Goal: Obtain resource: Obtain resource

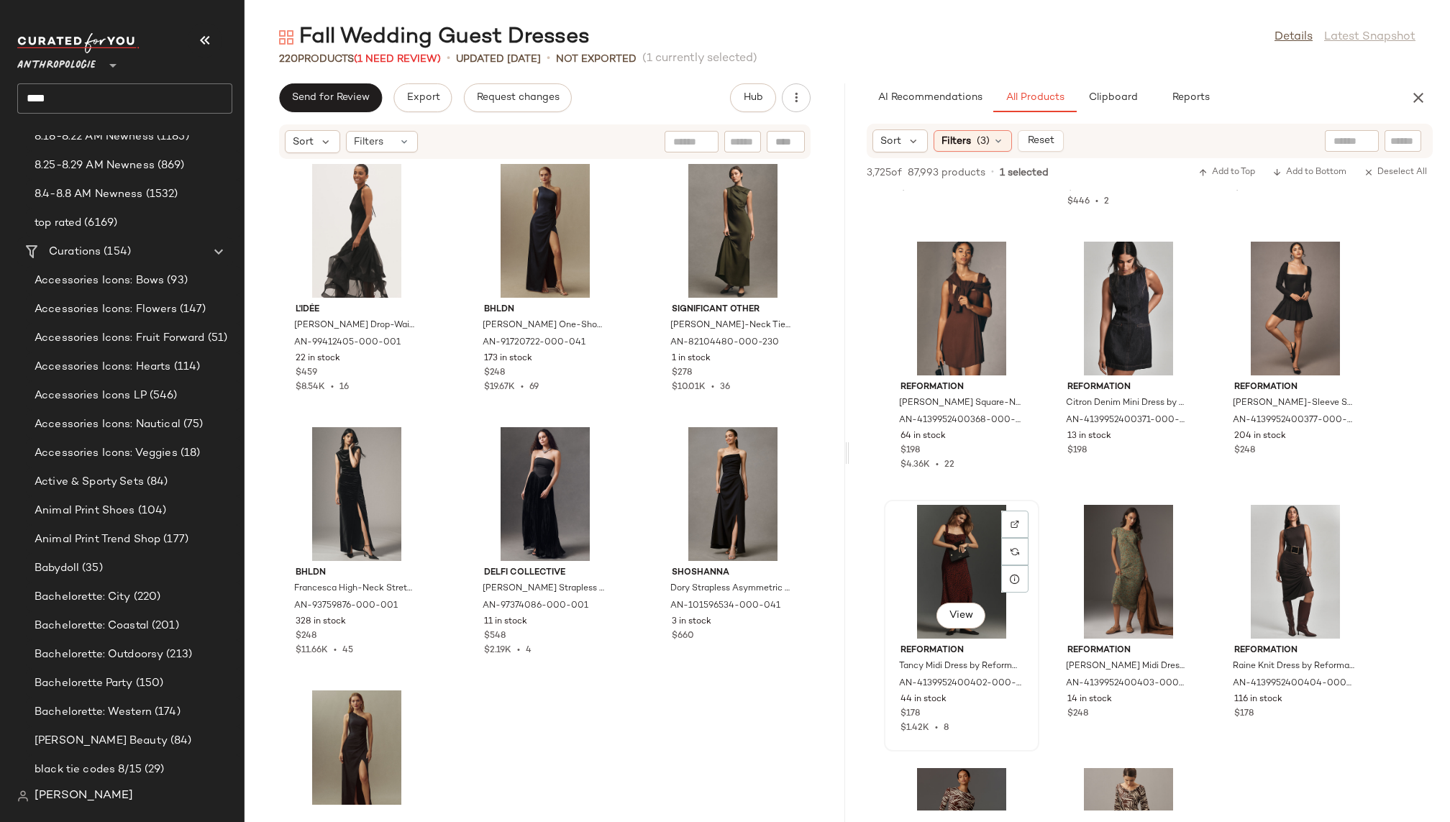
scroll to position [336003, 0]
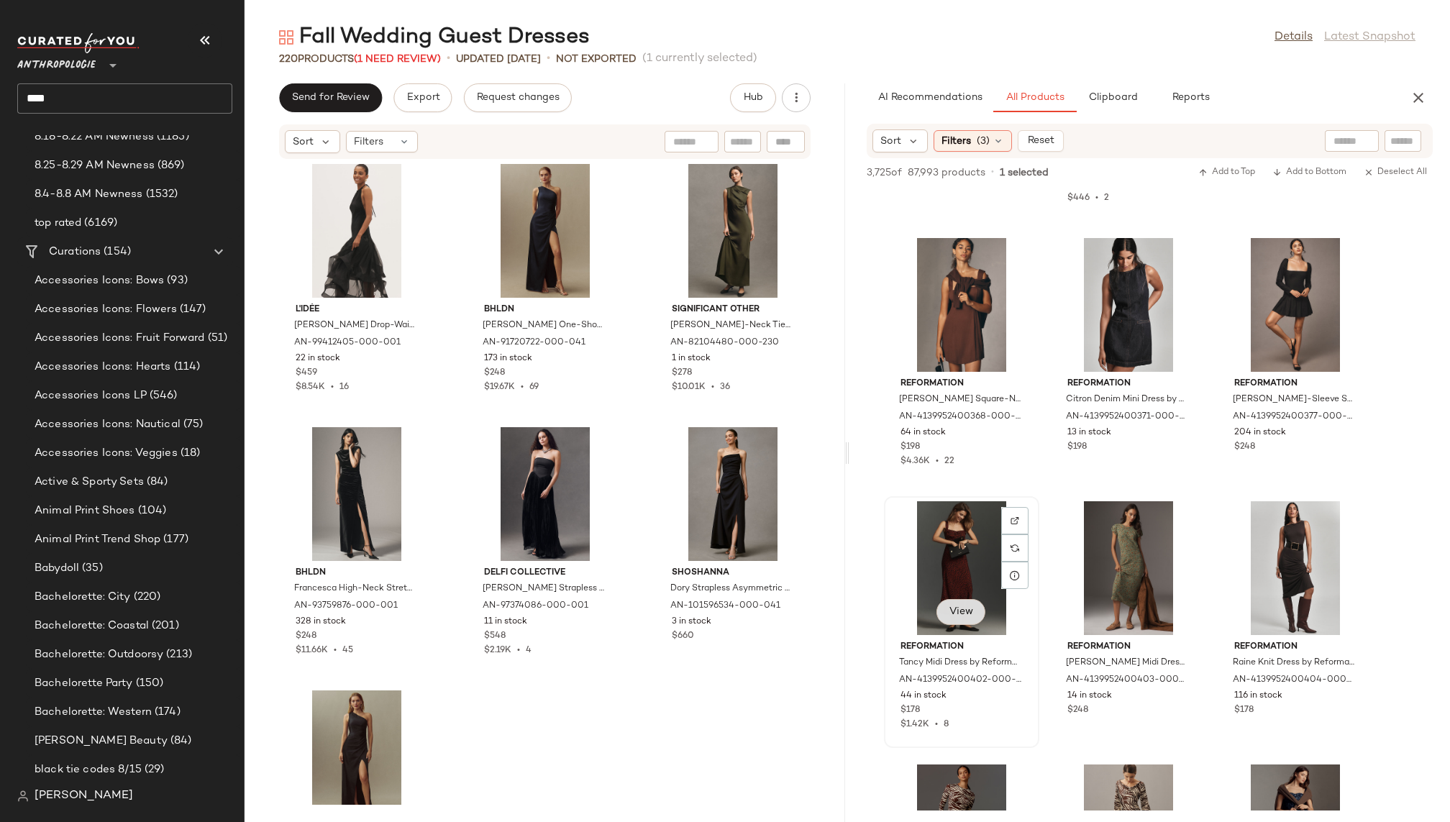
click at [963, 620] on button "View" at bounding box center [961, 612] width 49 height 26
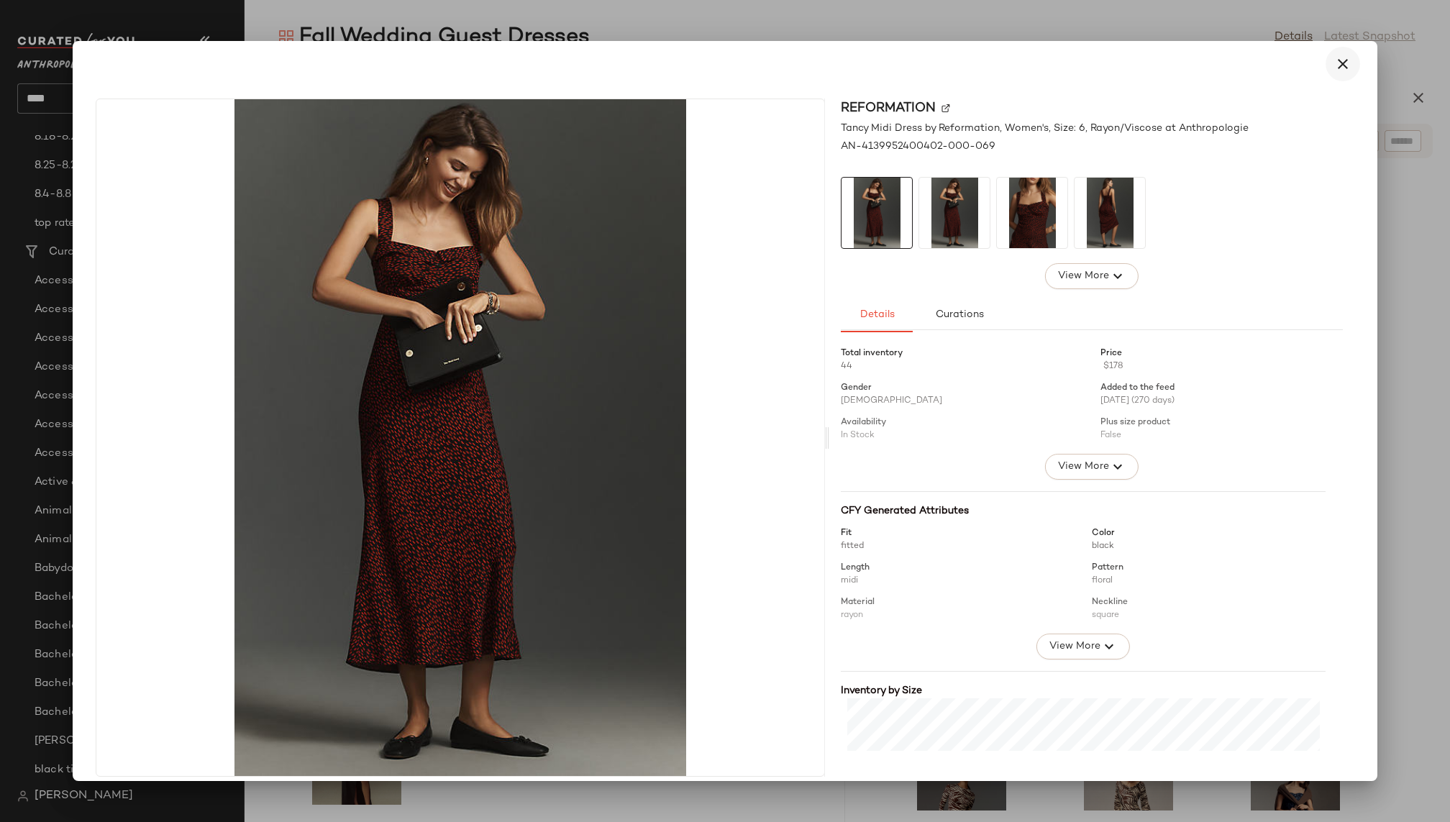
click at [1326, 65] on button "button" at bounding box center [1343, 64] width 35 height 35
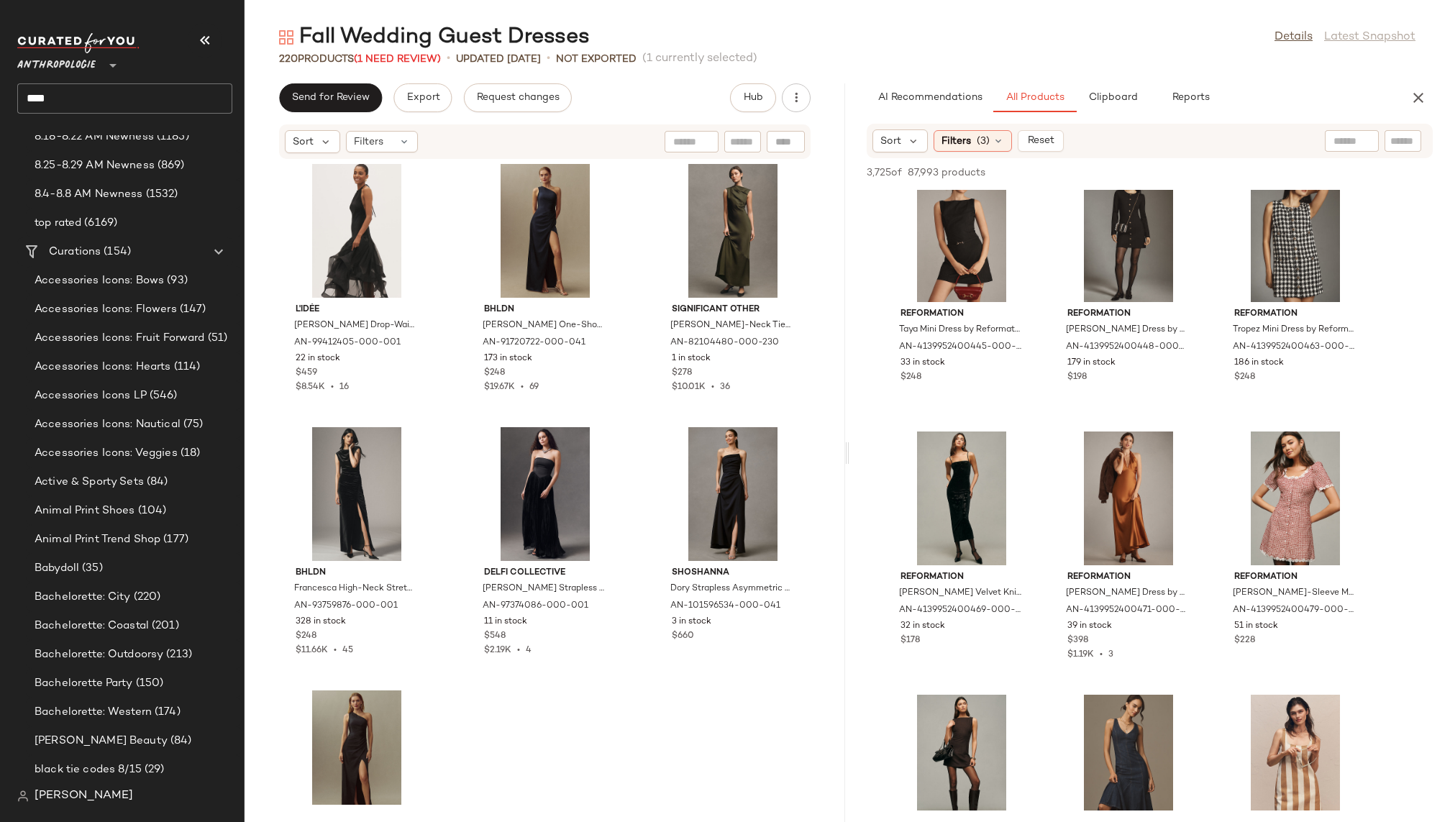
scroll to position [336903, 0]
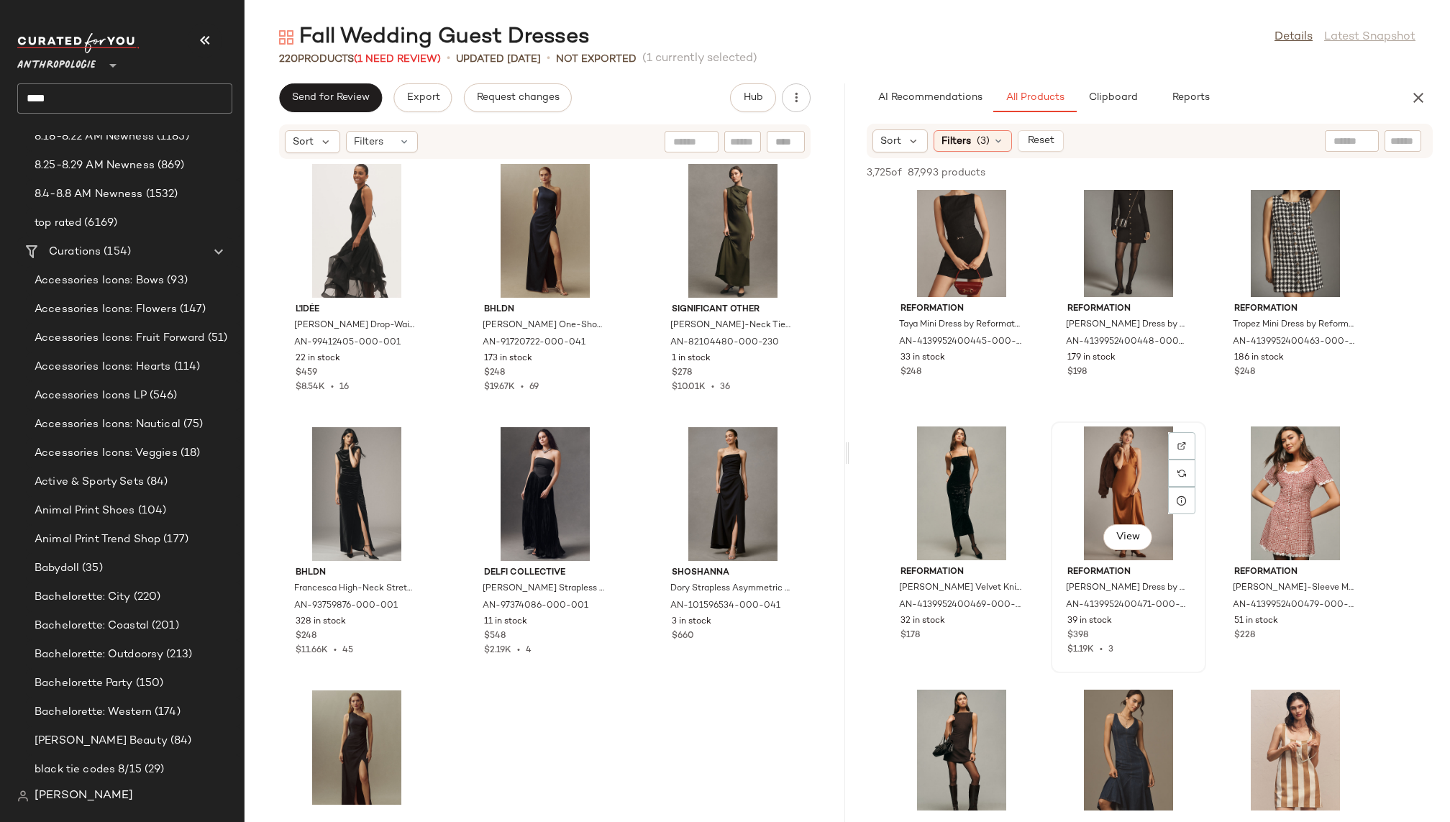
click at [1109, 502] on div "View" at bounding box center [1128, 494] width 145 height 134
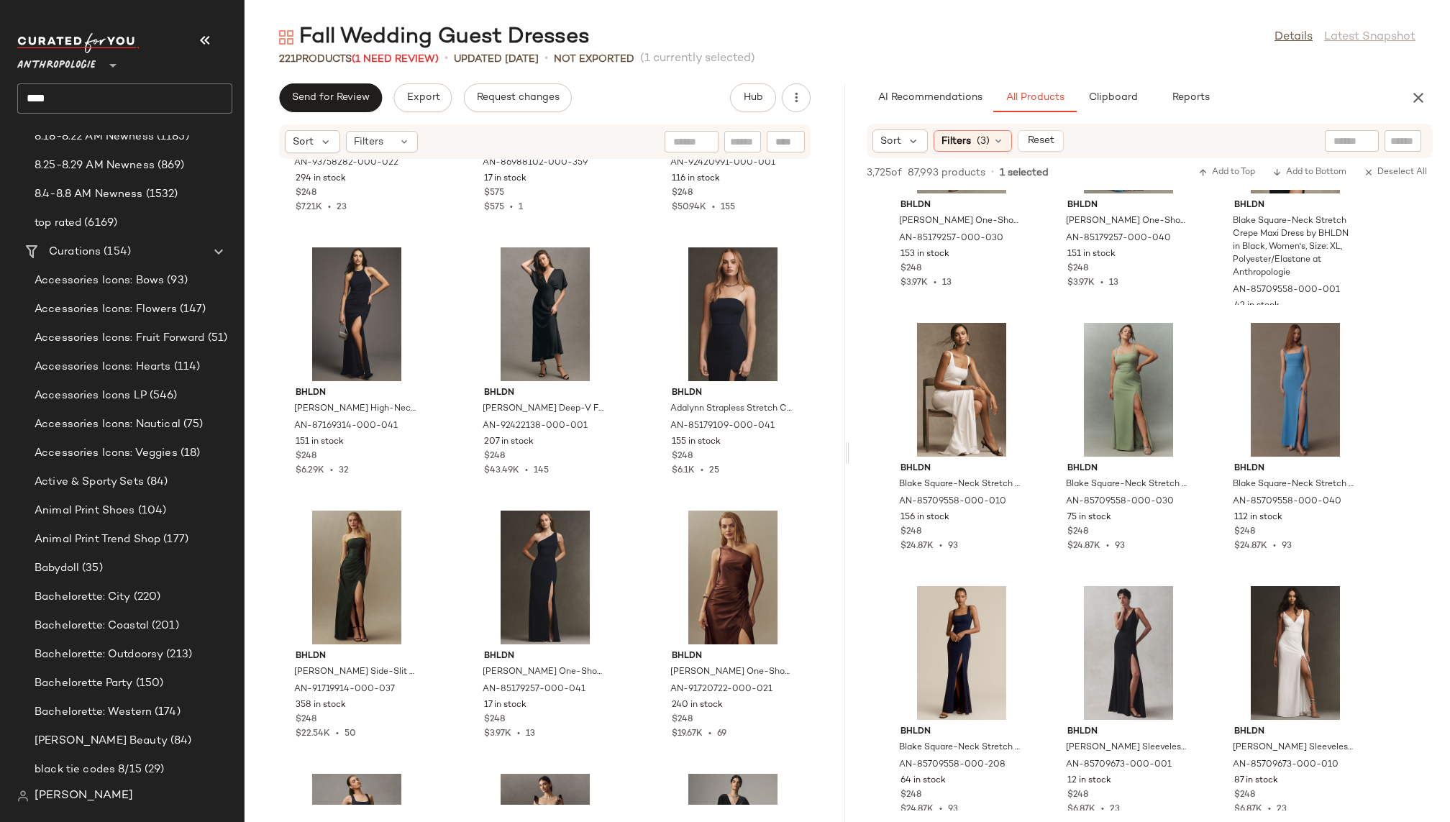
scroll to position [317162, 0]
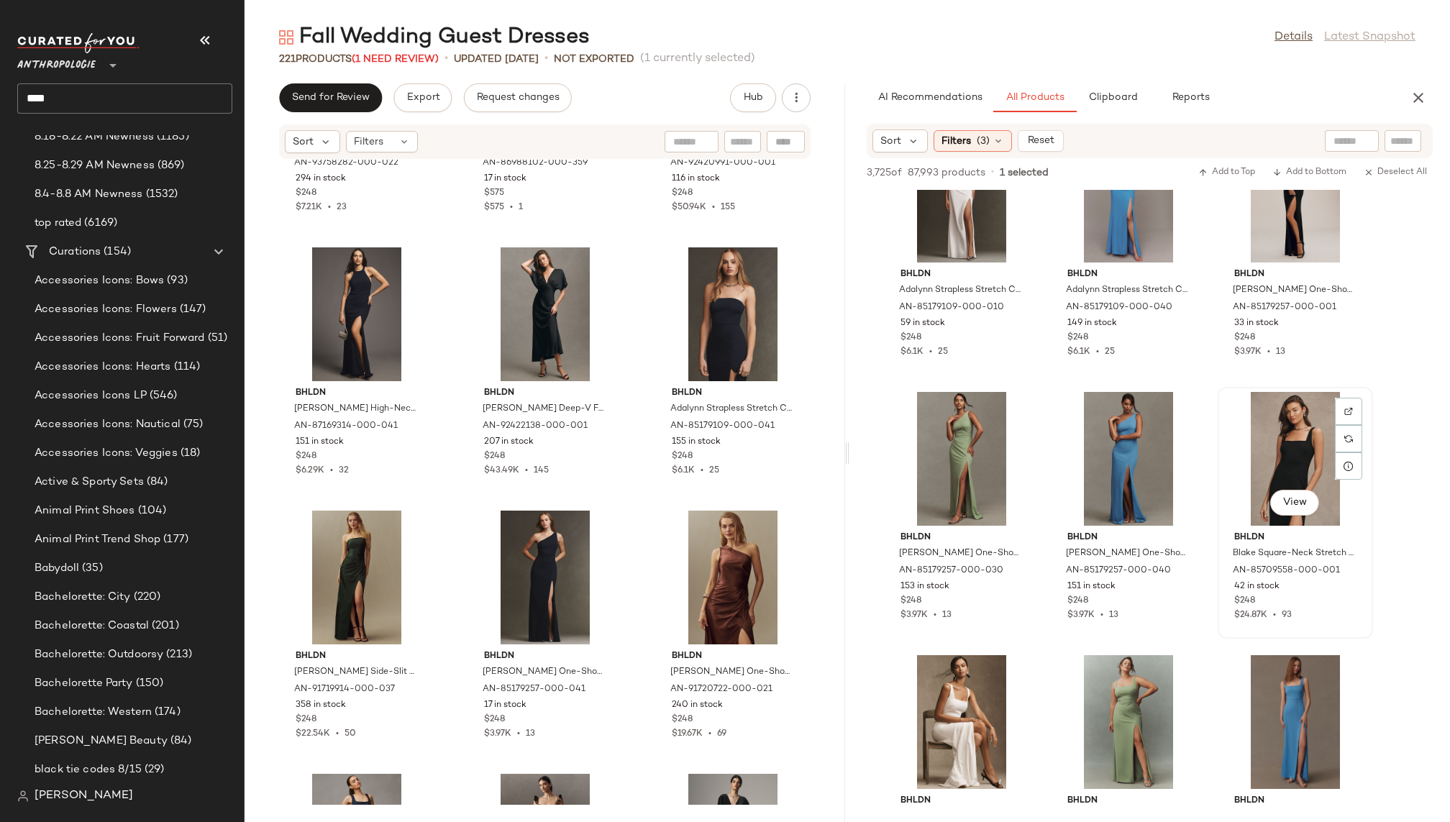
click at [1266, 451] on div "View" at bounding box center [1295, 459] width 145 height 134
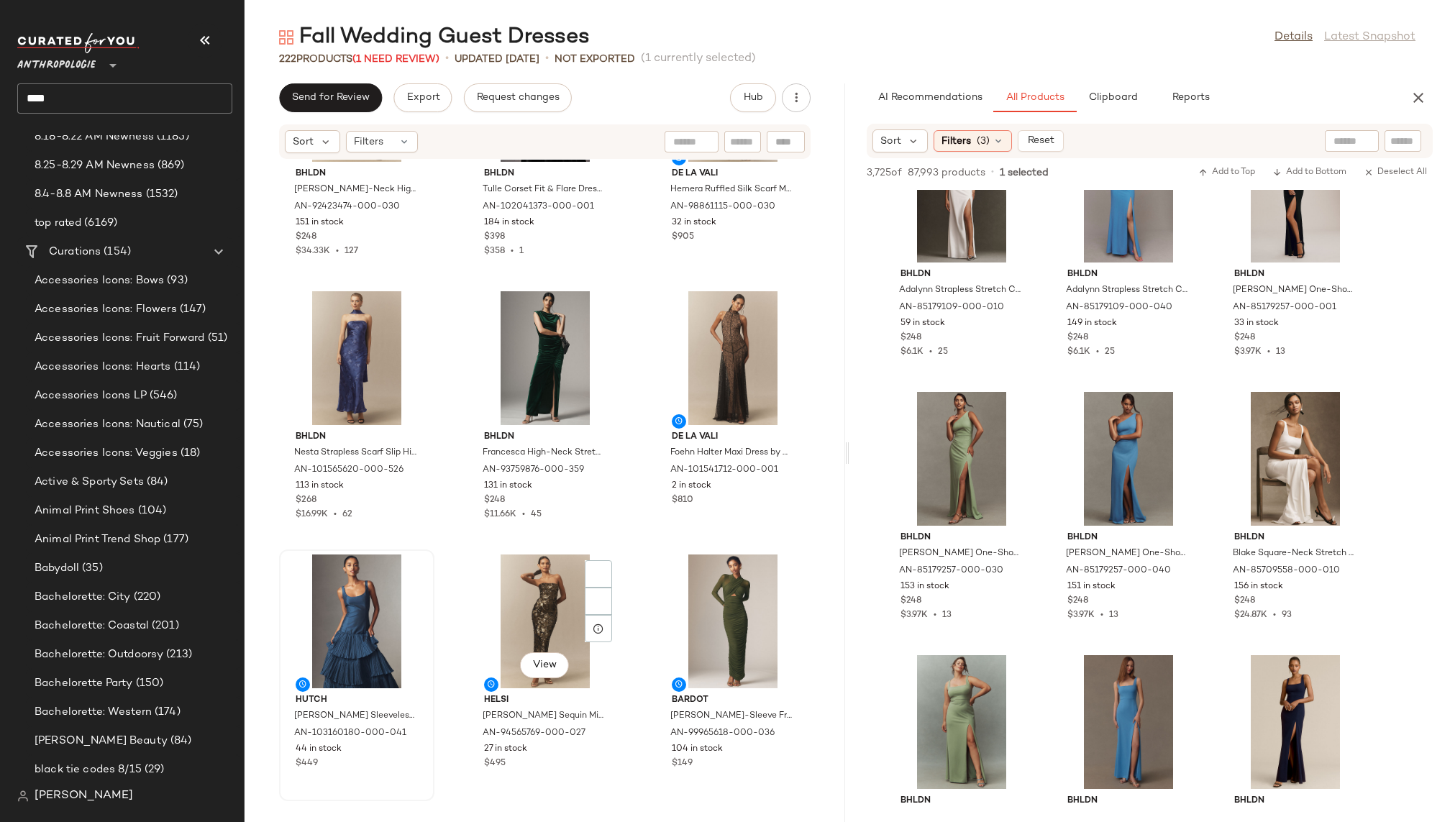
scroll to position [230, 0]
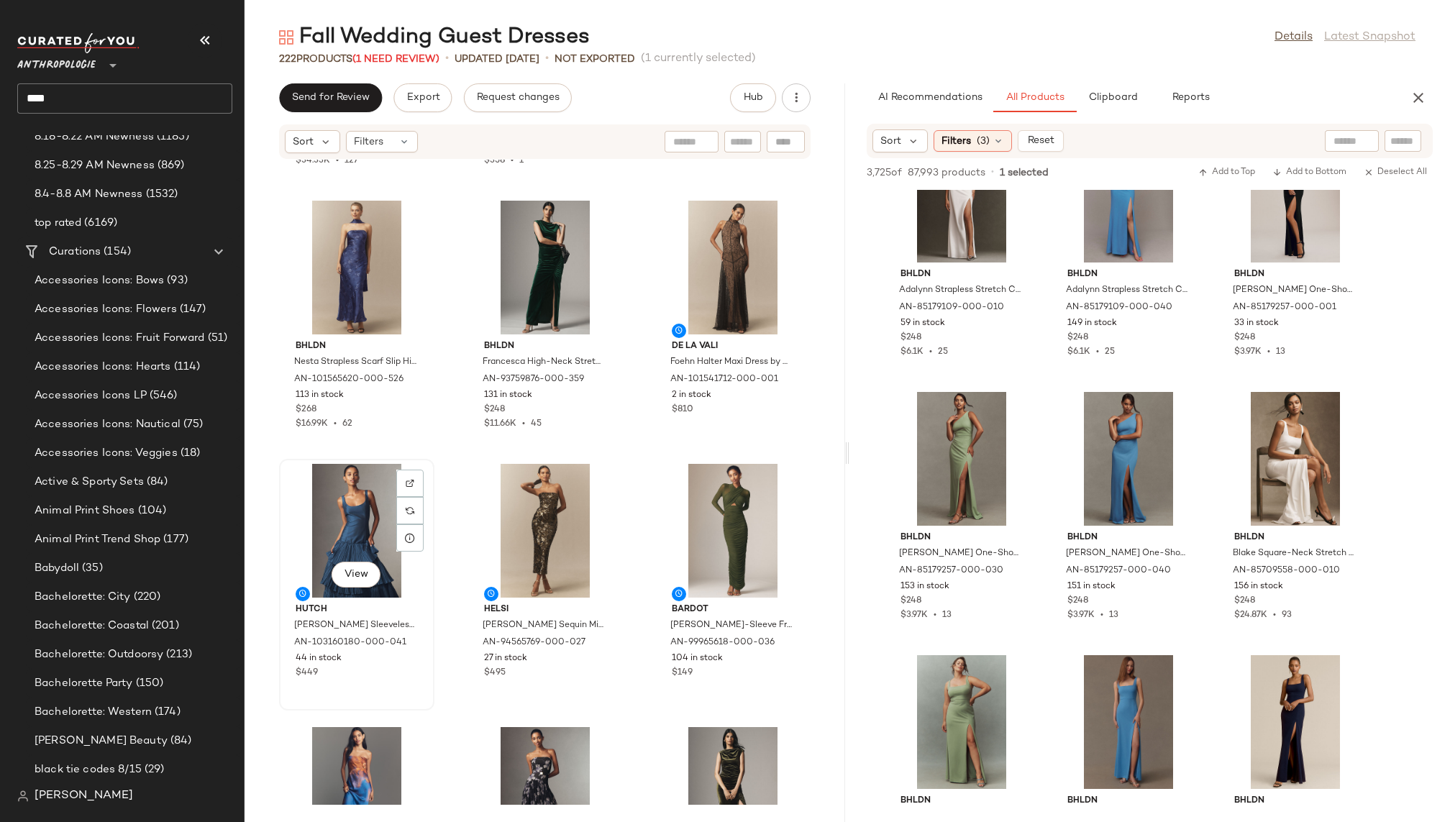
click at [337, 560] on div "View" at bounding box center [356, 531] width 145 height 134
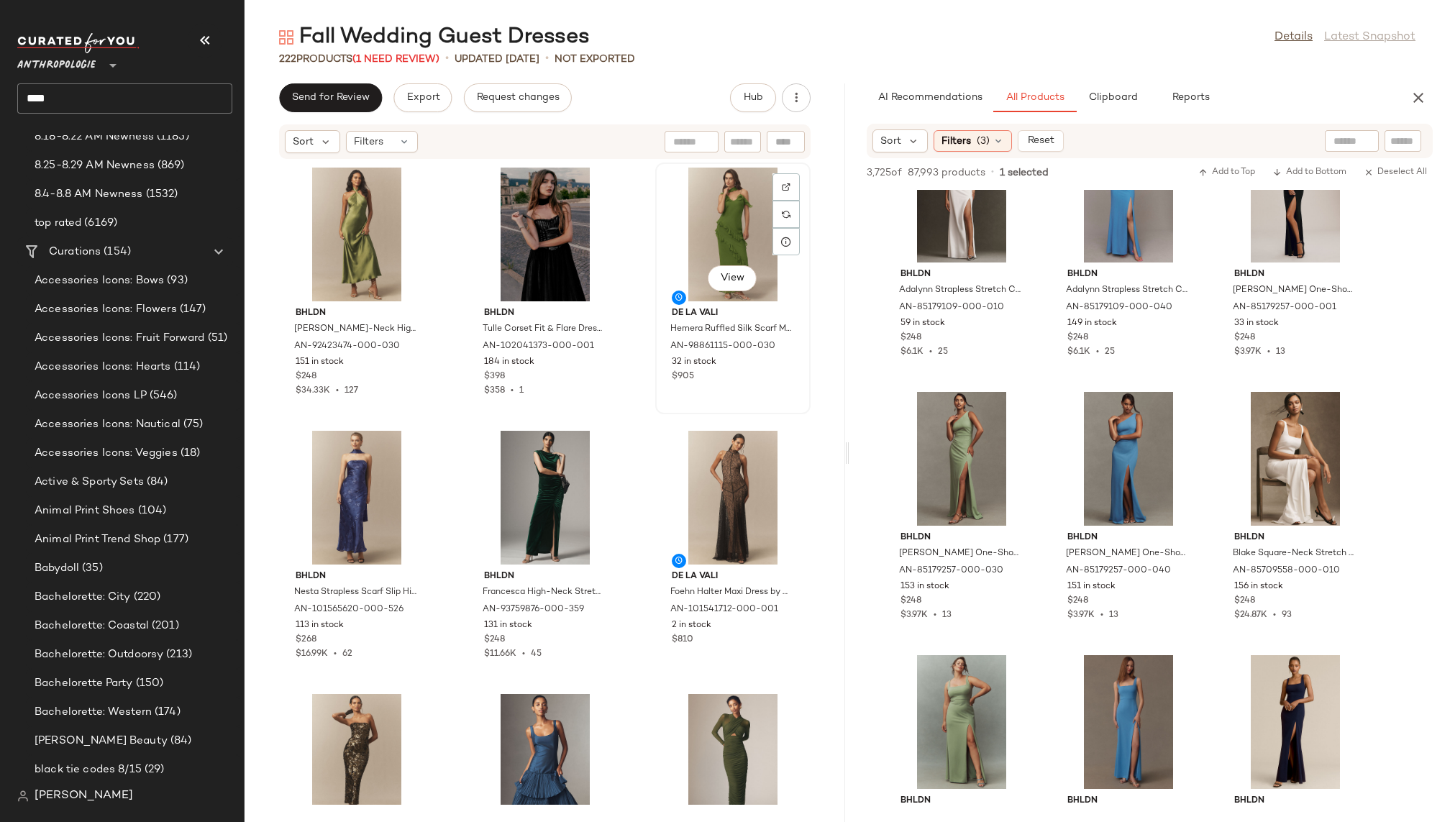
click at [660, 295] on div at bounding box center [673, 298] width 26 height 14
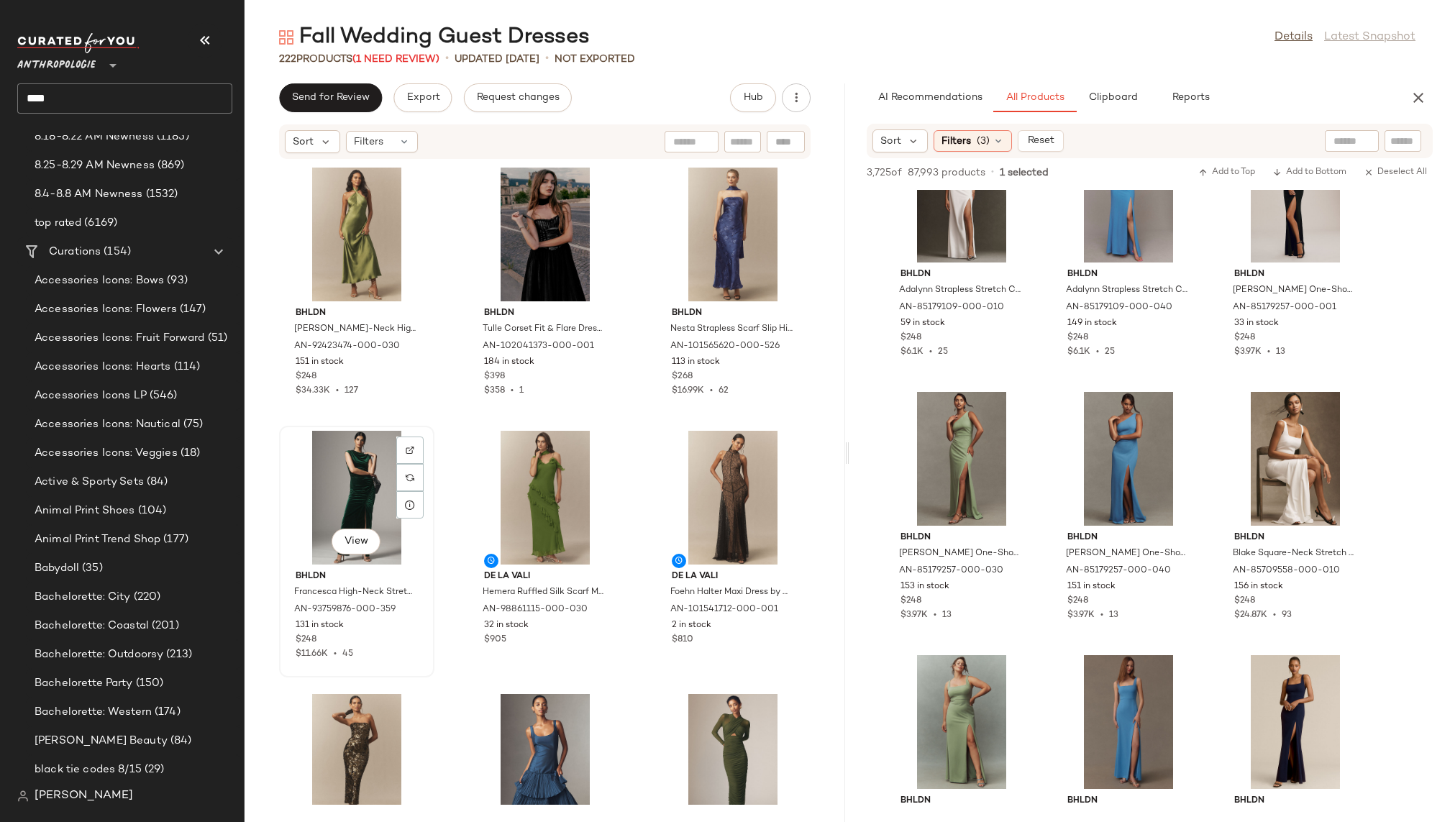
click at [373, 512] on div "View" at bounding box center [356, 498] width 145 height 134
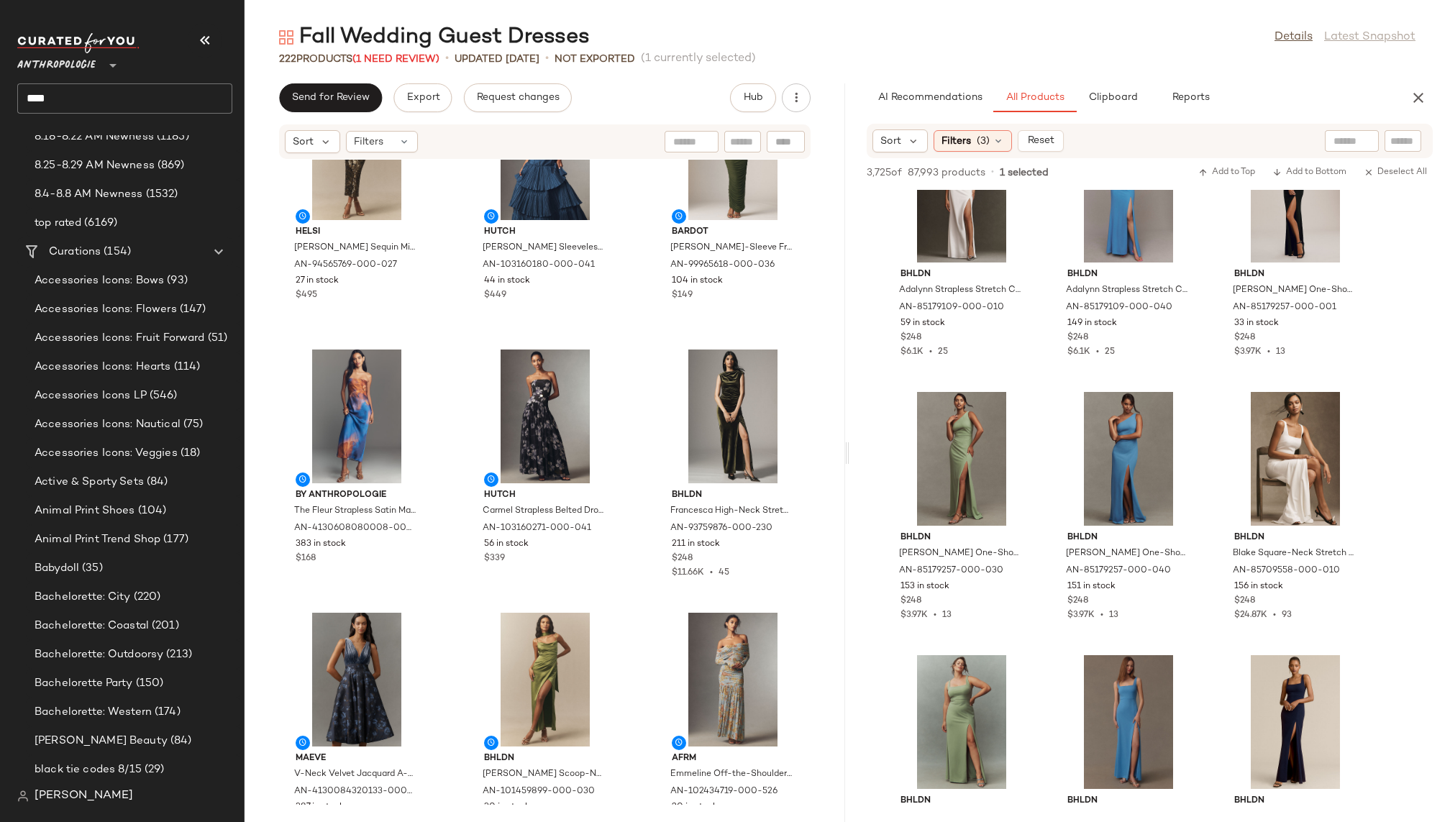
scroll to position [656, 0]
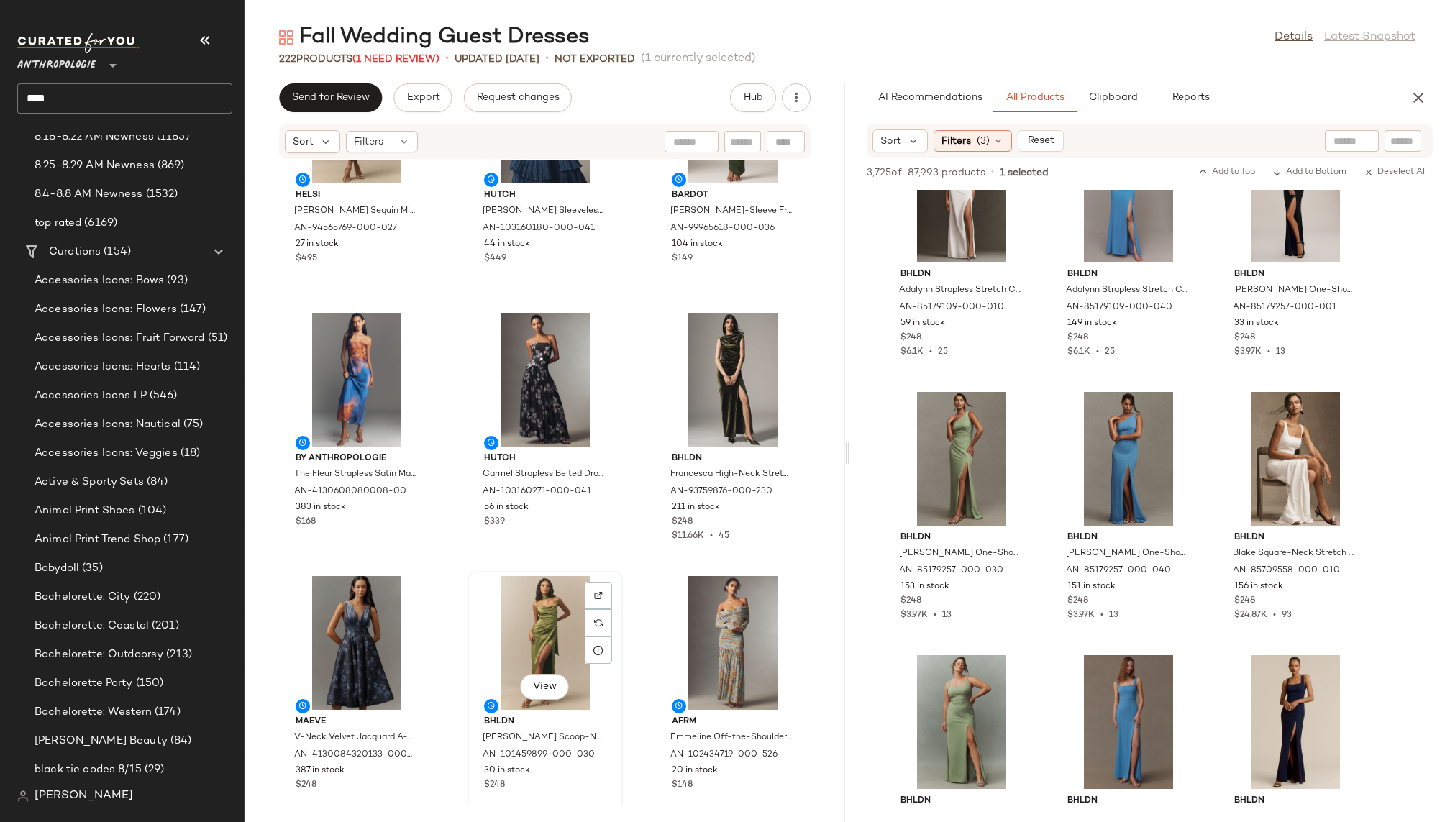
click at [525, 604] on div "View" at bounding box center [545, 643] width 145 height 134
click at [527, 609] on div "View" at bounding box center [545, 643] width 145 height 134
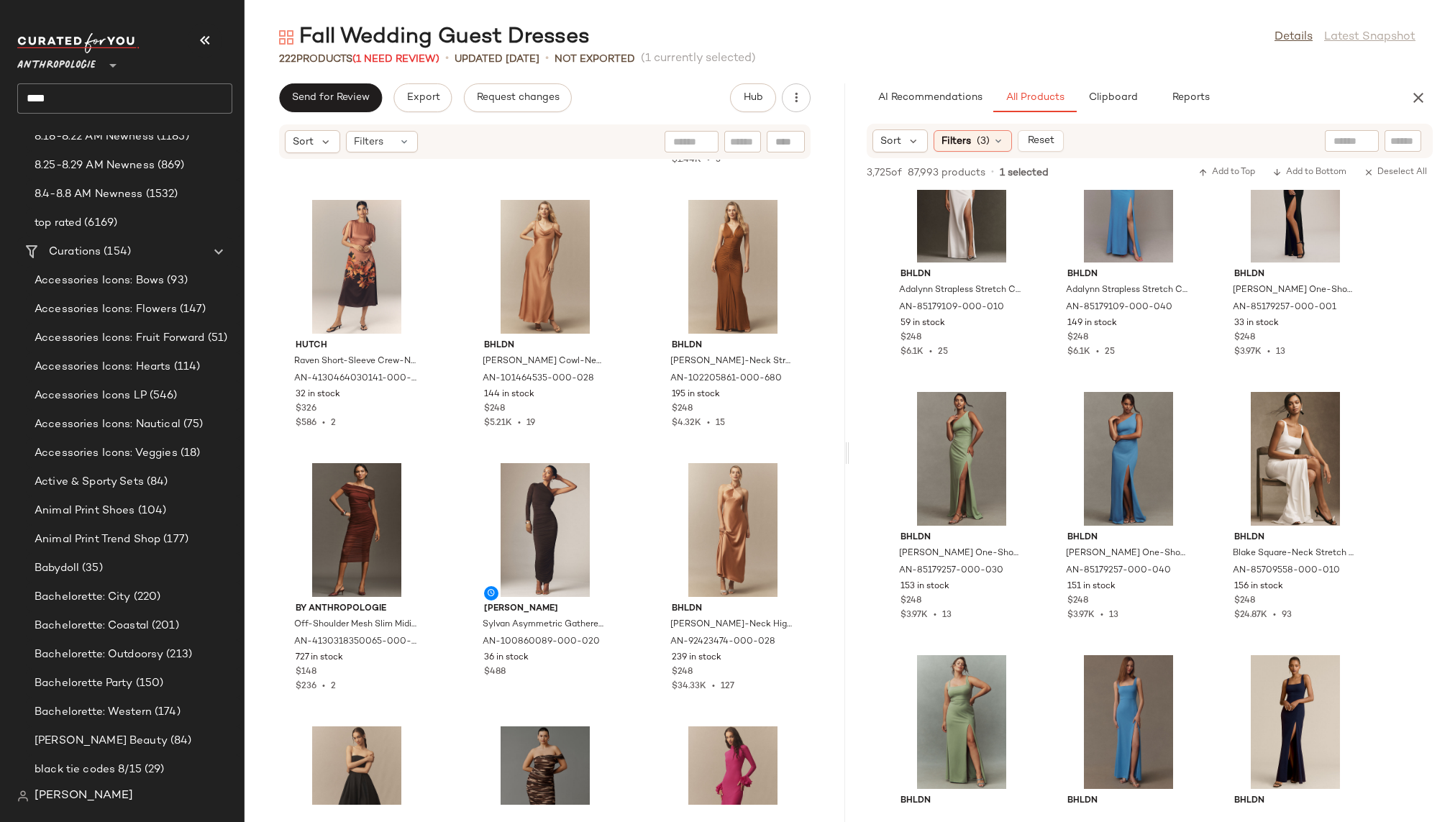
scroll to position [3413, 0]
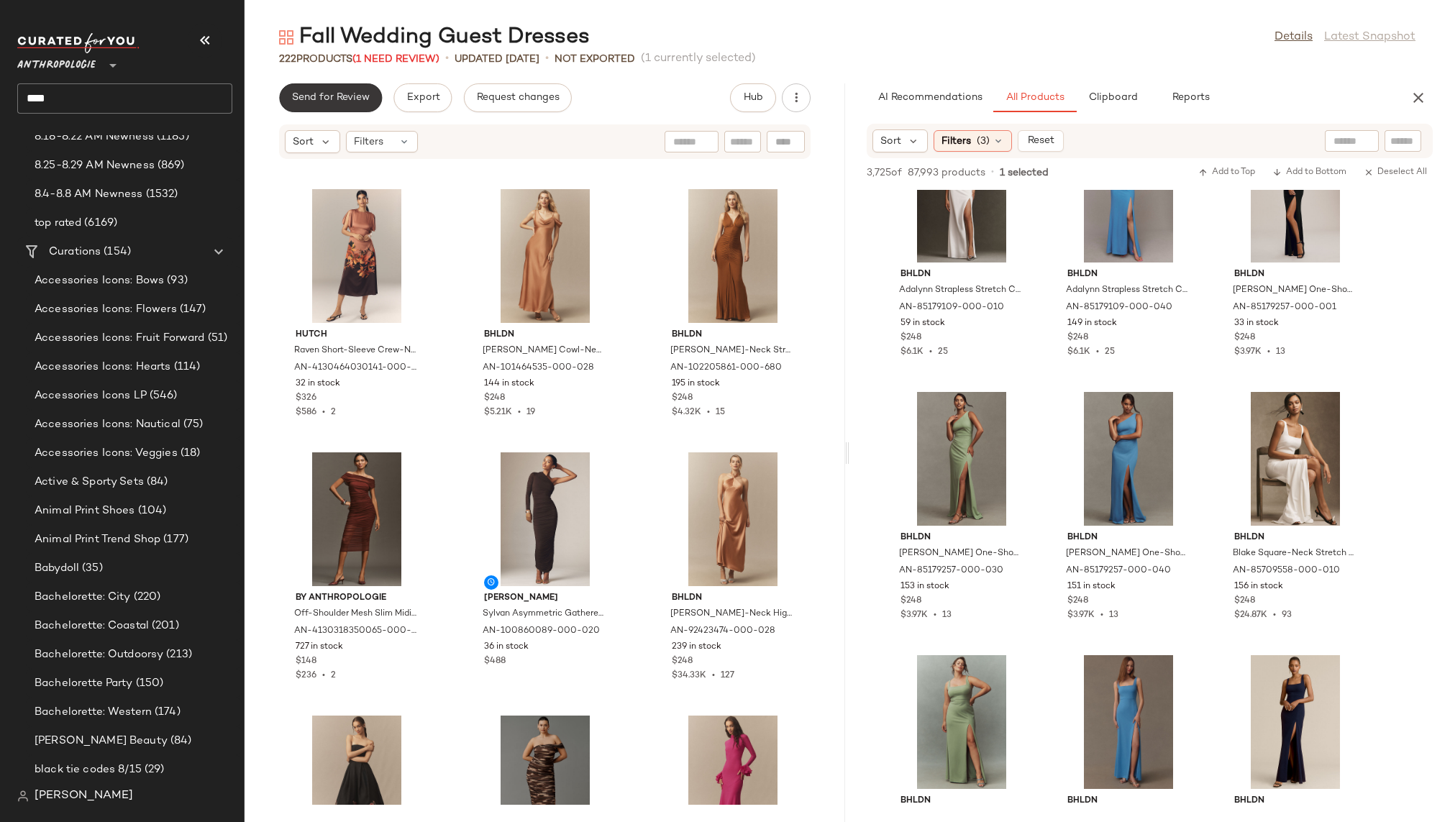
click at [358, 97] on span "Send for Review" at bounding box center [330, 98] width 78 height 12
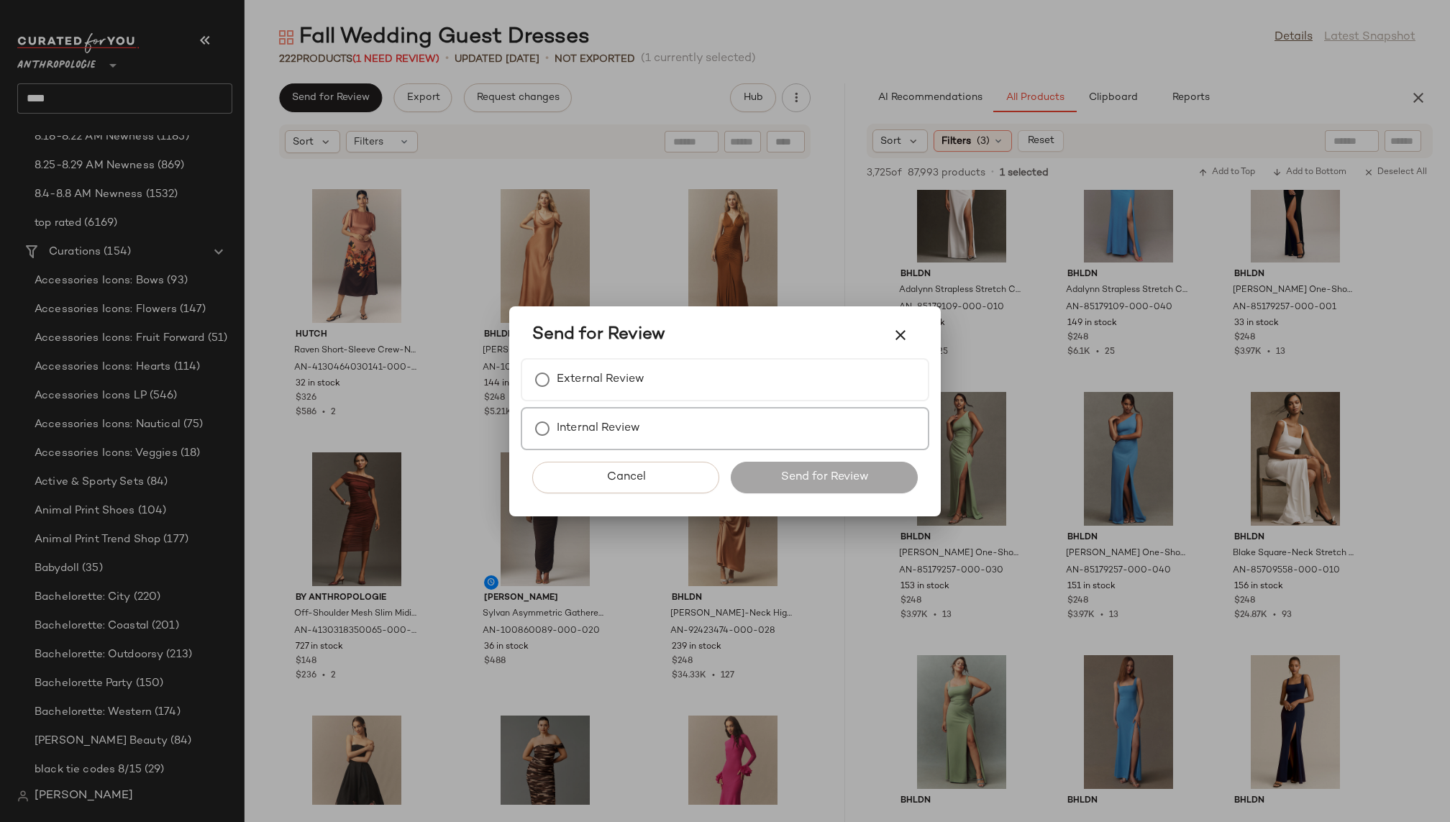
click at [590, 424] on label "Internal Review" at bounding box center [598, 428] width 83 height 29
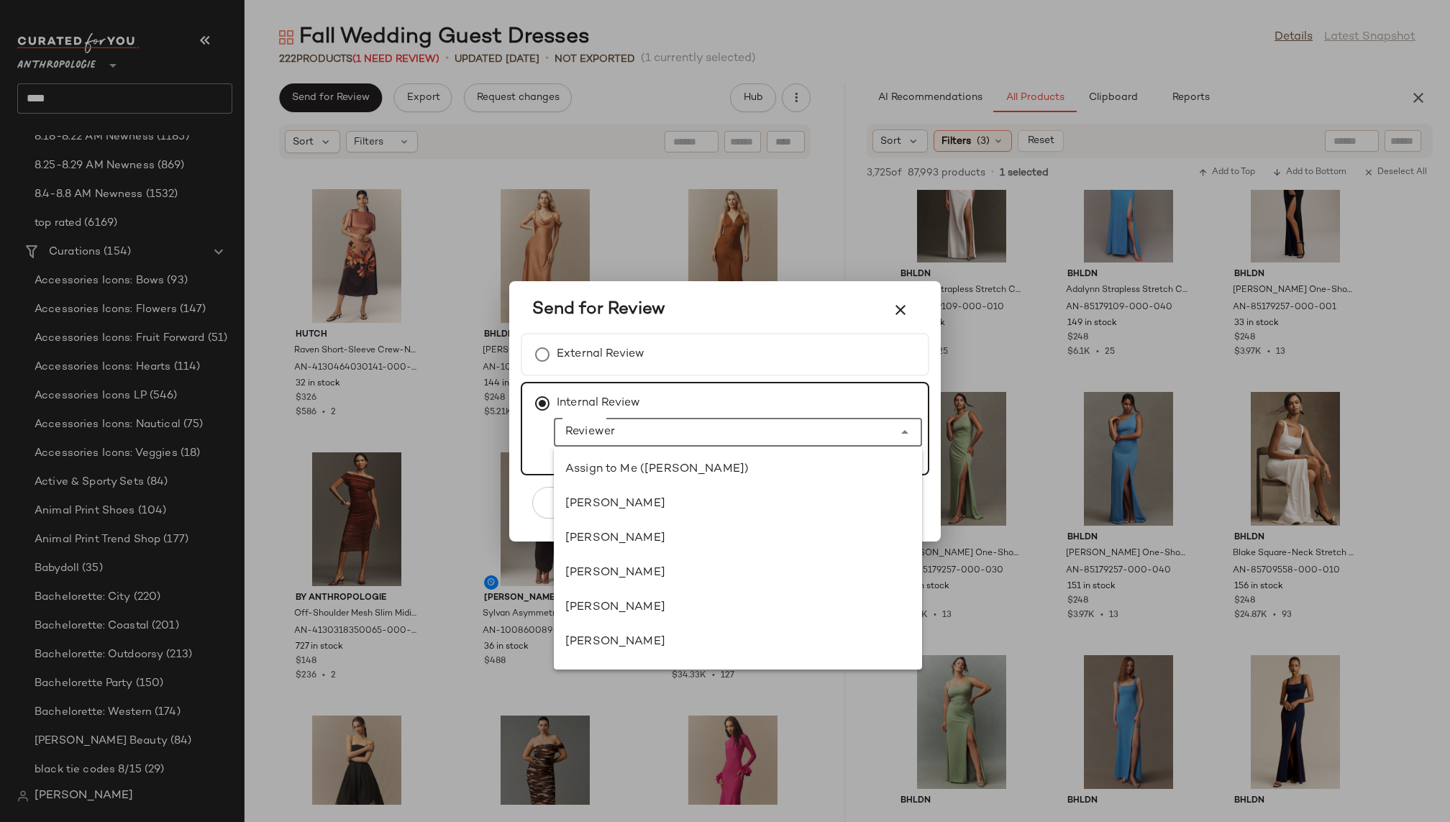
click at [615, 442] on div at bounding box center [724, 432] width 340 height 29
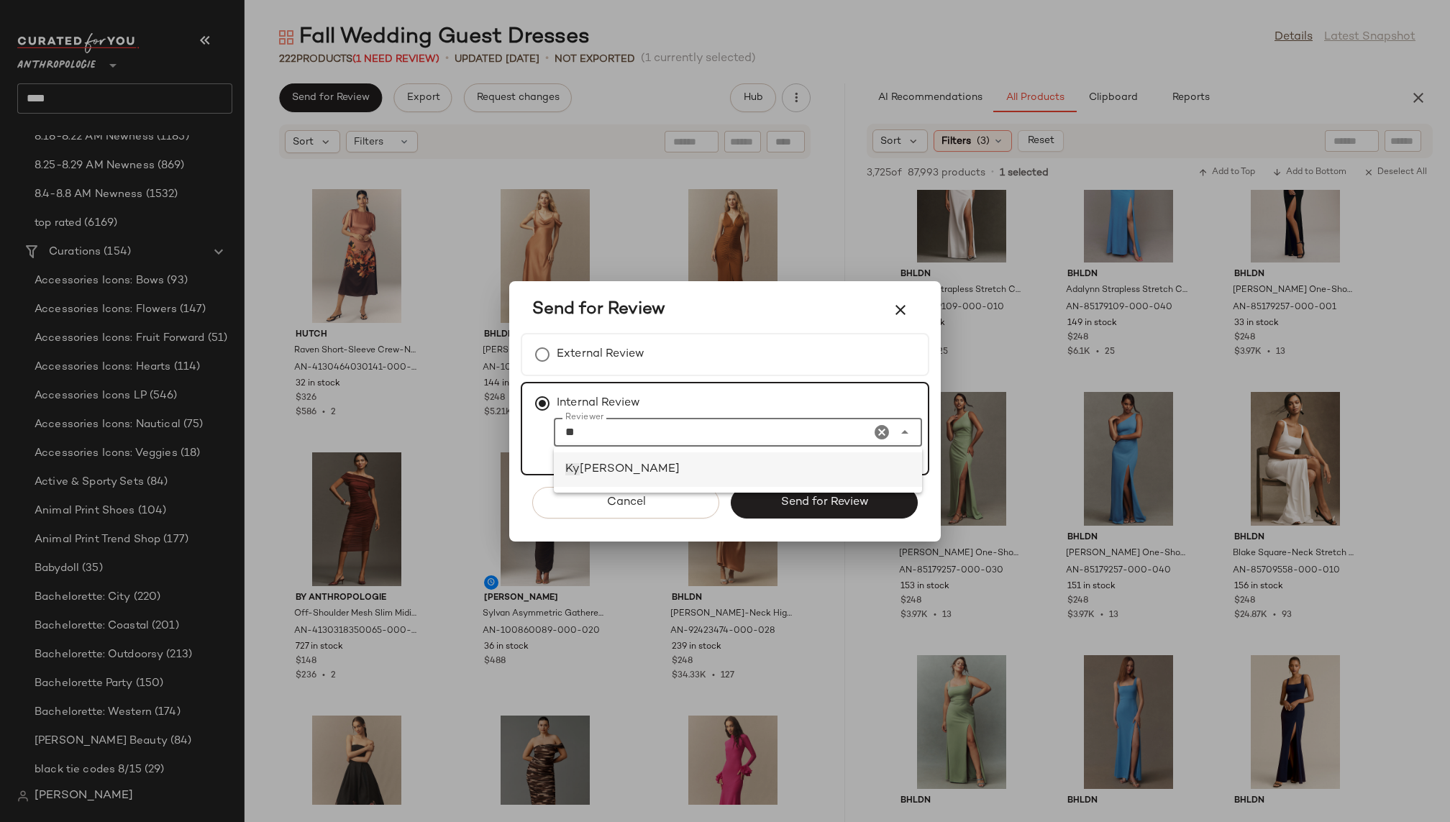
click at [686, 469] on div "[PERSON_NAME]" at bounding box center [737, 469] width 345 height 17
type input "**********"
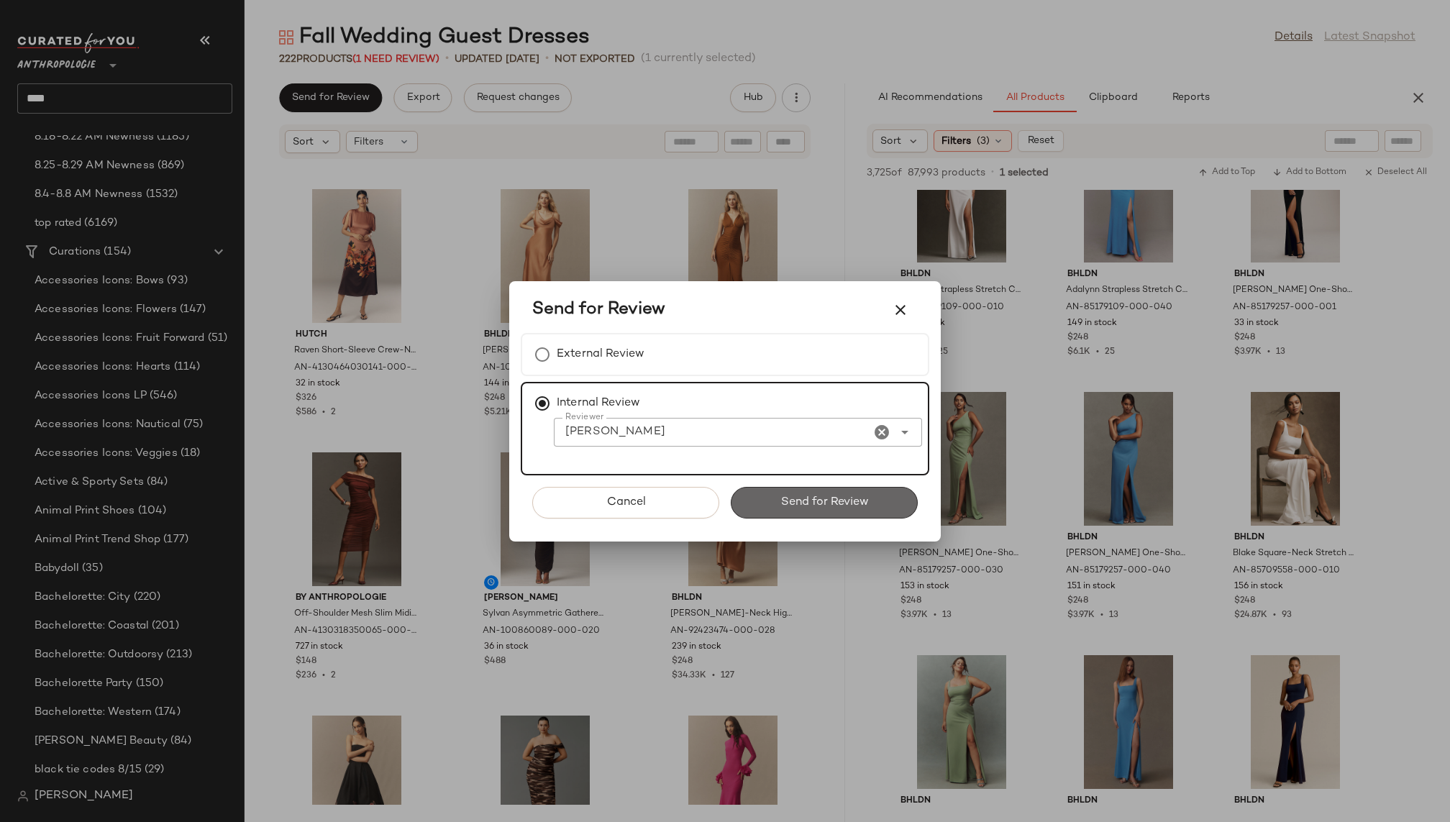
click at [803, 504] on span "Send for Review" at bounding box center [824, 503] width 88 height 14
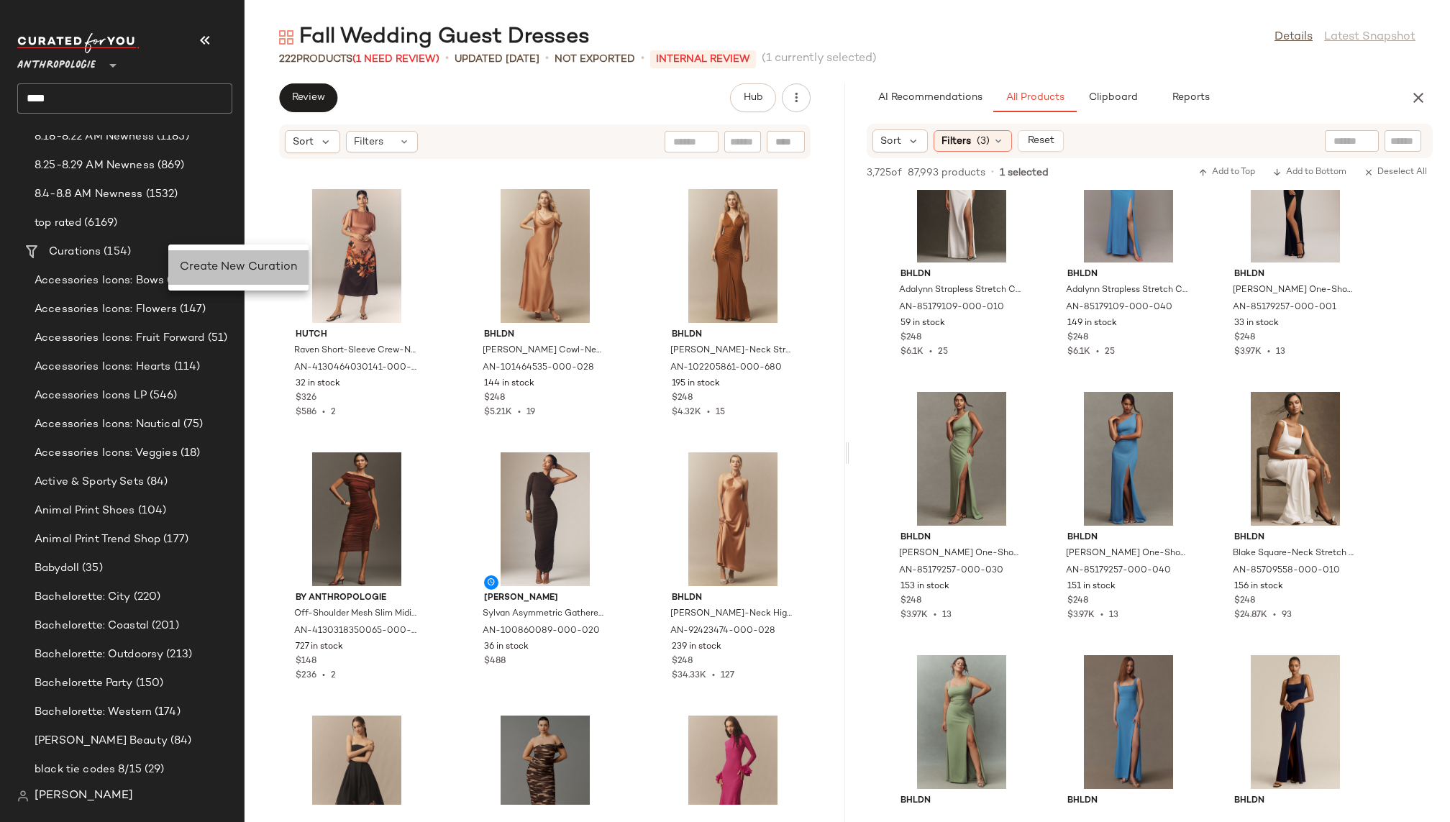
click at [224, 267] on span "Create New Curation" at bounding box center [238, 267] width 117 height 12
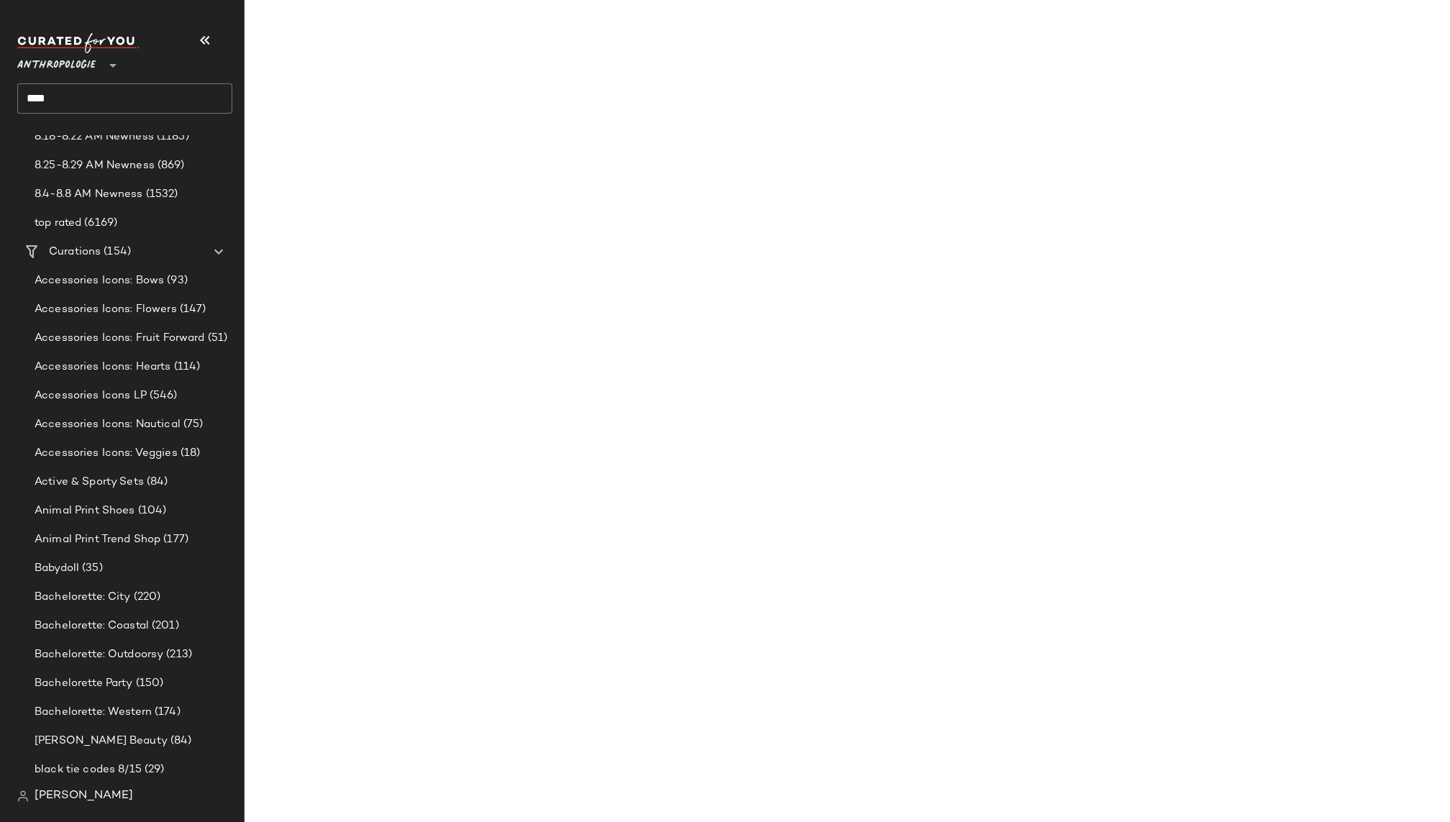
scroll to position [324271, 0]
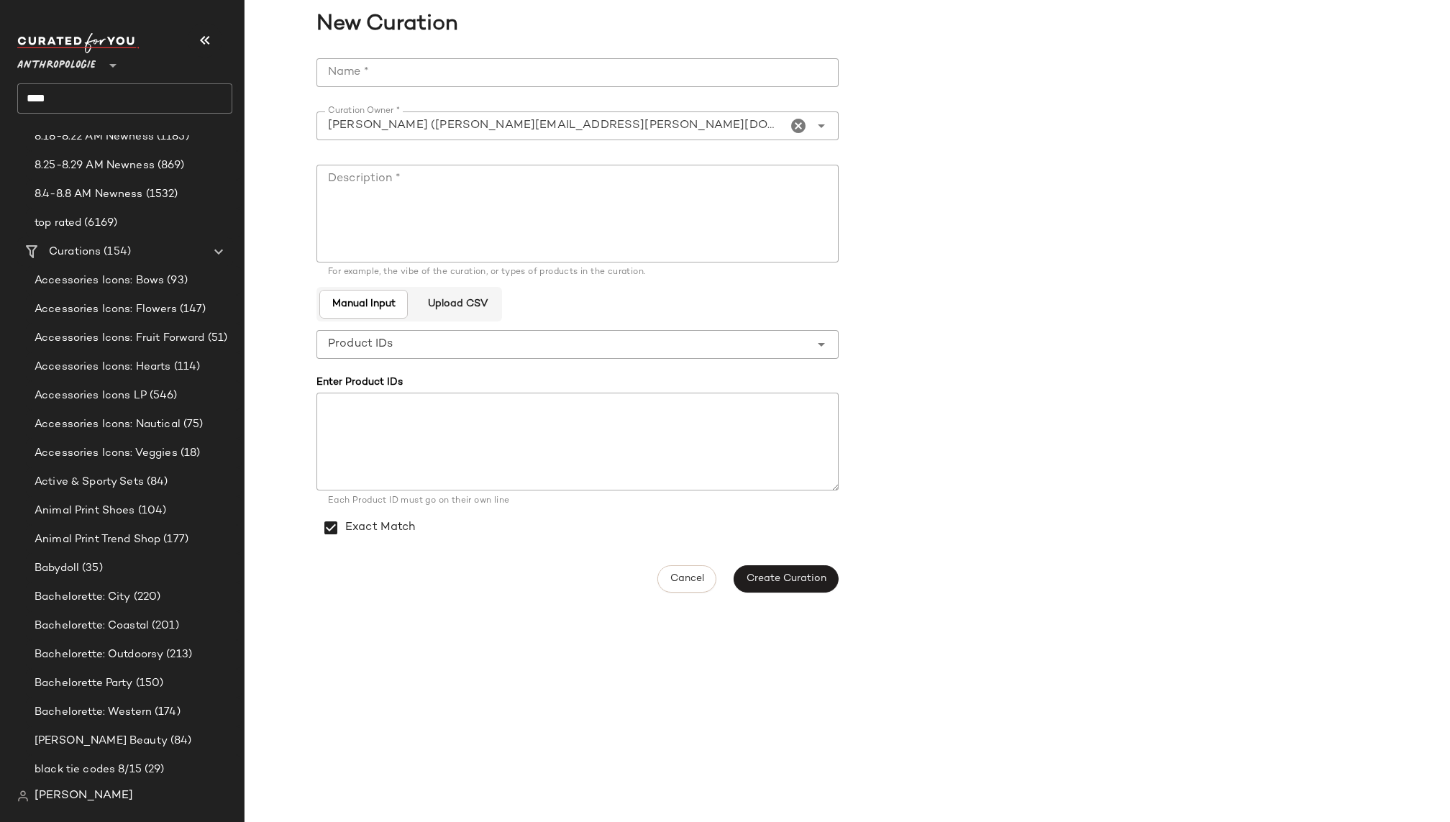
click at [465, 60] on input "Name *" at bounding box center [578, 72] width 522 height 29
paste input "**********"
type input "**********"
click at [537, 200] on textarea "Description *" at bounding box center [578, 214] width 522 height 98
type textarea "******"
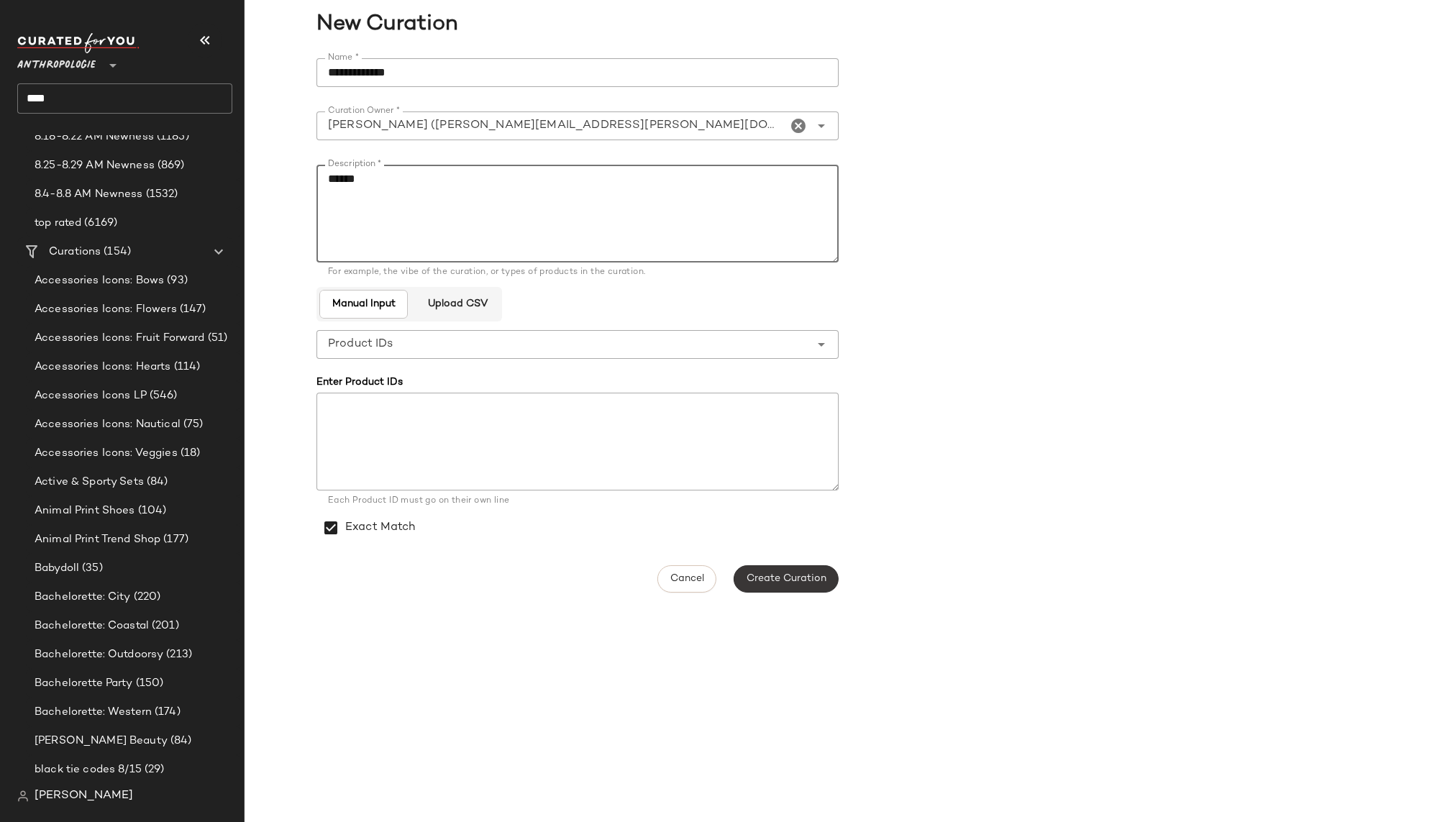
click at [802, 584] on span "Create Curation" at bounding box center [786, 579] width 81 height 12
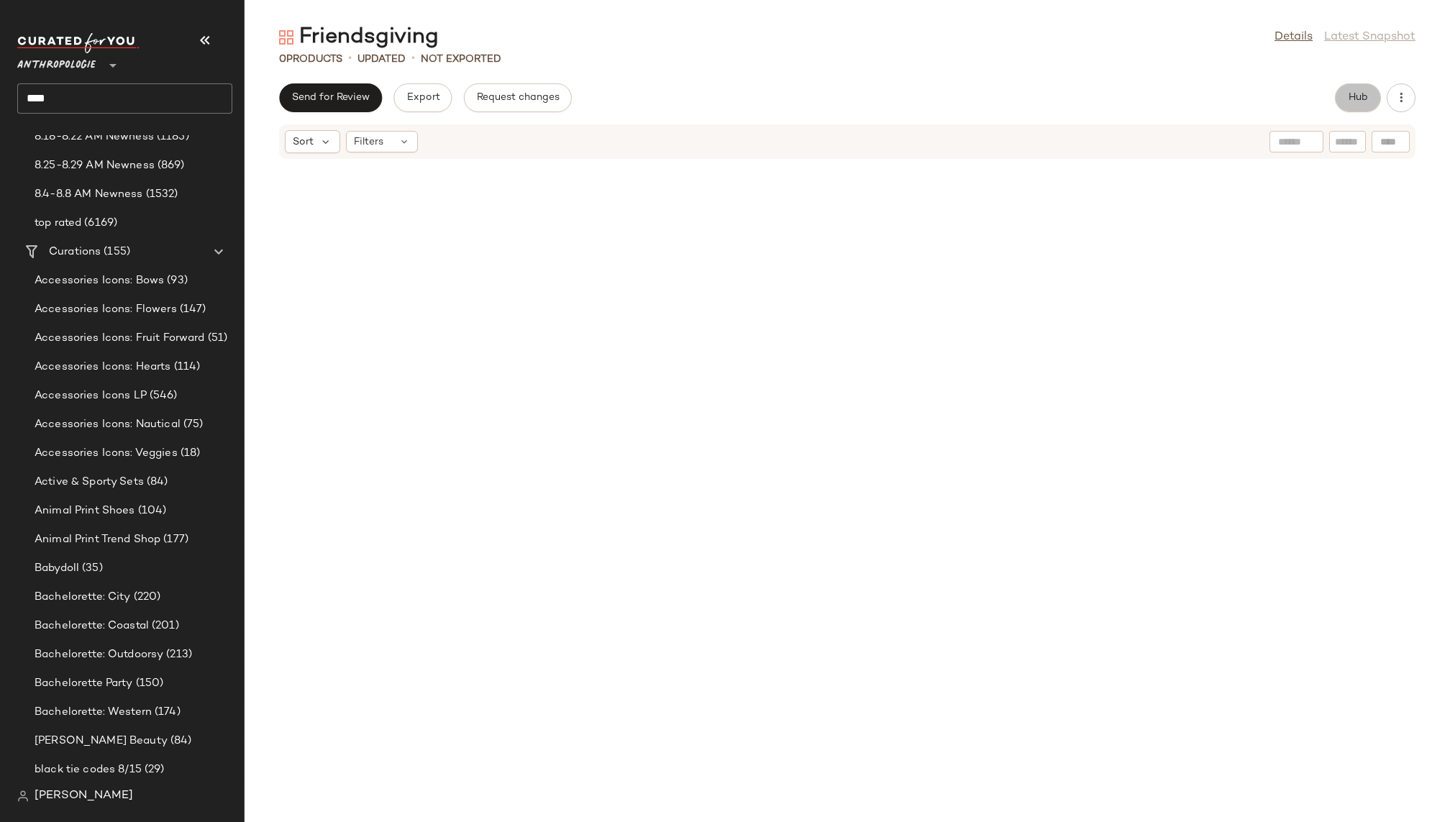
click at [1365, 103] on span "Hub" at bounding box center [1358, 98] width 20 height 12
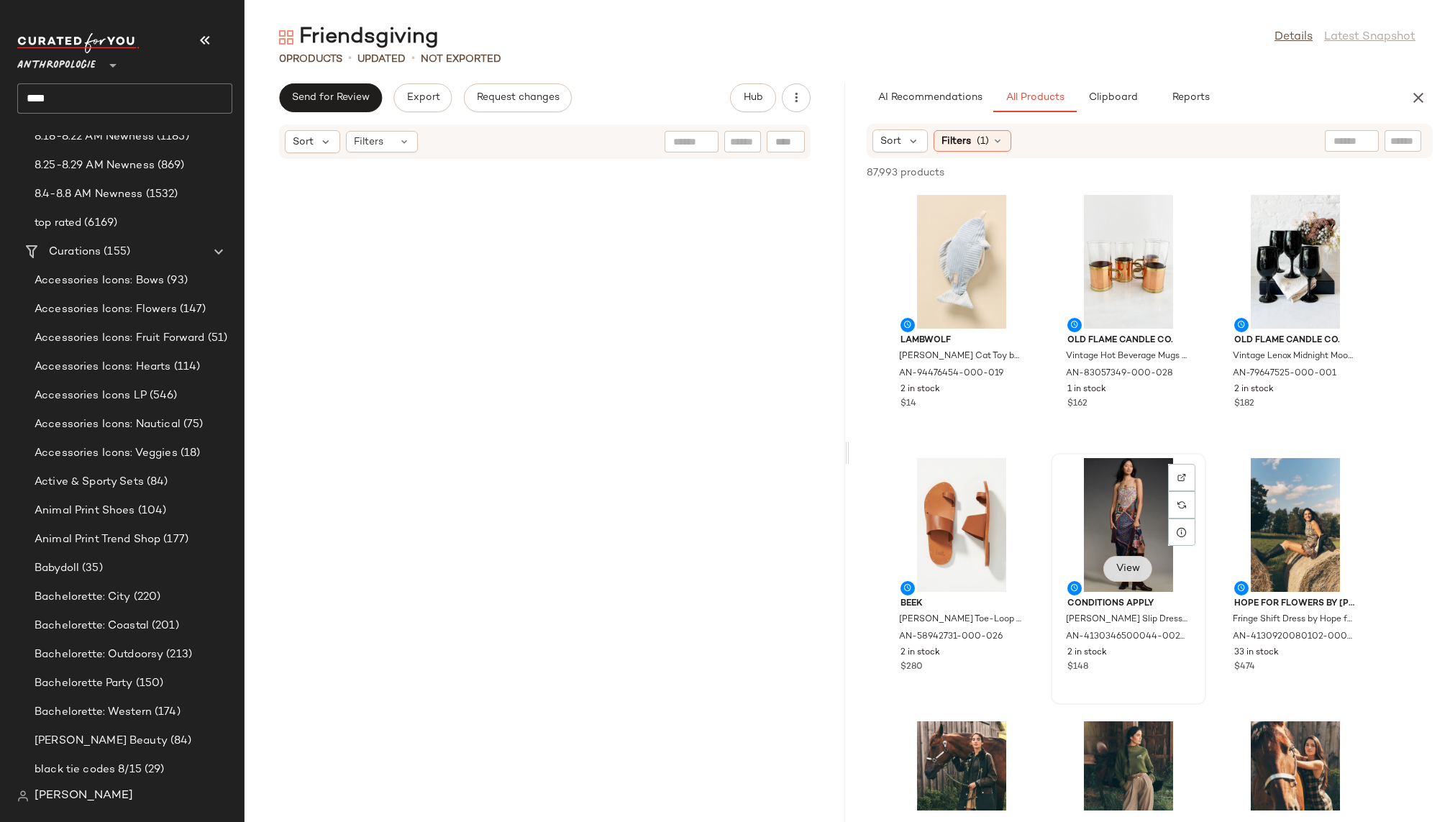
click at [1121, 571] on span "View" at bounding box center [1128, 569] width 24 height 12
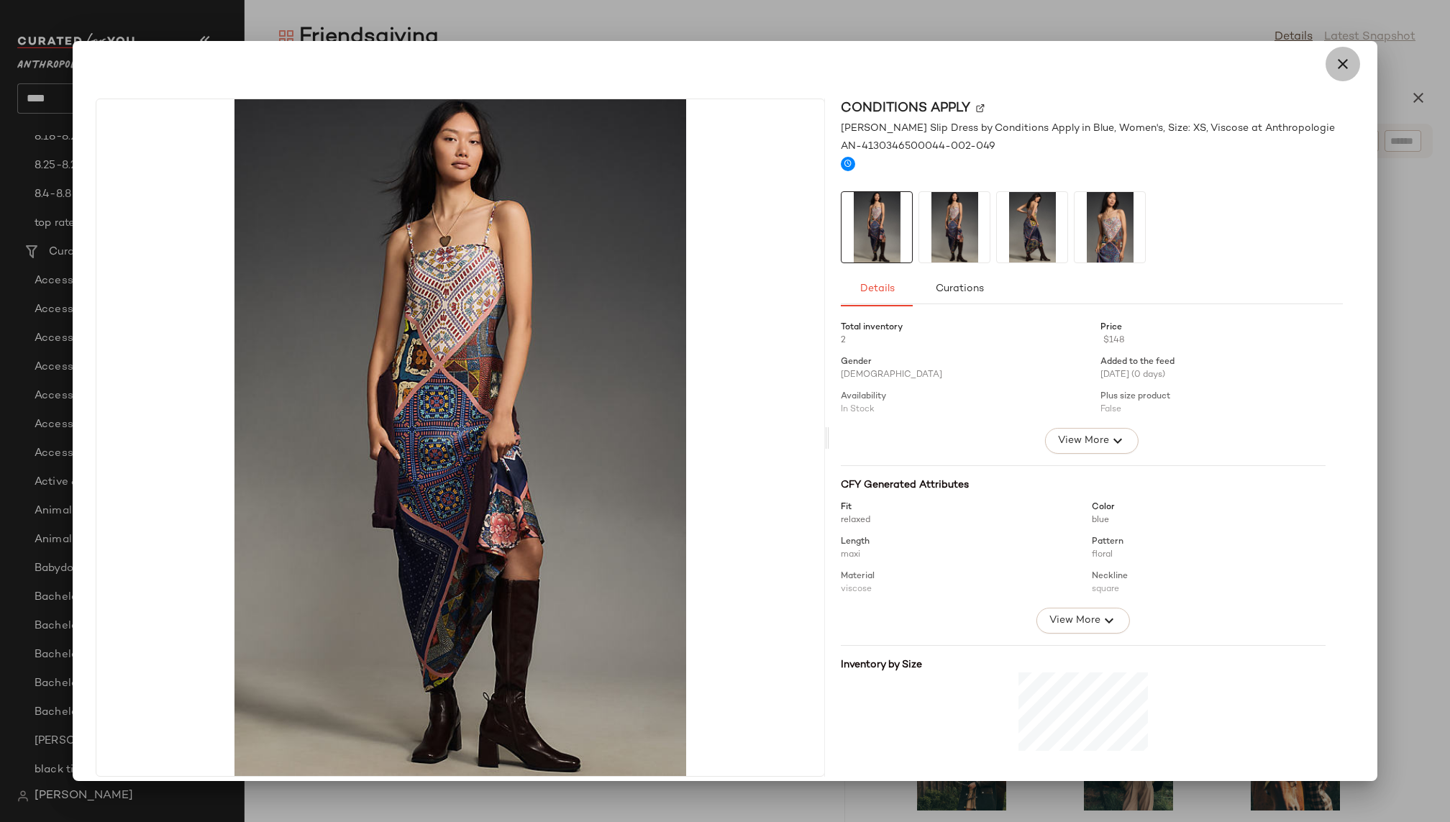
click at [1338, 63] on icon "button" at bounding box center [1343, 63] width 17 height 17
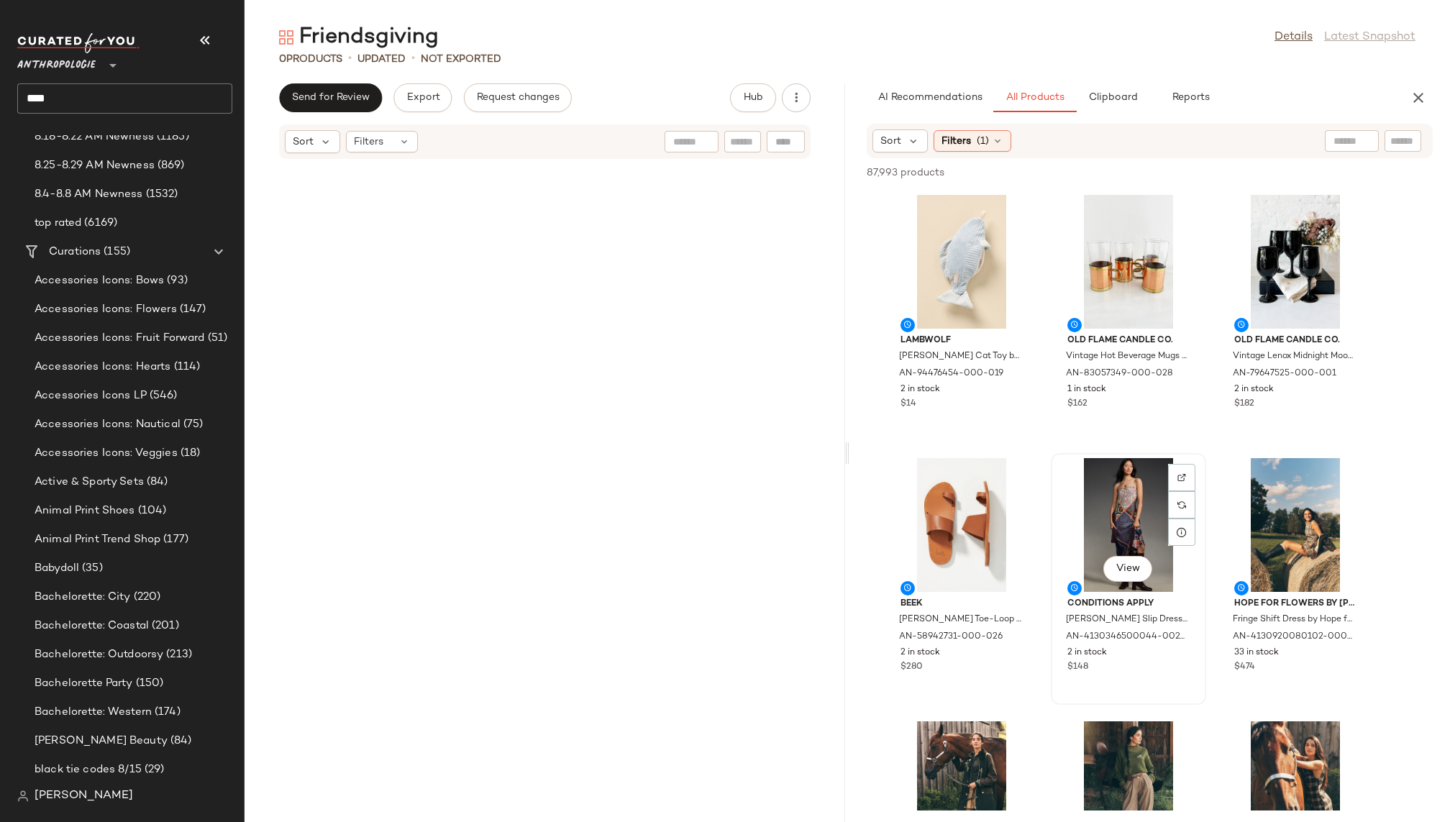
click at [1117, 485] on div "View" at bounding box center [1128, 525] width 145 height 134
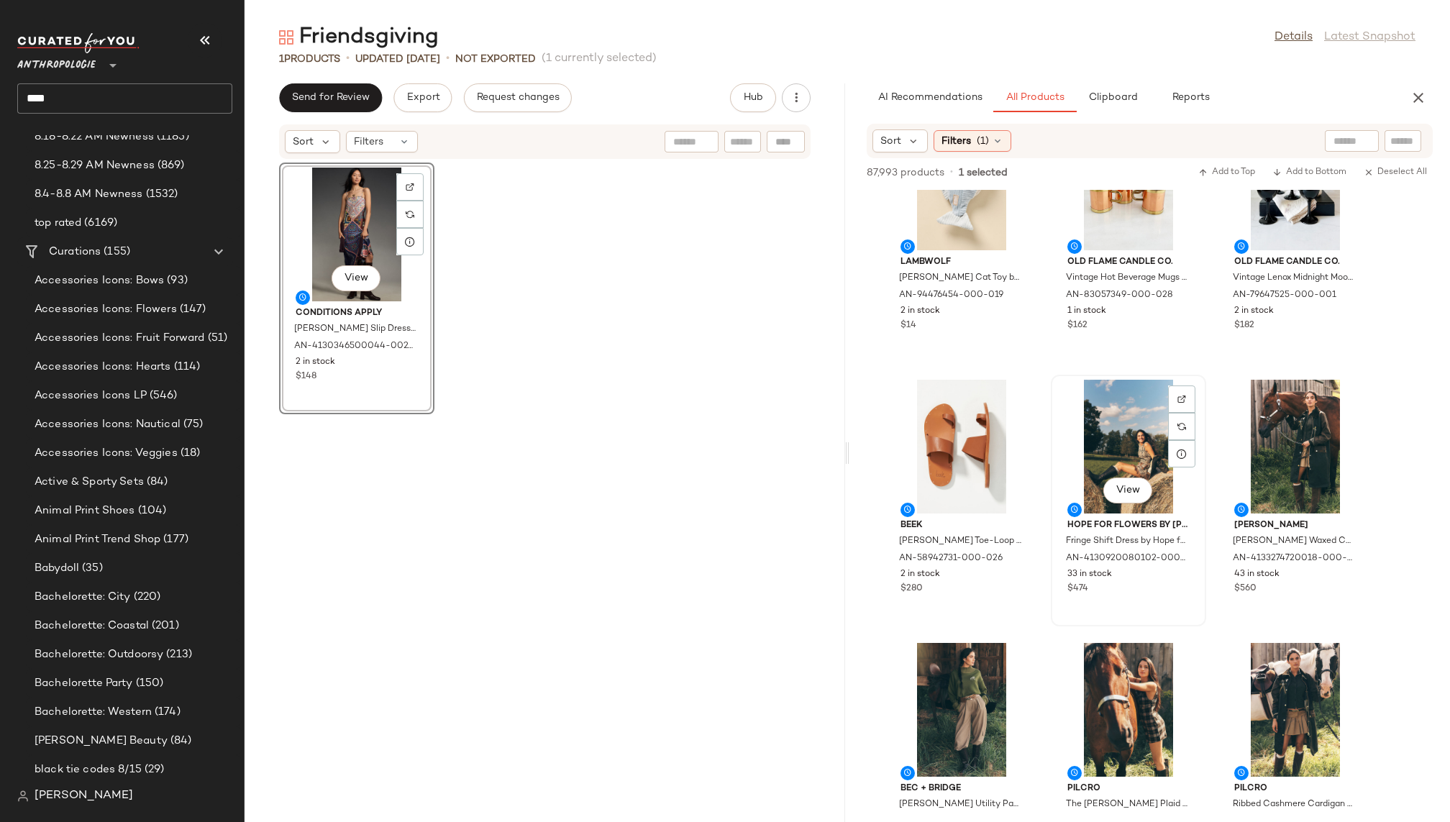
scroll to position [79, 0]
click at [1138, 487] on span "View" at bounding box center [1128, 490] width 24 height 12
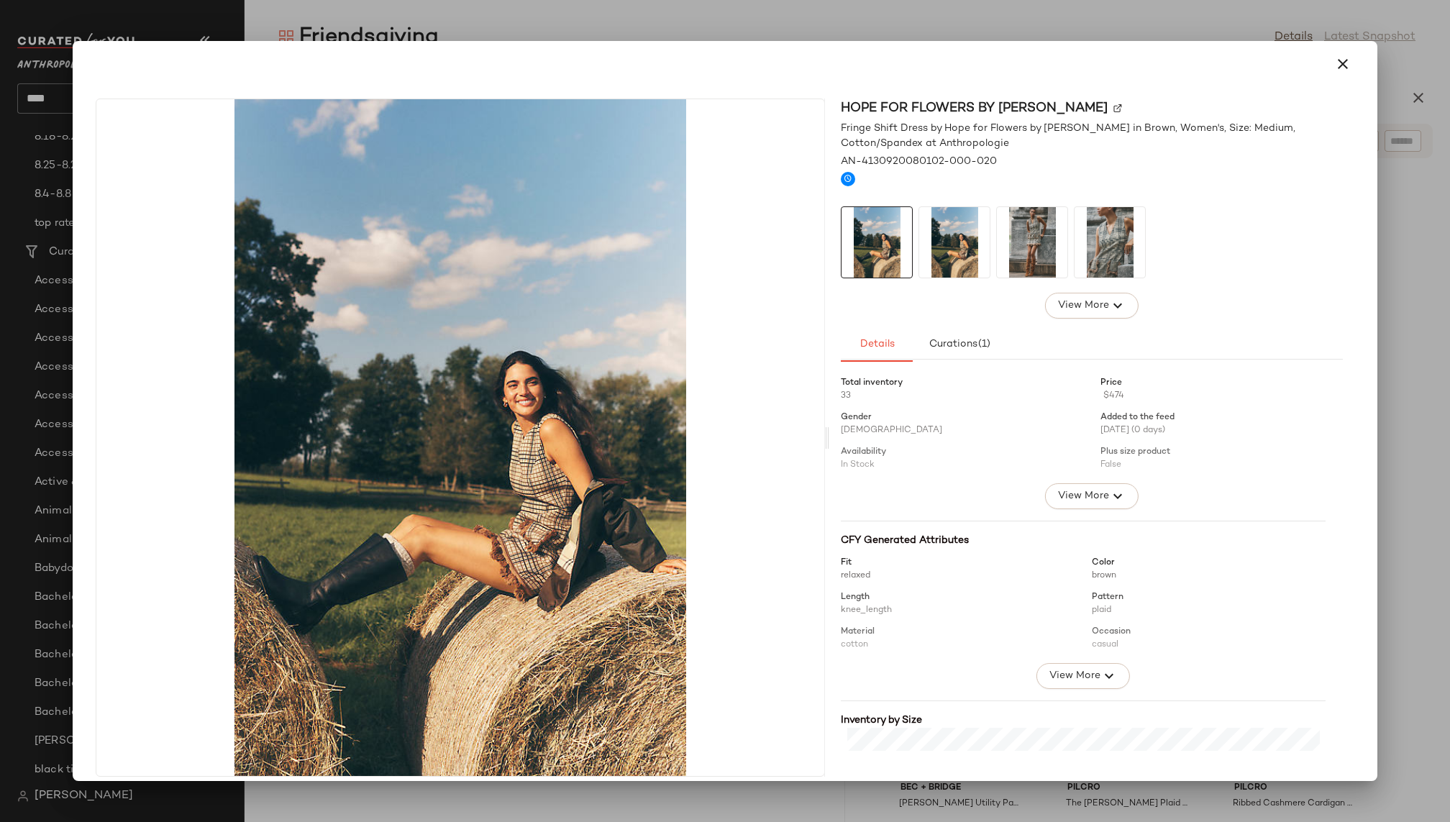
click at [1001, 249] on img at bounding box center [1032, 242] width 71 height 71
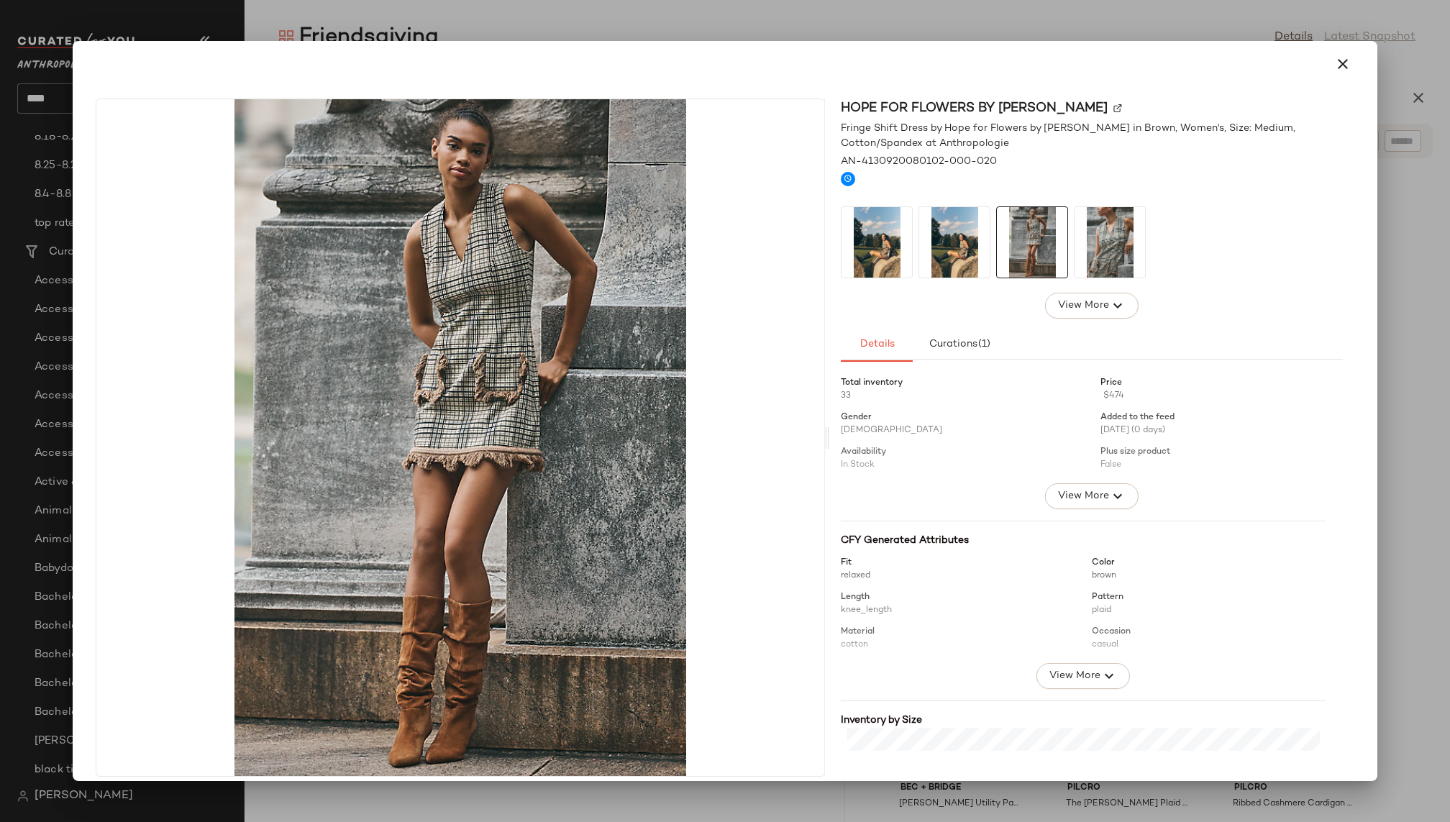
click at [1120, 242] on img at bounding box center [1110, 242] width 71 height 71
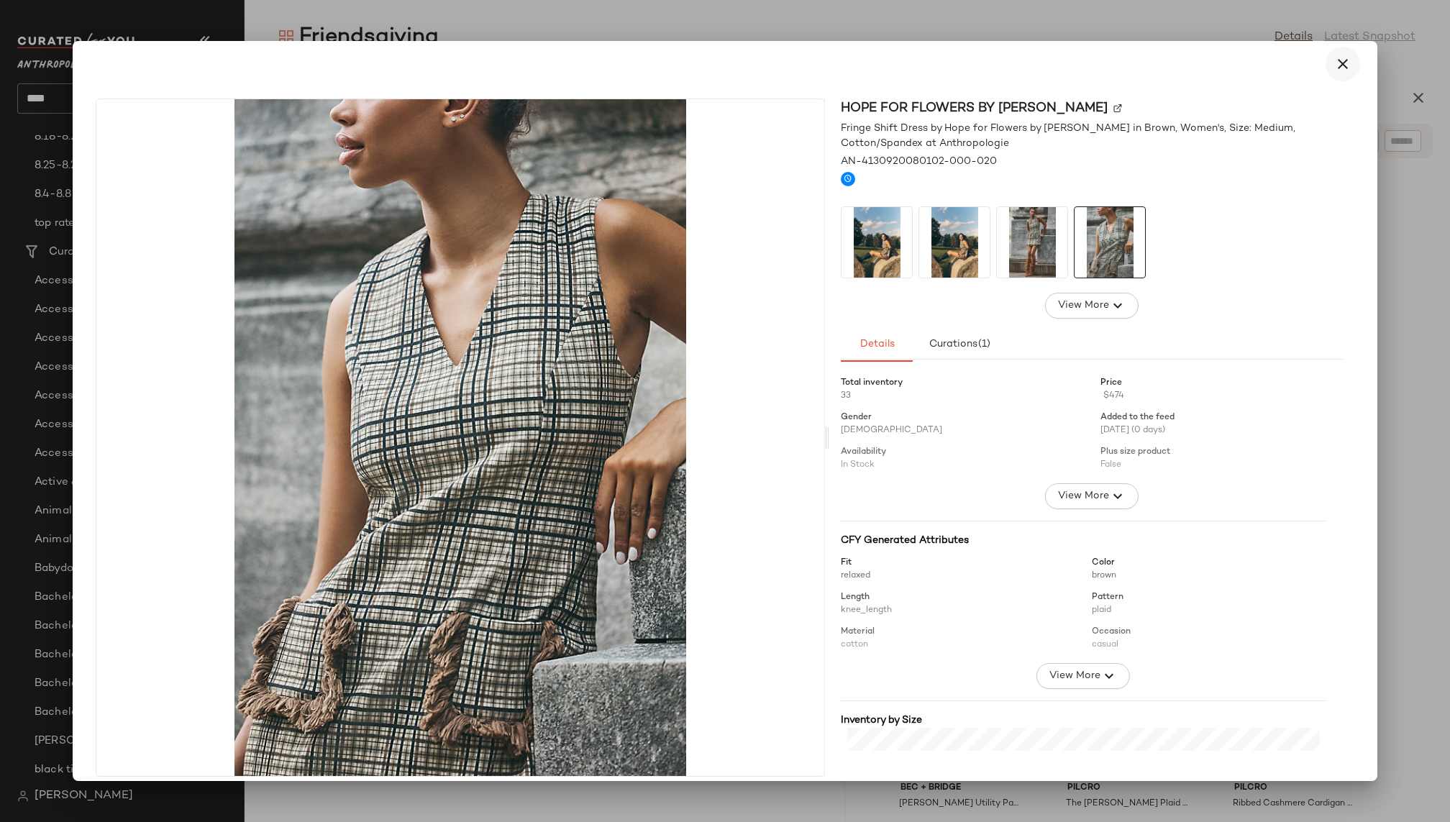
click at [1342, 67] on icon "button" at bounding box center [1343, 63] width 17 height 17
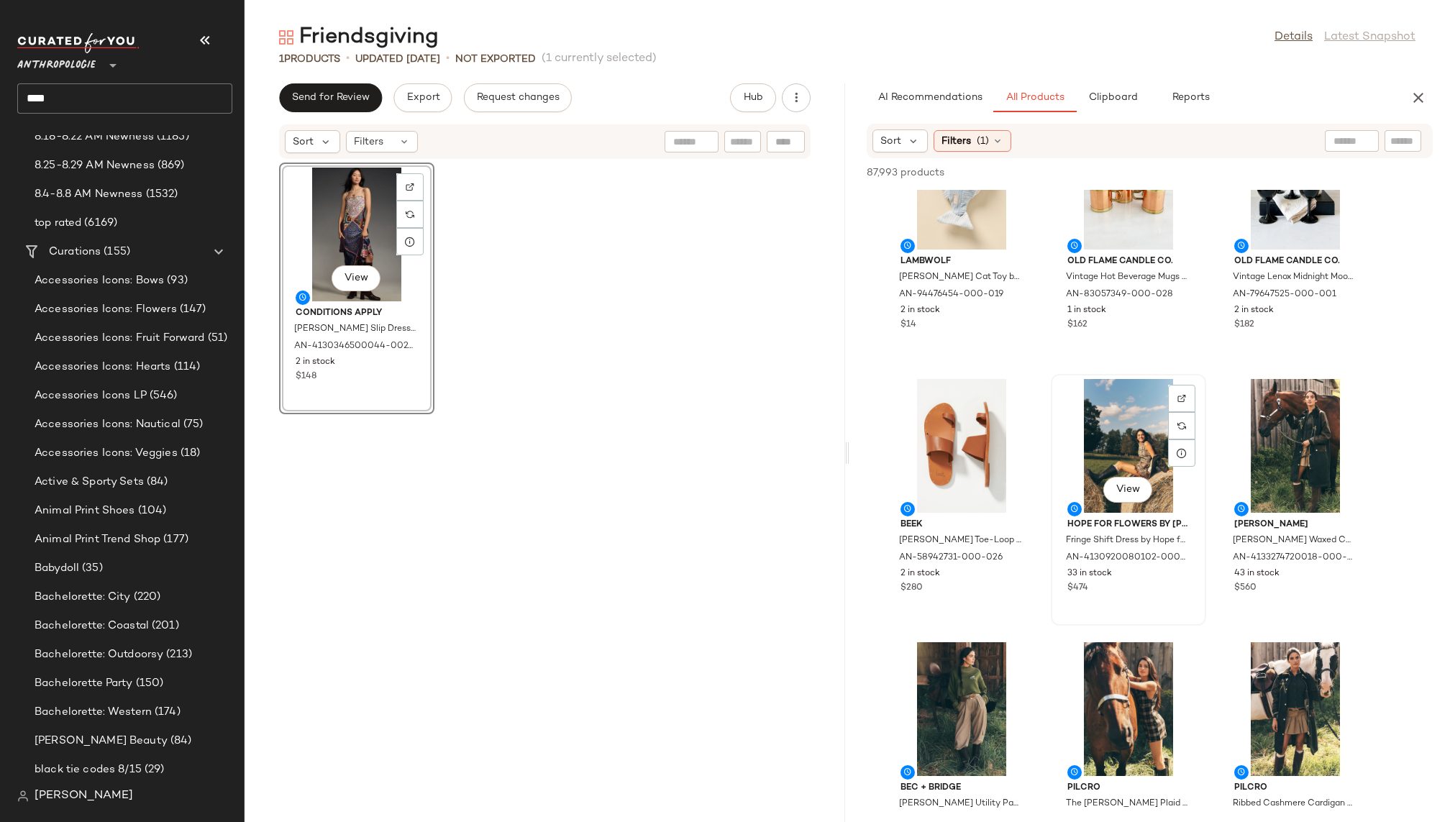
click at [1076, 469] on div "View" at bounding box center [1128, 446] width 145 height 134
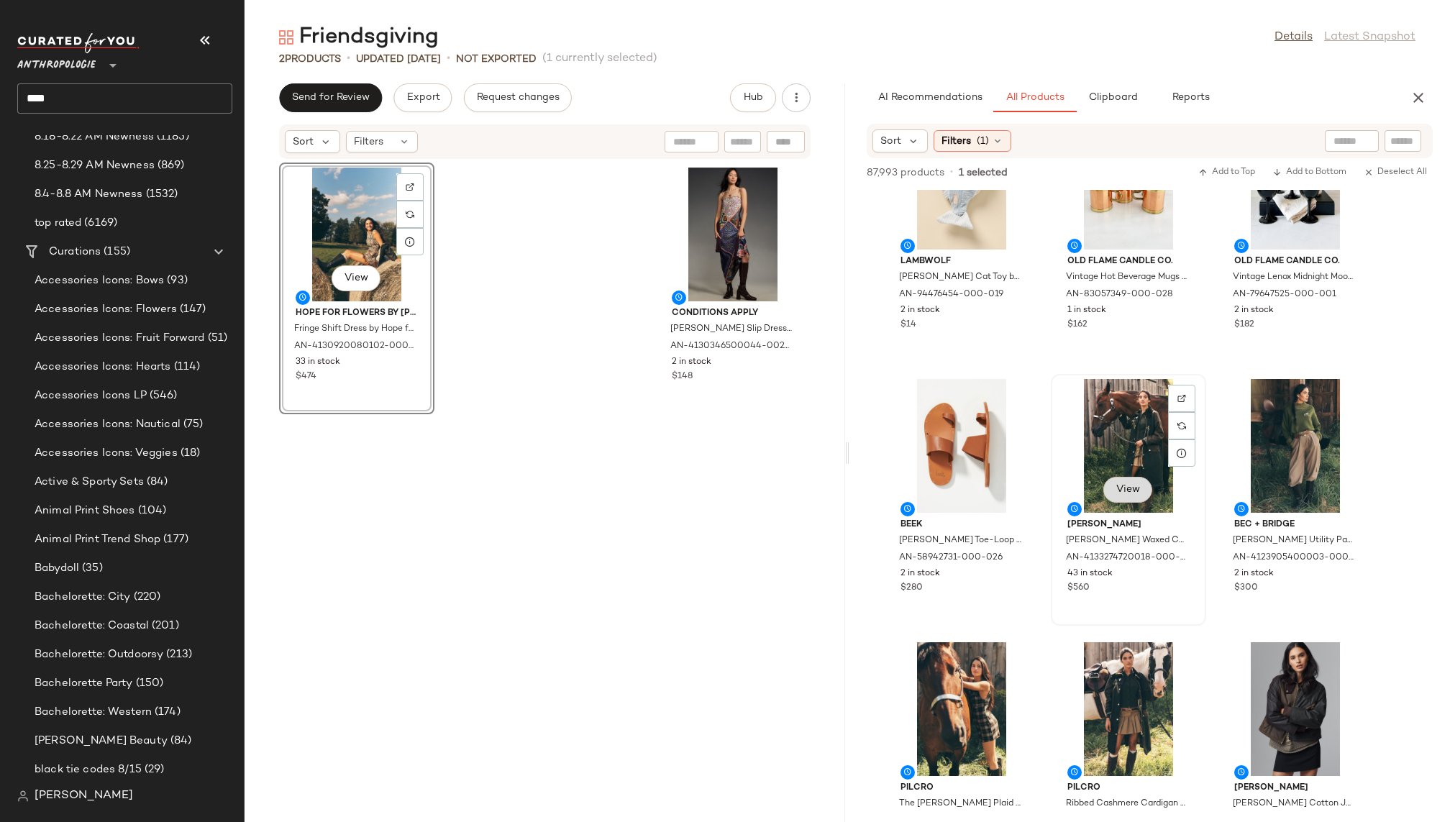
click at [1134, 494] on span "View" at bounding box center [1128, 490] width 24 height 12
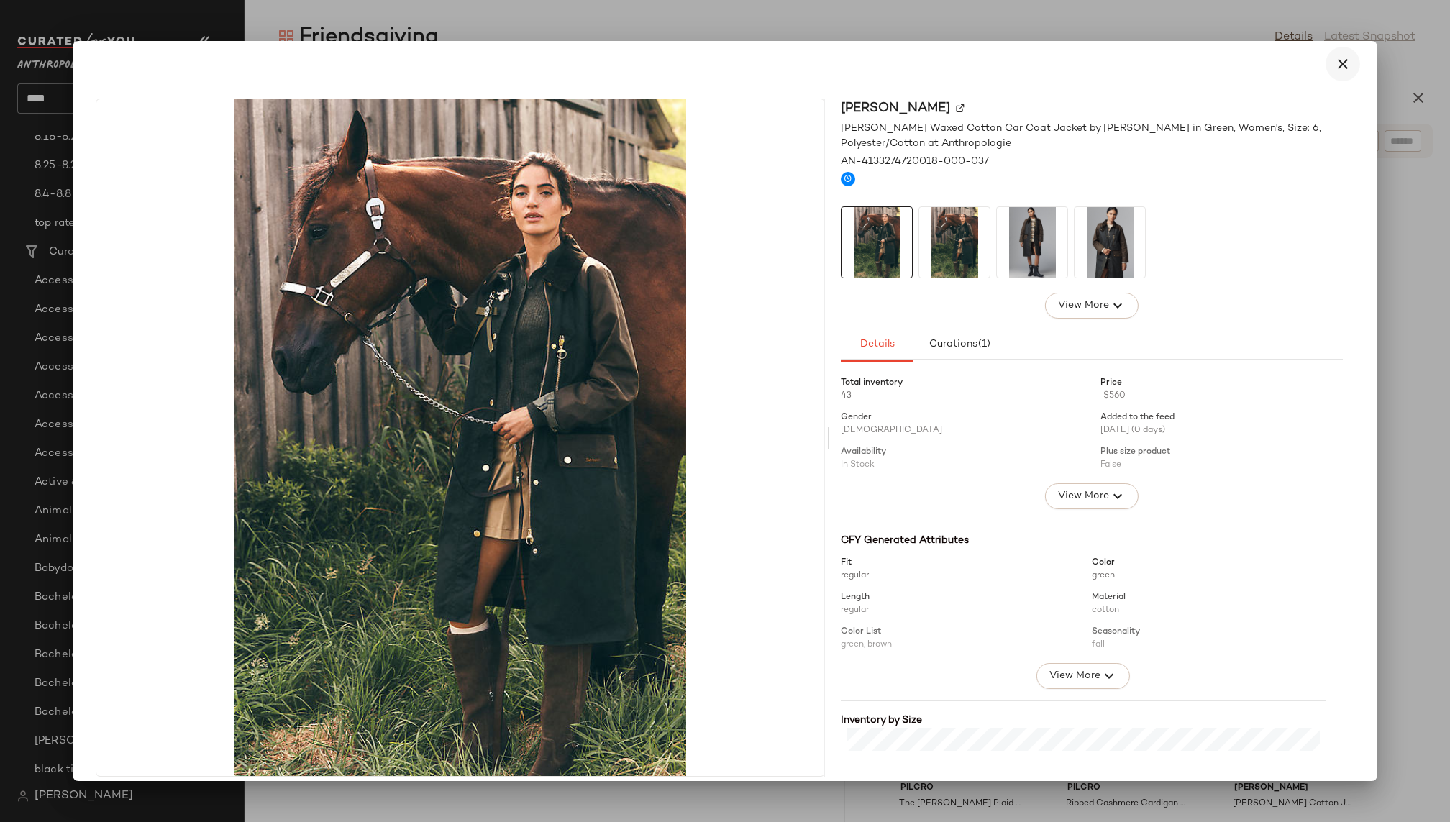
click at [1335, 68] on icon "button" at bounding box center [1343, 63] width 17 height 17
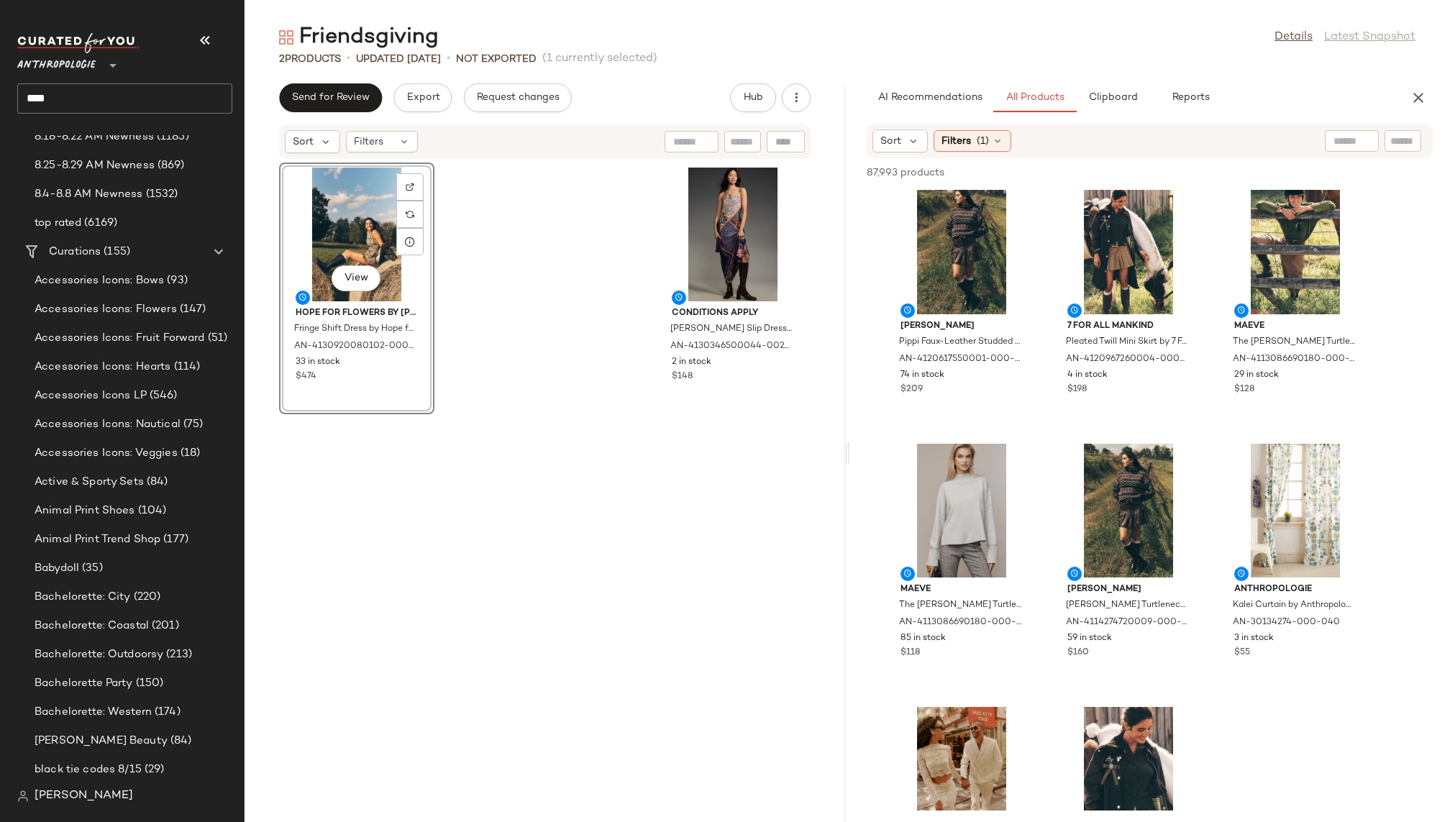
scroll to position [822, 0]
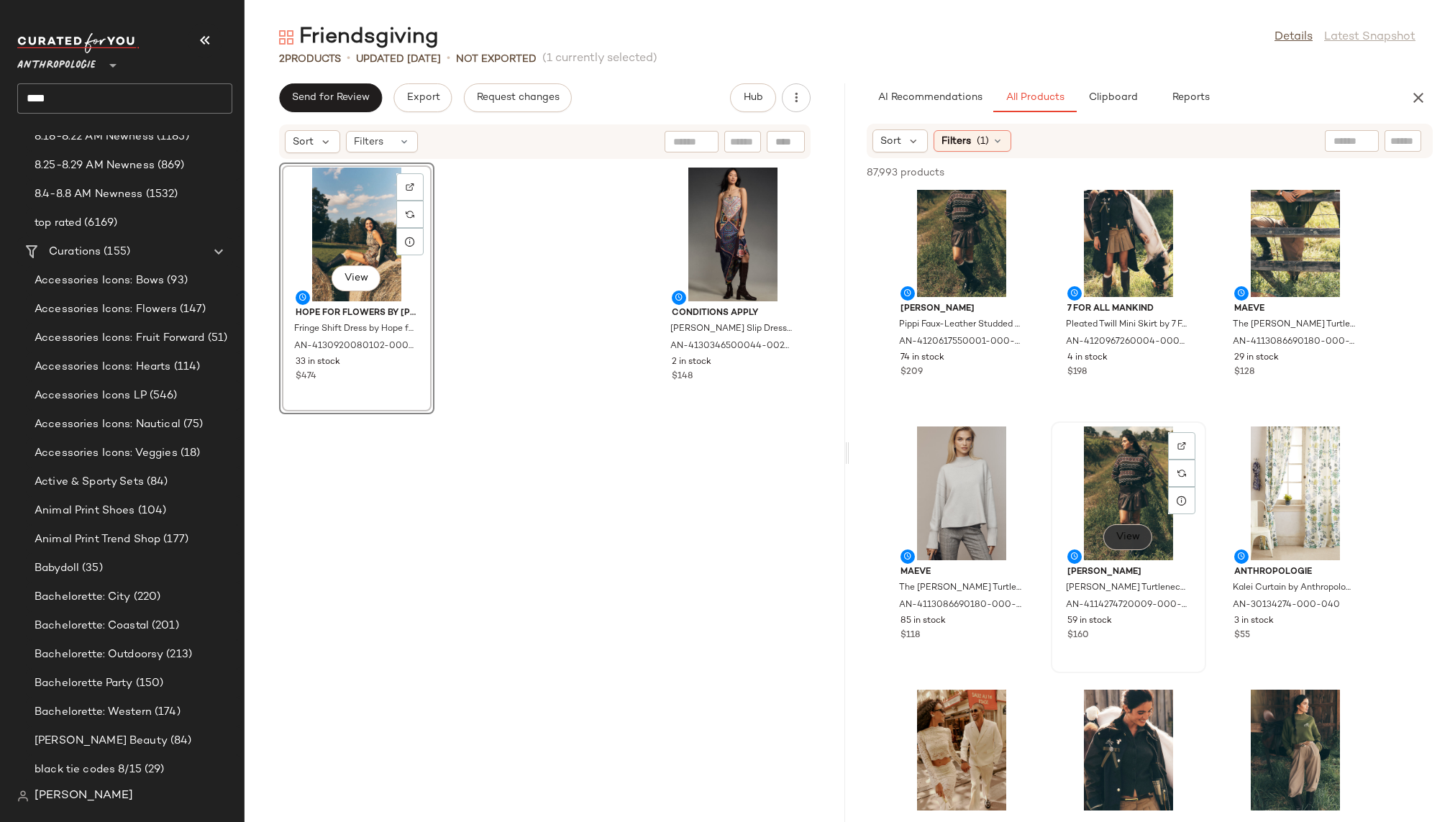
click at [1126, 530] on button "View" at bounding box center [1128, 537] width 49 height 26
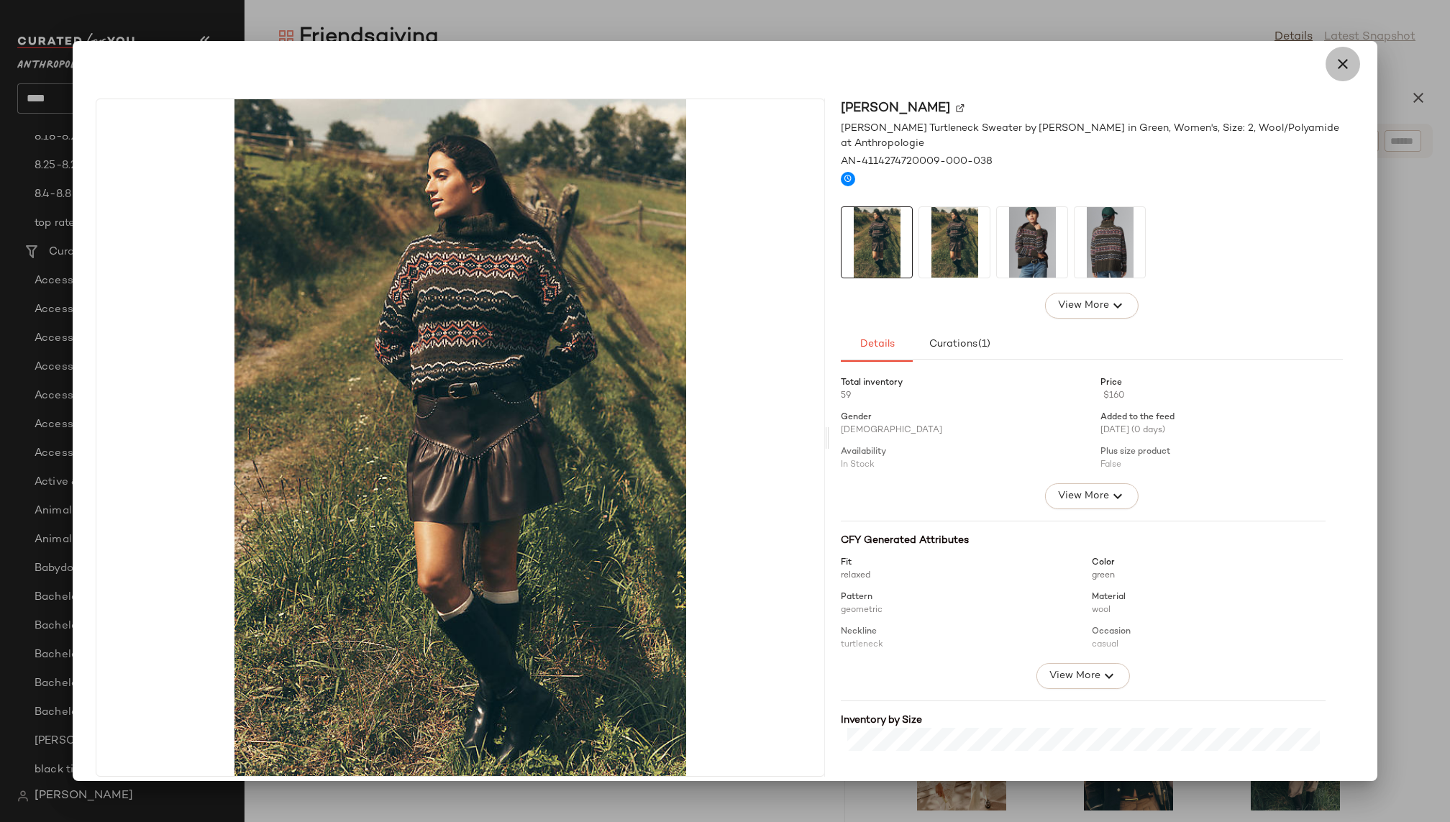
click at [1335, 73] on button "button" at bounding box center [1343, 64] width 35 height 35
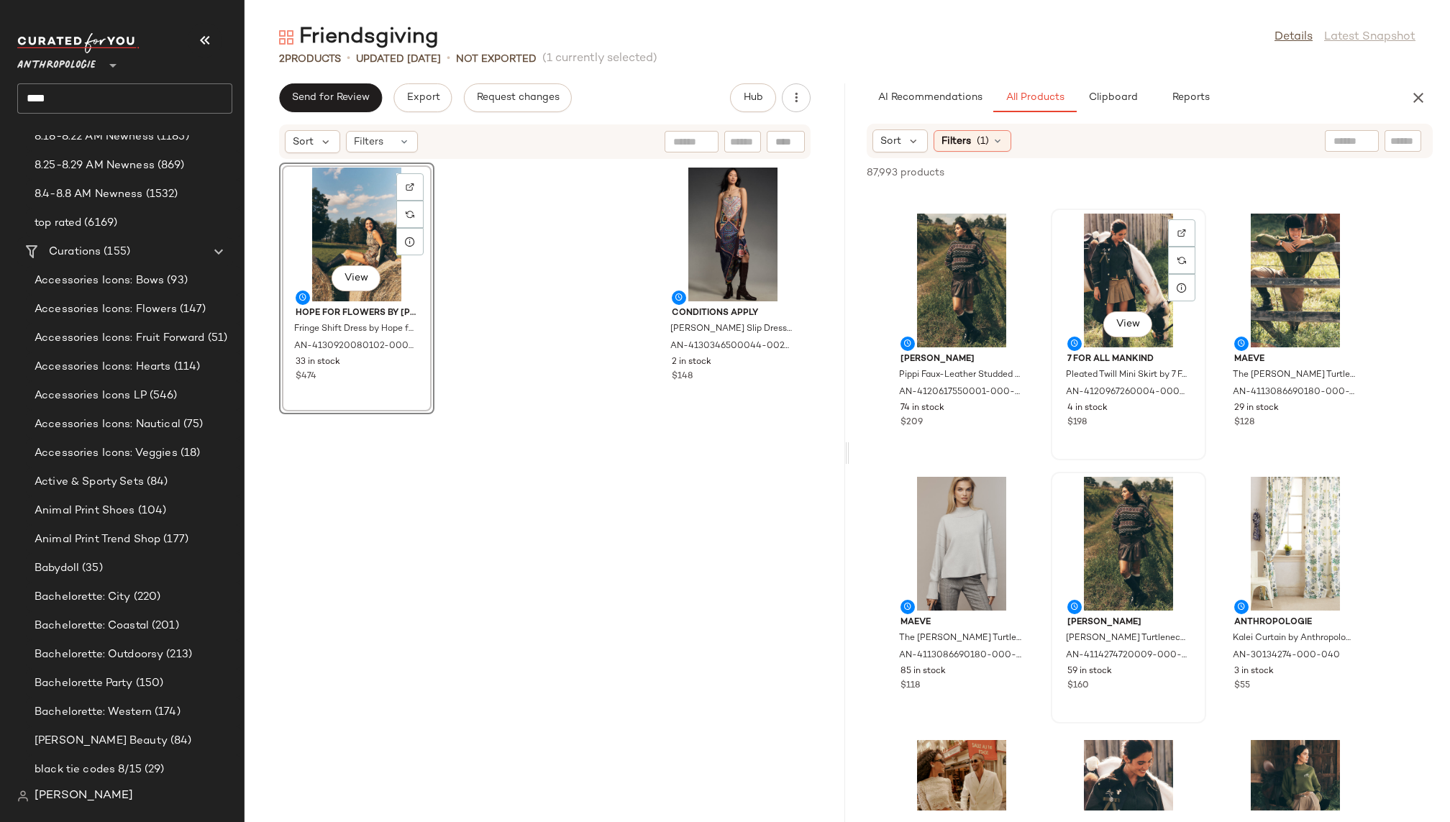
scroll to position [770, 0]
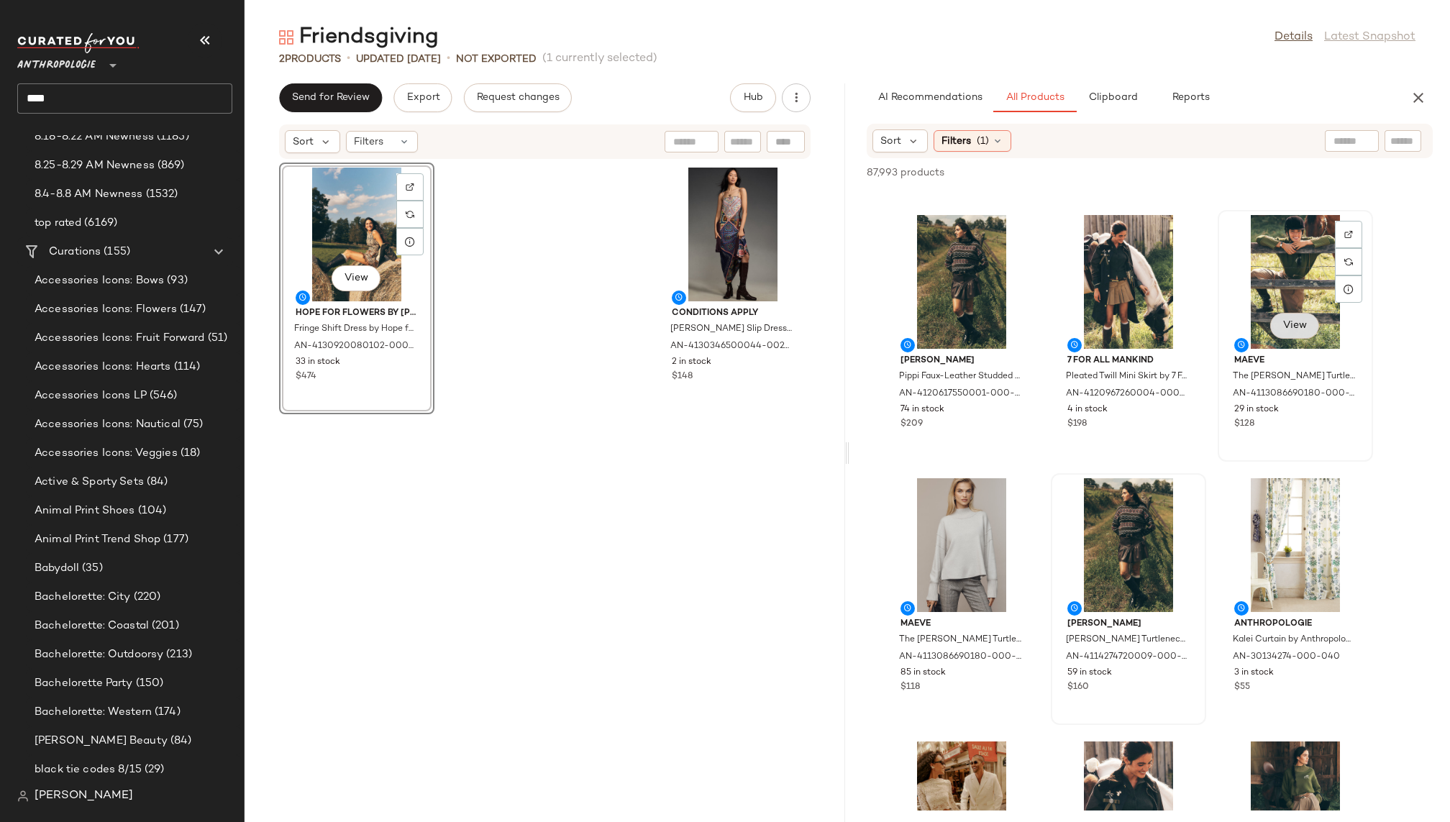
click at [1299, 322] on span "View" at bounding box center [1295, 326] width 24 height 12
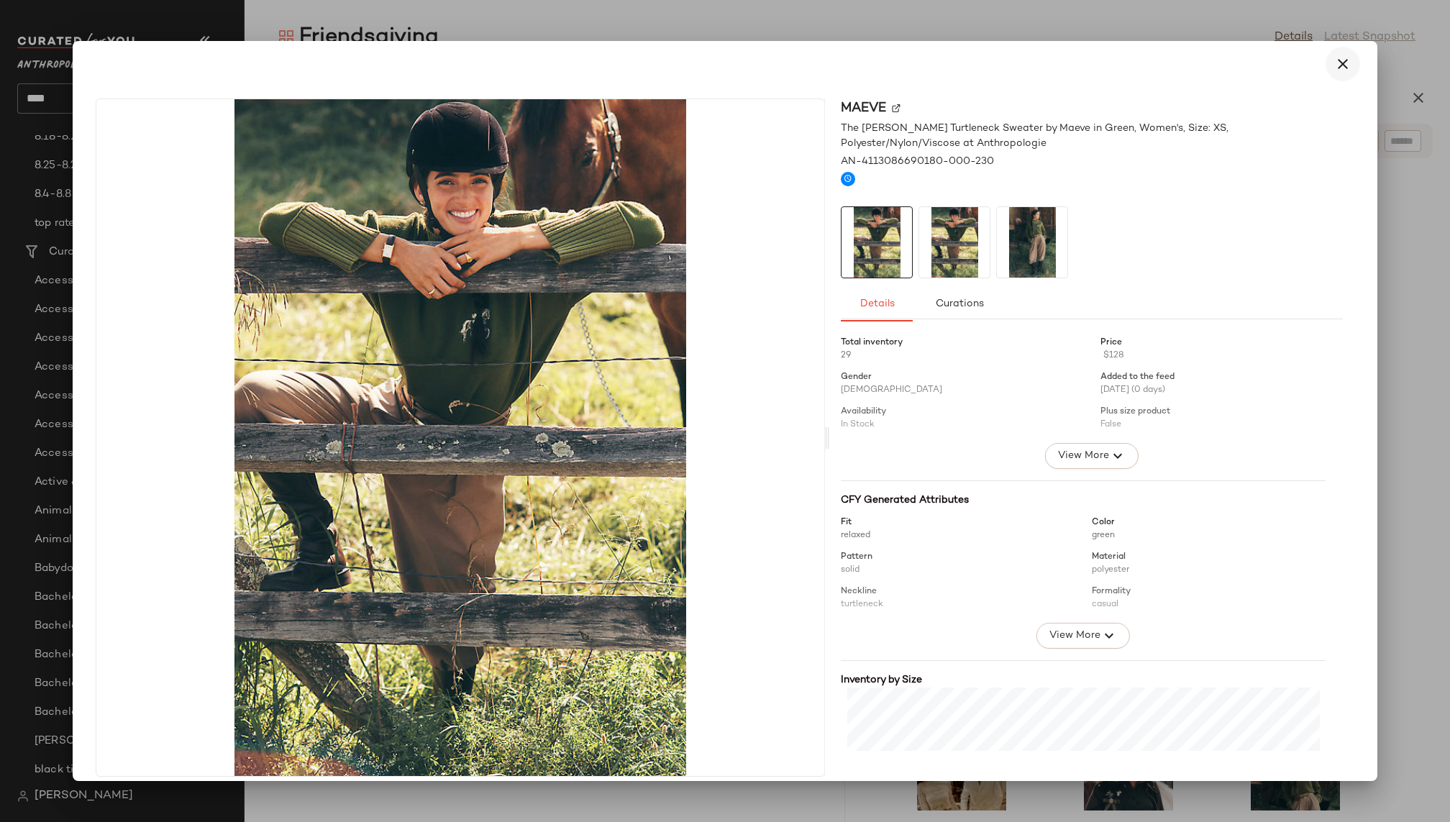
click at [1337, 63] on icon "button" at bounding box center [1343, 63] width 17 height 17
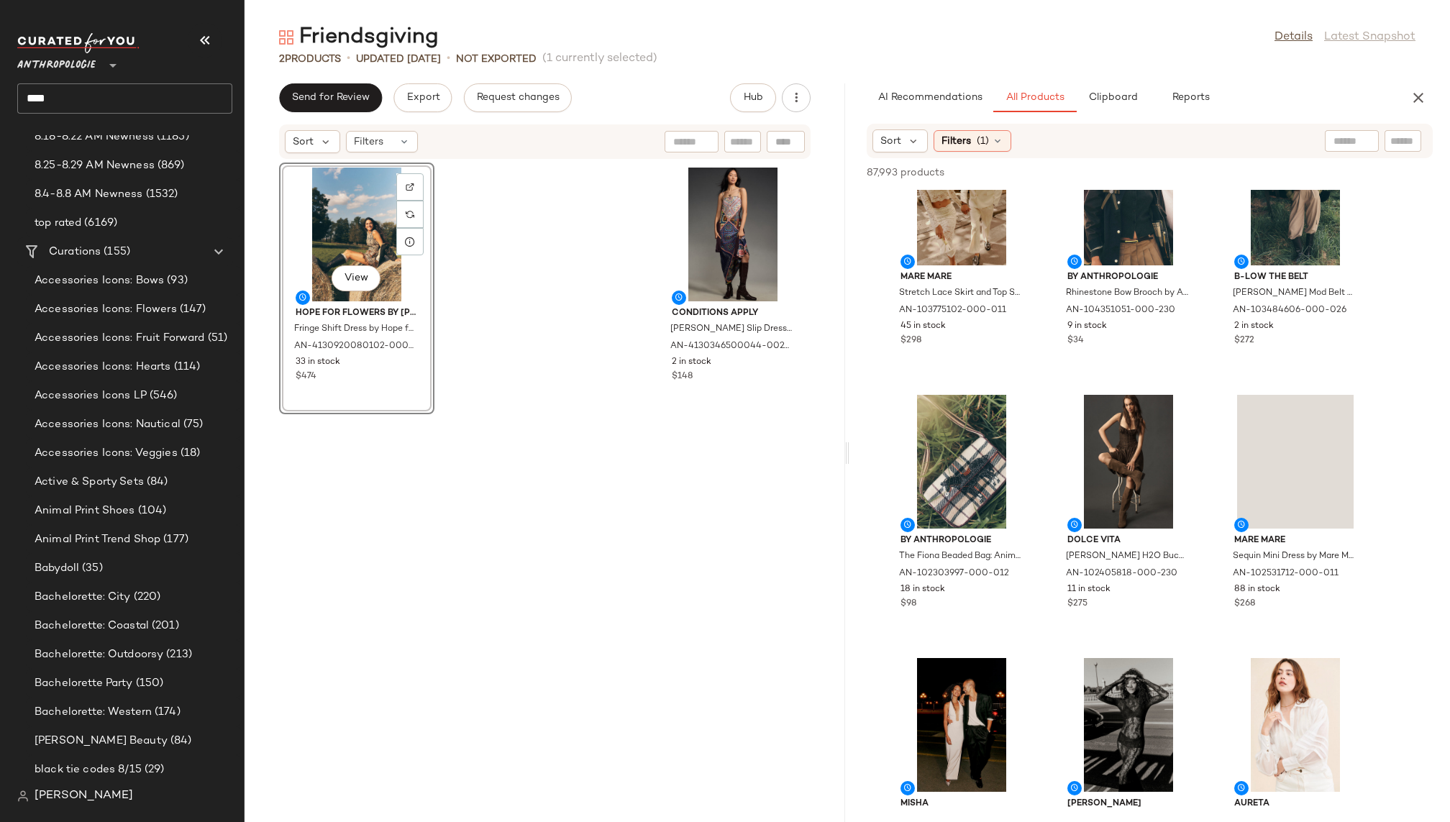
scroll to position [1400, 0]
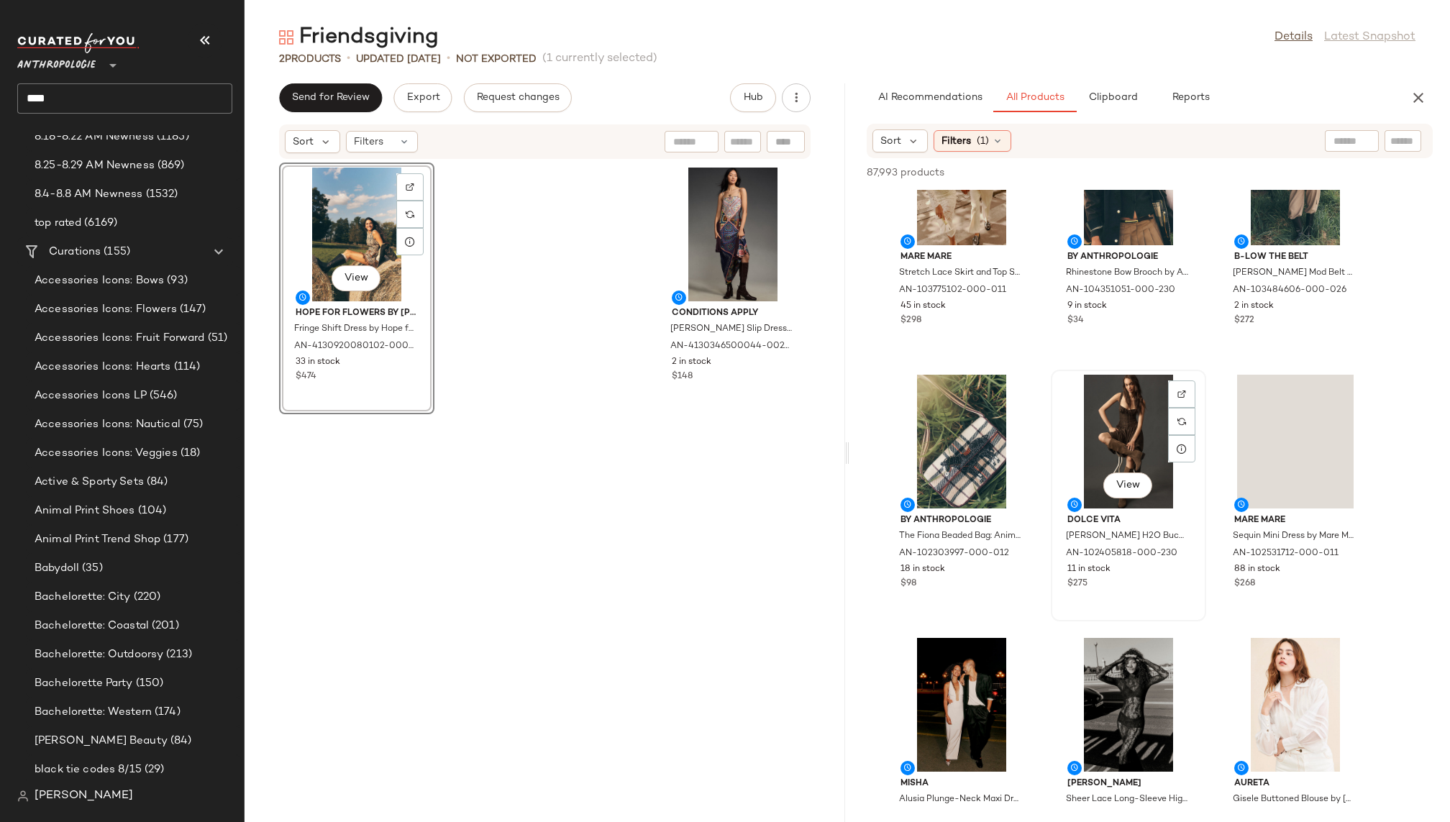
click at [1127, 502] on div "View" at bounding box center [1128, 442] width 145 height 134
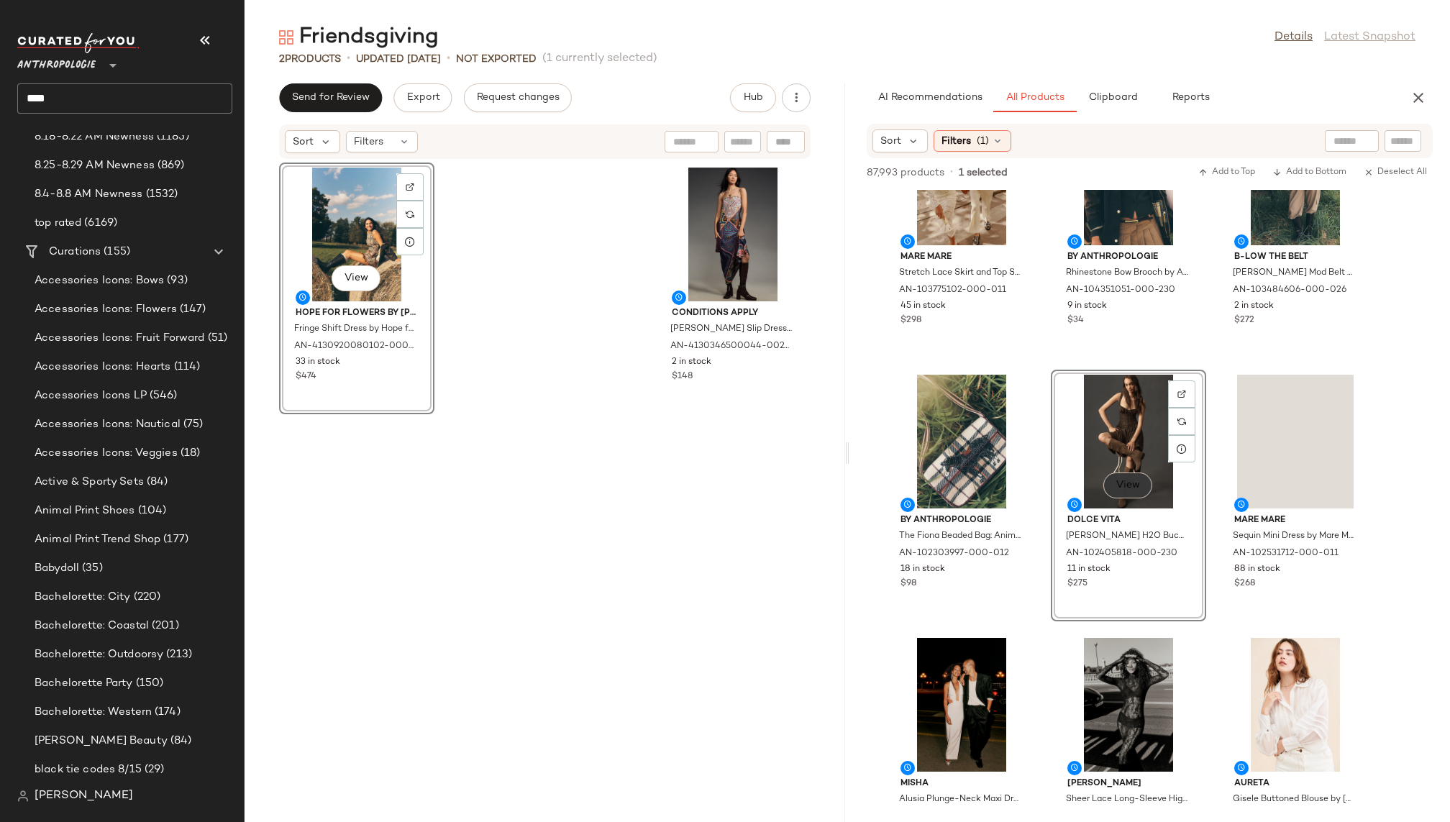
click at [1118, 486] on span "View" at bounding box center [1128, 486] width 24 height 12
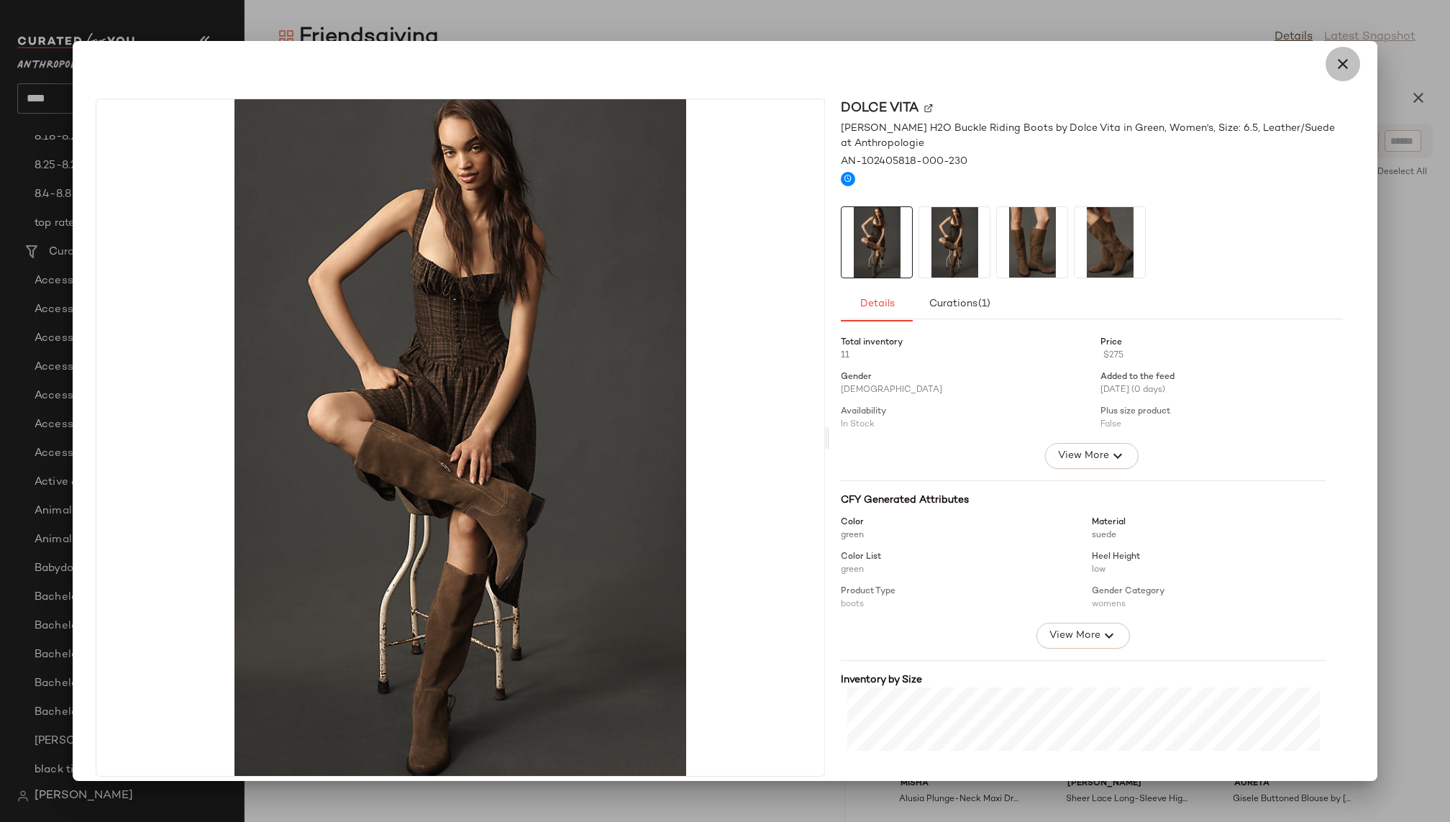
click at [1335, 64] on icon "button" at bounding box center [1343, 63] width 17 height 17
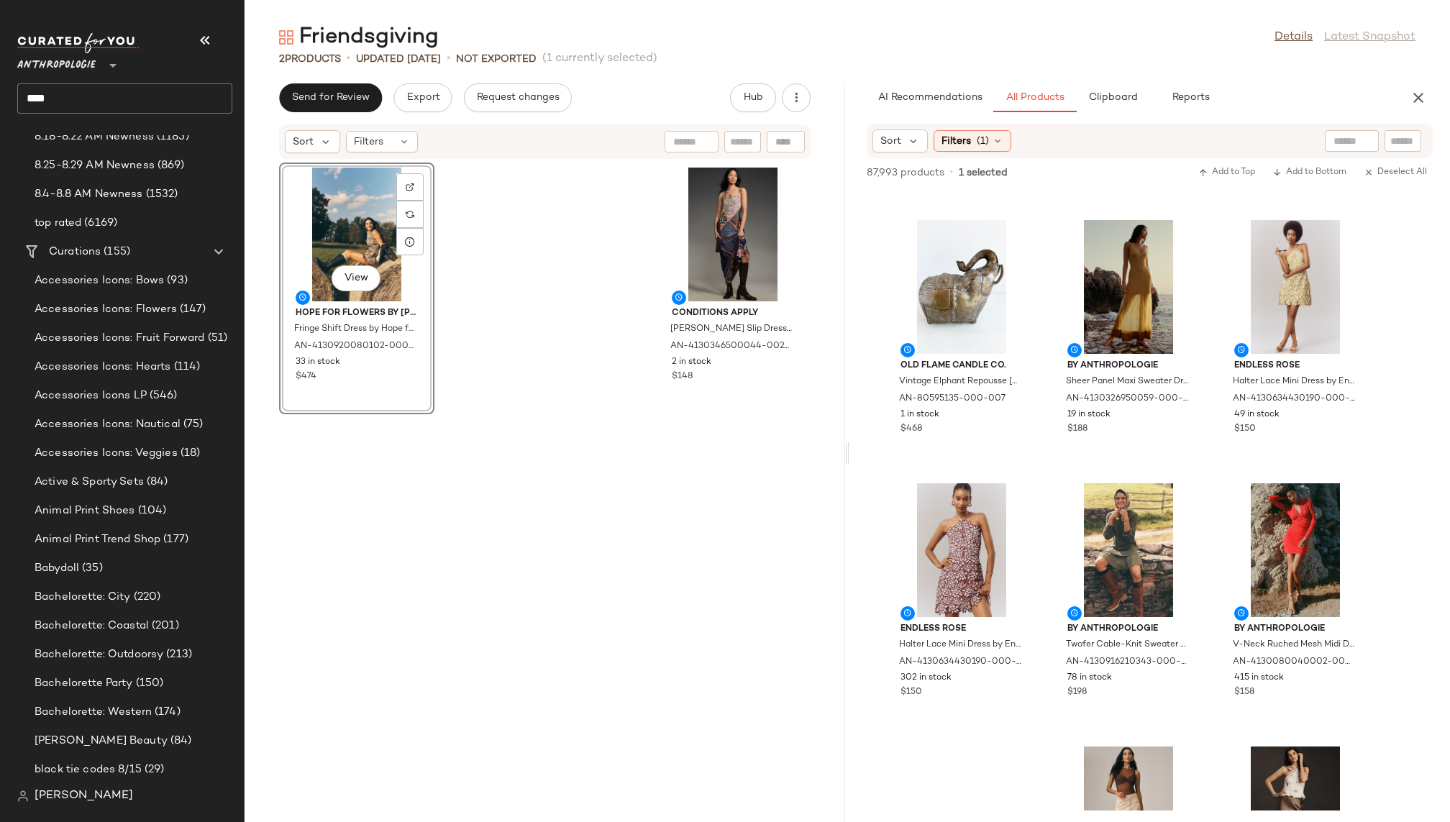
scroll to position [2095, 0]
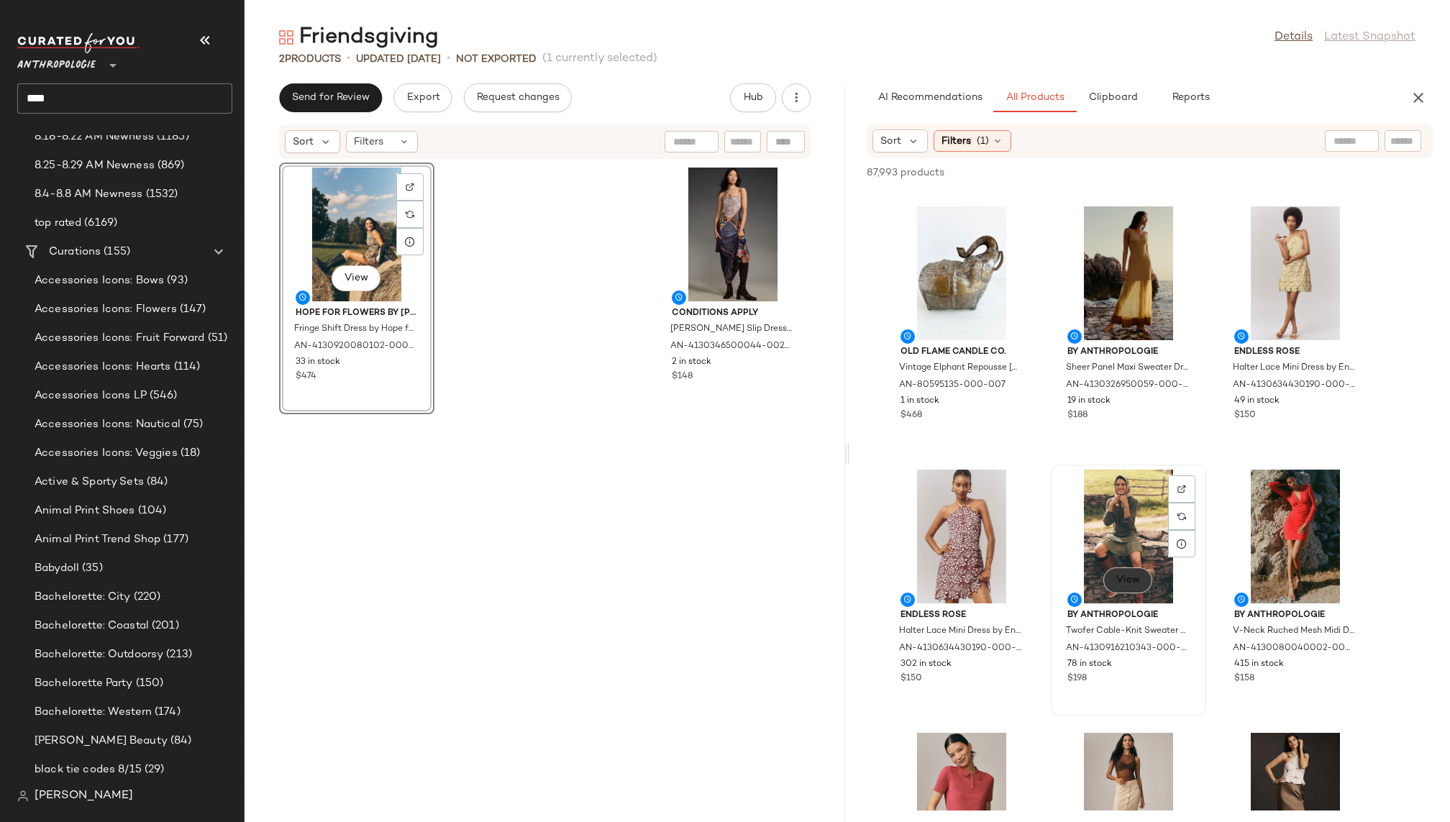
click at [1132, 583] on span "View" at bounding box center [1128, 581] width 24 height 12
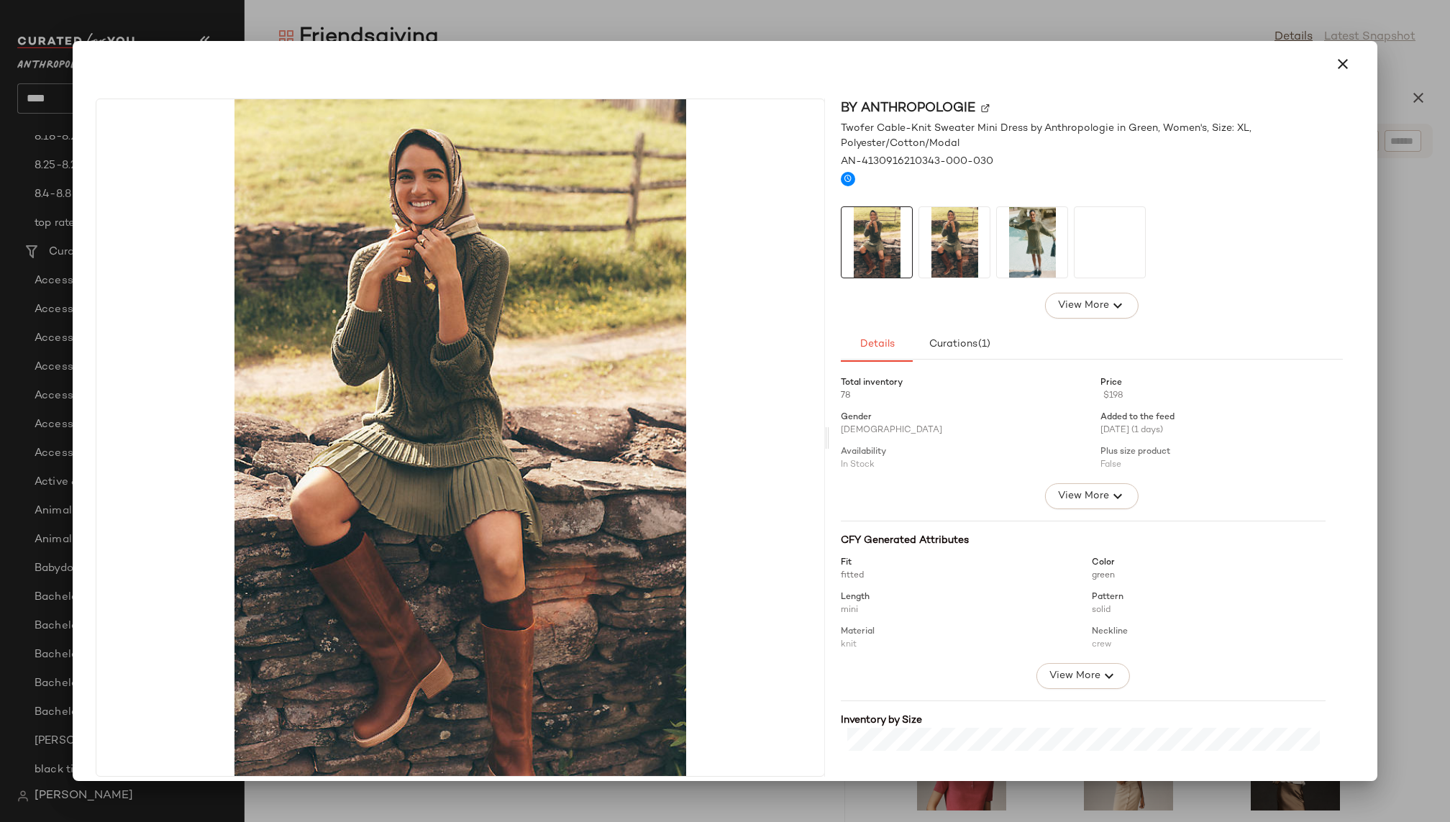
click at [972, 250] on img at bounding box center [954, 242] width 71 height 71
click at [1023, 242] on img at bounding box center [1032, 242] width 71 height 71
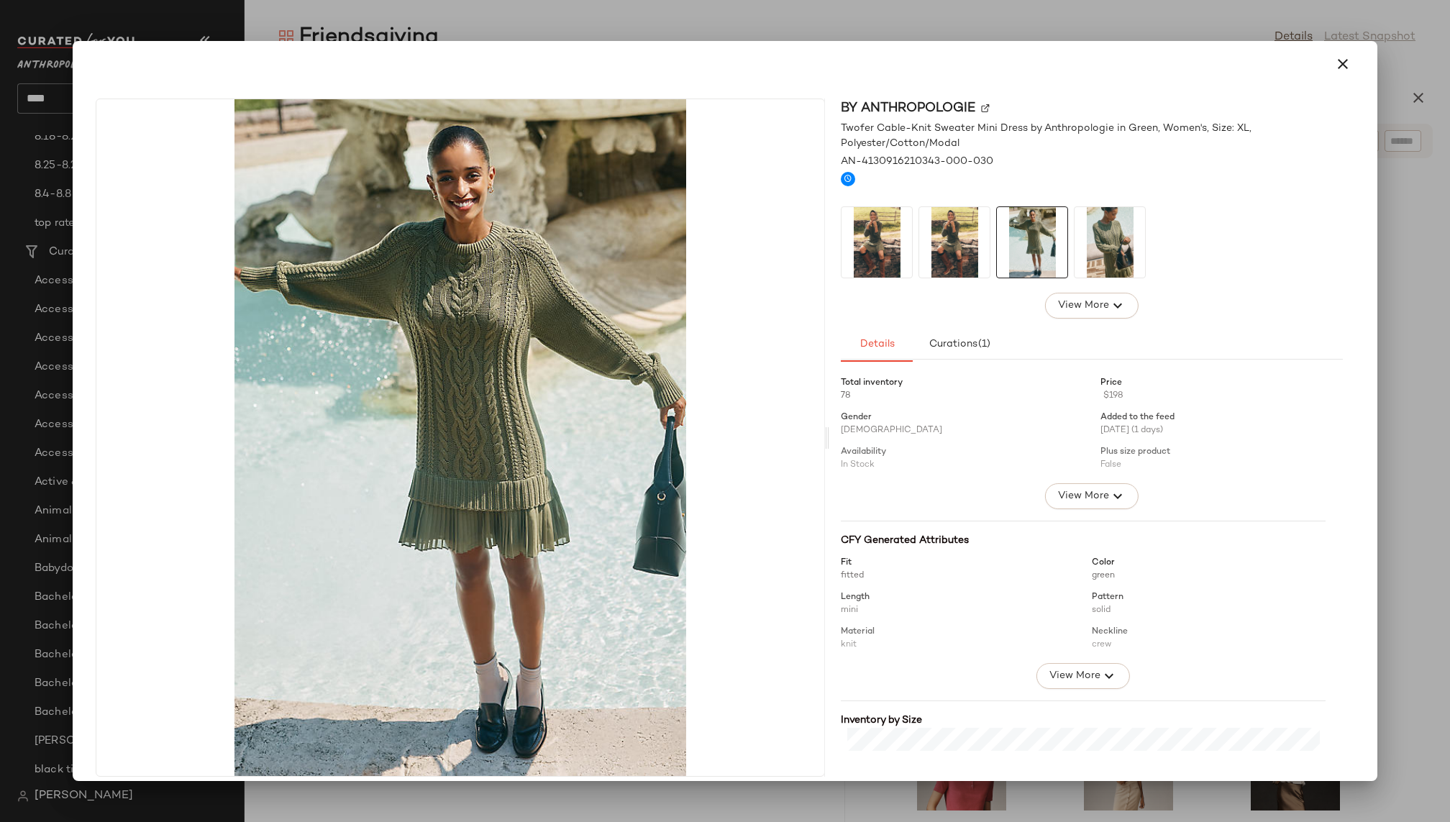
click at [1135, 222] on img at bounding box center [1110, 242] width 71 height 71
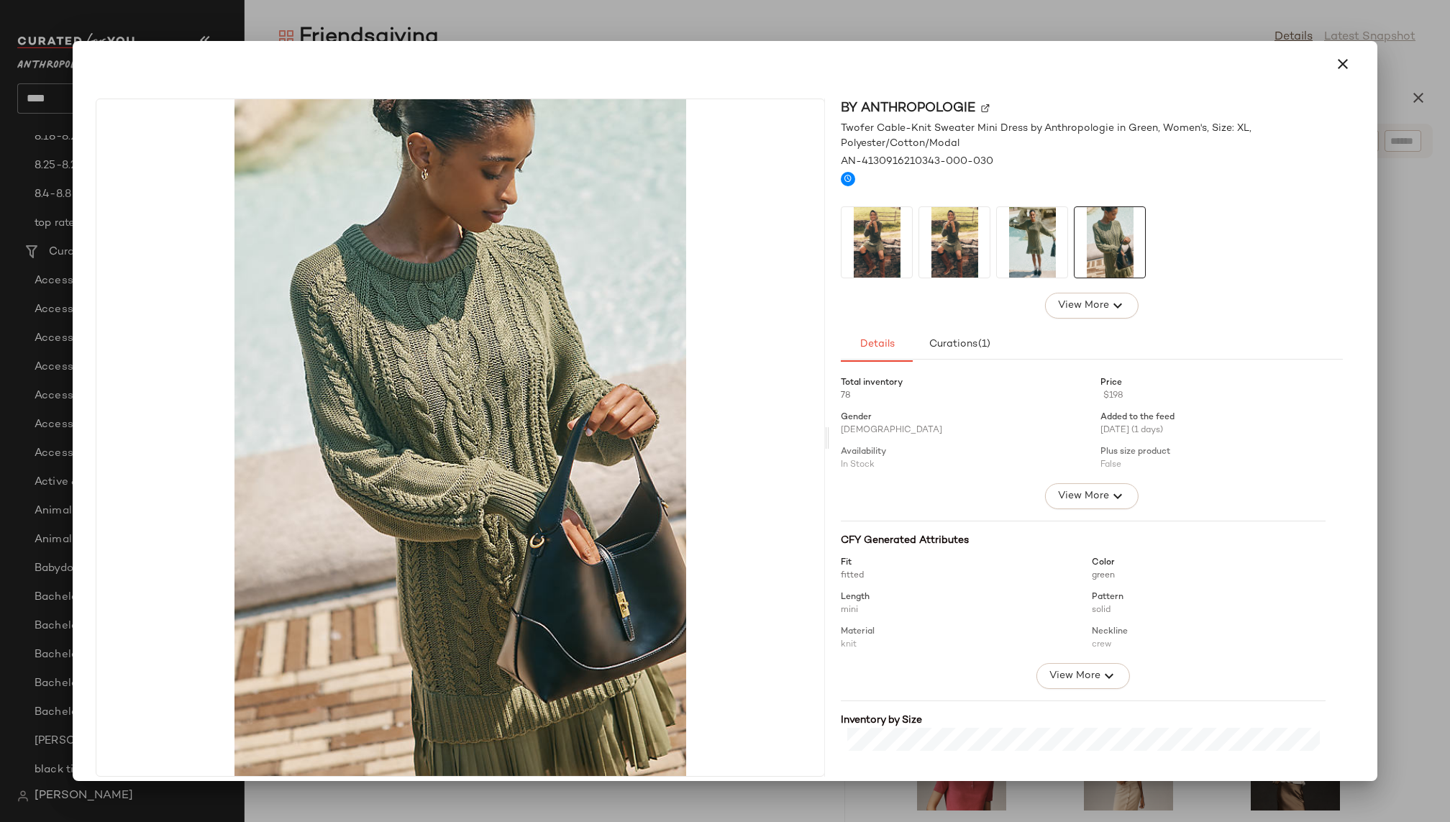
click at [1044, 214] on img at bounding box center [1032, 242] width 71 height 71
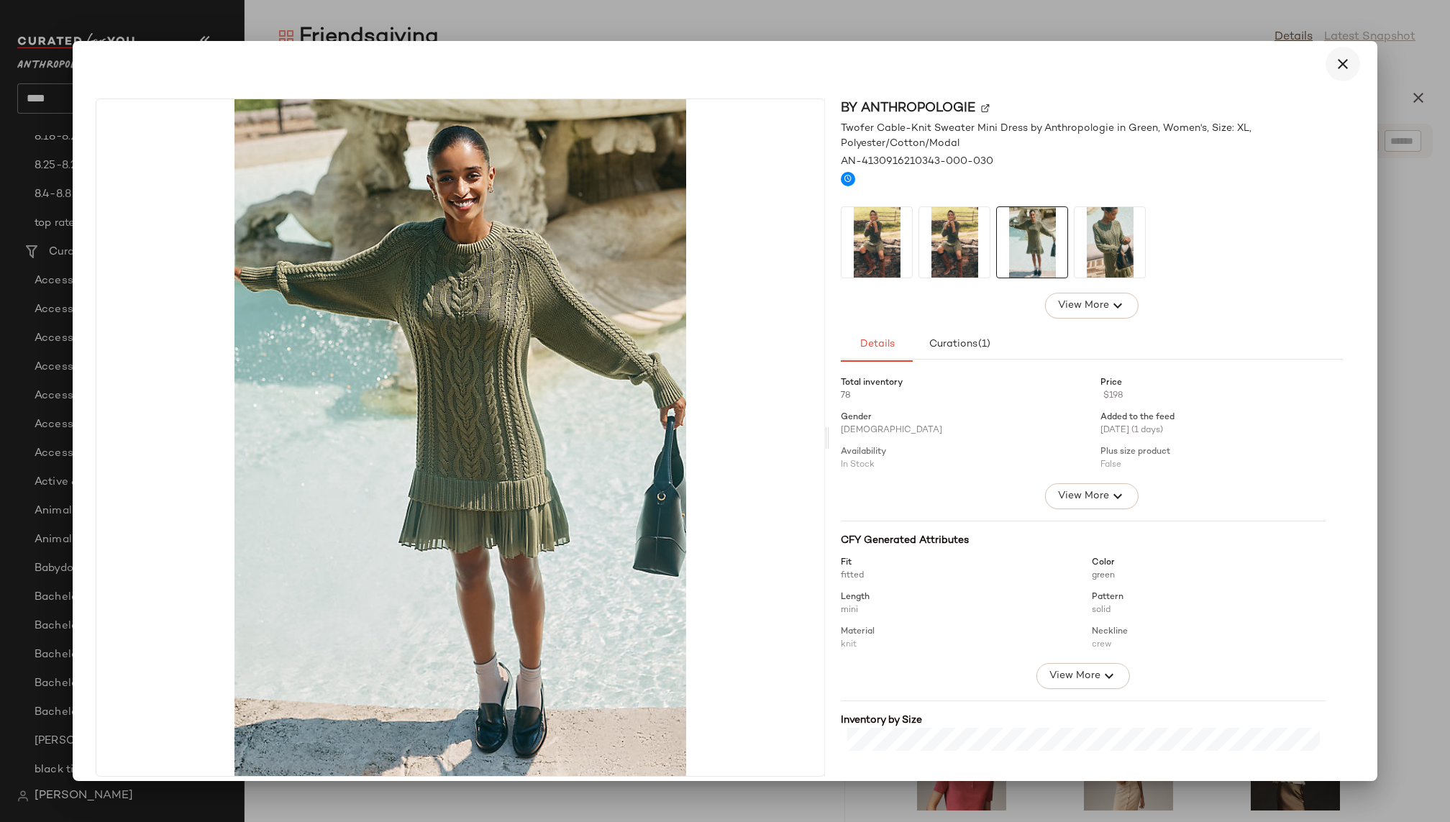
click at [1348, 61] on button "button" at bounding box center [1343, 64] width 35 height 35
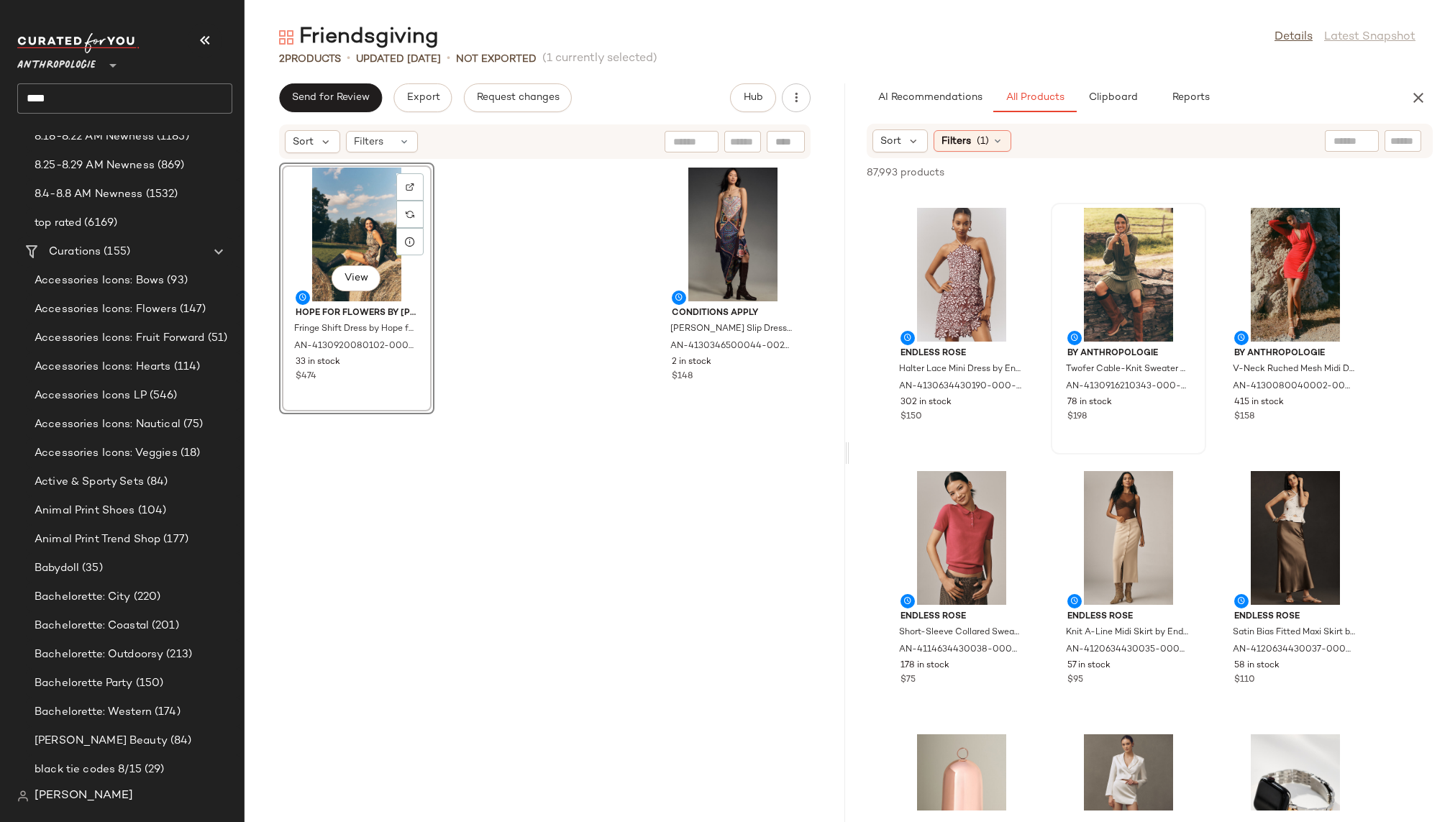
scroll to position [2376, 0]
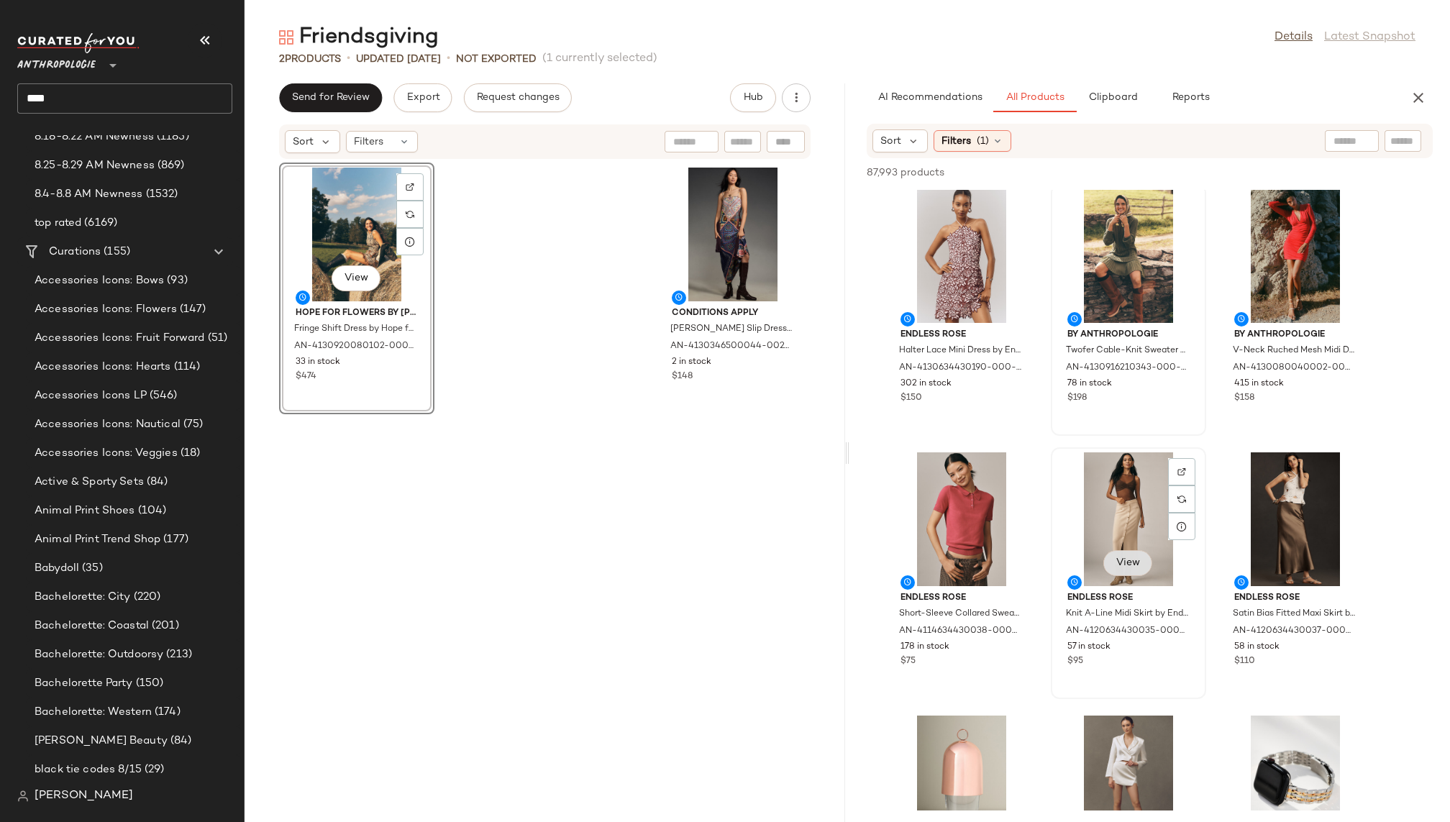
click at [1135, 564] on span "View" at bounding box center [1128, 564] width 24 height 12
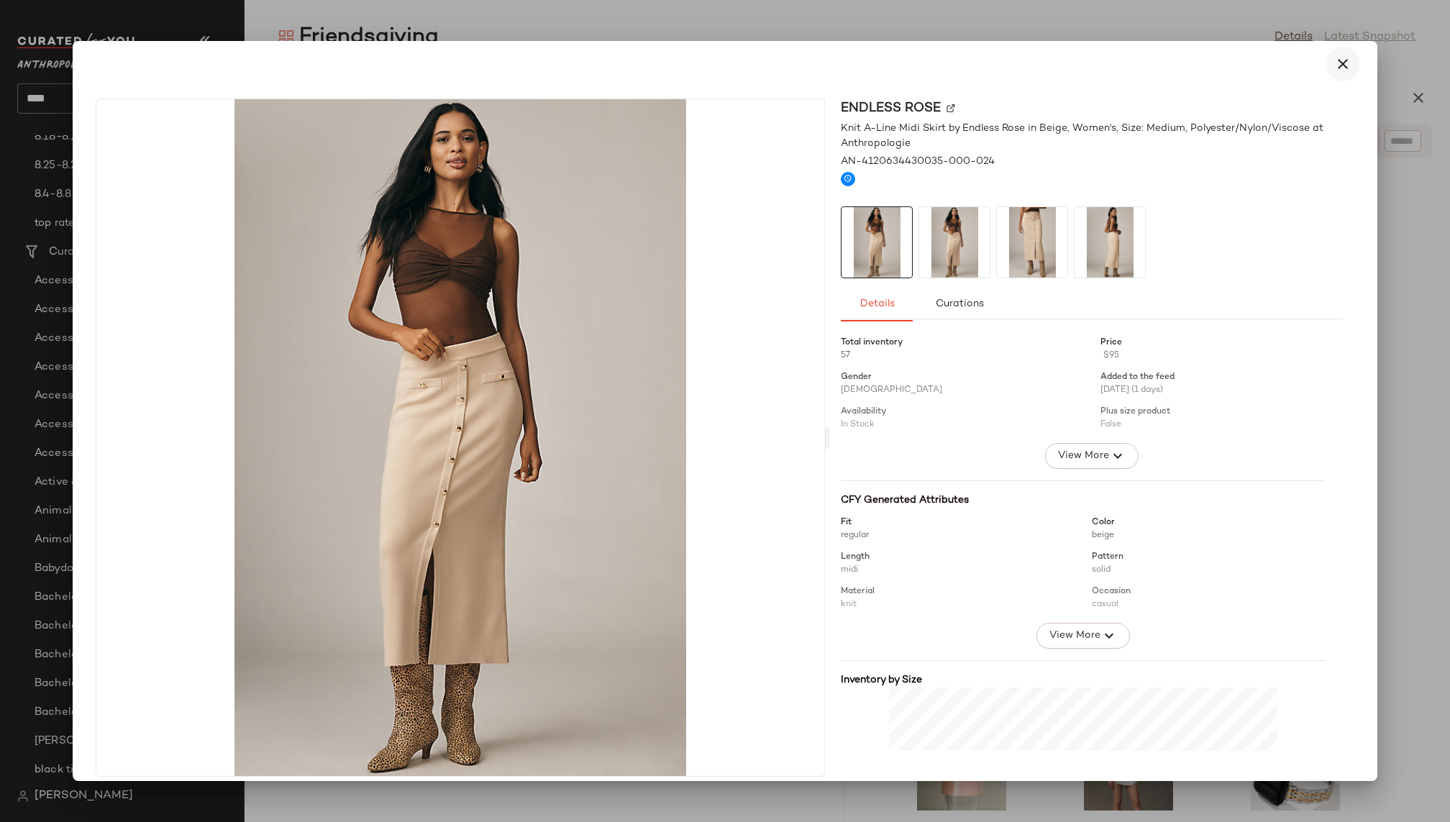
click at [1345, 59] on button "button" at bounding box center [1343, 64] width 35 height 35
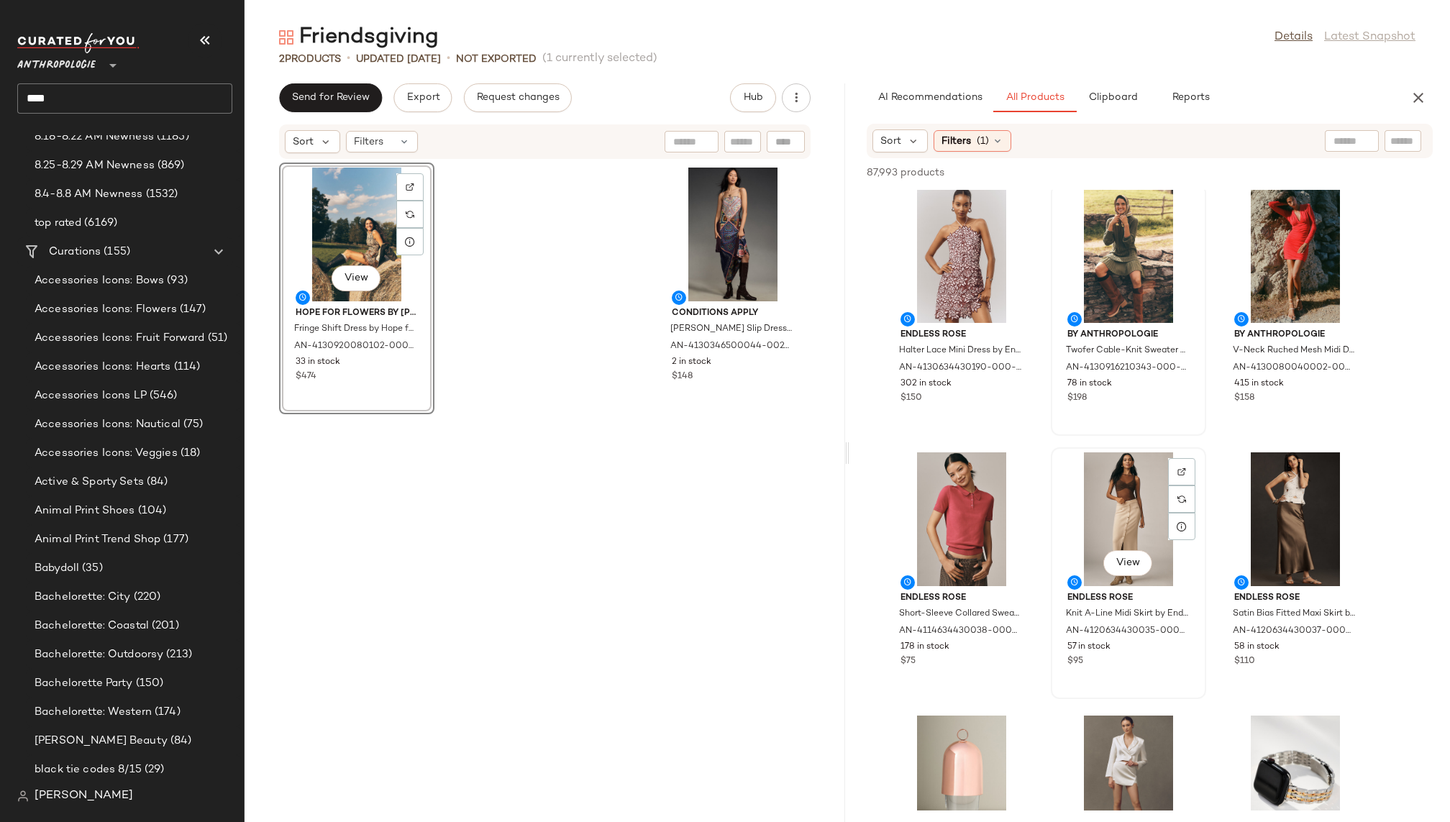
click at [1072, 514] on div "View" at bounding box center [1128, 520] width 145 height 134
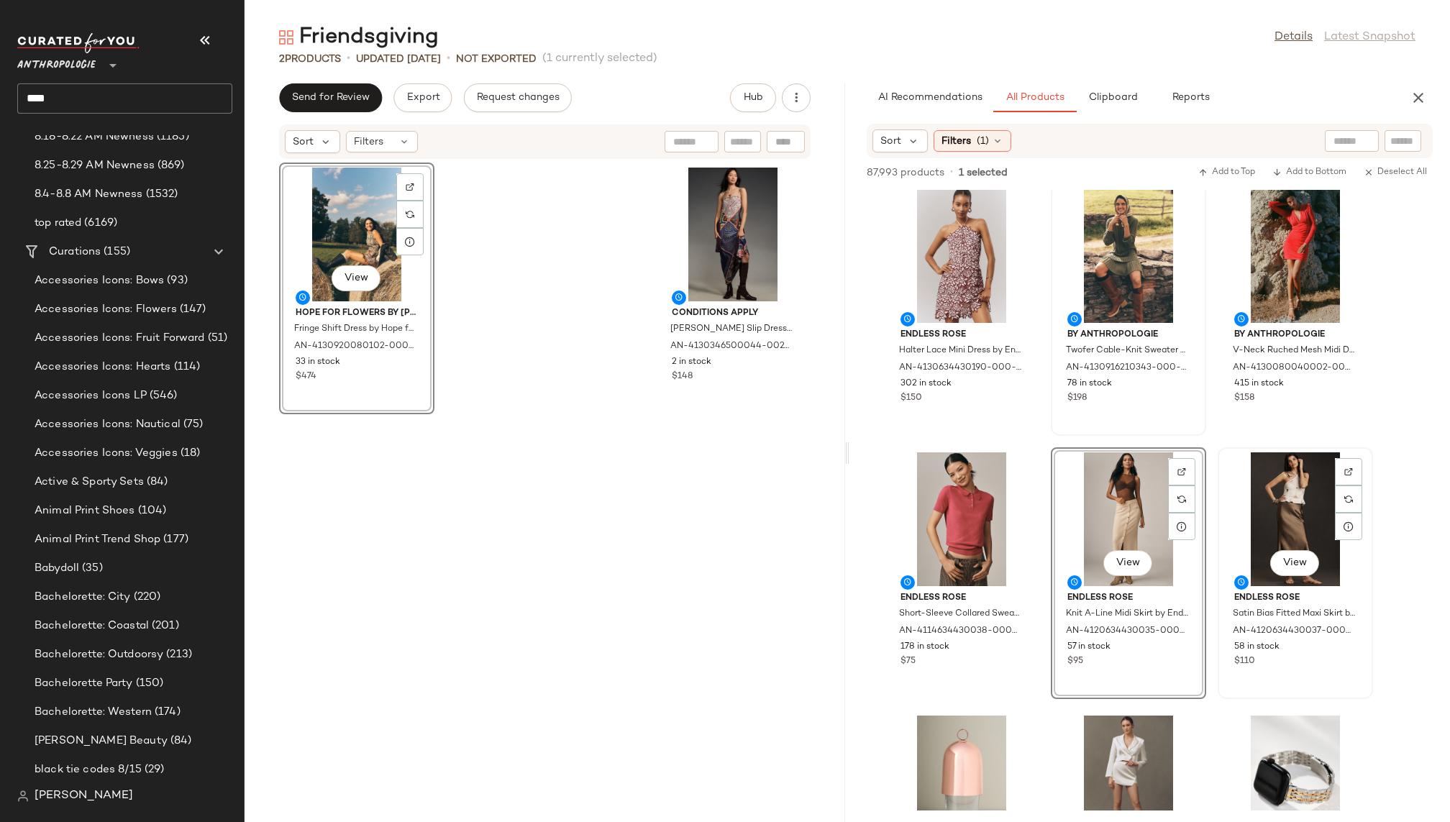
click at [1256, 529] on div "View" at bounding box center [1295, 520] width 145 height 134
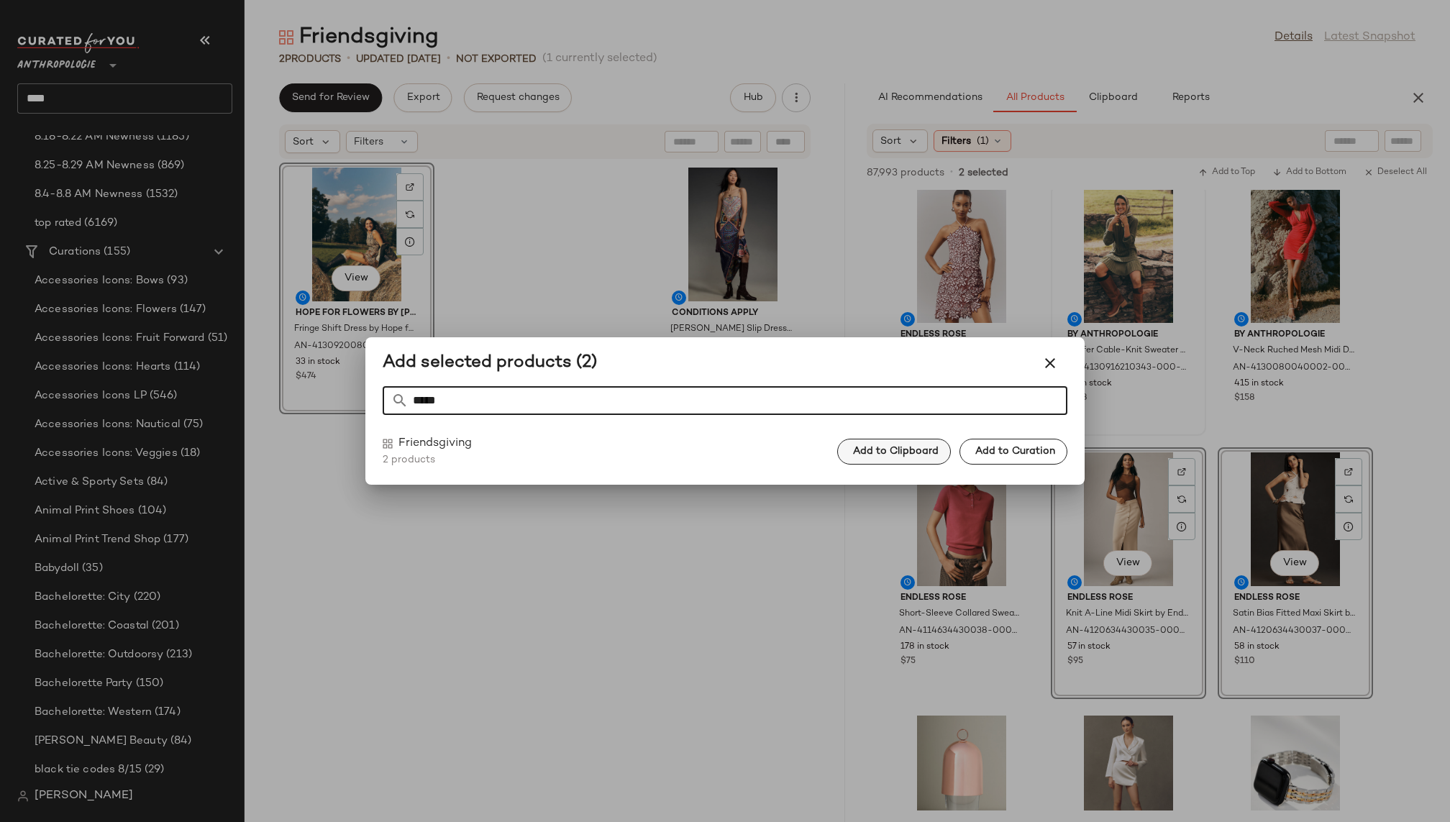
type input "*****"
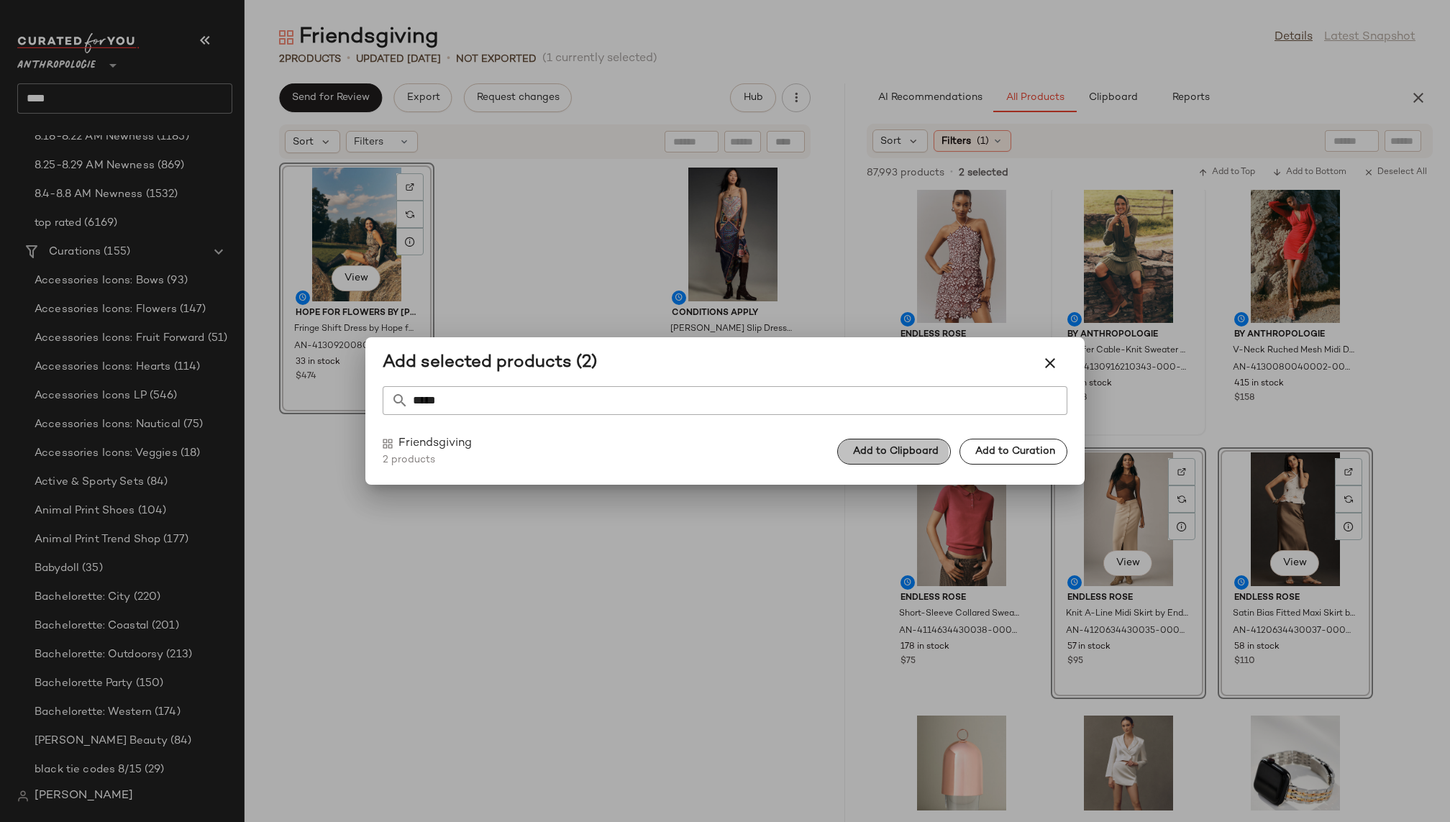
click at [921, 452] on span "Add to Clipboard" at bounding box center [896, 452] width 86 height 12
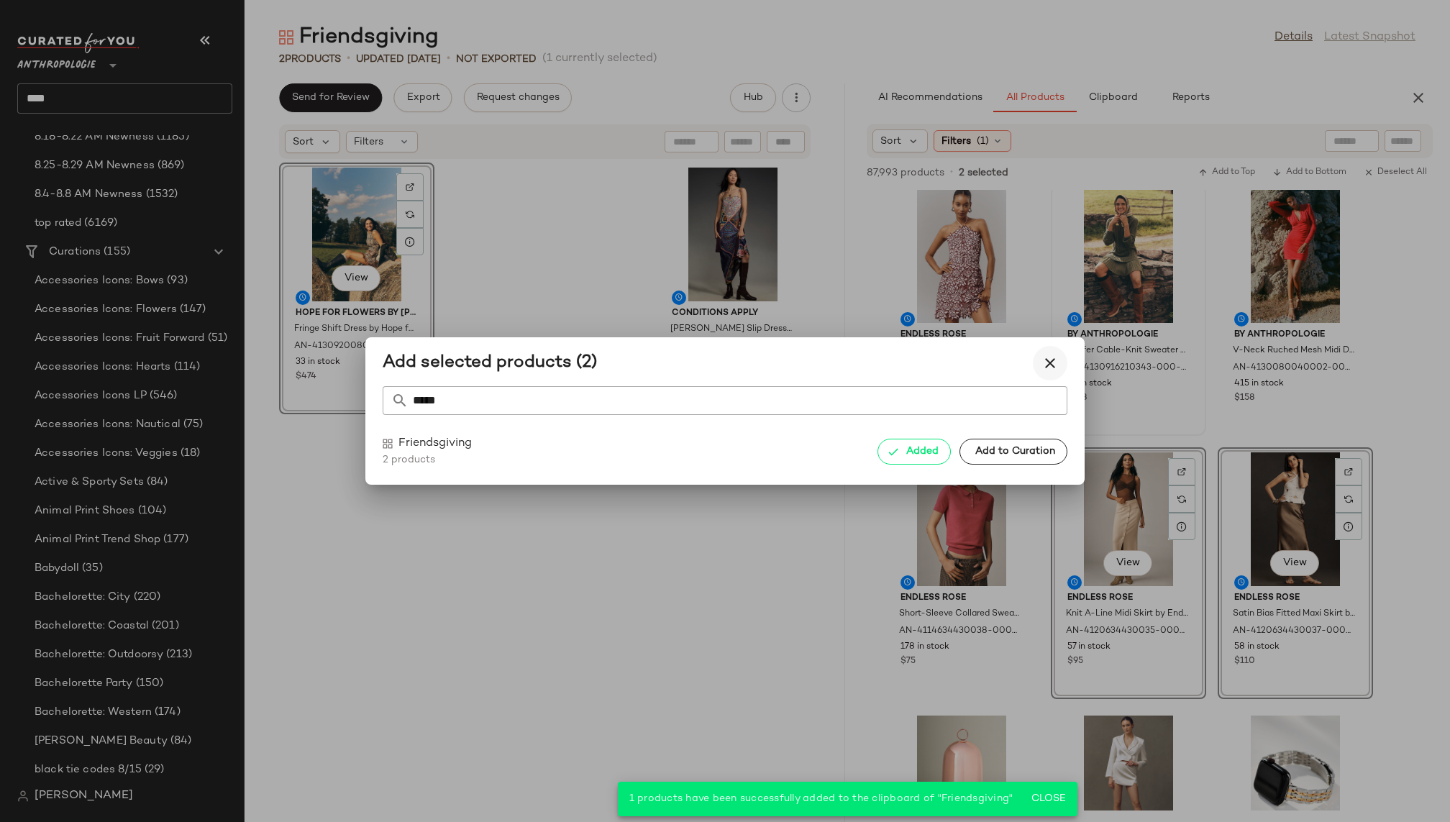
click at [1050, 358] on icon "button" at bounding box center [1050, 363] width 17 height 17
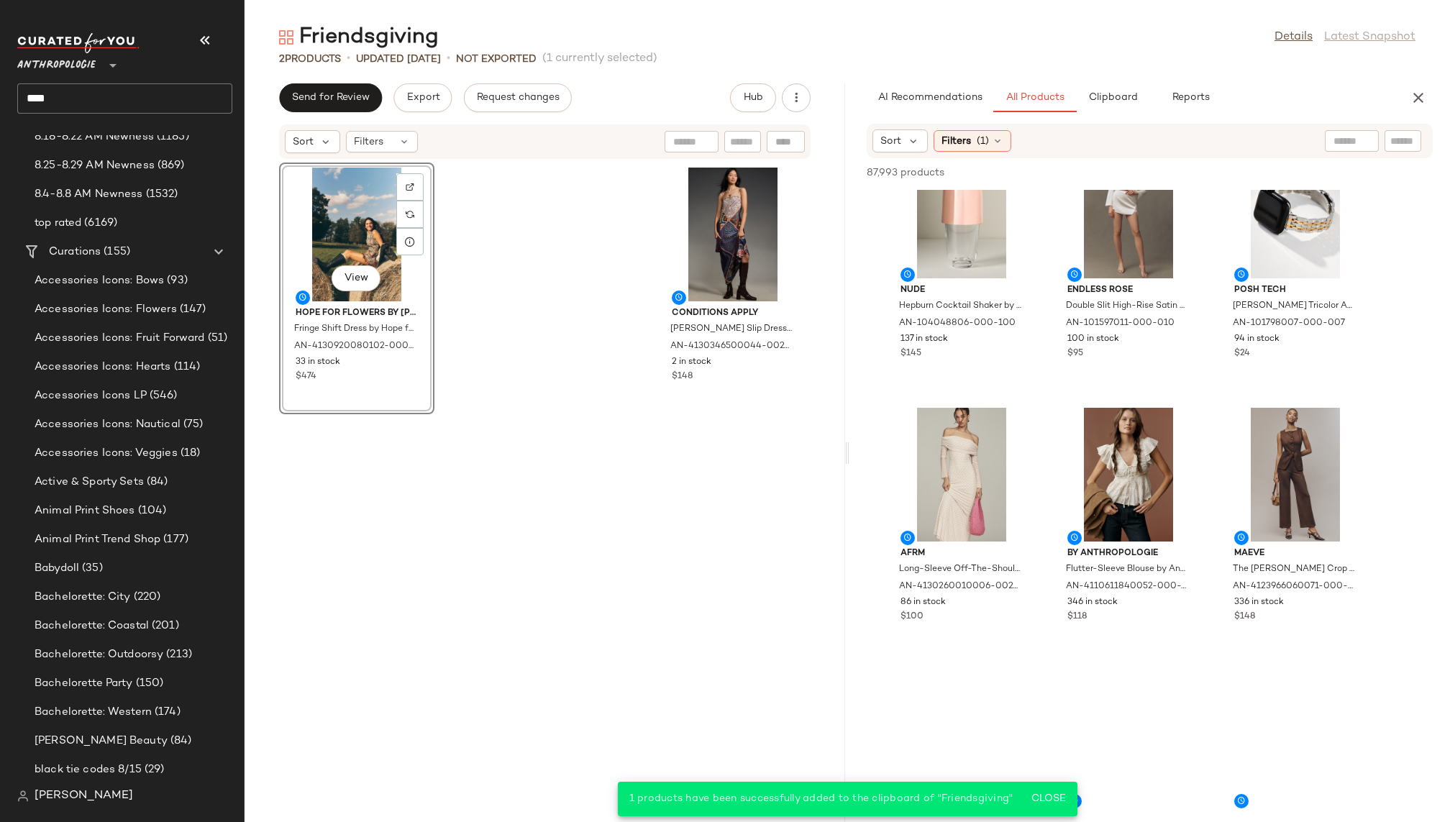
scroll to position [2988, 0]
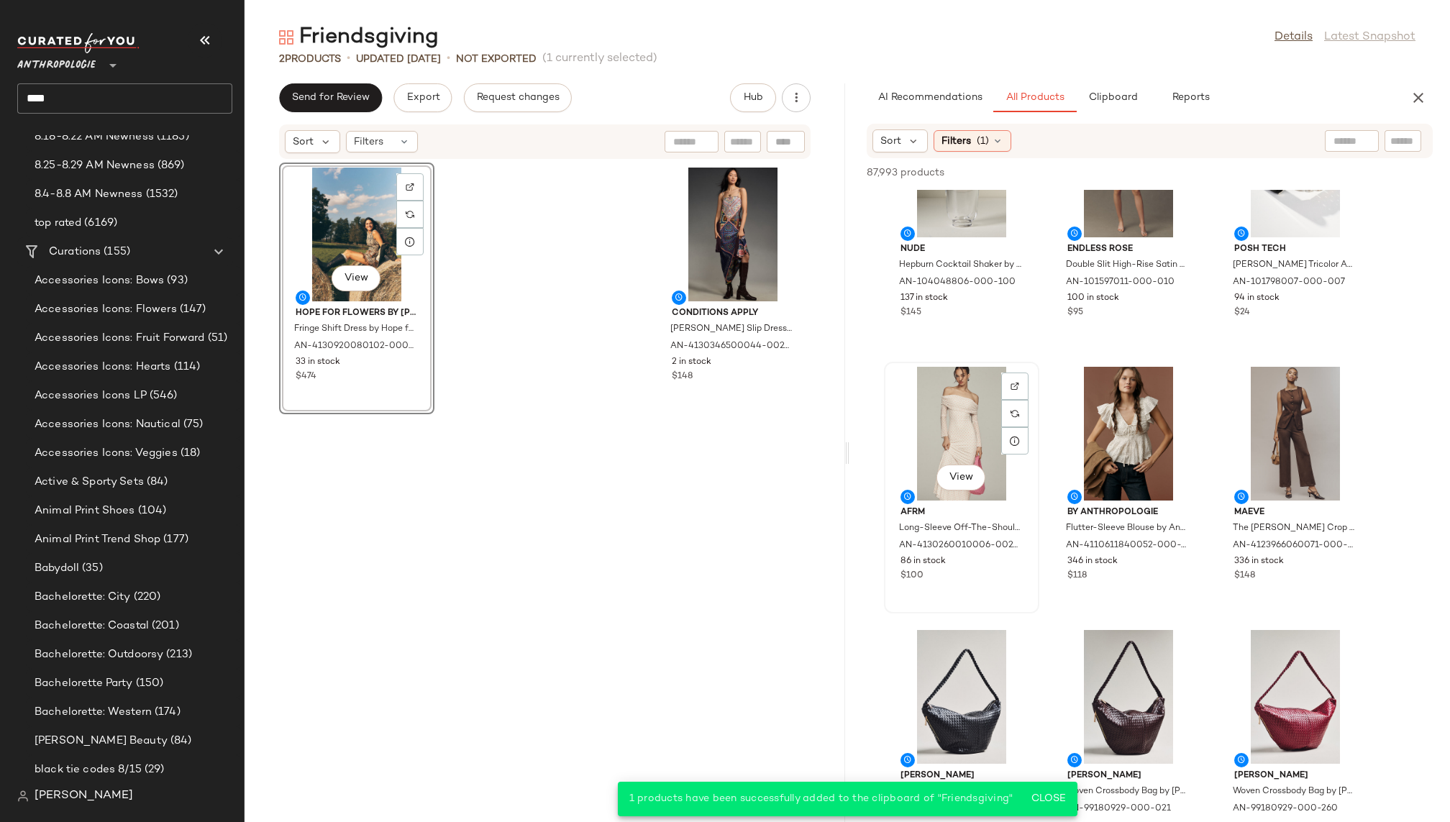
click at [950, 430] on div "View" at bounding box center [961, 434] width 145 height 134
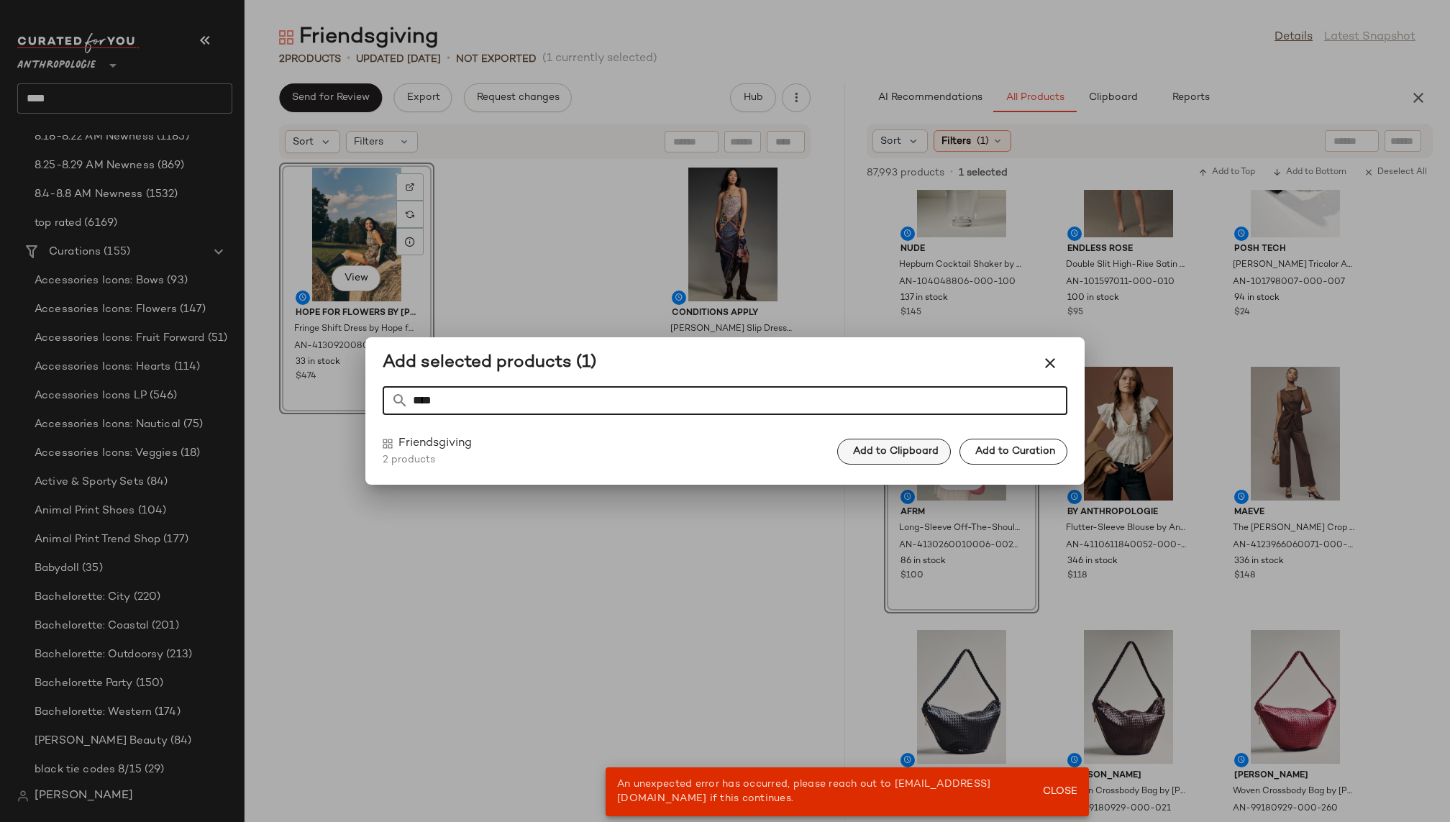
type input "****"
click at [929, 446] on span "Add to Clipboard" at bounding box center [896, 452] width 86 height 12
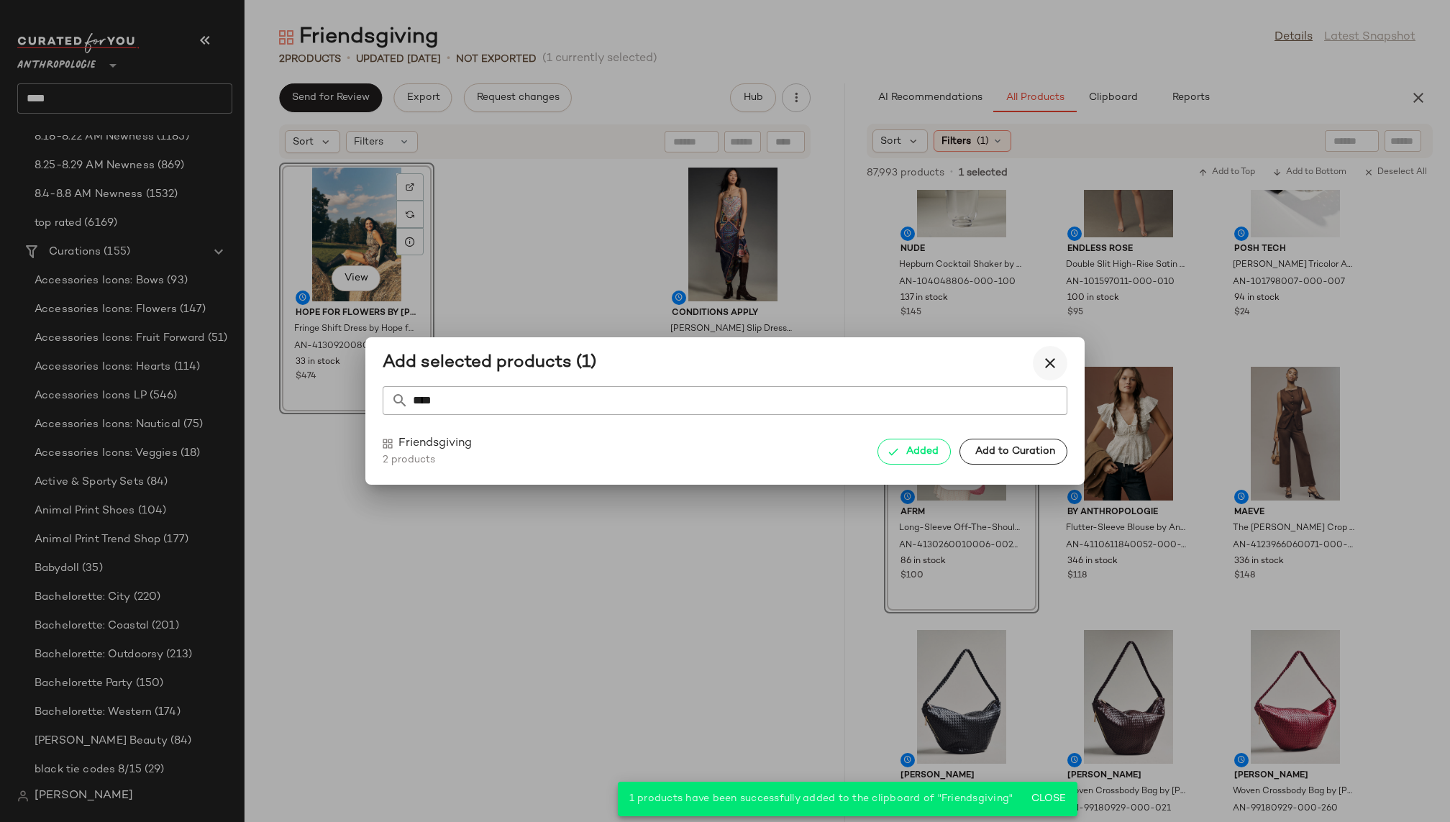
click at [1050, 365] on icon "button" at bounding box center [1050, 363] width 17 height 17
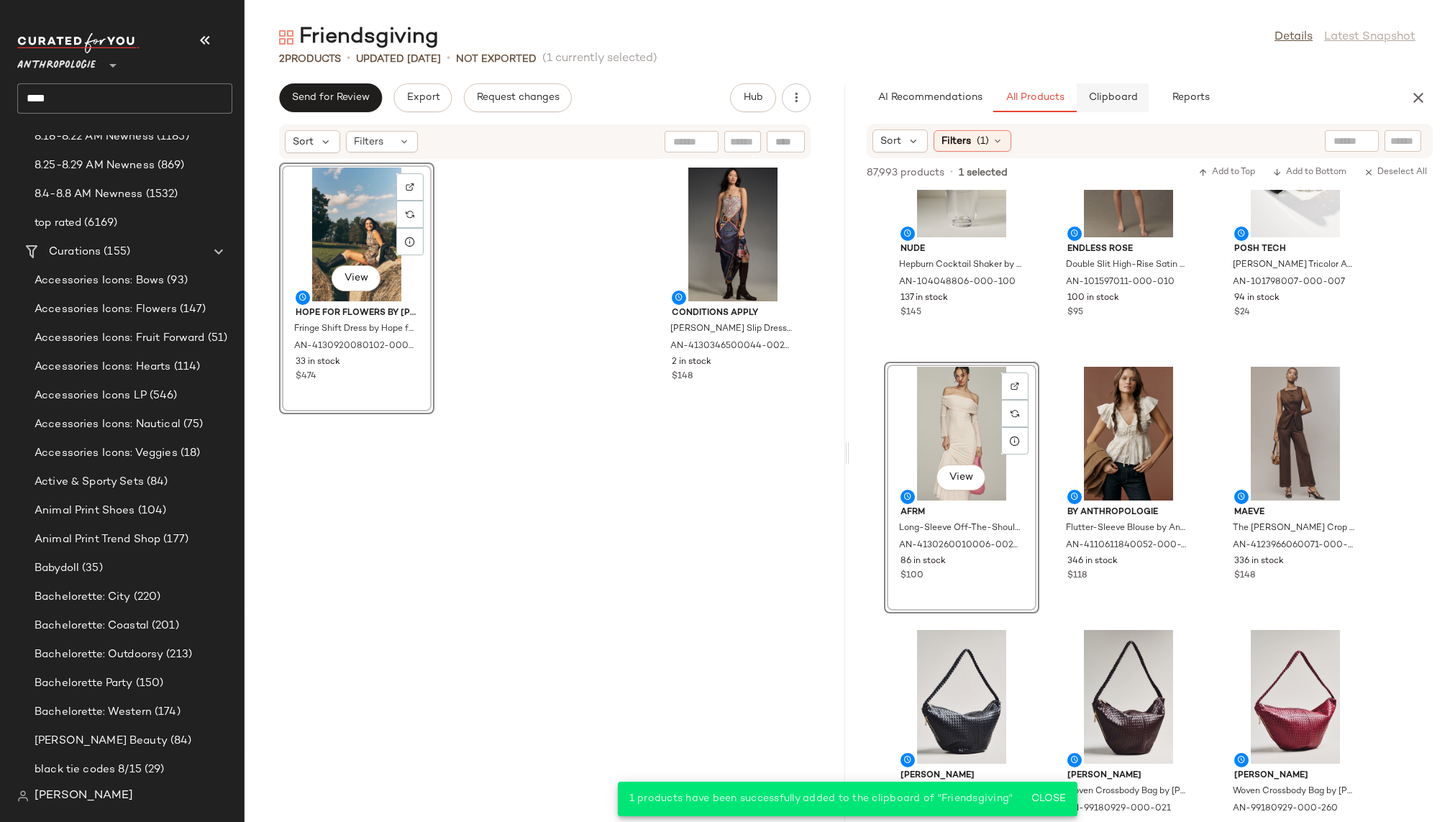
click at [1125, 101] on span "Clipboard" at bounding box center [1113, 98] width 50 height 12
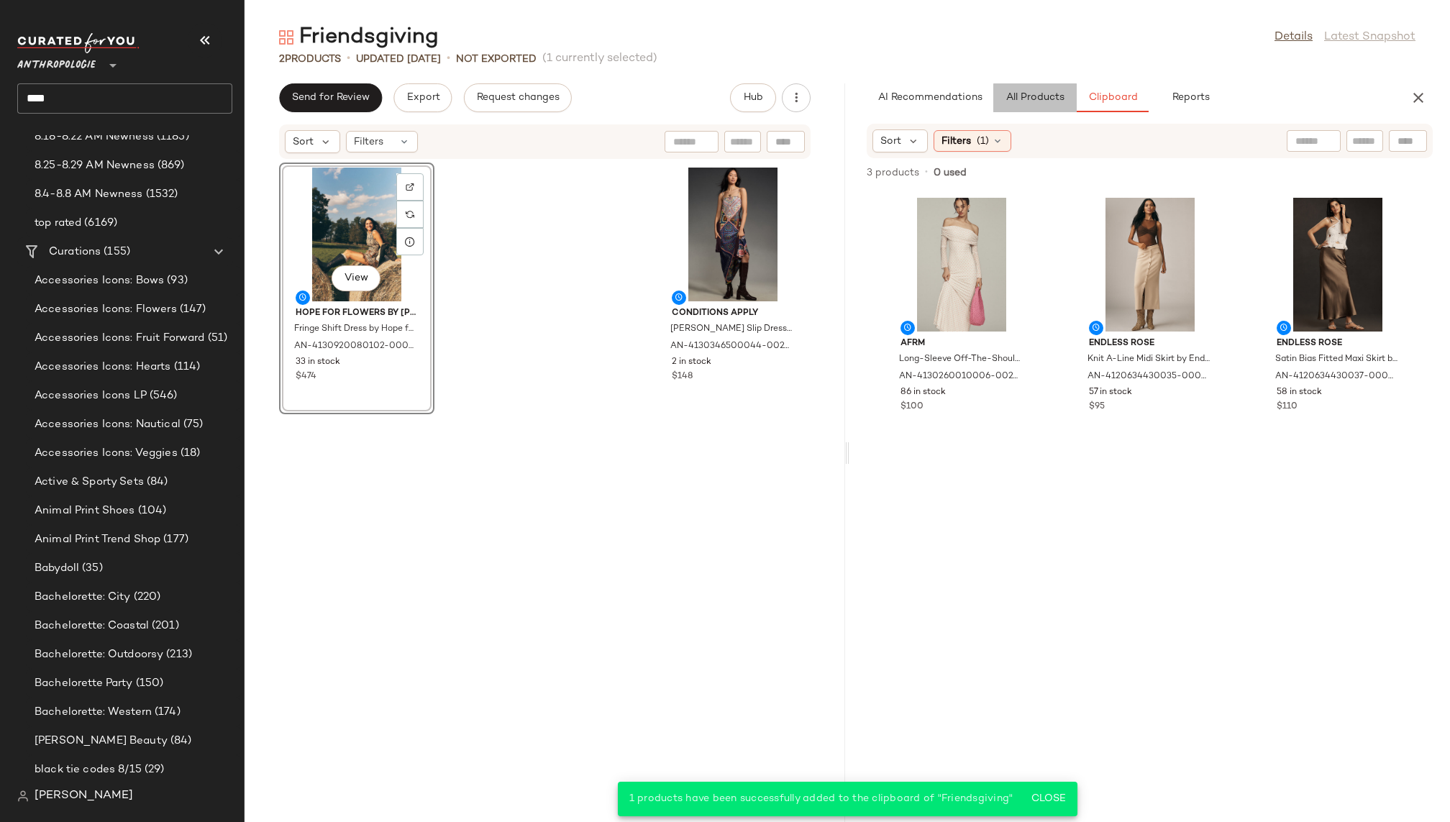
click at [1013, 95] on span "All Products" at bounding box center [1035, 98] width 59 height 12
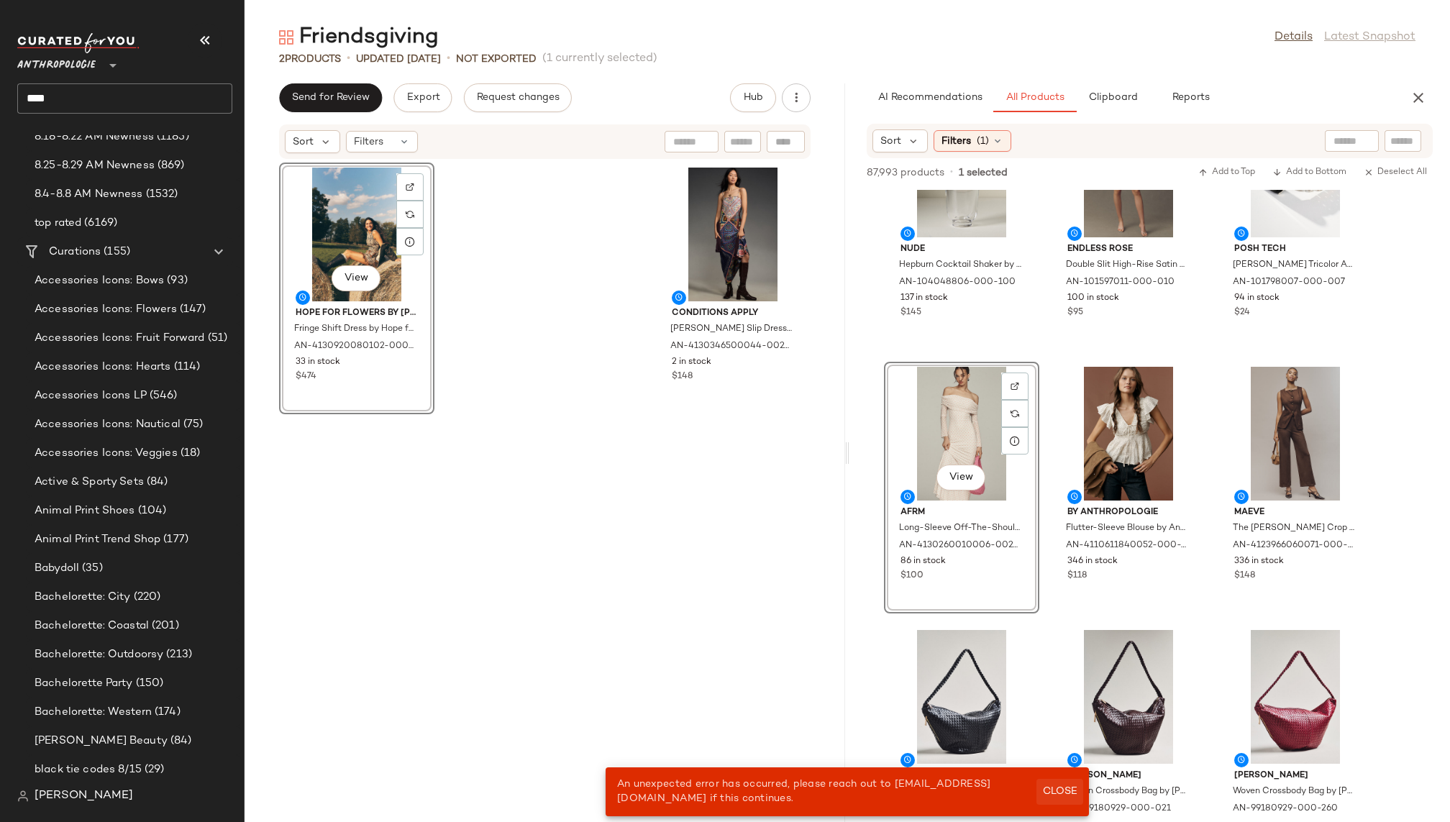
click at [1060, 783] on button "Close" at bounding box center [1060, 792] width 47 height 26
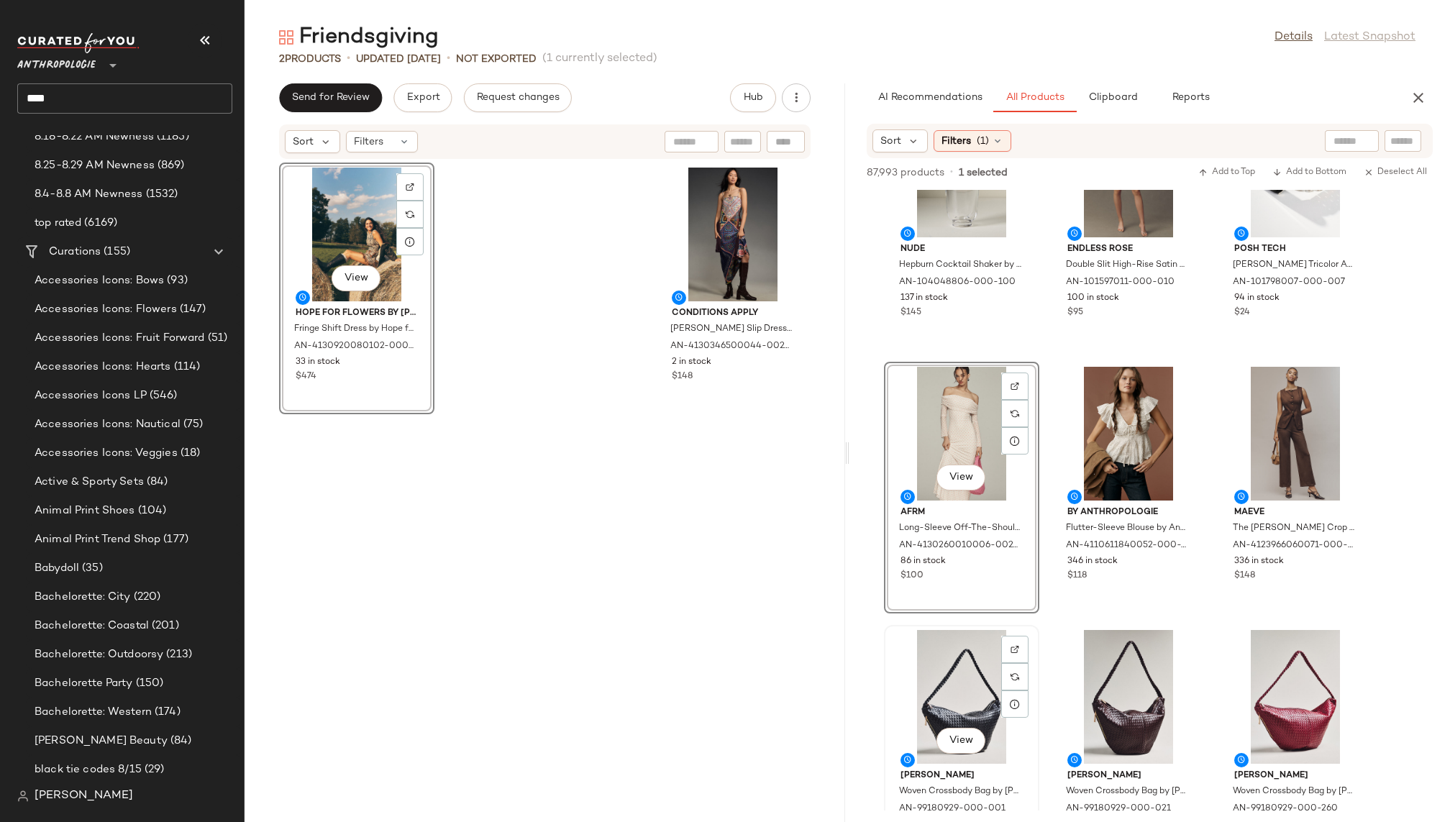
click at [1040, 661] on div "View [PERSON_NAME] Woven Crossbody Bag by [PERSON_NAME] in Black, Women's, Poly…" at bounding box center [961, 751] width 155 height 252
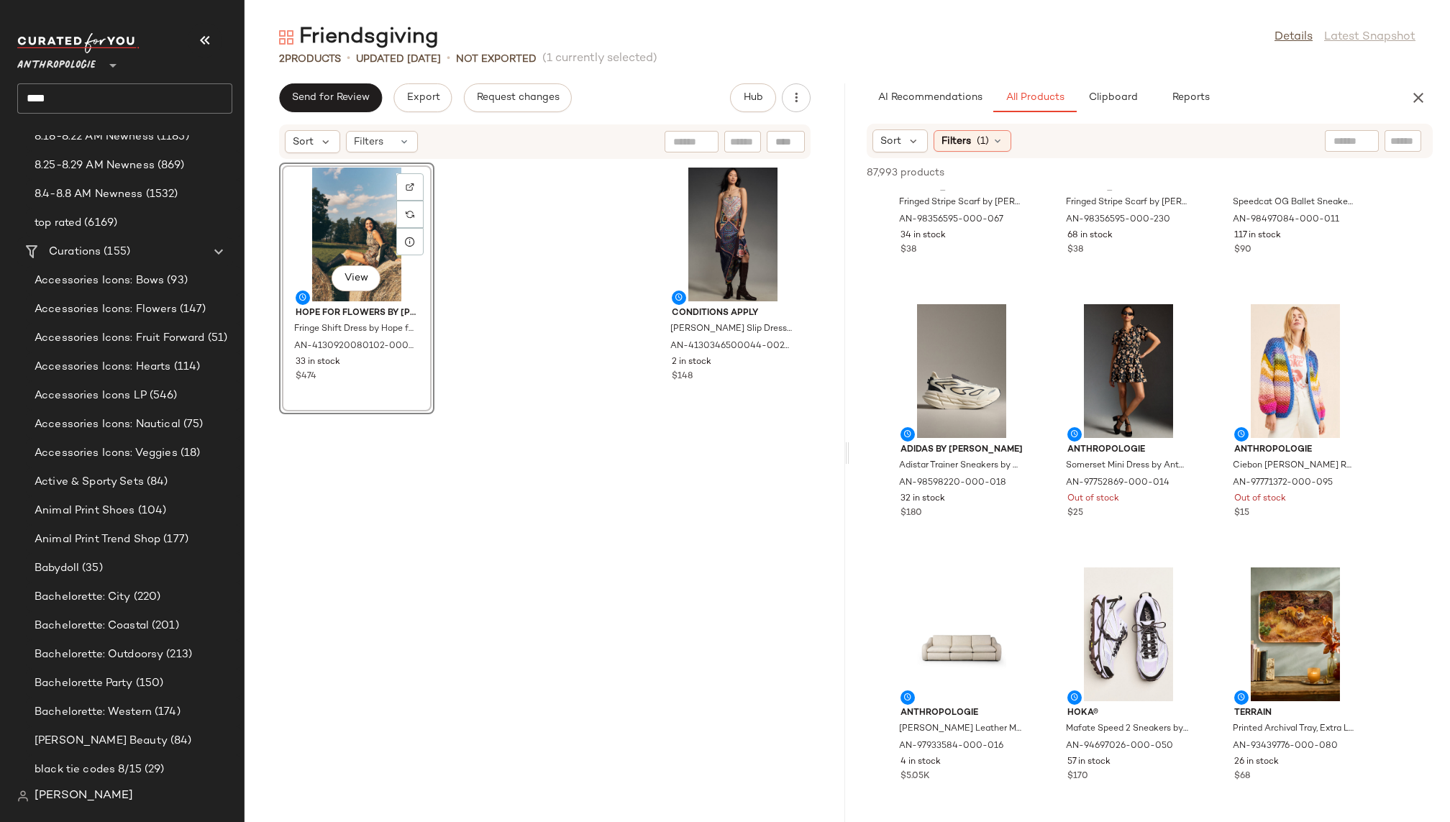
scroll to position [4106, 0]
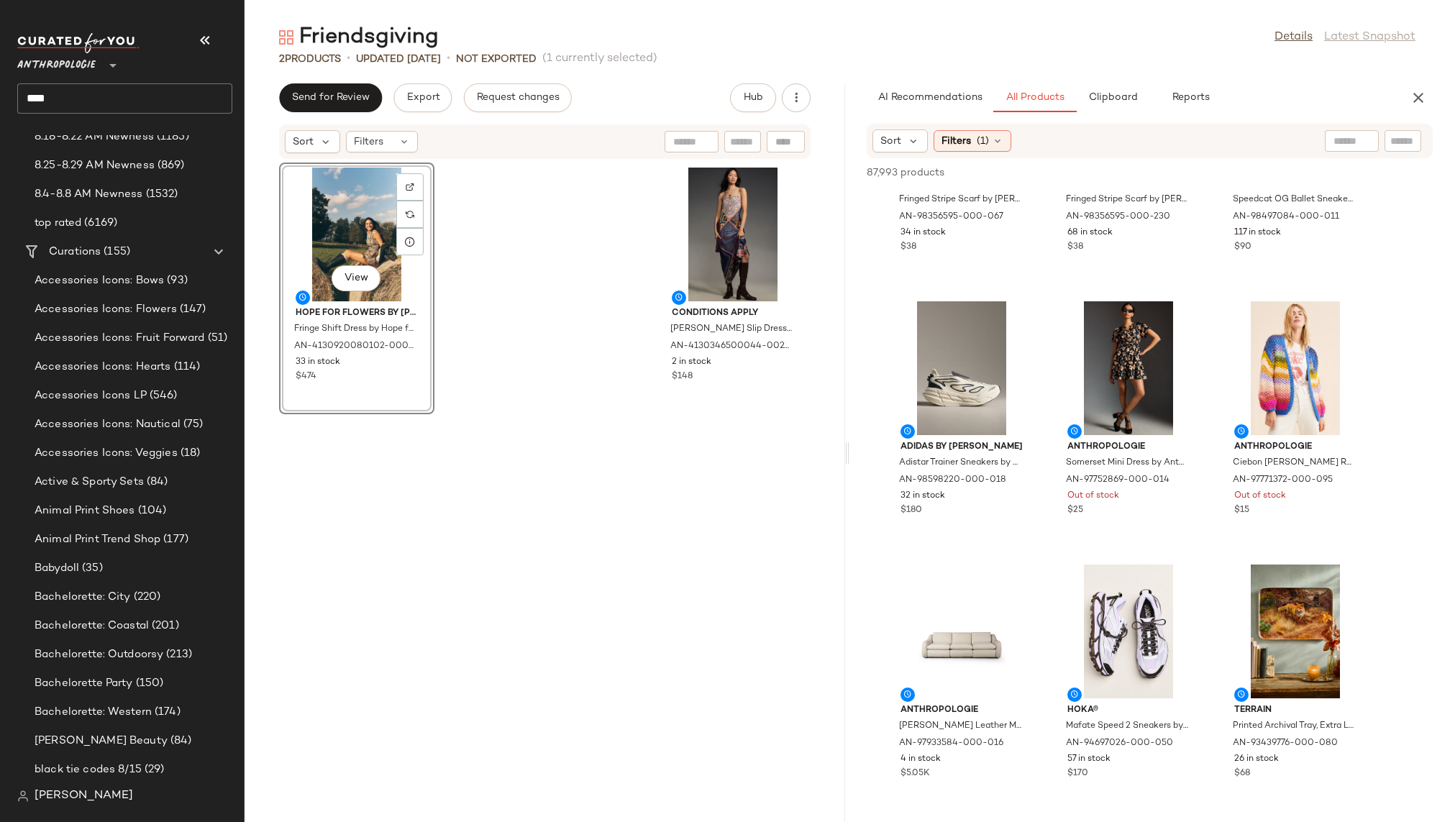
click at [968, 129] on div "Sort Filters (1)" at bounding box center [942, 140] width 139 height 23
click at [970, 141] on span "Filters" at bounding box center [956, 141] width 29 height 15
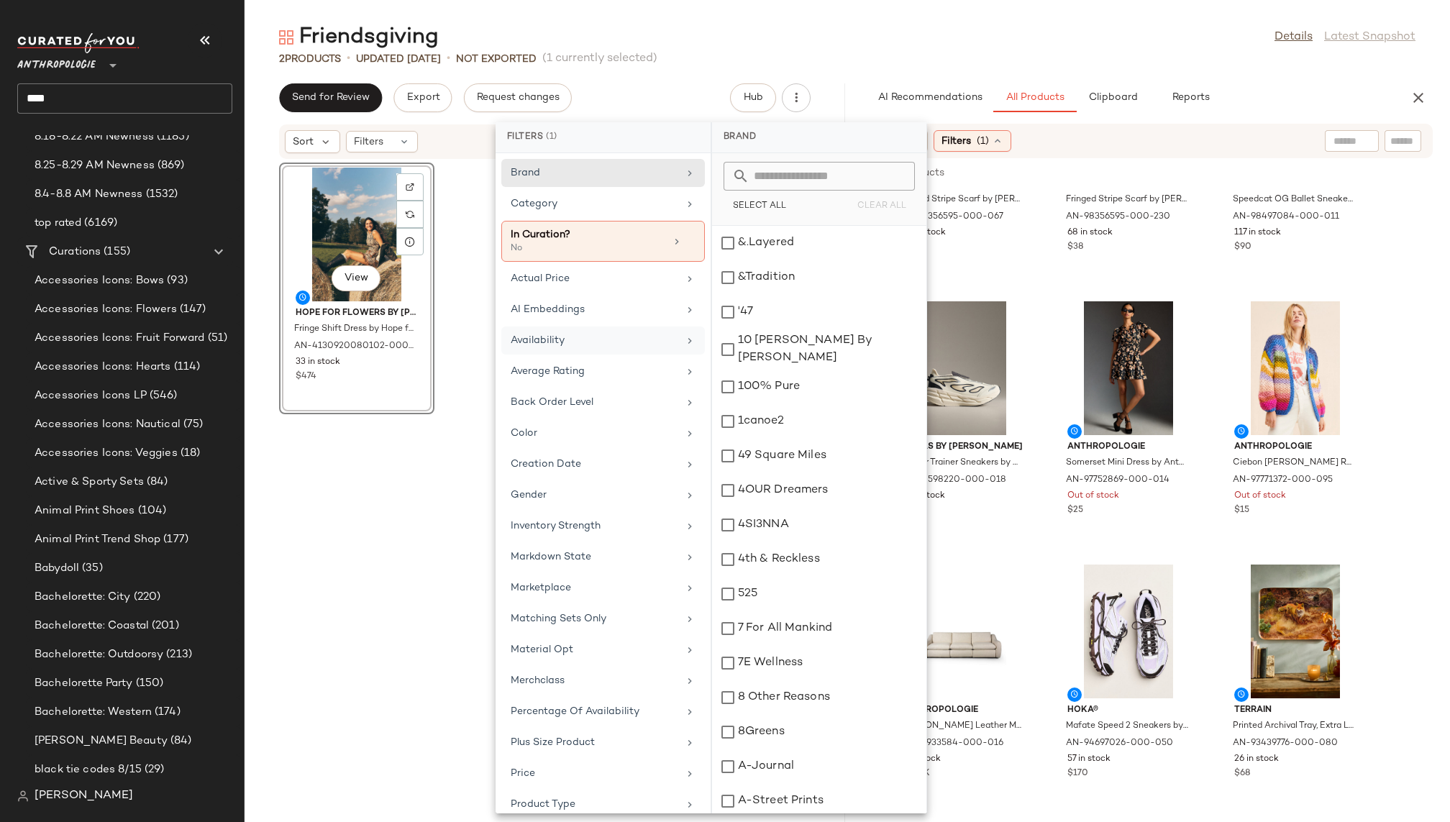
click at [608, 335] on div "Availability" at bounding box center [595, 340] width 168 height 15
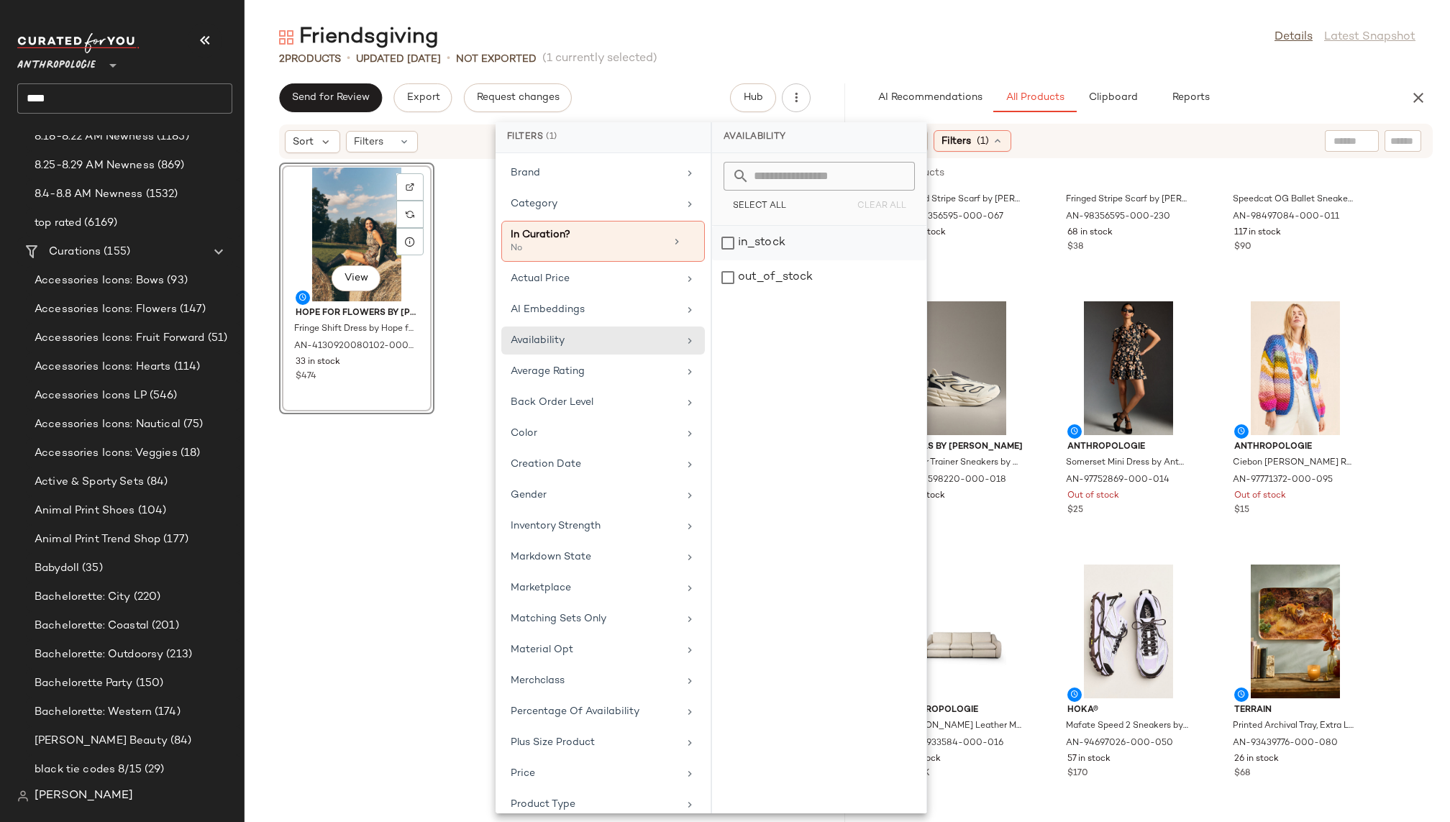
click at [781, 242] on div "in_stock" at bounding box center [819, 243] width 214 height 35
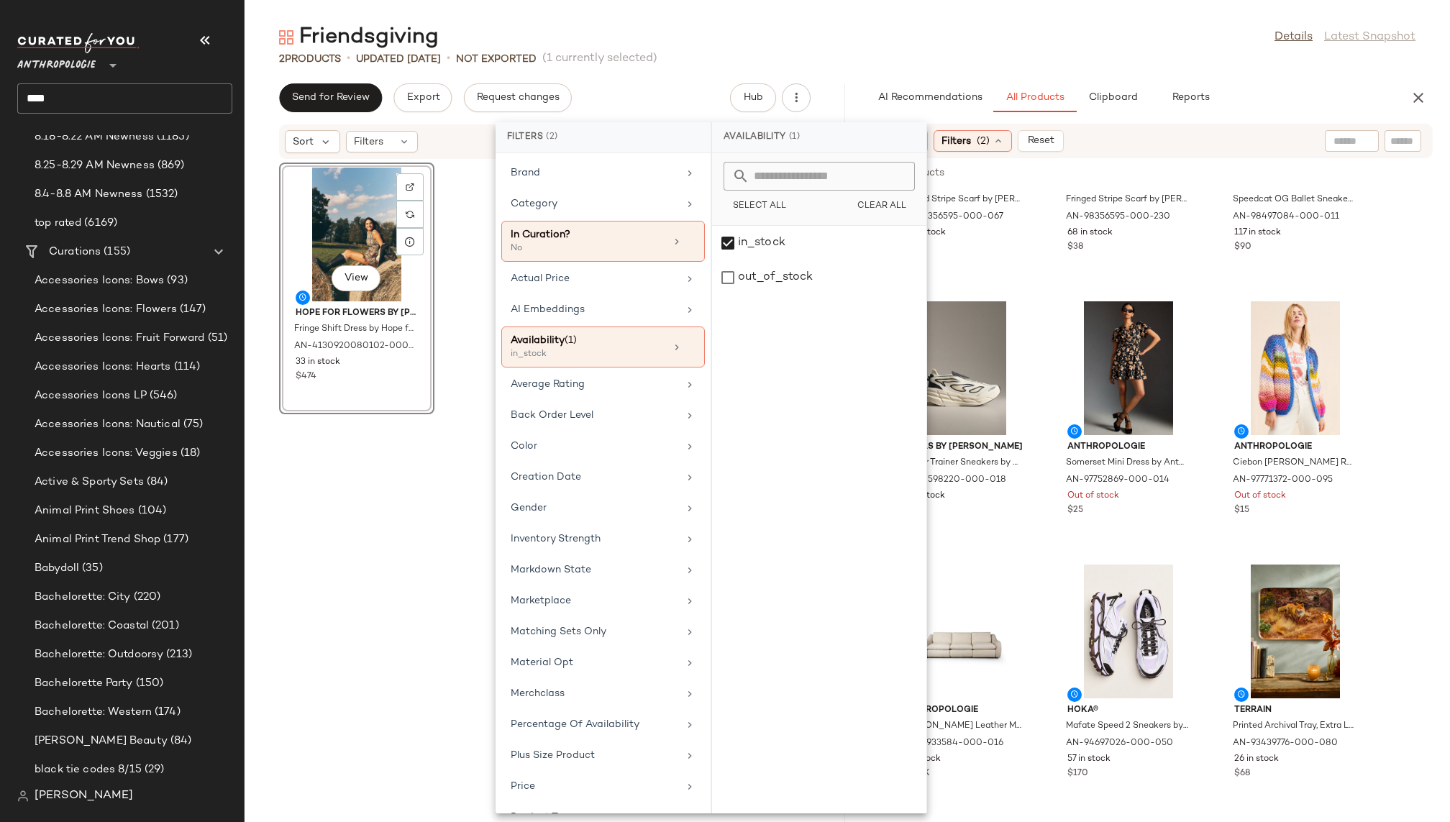
click at [1064, 12] on main "Friendsgiving Details Latest Snapshot 2 Products • updated [DATE] • Not Exporte…" at bounding box center [725, 411] width 1450 height 822
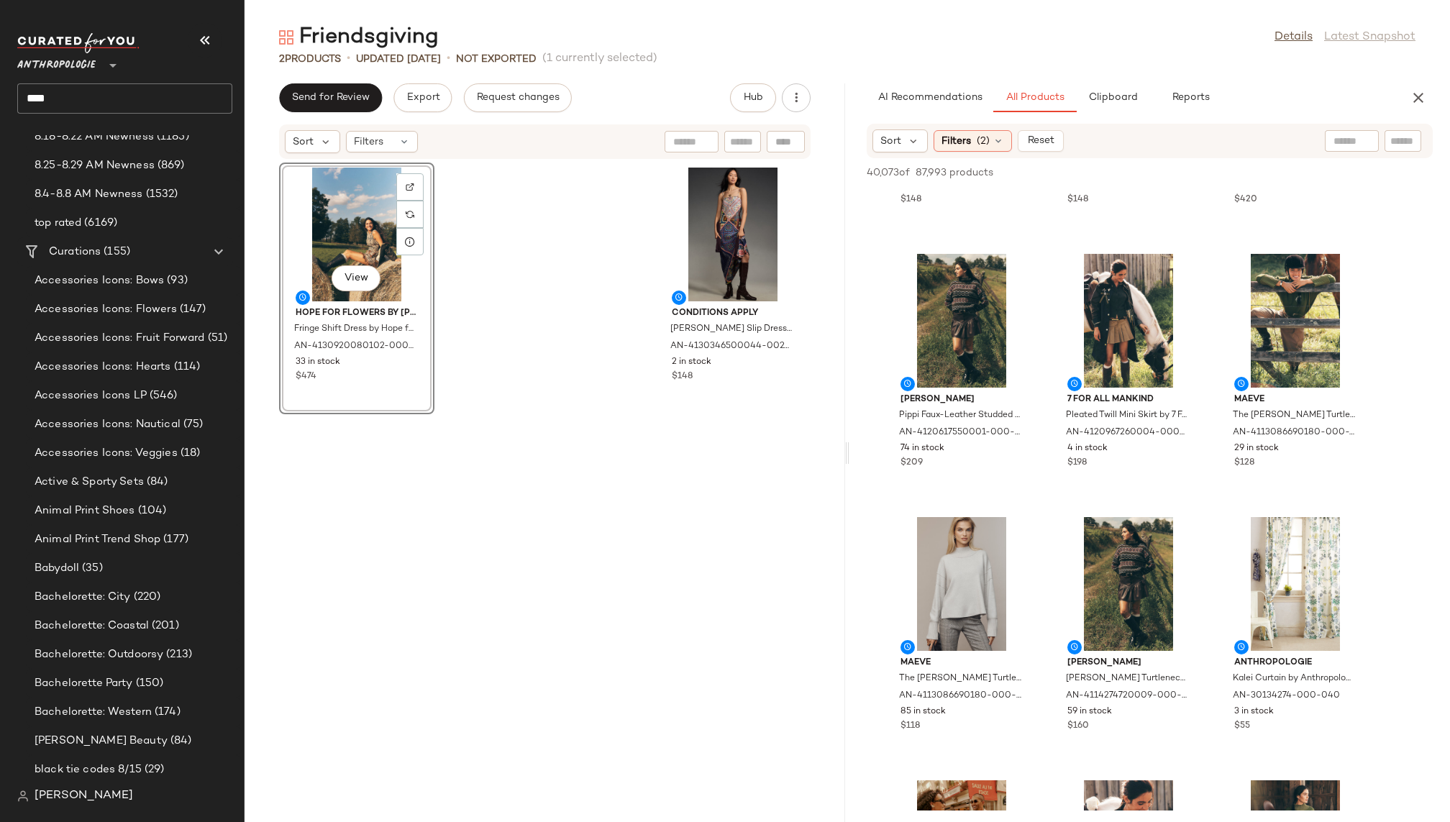
scroll to position [729, 0]
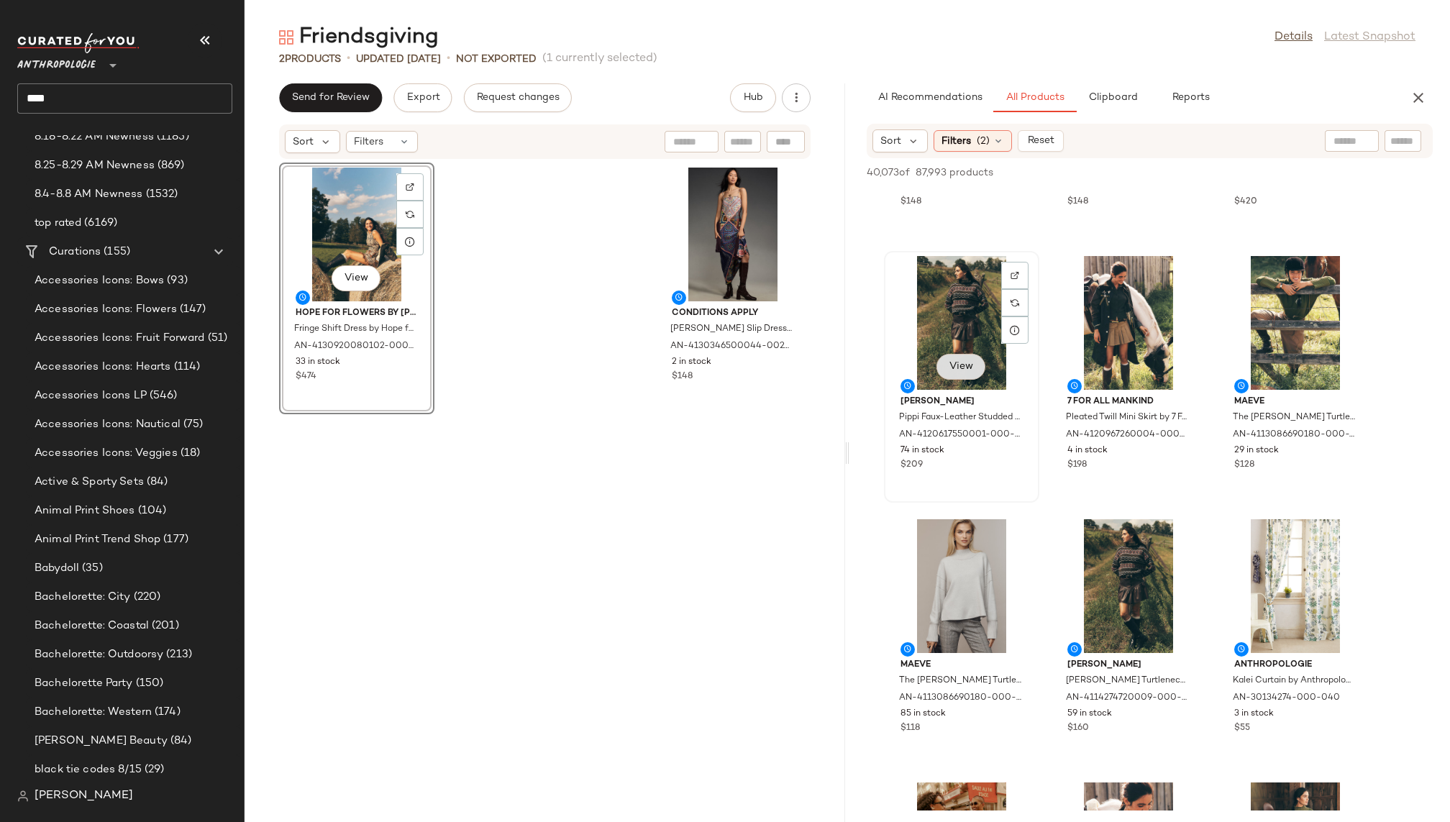
click at [962, 363] on span "View" at bounding box center [961, 367] width 24 height 12
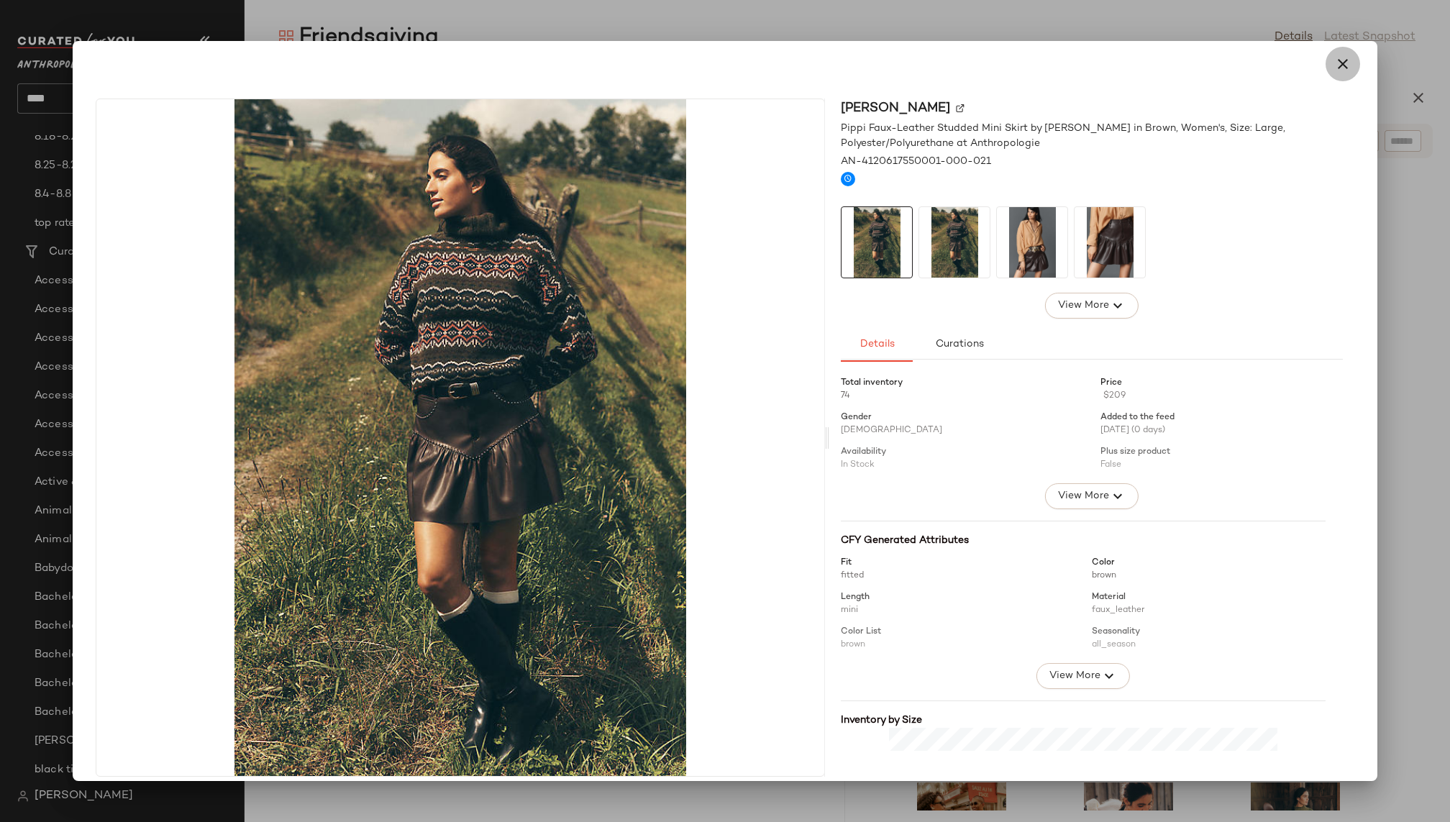
click at [1335, 68] on icon "button" at bounding box center [1343, 63] width 17 height 17
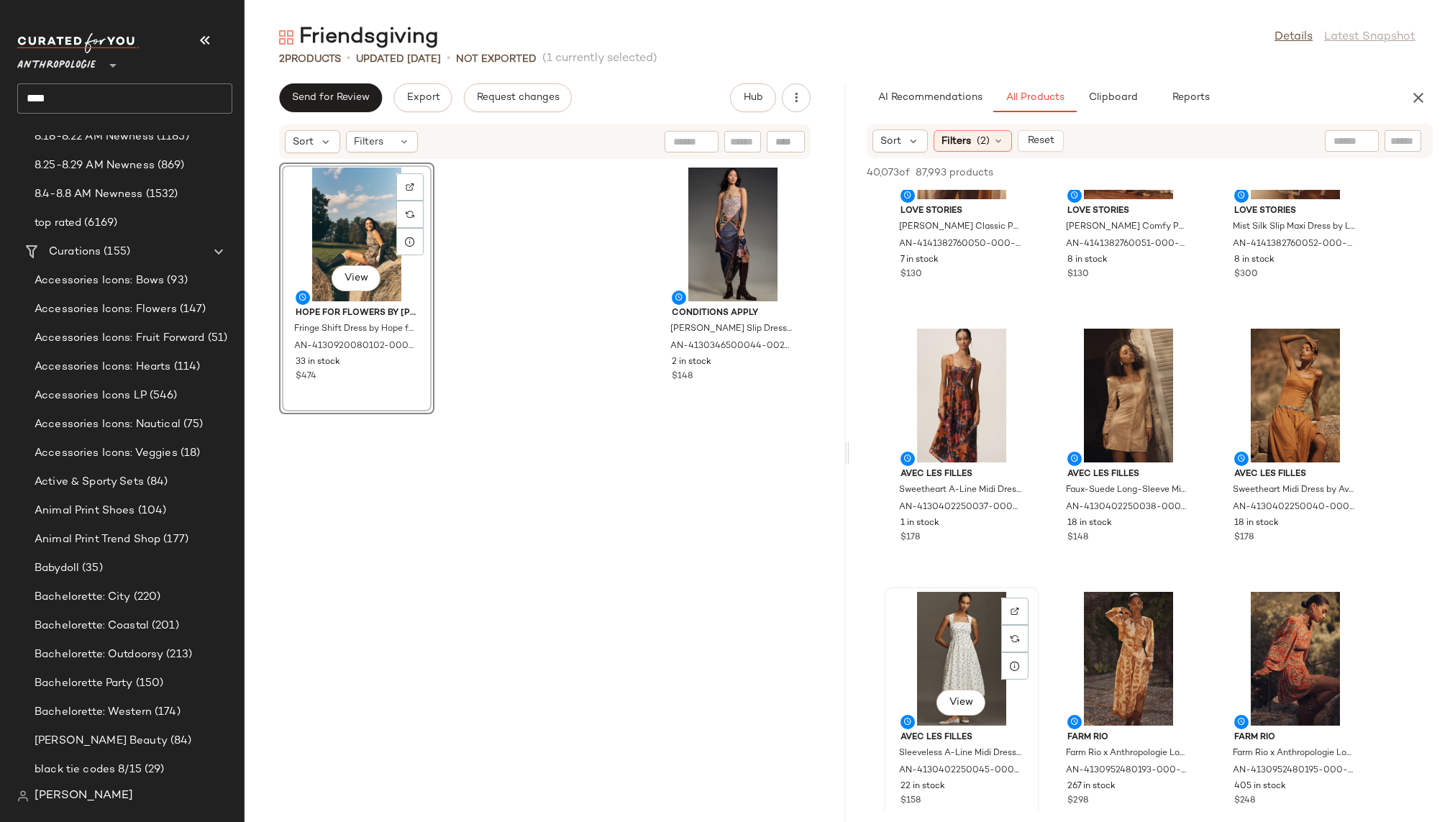
scroll to position [9609, 0]
click at [1114, 437] on button "View" at bounding box center [1128, 439] width 49 height 26
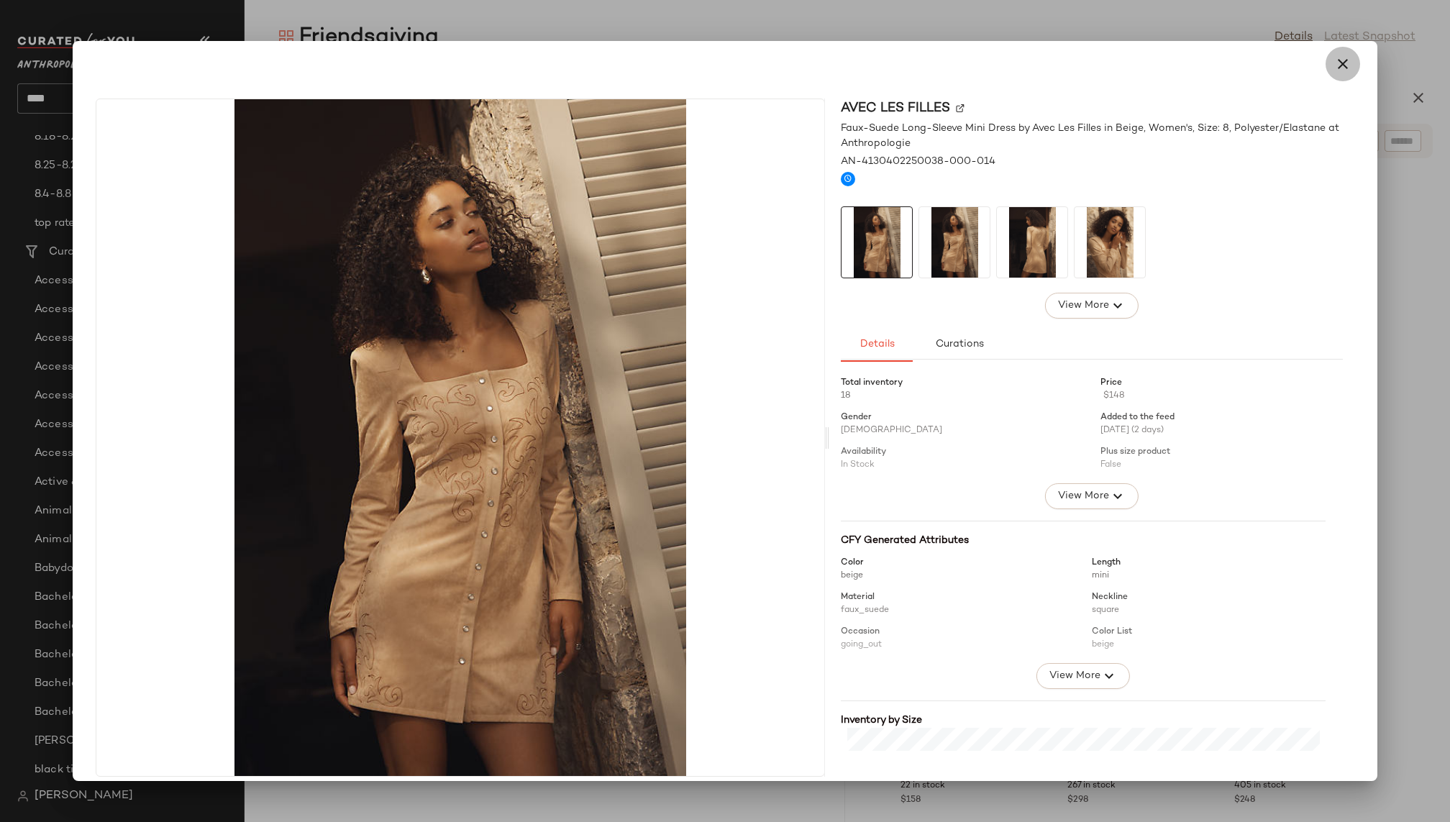
click at [1340, 65] on icon "button" at bounding box center [1343, 63] width 17 height 17
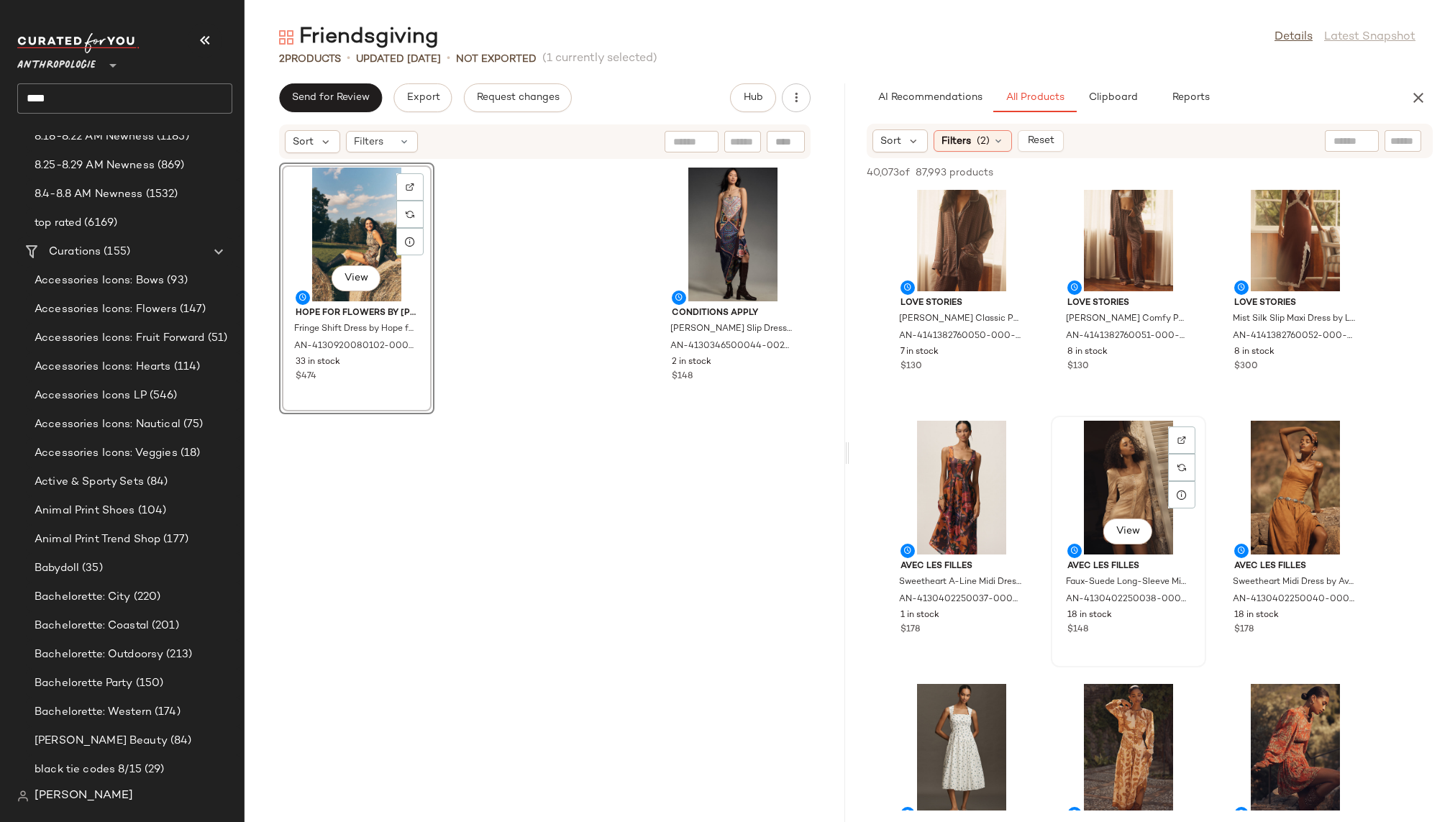
scroll to position [9557, 0]
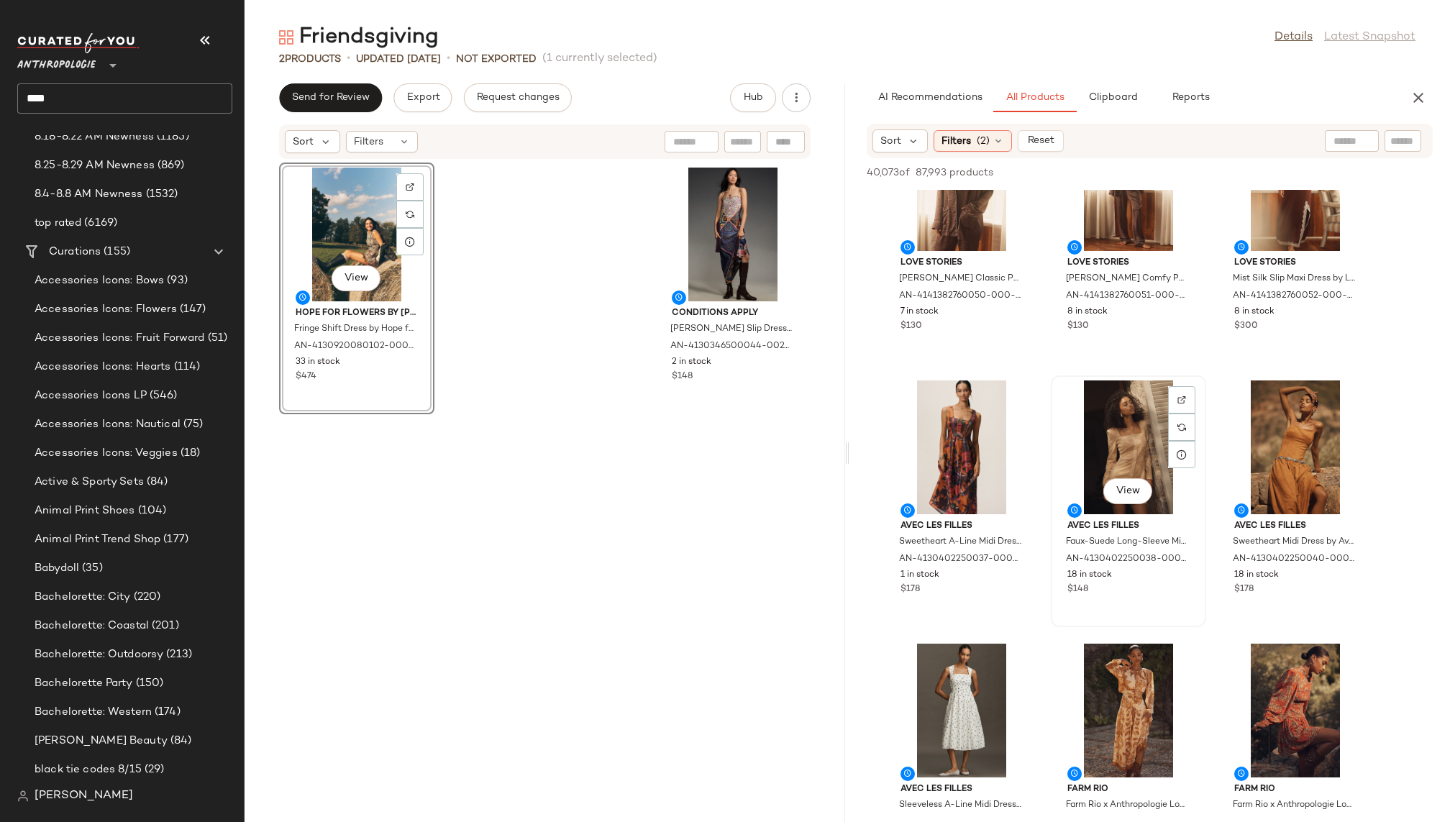
click at [1091, 444] on div "View" at bounding box center [1128, 448] width 145 height 134
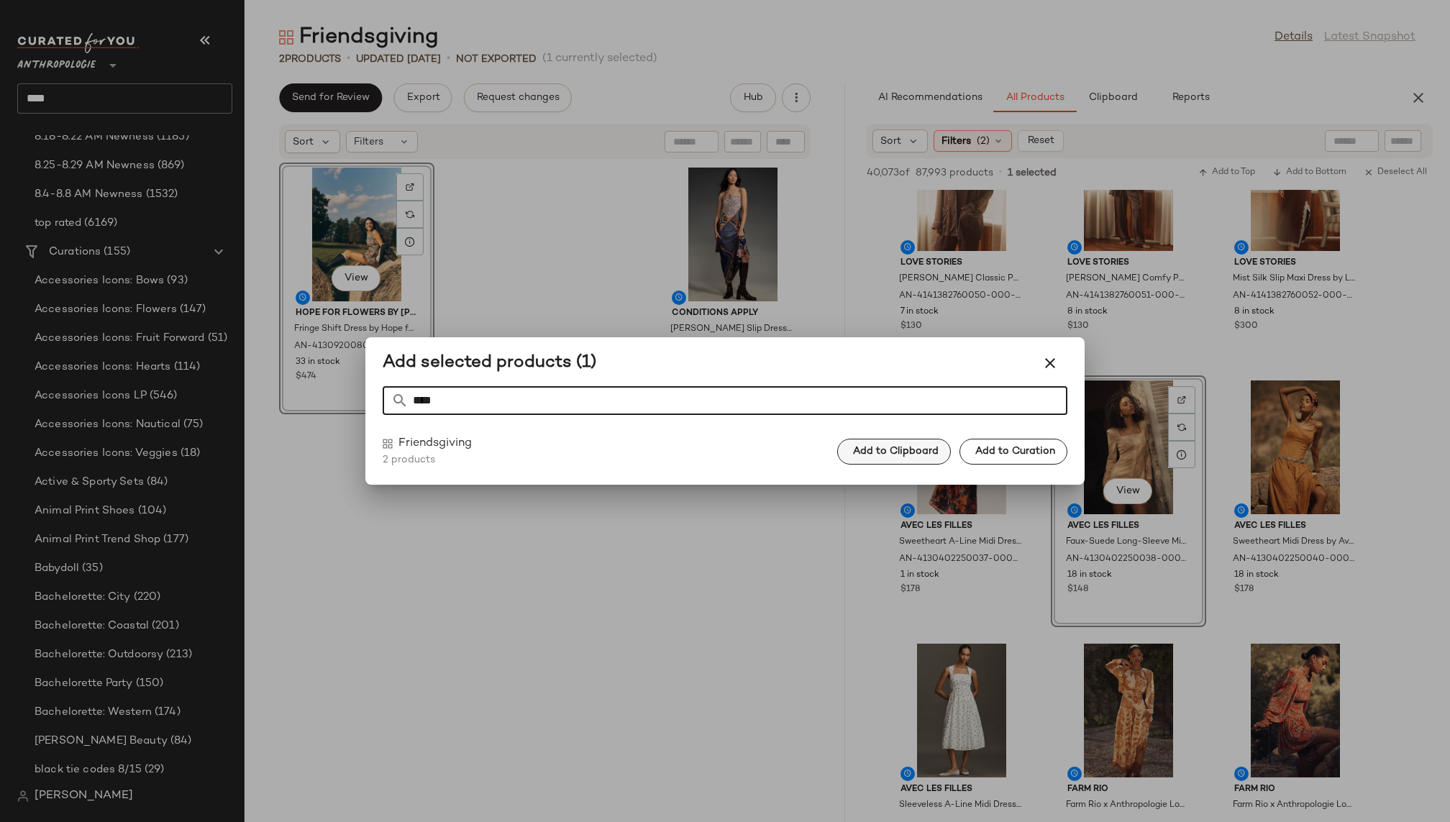
type input "****"
click at [902, 447] on span "Add to Clipboard" at bounding box center [896, 452] width 86 height 12
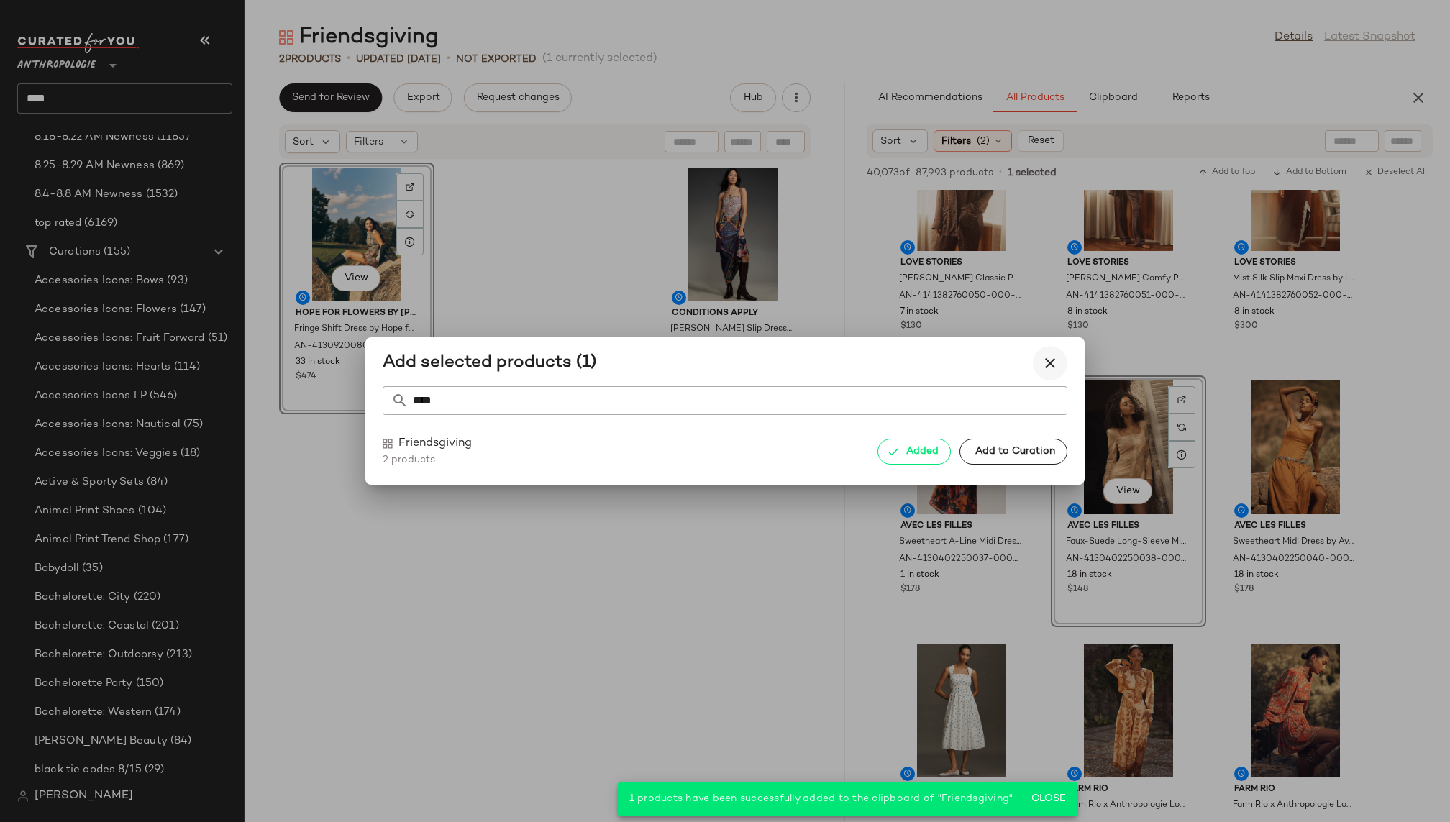
click at [1053, 358] on icon "button" at bounding box center [1050, 363] width 17 height 17
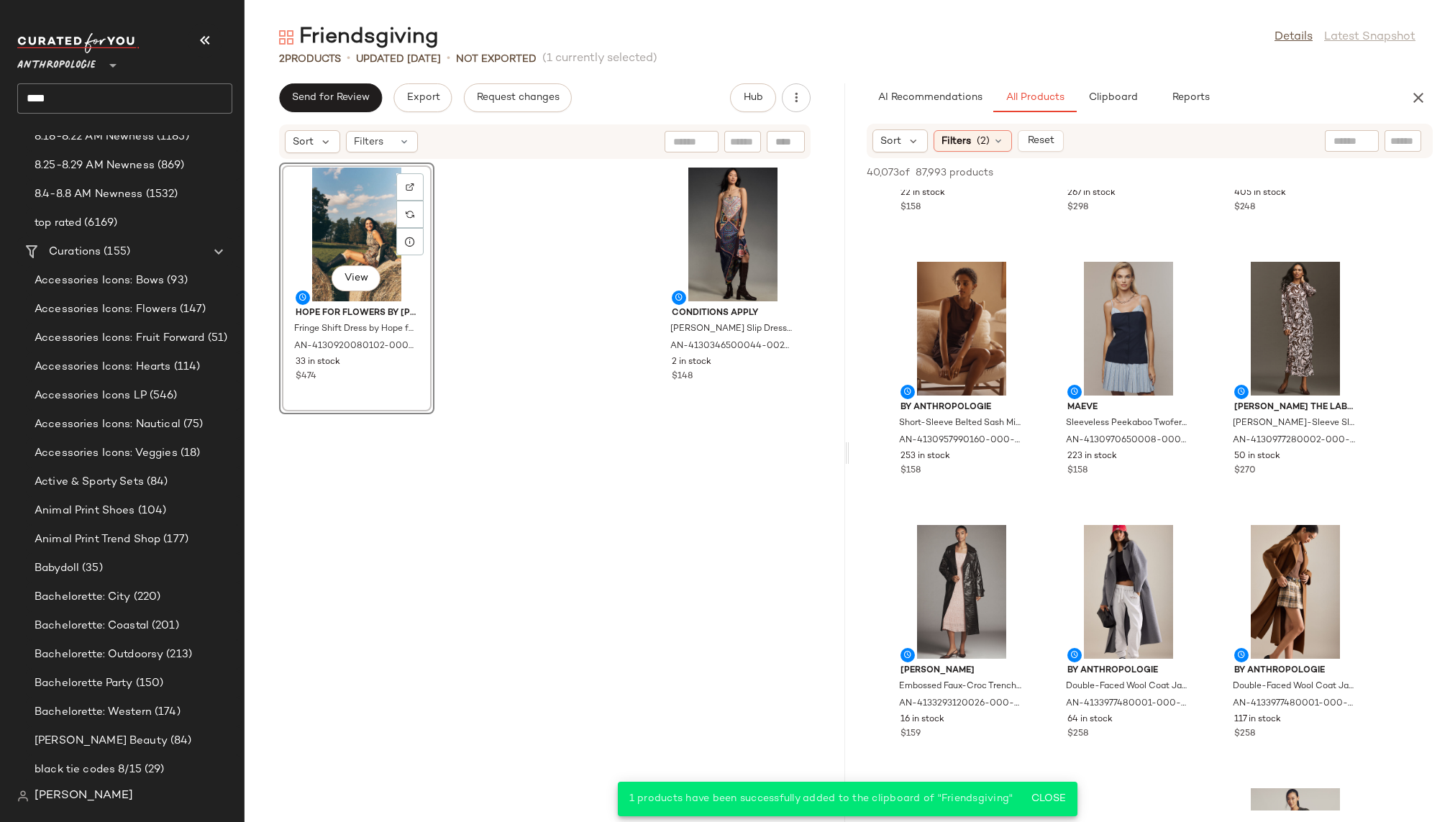
scroll to position [10248, 0]
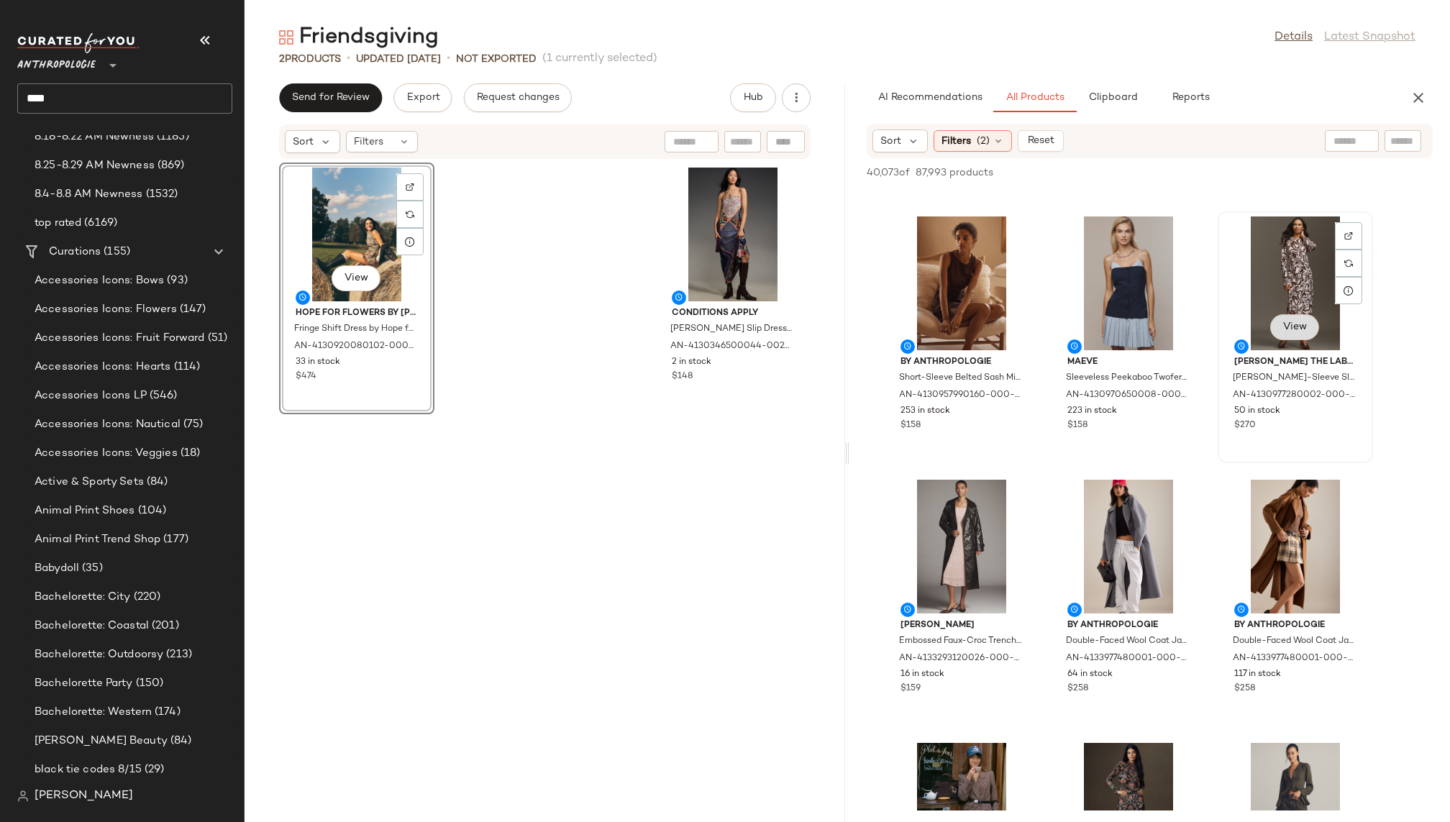
click at [1298, 322] on span "View" at bounding box center [1295, 328] width 24 height 12
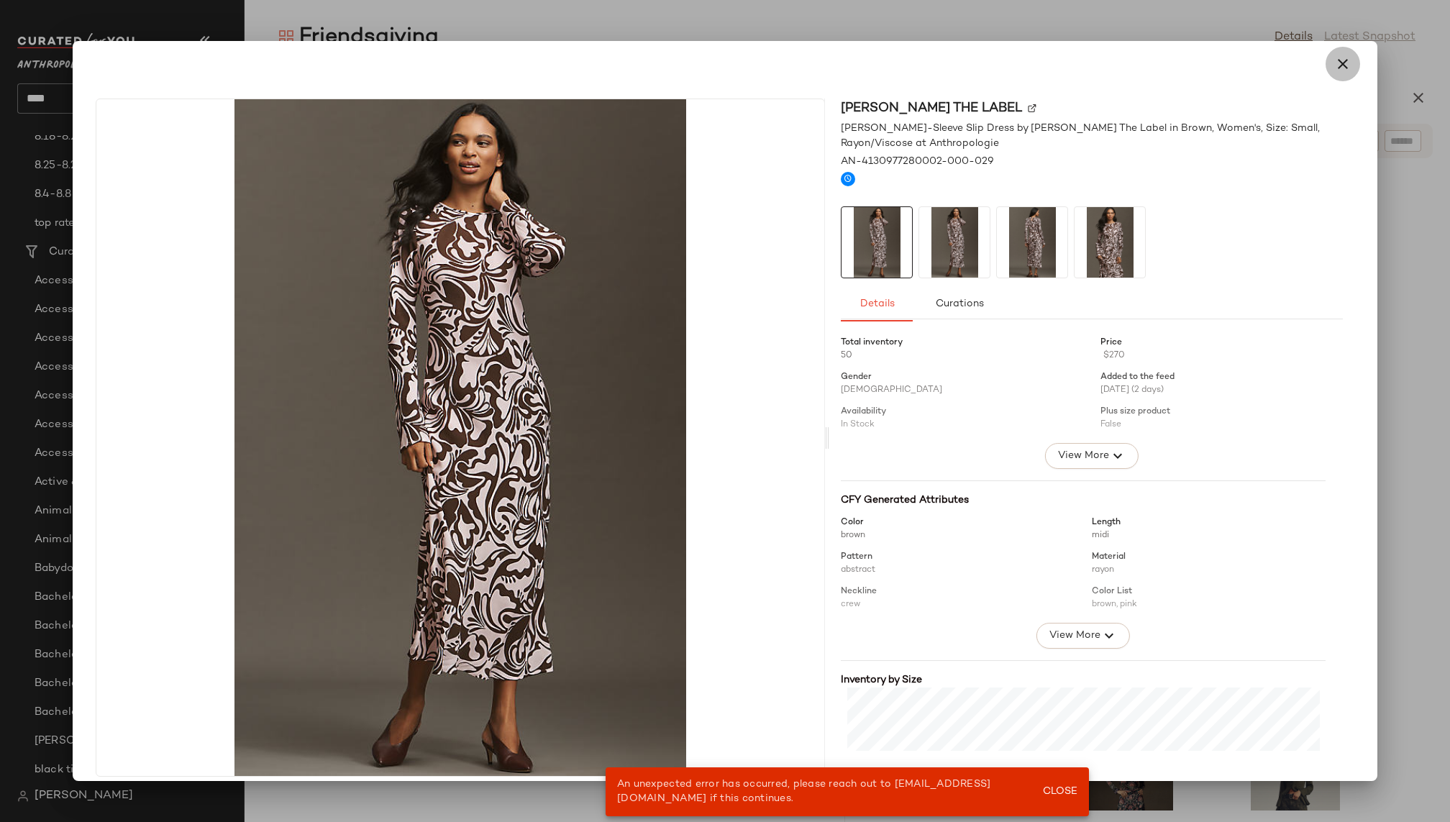
click at [1338, 68] on icon "button" at bounding box center [1343, 63] width 17 height 17
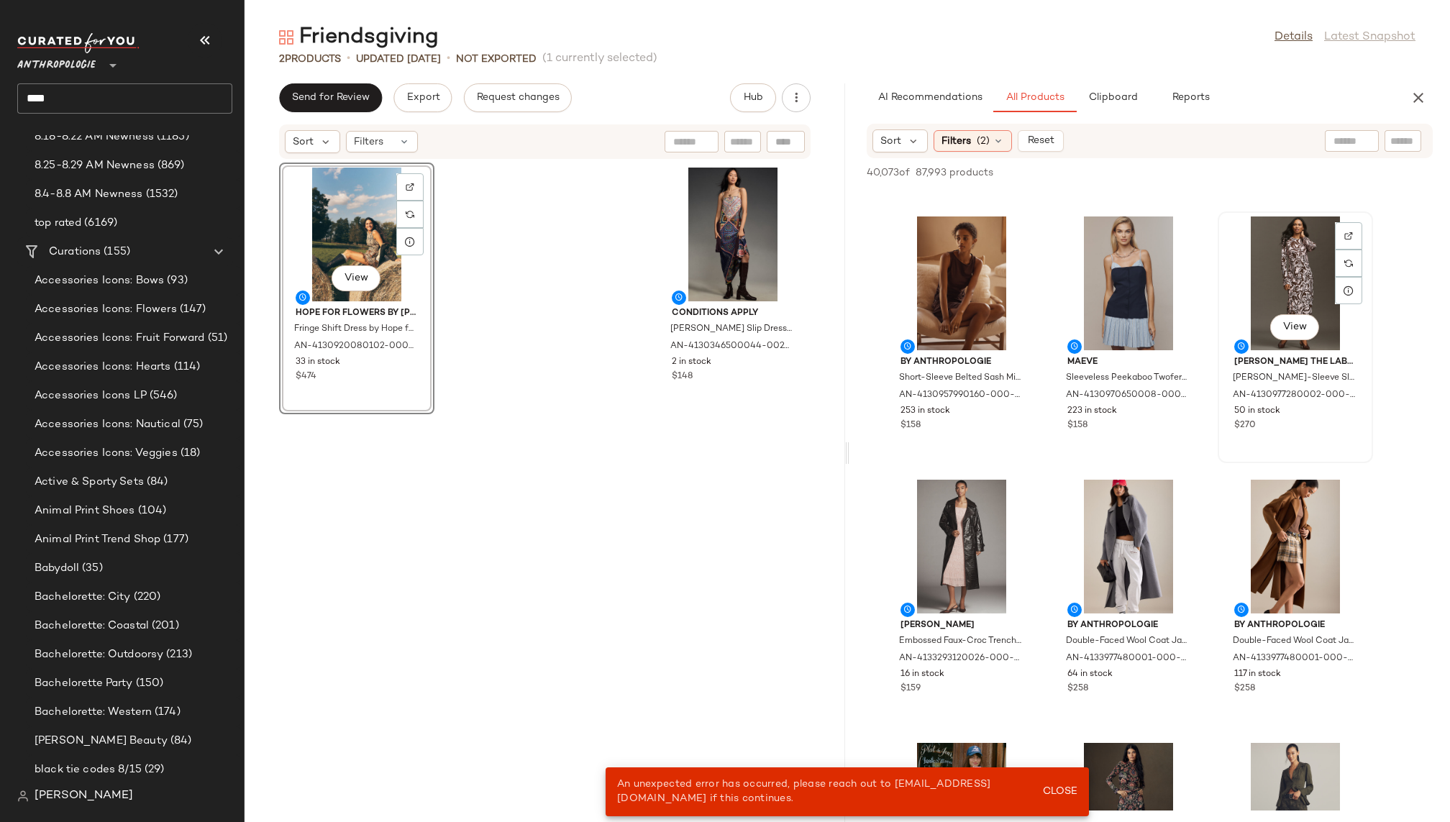
click at [1276, 285] on div "View" at bounding box center [1295, 284] width 145 height 134
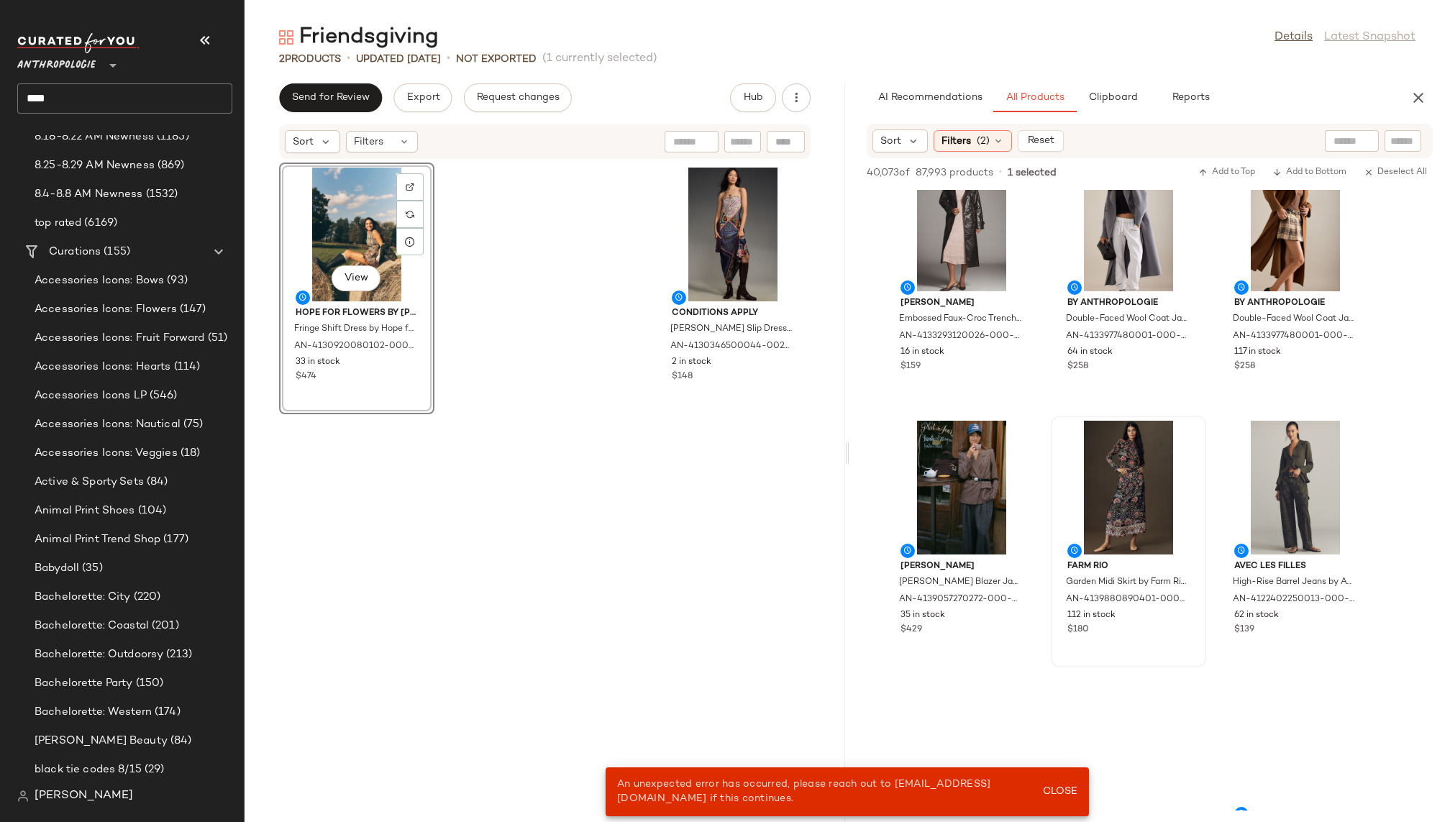
scroll to position [10576, 0]
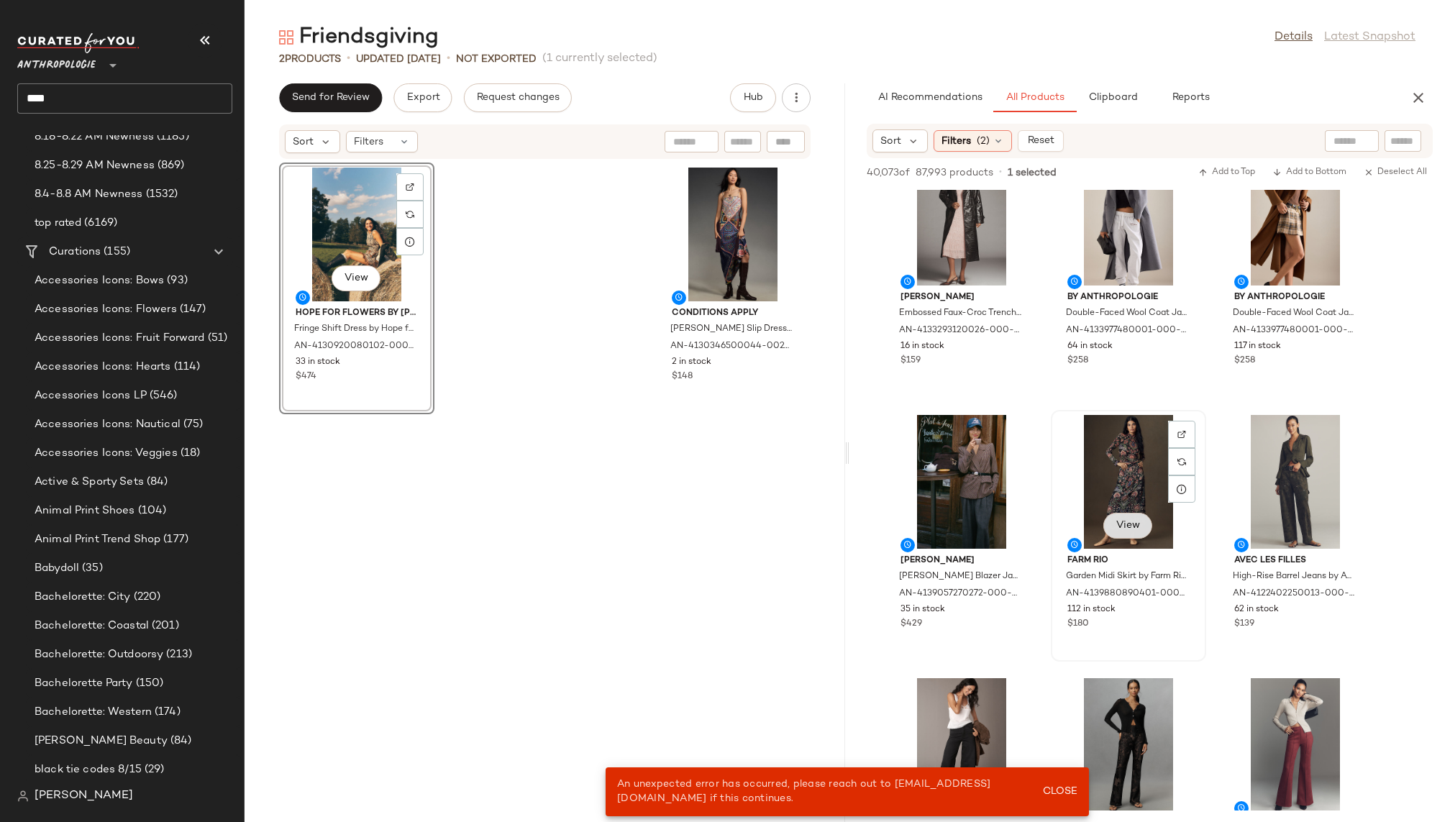
click at [1123, 524] on span "View" at bounding box center [1128, 526] width 24 height 12
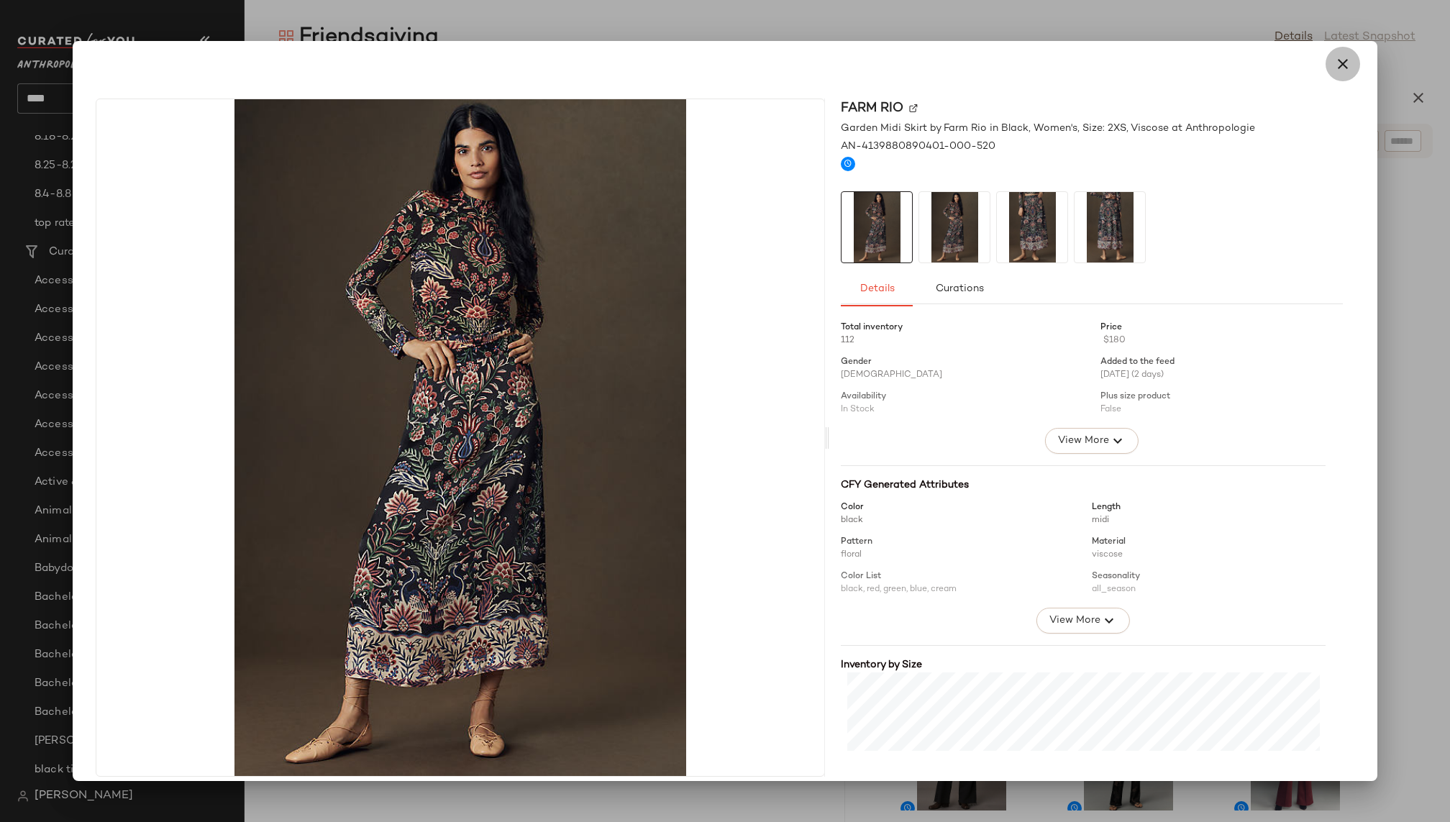
click at [1340, 50] on button "button" at bounding box center [1343, 64] width 35 height 35
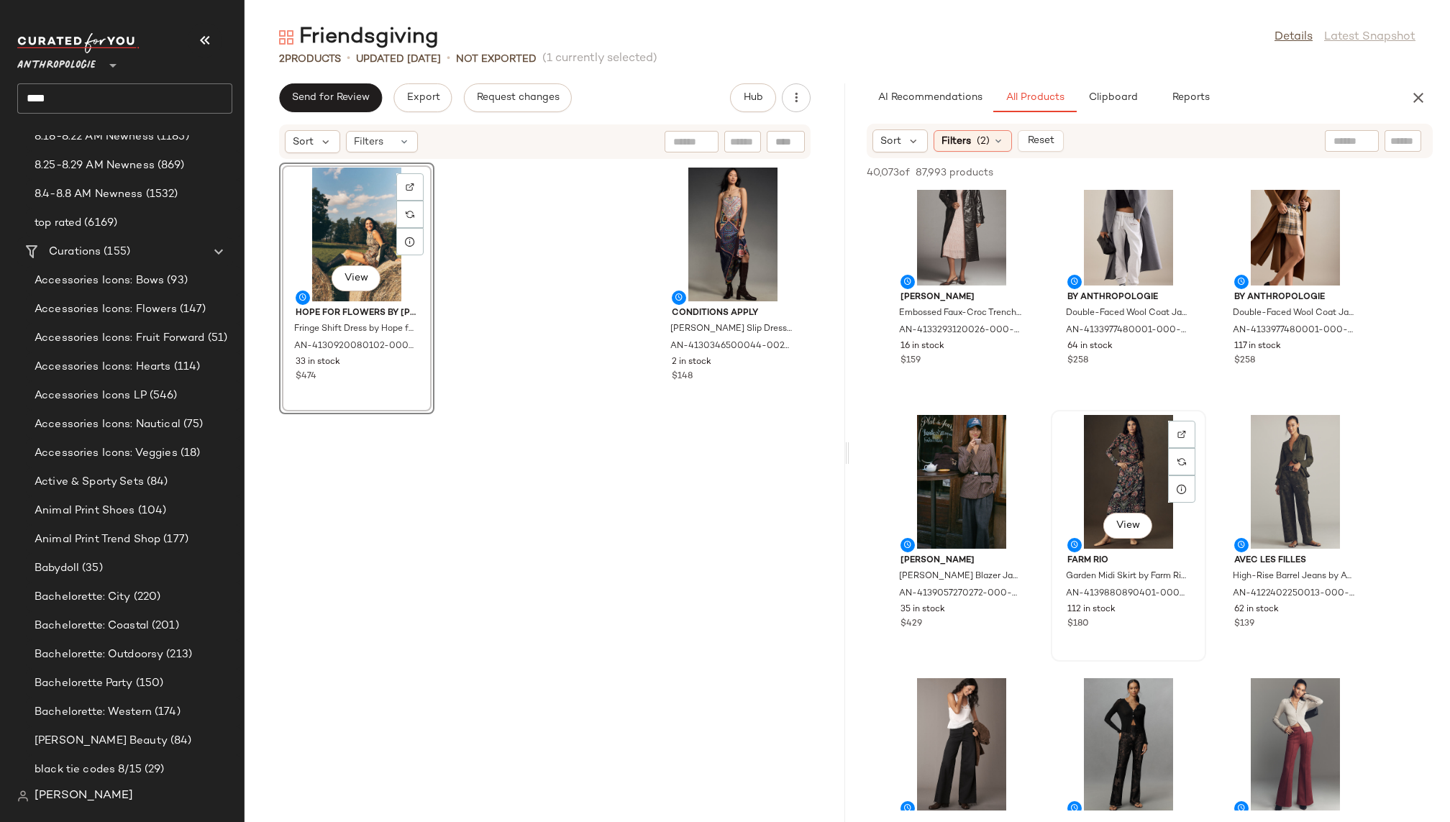
click at [1104, 483] on div "View" at bounding box center [1128, 482] width 145 height 134
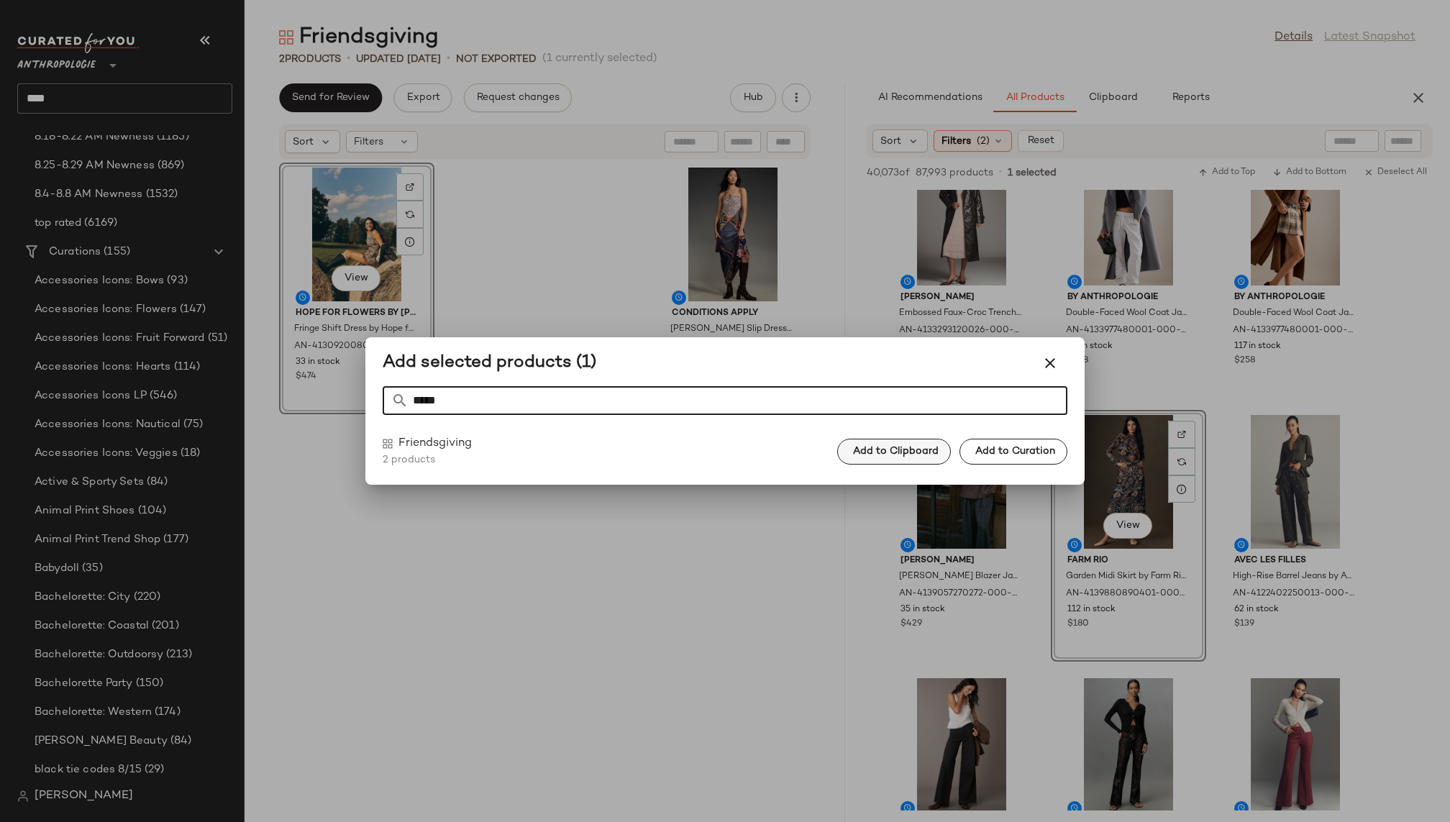
type input "*****"
click at [922, 450] on span "Add to Clipboard" at bounding box center [896, 452] width 86 height 12
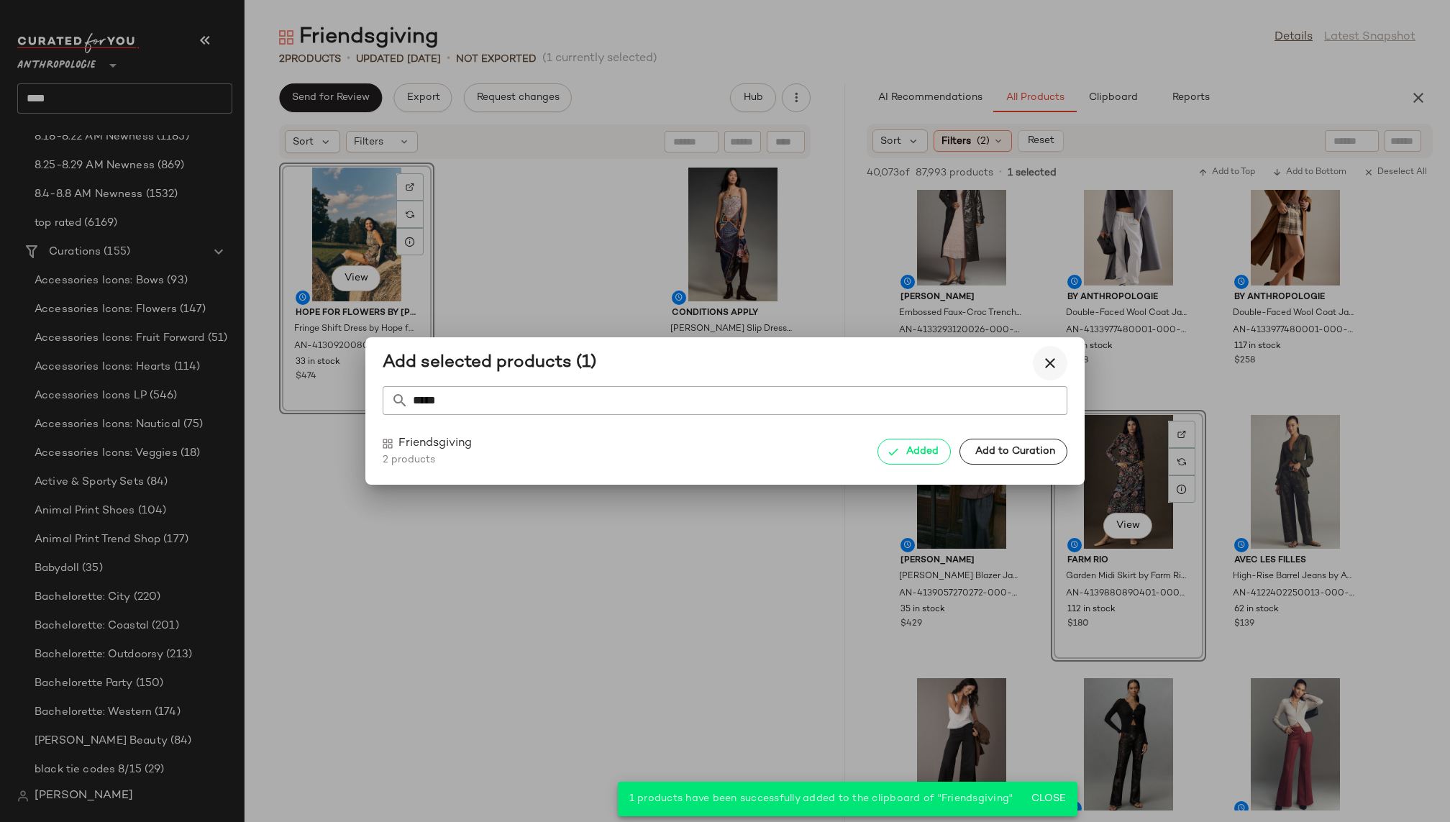
click at [1050, 355] on icon "button" at bounding box center [1050, 363] width 17 height 17
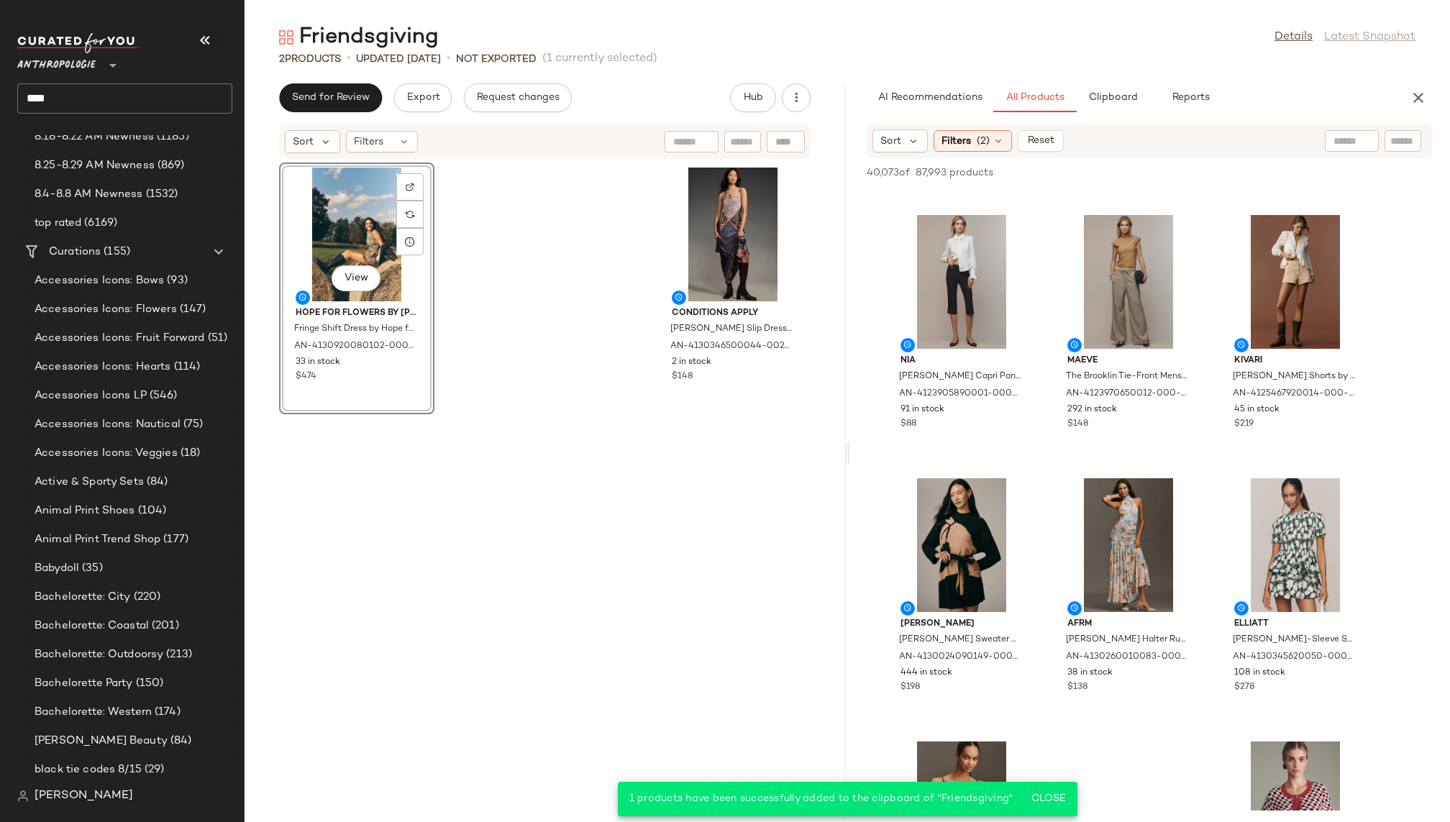
scroll to position [11419, 0]
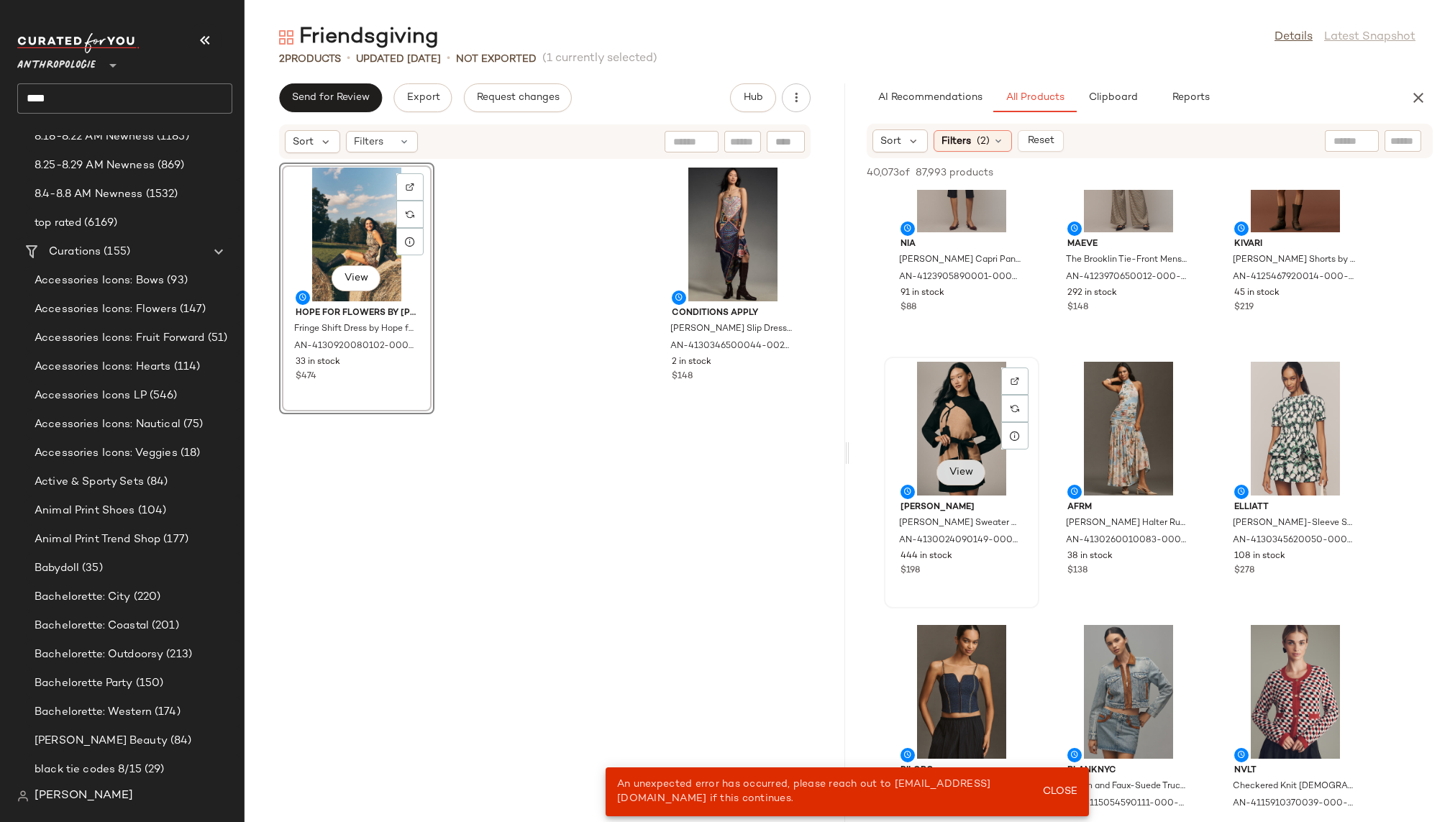
click at [965, 471] on span "View" at bounding box center [961, 473] width 24 height 12
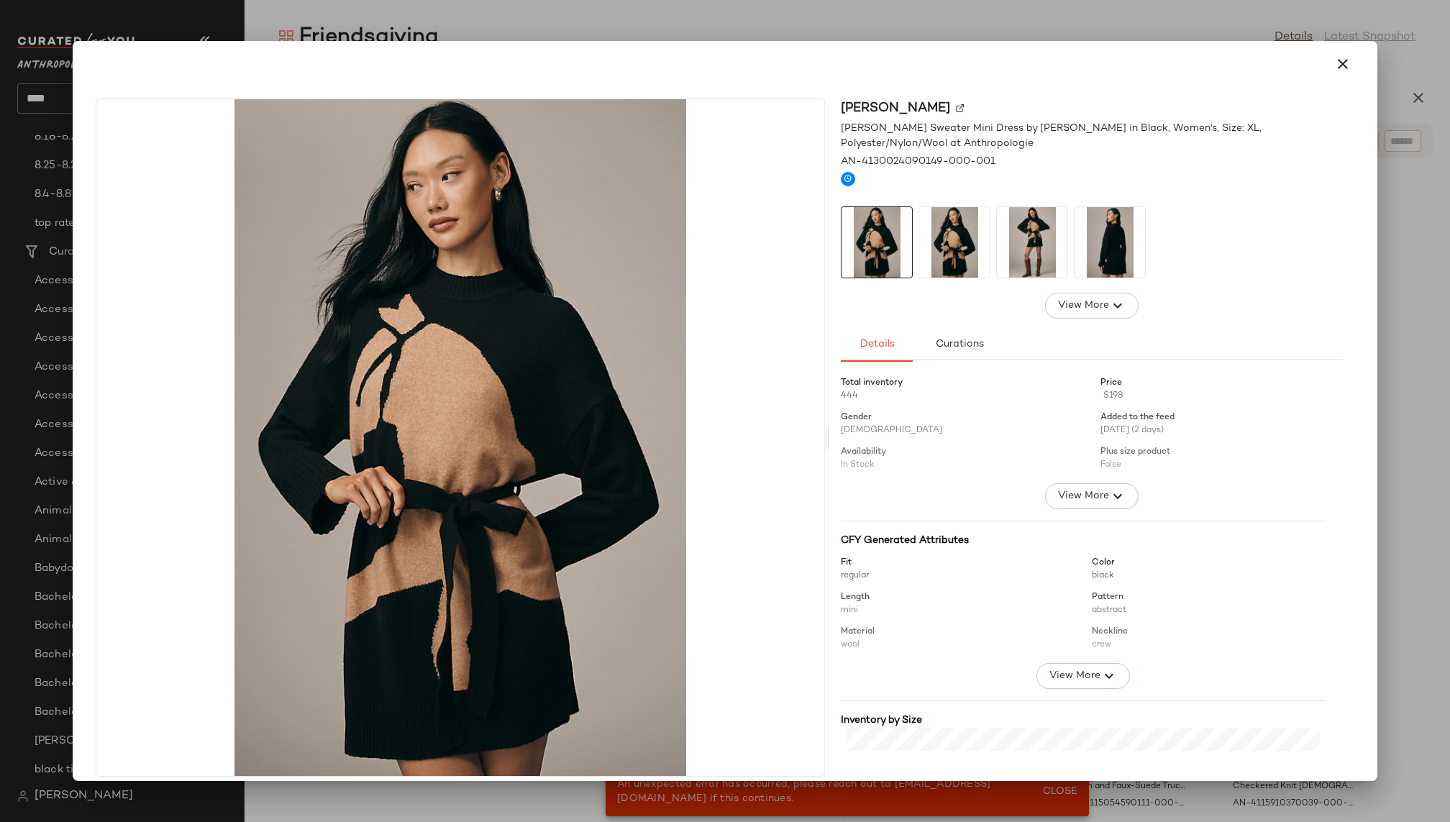
click at [1026, 243] on img at bounding box center [1032, 242] width 71 height 71
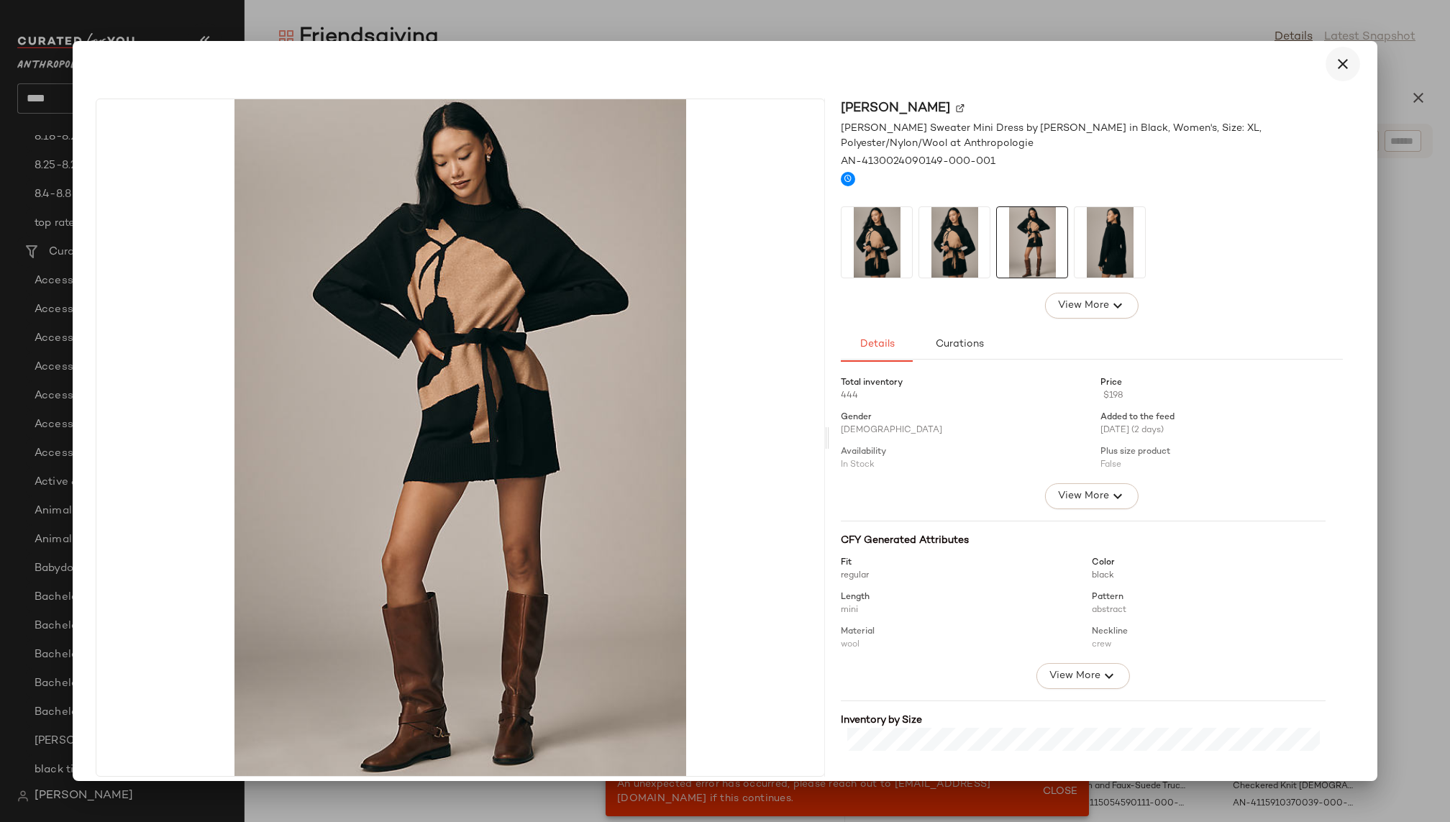
click at [1336, 63] on icon "button" at bounding box center [1343, 63] width 17 height 17
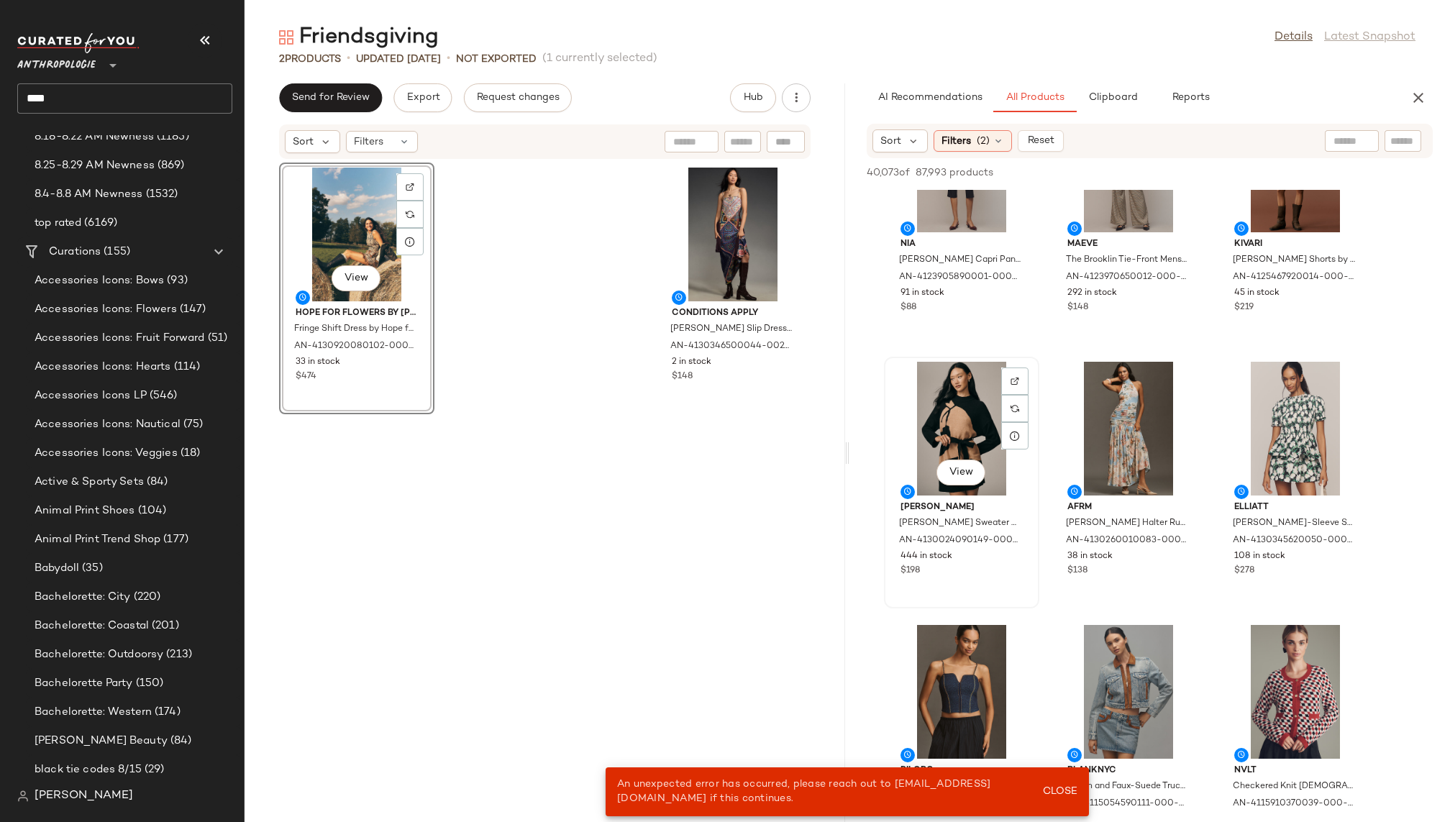
click at [968, 429] on div "View" at bounding box center [961, 429] width 145 height 134
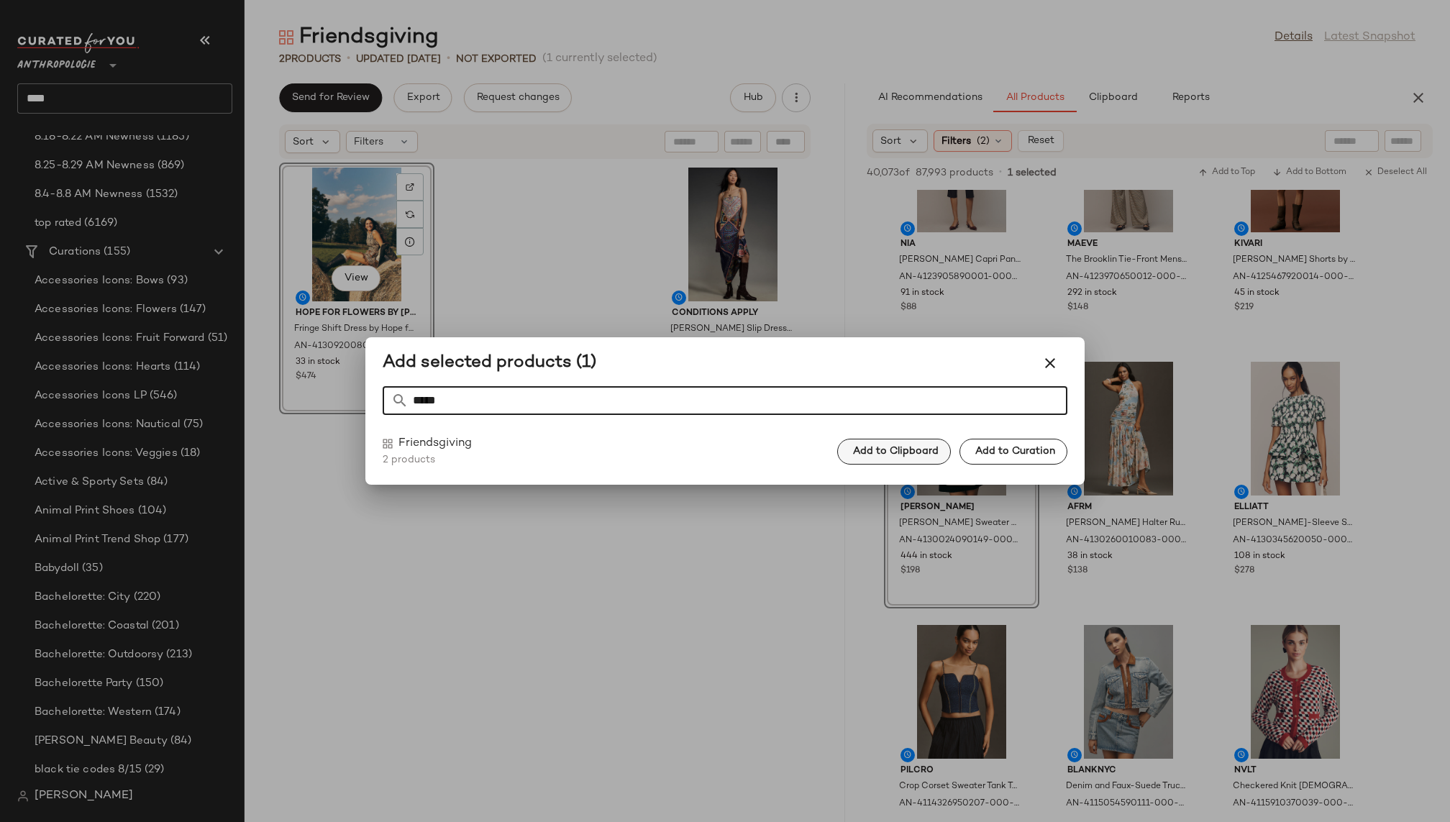
type input "*****"
click at [917, 439] on button "Add to Clipboard" at bounding box center [894, 452] width 114 height 26
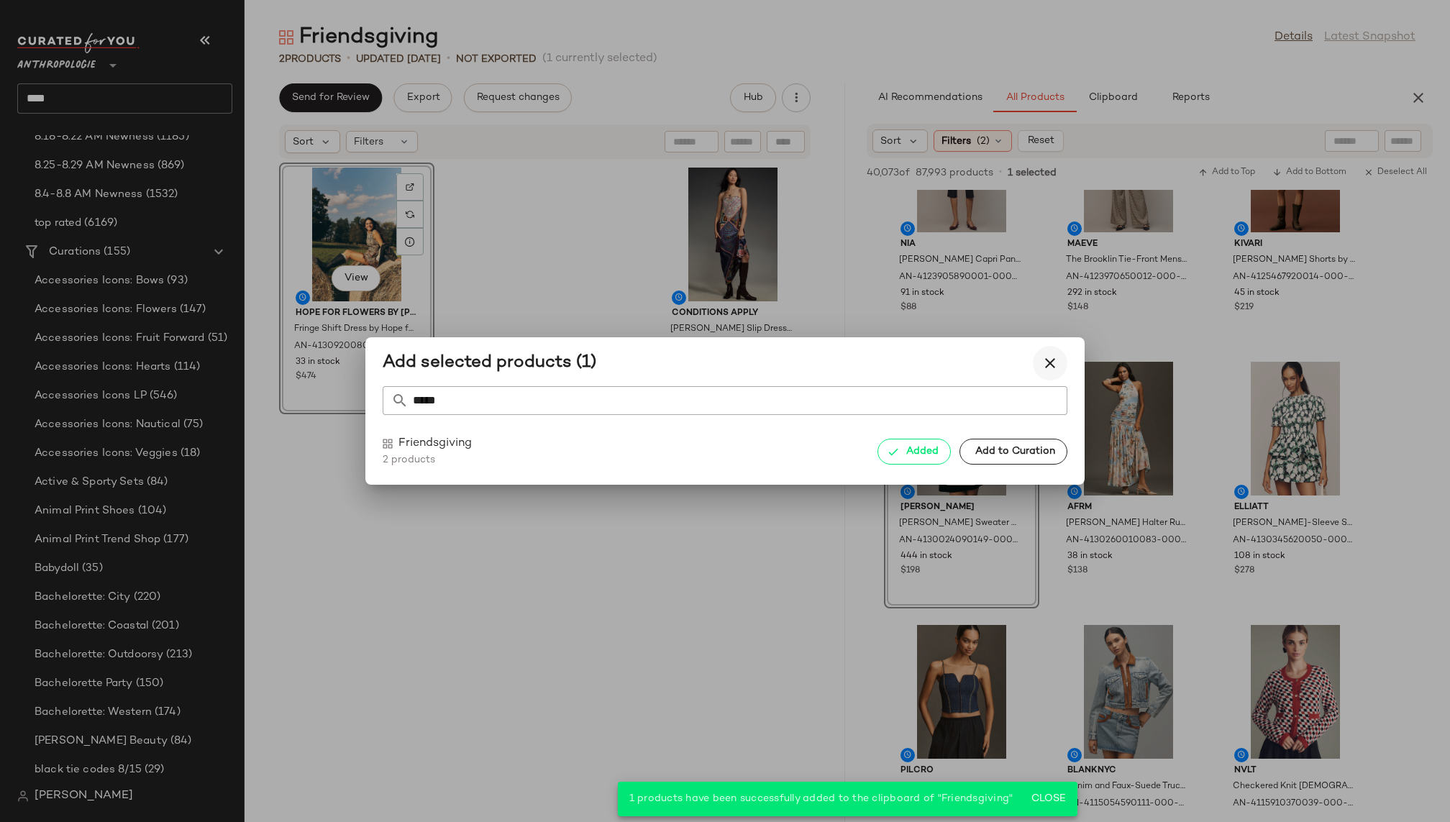
click at [1042, 361] on icon "button" at bounding box center [1050, 363] width 17 height 17
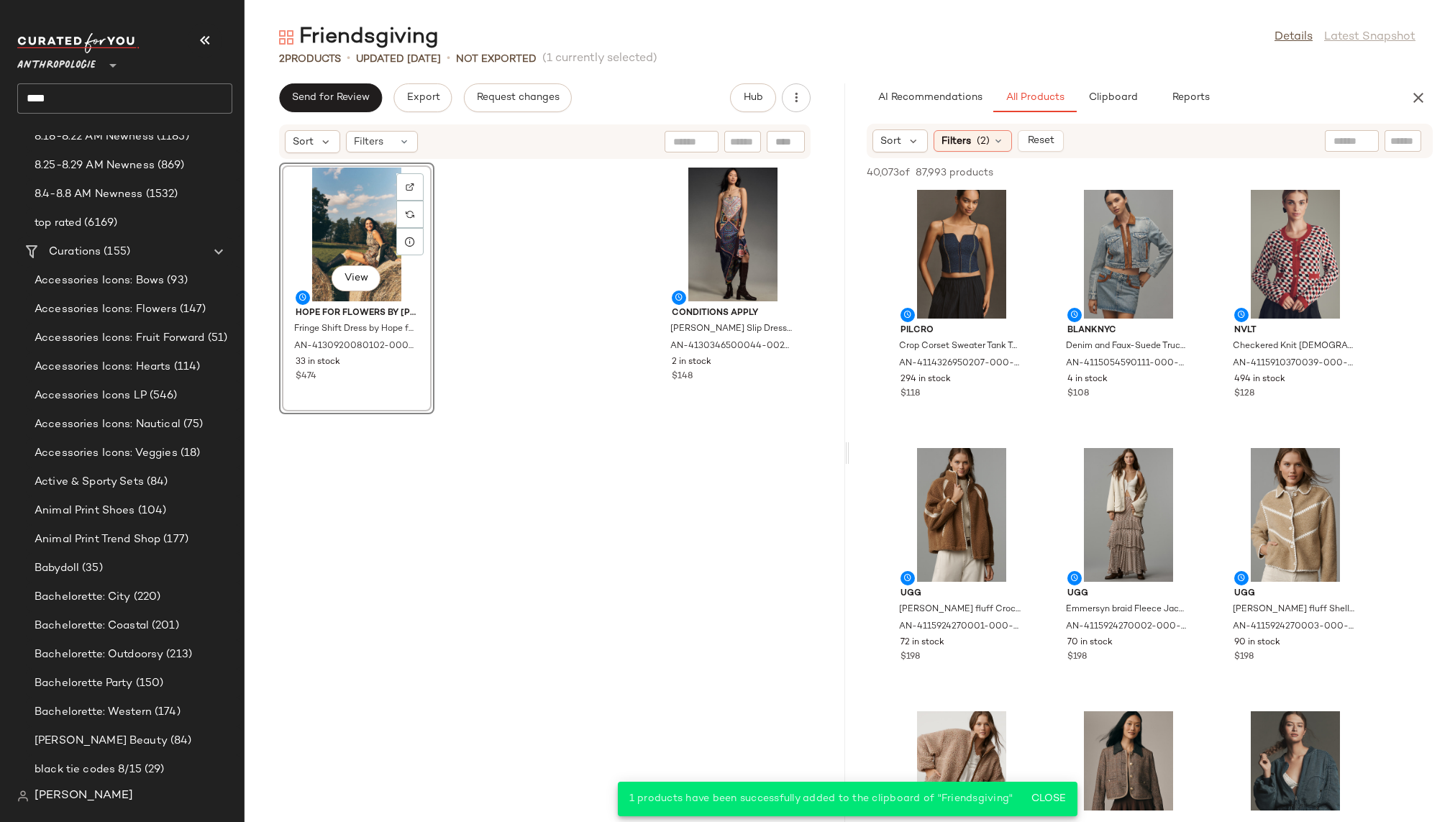
scroll to position [11912, 0]
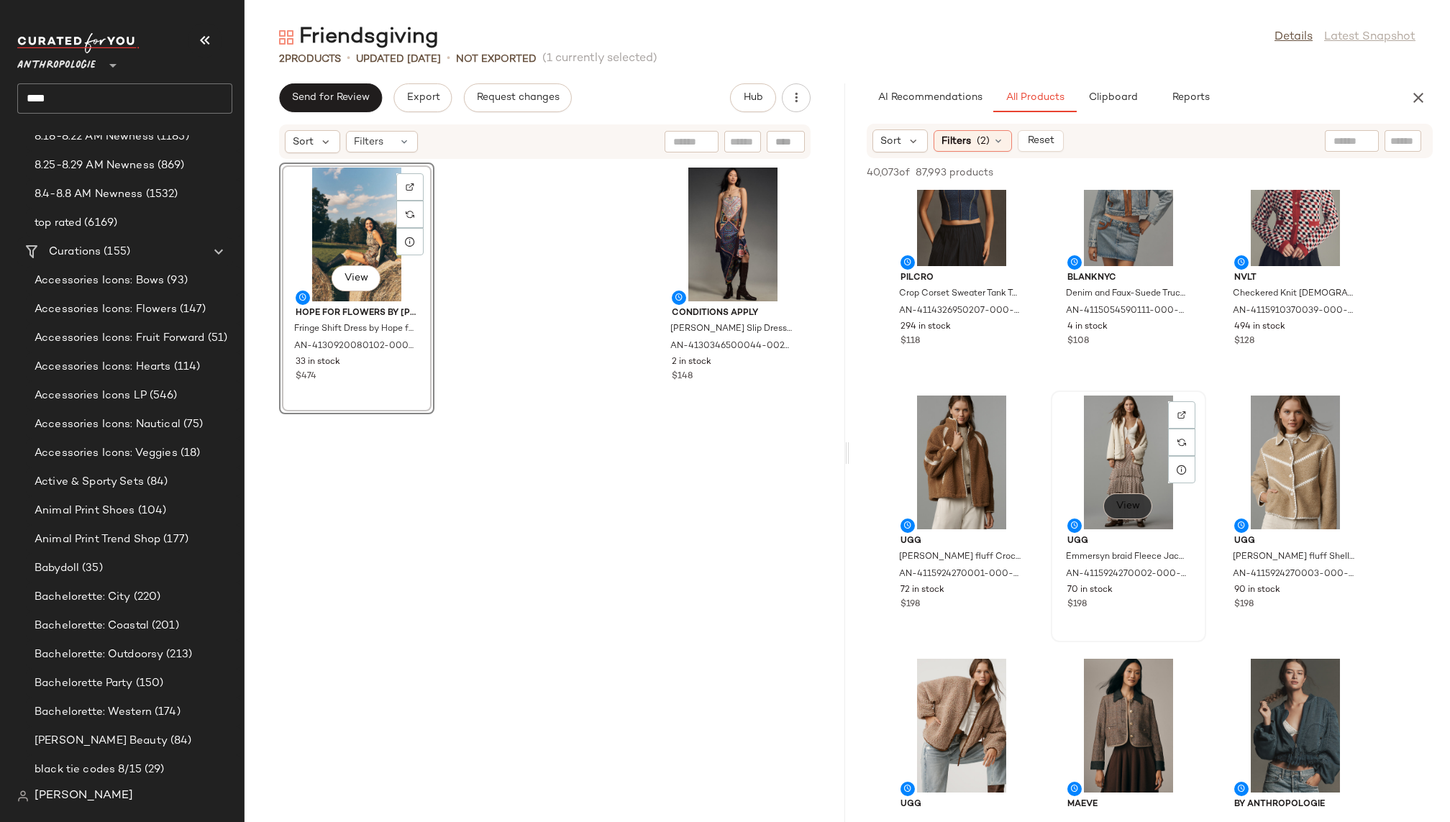
click at [1132, 506] on span "View" at bounding box center [1128, 507] width 24 height 12
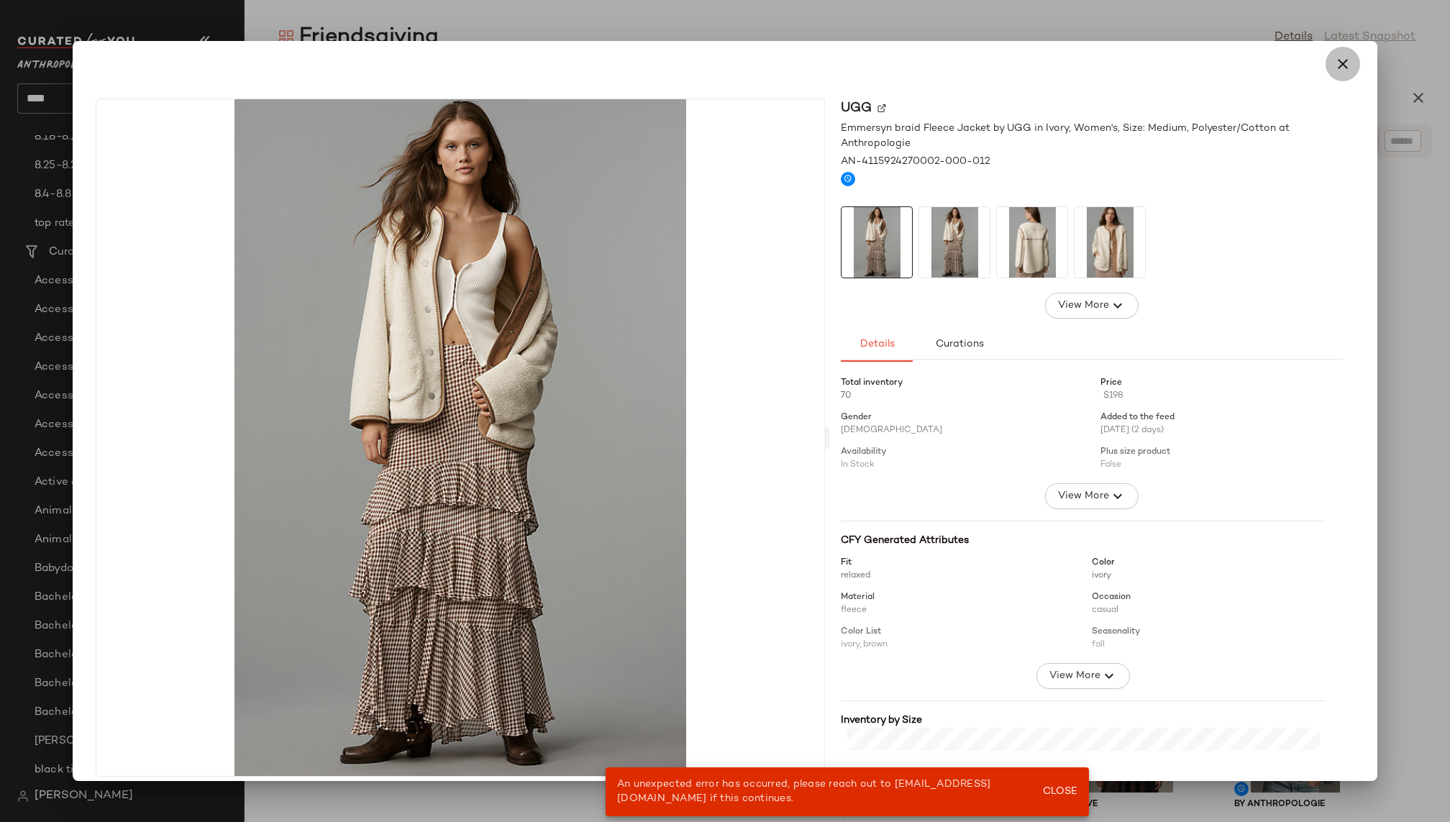
click at [1335, 68] on icon "button" at bounding box center [1343, 63] width 17 height 17
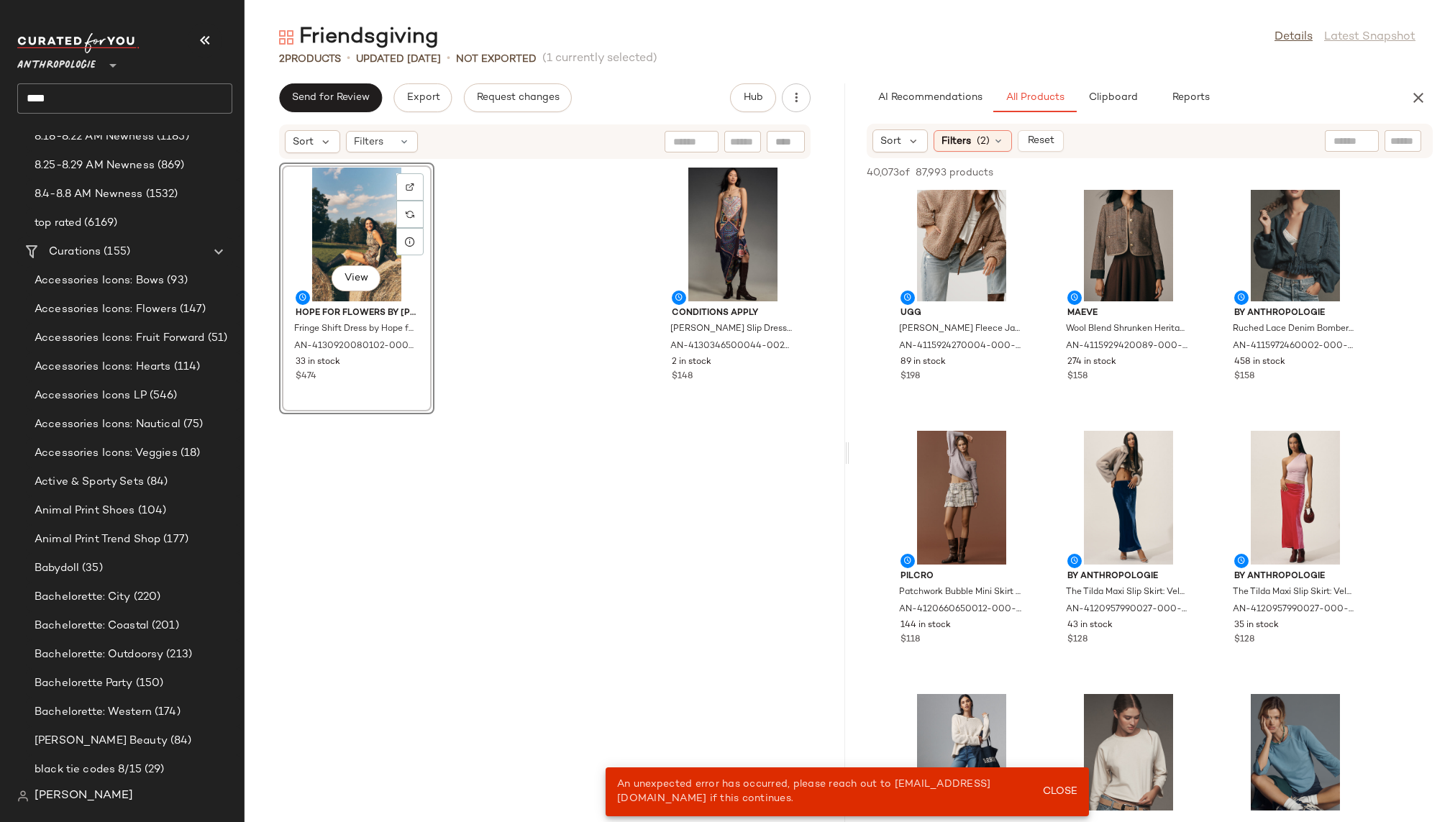
scroll to position [12458, 0]
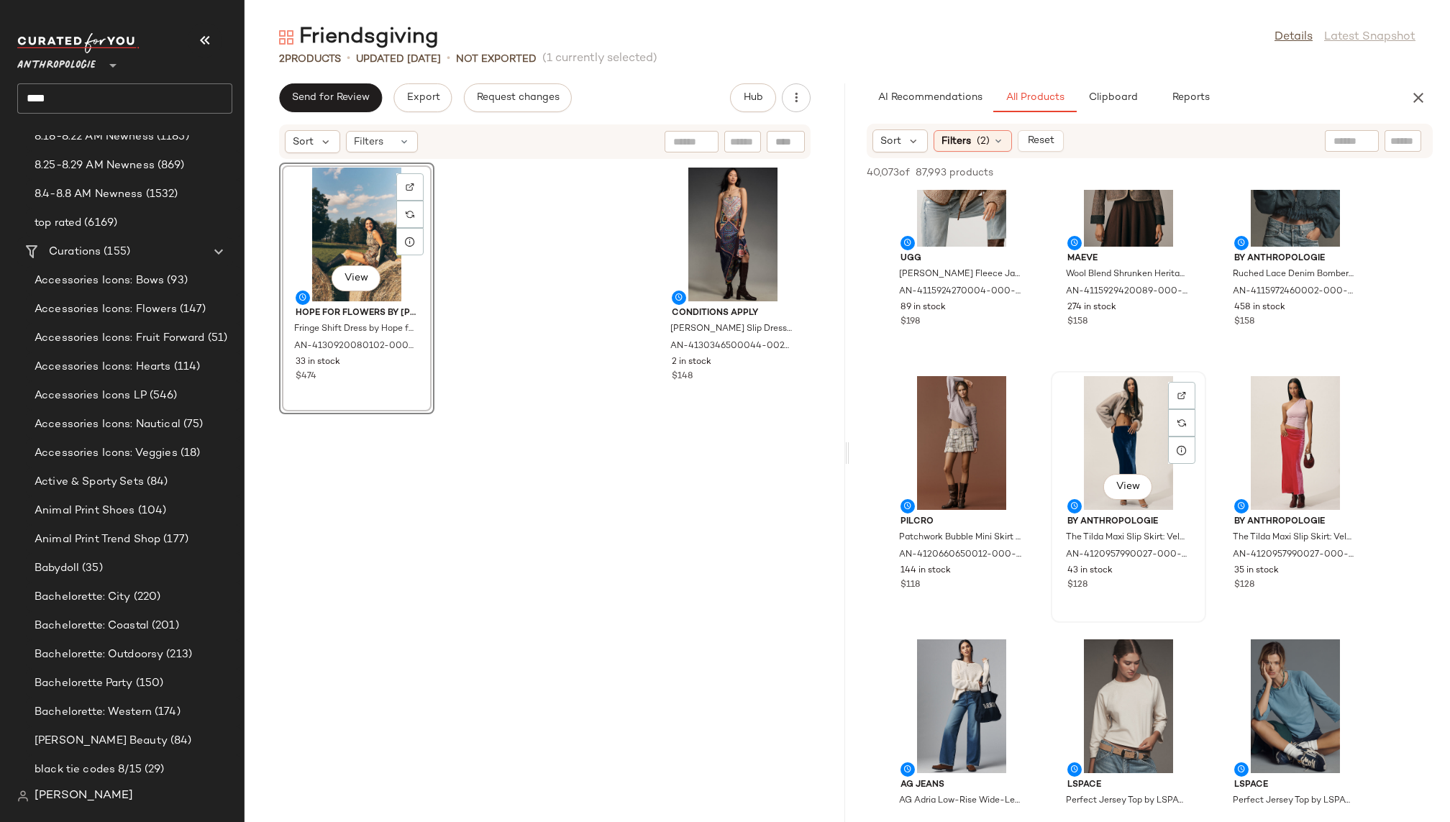
click at [1116, 413] on div "View" at bounding box center [1128, 443] width 145 height 134
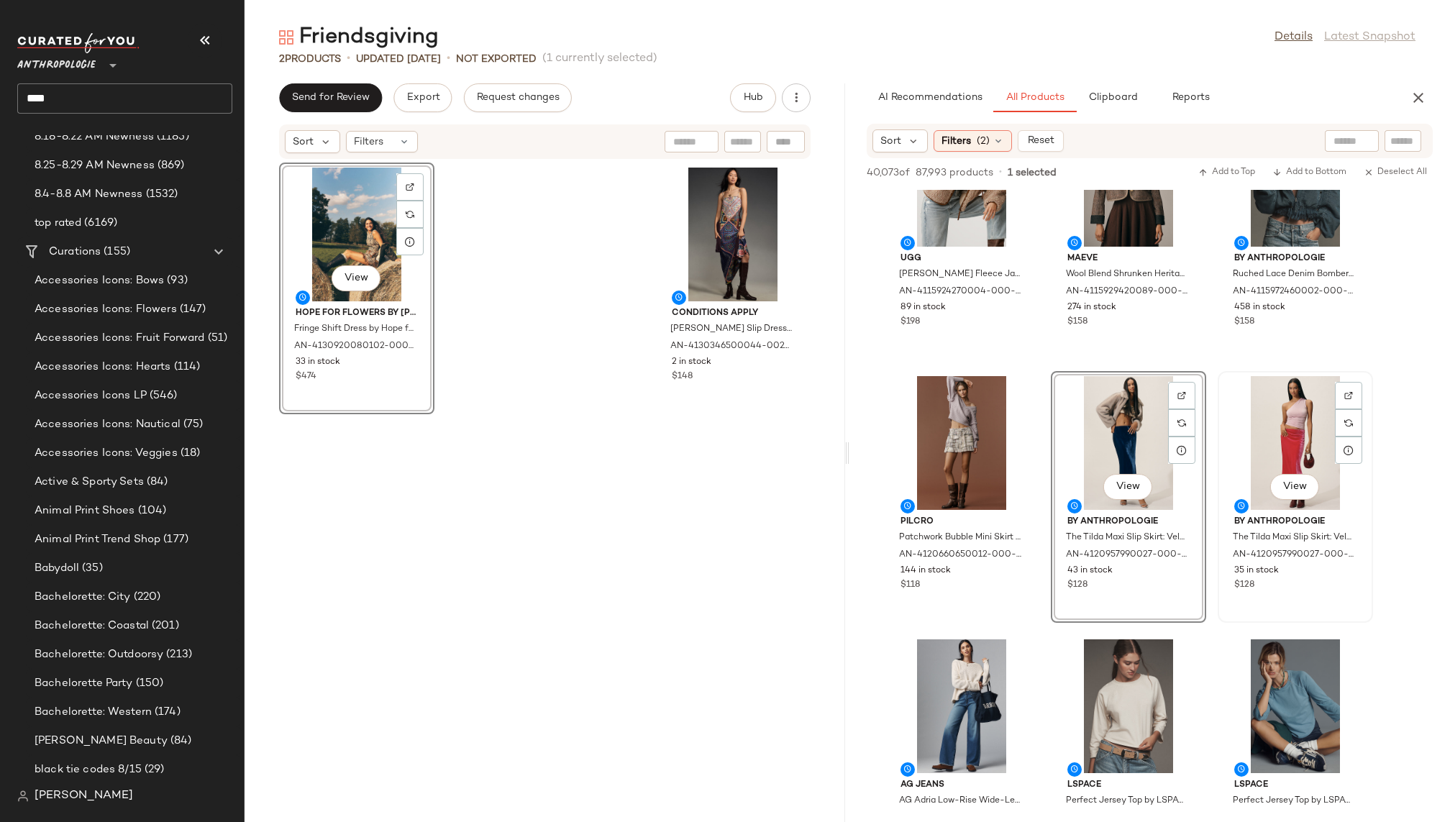
click at [1244, 450] on div "View" at bounding box center [1295, 443] width 145 height 134
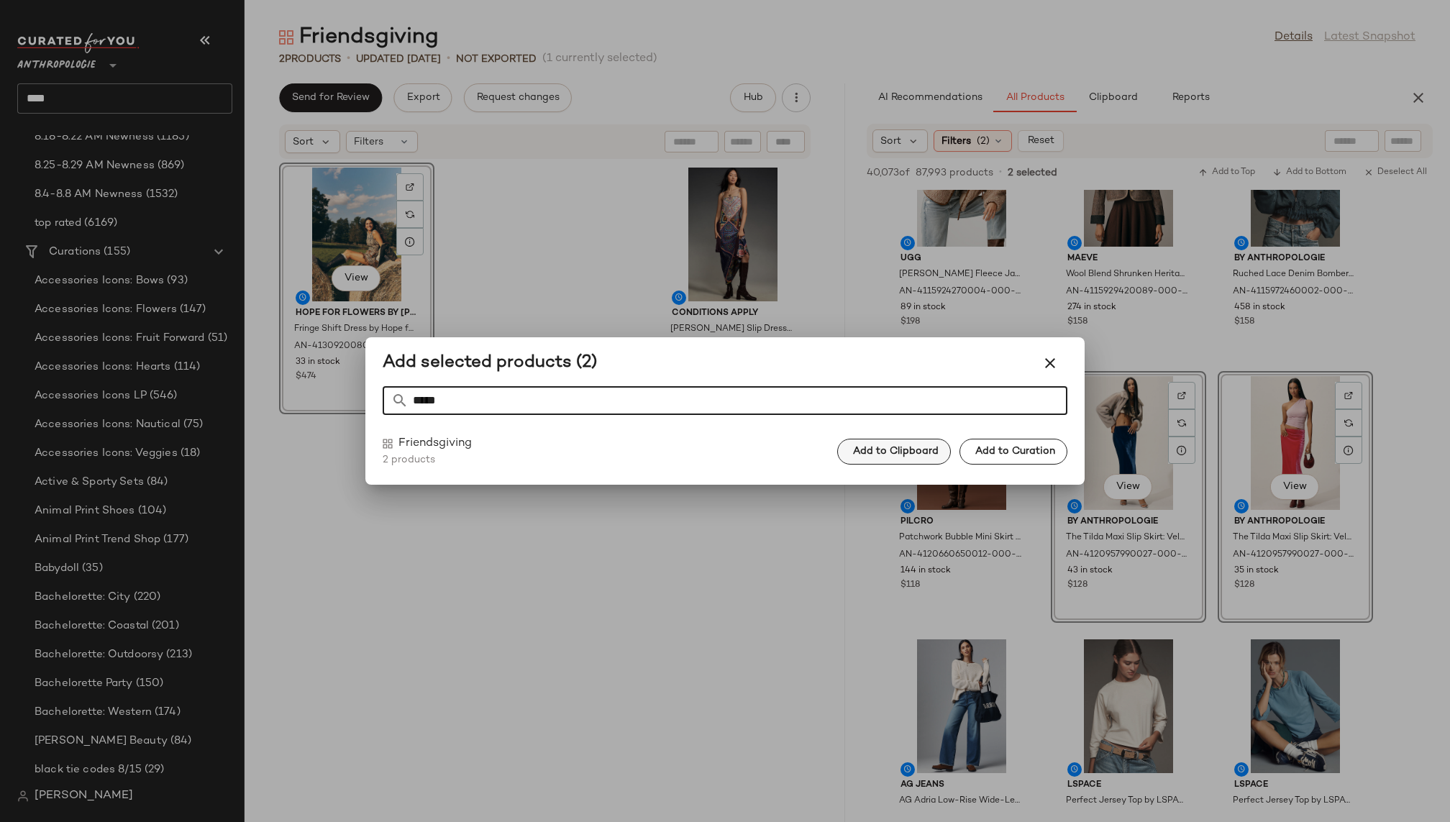
type input "*****"
click at [911, 450] on span "Add to Clipboard" at bounding box center [896, 452] width 86 height 12
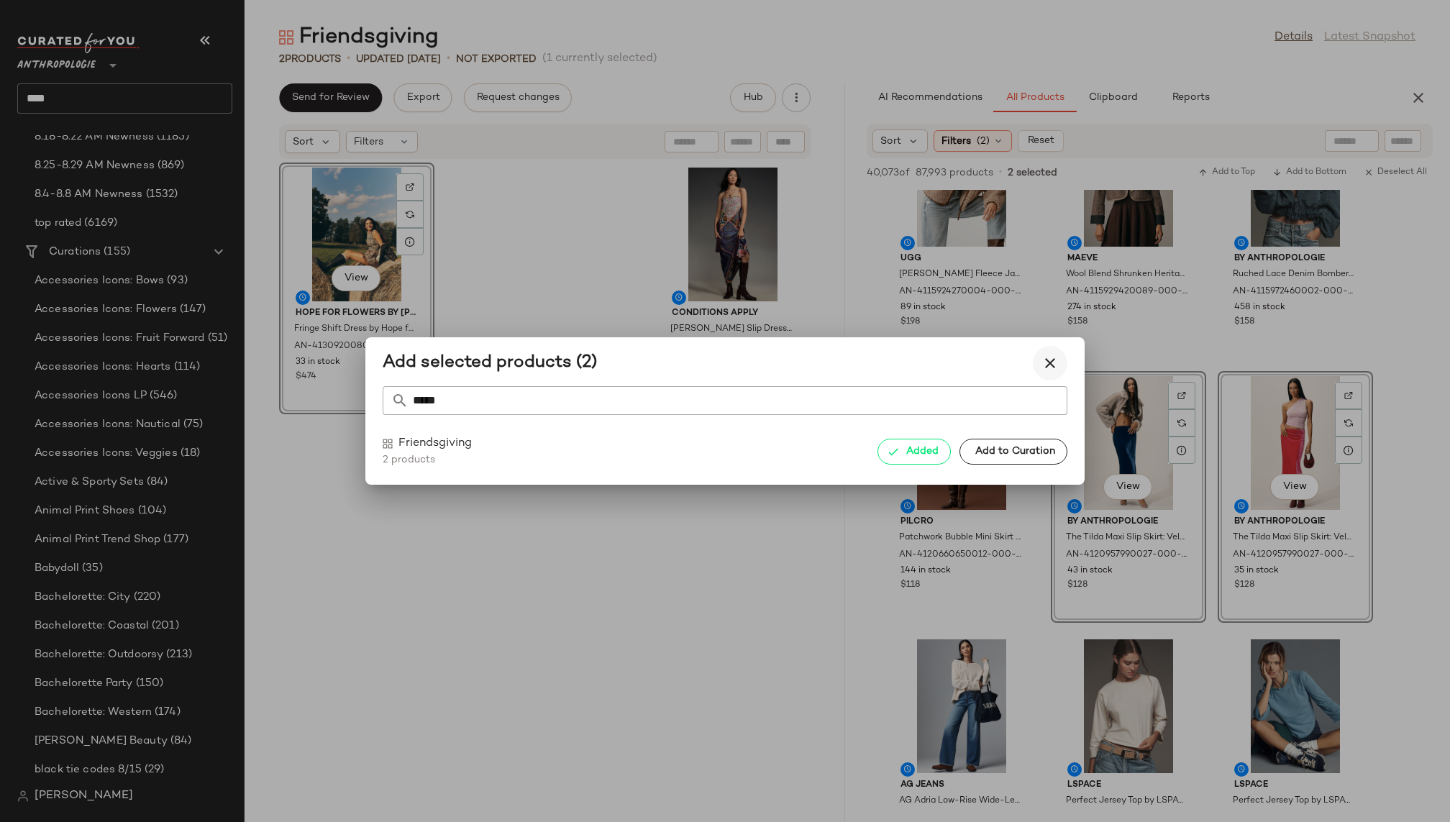
click at [1051, 368] on icon "button" at bounding box center [1050, 363] width 17 height 17
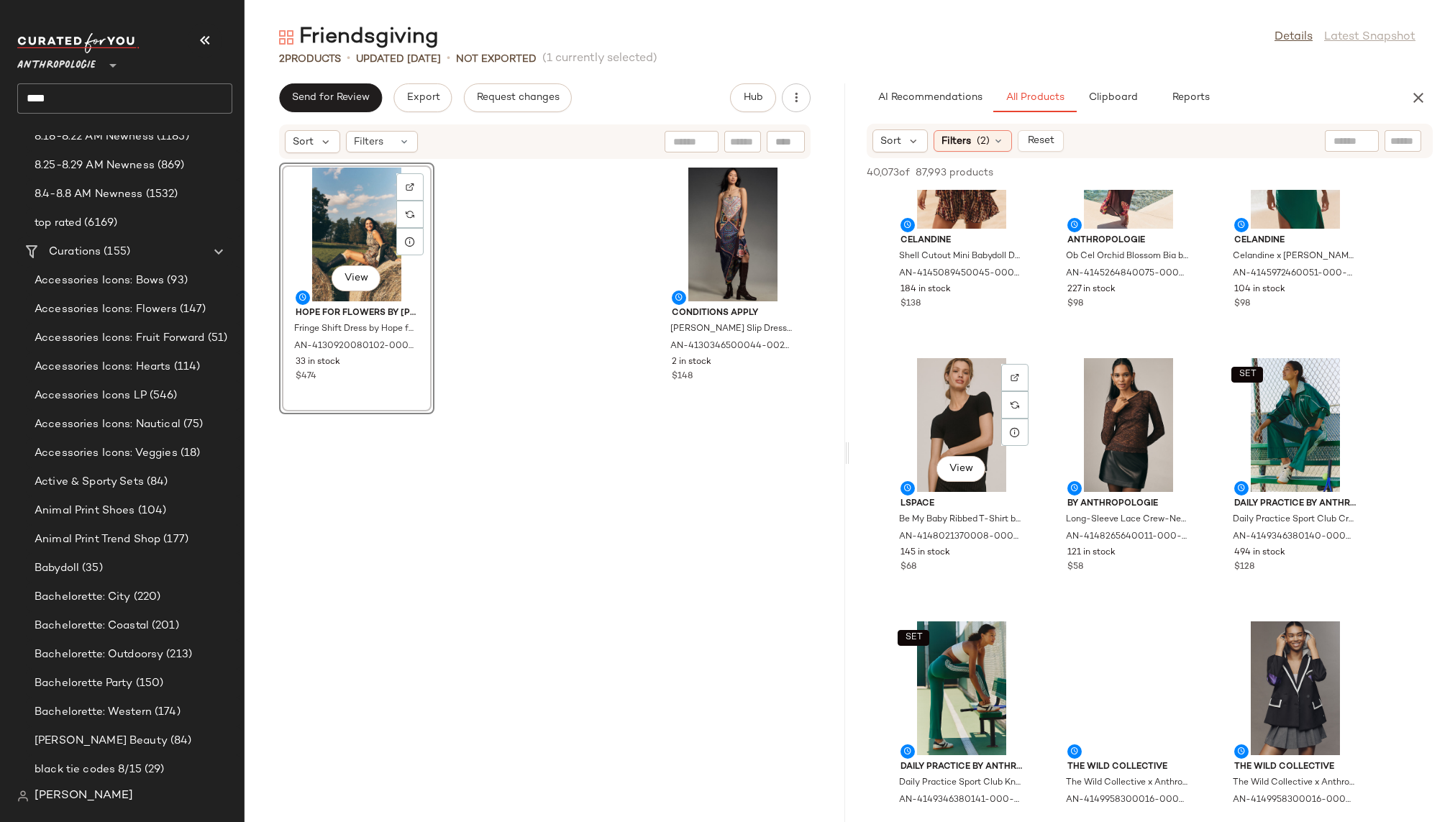
scroll to position [29732, 0]
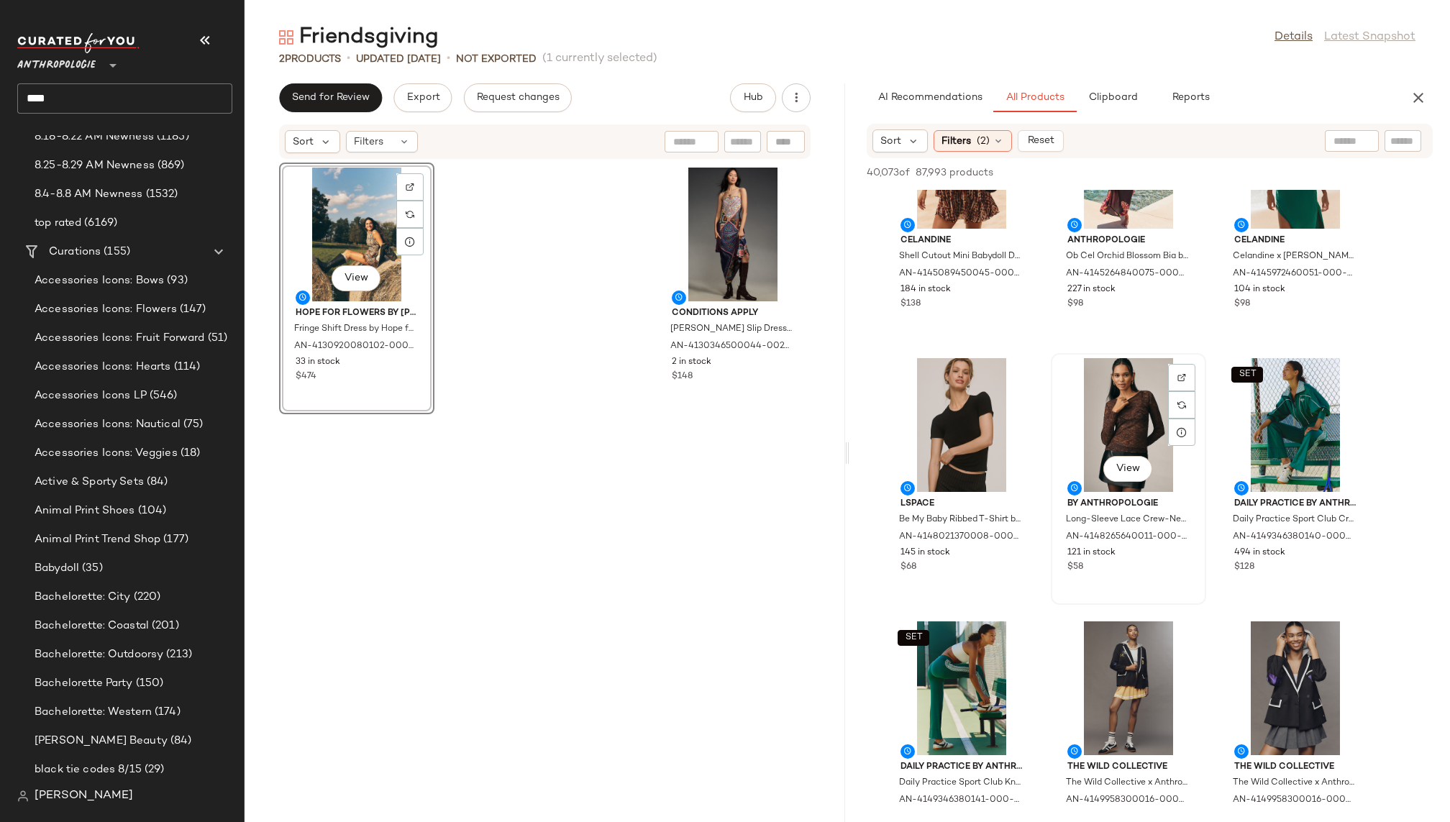
click at [1108, 423] on div "View" at bounding box center [1128, 425] width 145 height 134
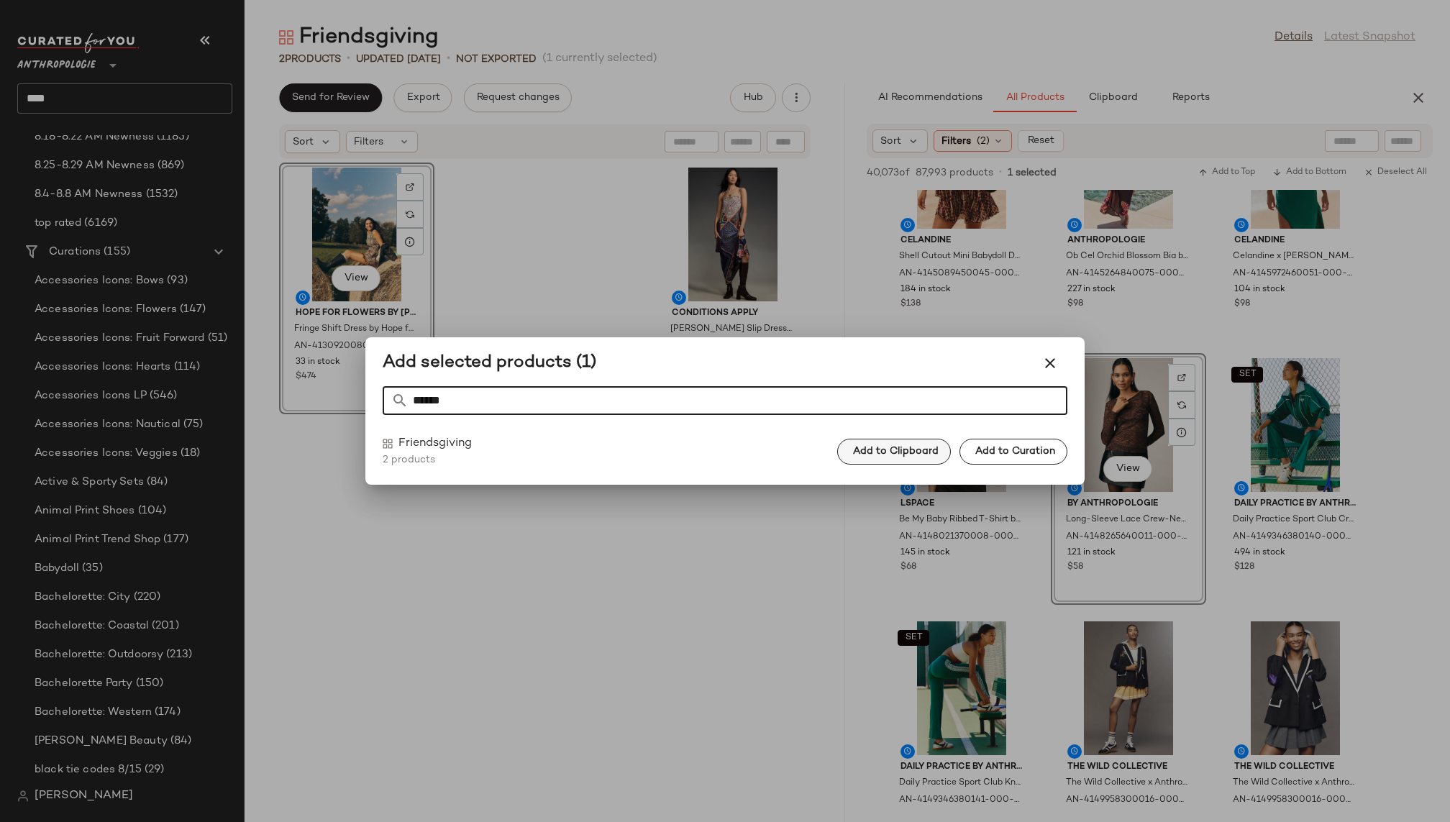
type input "******"
click at [924, 450] on span "Add to Clipboard" at bounding box center [896, 452] width 86 height 12
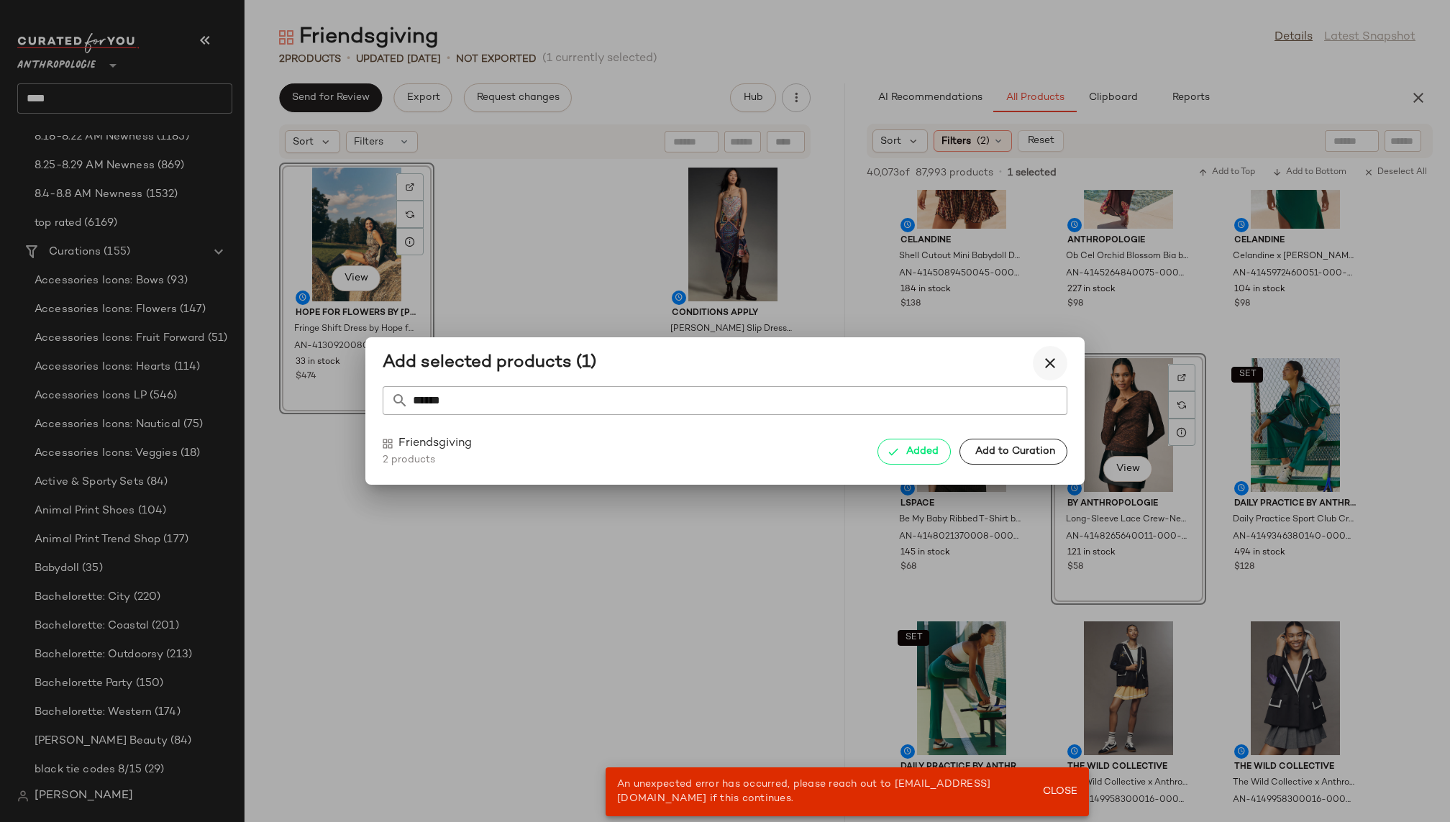
click at [1047, 355] on icon "button" at bounding box center [1050, 363] width 17 height 17
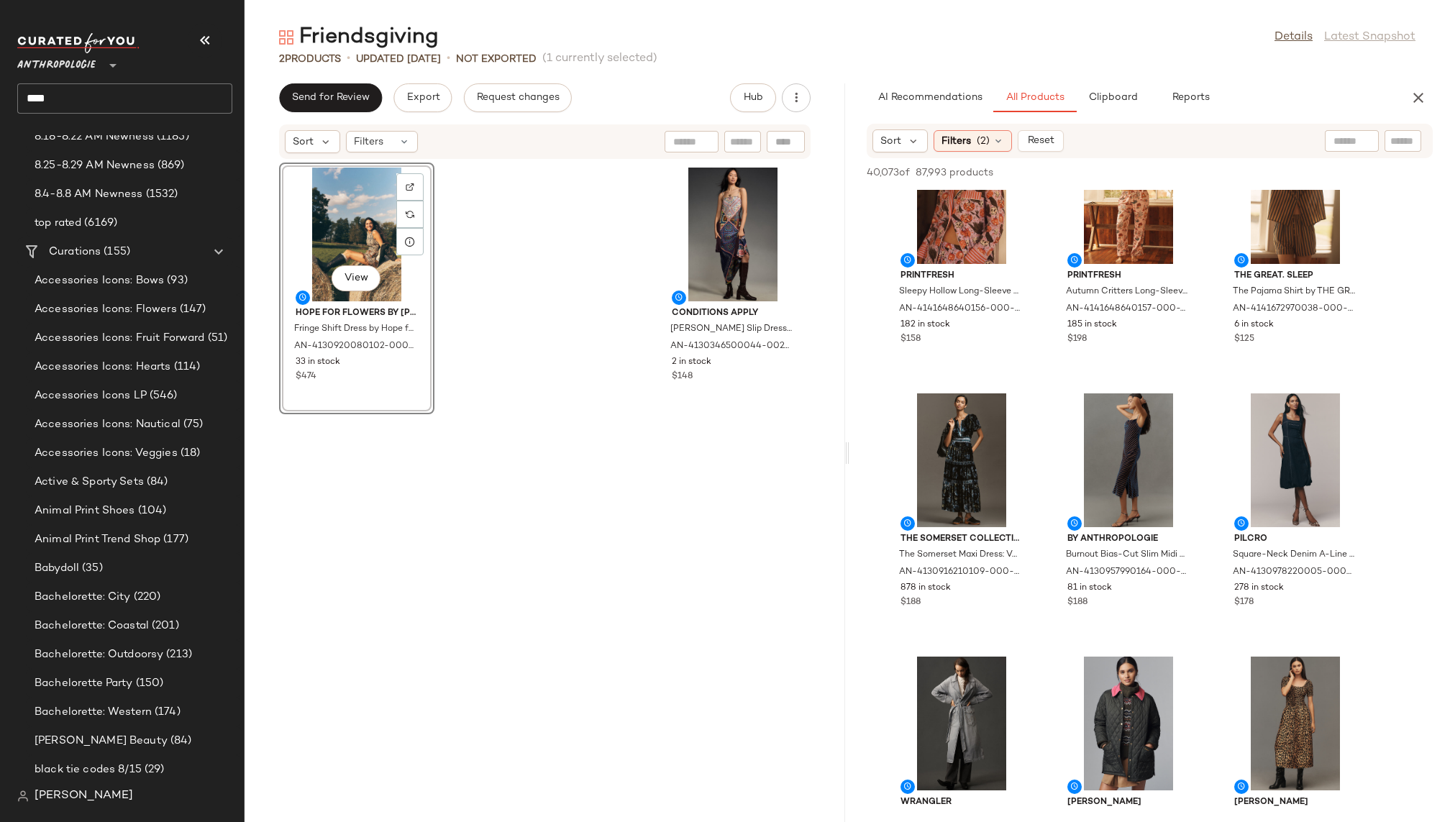
scroll to position [31094, 0]
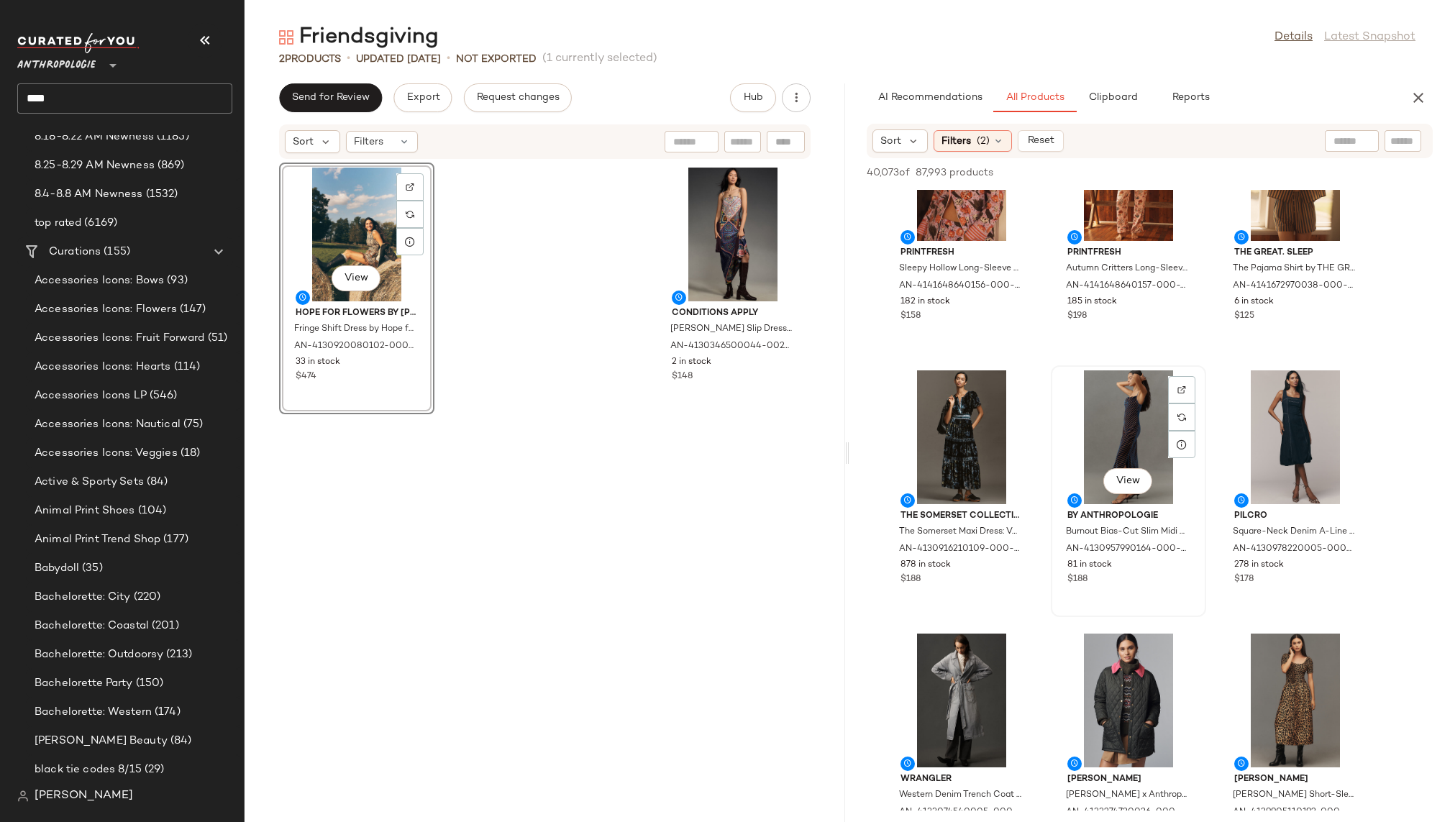
click at [1095, 441] on div "View" at bounding box center [1128, 438] width 145 height 134
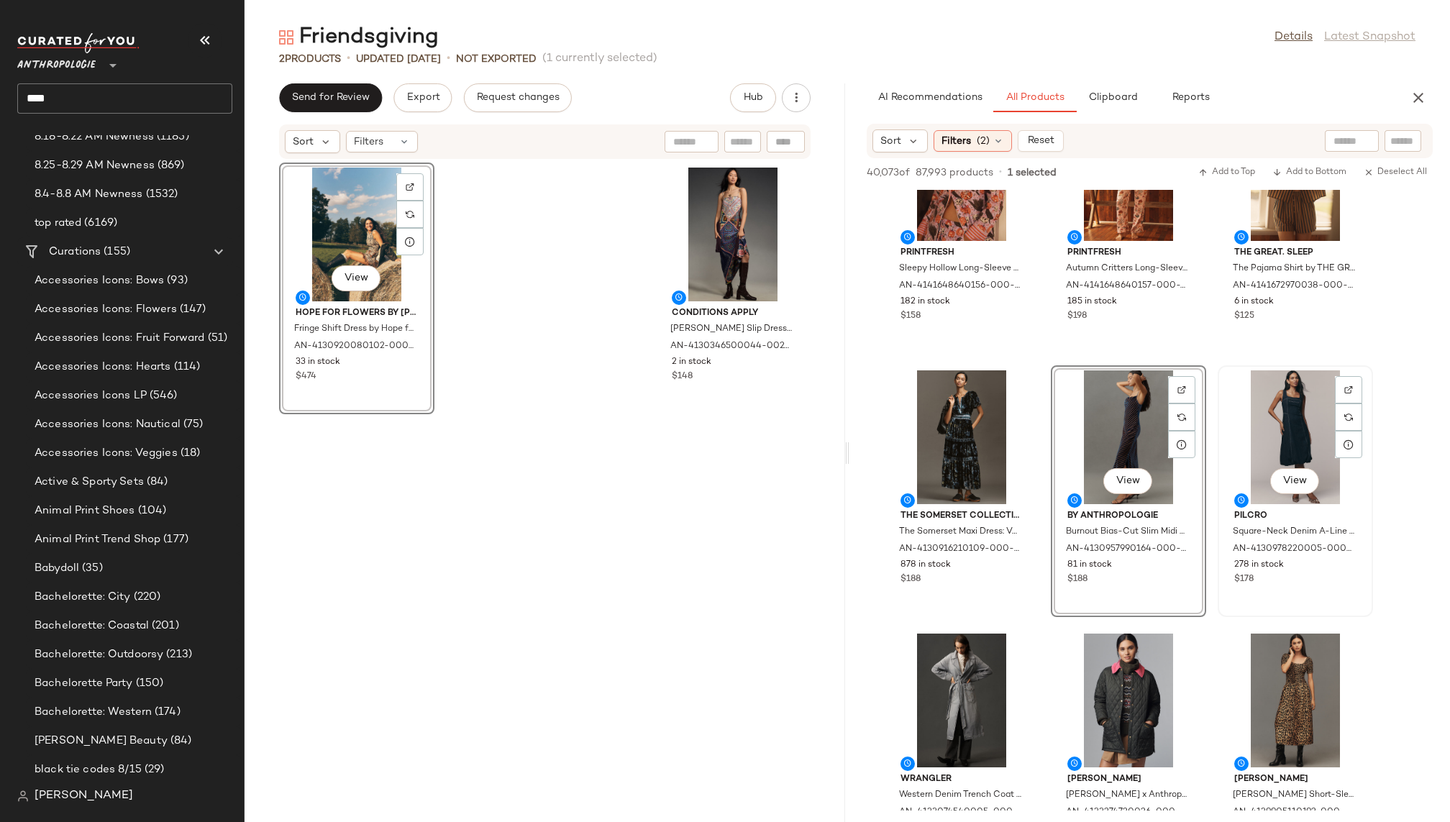
click at [1263, 427] on div "View" at bounding box center [1295, 438] width 145 height 134
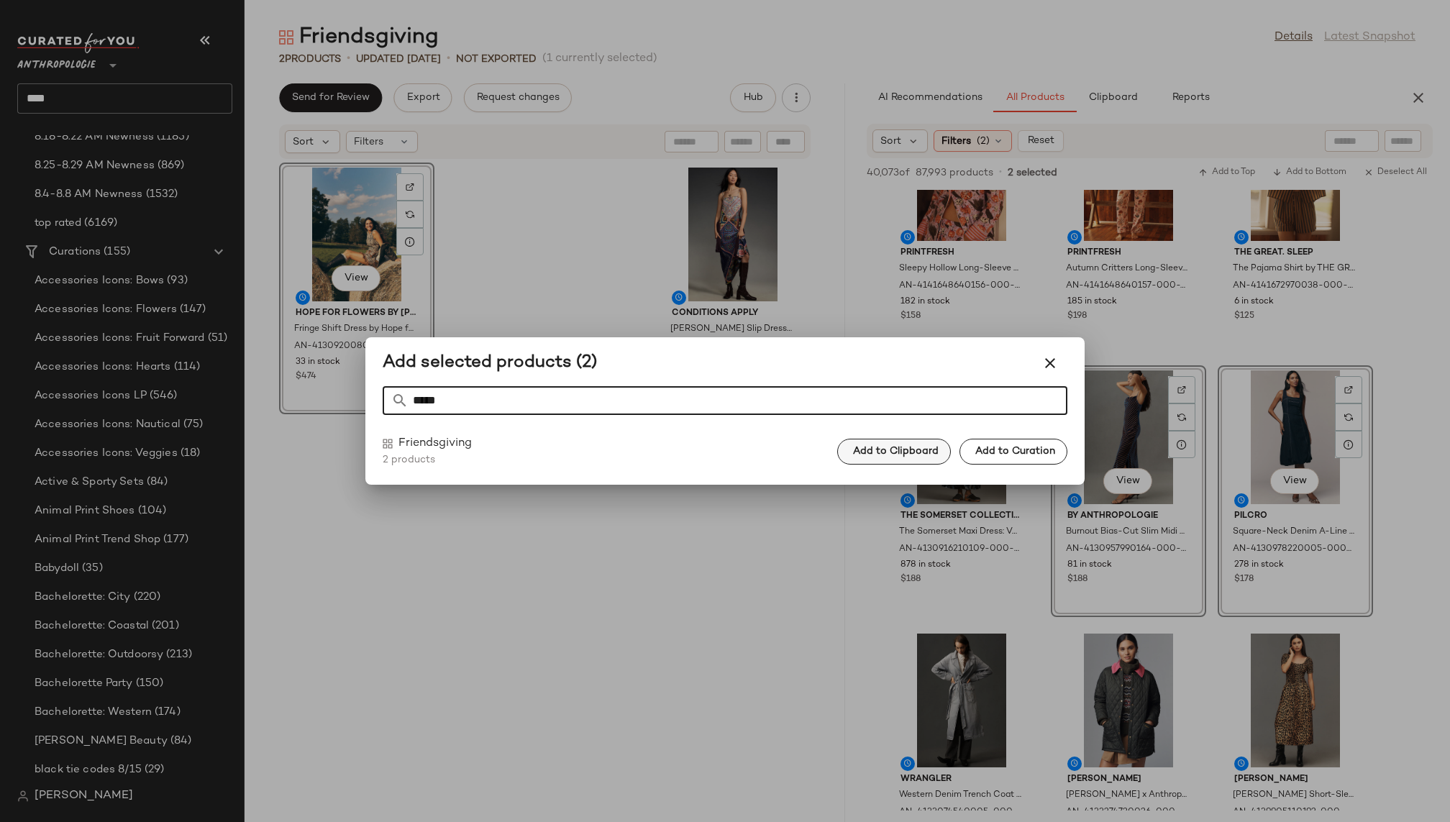
type input "*****"
click at [898, 463] on button "Add to Clipboard" at bounding box center [894, 452] width 114 height 26
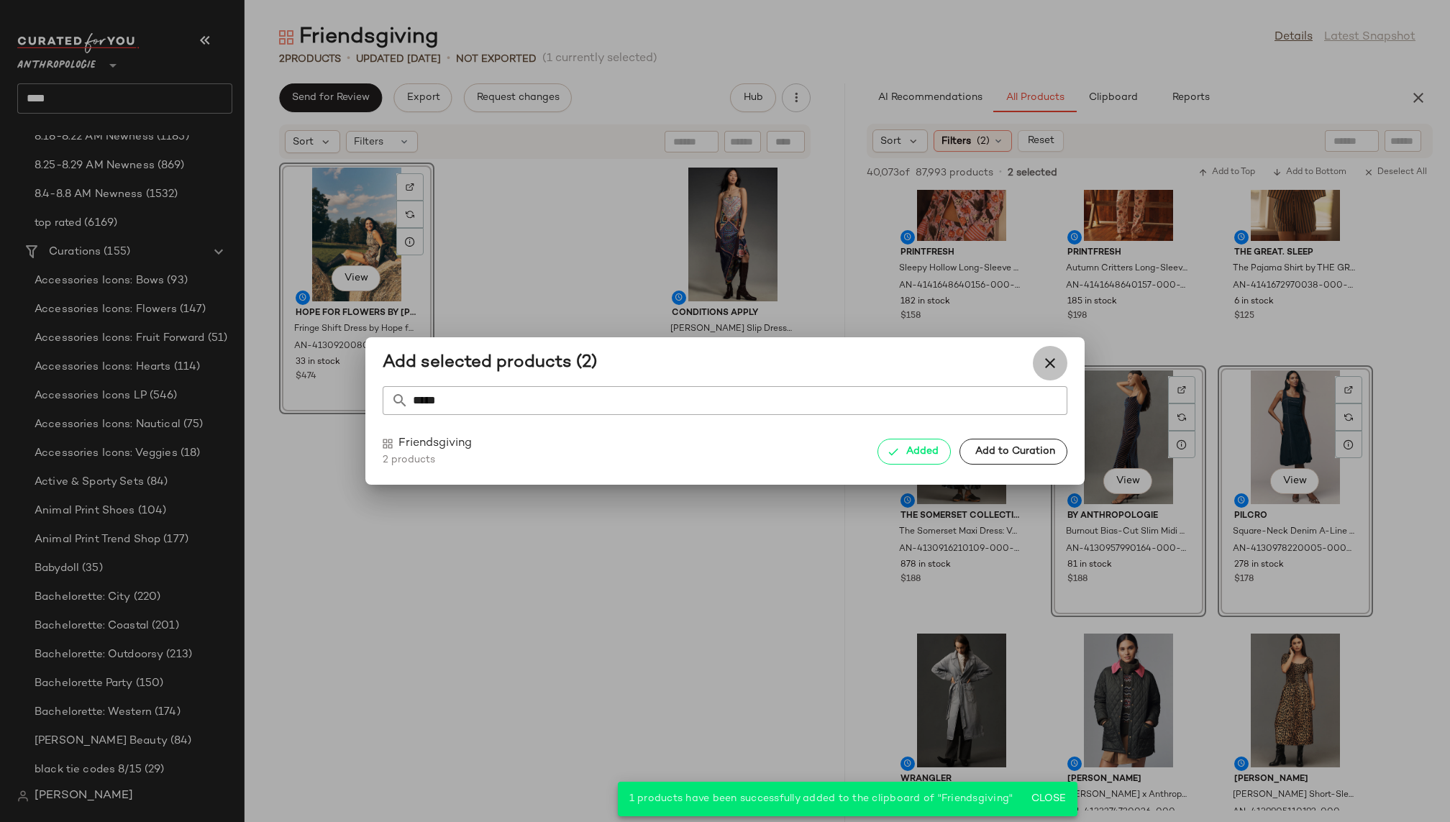
click at [1053, 364] on icon "button" at bounding box center [1050, 363] width 17 height 17
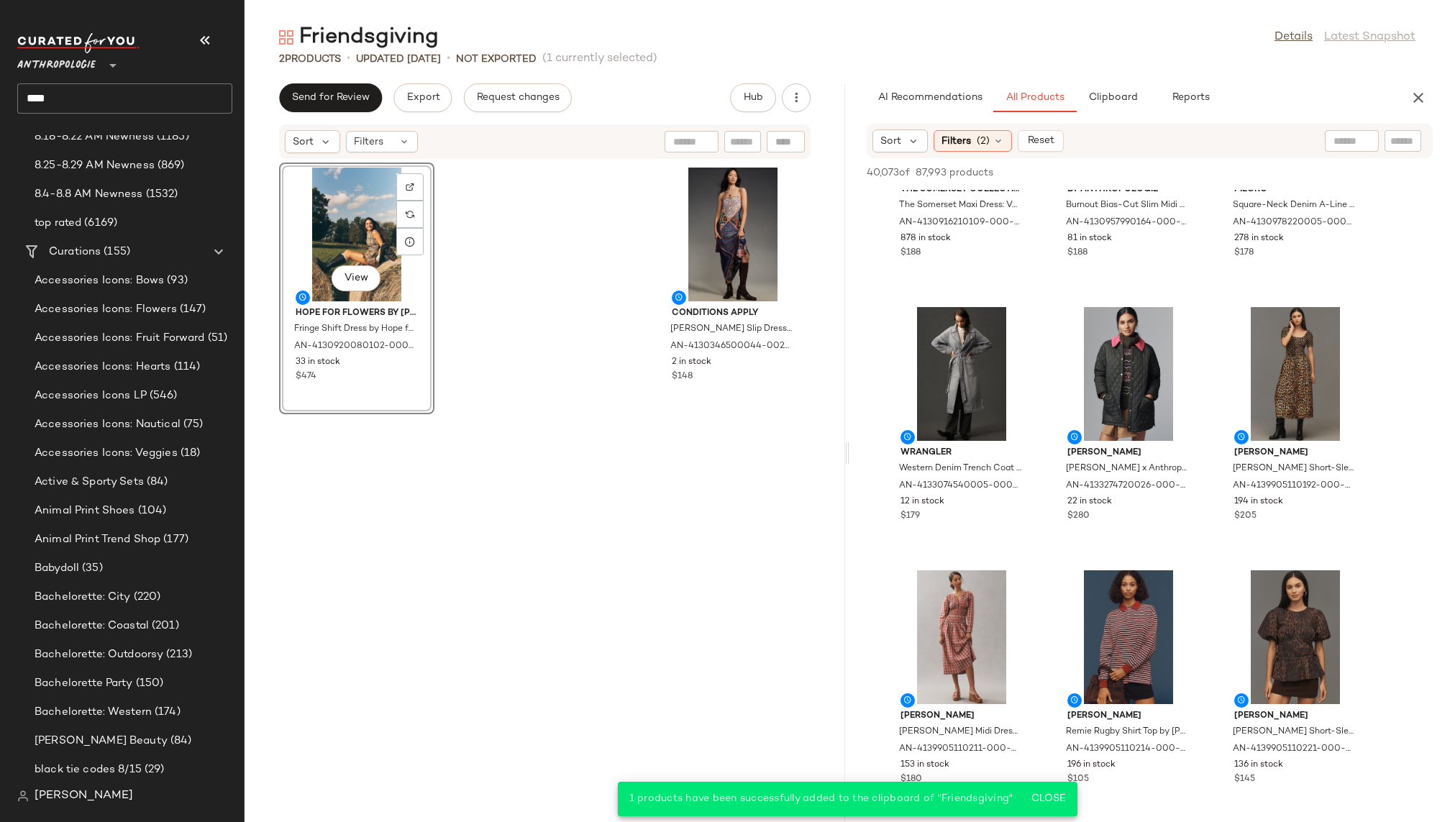
scroll to position [31467, 0]
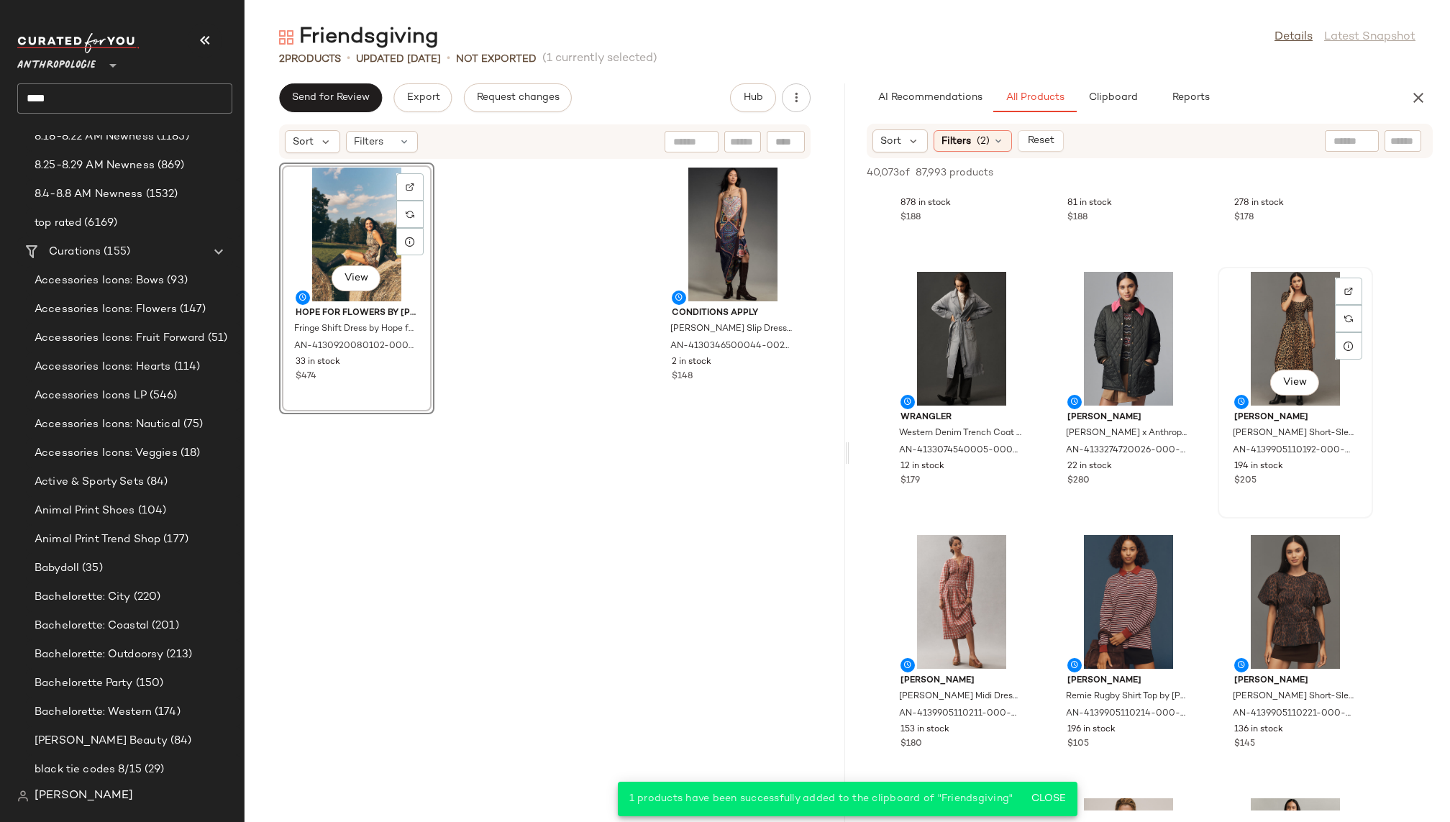
click at [1255, 366] on div "View" at bounding box center [1295, 339] width 145 height 134
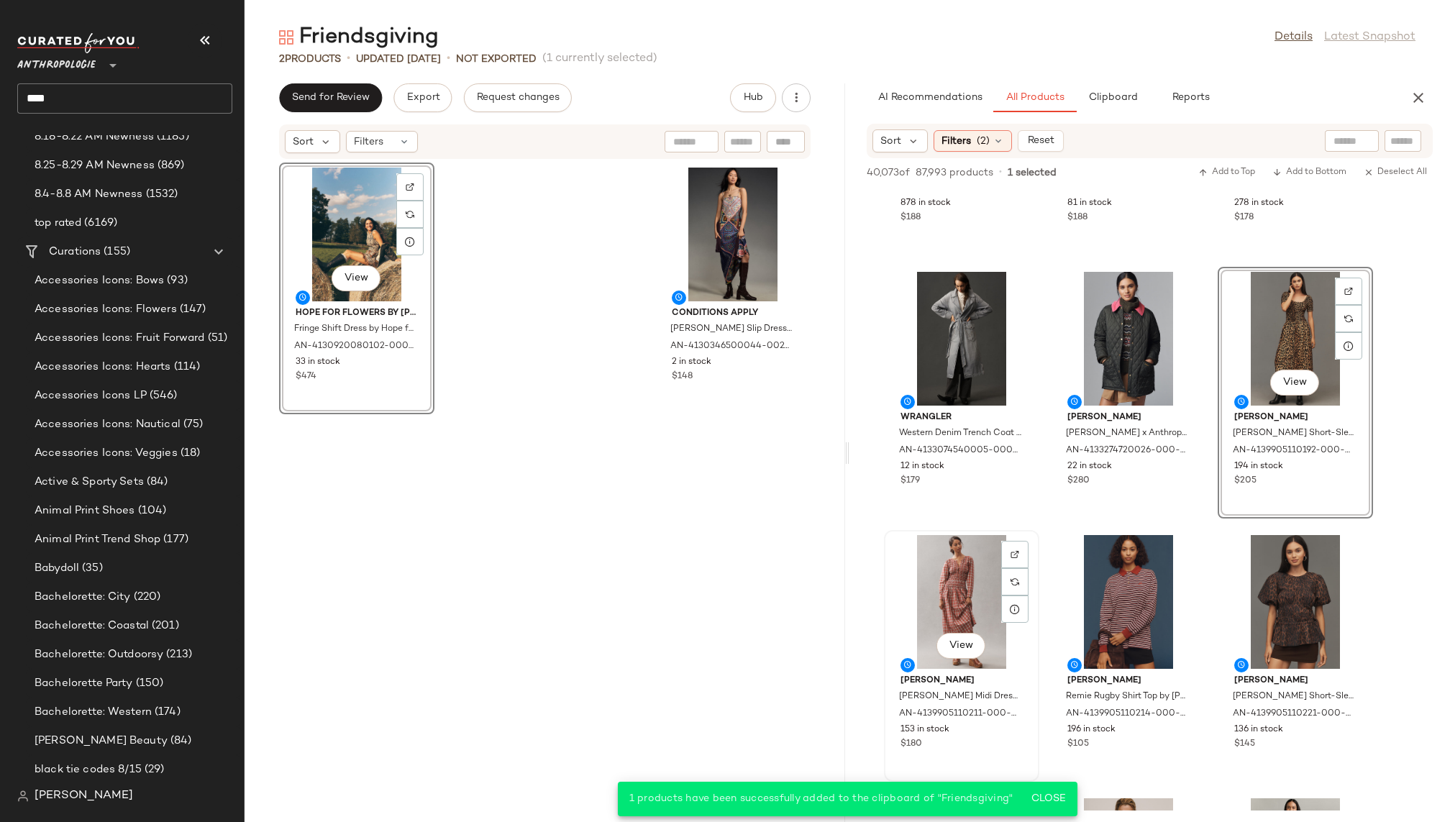
click at [940, 614] on div "View" at bounding box center [961, 602] width 145 height 134
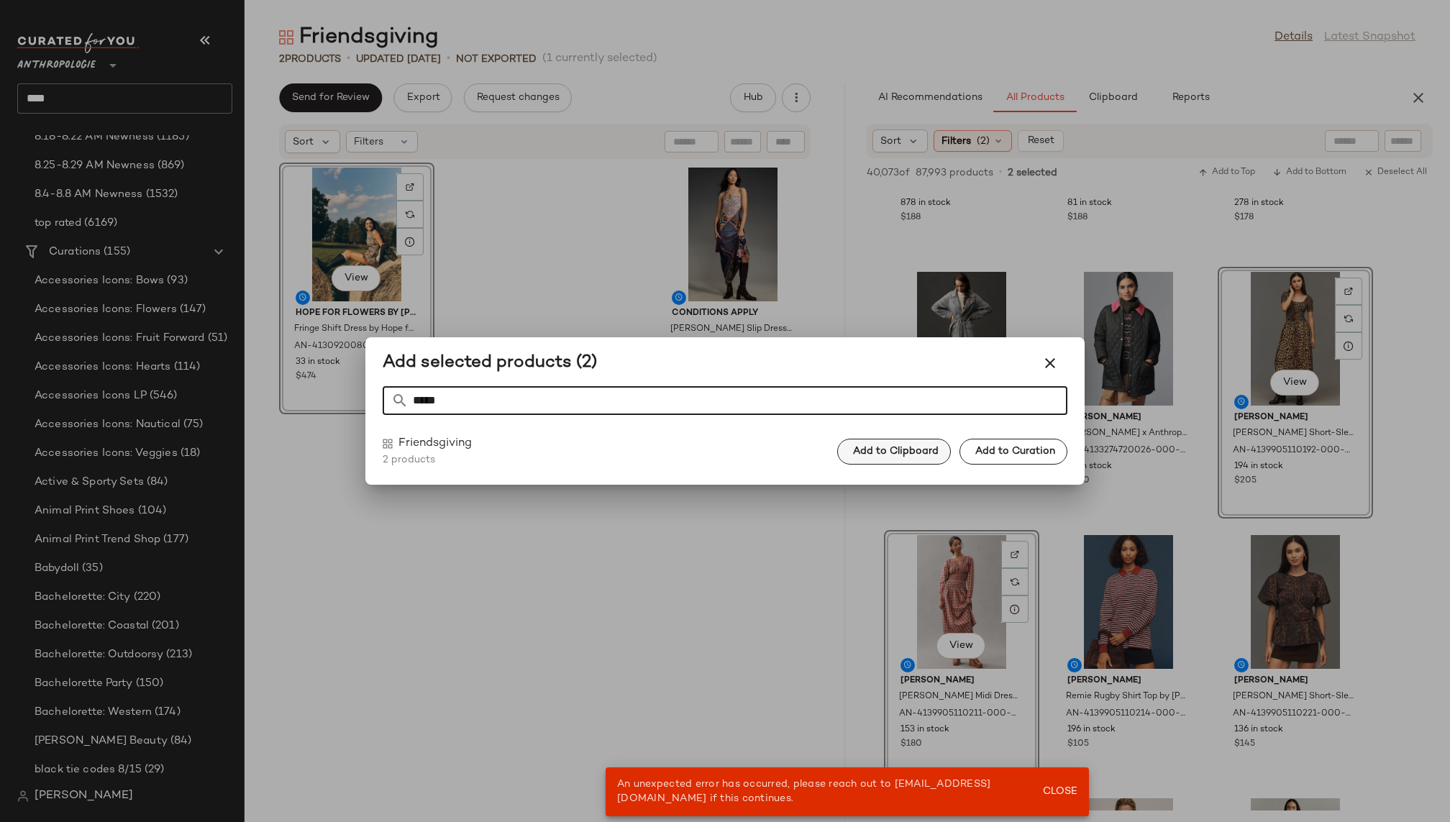
type input "*****"
click at [916, 444] on button "Add to Clipboard" at bounding box center [894, 452] width 114 height 26
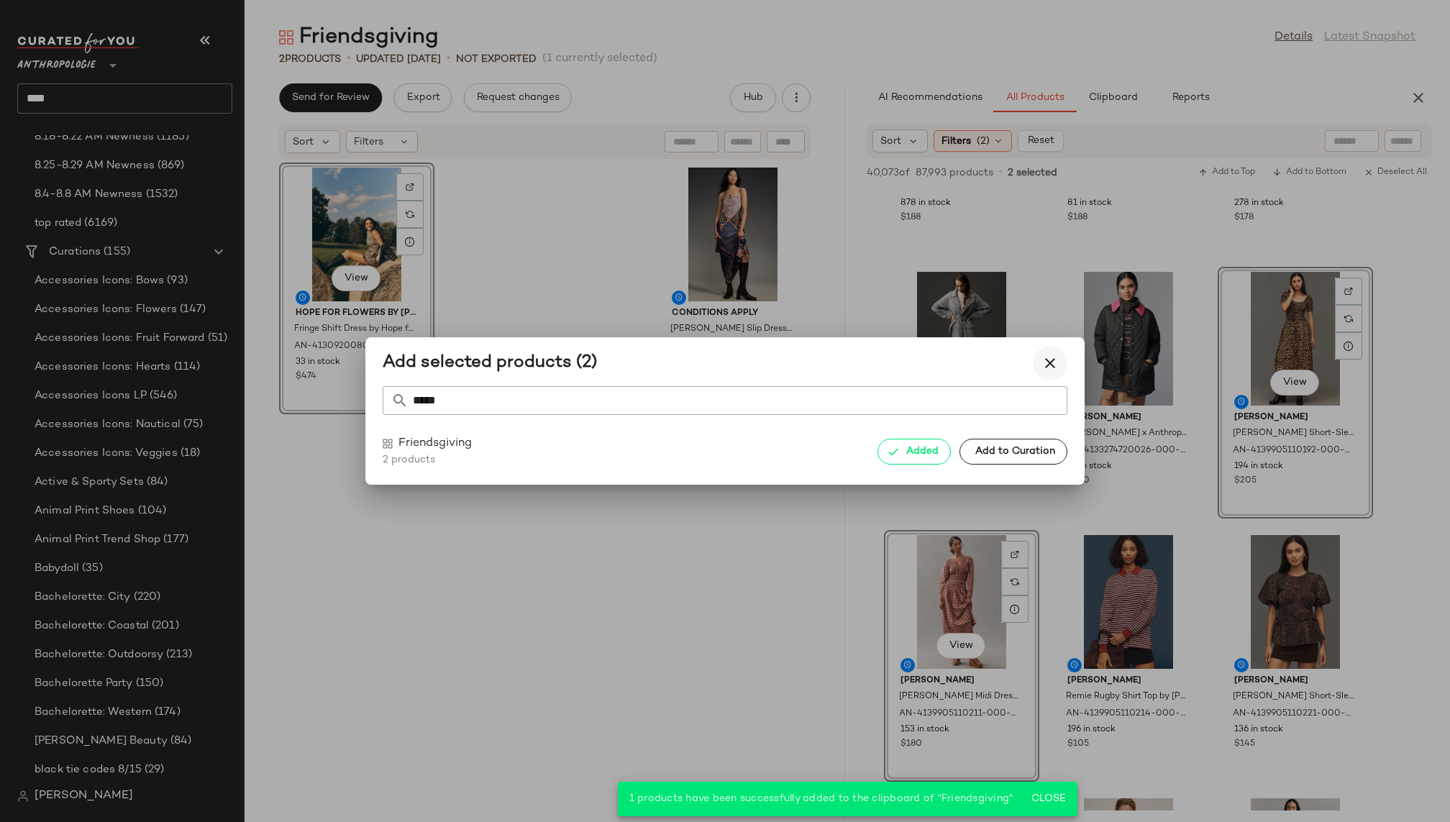
click at [1050, 356] on icon "button" at bounding box center [1050, 363] width 17 height 17
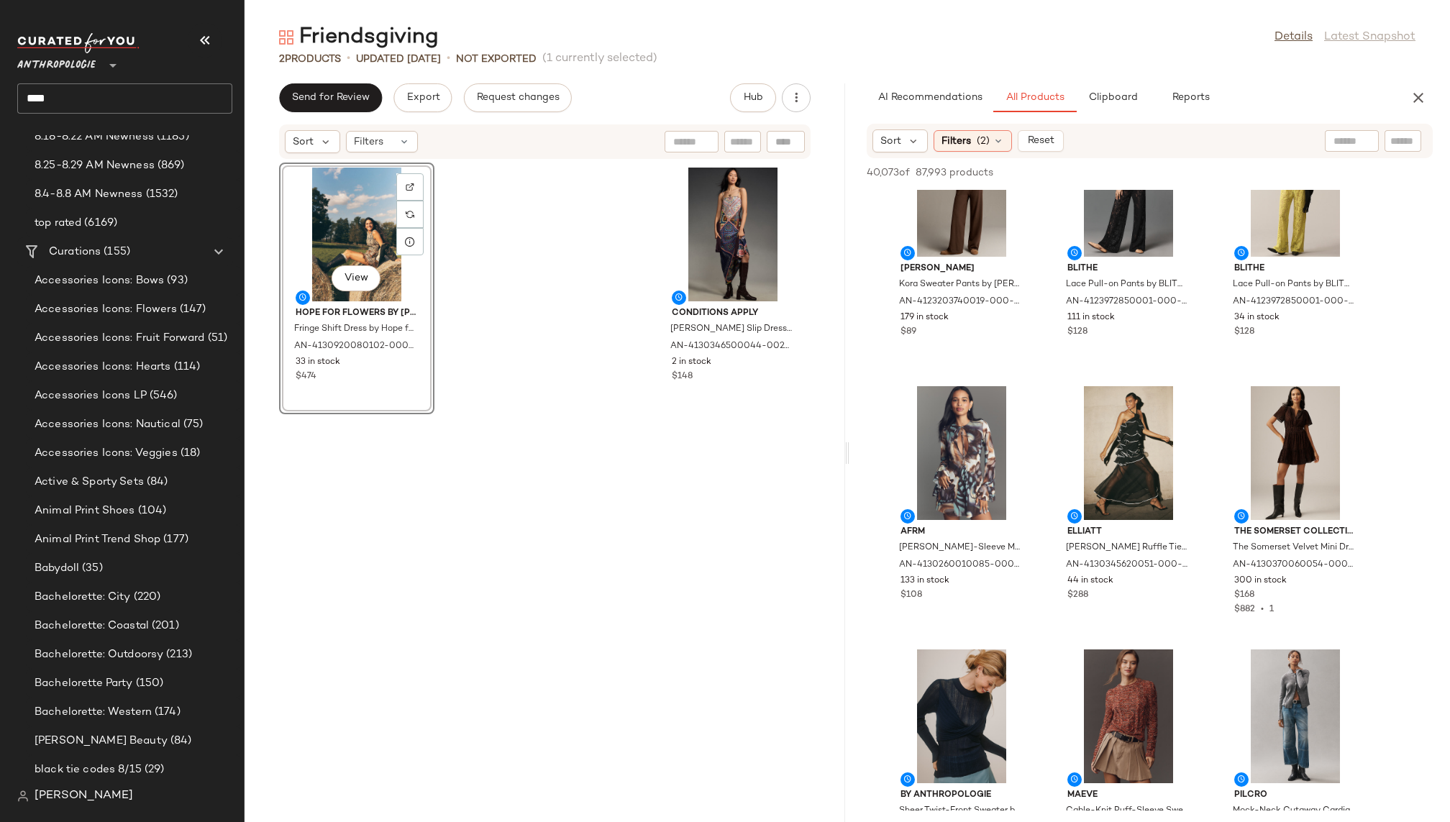
scroll to position [33553, 0]
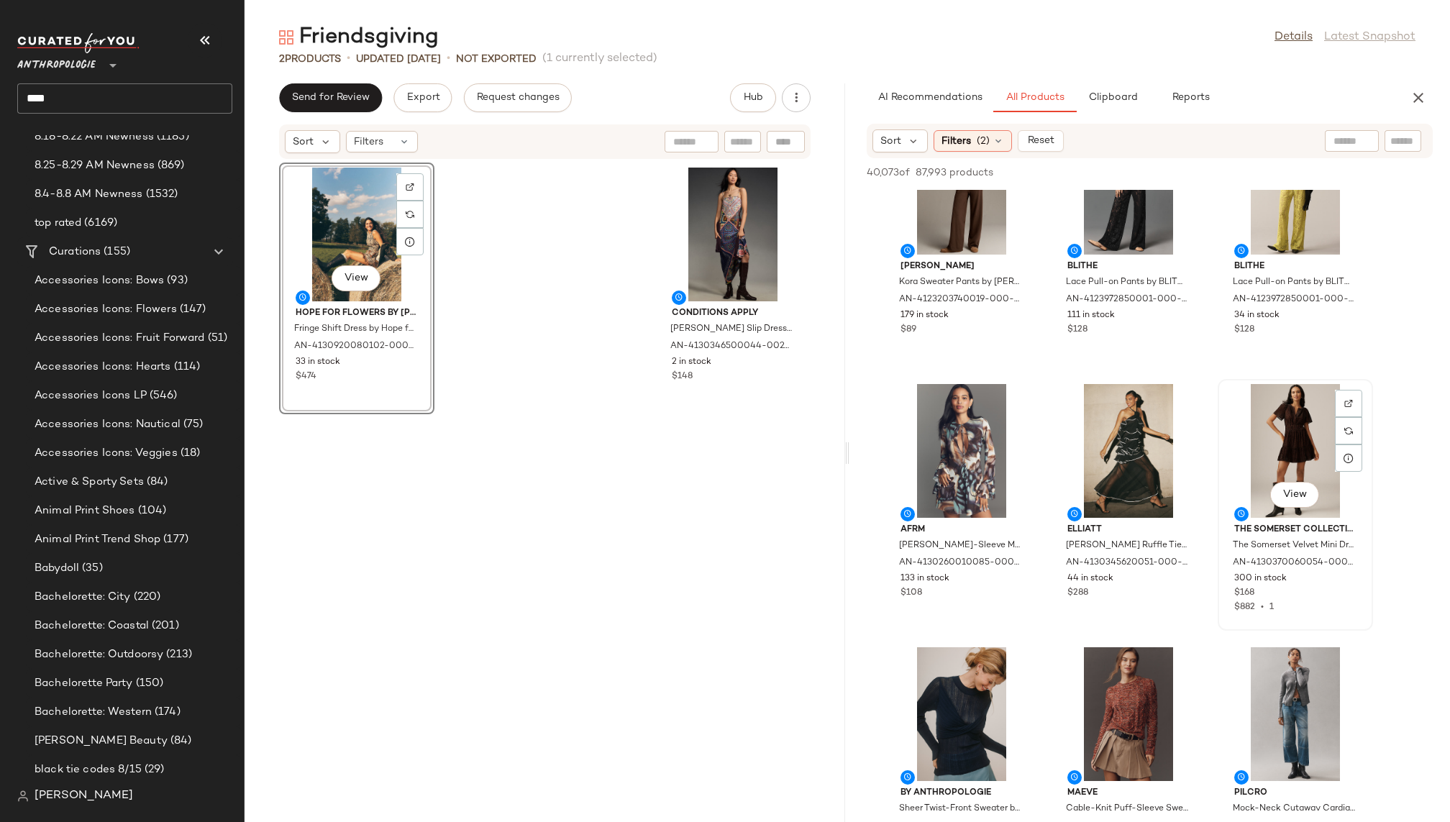
click at [1273, 443] on div "View" at bounding box center [1295, 451] width 145 height 134
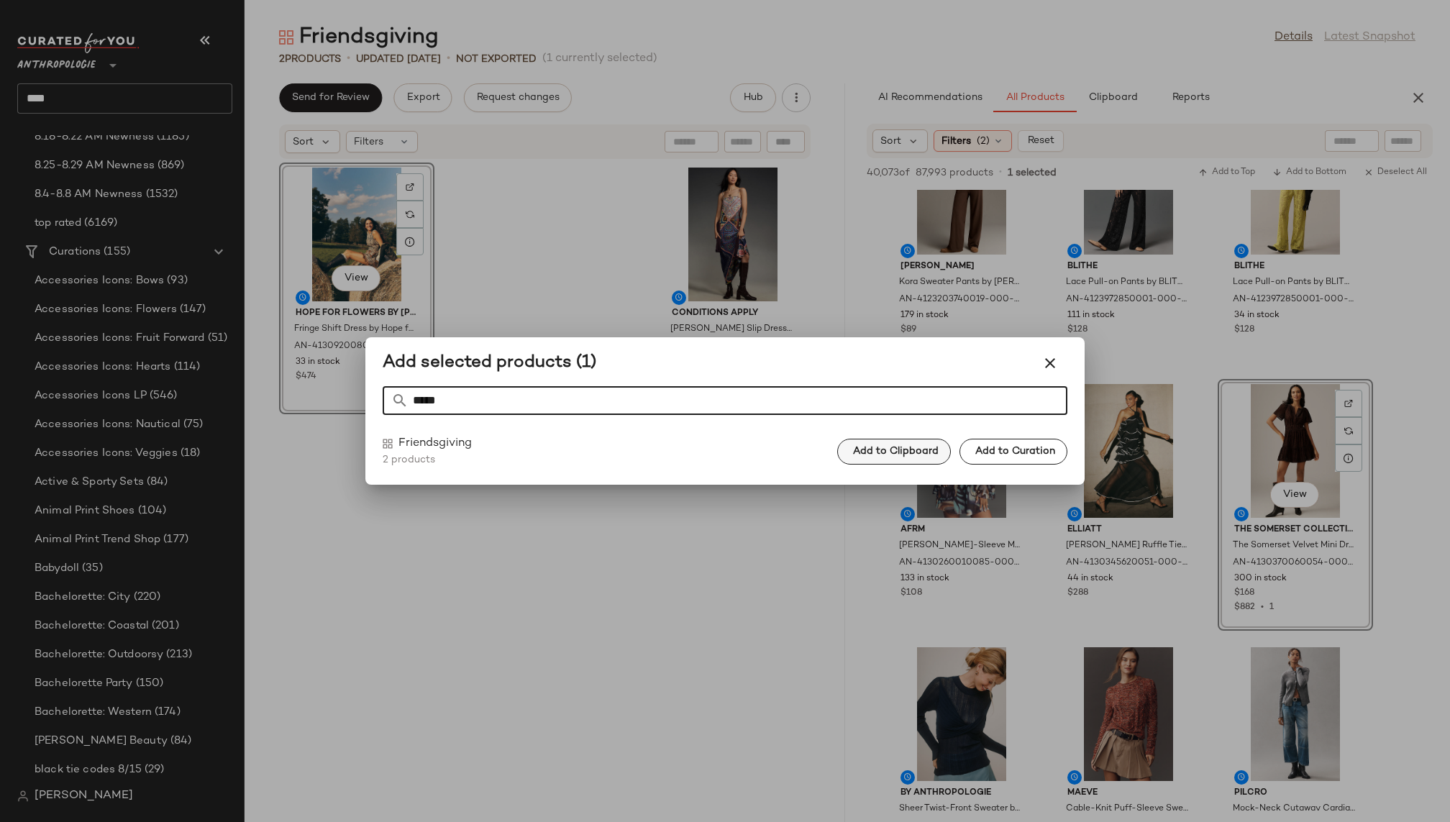
type input "*****"
click at [914, 452] on span "Add to Clipboard" at bounding box center [896, 452] width 86 height 12
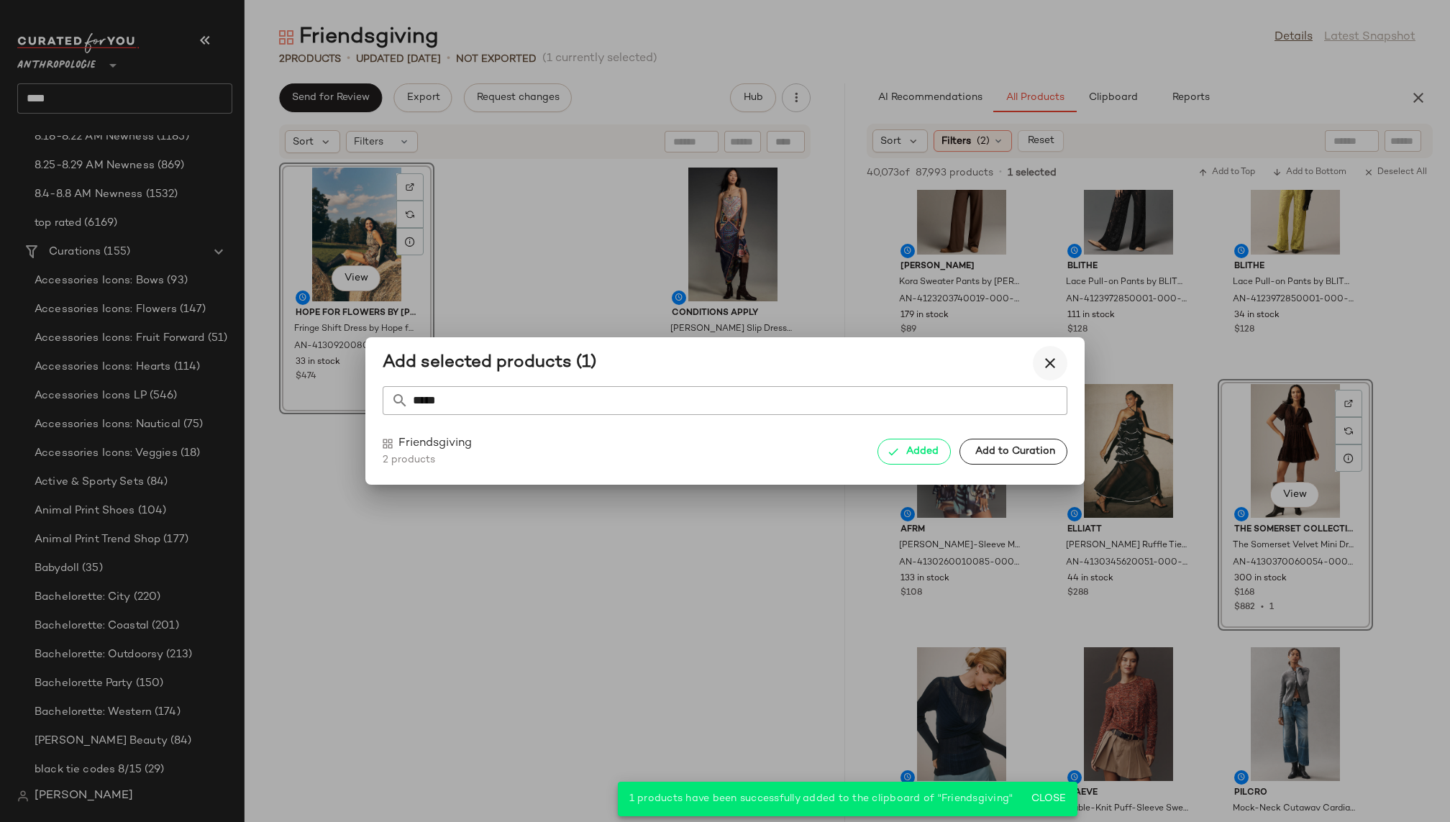
click at [1054, 356] on icon "button" at bounding box center [1050, 363] width 17 height 17
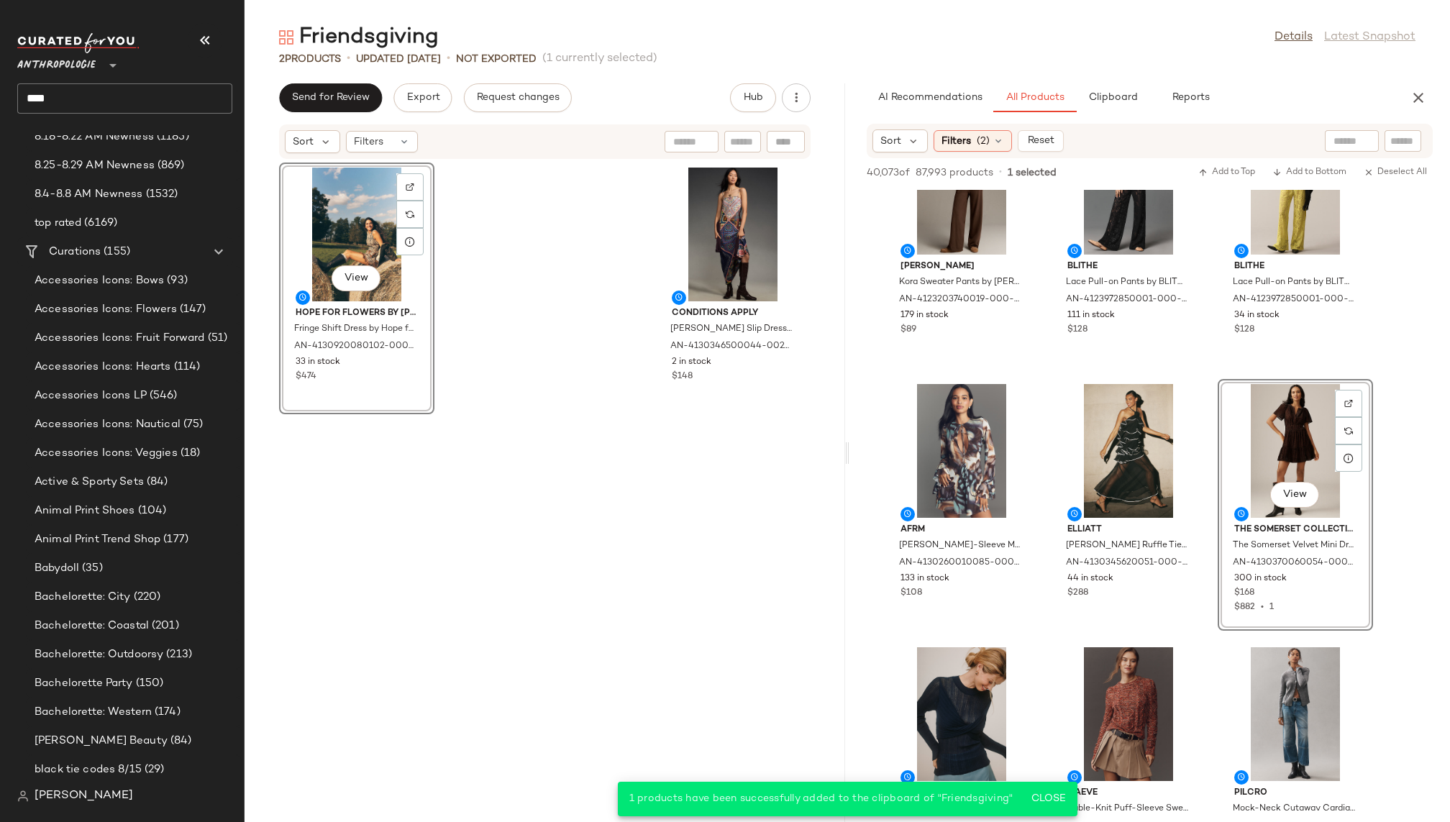
click at [1054, 642] on div "Maeve Cable-Knit Puff-Sleeve Sweater by Maeve, Women's, Size: Medium, Cotton/Ny…" at bounding box center [1128, 768] width 155 height 252
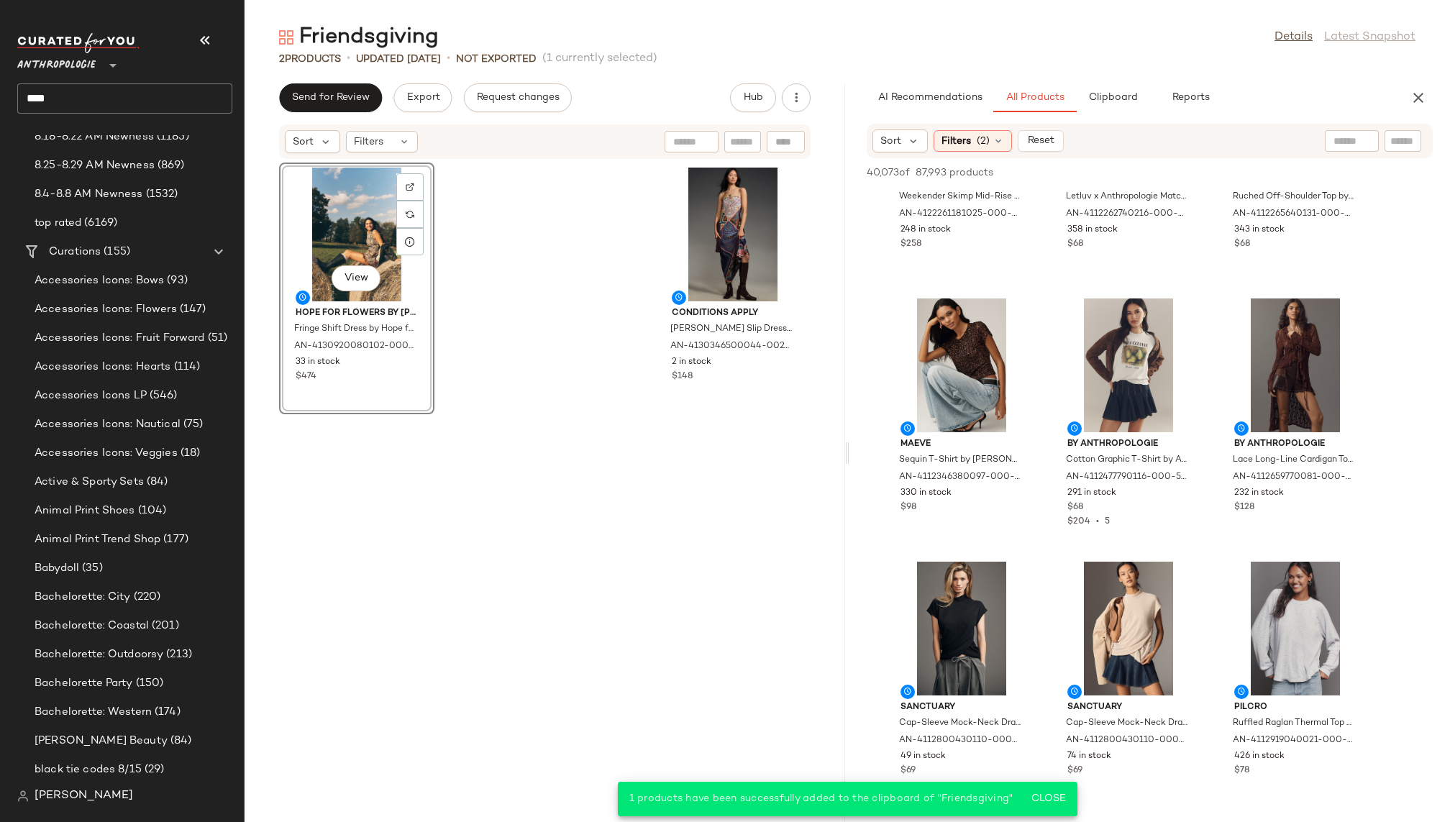
scroll to position [34744, 0]
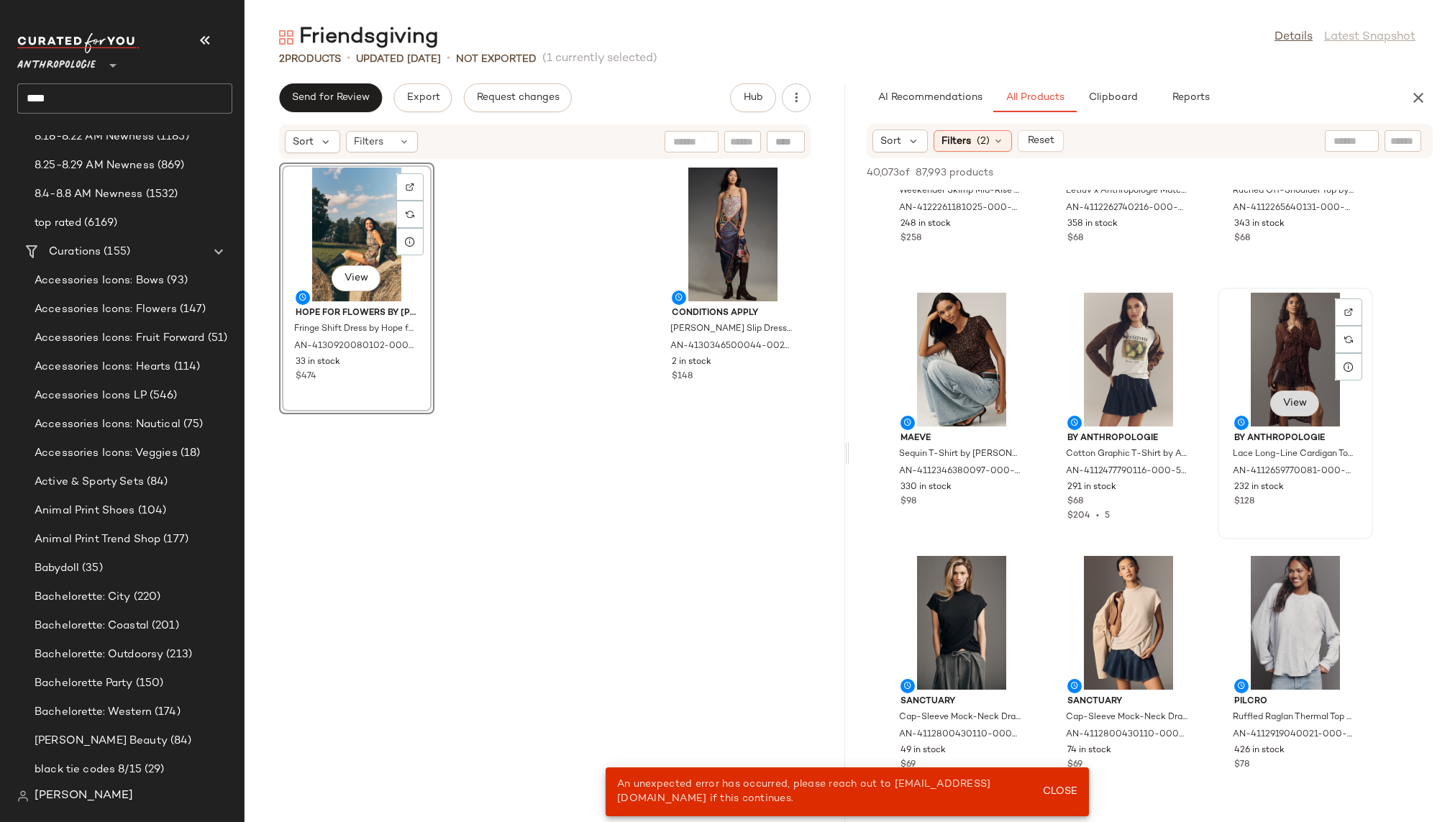
click at [1288, 401] on span "View" at bounding box center [1295, 404] width 24 height 12
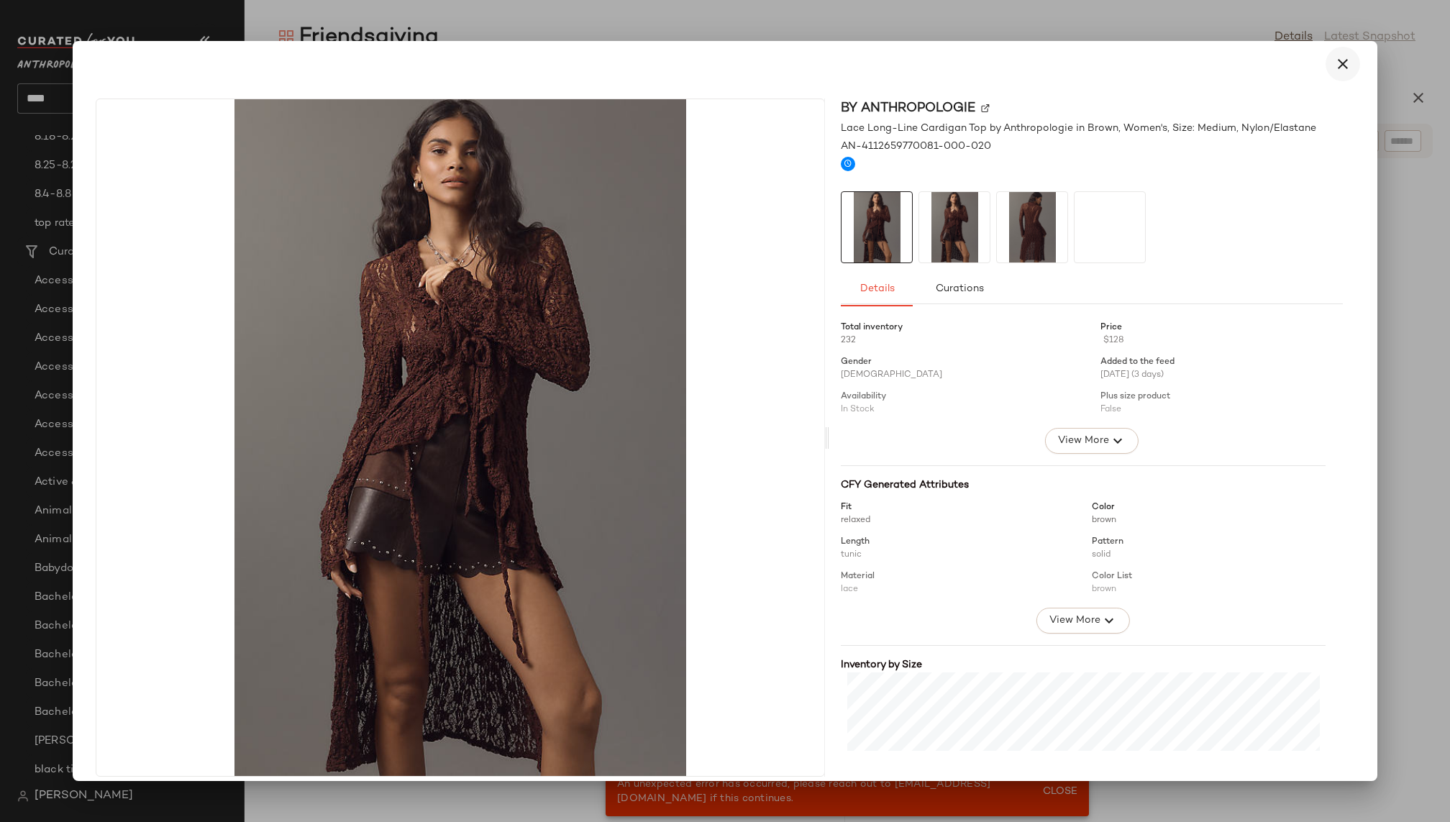
click at [1335, 61] on icon "button" at bounding box center [1343, 63] width 17 height 17
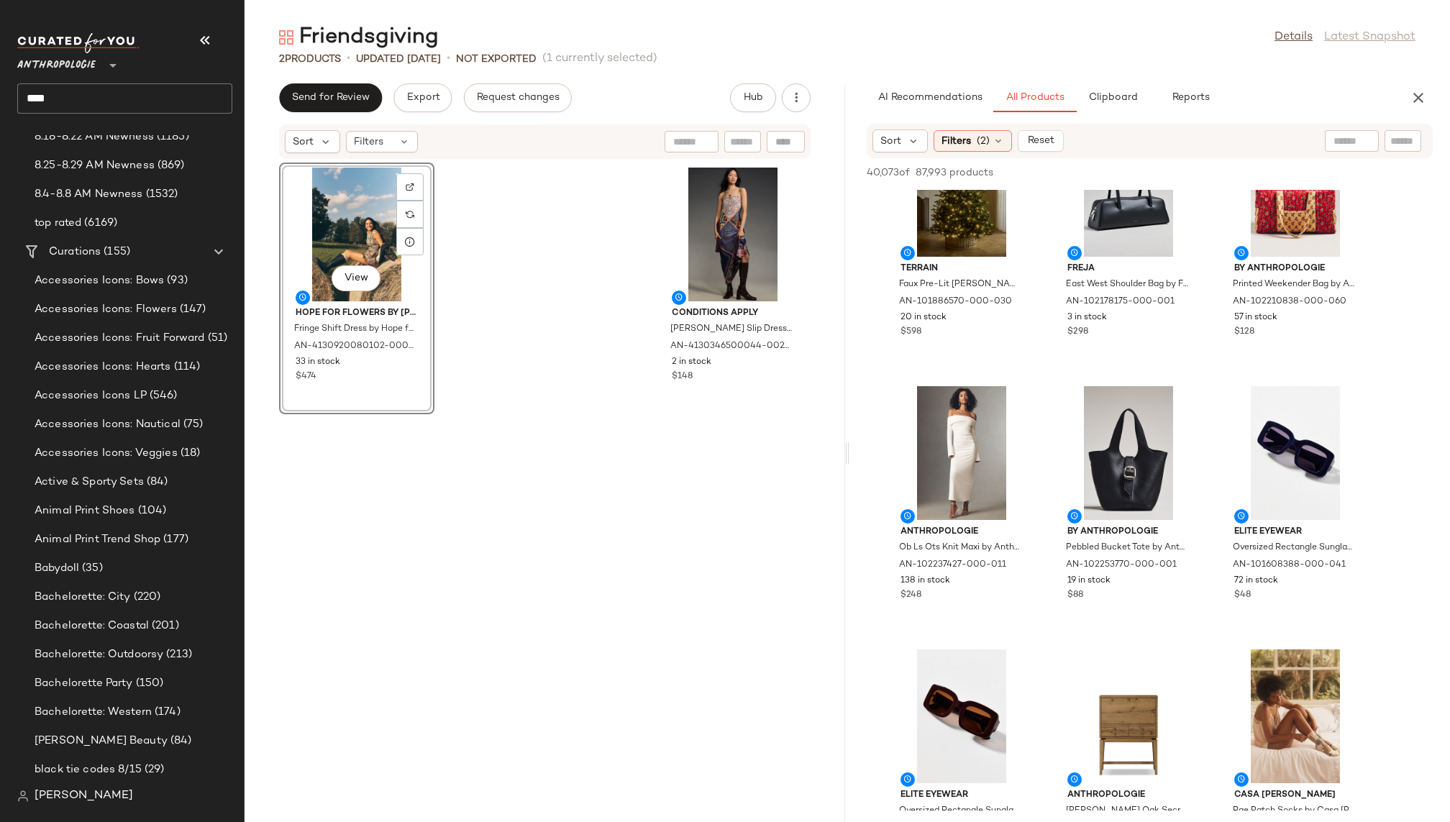
scroll to position [43727, 0]
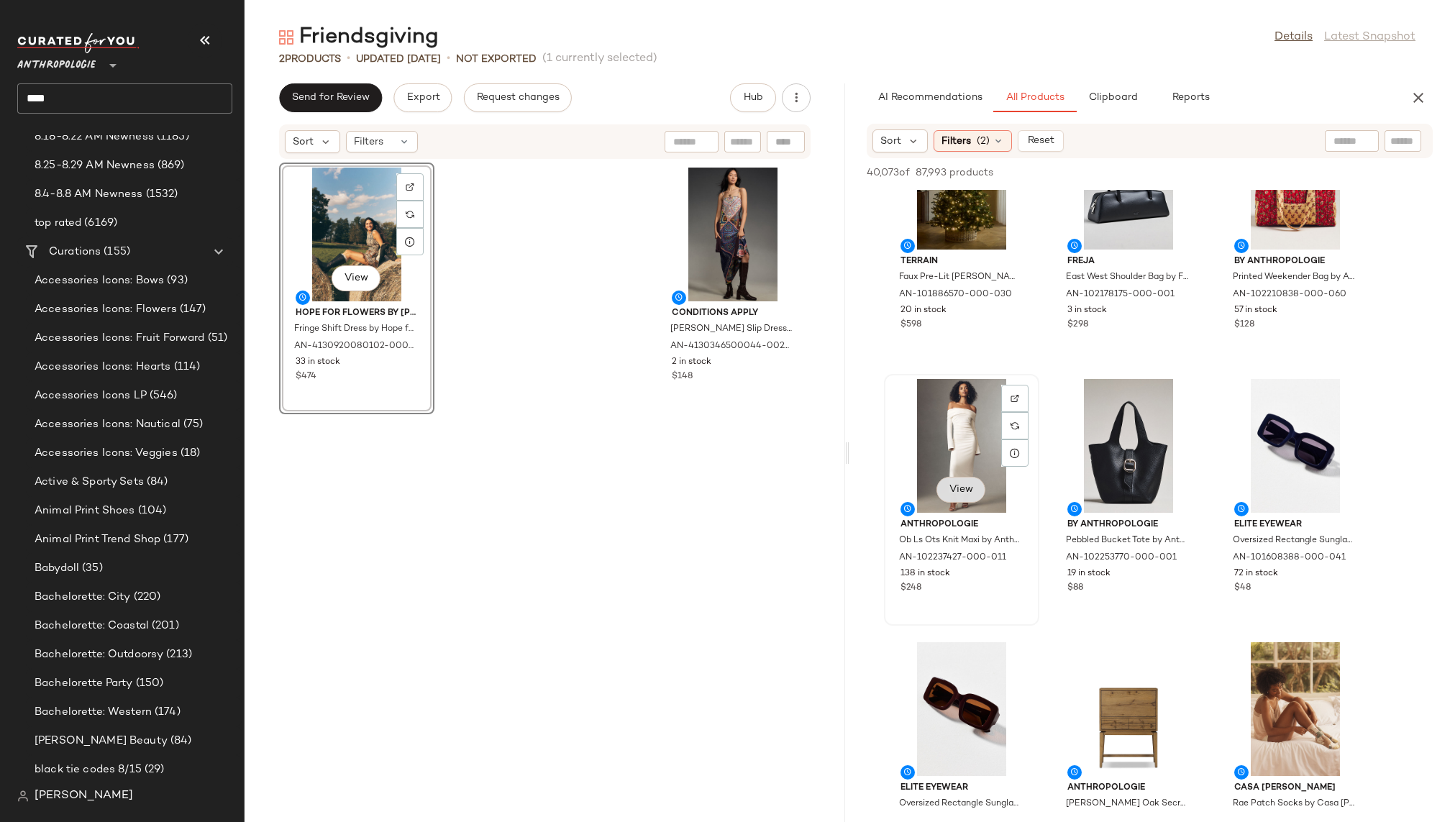
click at [965, 484] on span "View" at bounding box center [961, 490] width 24 height 12
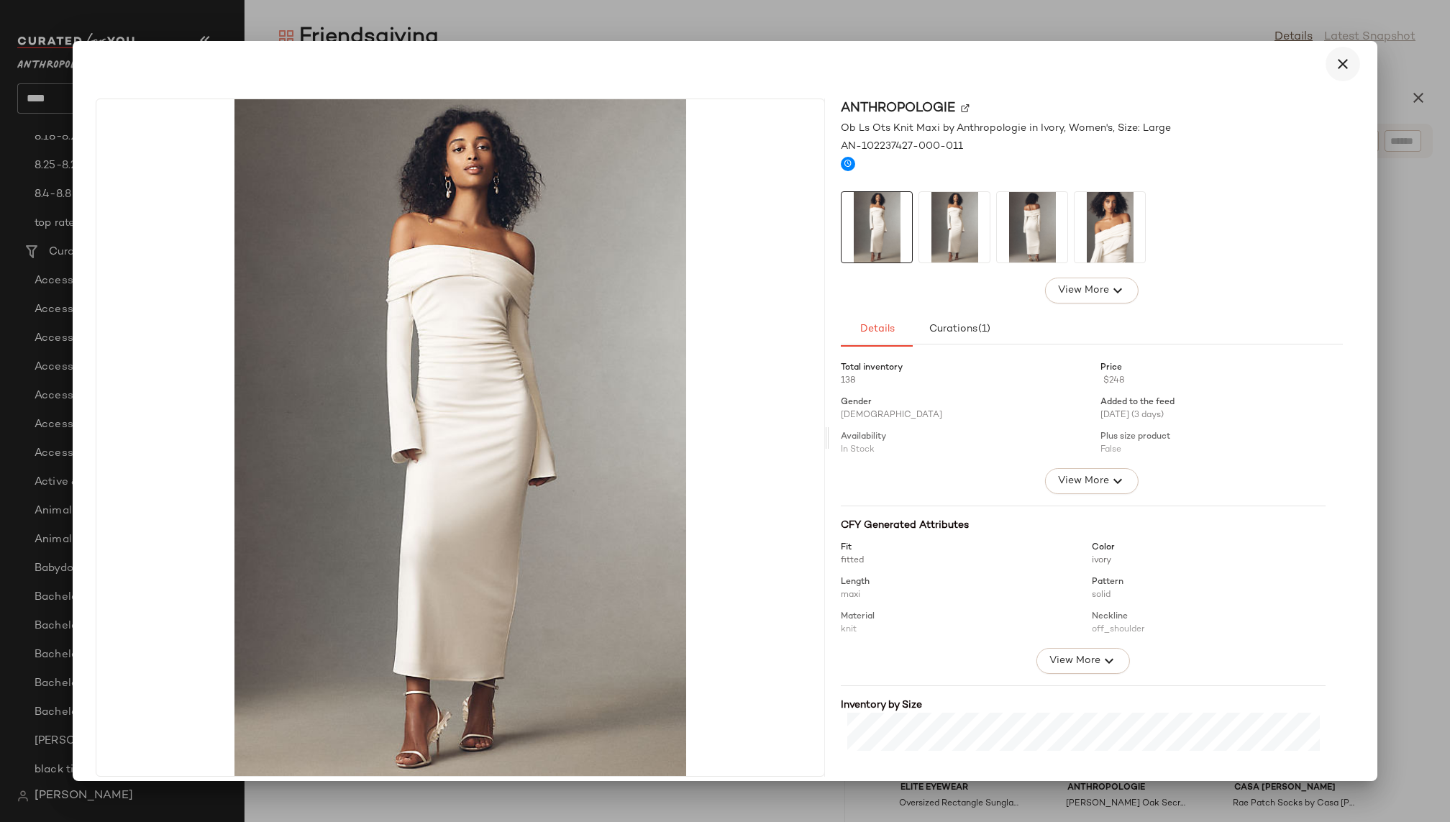
click at [1349, 57] on button "button" at bounding box center [1343, 64] width 35 height 35
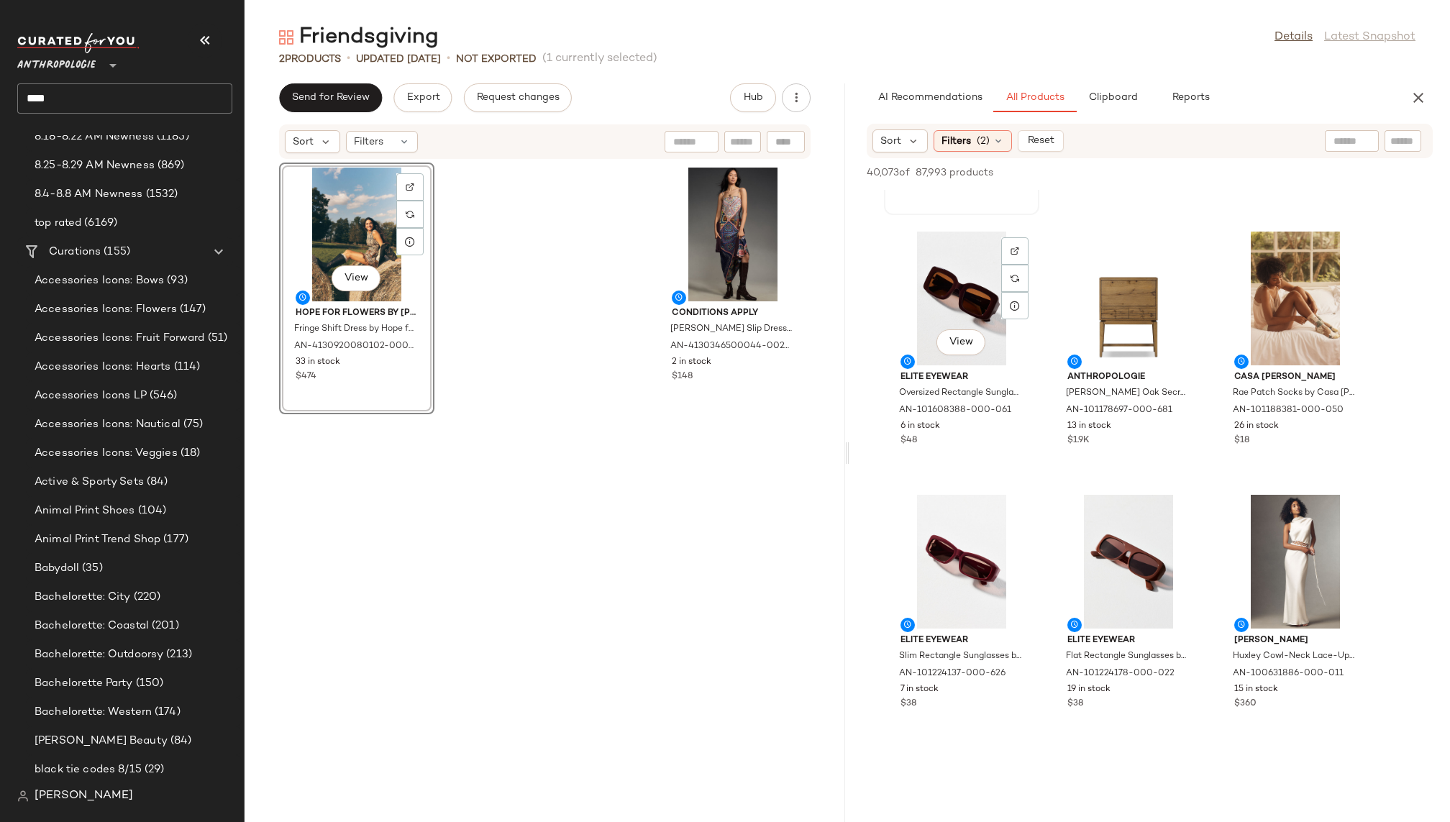
scroll to position [44288, 0]
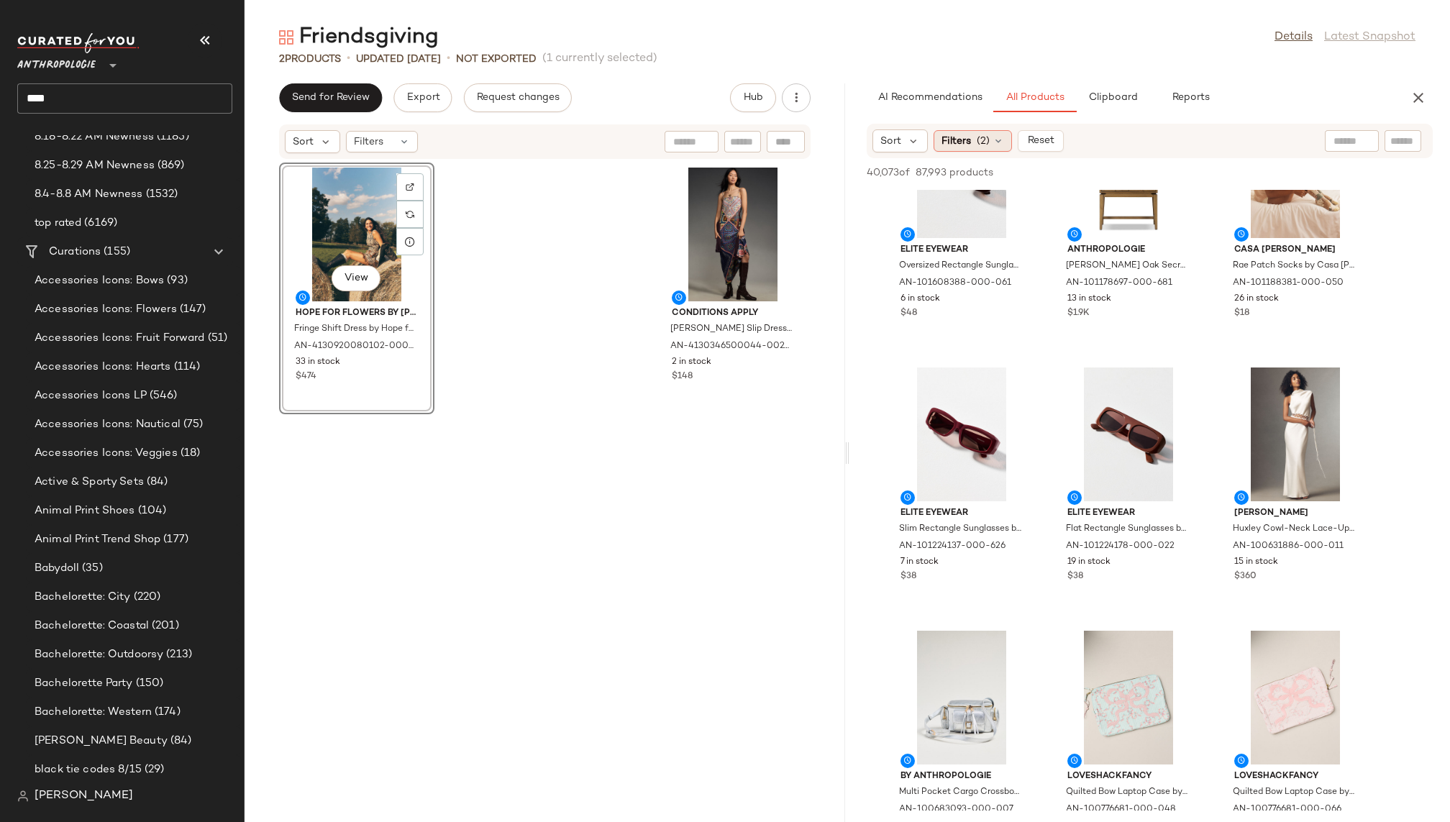
click at [984, 145] on span "(2)" at bounding box center [983, 141] width 13 height 15
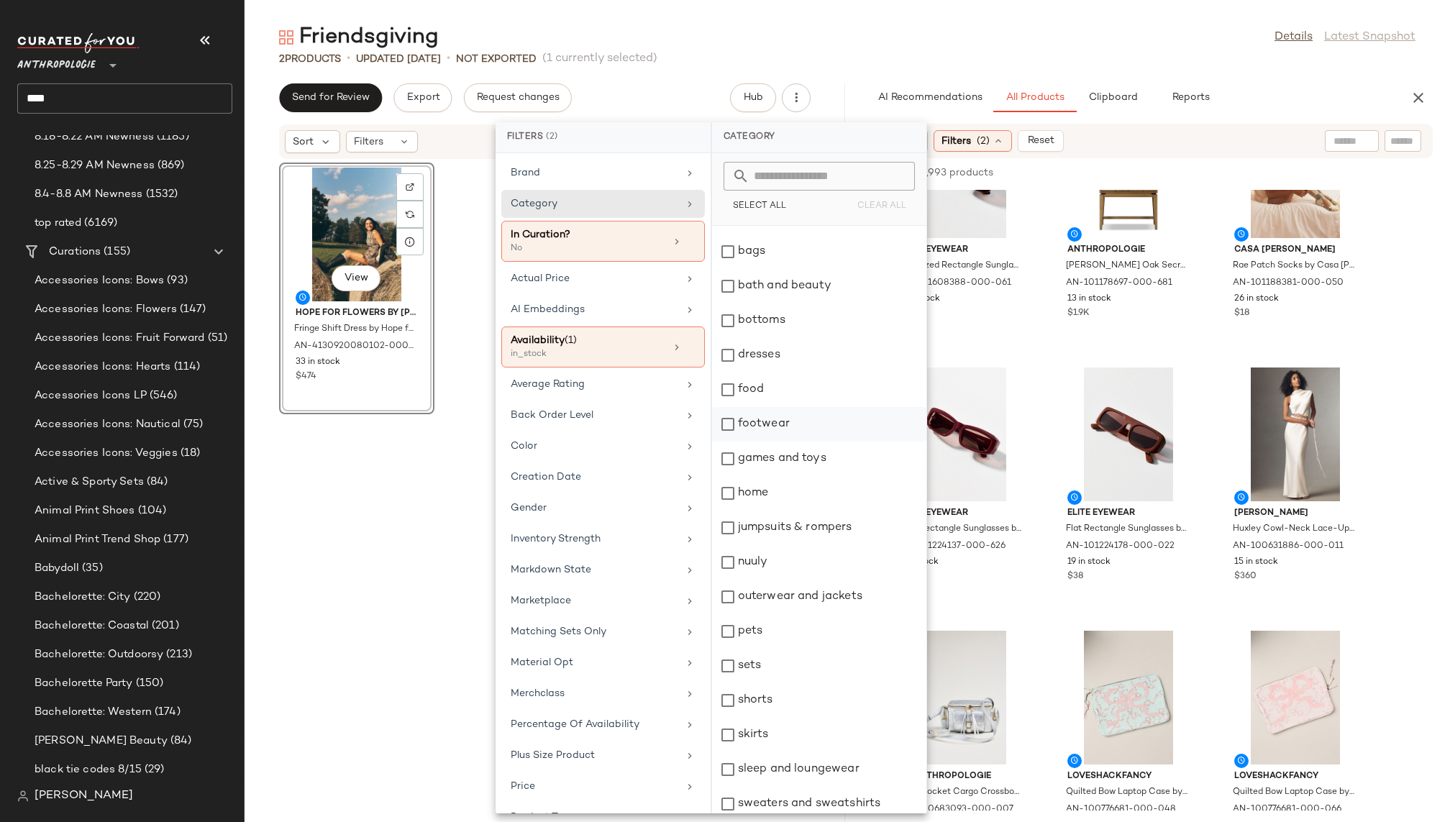
scroll to position [78, 0]
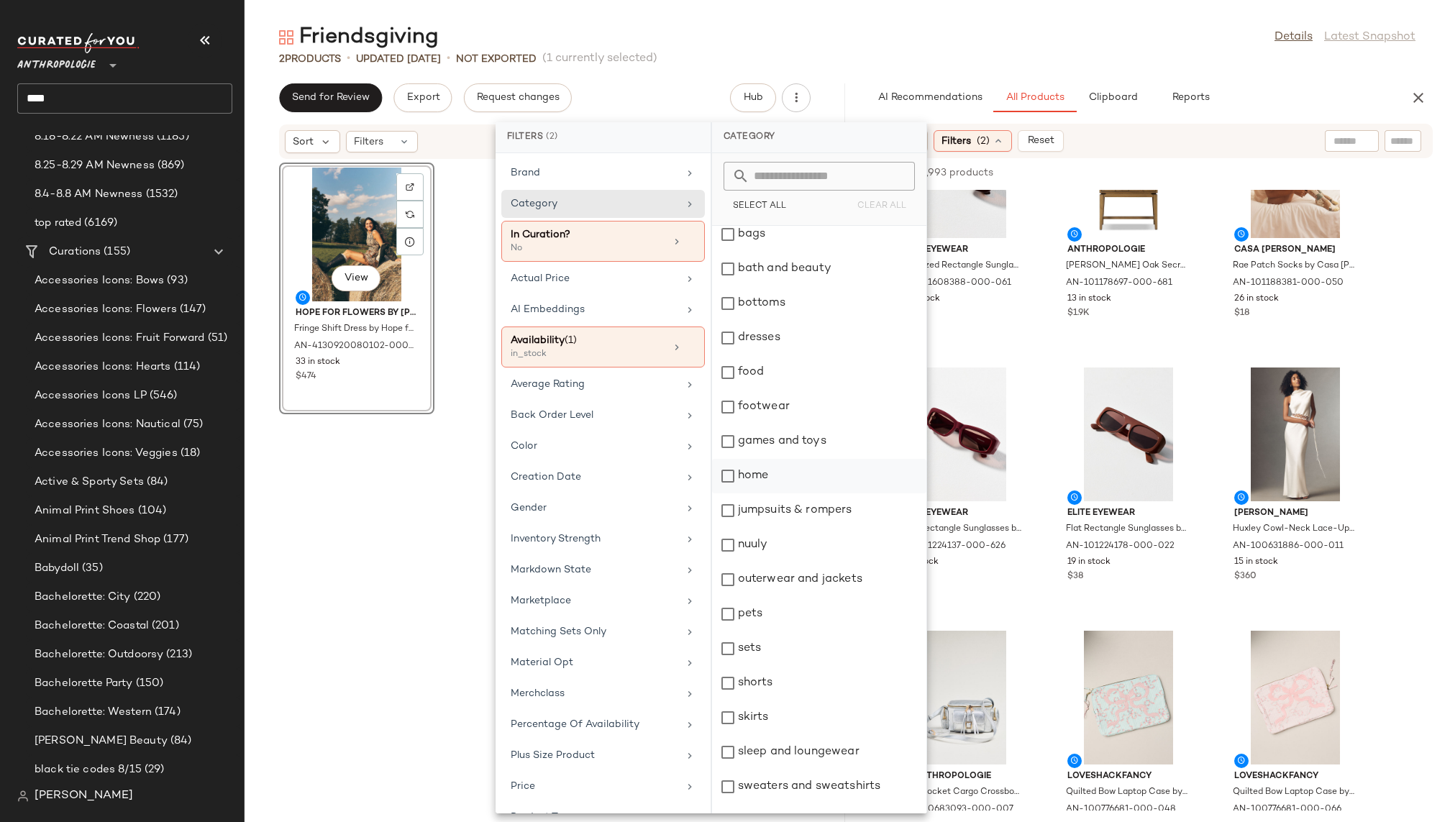
click at [779, 486] on div "home" at bounding box center [819, 476] width 214 height 35
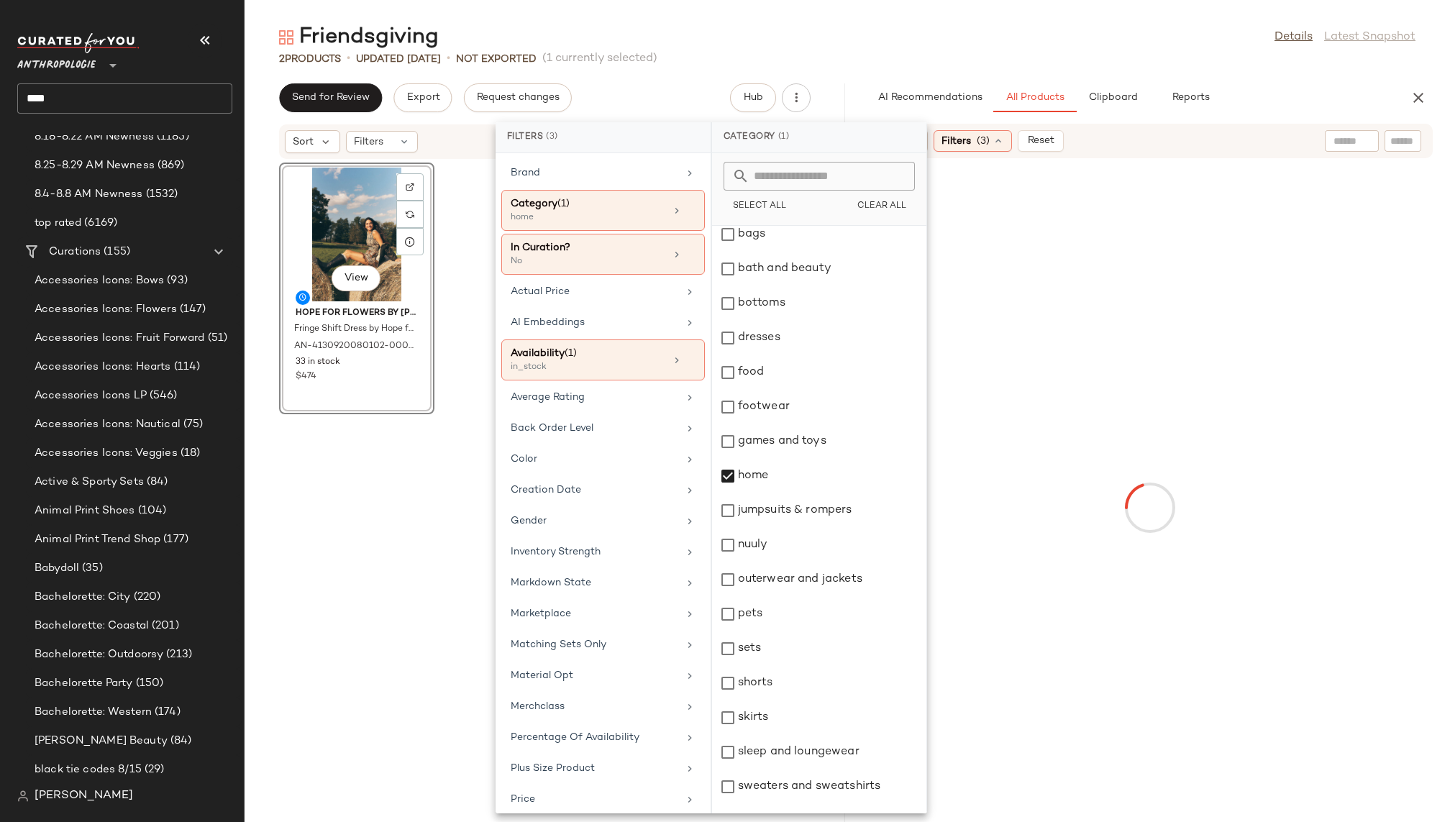
click at [1068, 51] on div "Friendsgiving Details Latest Snapshot" at bounding box center [848, 37] width 1206 height 29
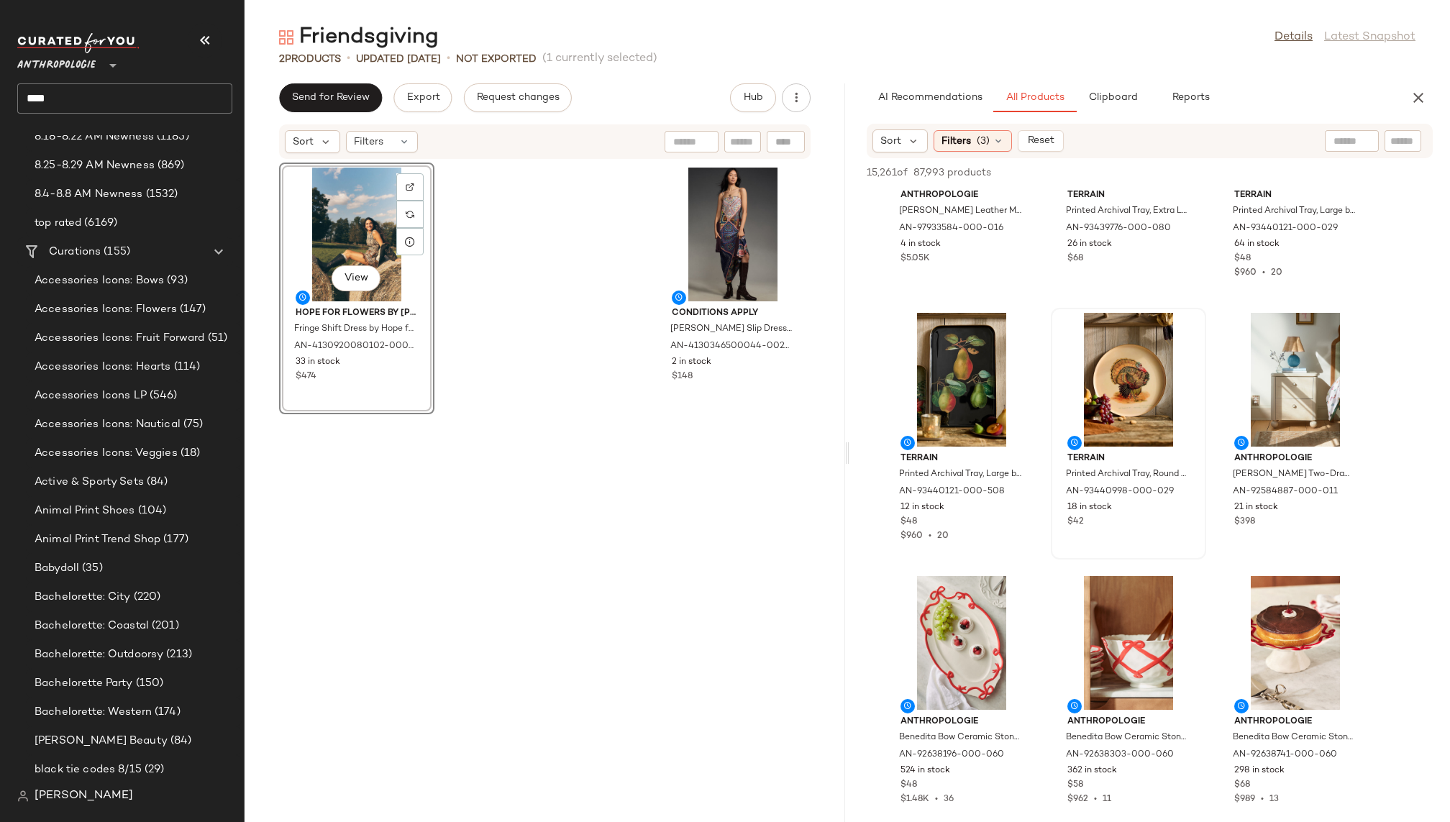
scroll to position [645, 0]
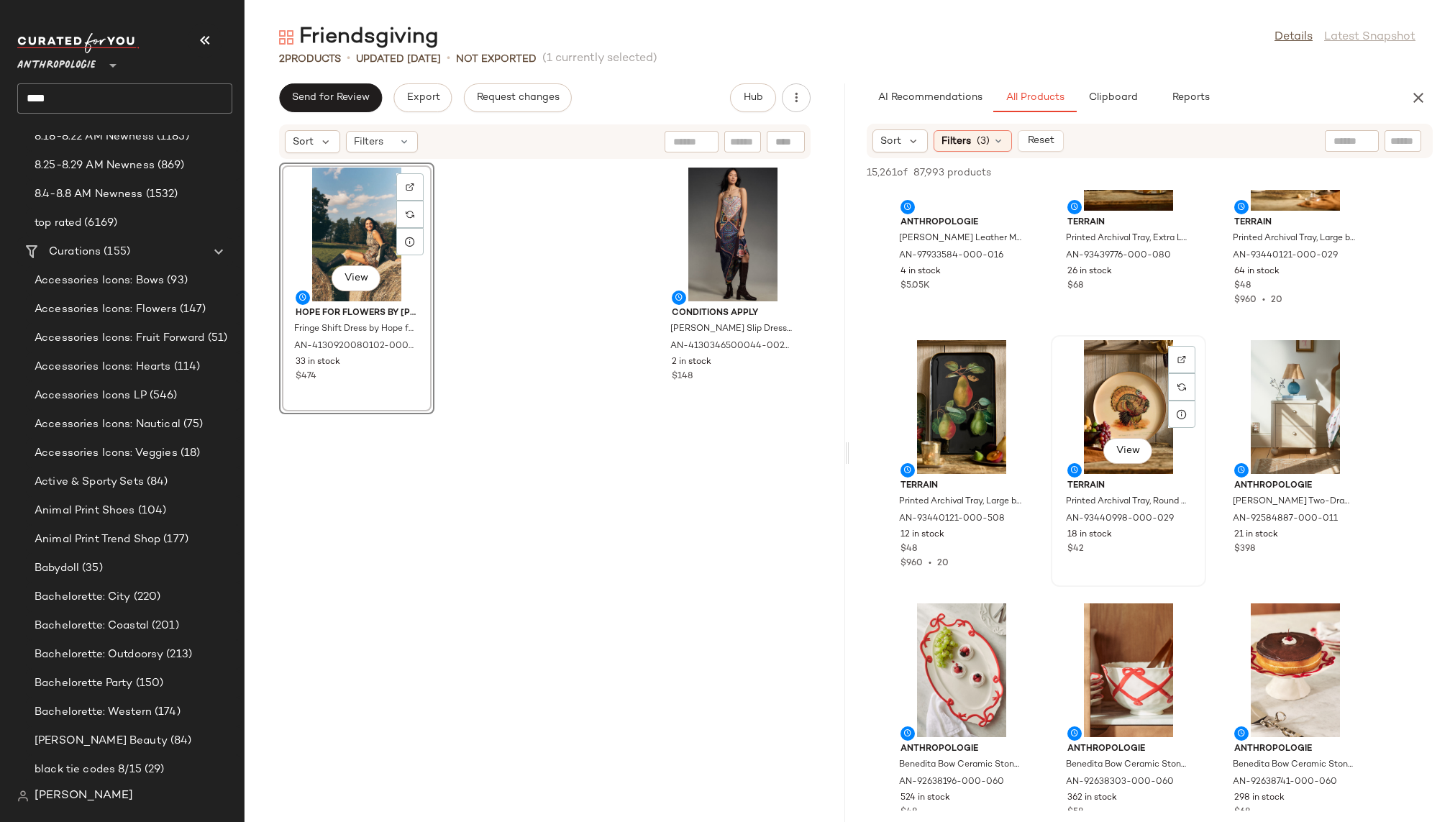
click at [1122, 386] on div "View" at bounding box center [1128, 407] width 145 height 134
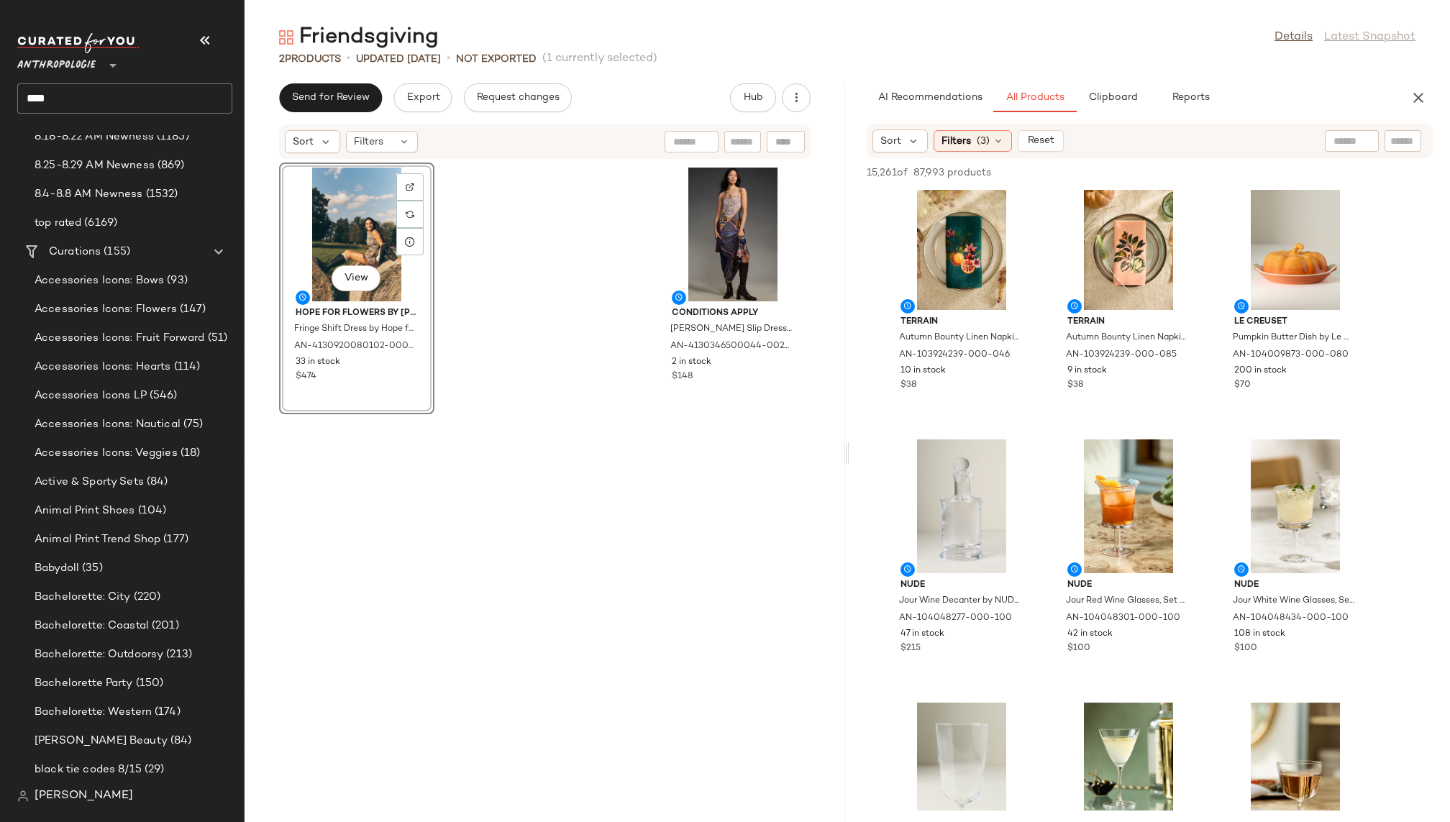
scroll to position [4104, 0]
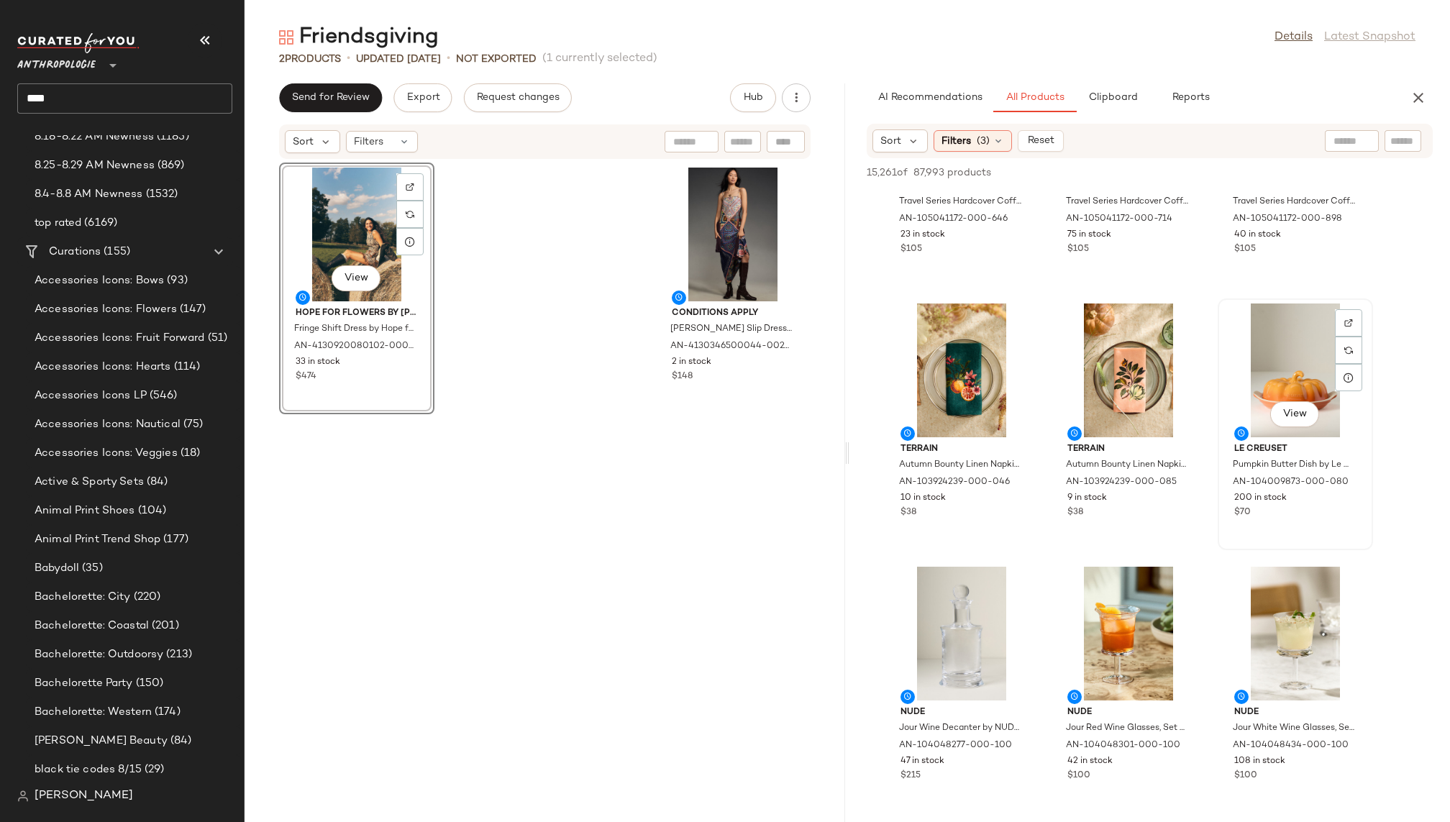
click at [1280, 392] on div "View" at bounding box center [1295, 371] width 145 height 134
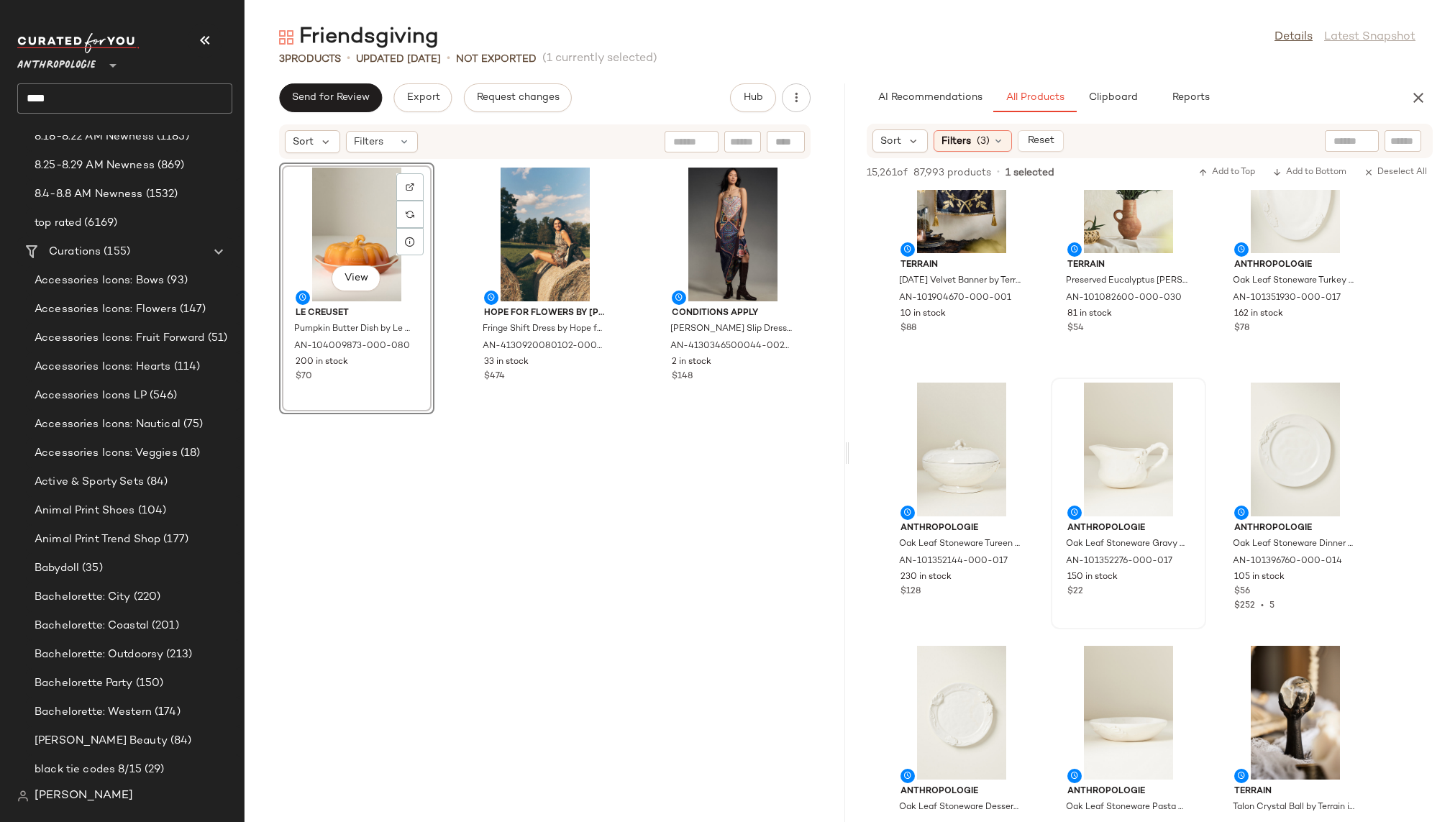
scroll to position [51693, 0]
click at [1291, 496] on span "View" at bounding box center [1295, 494] width 24 height 12
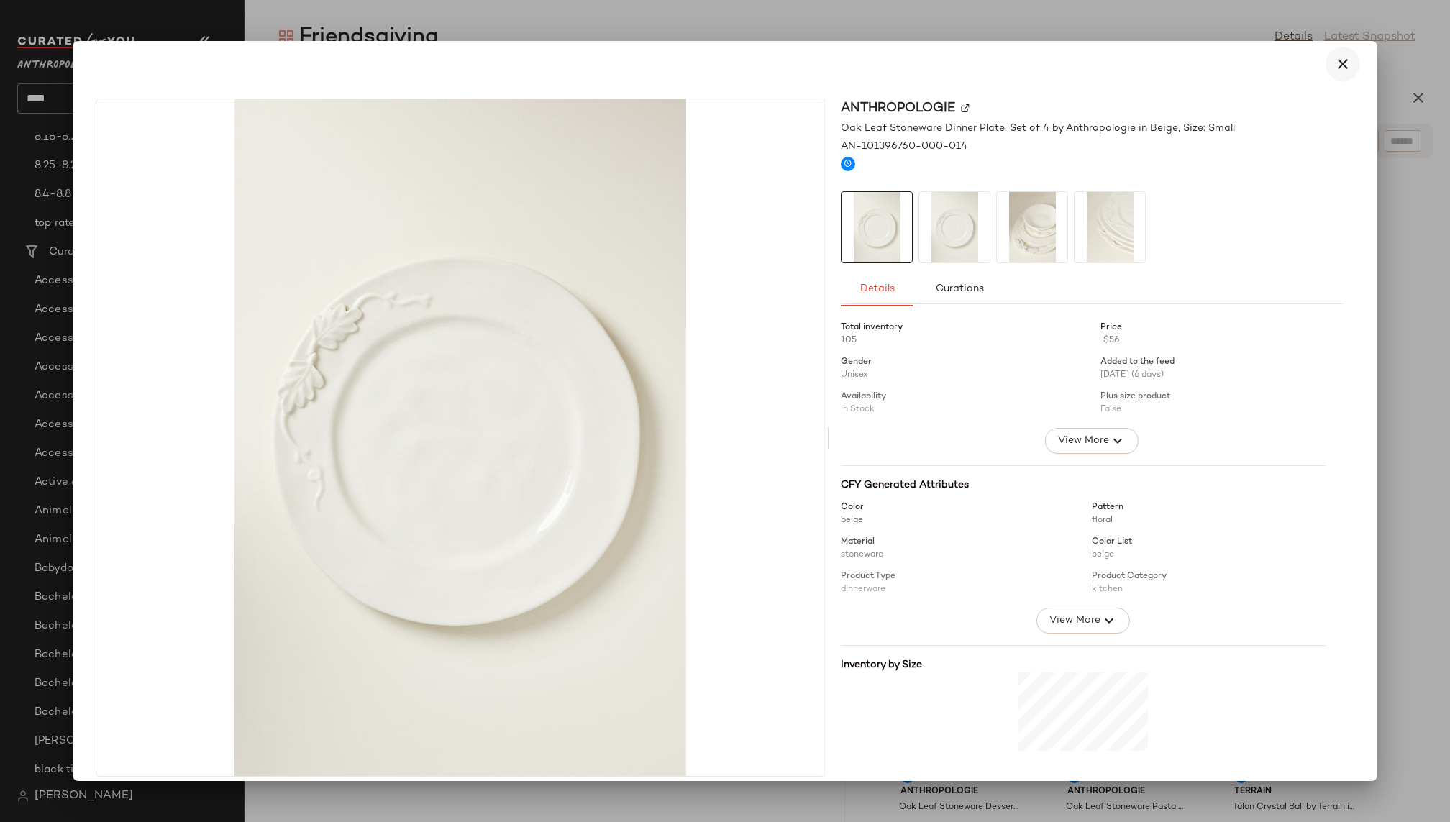
click at [1335, 64] on icon "button" at bounding box center [1343, 63] width 17 height 17
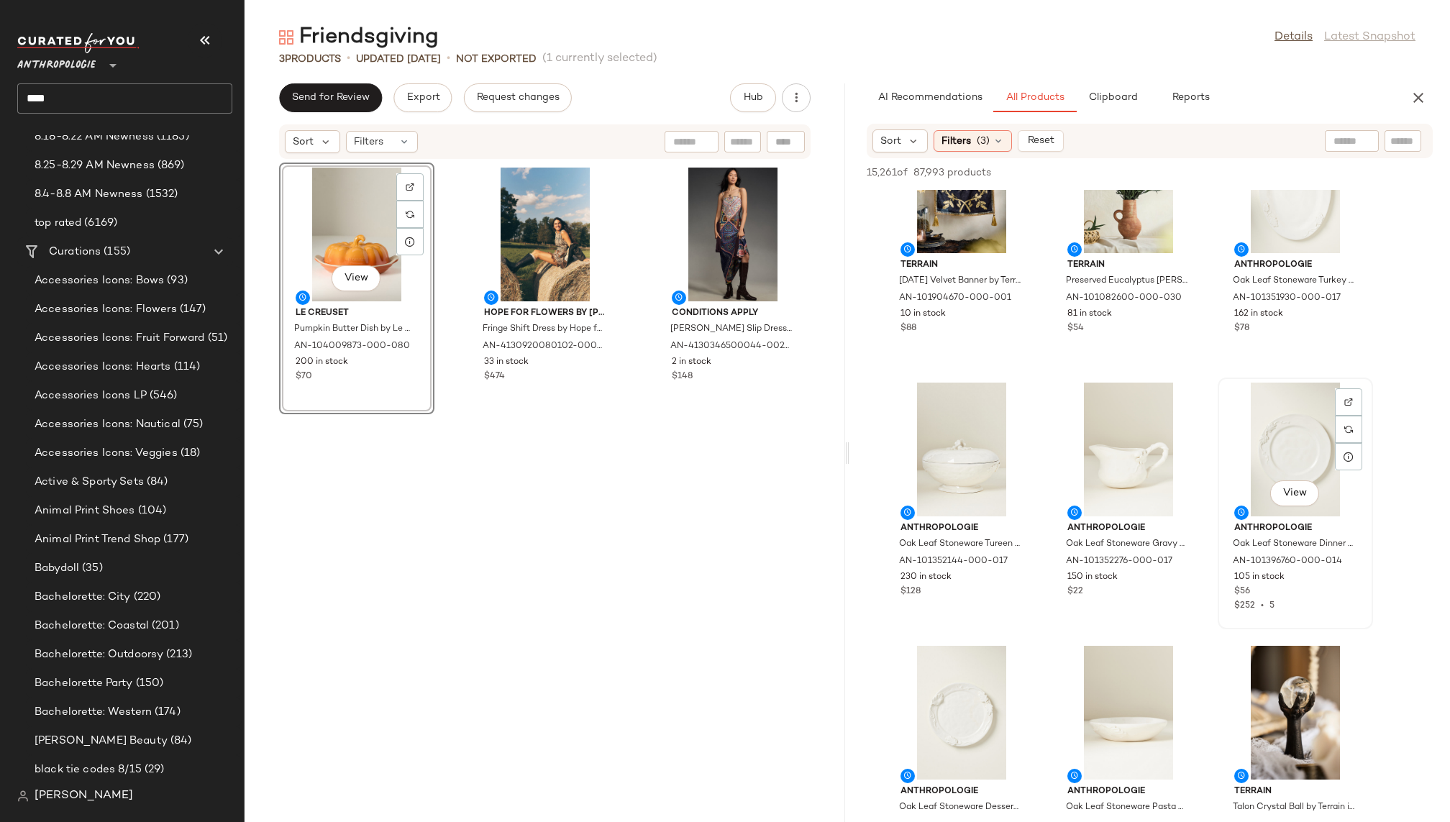
click at [1258, 443] on div "View" at bounding box center [1295, 450] width 145 height 134
click at [1114, 443] on div "View" at bounding box center [1128, 450] width 145 height 134
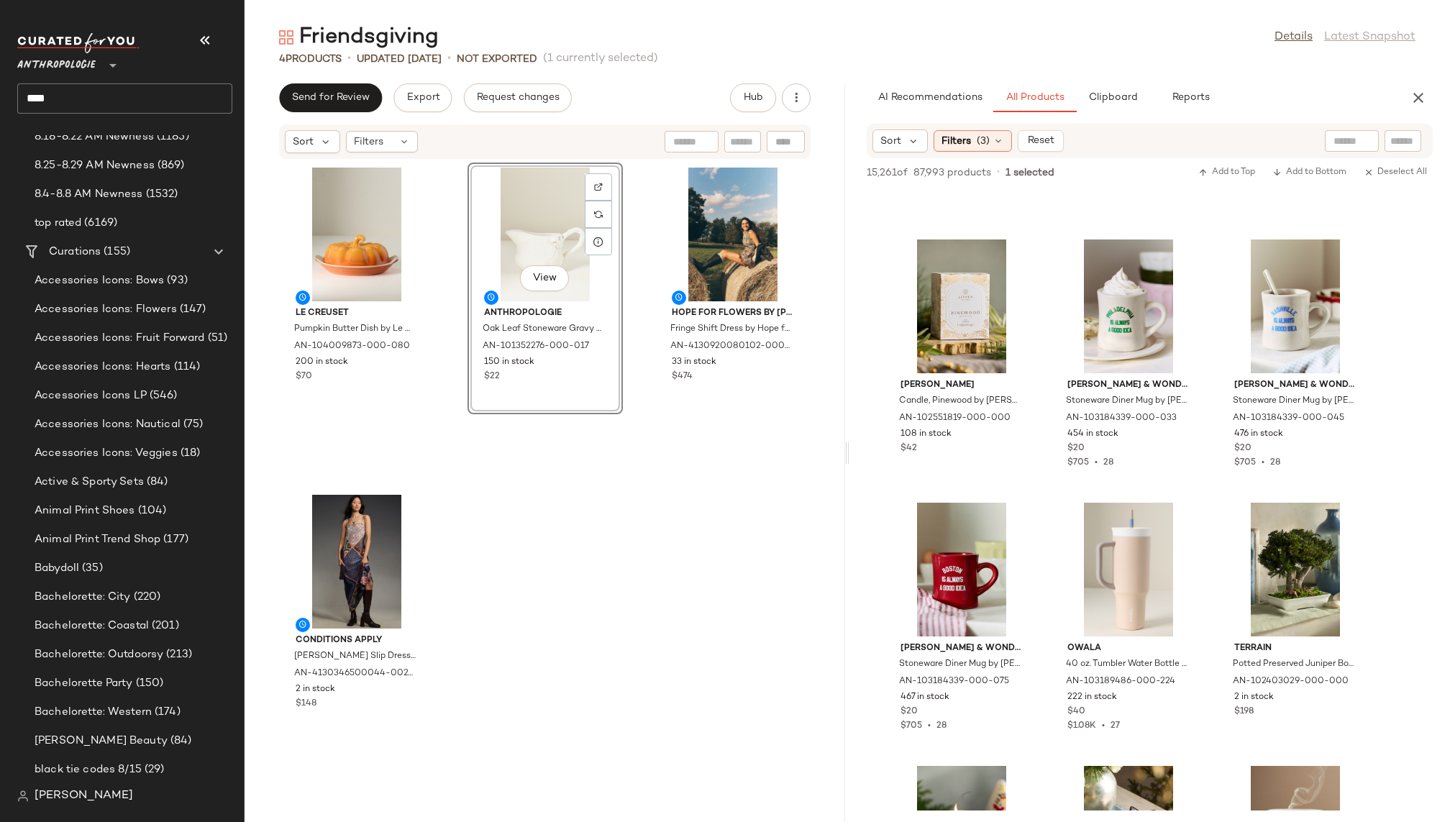
scroll to position [61127, 0]
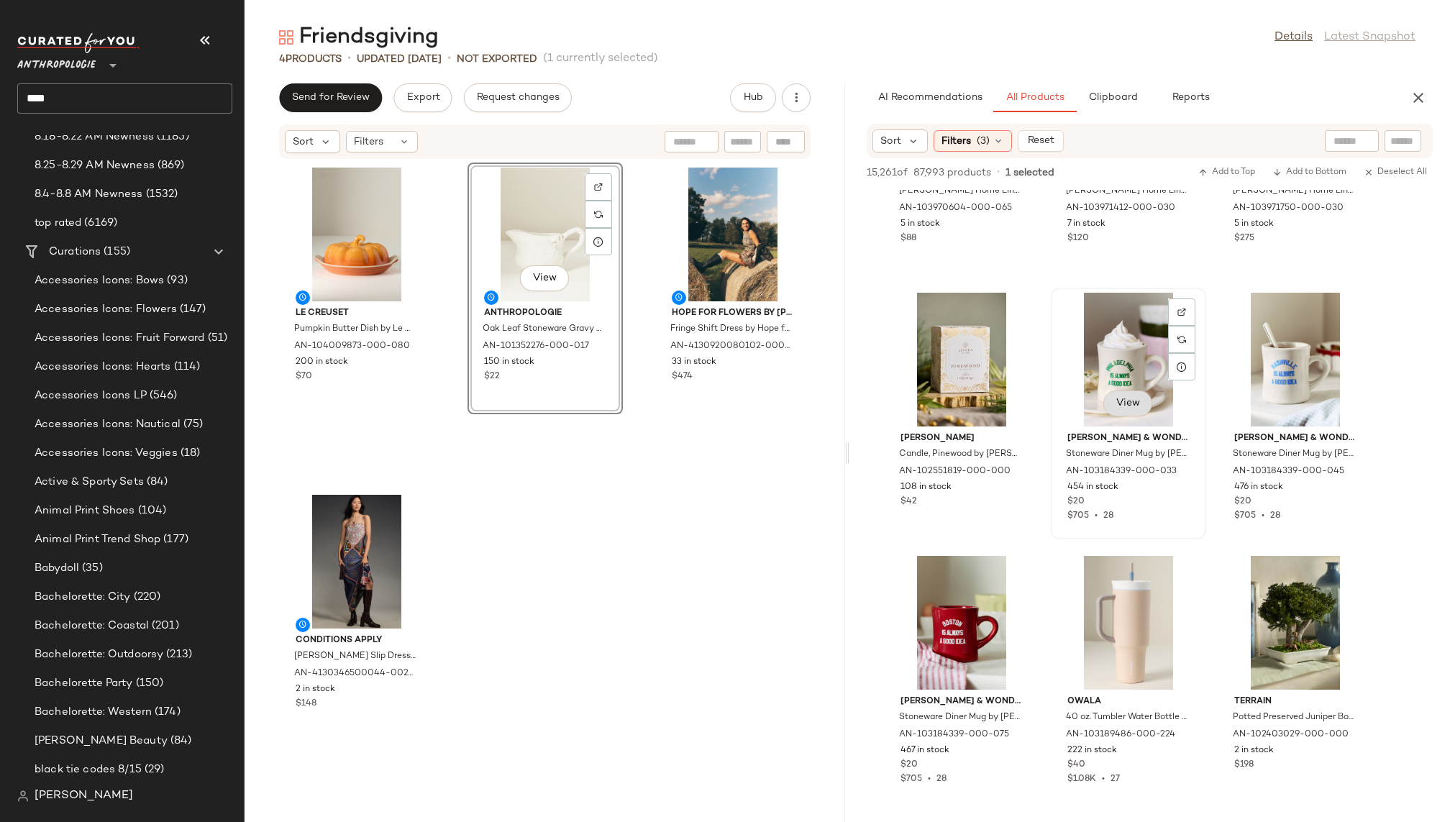
click at [1128, 402] on span "View" at bounding box center [1128, 404] width 24 height 12
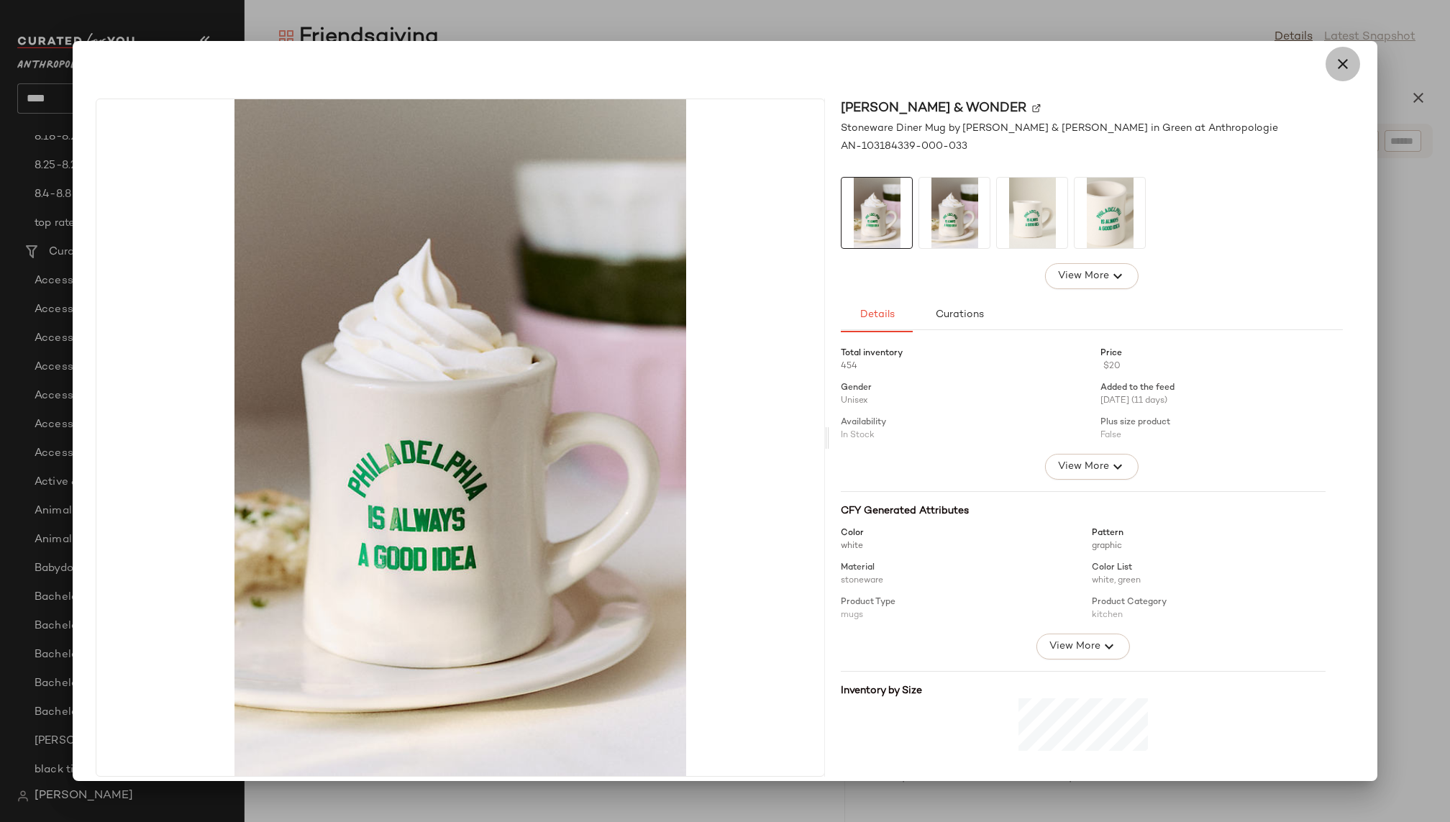
click at [1335, 60] on icon "button" at bounding box center [1343, 63] width 17 height 17
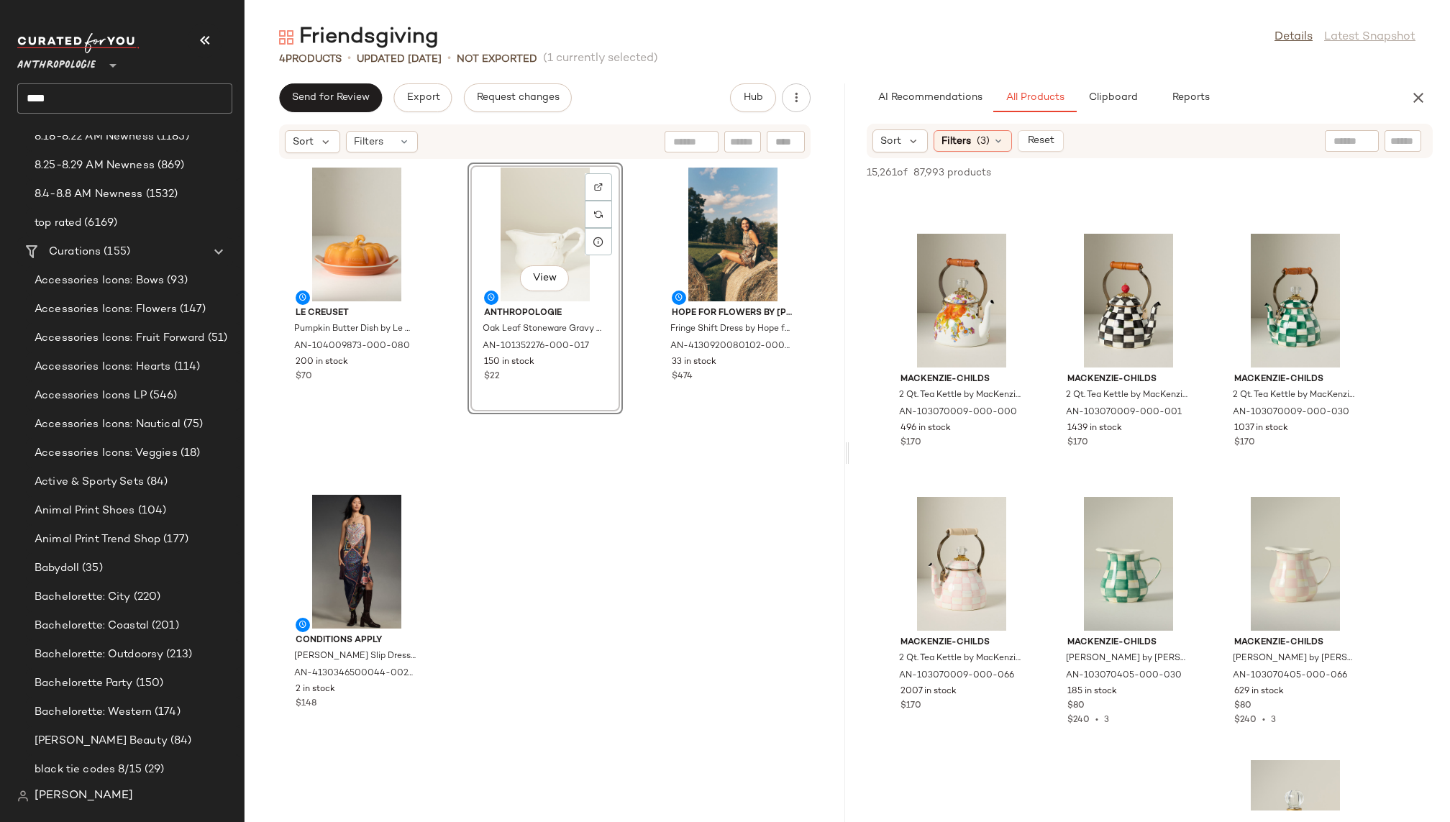
scroll to position [78491, 0]
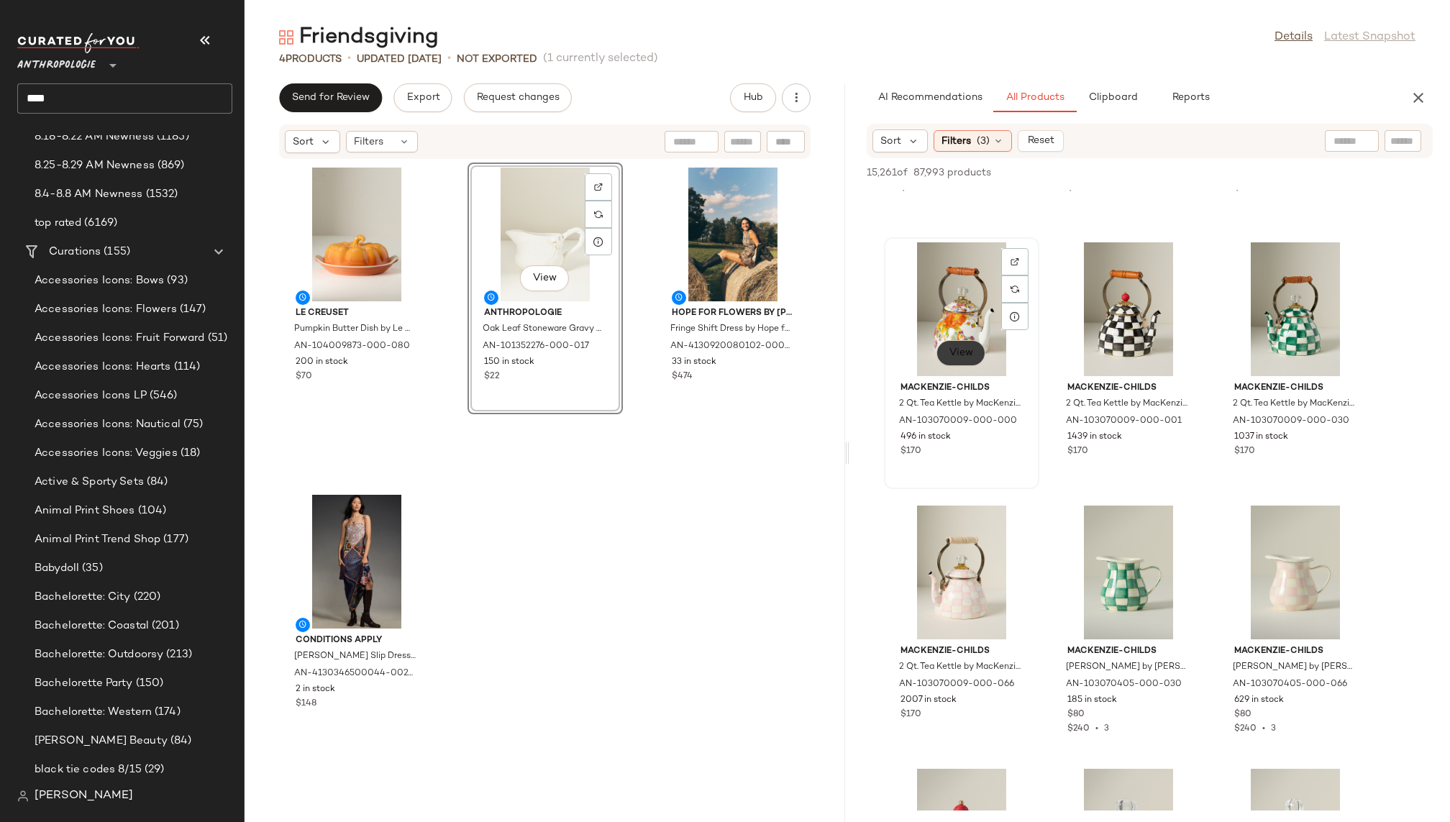
click at [966, 362] on button "View" at bounding box center [961, 353] width 49 height 26
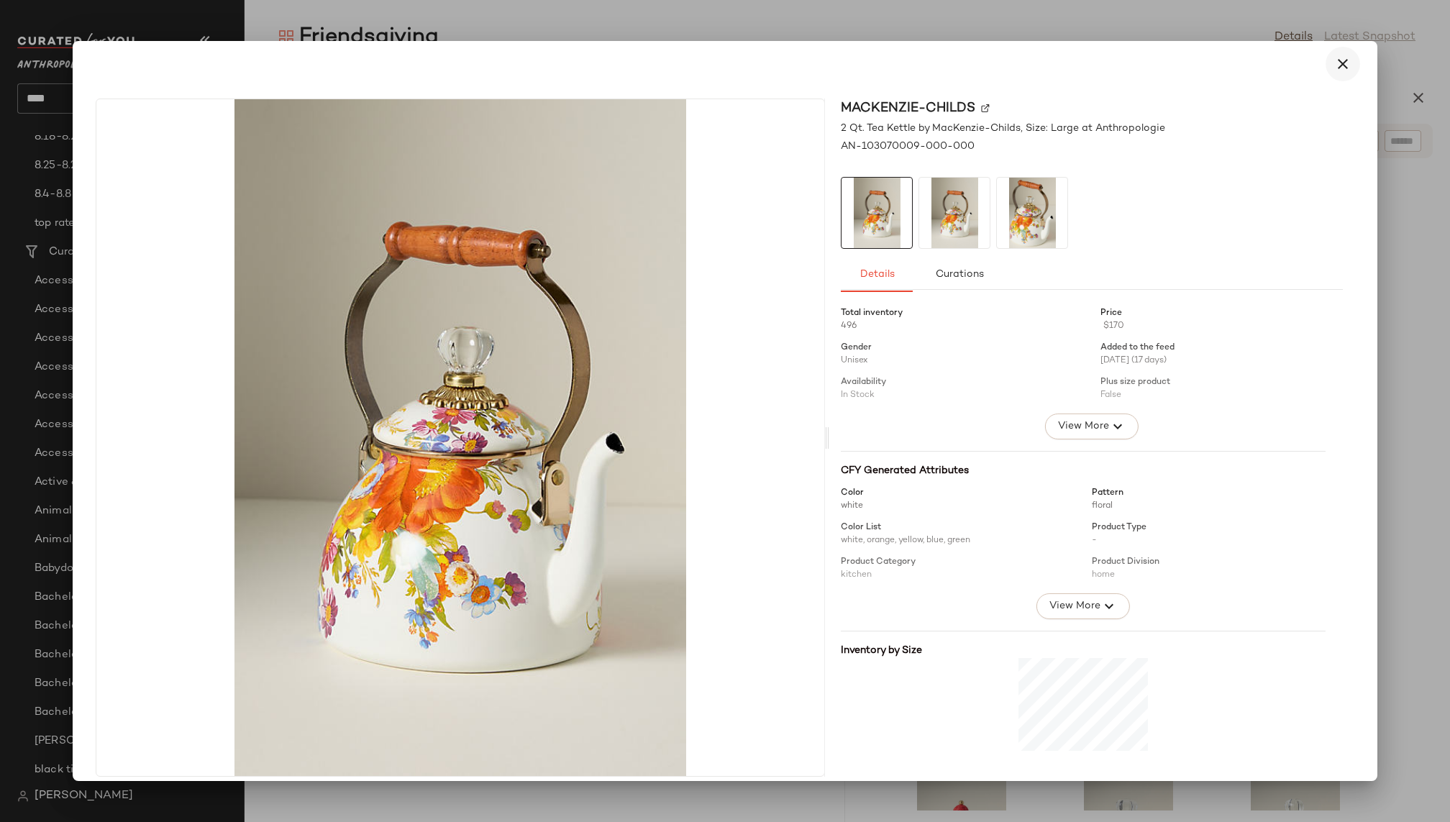
click at [1335, 65] on icon "button" at bounding box center [1343, 63] width 17 height 17
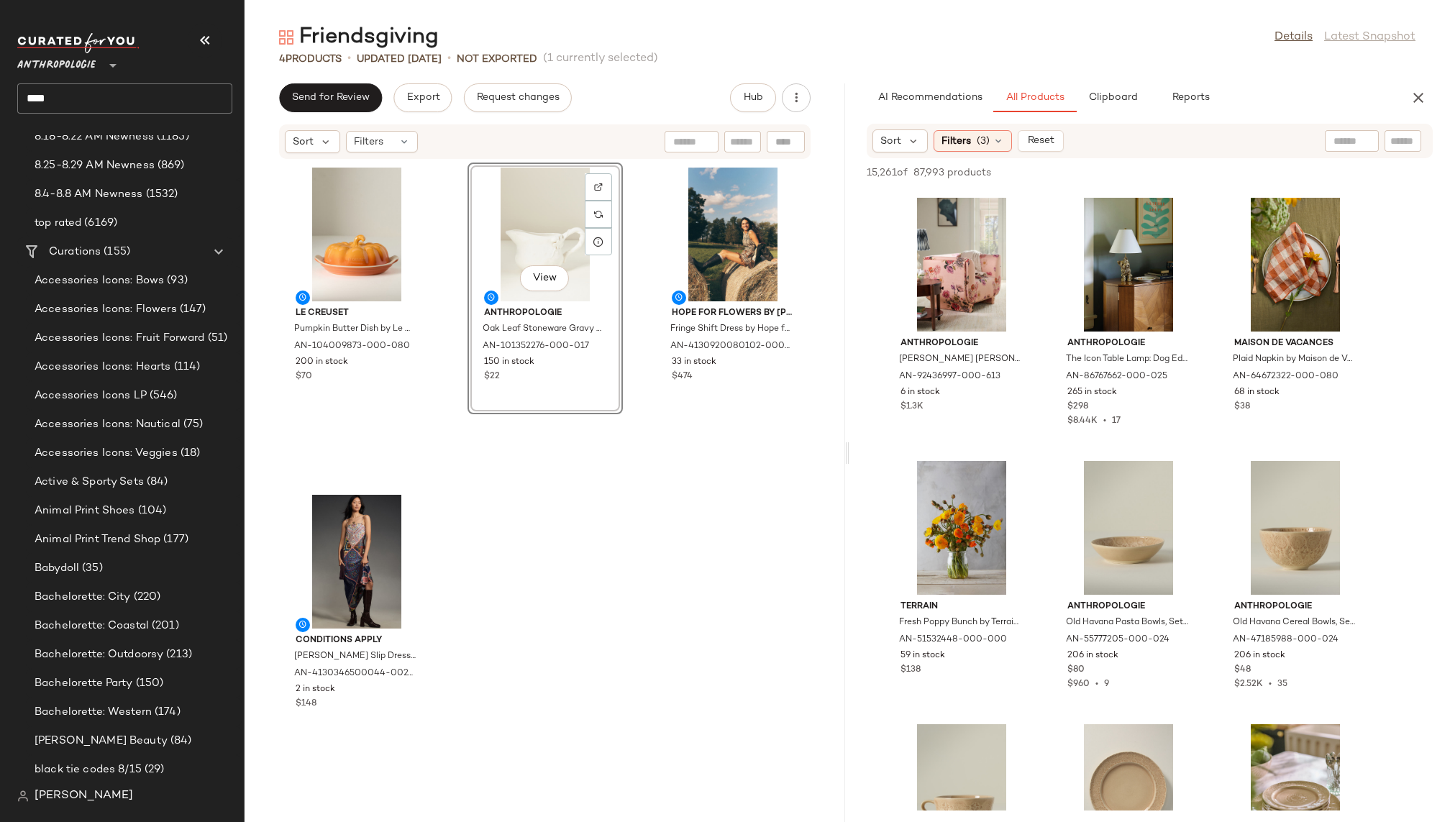
scroll to position [92271, 0]
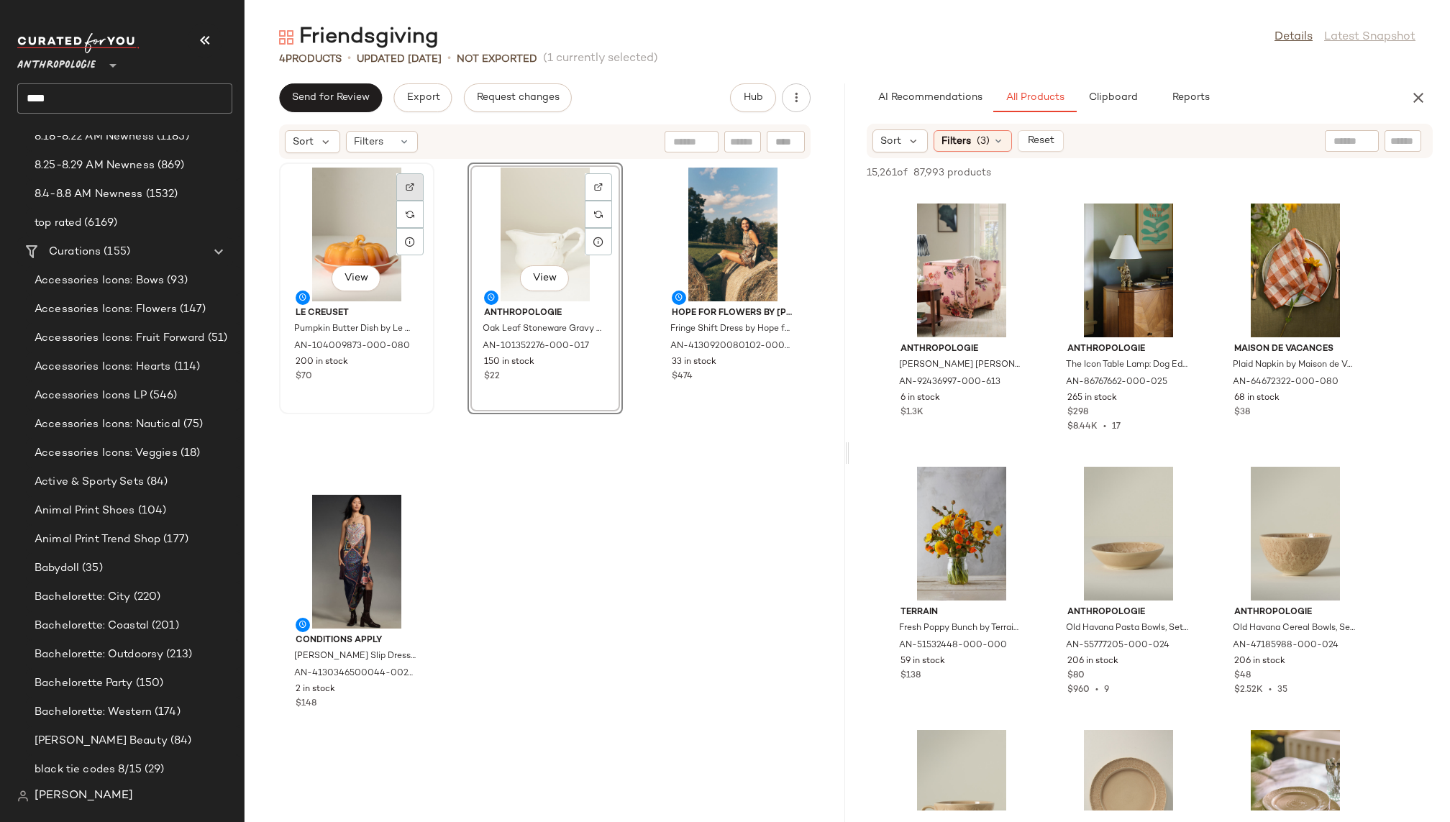
click at [412, 179] on div at bounding box center [409, 186] width 27 height 27
click at [1351, 226] on img at bounding box center [1349, 223] width 9 height 9
click at [1276, 272] on div "View" at bounding box center [1295, 271] width 145 height 134
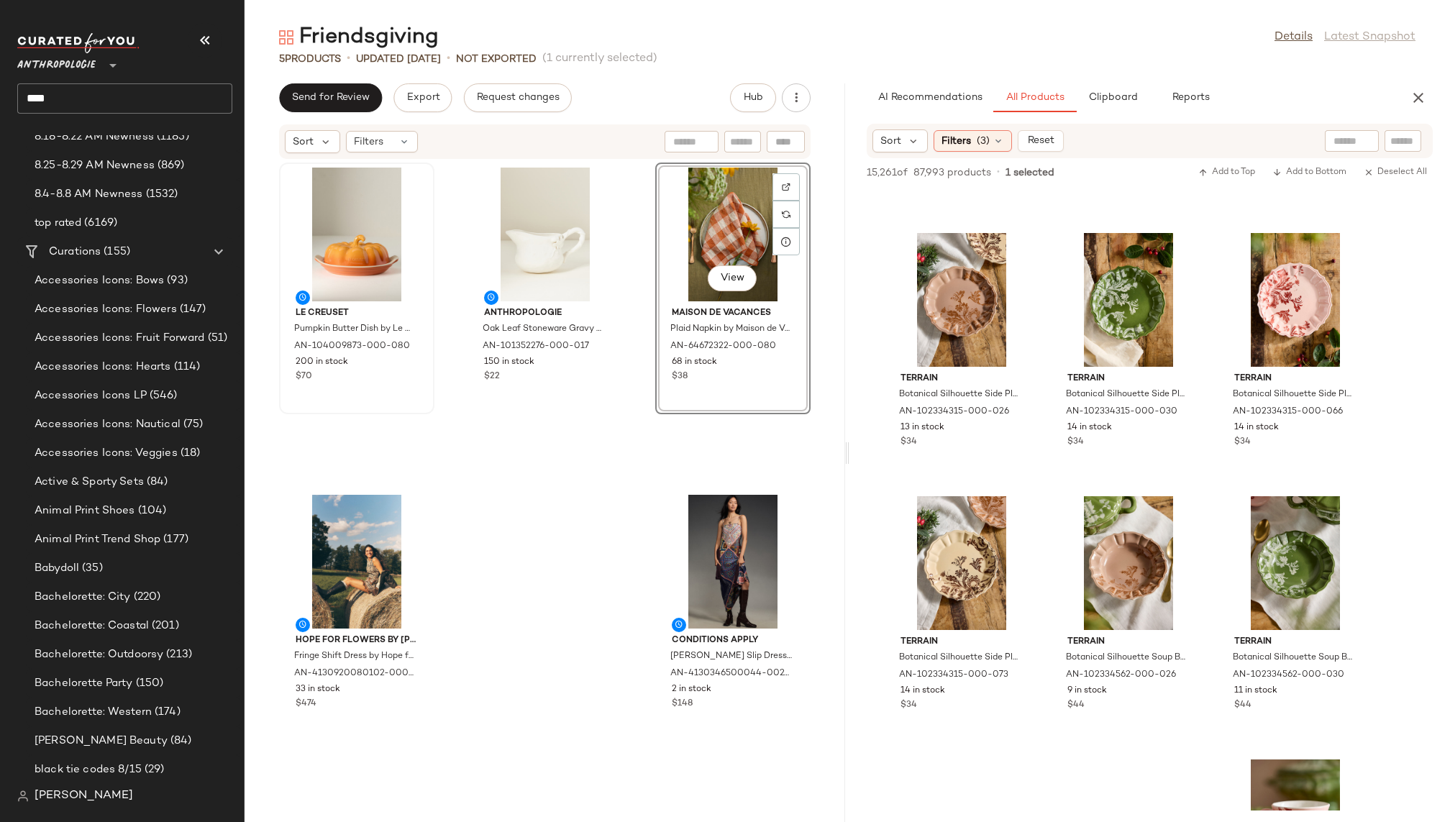
scroll to position [111267, 0]
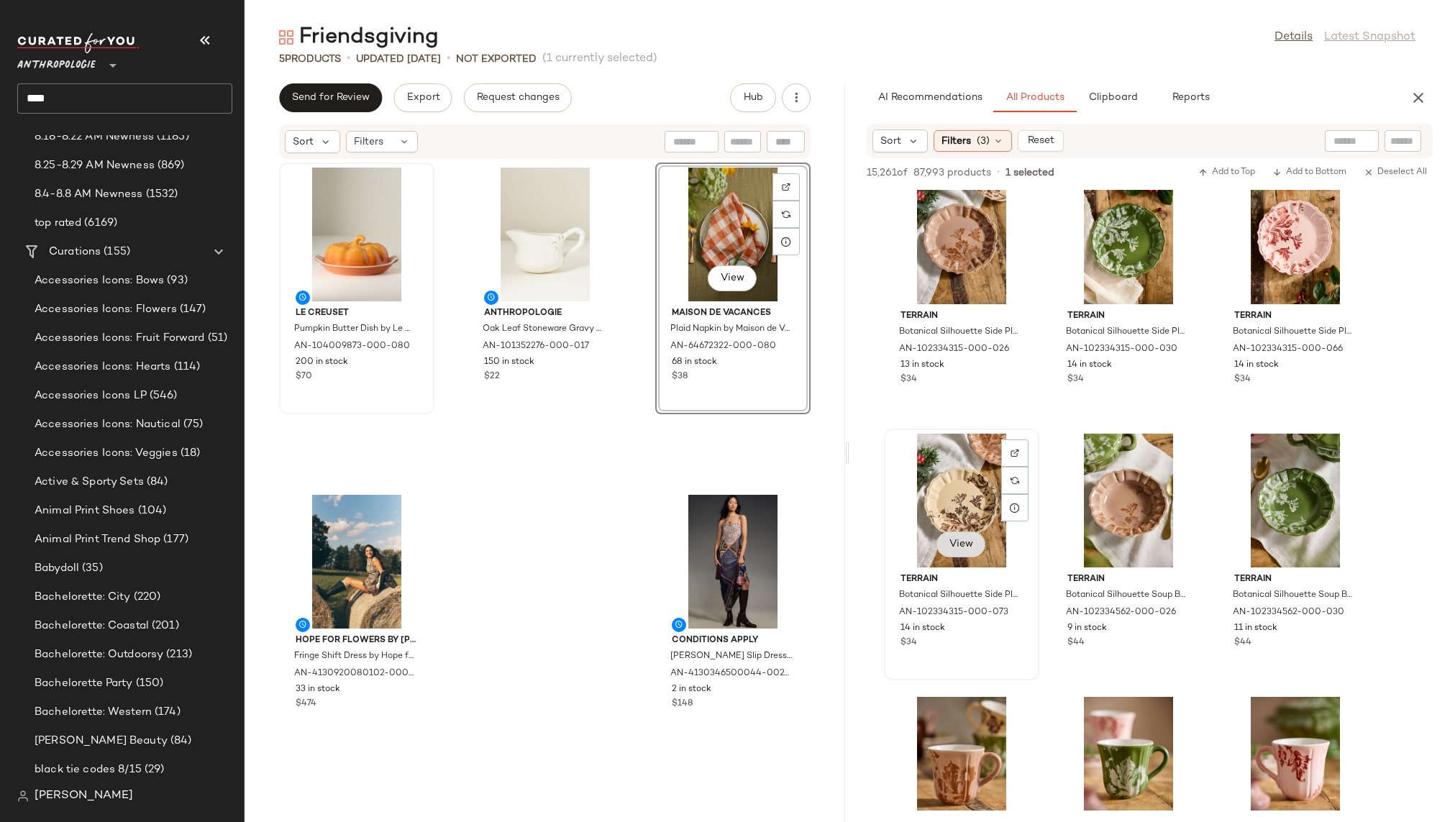
click at [956, 553] on button "View" at bounding box center [961, 545] width 49 height 26
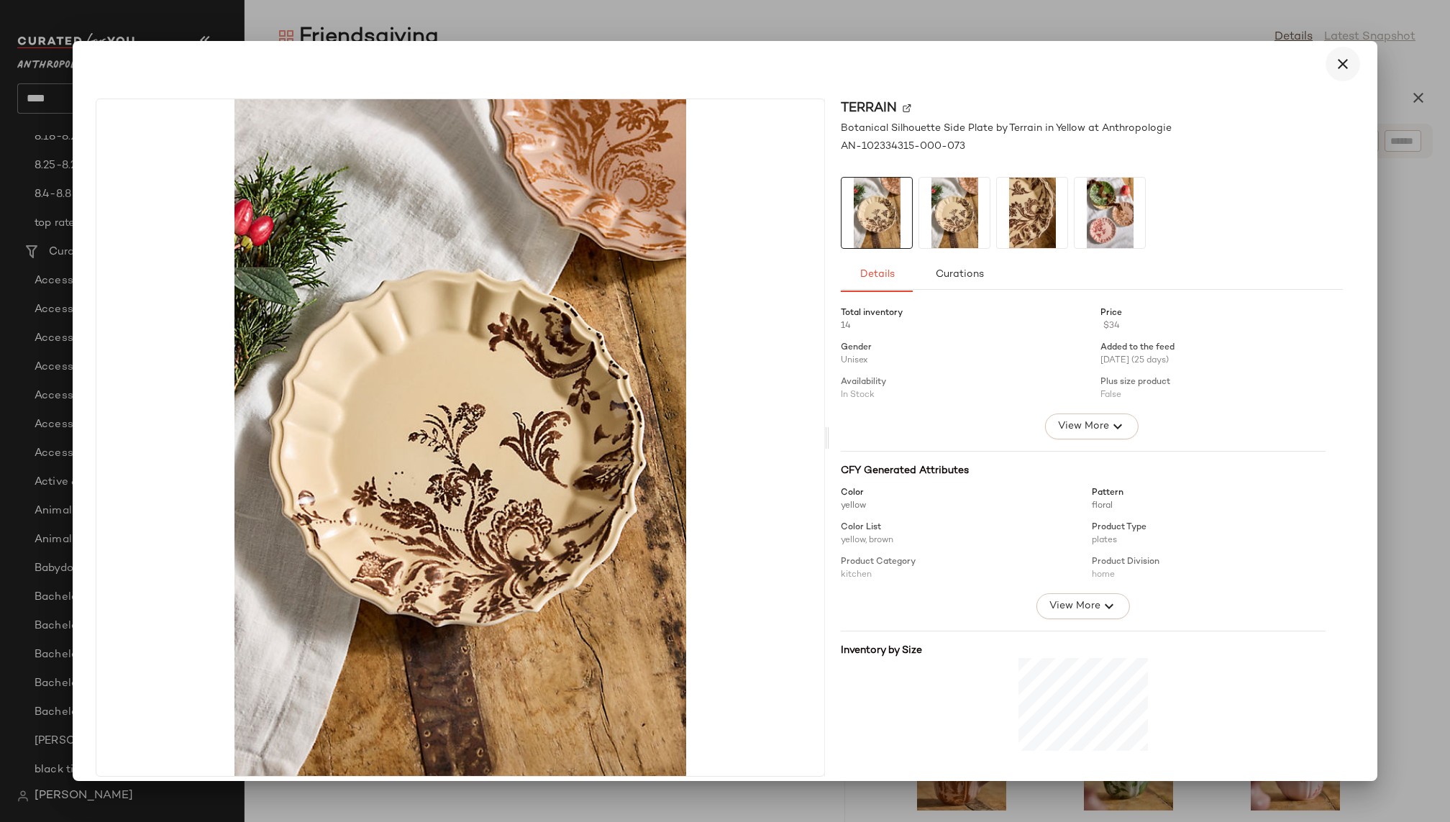
click at [1335, 66] on icon "button" at bounding box center [1343, 63] width 17 height 17
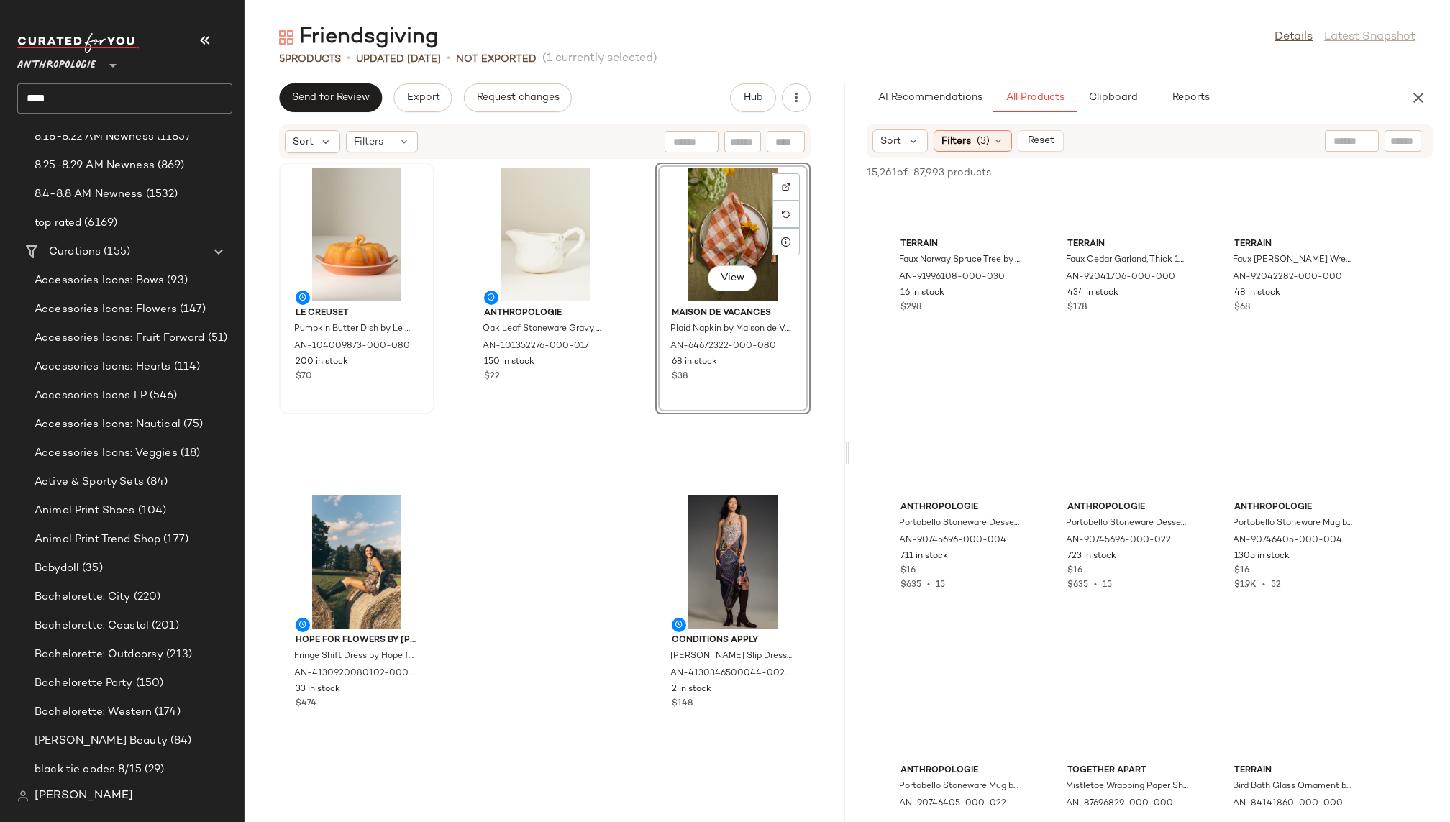
scroll to position [135291, 0]
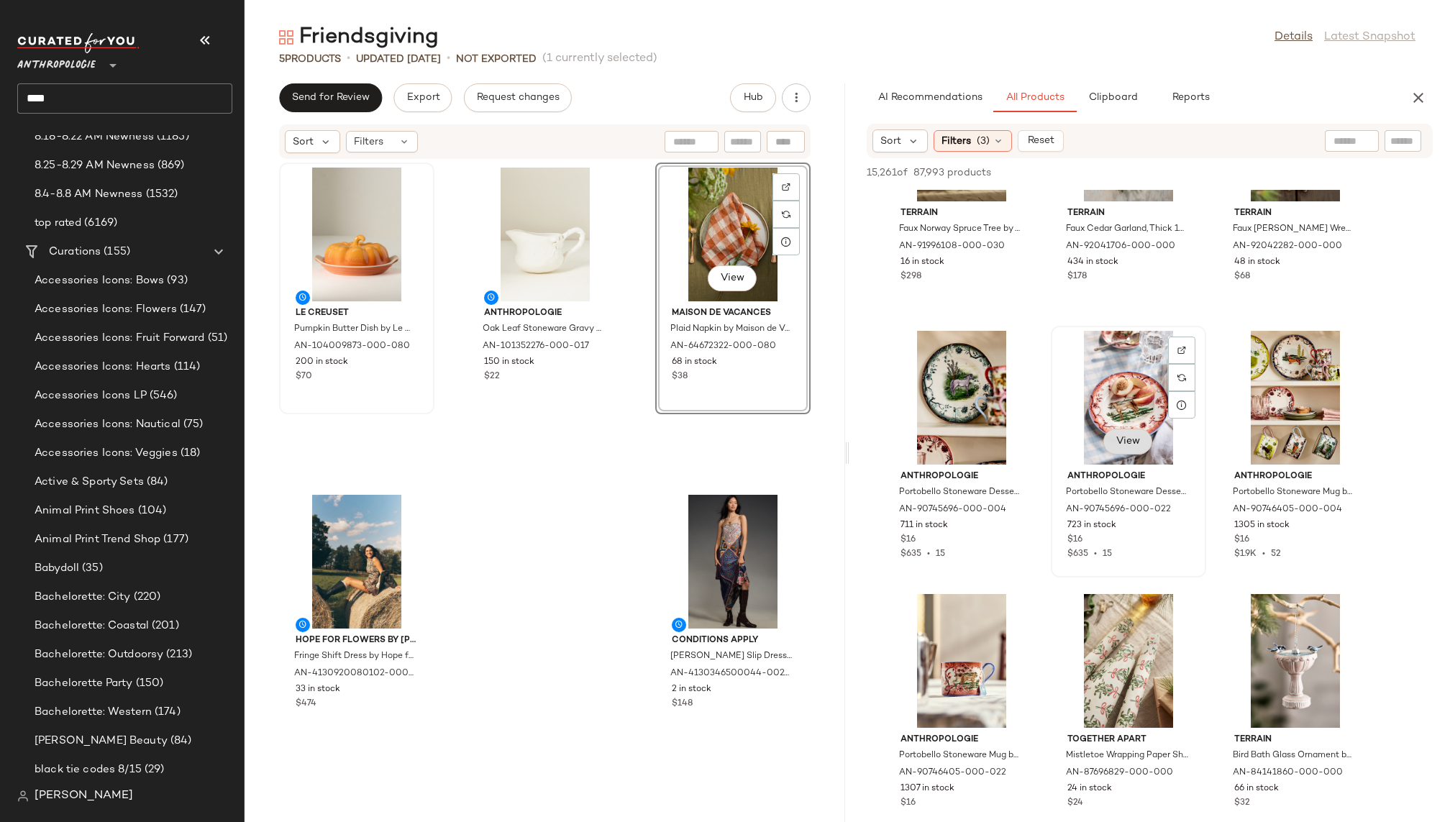
click at [1124, 451] on button "View" at bounding box center [1128, 442] width 49 height 26
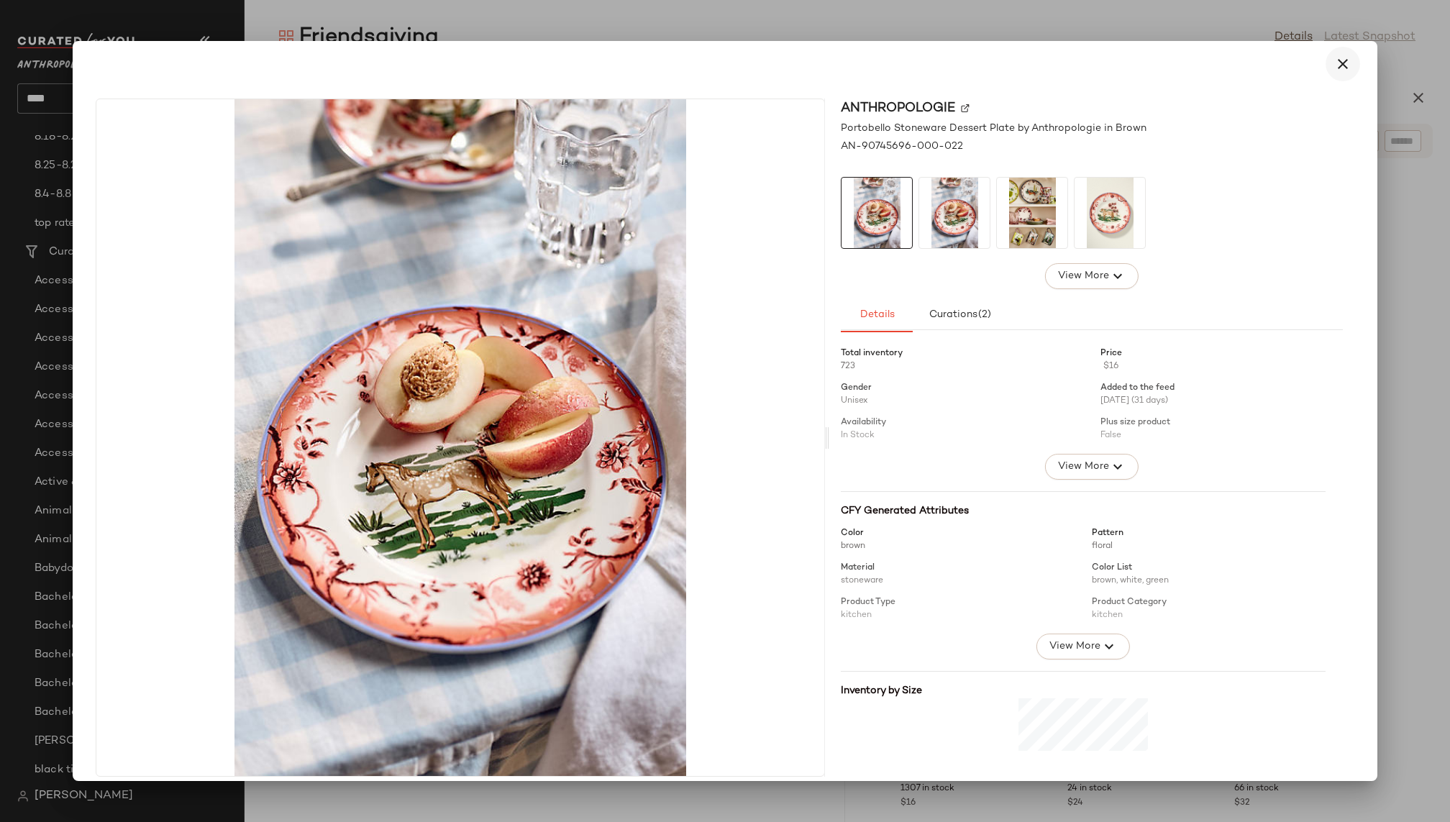
click at [1337, 60] on icon "button" at bounding box center [1343, 63] width 17 height 17
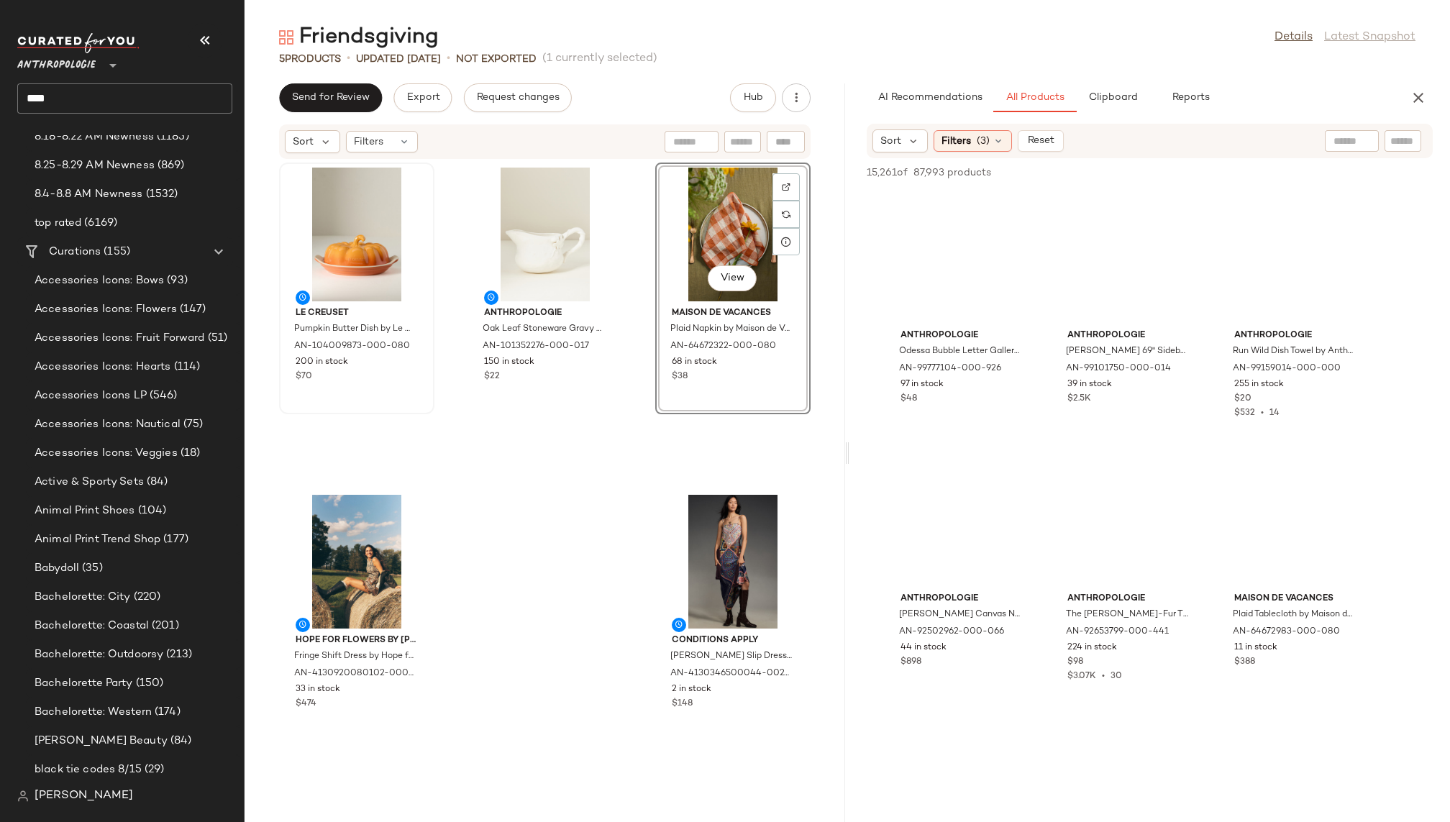
scroll to position [159614, 0]
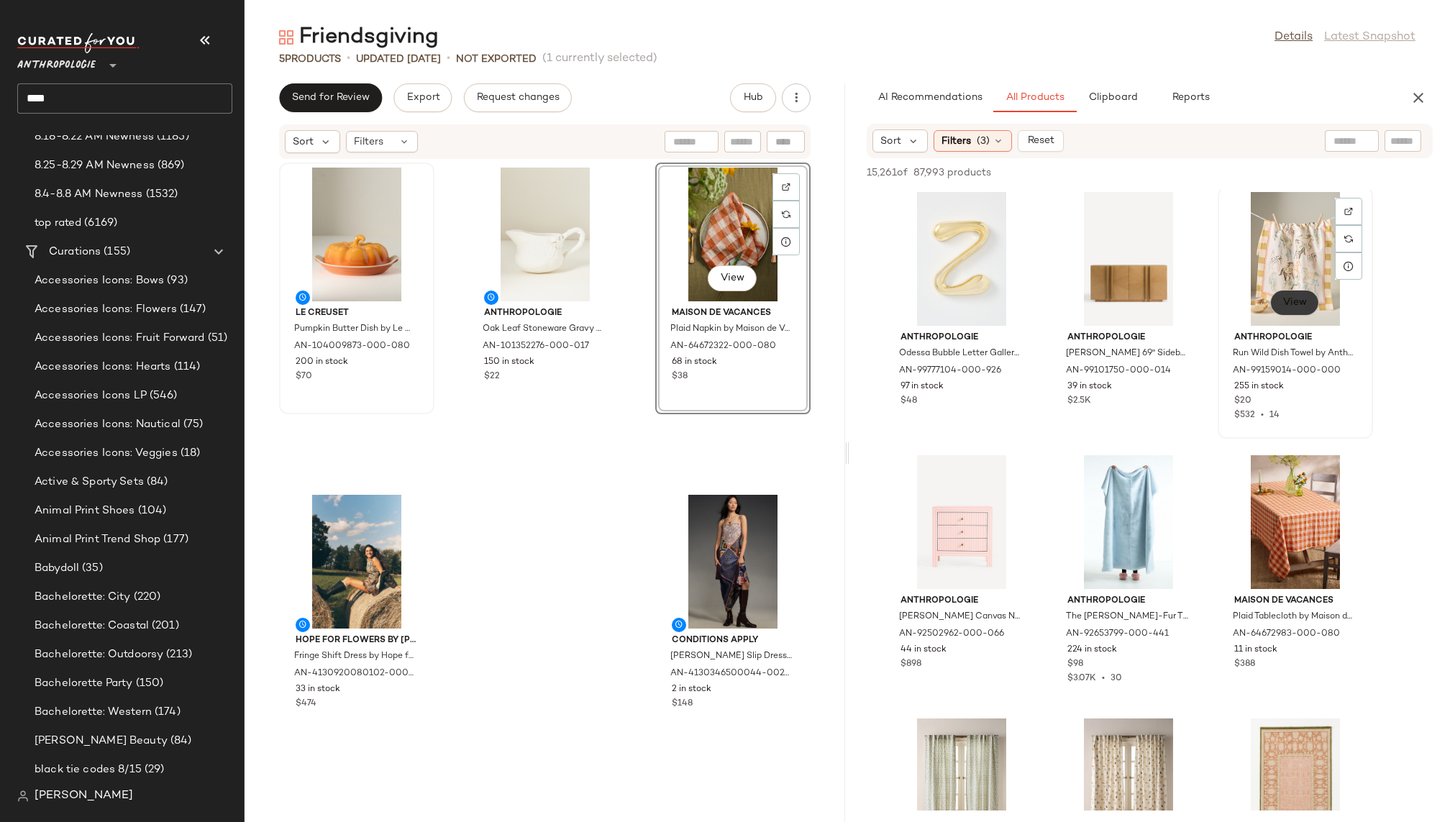
click at [1283, 308] on button "View" at bounding box center [1295, 303] width 49 height 26
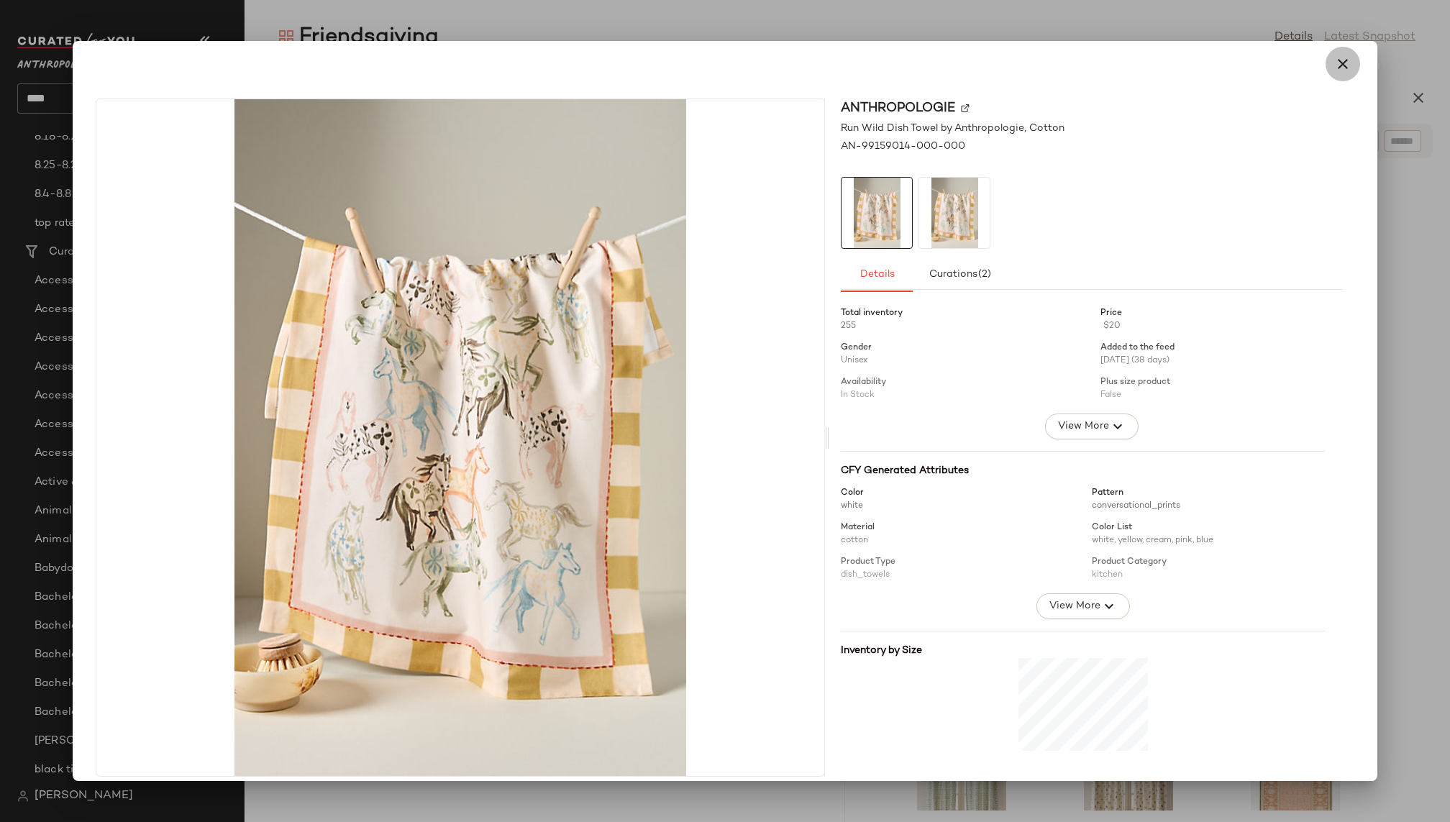
click at [1340, 63] on icon "button" at bounding box center [1343, 63] width 17 height 17
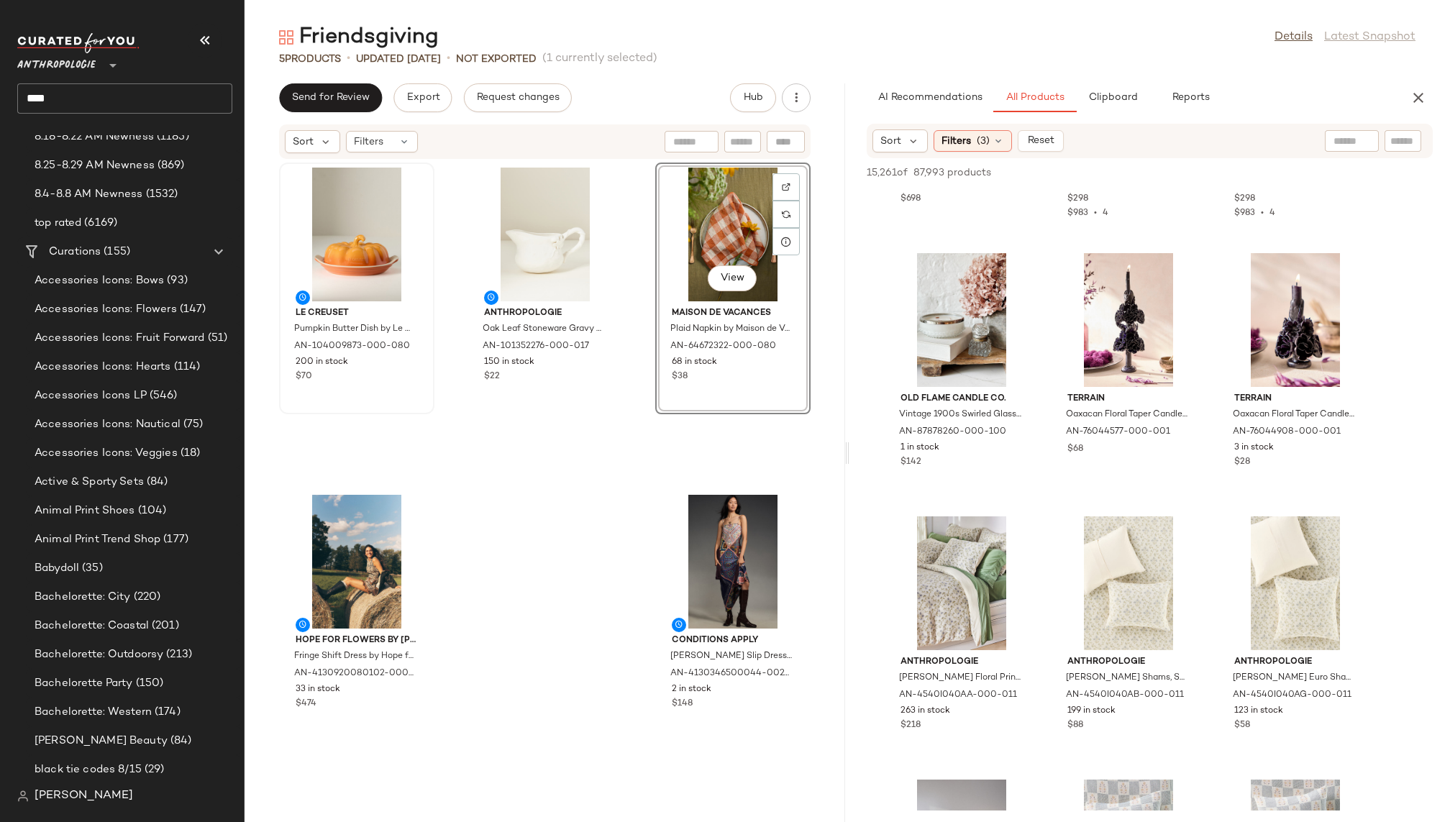
scroll to position [177673, 0]
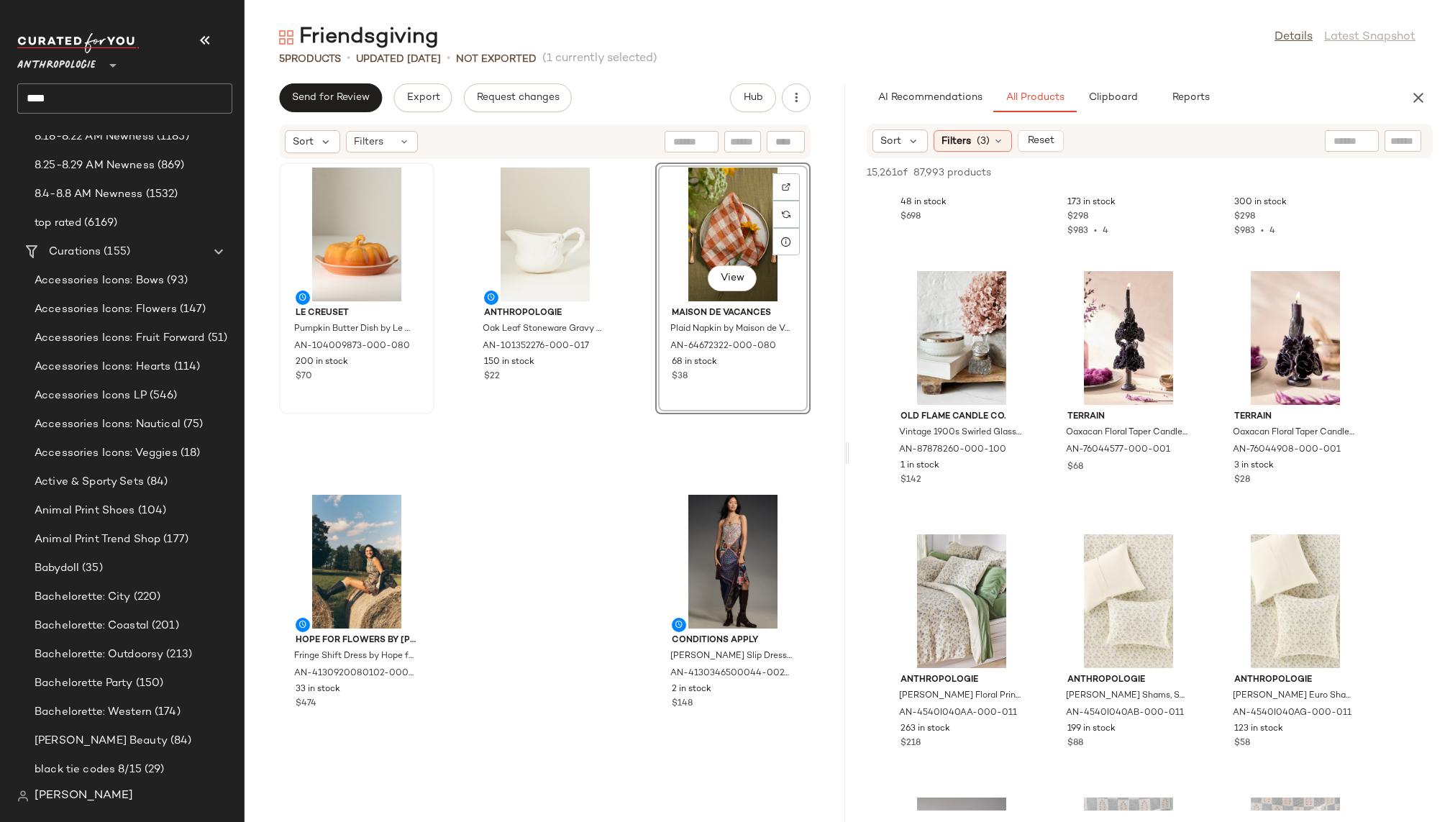
click at [1345, 140] on input "text" at bounding box center [1352, 141] width 37 height 15
type input "******"
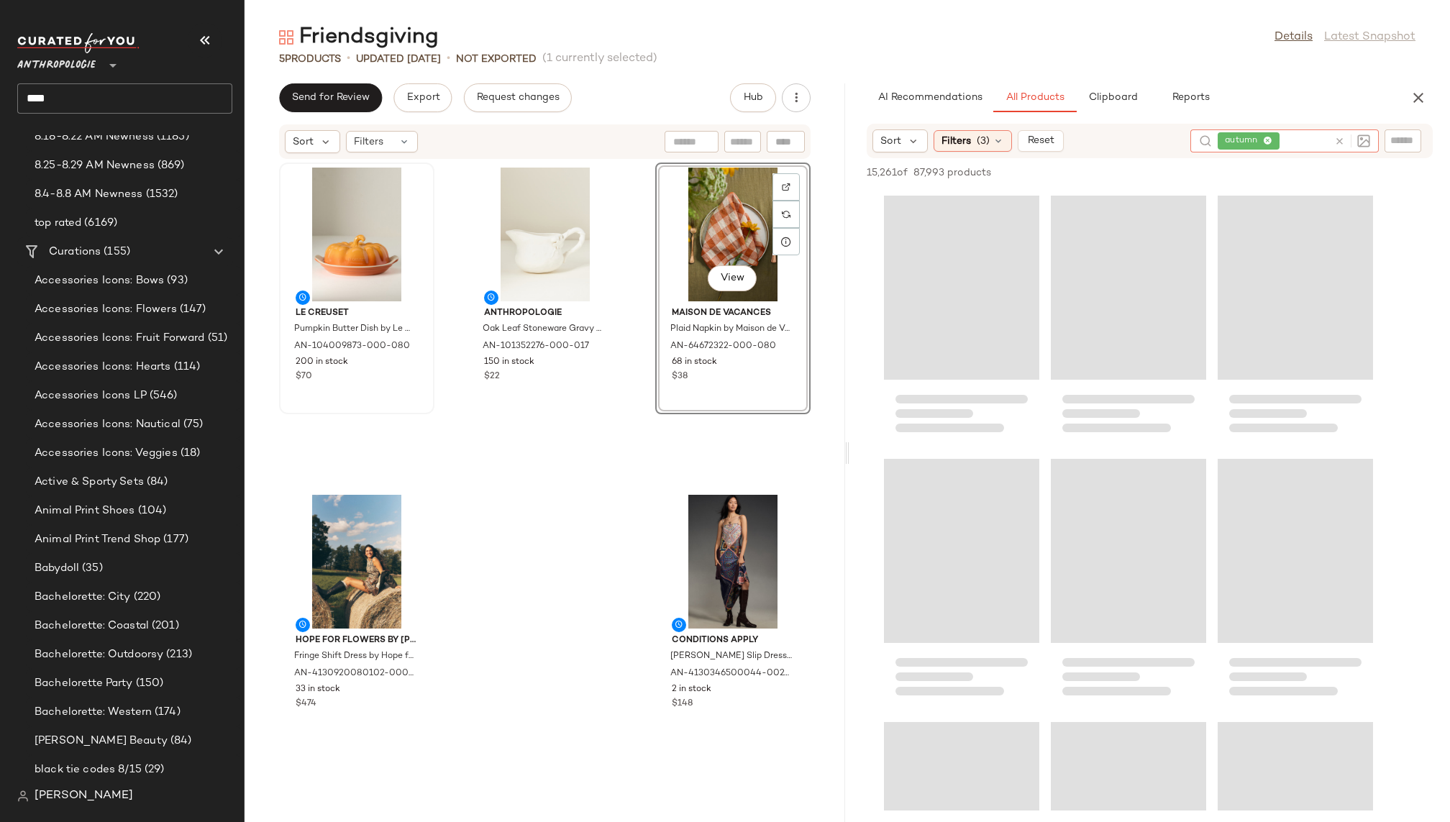
scroll to position [0, 0]
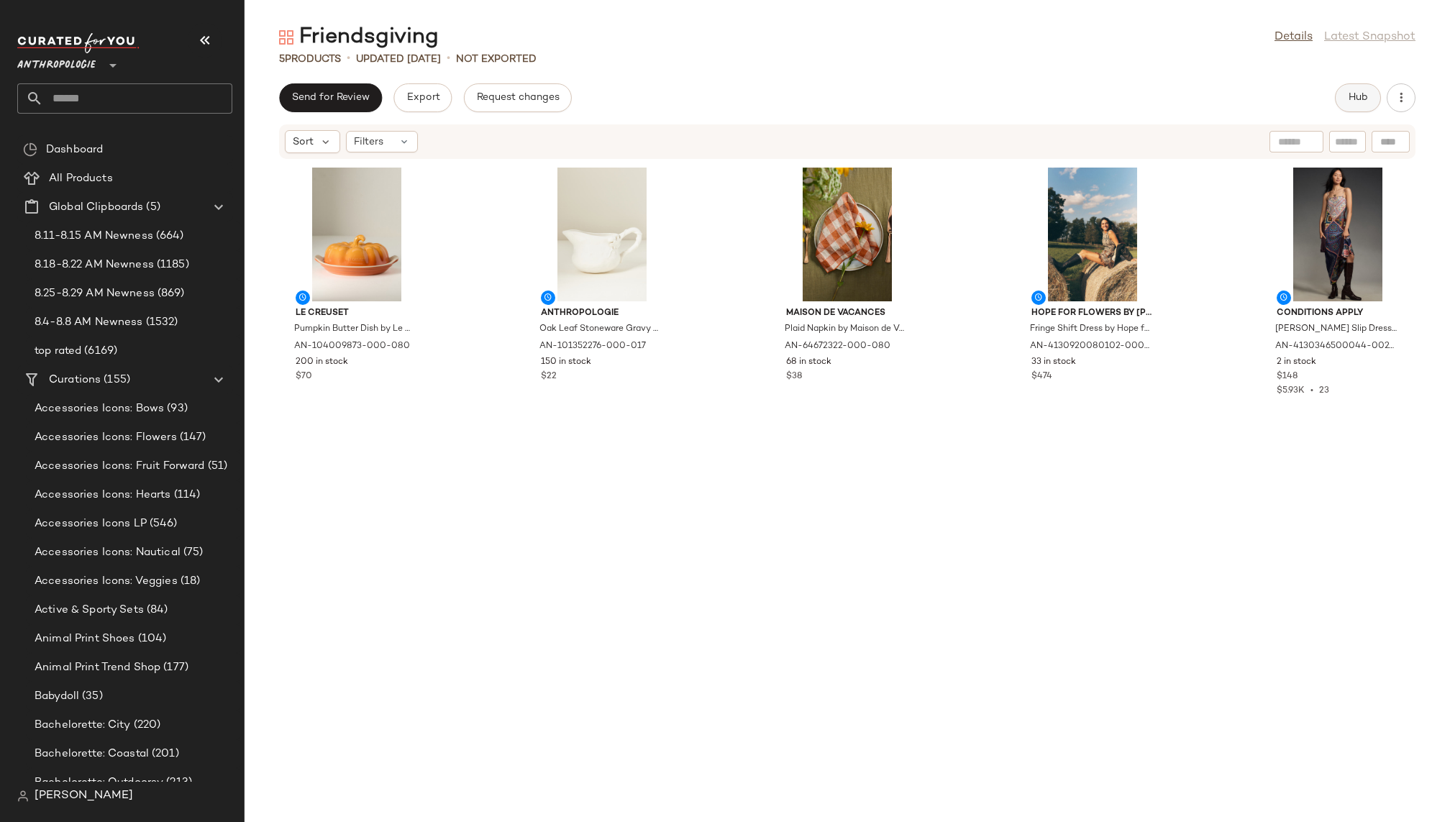
click at [1357, 94] on span "Hub" at bounding box center [1358, 98] width 20 height 12
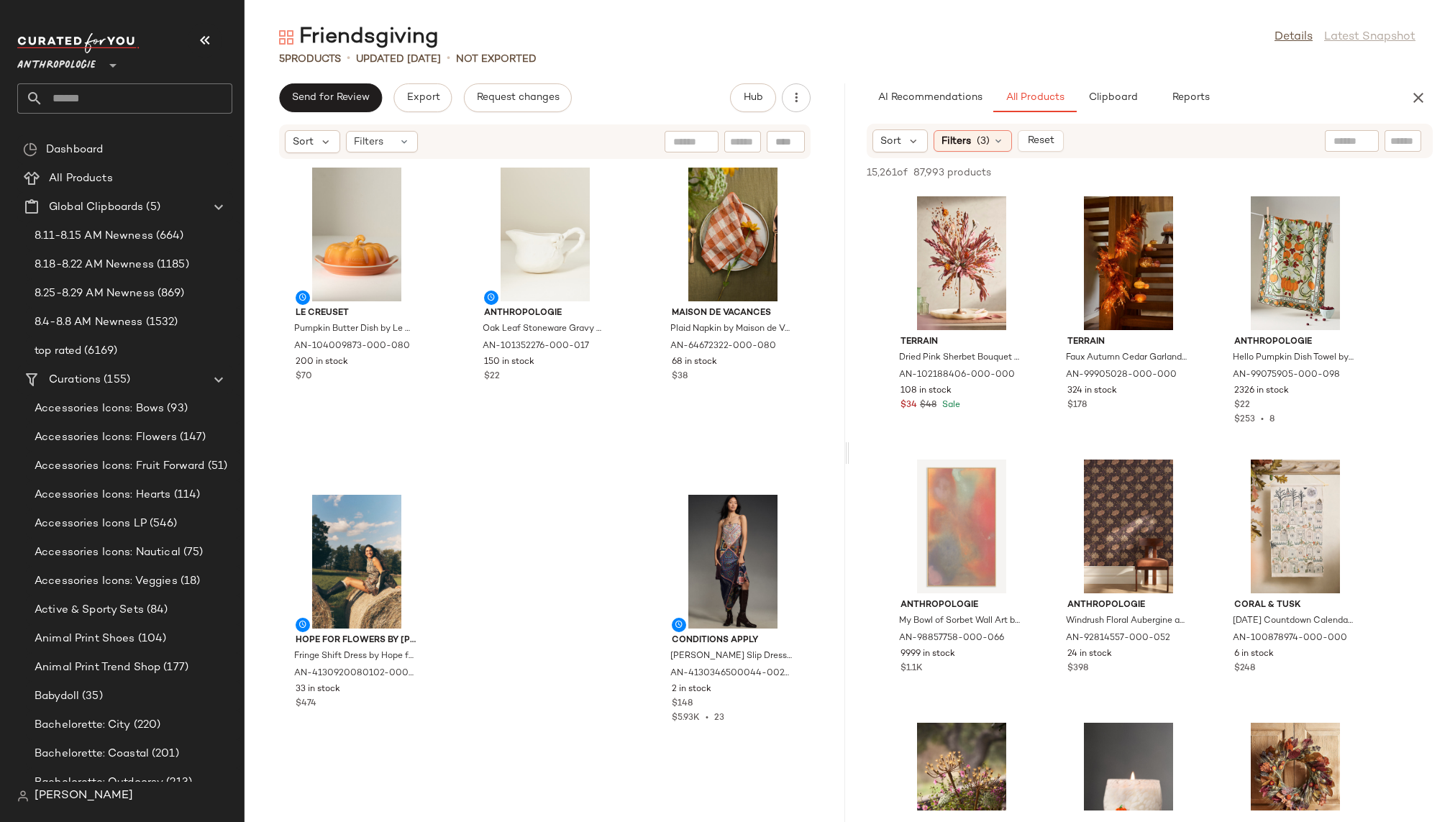
scroll to position [5178, 0]
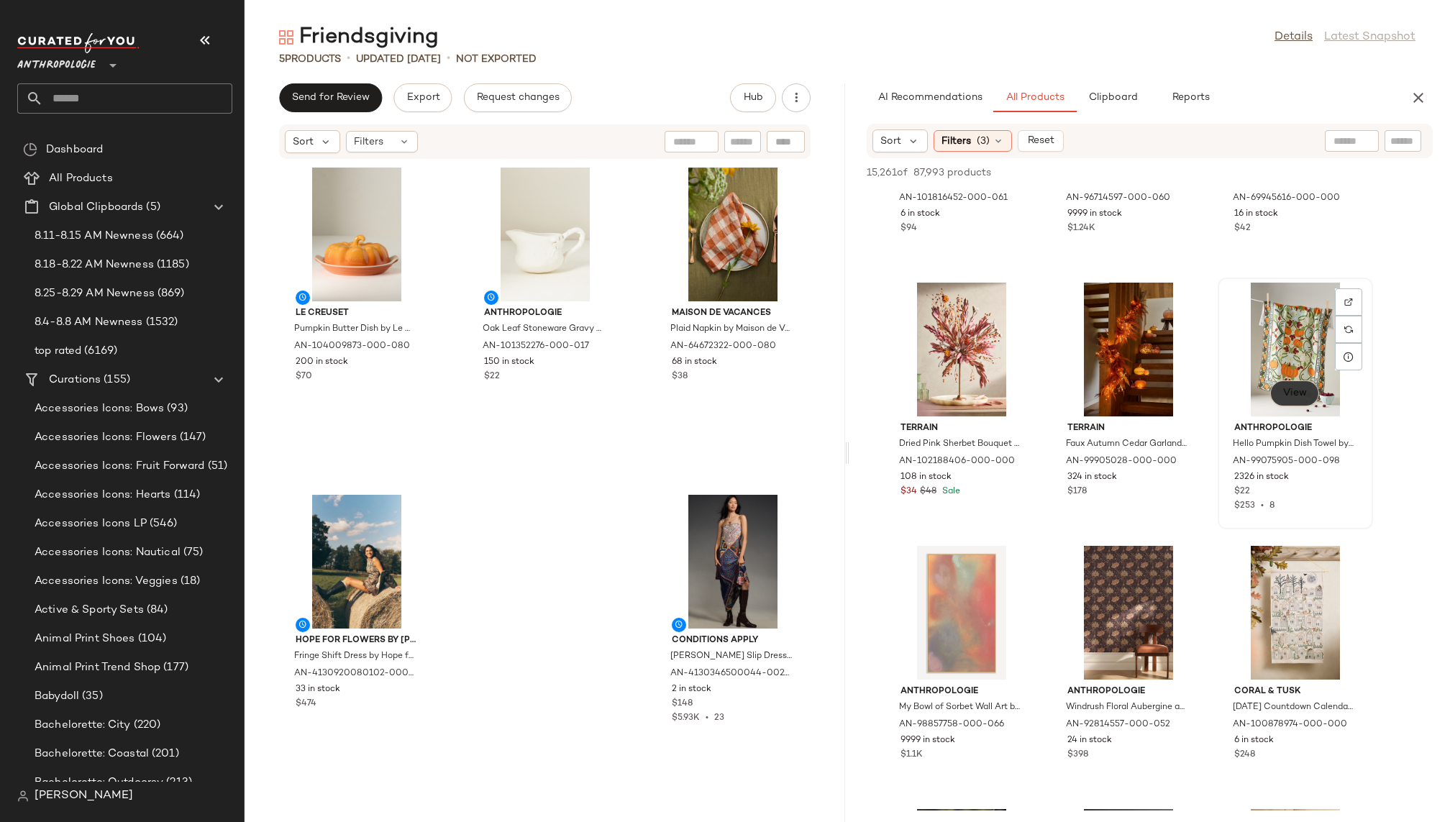
click at [1296, 394] on span "View" at bounding box center [1295, 394] width 24 height 12
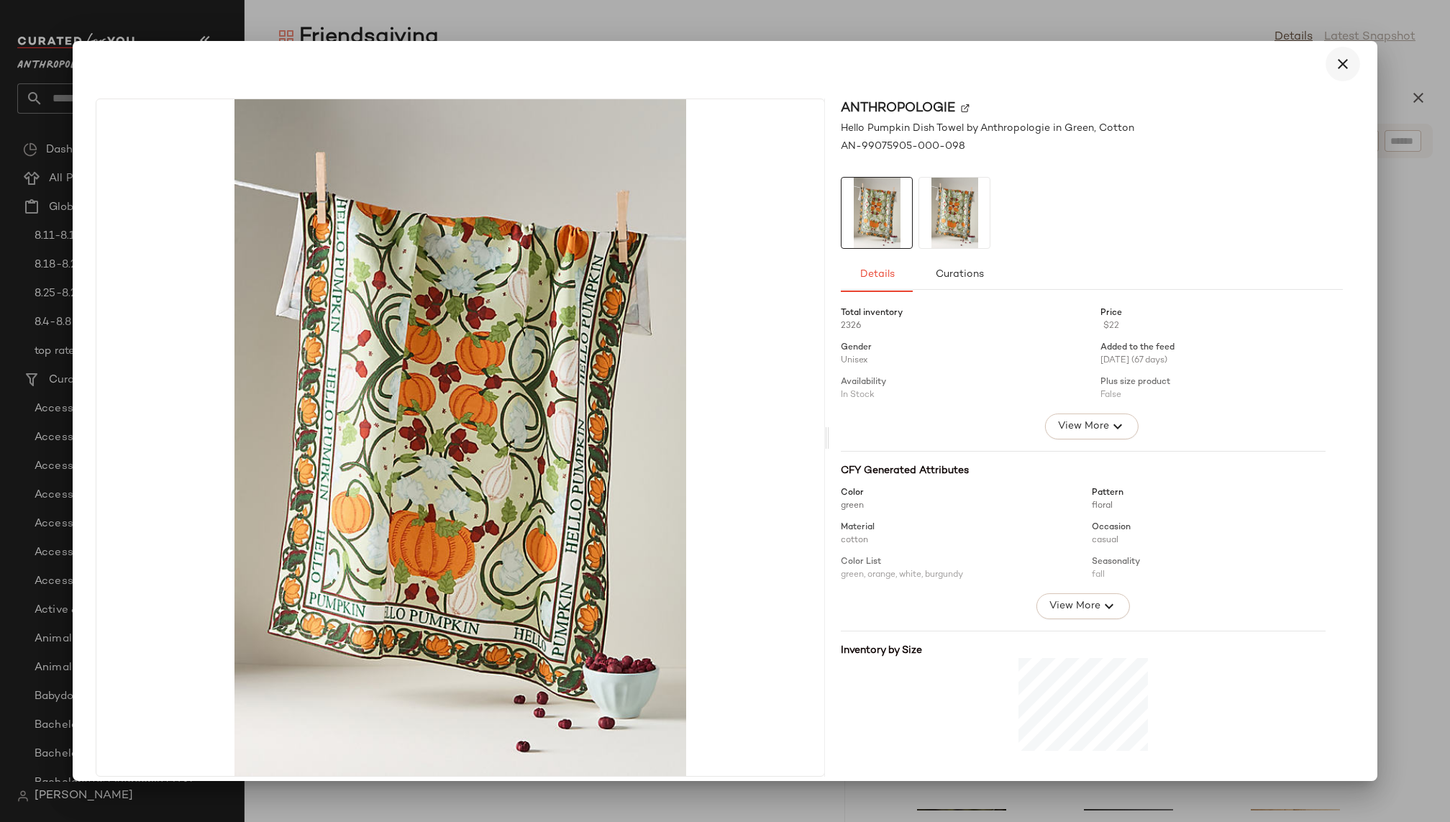
click at [1335, 63] on icon "button" at bounding box center [1343, 63] width 17 height 17
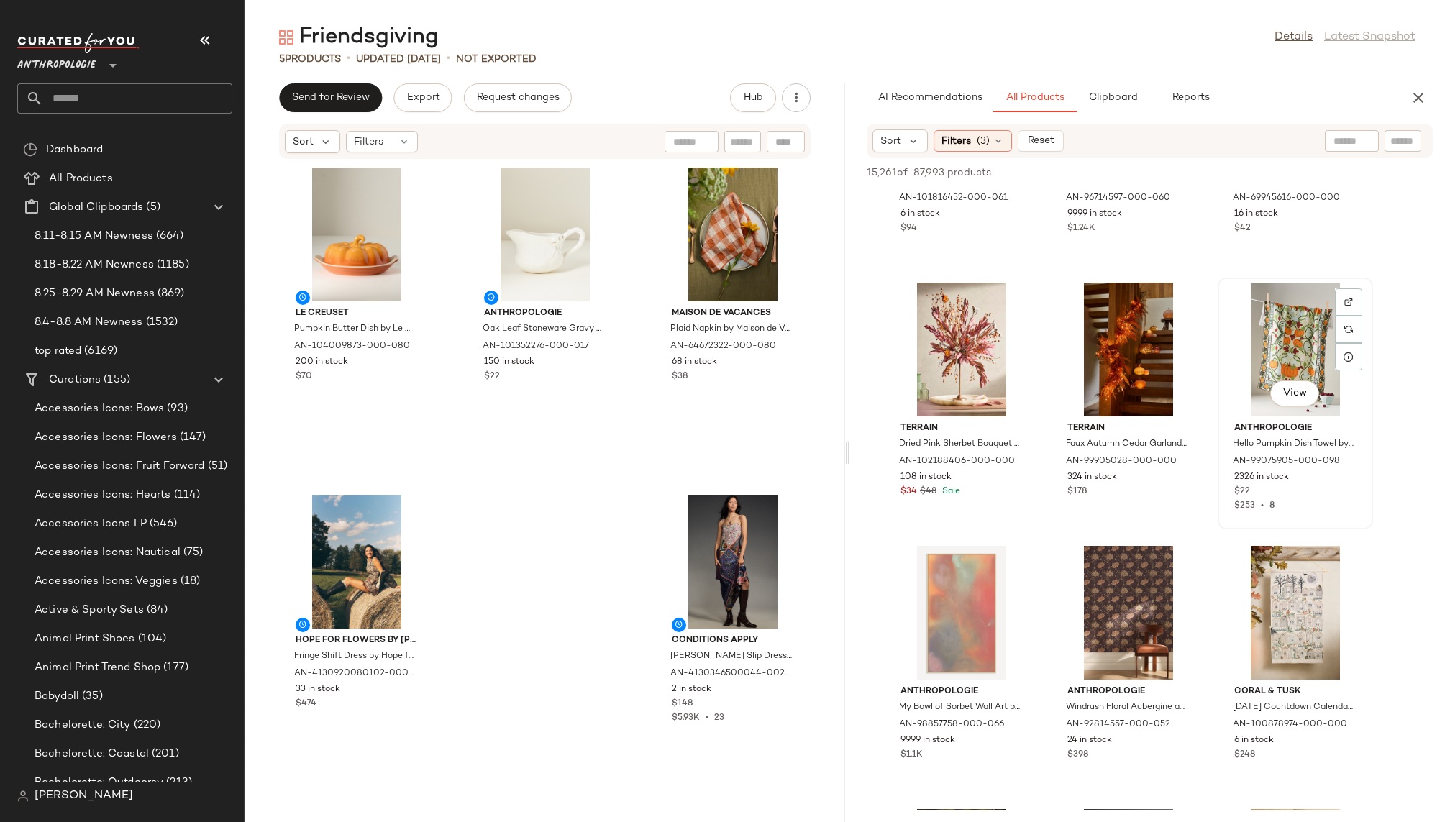
click at [1260, 338] on div "View" at bounding box center [1295, 350] width 145 height 134
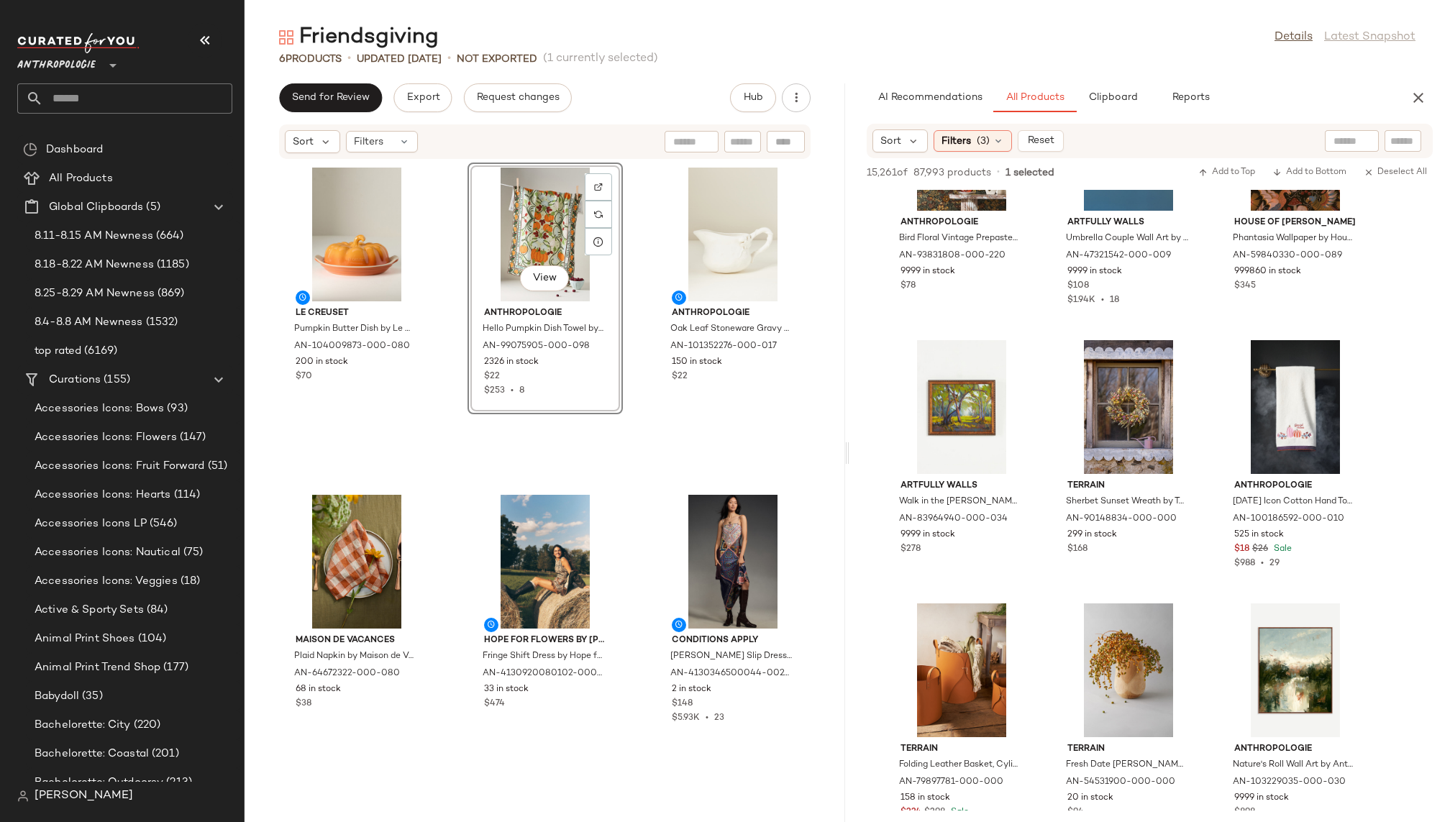
scroll to position [13291, 0]
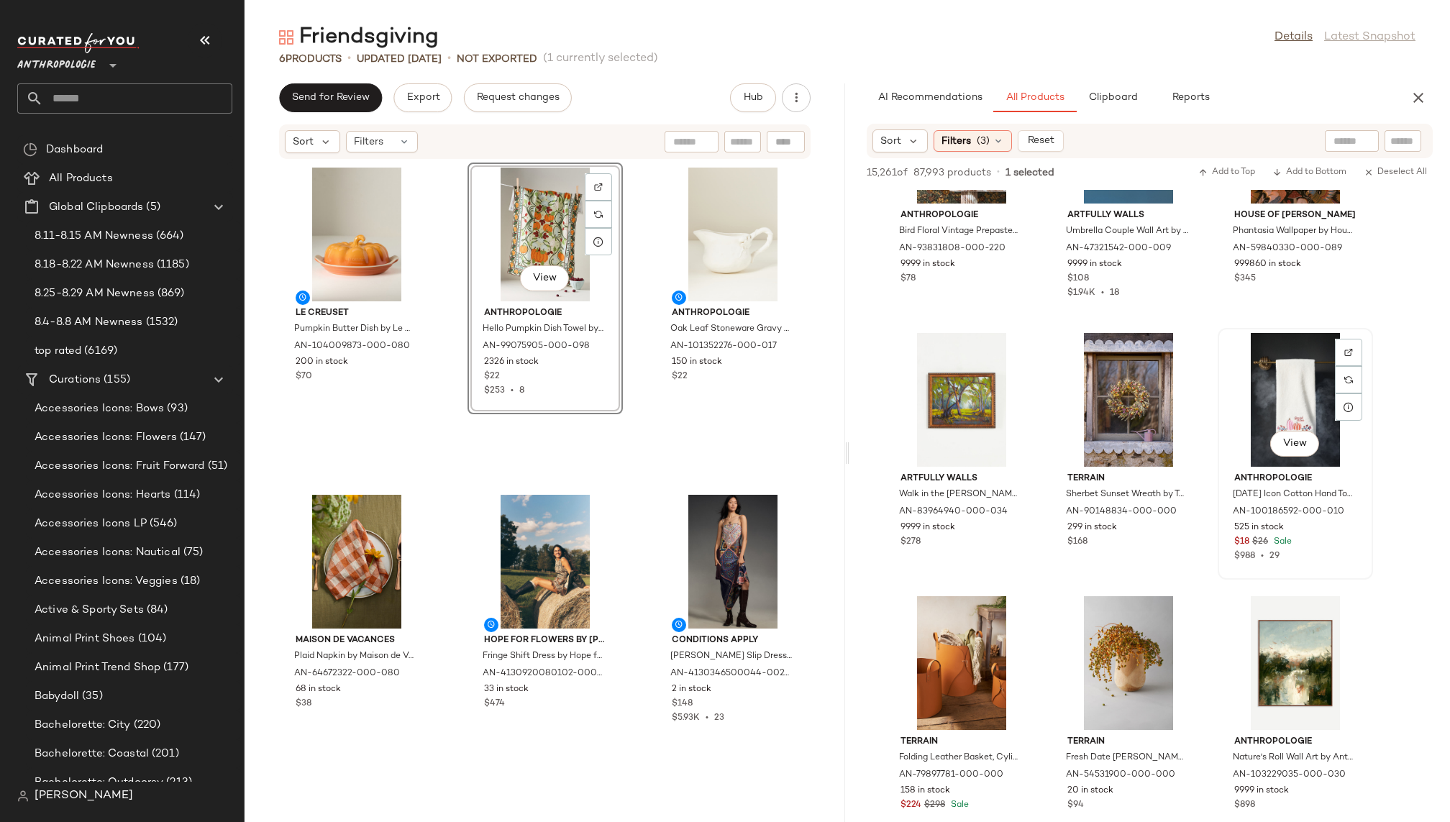
click at [1294, 458] on div "View" at bounding box center [1295, 445] width 49 height 29
click at [1292, 442] on span "View" at bounding box center [1295, 444] width 24 height 12
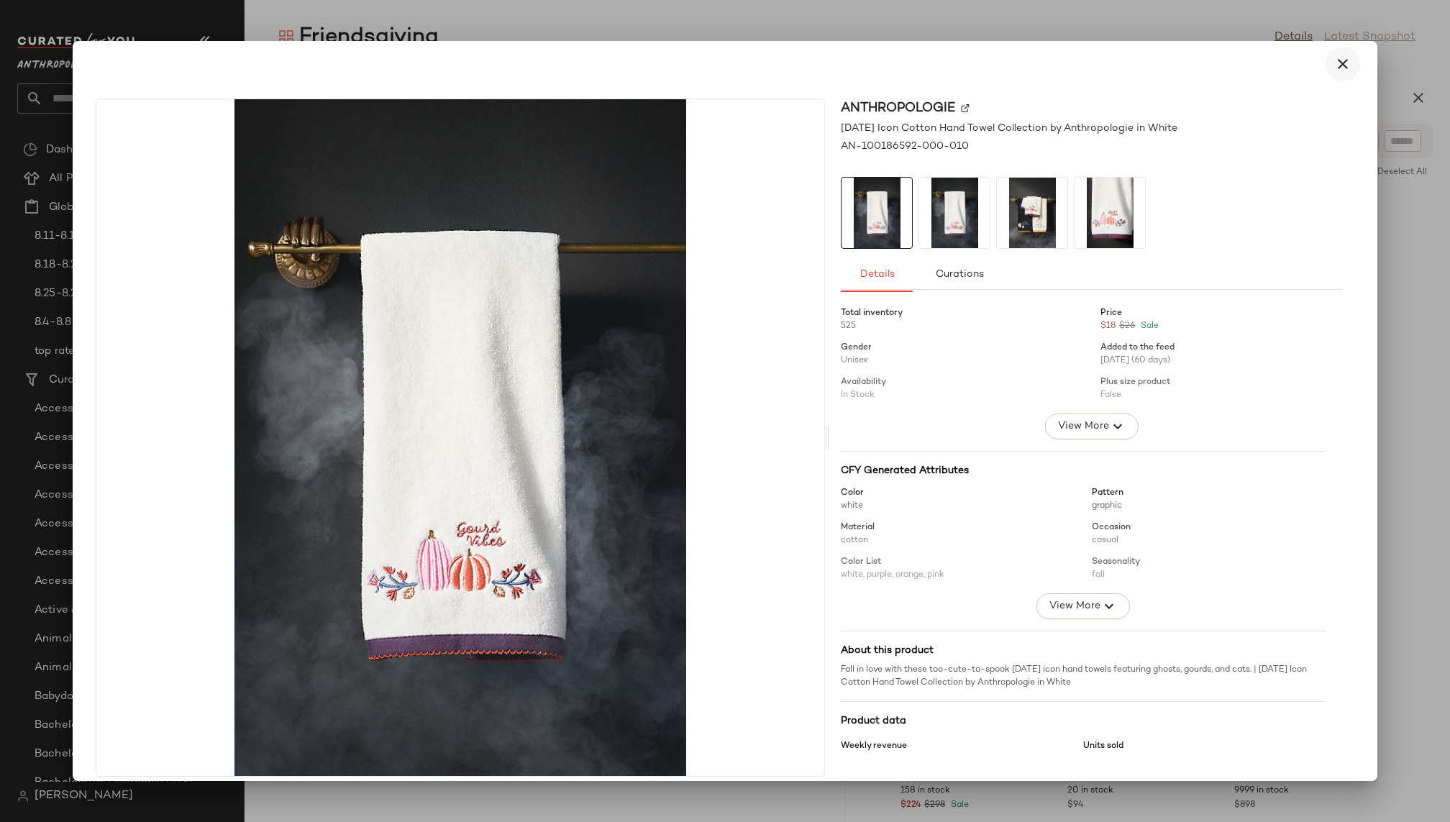
click at [1335, 59] on icon "button" at bounding box center [1343, 63] width 17 height 17
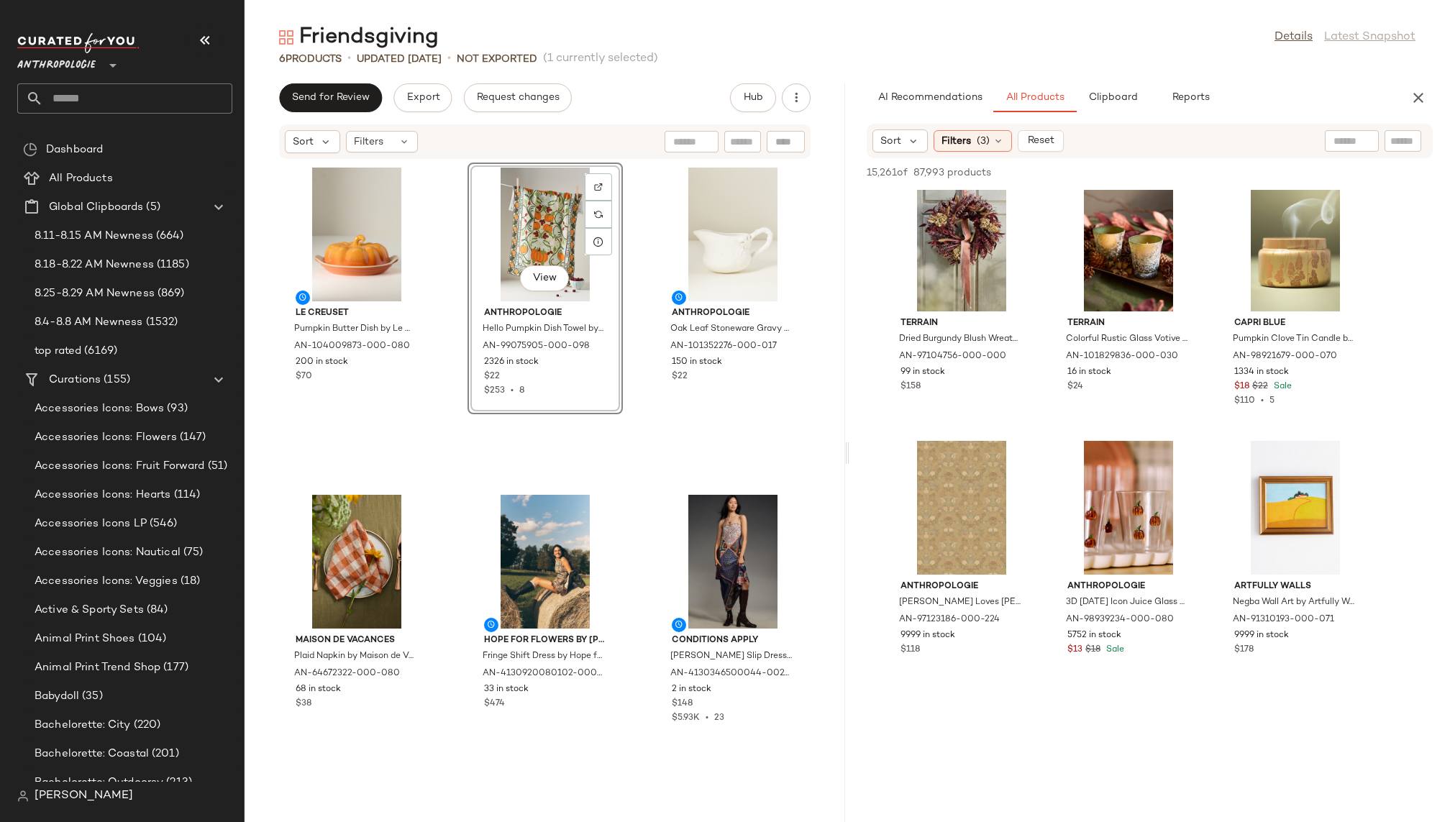
scroll to position [15900, 0]
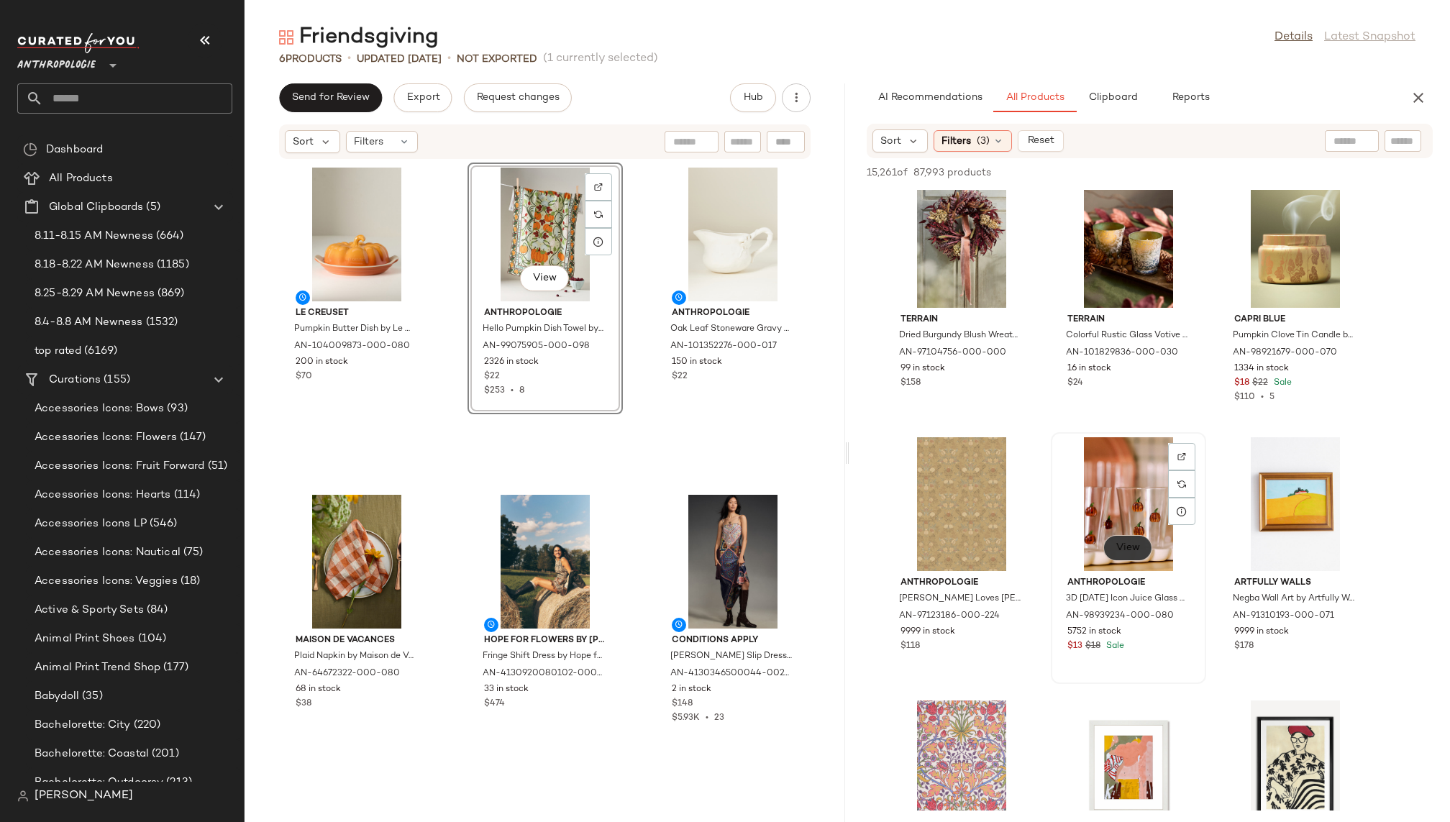
click at [1130, 548] on span "View" at bounding box center [1128, 548] width 24 height 12
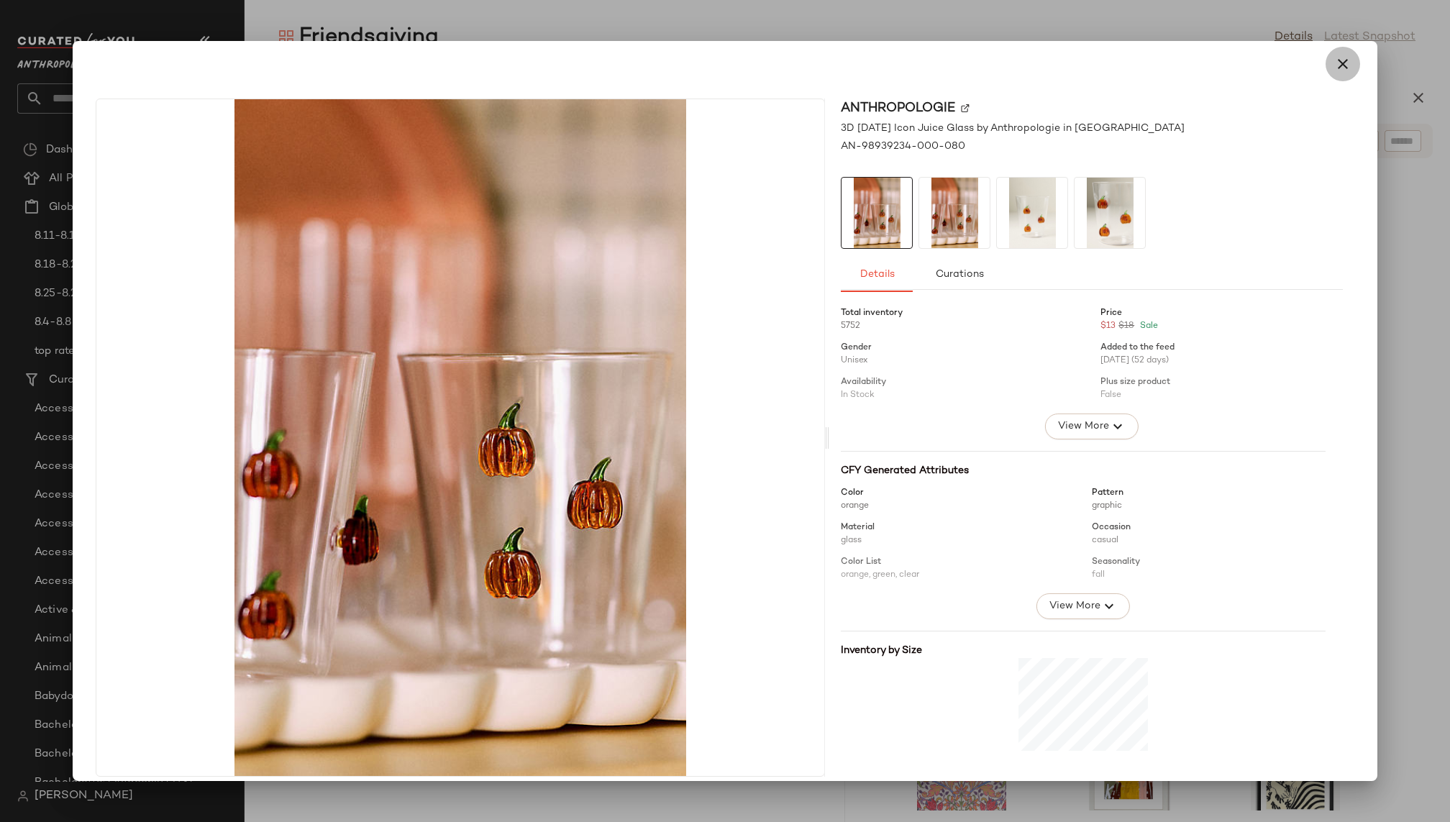
click at [1335, 67] on icon "button" at bounding box center [1343, 63] width 17 height 17
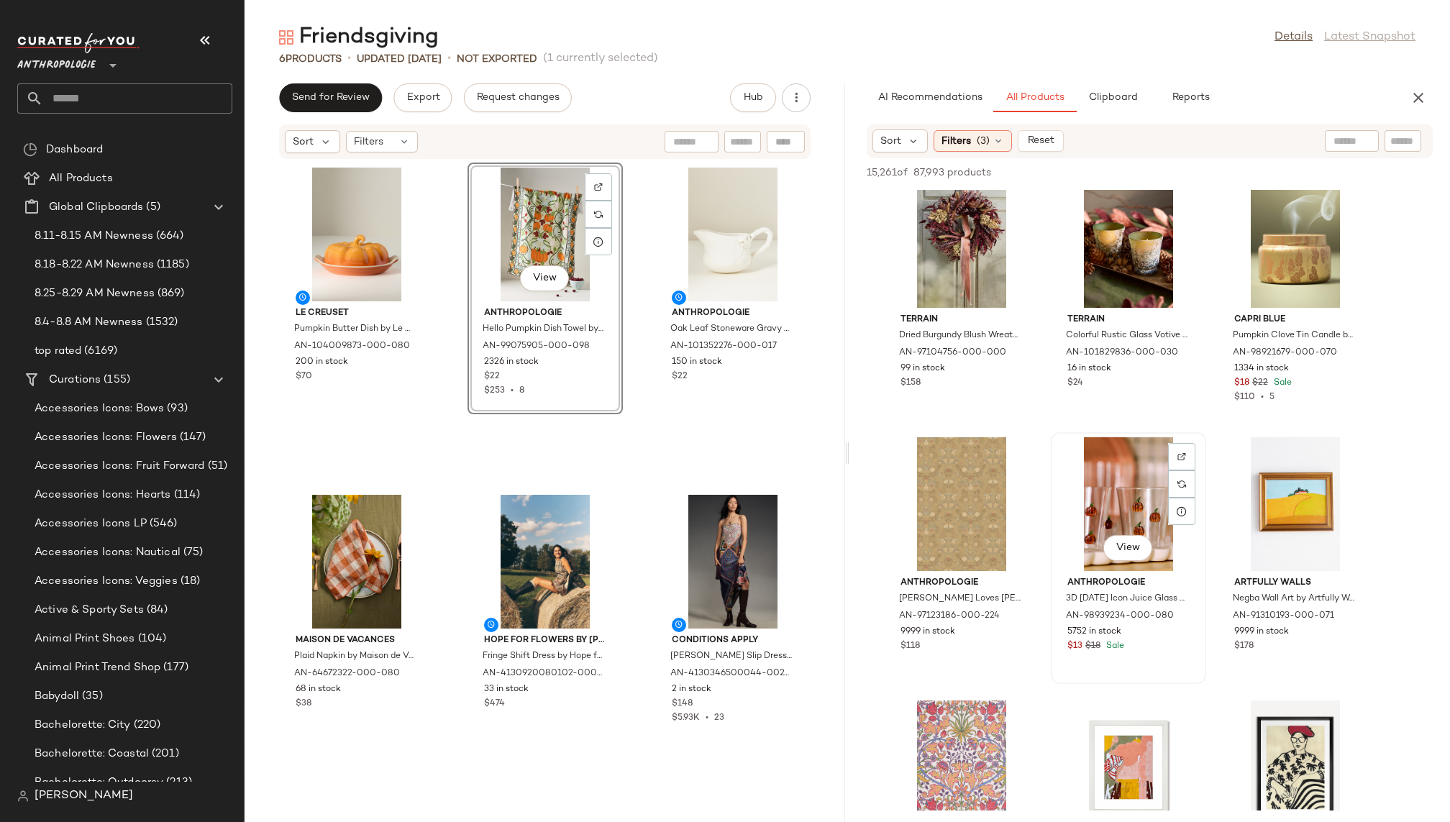
click at [1073, 539] on div "View" at bounding box center [1128, 504] width 145 height 134
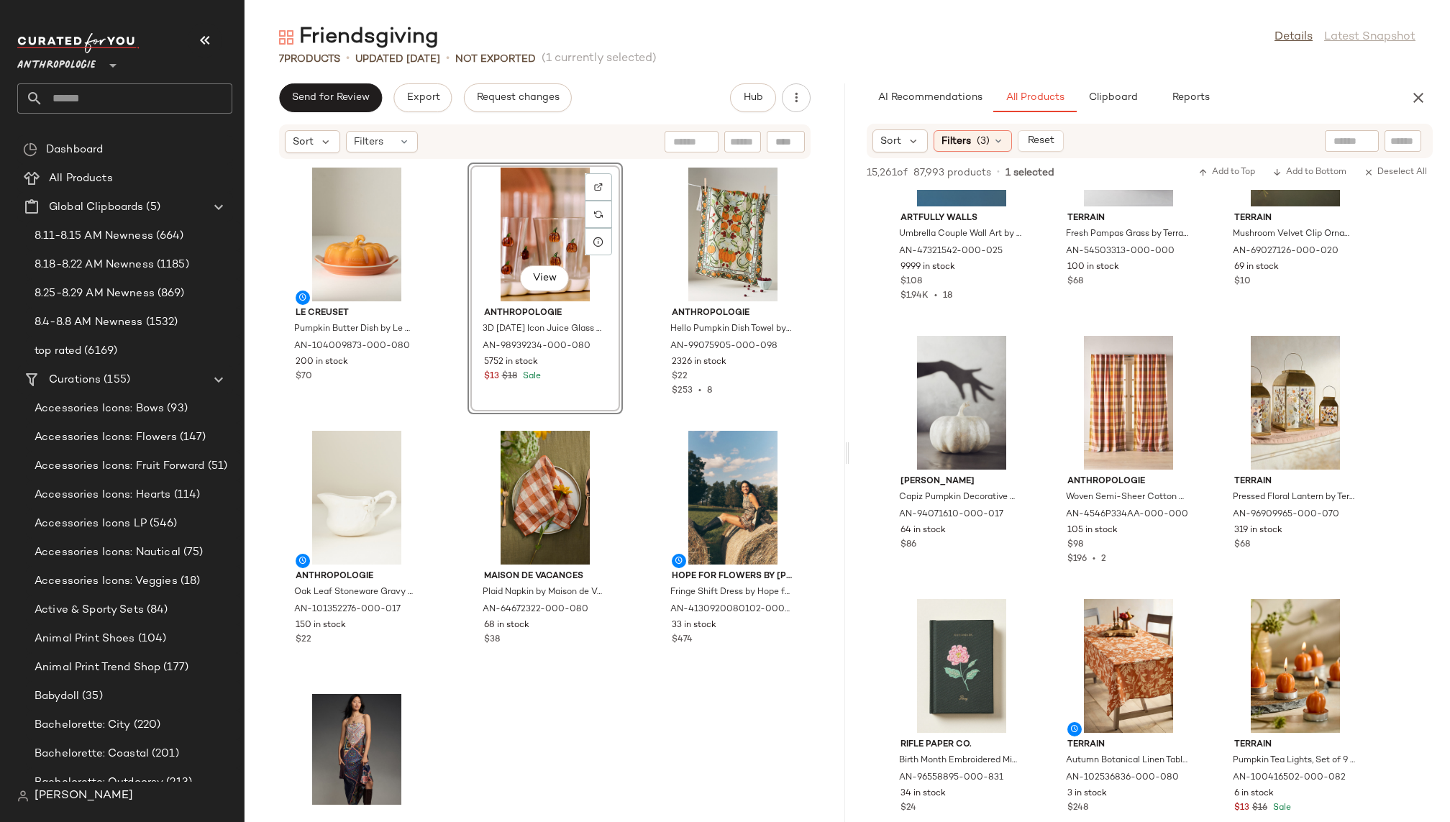
scroll to position [23428, 0]
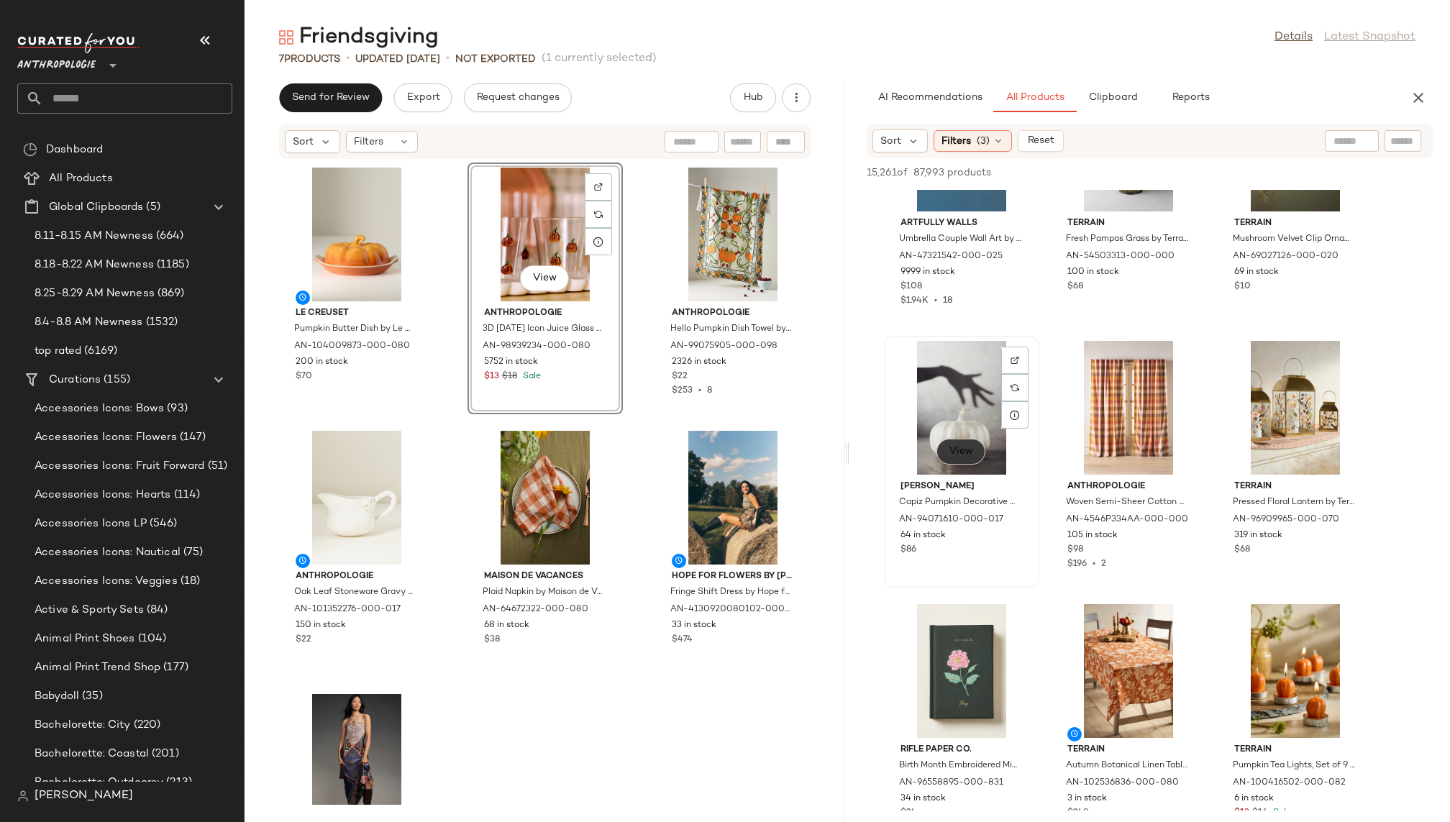
click at [958, 450] on span "View" at bounding box center [961, 452] width 24 height 12
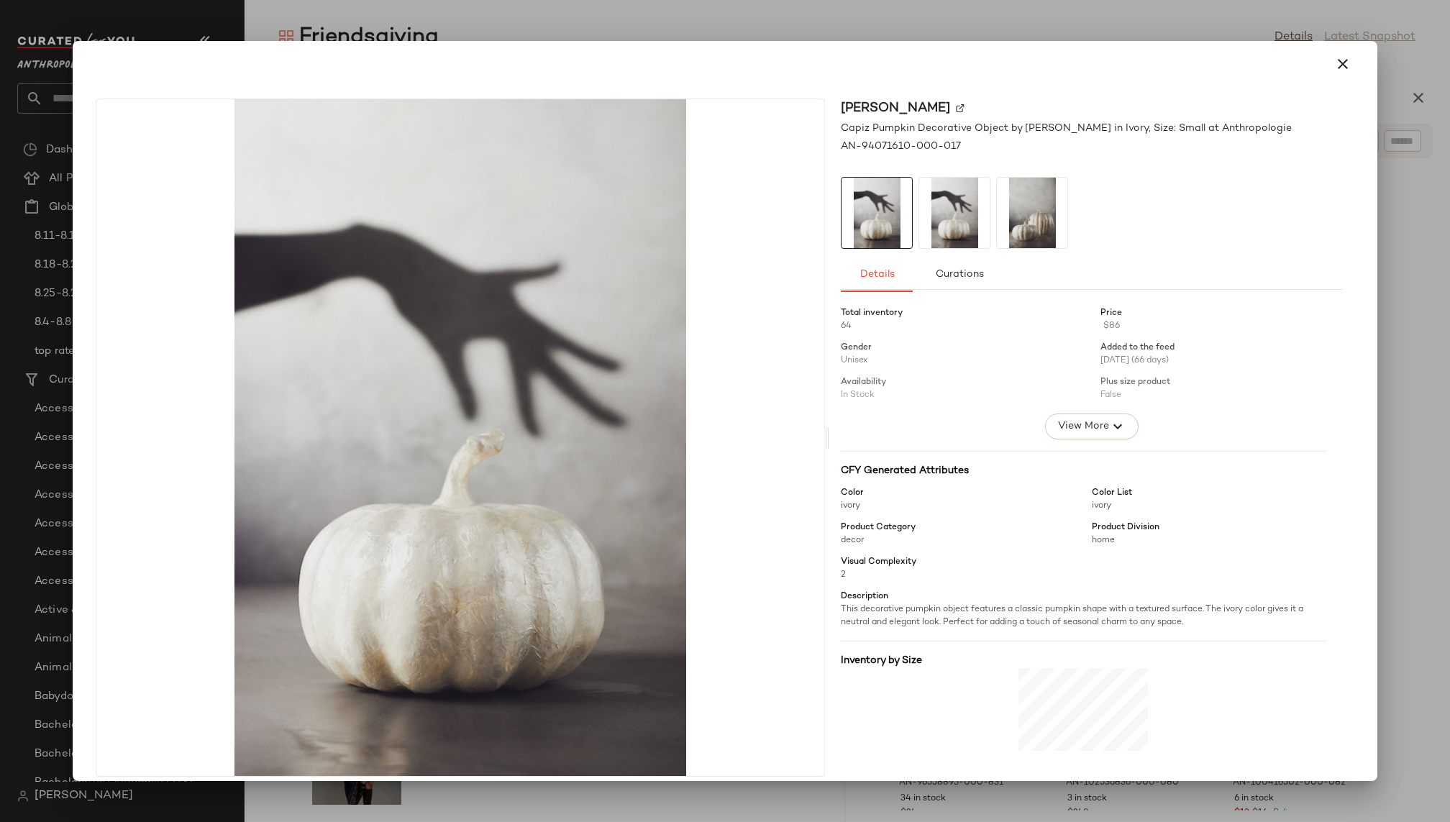
click at [1007, 199] on img at bounding box center [1032, 213] width 71 height 71
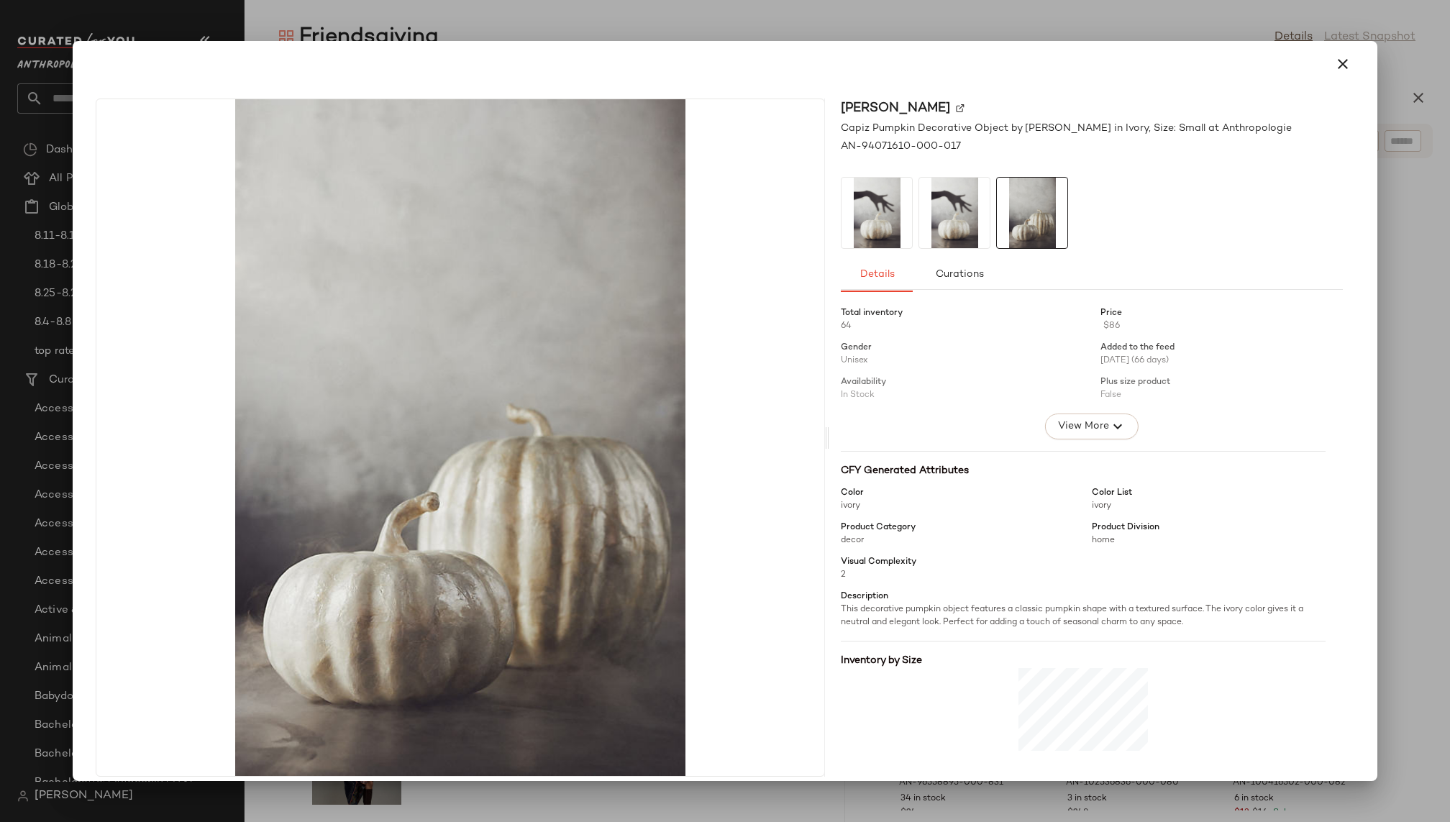
click at [977, 209] on img at bounding box center [954, 213] width 71 height 71
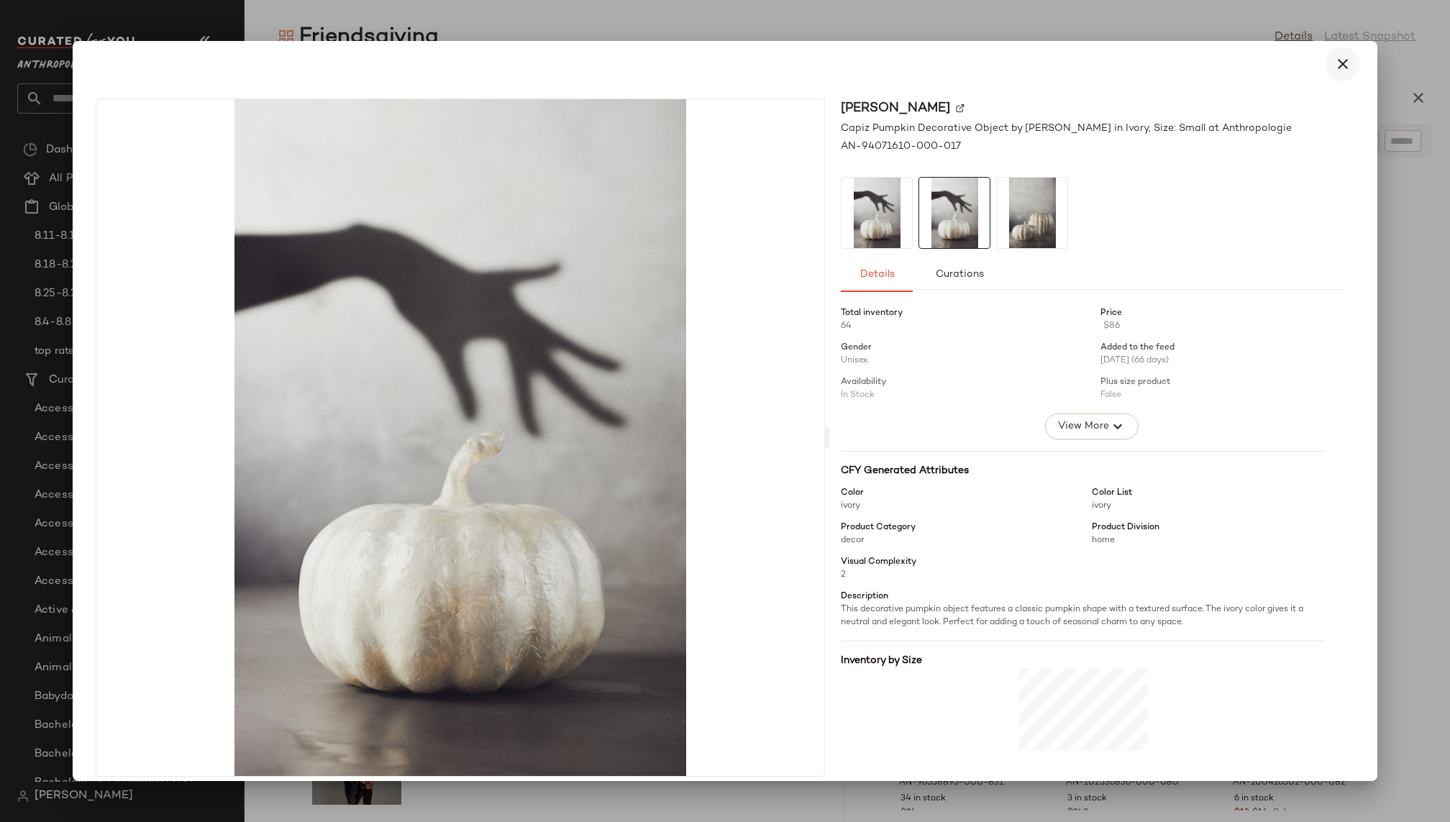
click at [1335, 69] on icon "button" at bounding box center [1343, 63] width 17 height 17
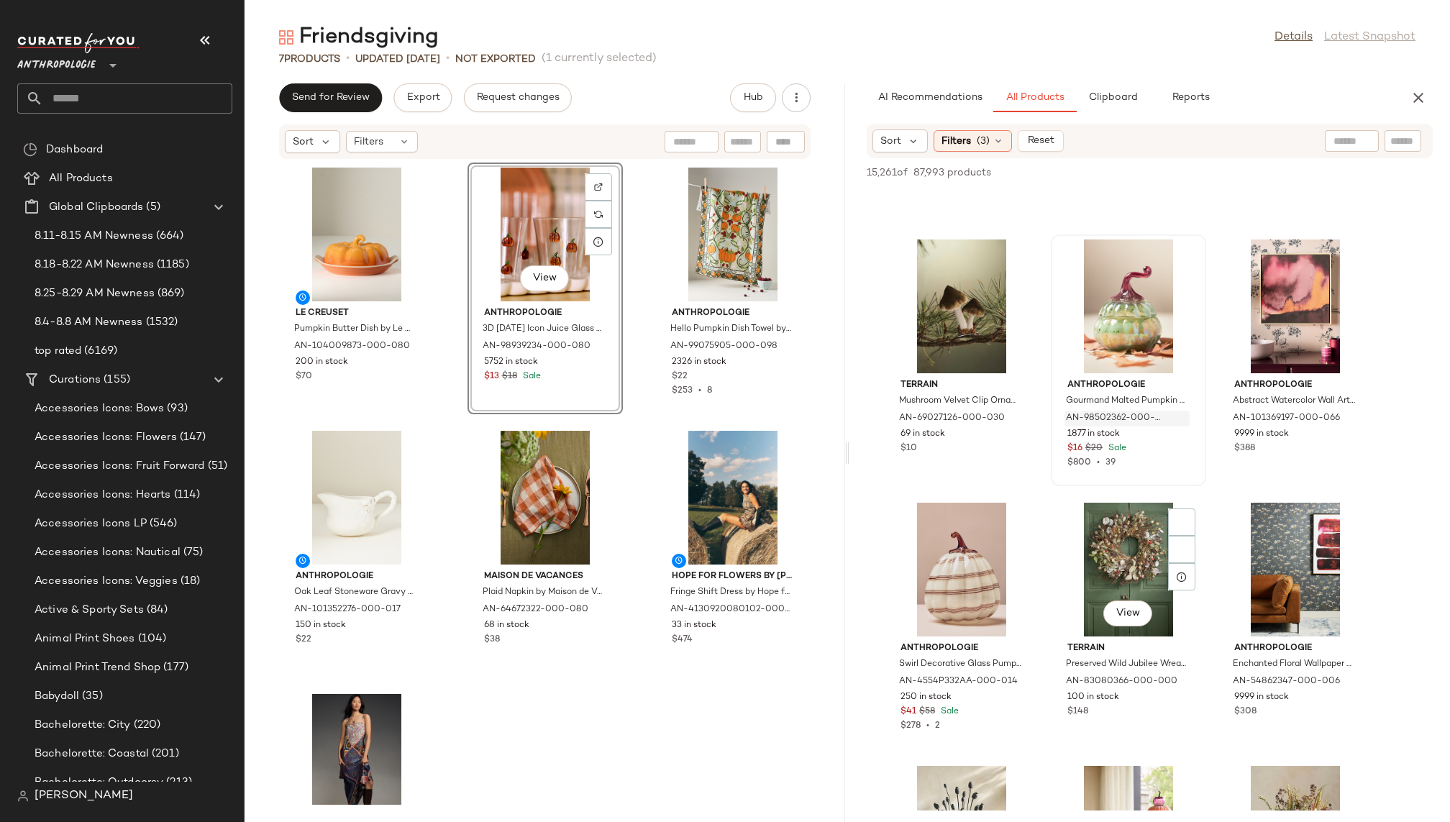
scroll to position [26541, 0]
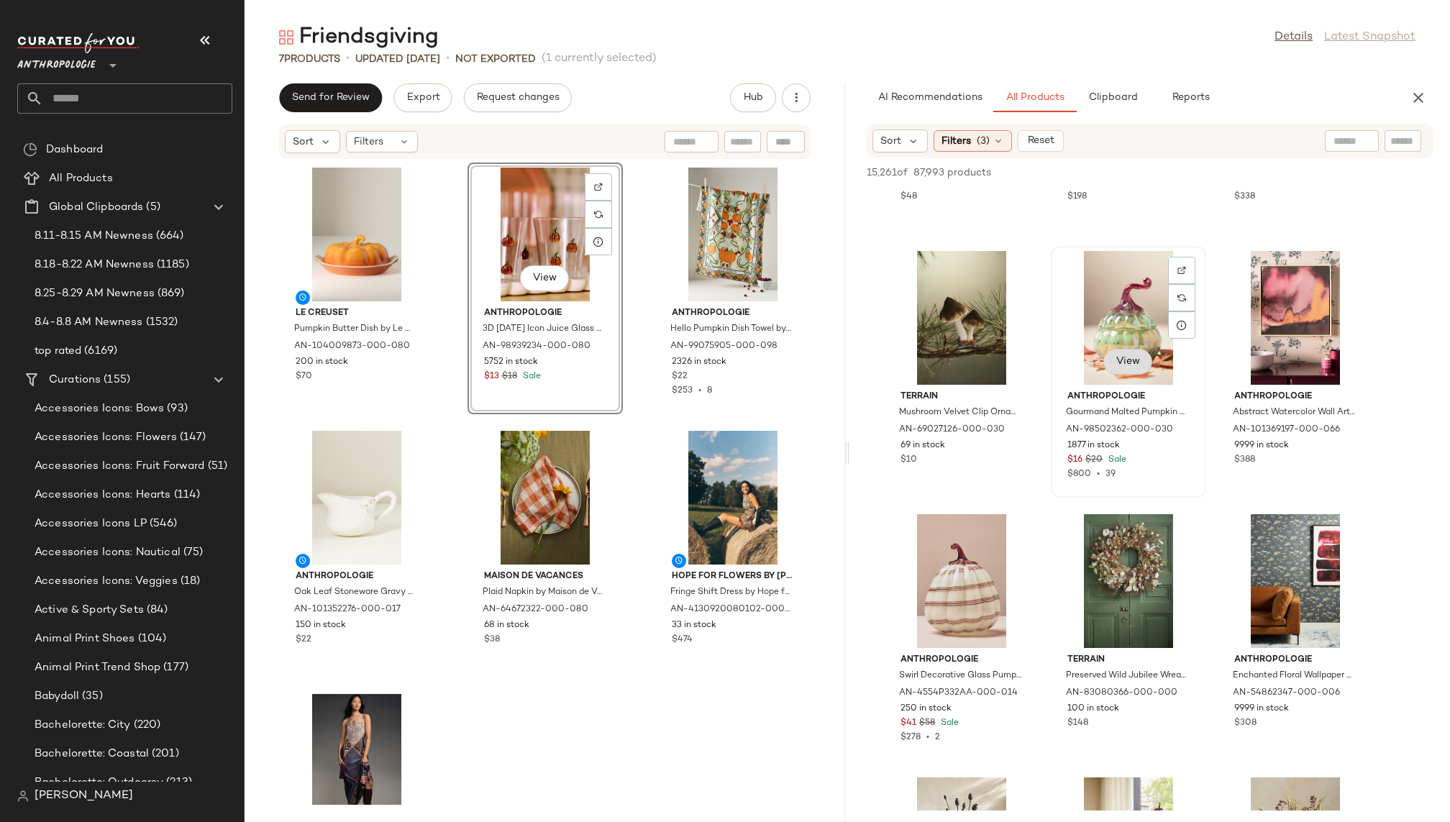
click at [1127, 358] on span "View" at bounding box center [1128, 362] width 24 height 12
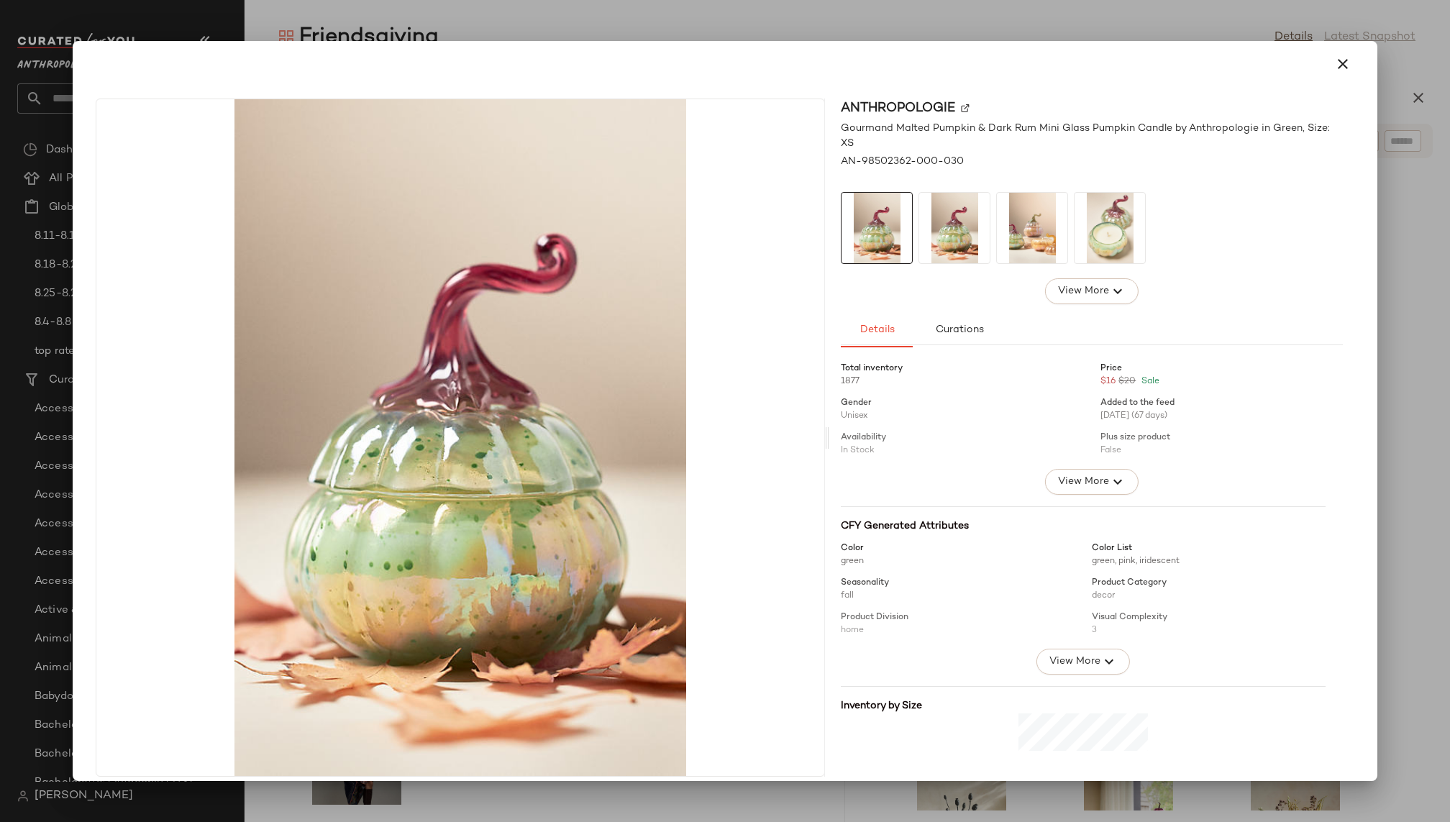
click at [1026, 224] on img at bounding box center [1032, 228] width 71 height 71
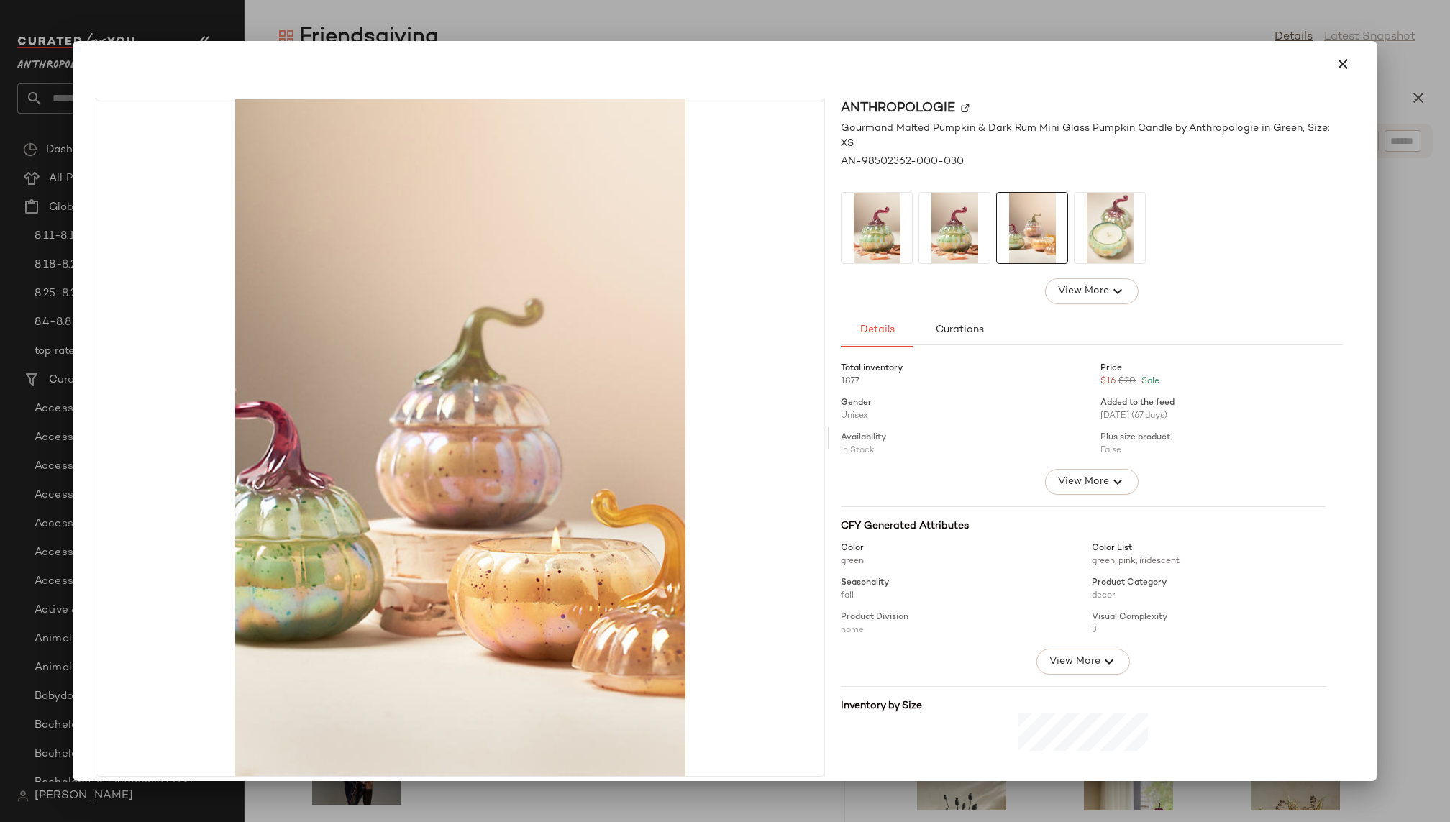
click at [1091, 213] on img at bounding box center [1110, 228] width 71 height 71
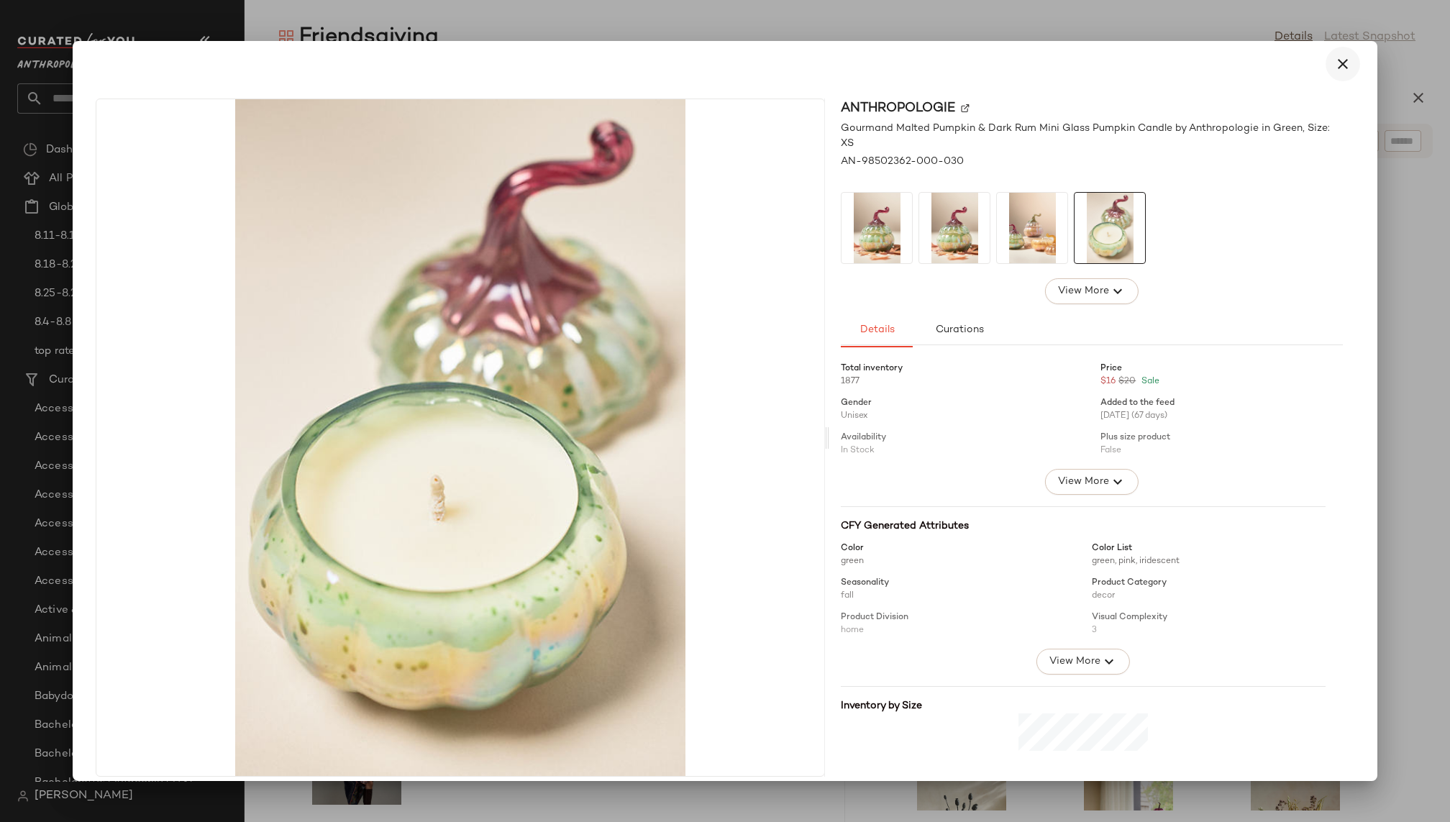
click at [1339, 64] on icon "button" at bounding box center [1343, 63] width 17 height 17
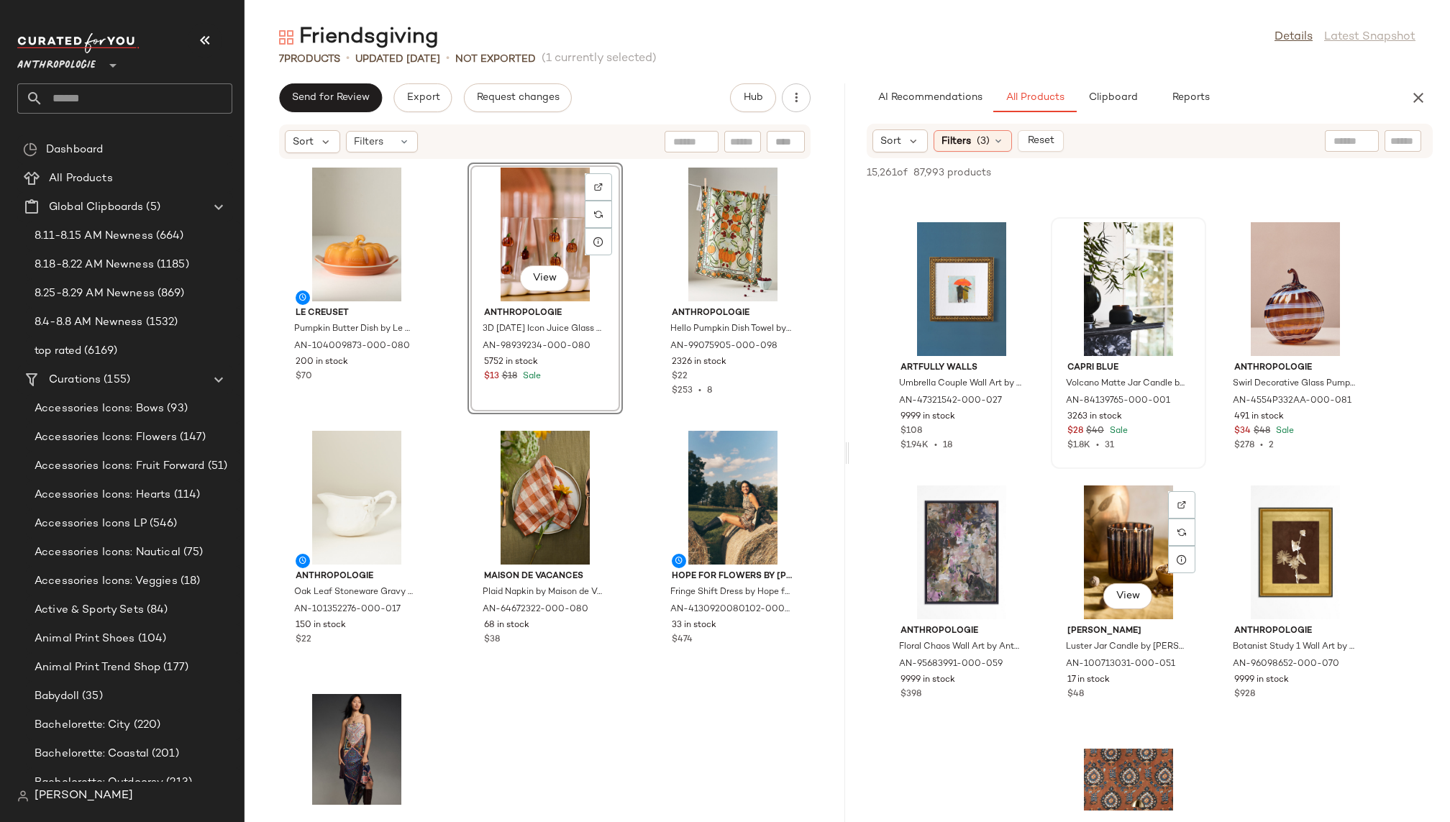
scroll to position [34275, 0]
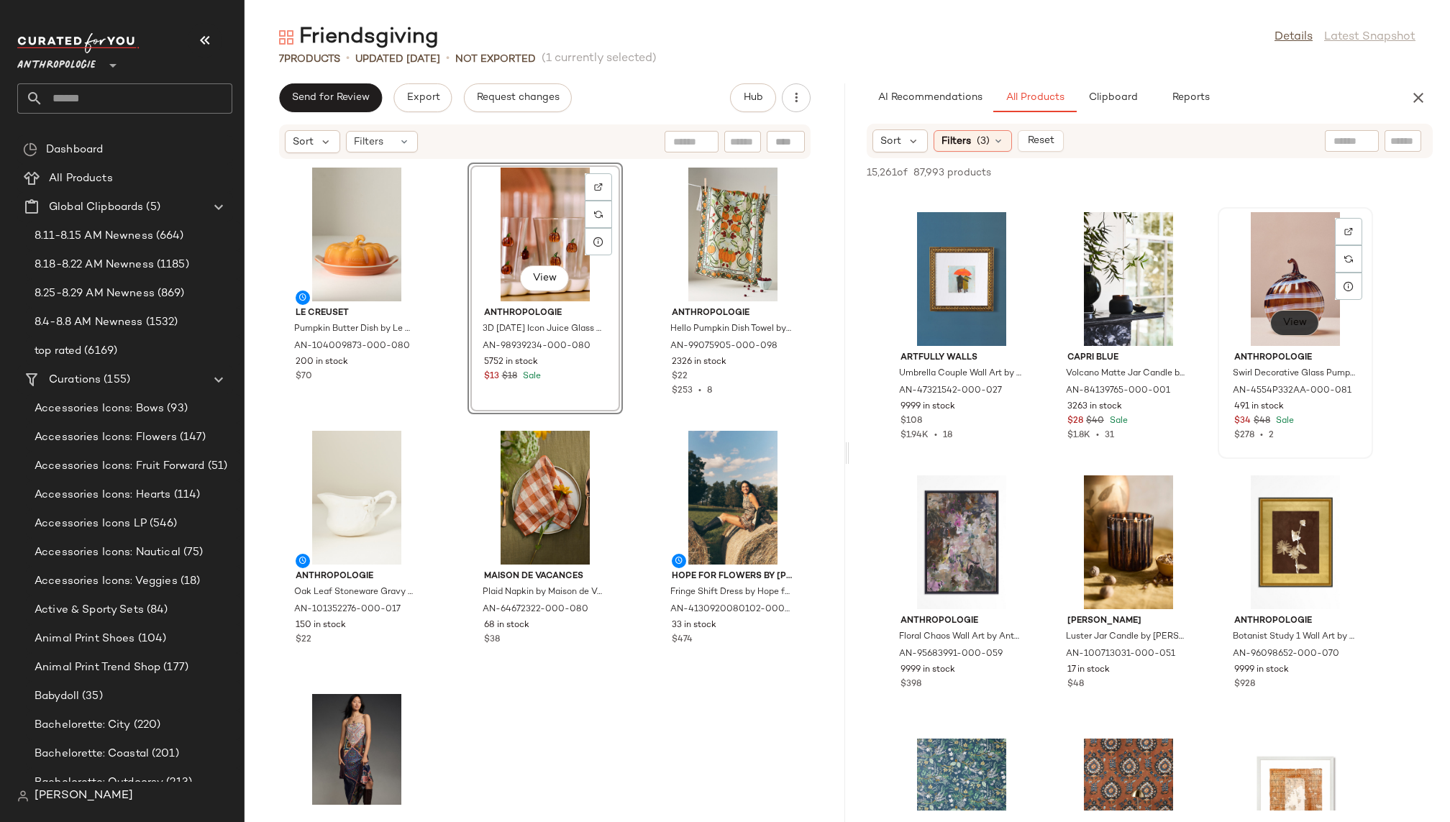
click at [1288, 332] on button "View" at bounding box center [1295, 323] width 49 height 26
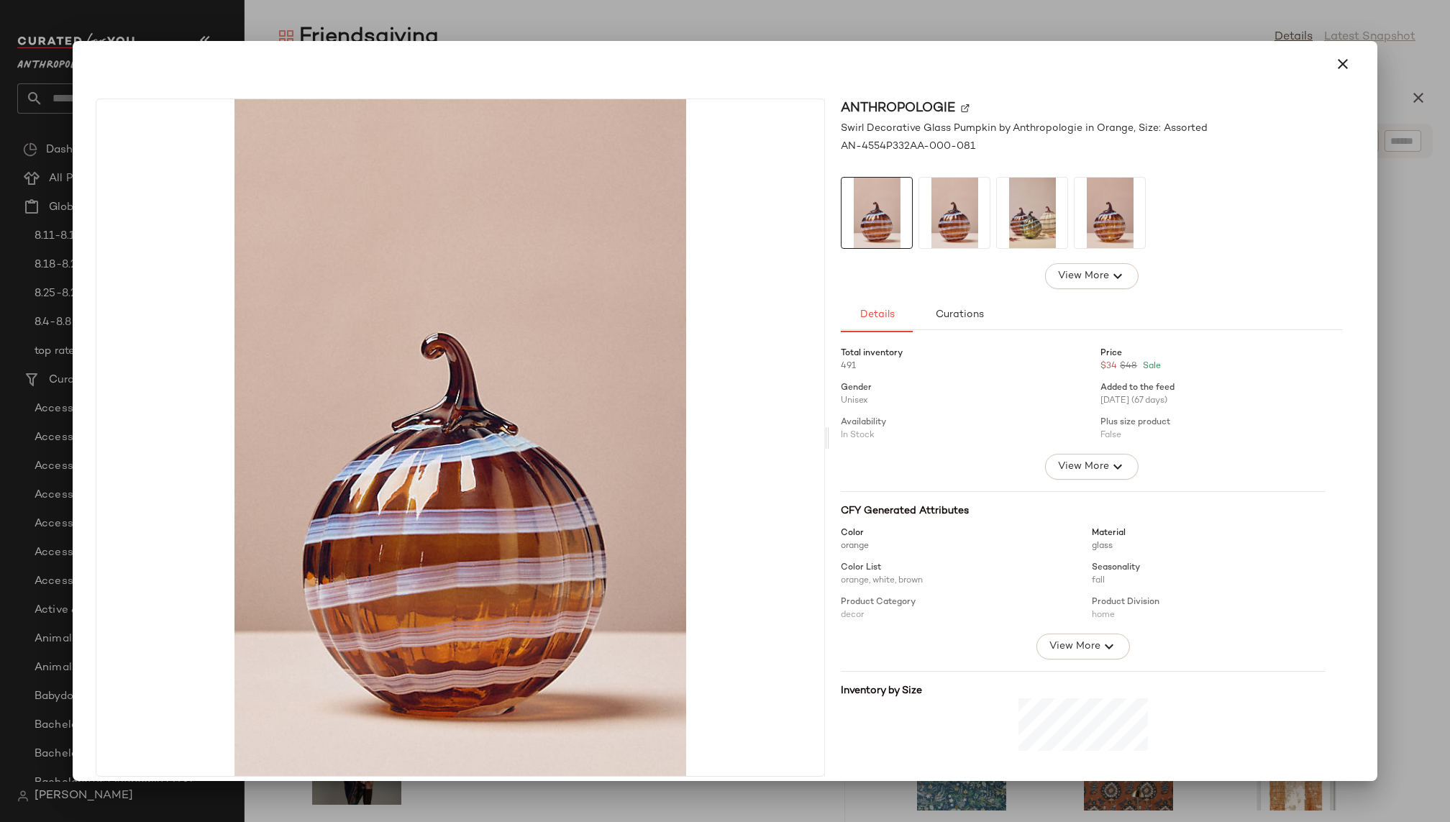
click at [1023, 209] on img at bounding box center [1032, 213] width 71 height 71
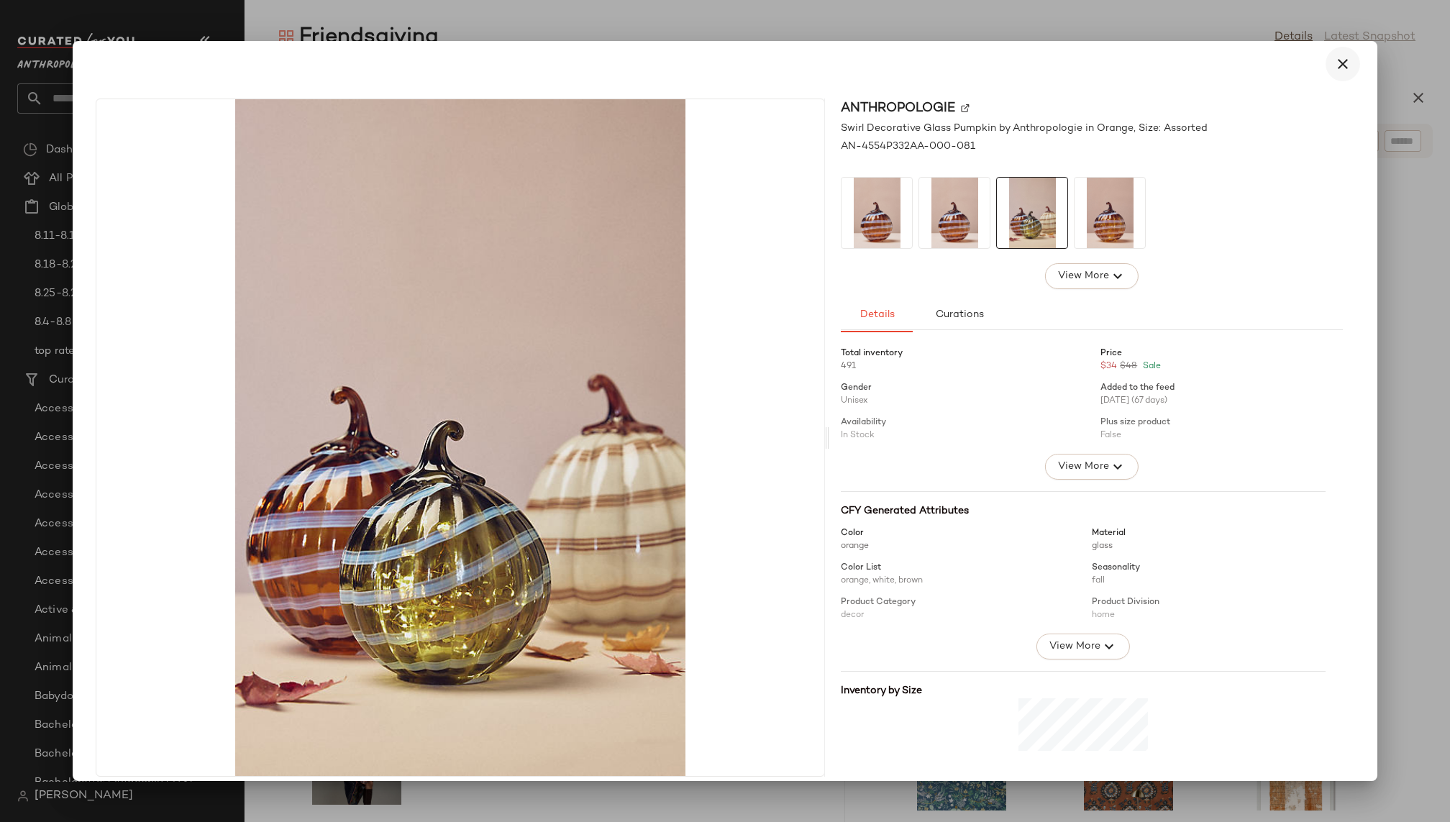
click at [1335, 64] on icon "button" at bounding box center [1343, 63] width 17 height 17
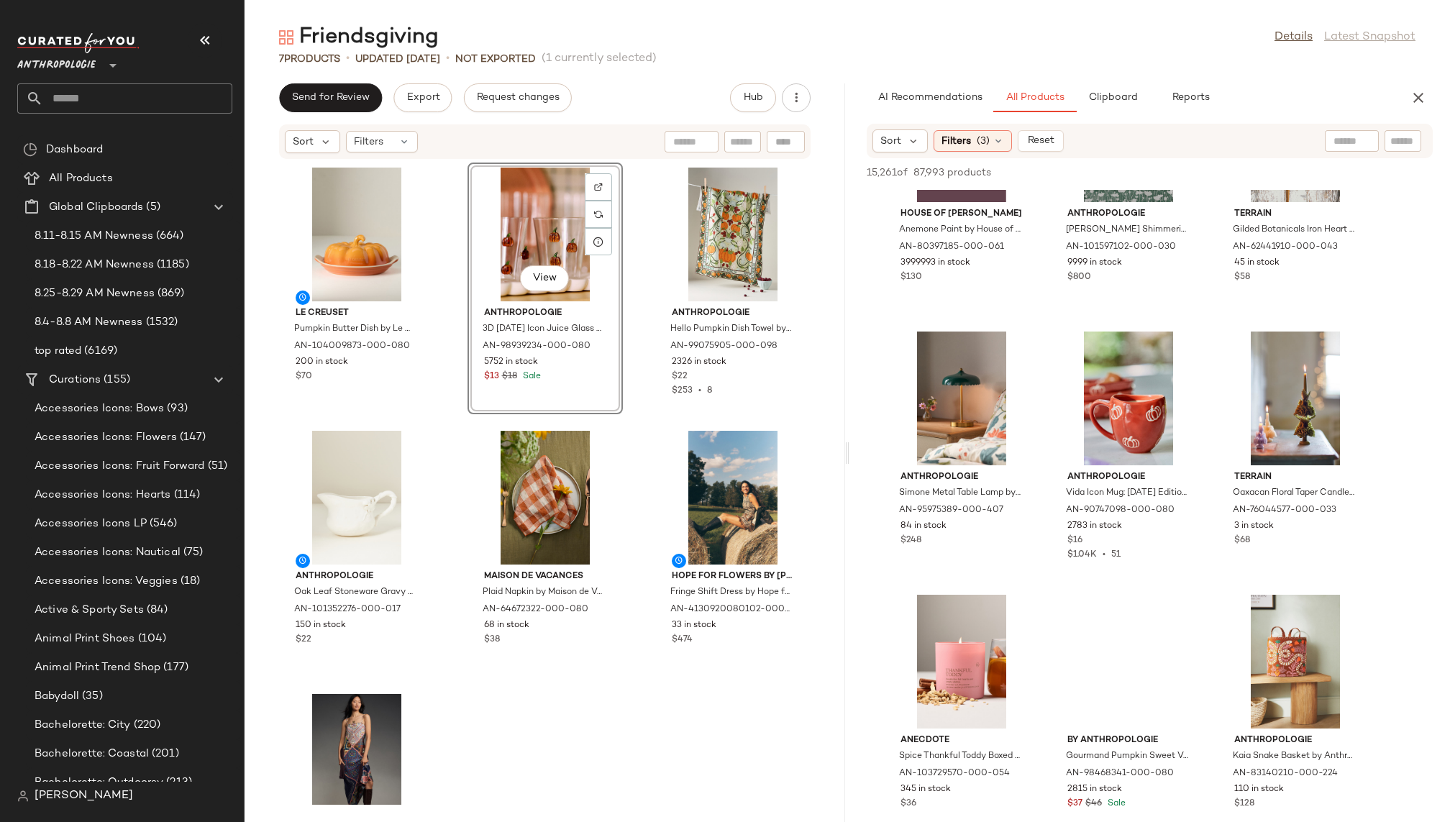
scroll to position [35531, 0]
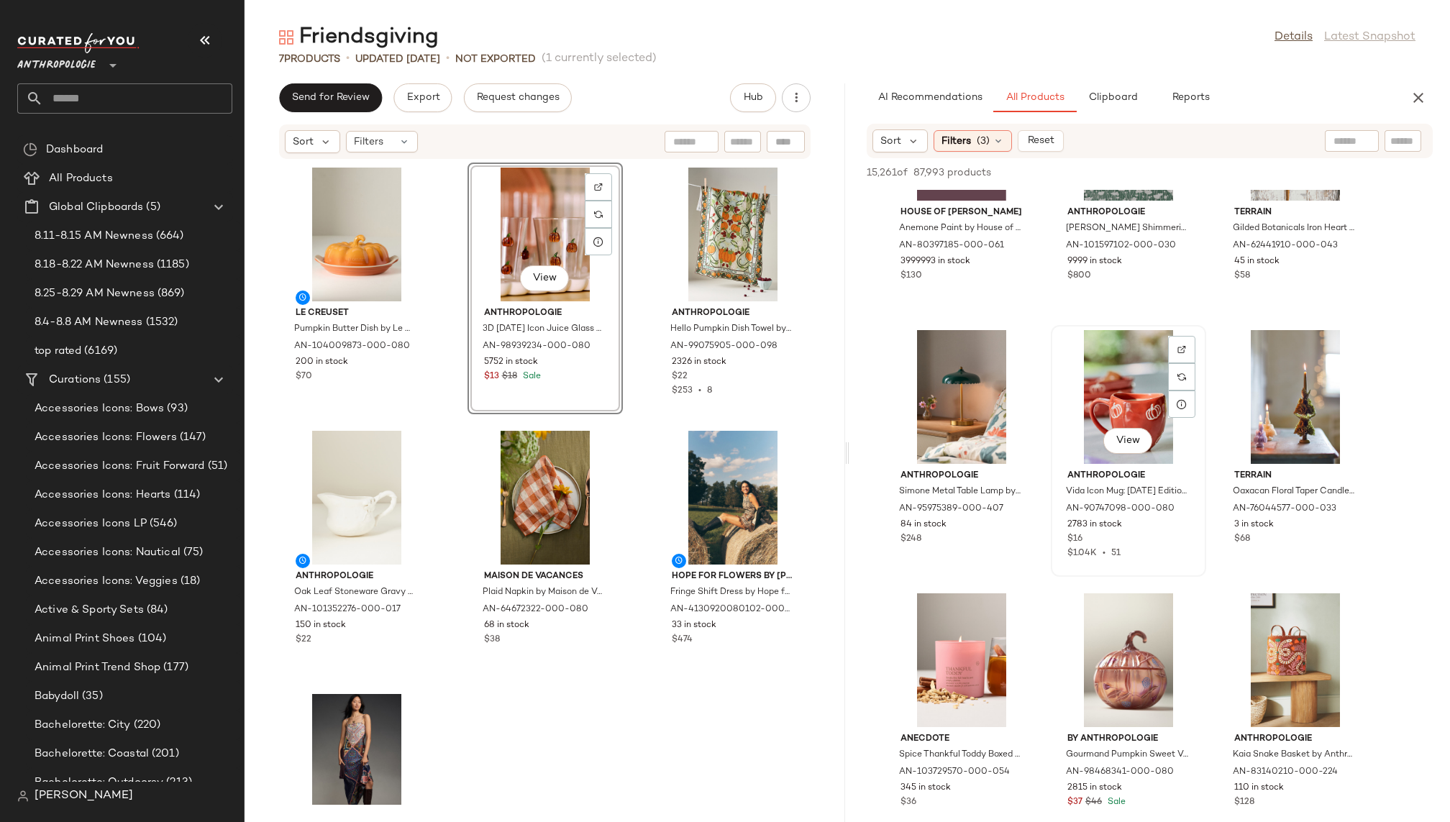
click at [1096, 363] on div "View" at bounding box center [1128, 397] width 145 height 134
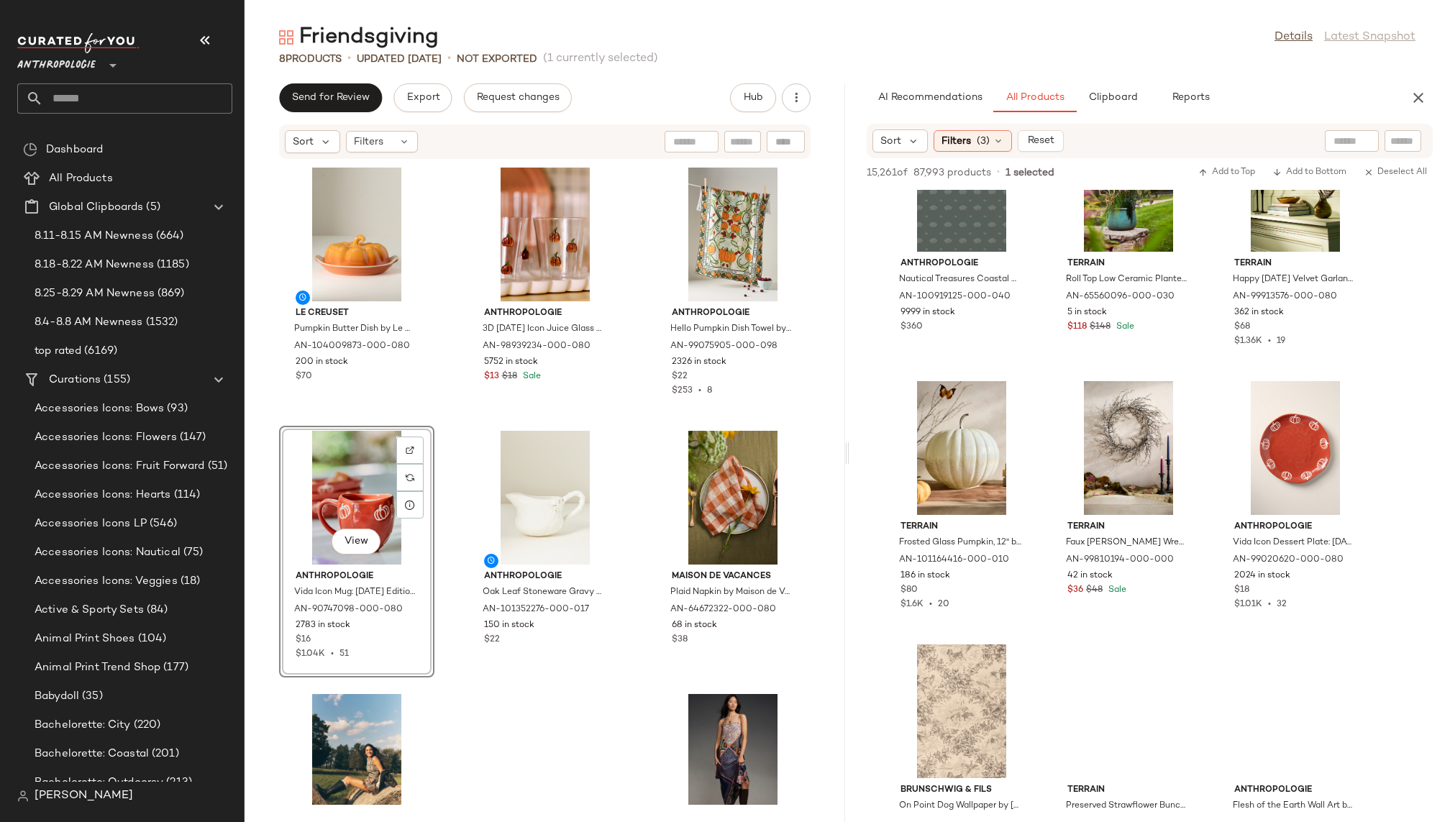
scroll to position [40982, 0]
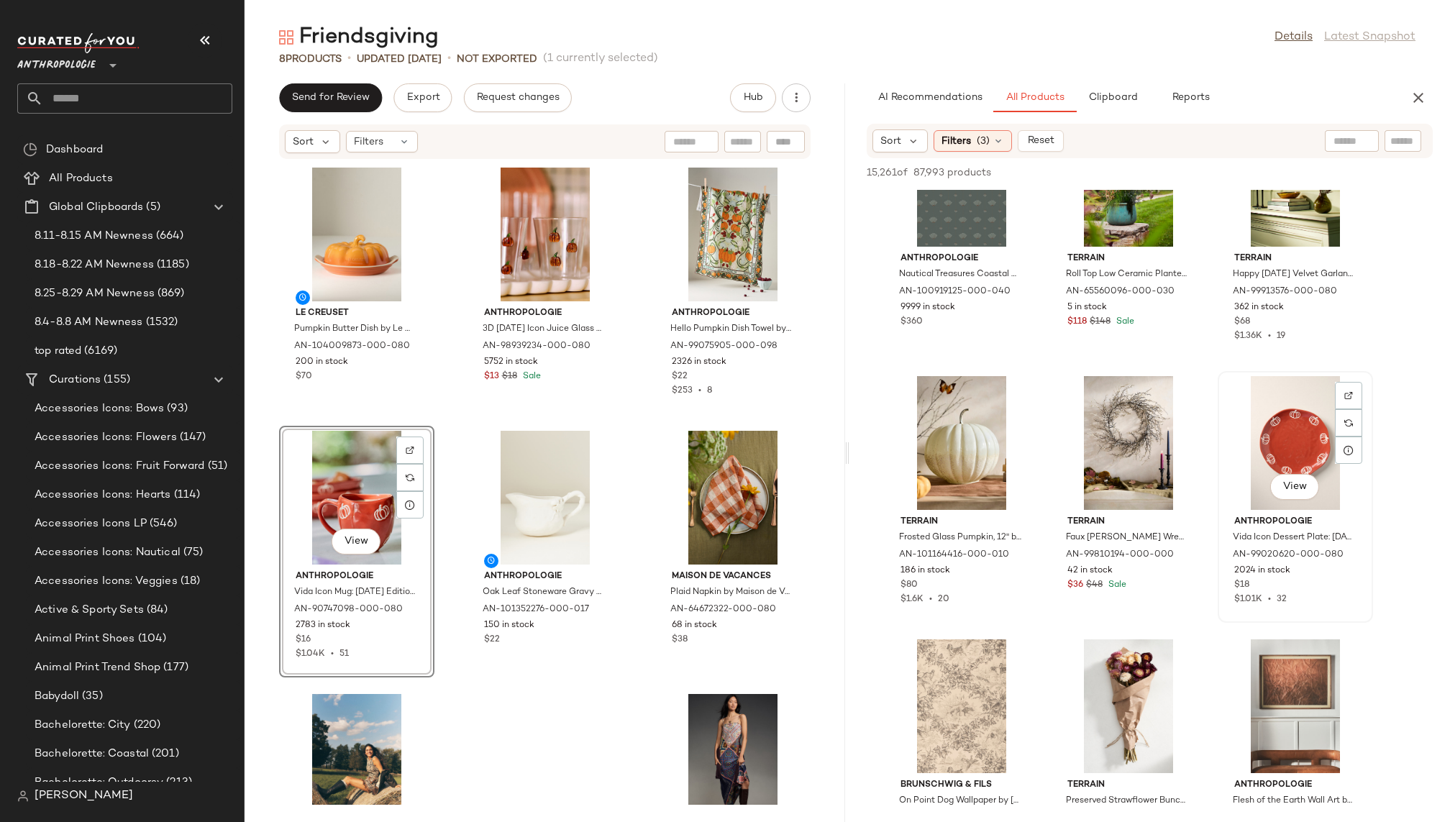
click at [1285, 462] on div "View" at bounding box center [1295, 443] width 145 height 134
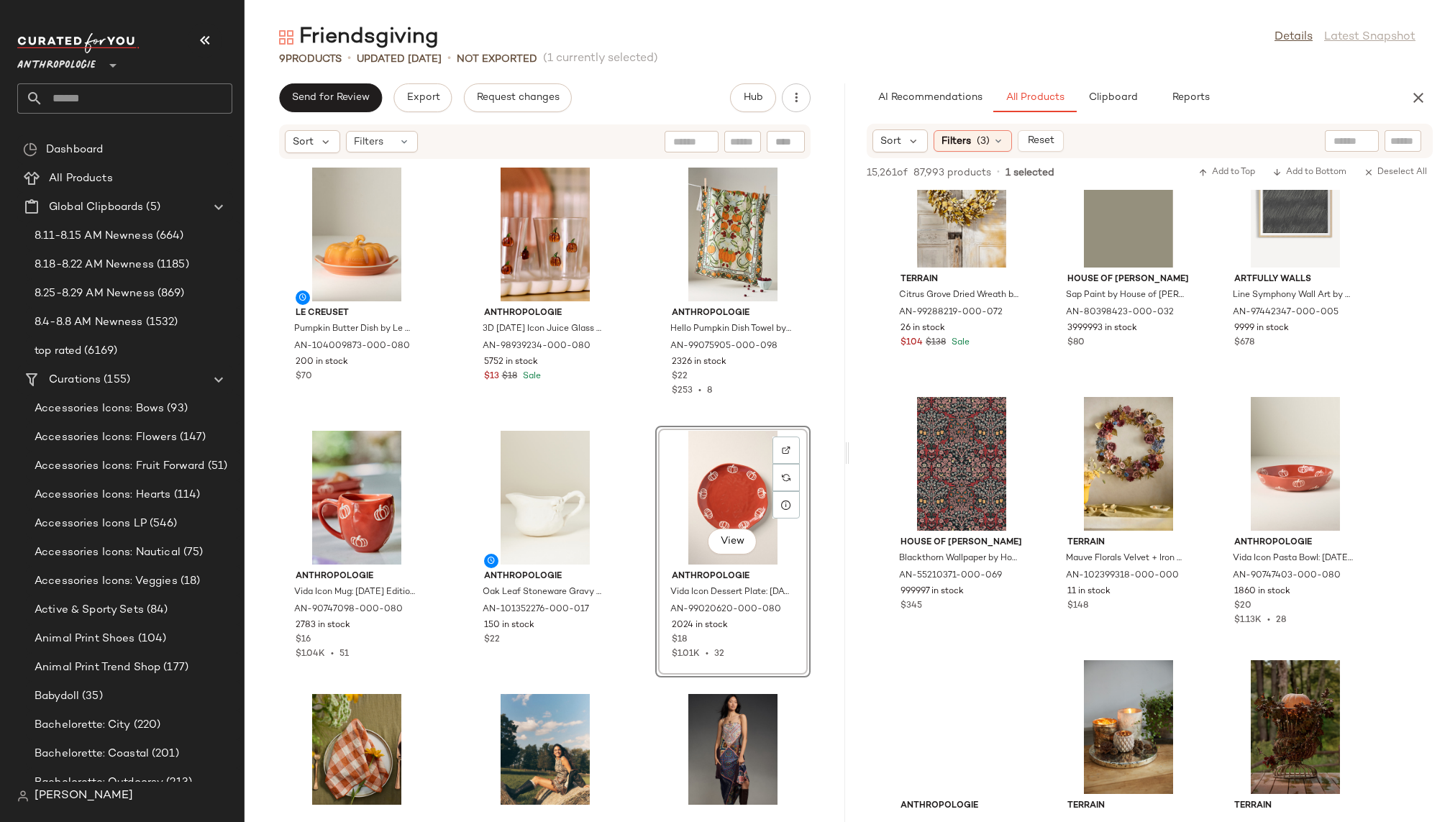
scroll to position [42896, 0]
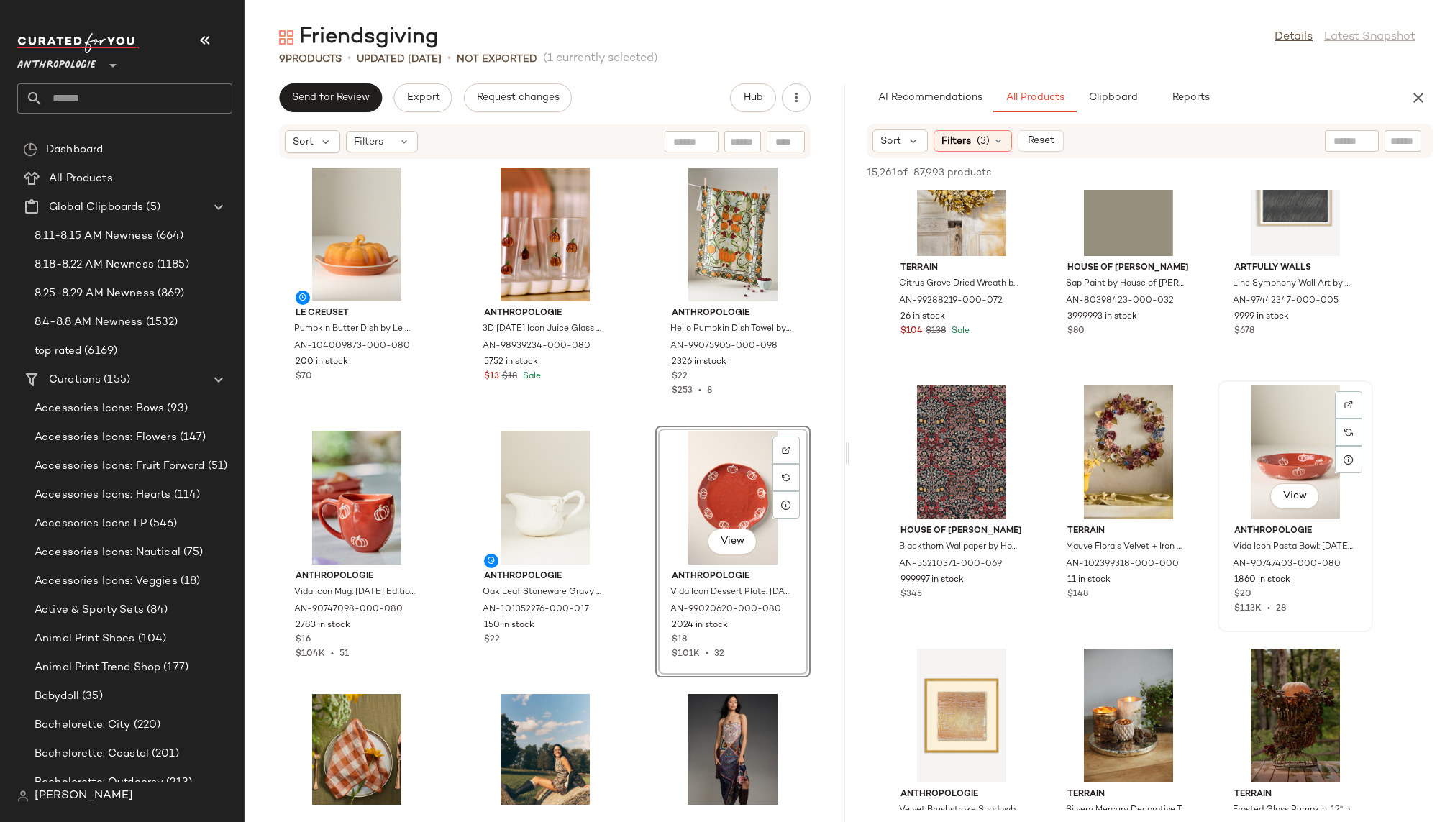
click at [1273, 458] on div "View" at bounding box center [1295, 453] width 145 height 134
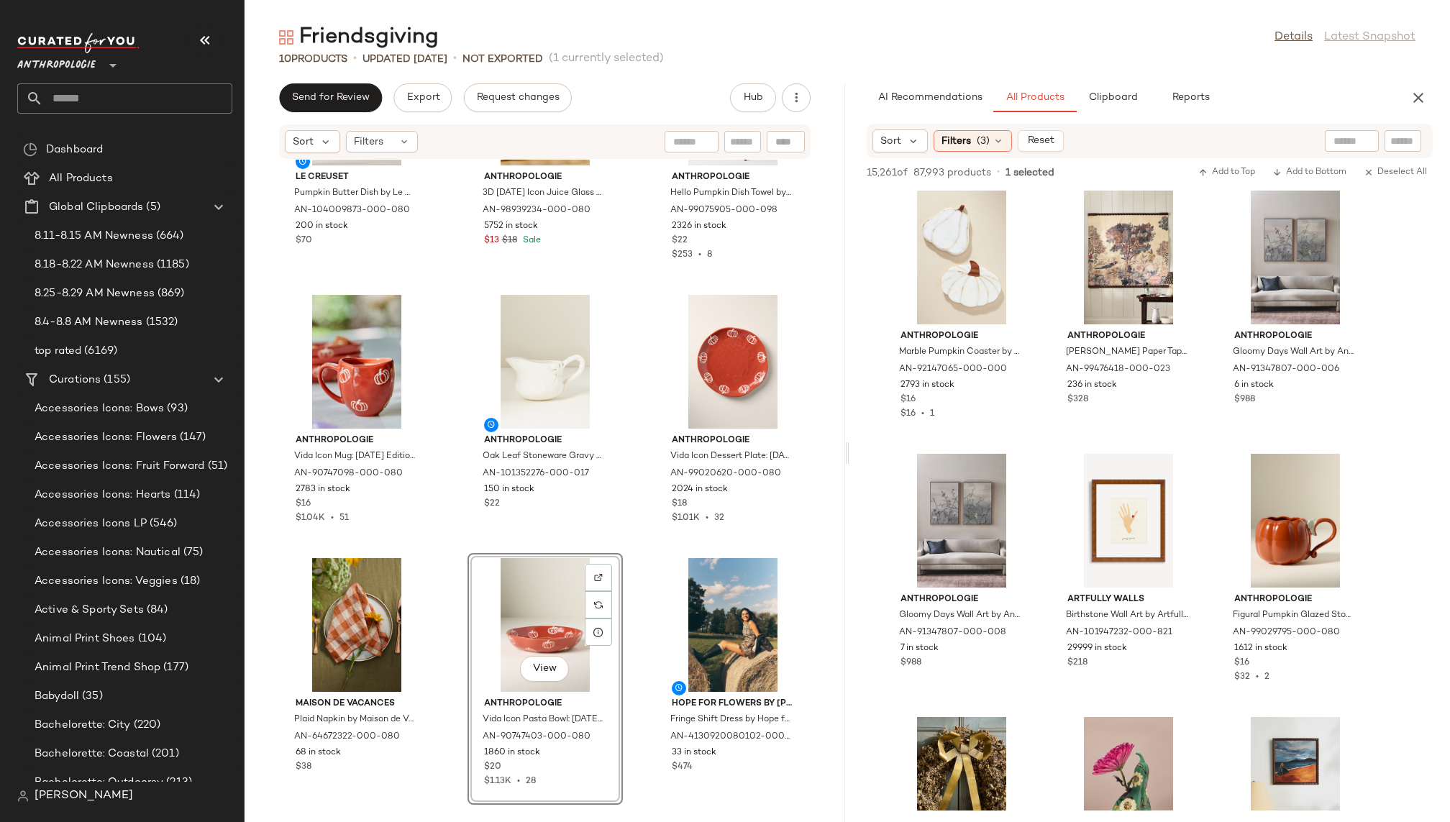
scroll to position [46666, 0]
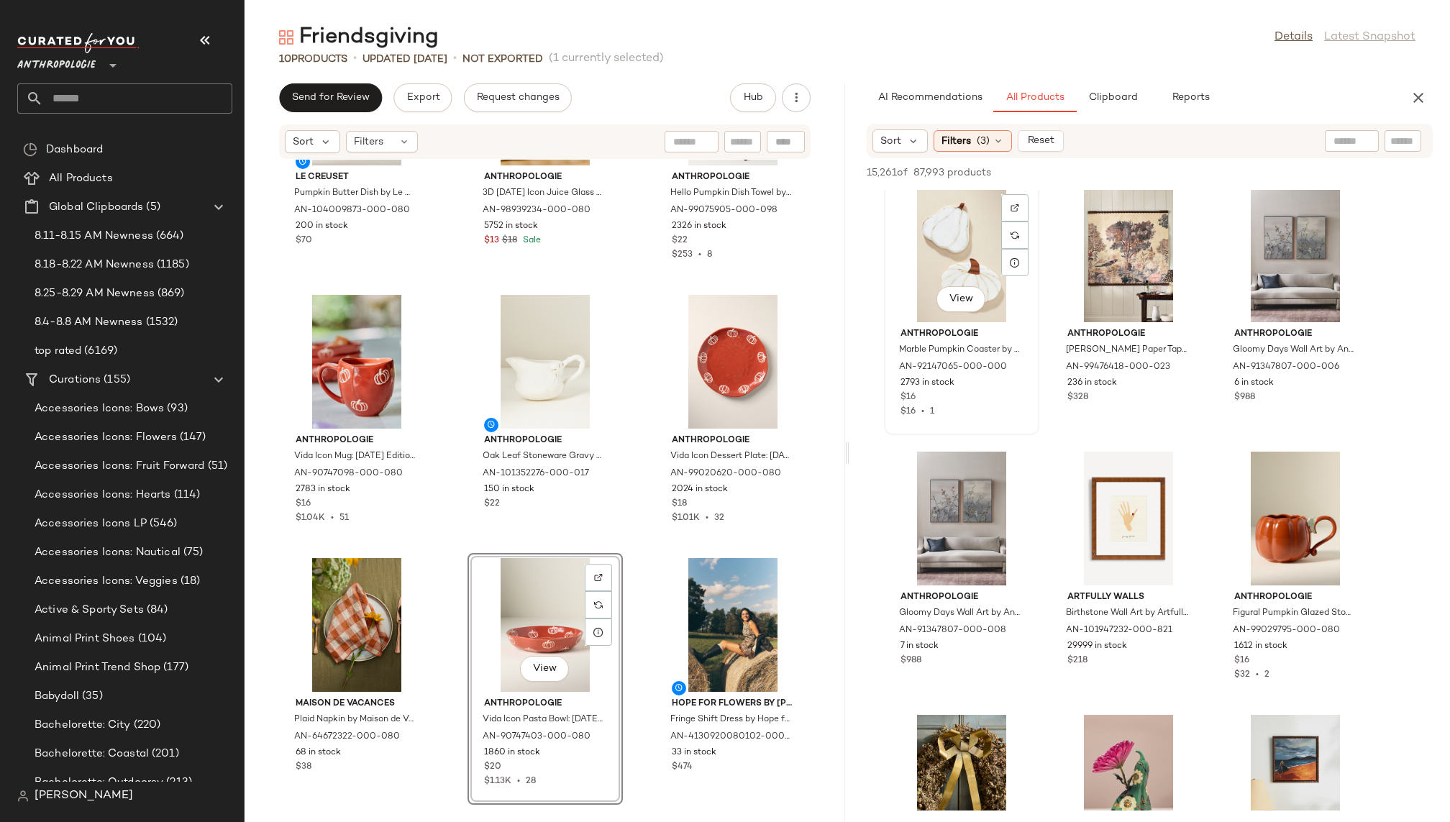
click at [937, 250] on div "View" at bounding box center [961, 255] width 145 height 134
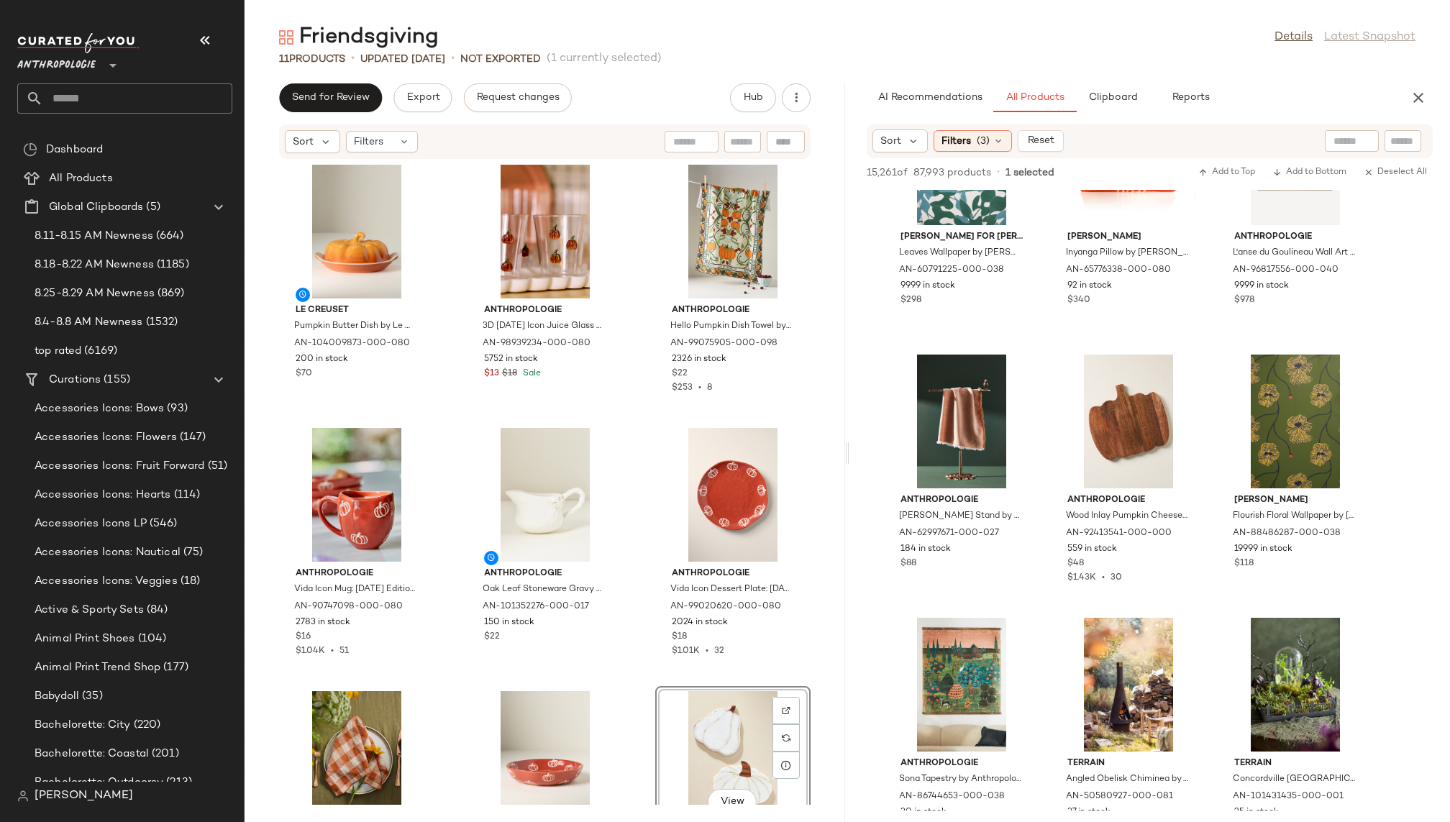
scroll to position [49797, 0]
click at [1106, 432] on div "View" at bounding box center [1128, 422] width 145 height 134
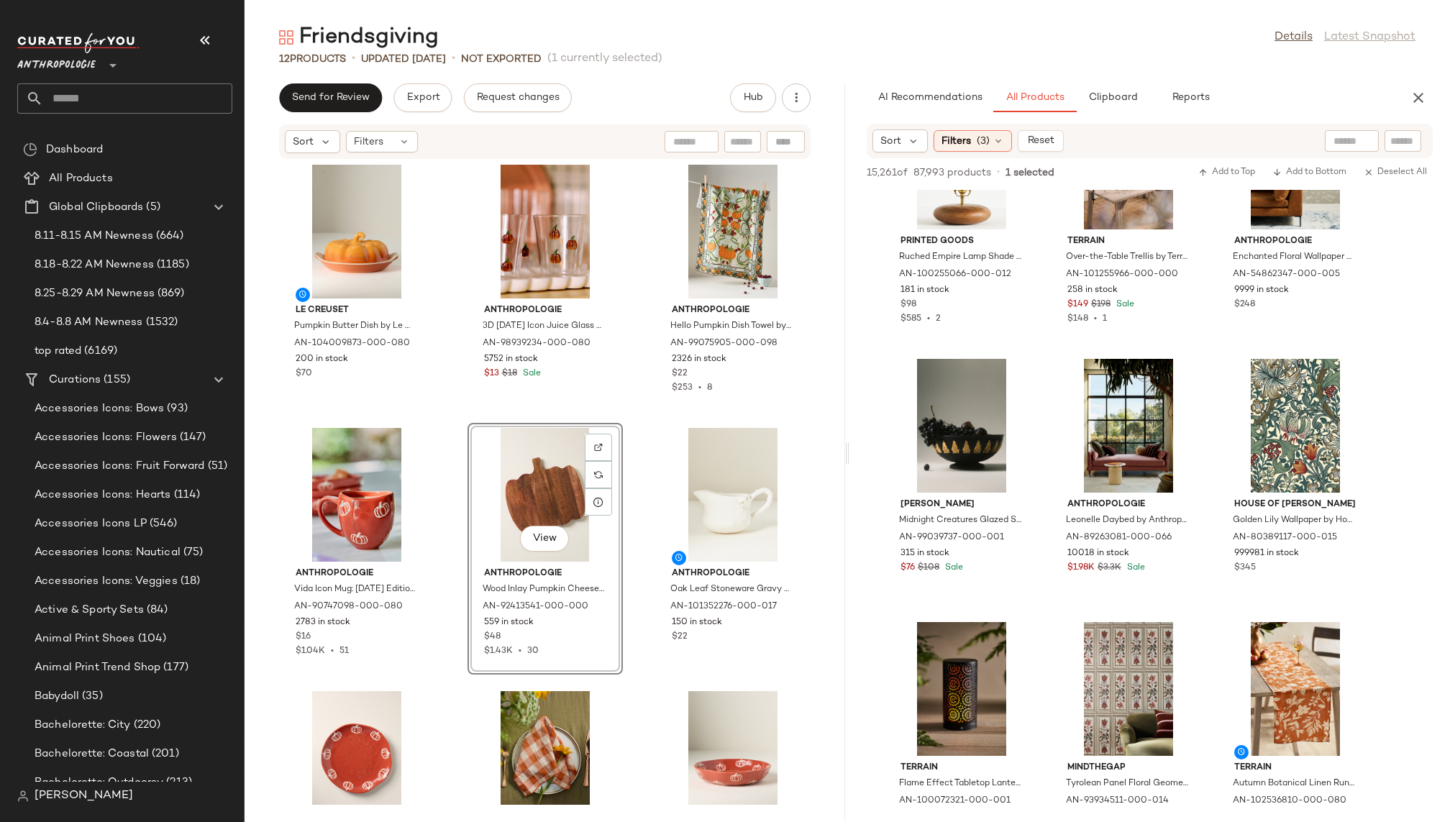
scroll to position [51718, 0]
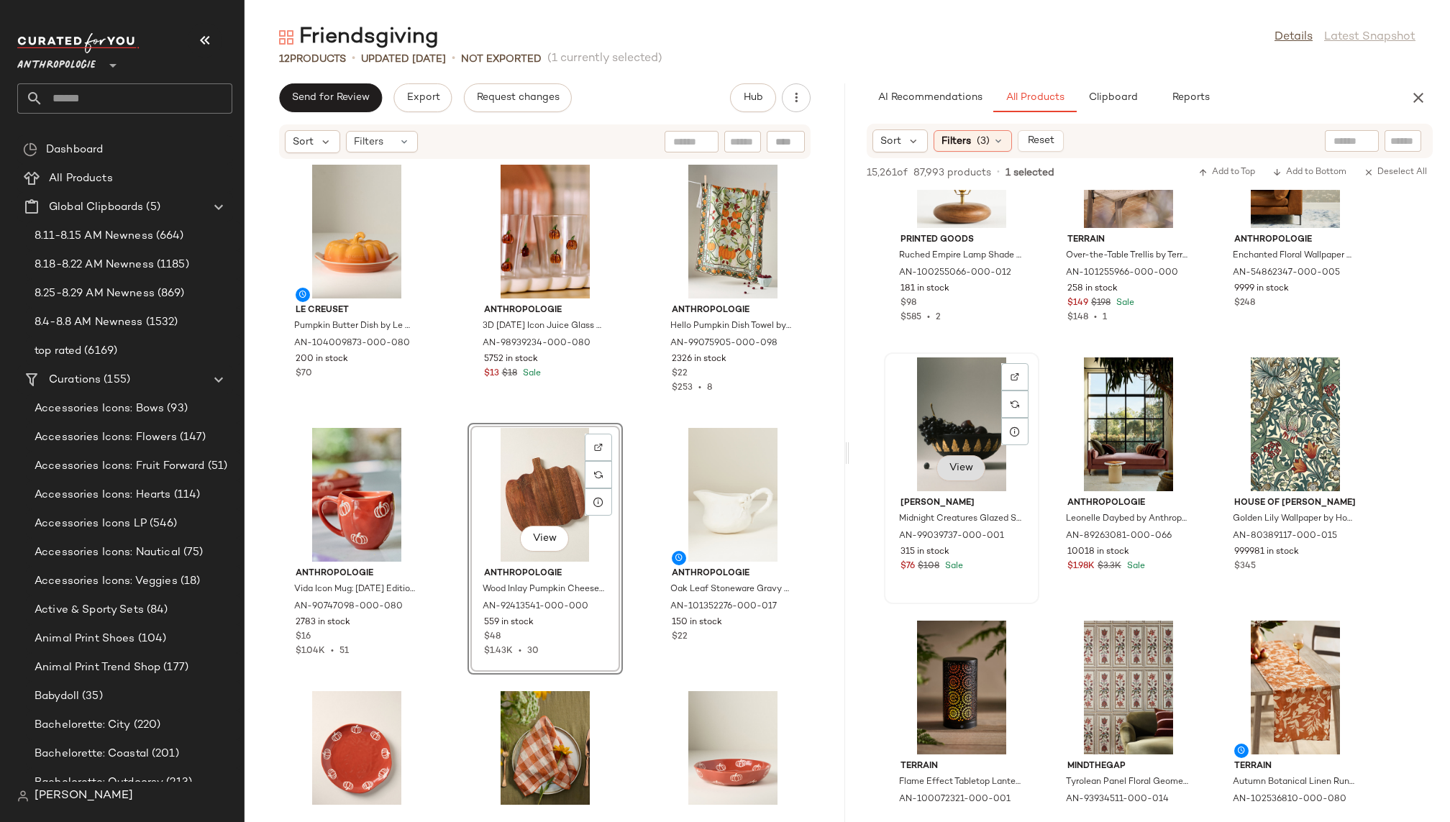
click at [965, 463] on span "View" at bounding box center [961, 469] width 24 height 12
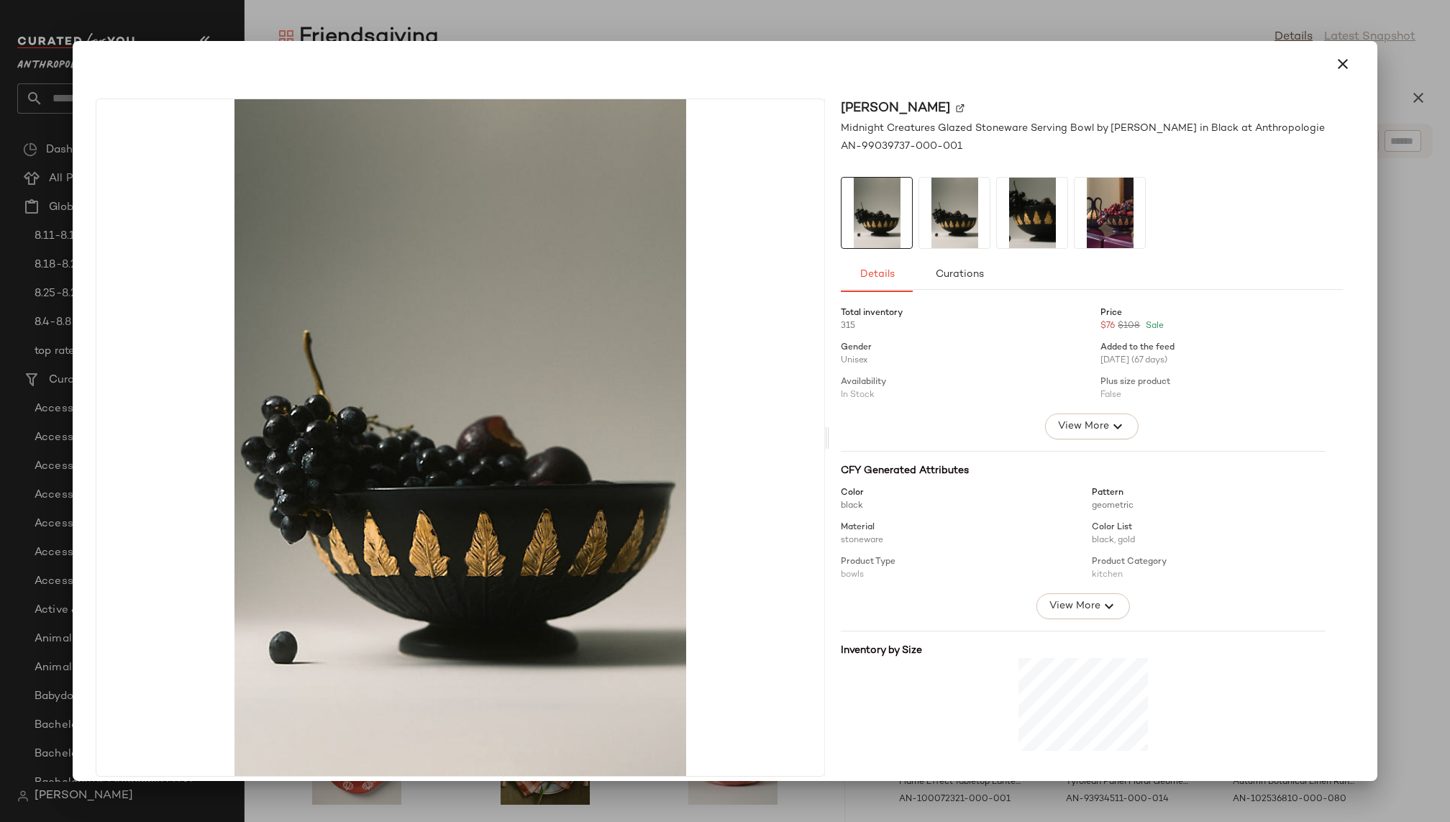
click at [1078, 207] on img at bounding box center [1110, 213] width 71 height 71
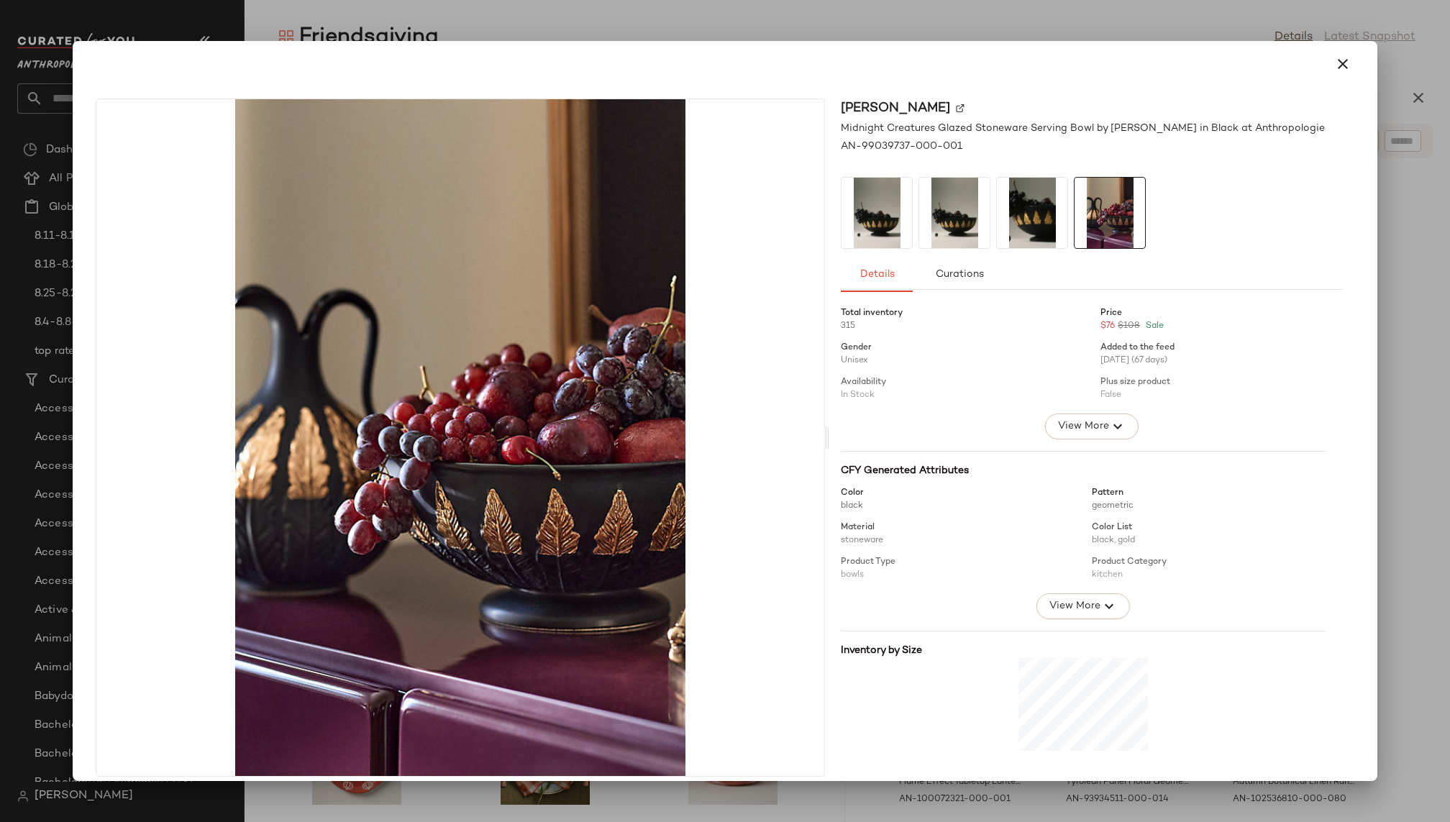
click at [1034, 211] on img at bounding box center [1032, 213] width 71 height 71
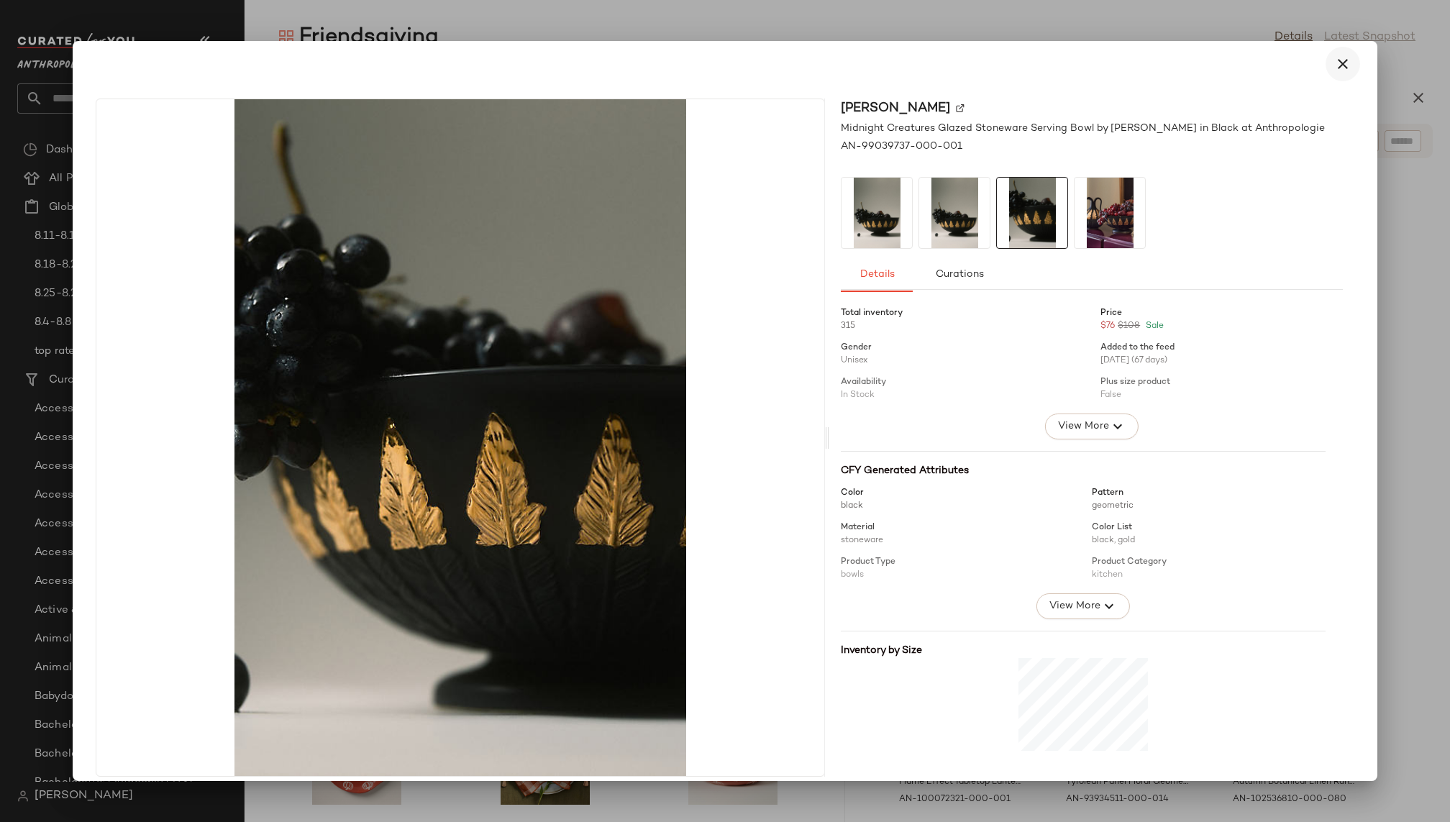
click at [1343, 71] on button "button" at bounding box center [1343, 64] width 35 height 35
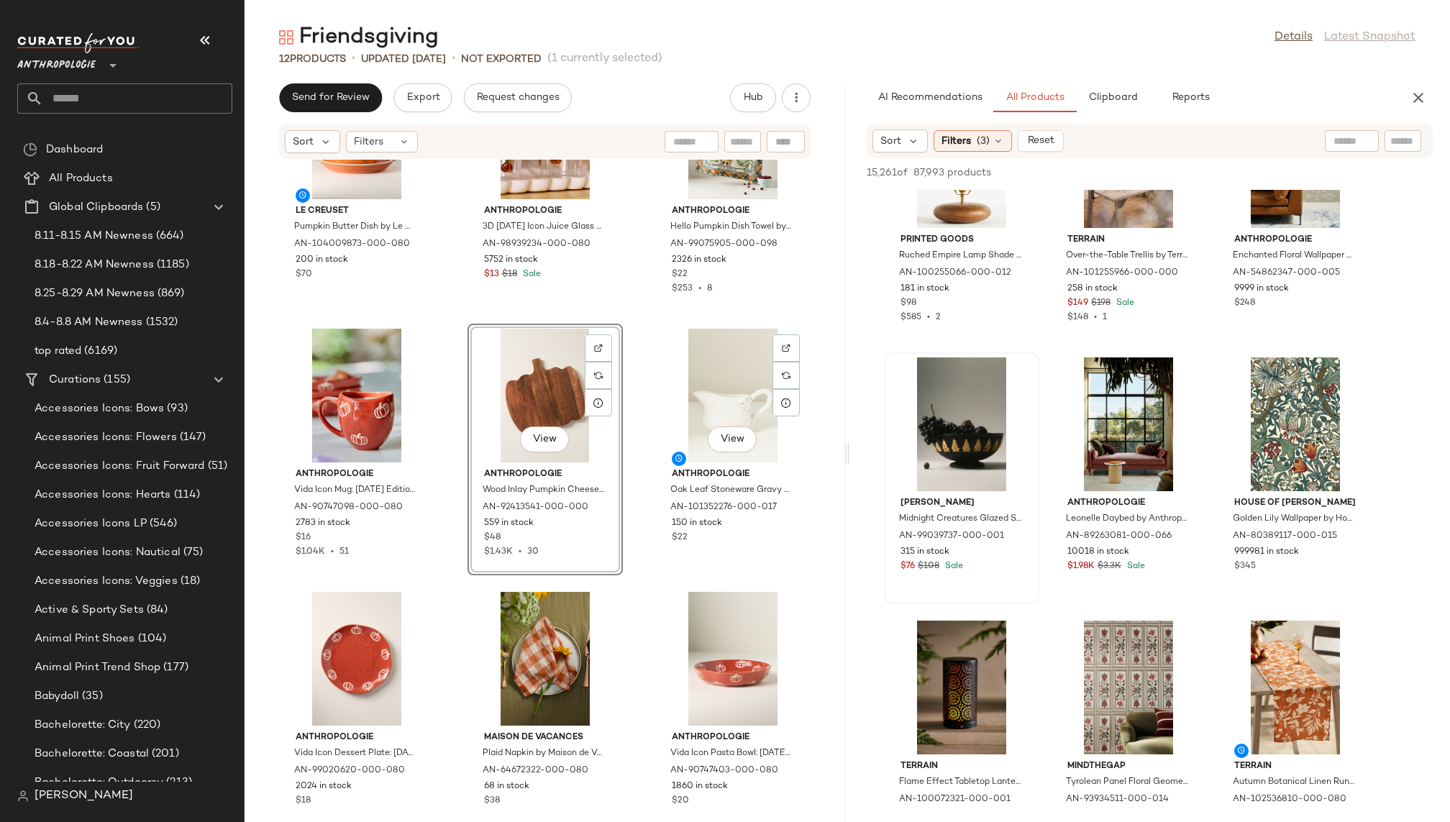
scroll to position [133, 0]
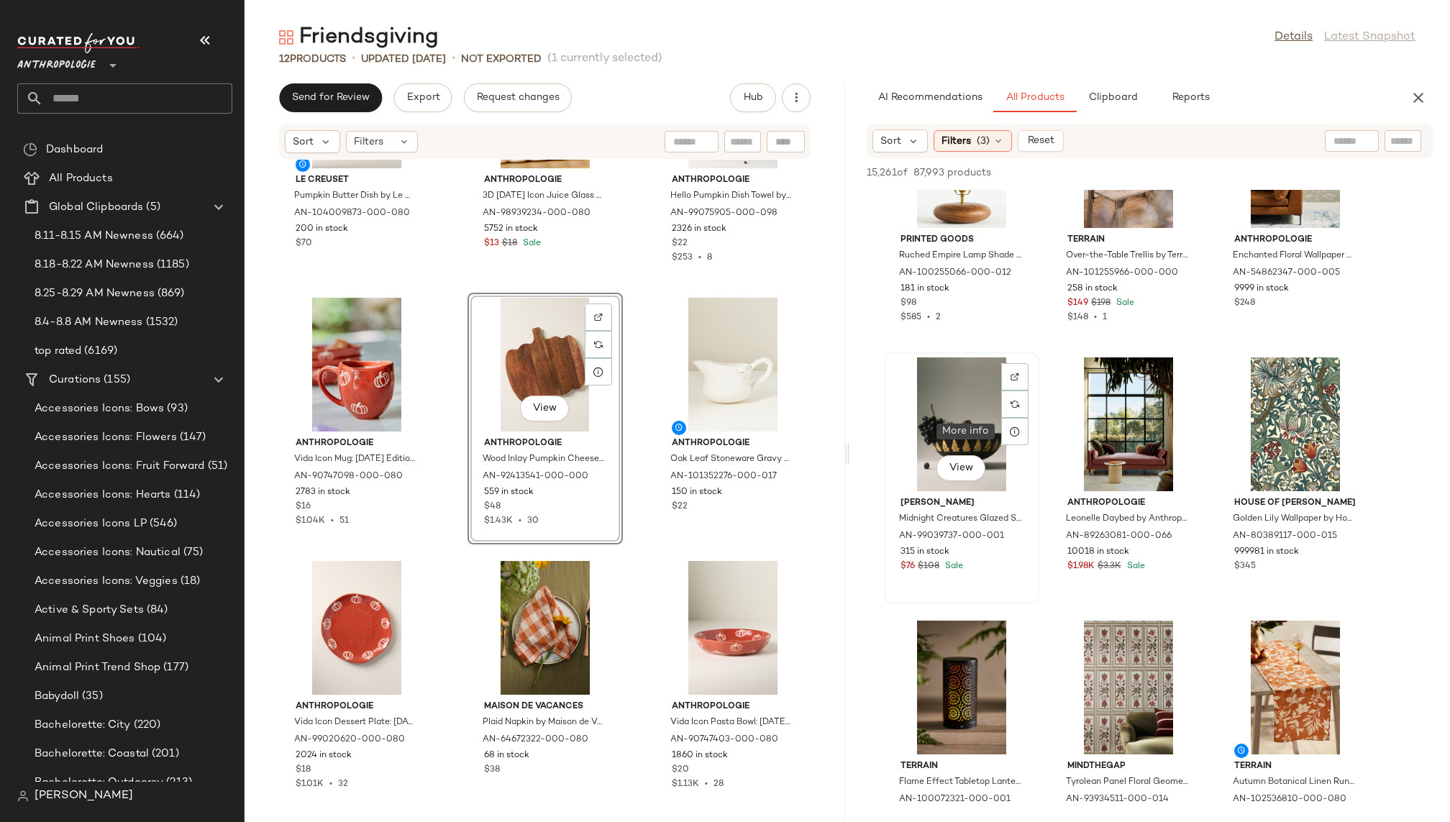
click at [958, 431] on div "View" at bounding box center [961, 425] width 145 height 134
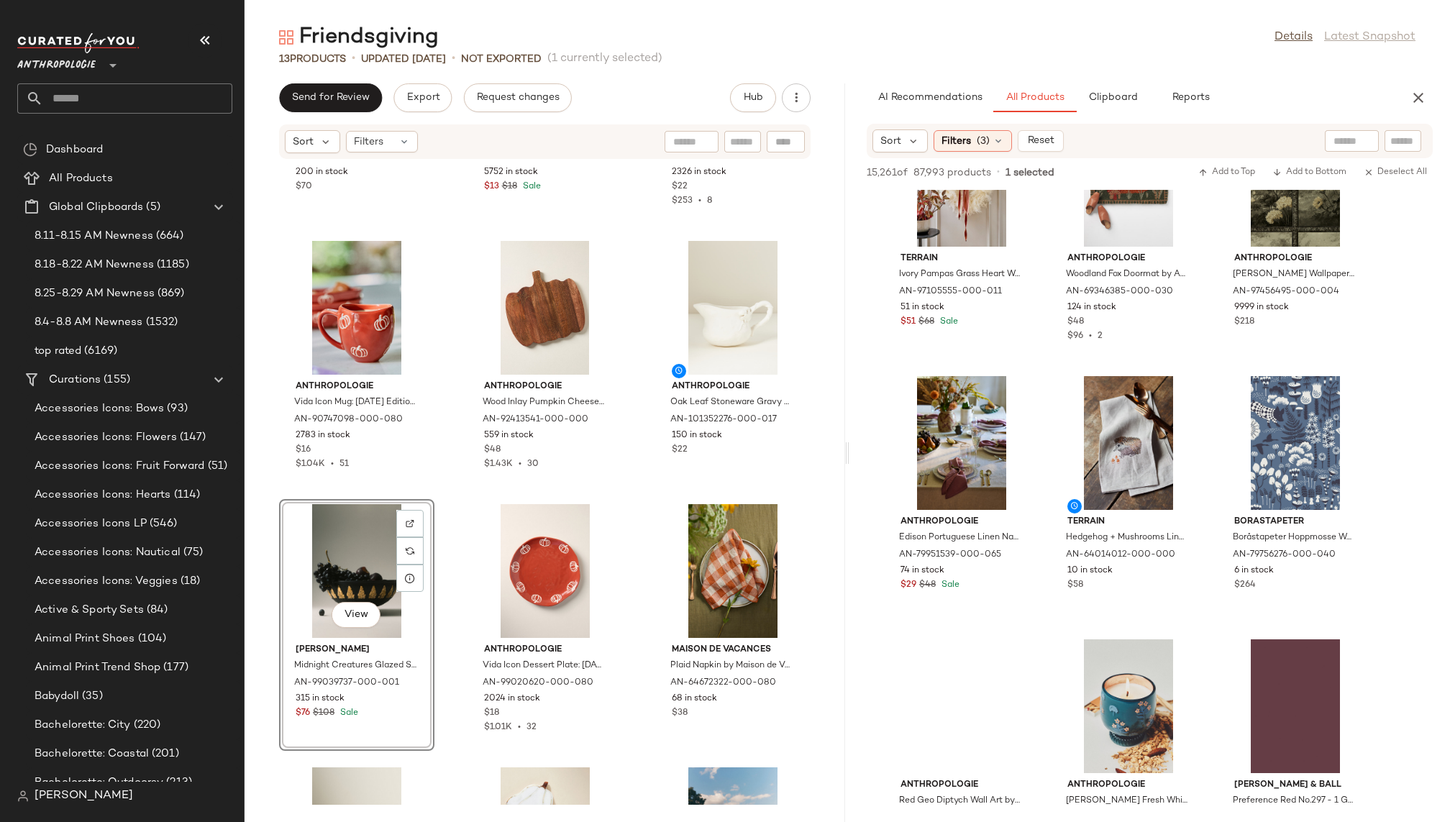
scroll to position [53074, 0]
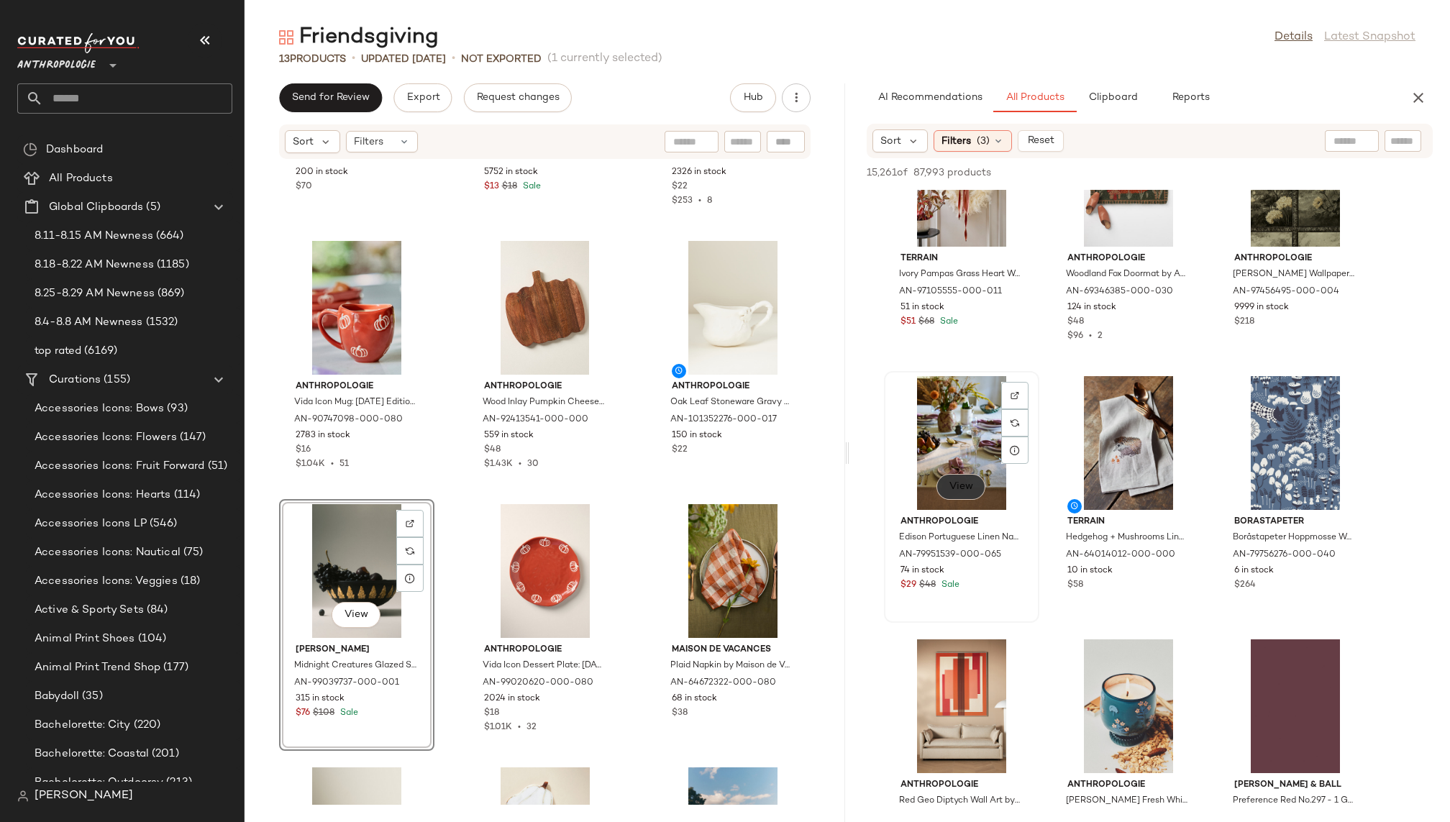
click at [964, 499] on button "View" at bounding box center [961, 487] width 49 height 26
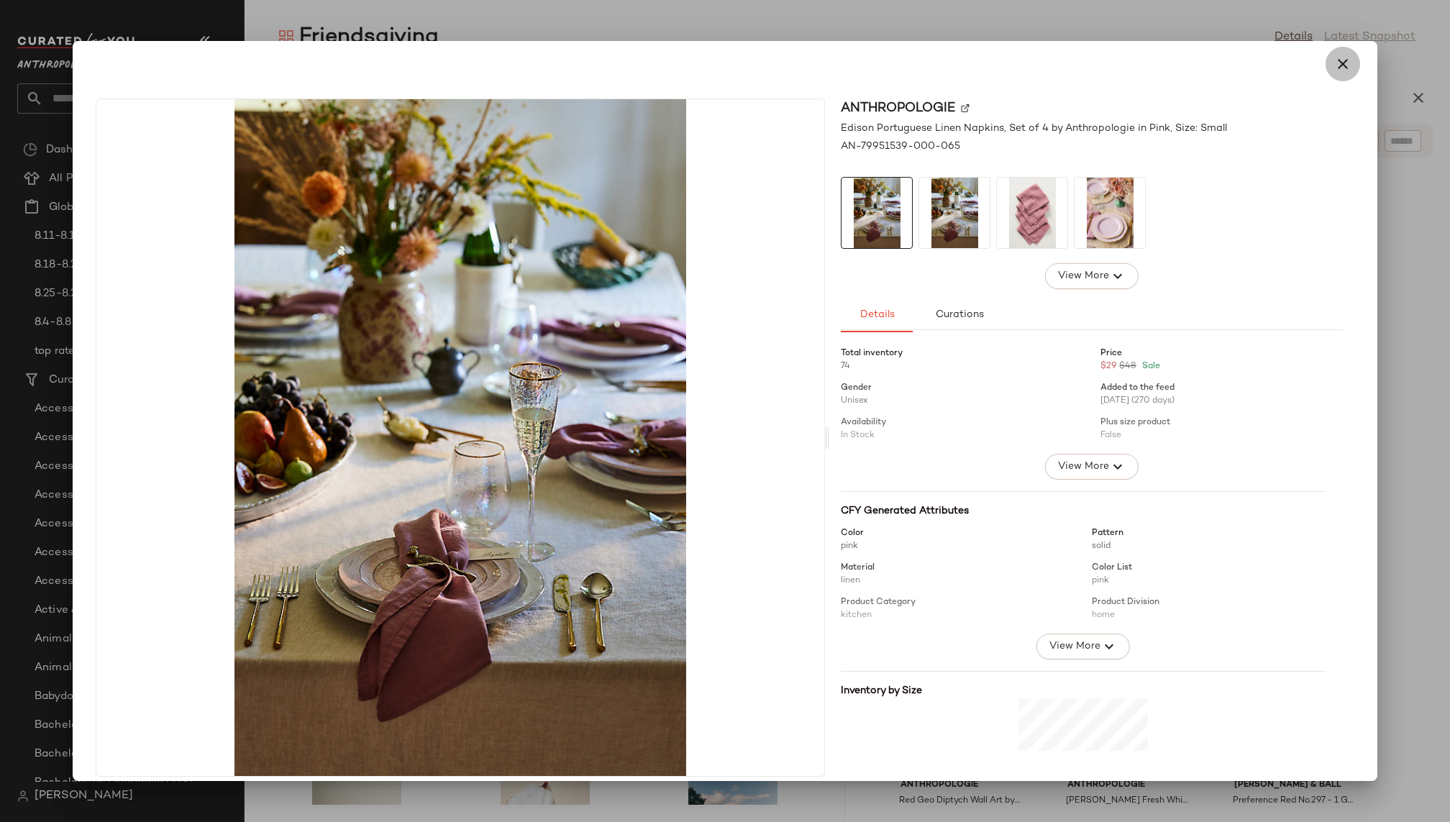
click at [1335, 60] on icon "button" at bounding box center [1343, 63] width 17 height 17
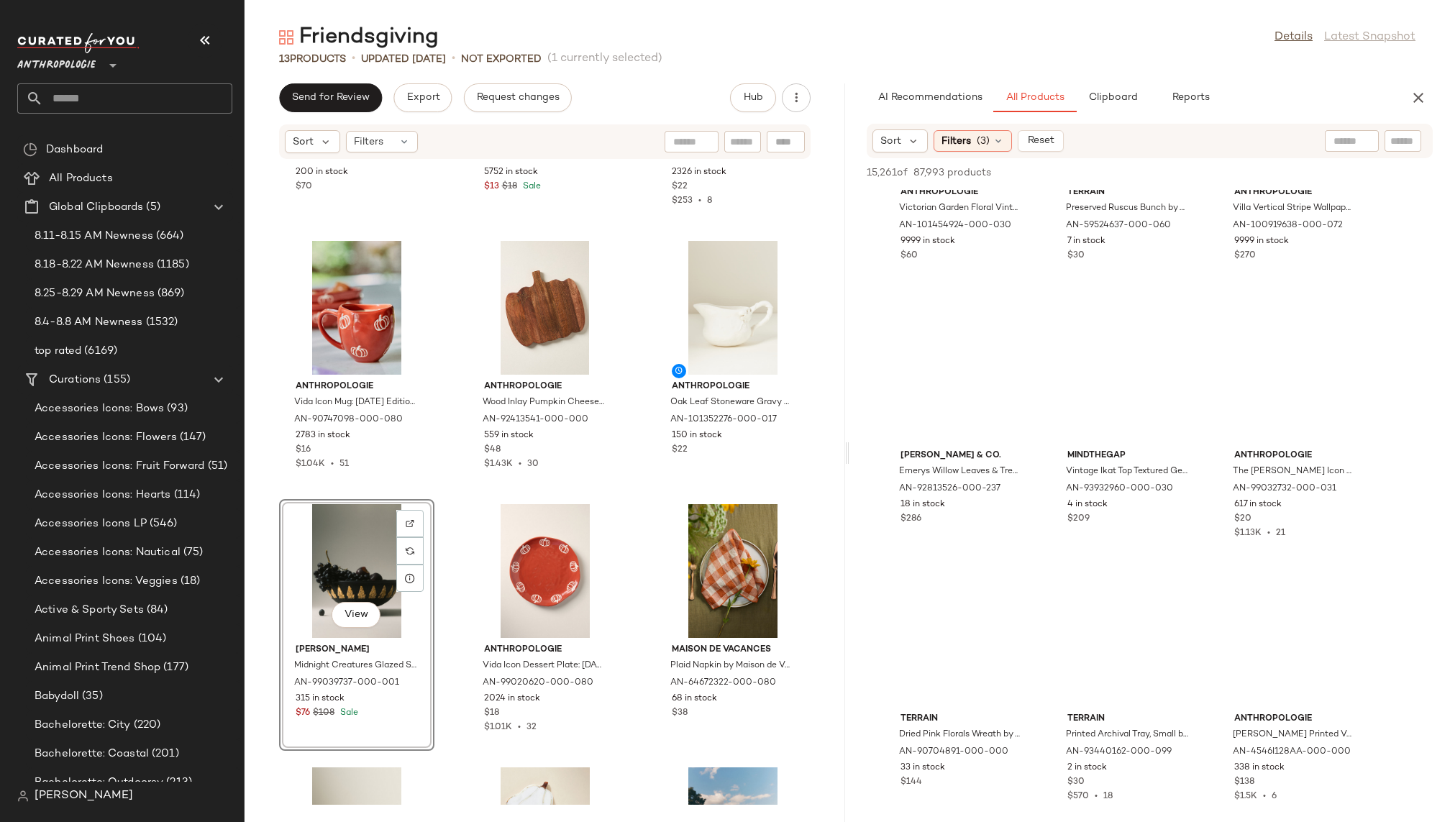
scroll to position [69098, 0]
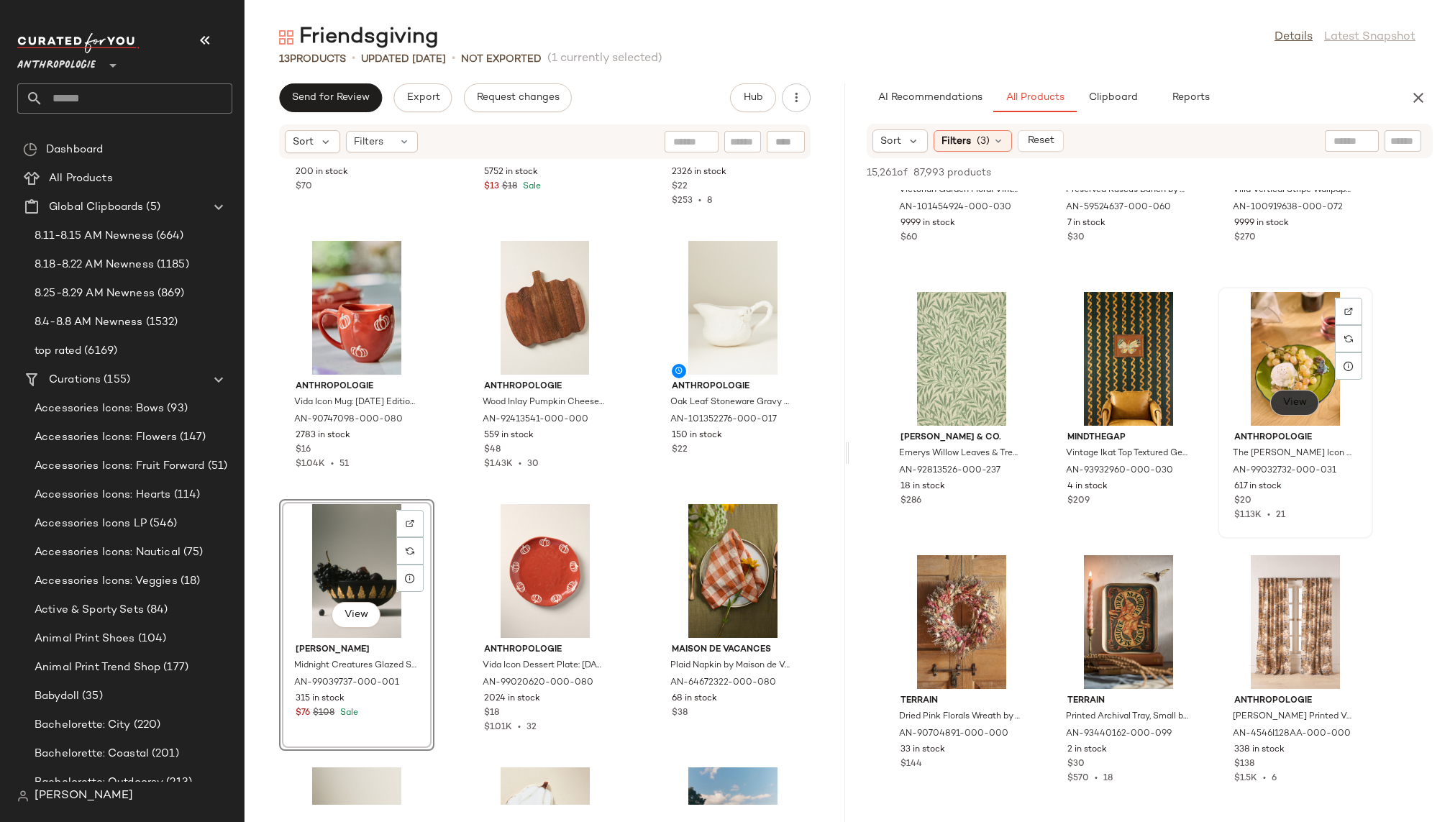
click at [1296, 409] on button "View" at bounding box center [1295, 403] width 49 height 26
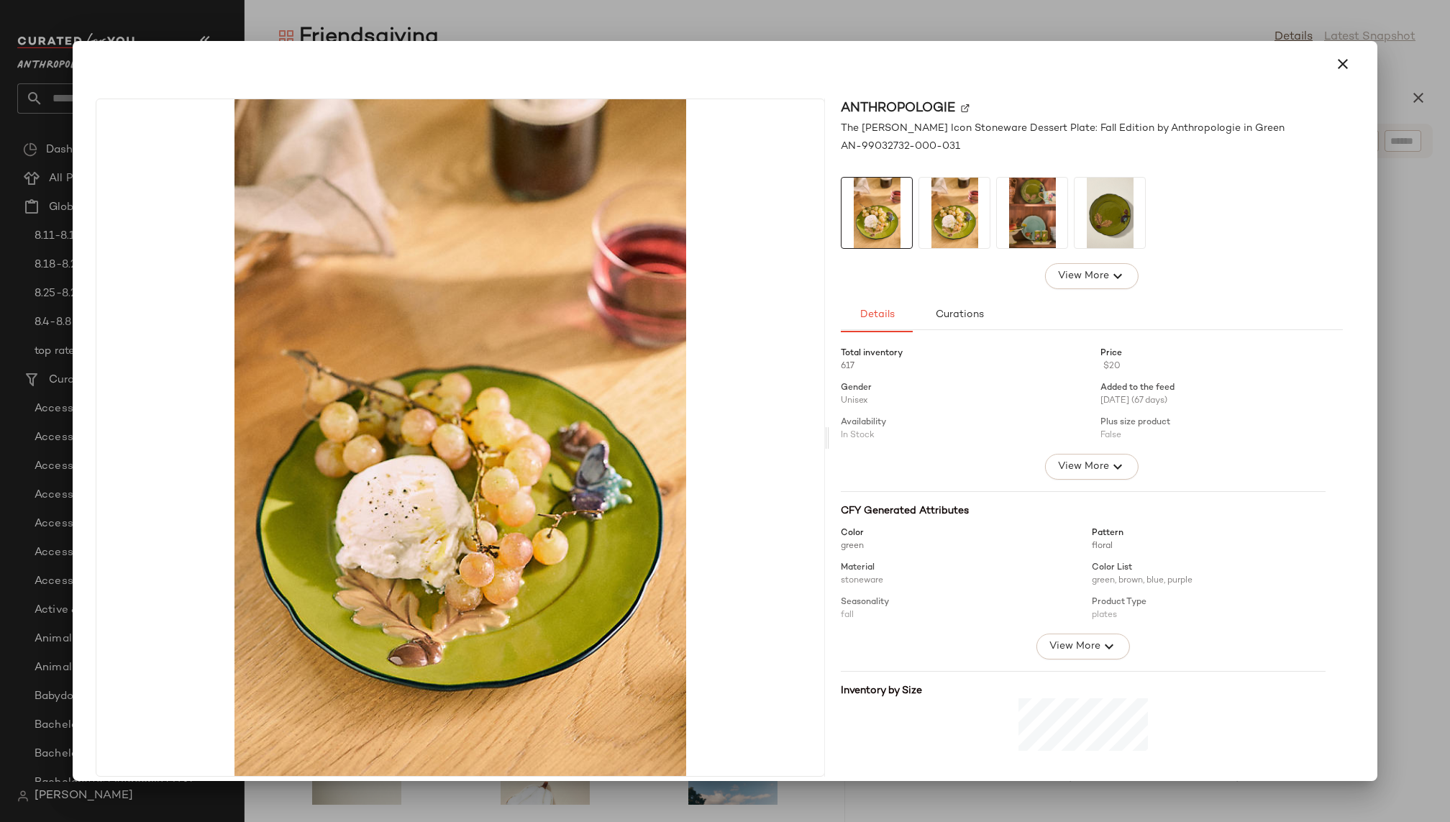
click at [976, 238] on img at bounding box center [954, 213] width 71 height 71
click at [1036, 238] on img at bounding box center [1032, 213] width 71 height 71
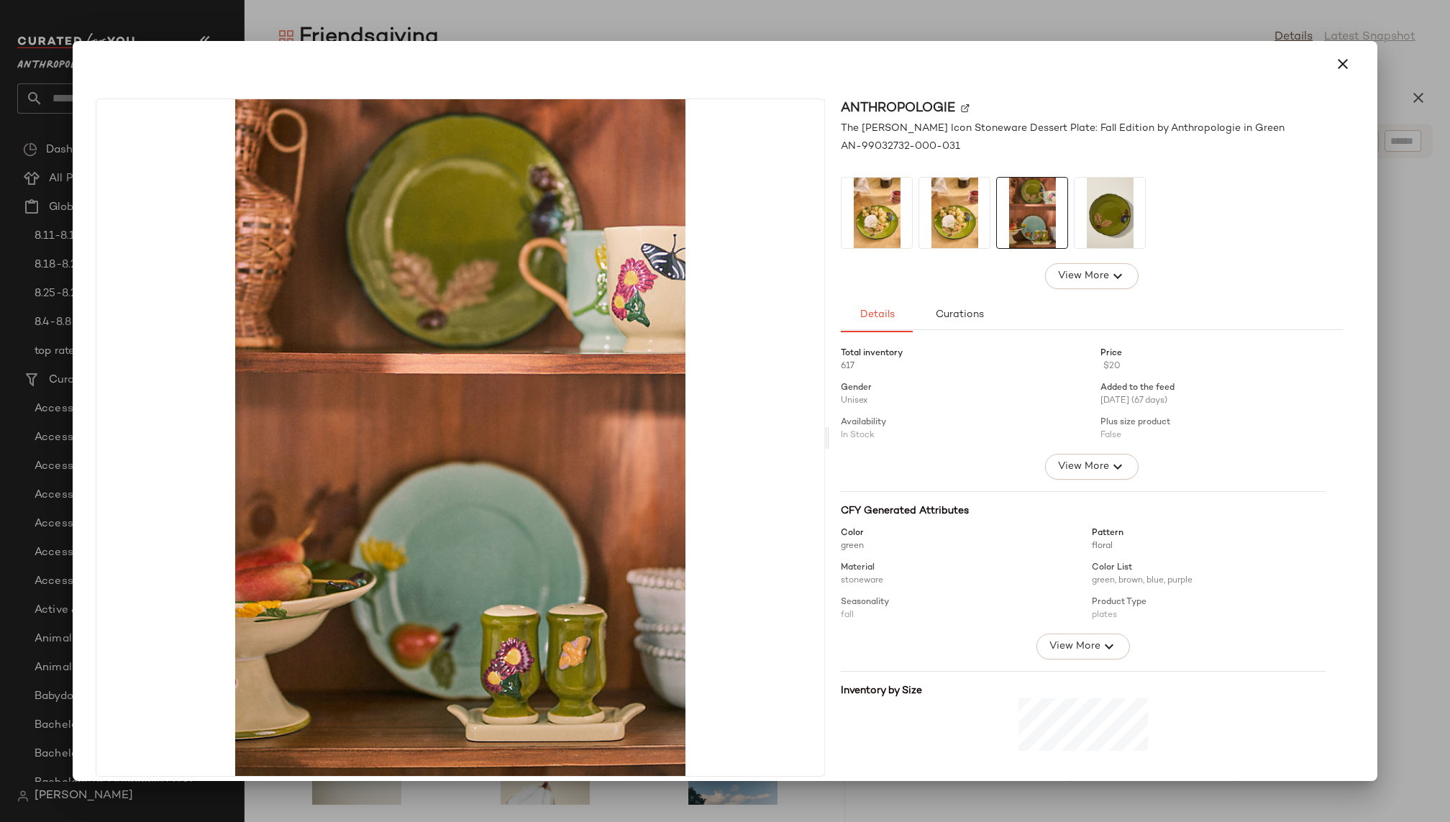
click at [1094, 225] on img at bounding box center [1110, 213] width 71 height 71
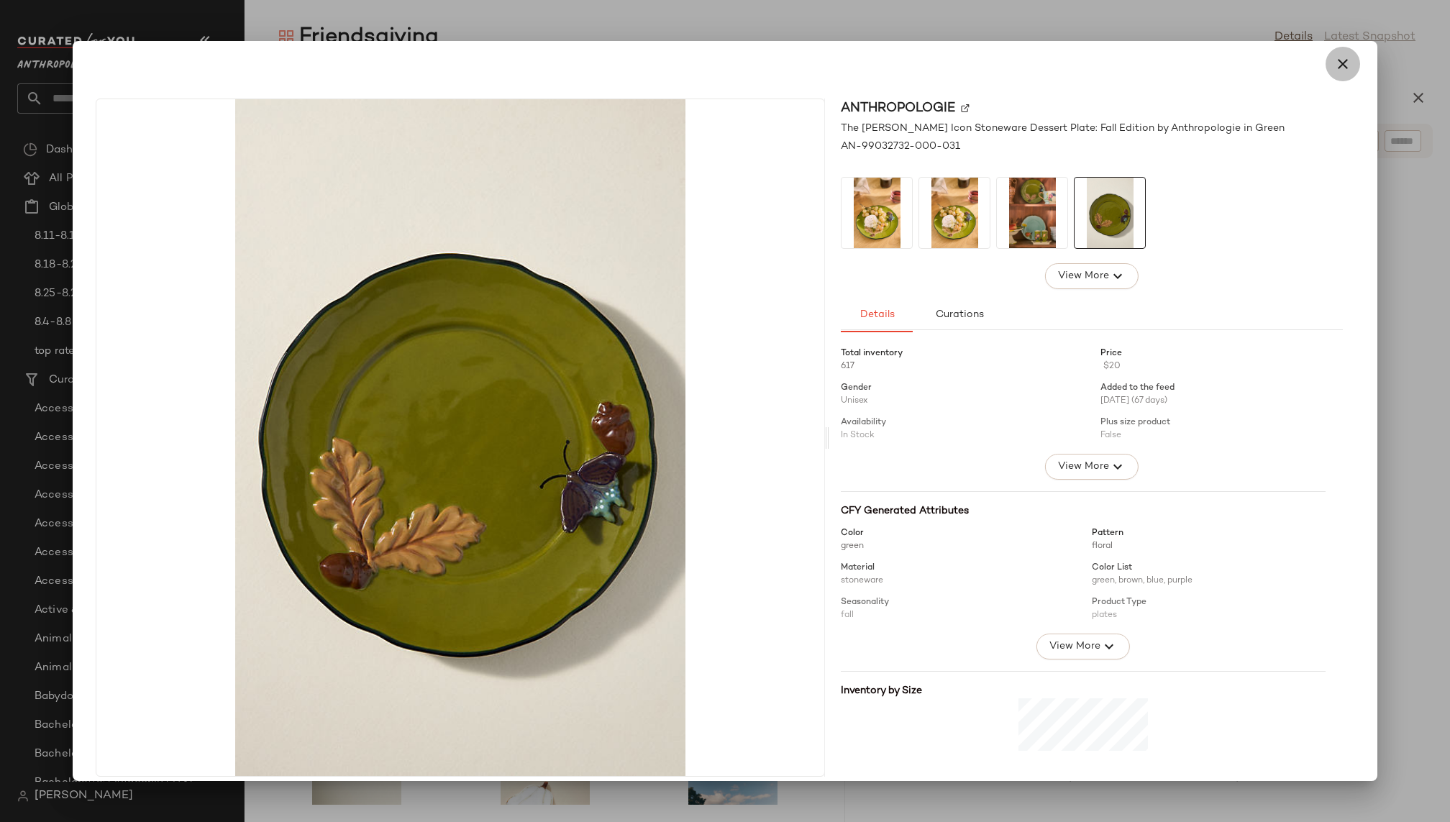
click at [1339, 72] on icon "button" at bounding box center [1343, 63] width 17 height 17
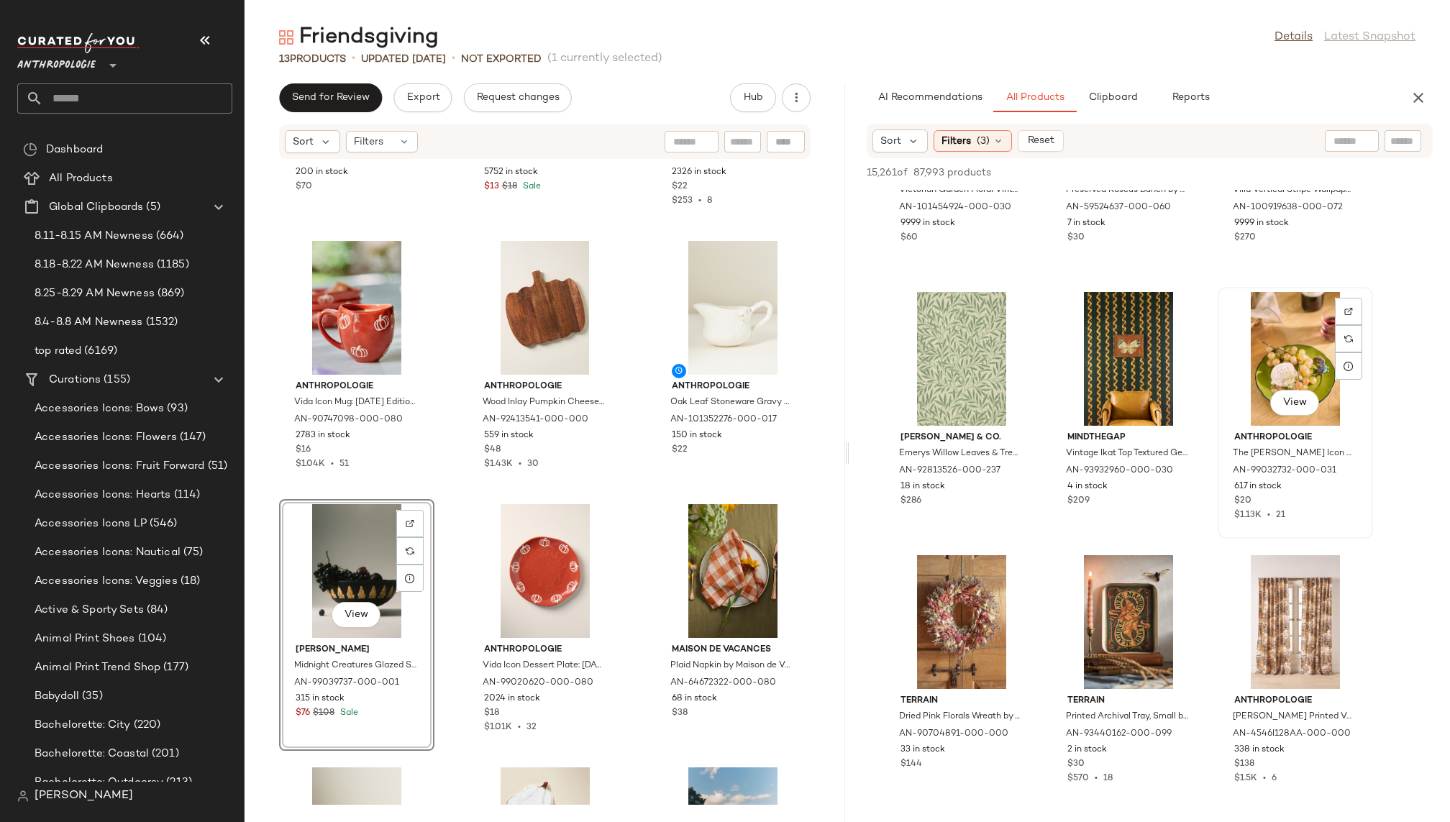
click at [1249, 378] on div "View" at bounding box center [1295, 359] width 145 height 134
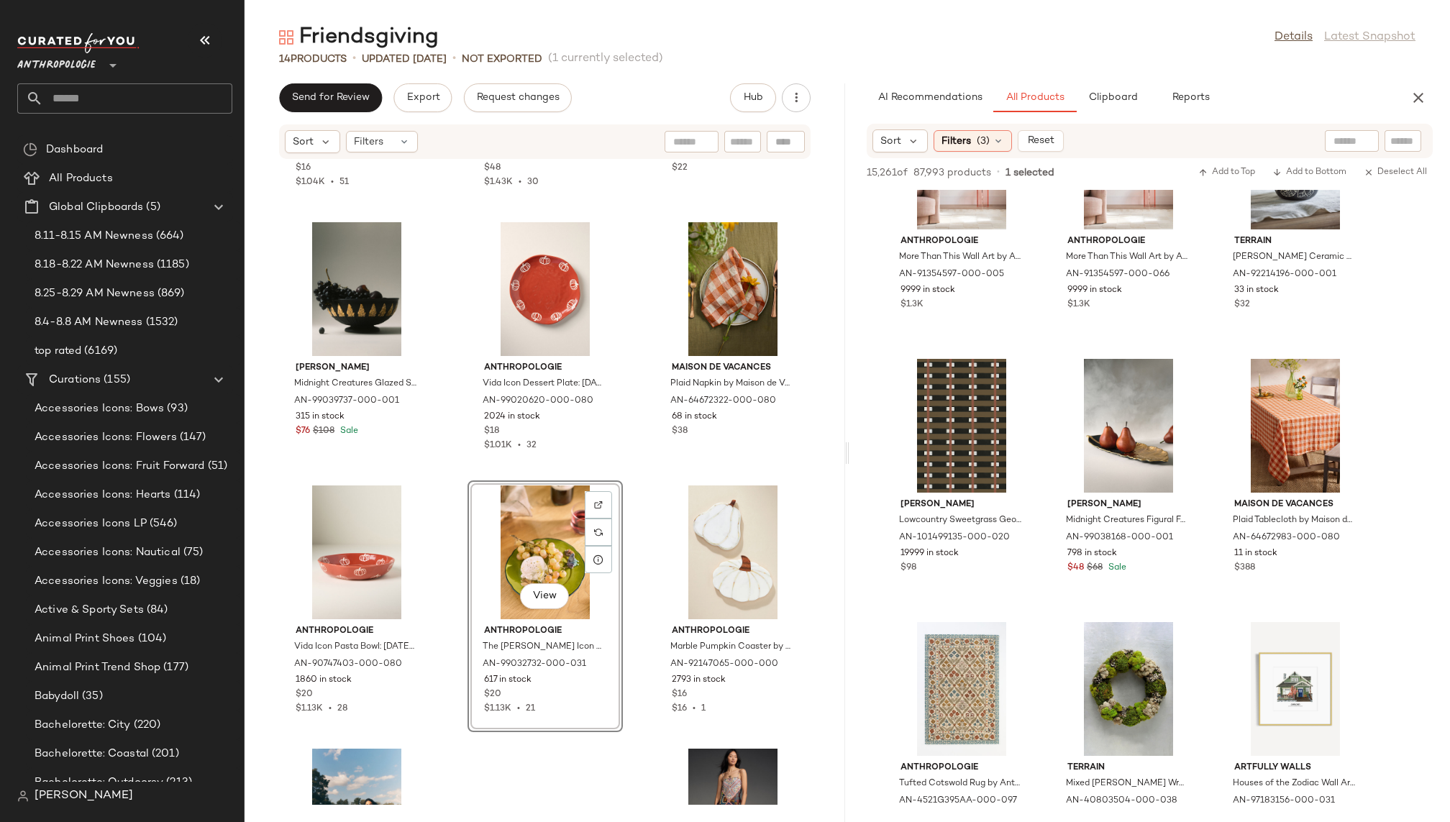
scroll to position [76188, 0]
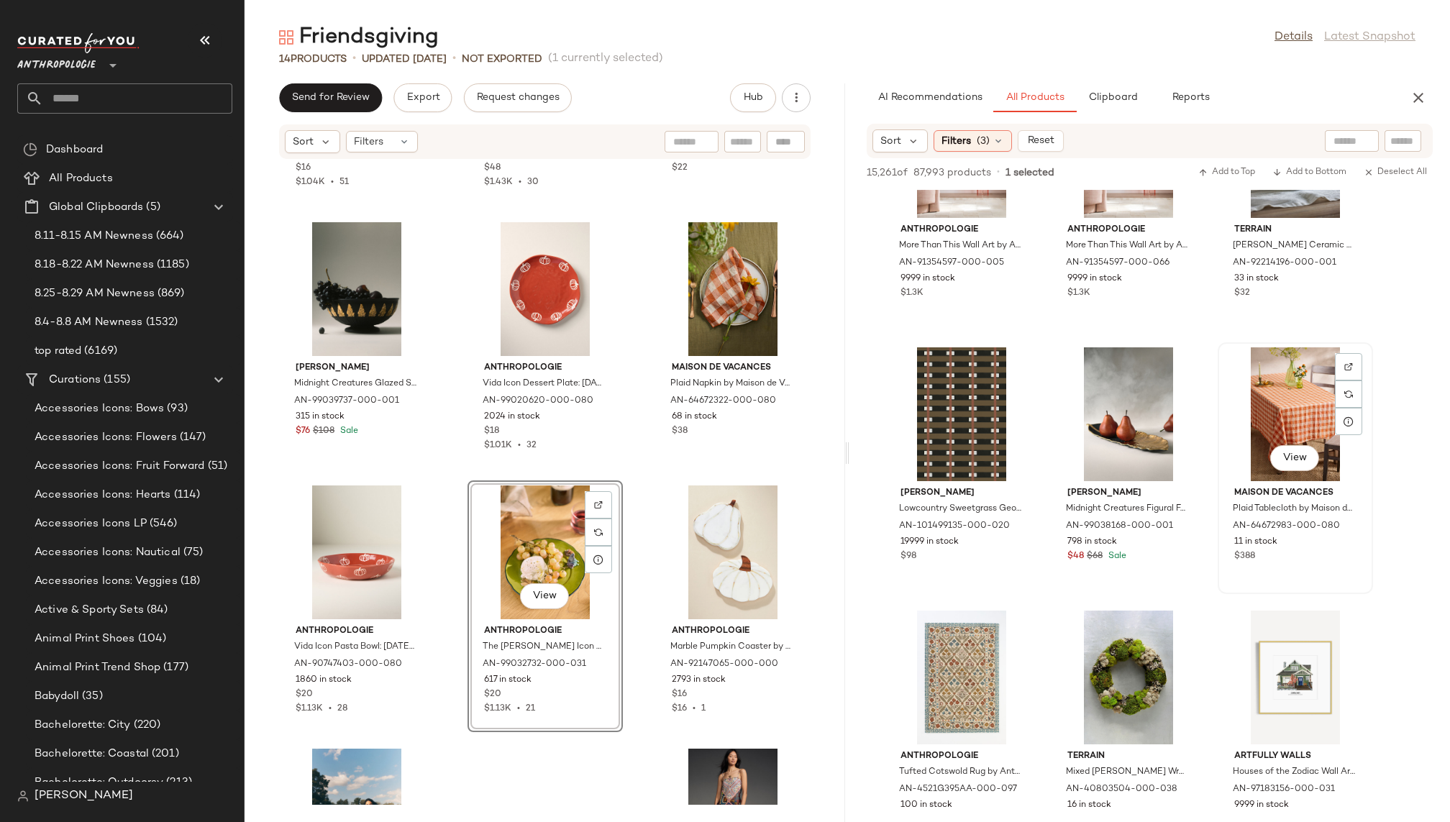
click at [1360, 360] on div at bounding box center [1348, 366] width 27 height 27
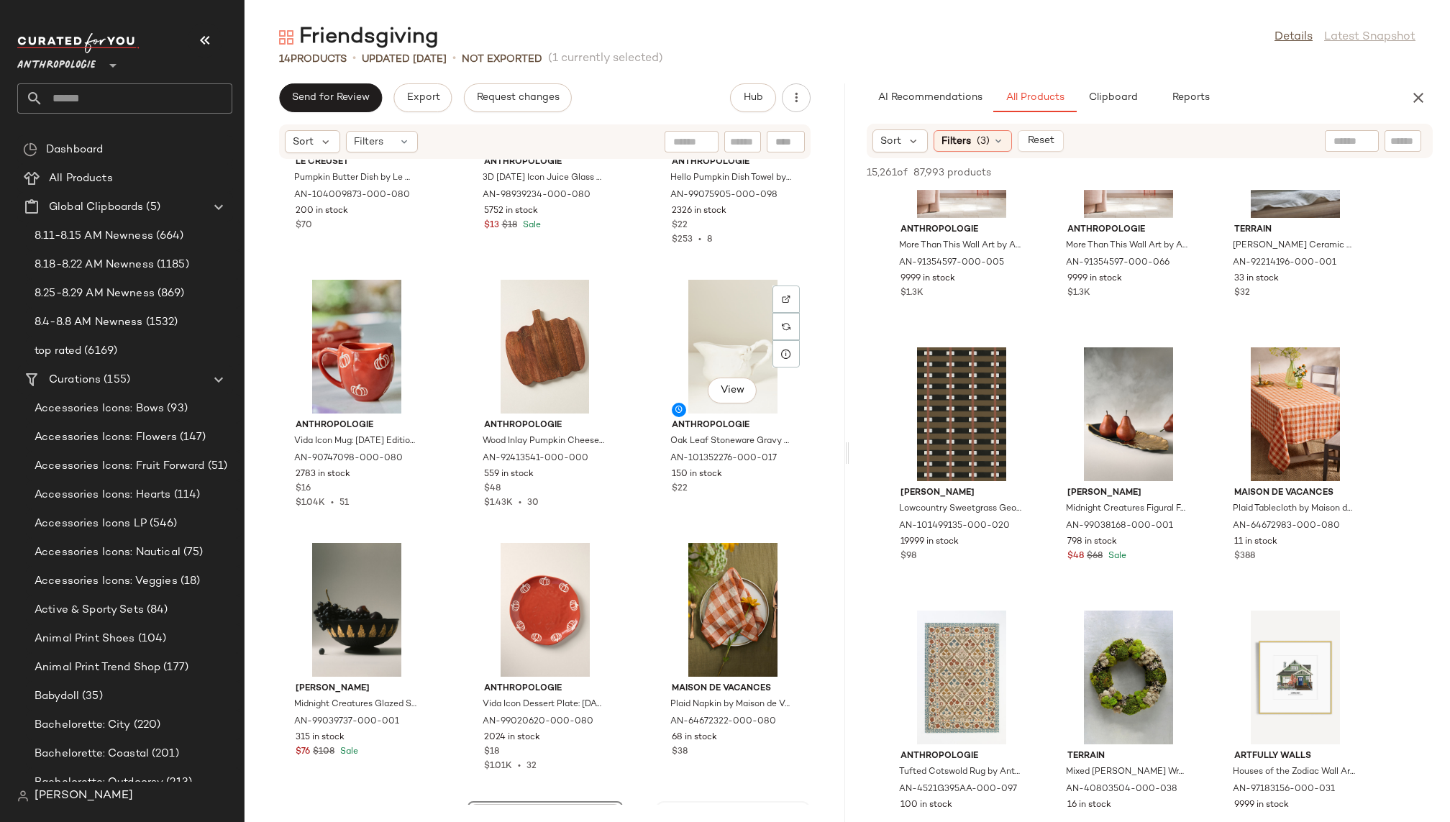
scroll to position [0, 0]
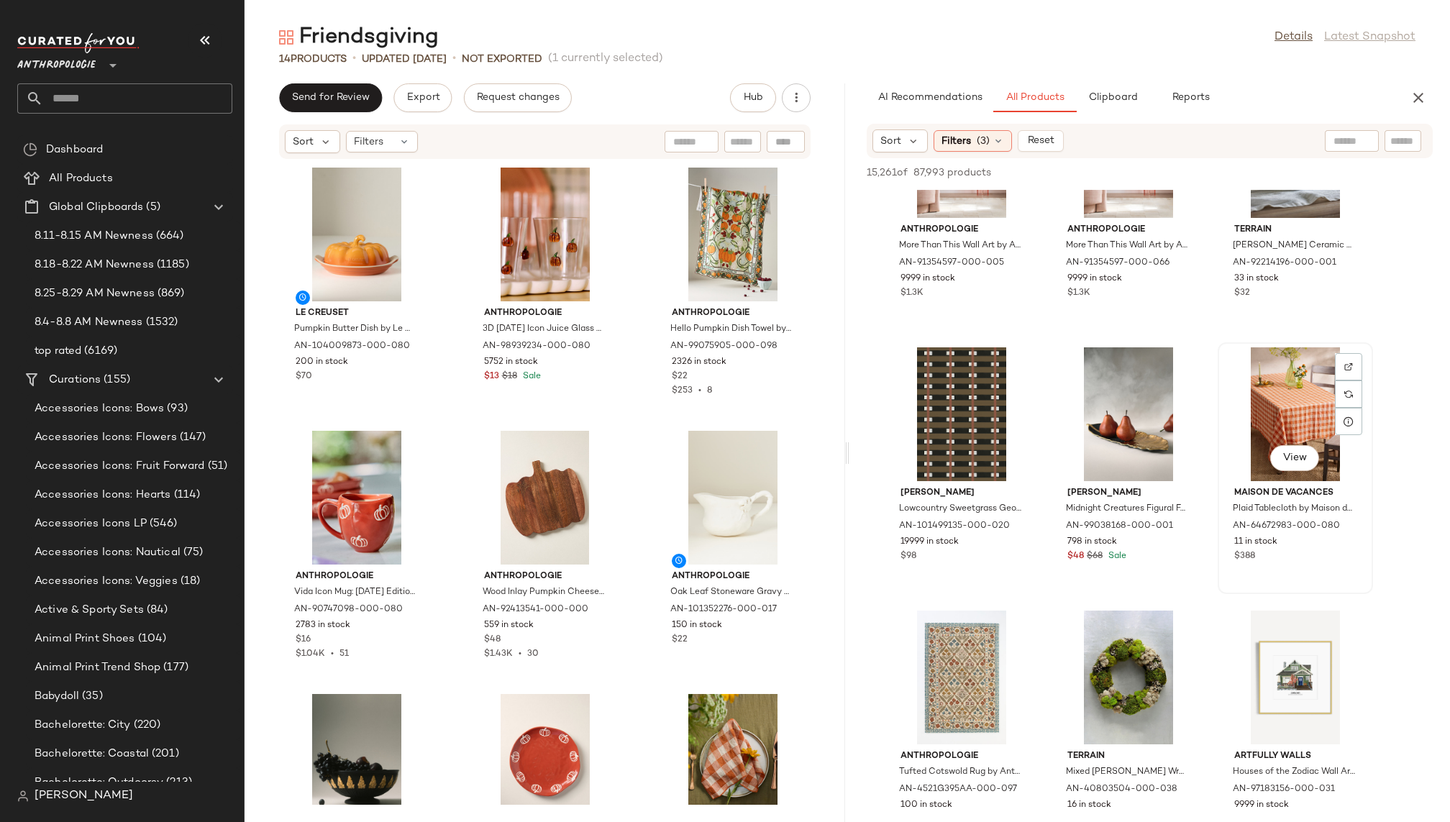
click at [1272, 401] on div "View" at bounding box center [1295, 414] width 145 height 134
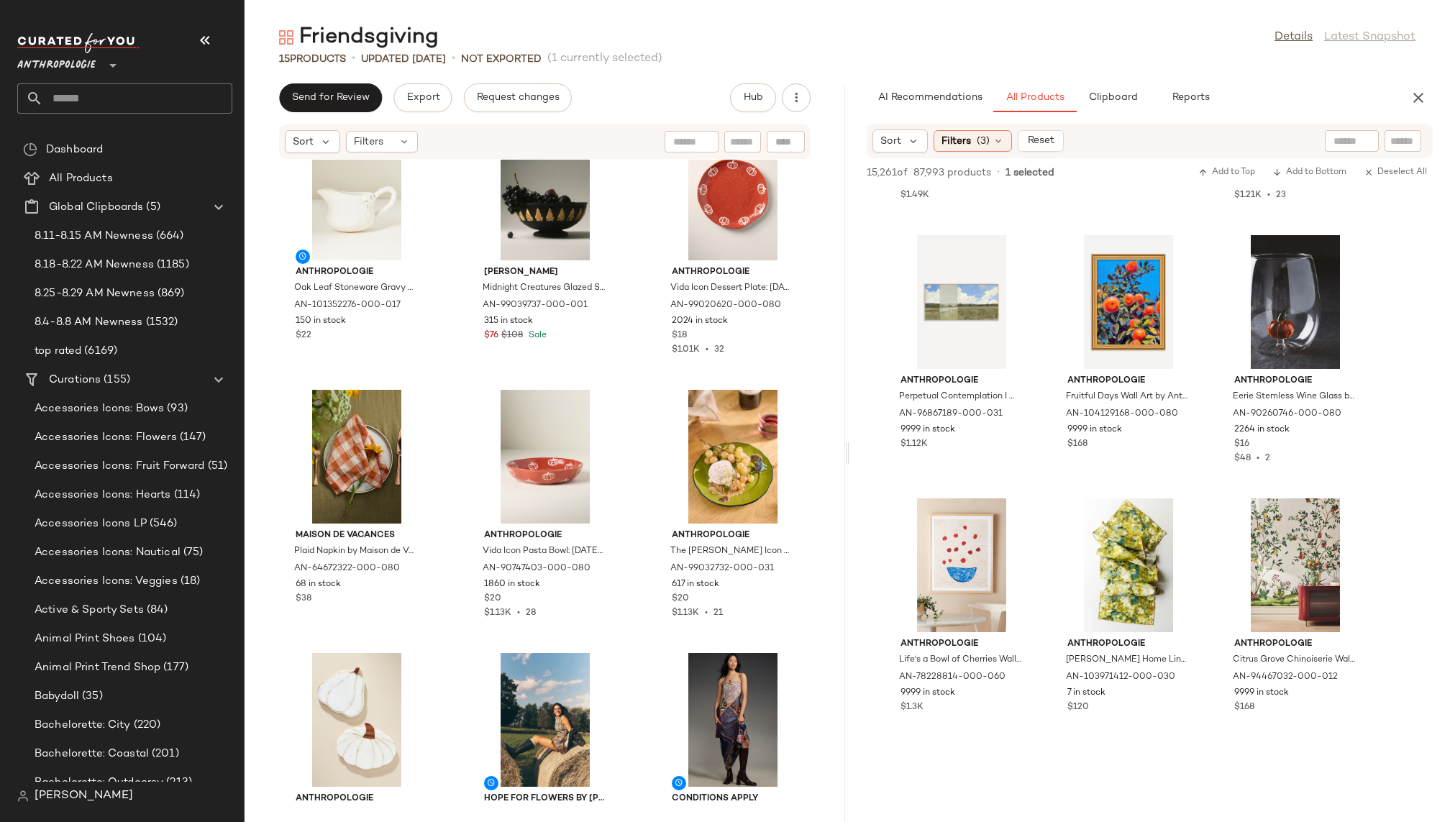
scroll to position [83742, 0]
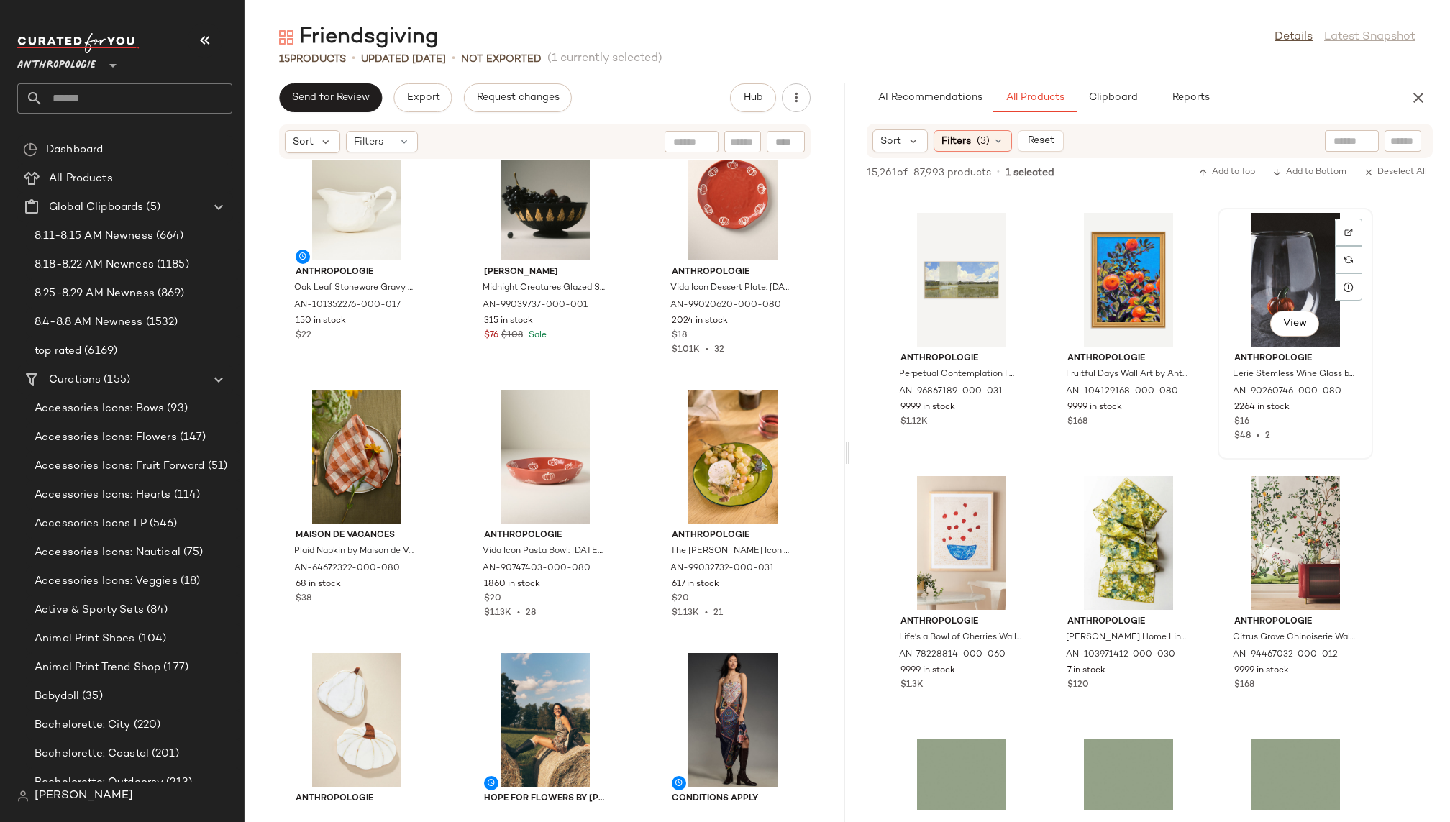
click at [1278, 294] on div "View" at bounding box center [1295, 280] width 145 height 134
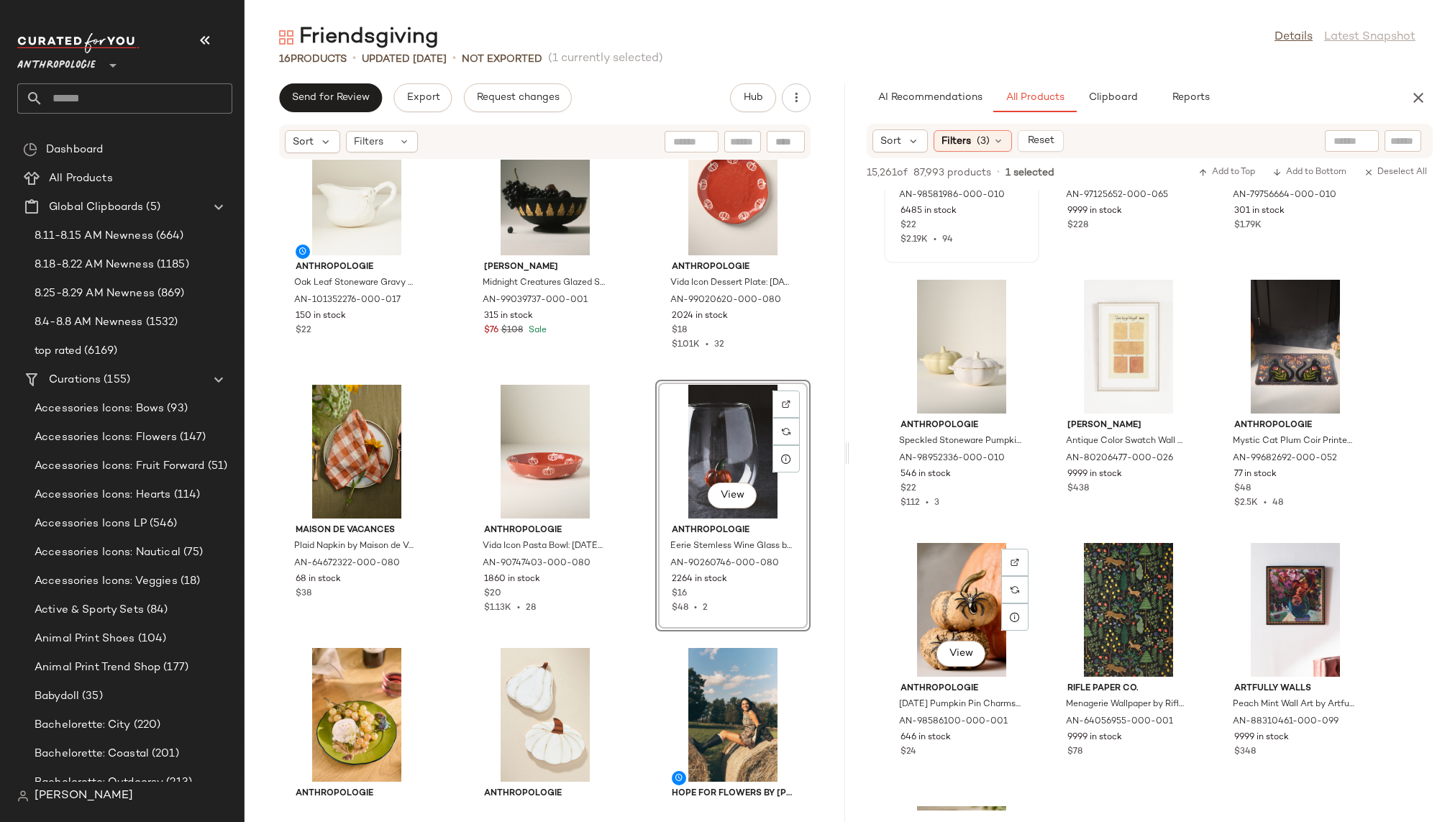
scroll to position [84858, 0]
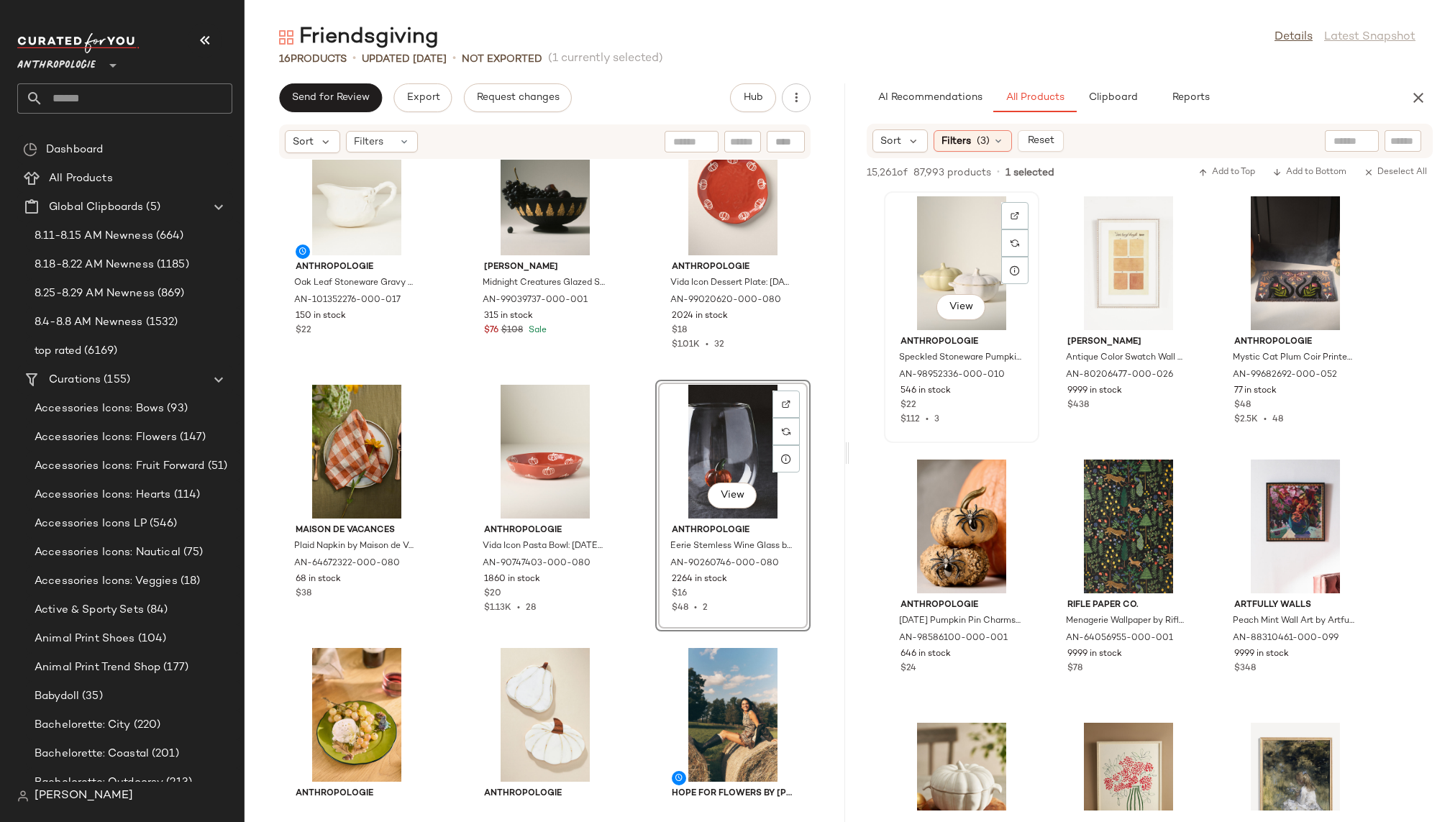
click at [947, 273] on div "View" at bounding box center [961, 263] width 145 height 134
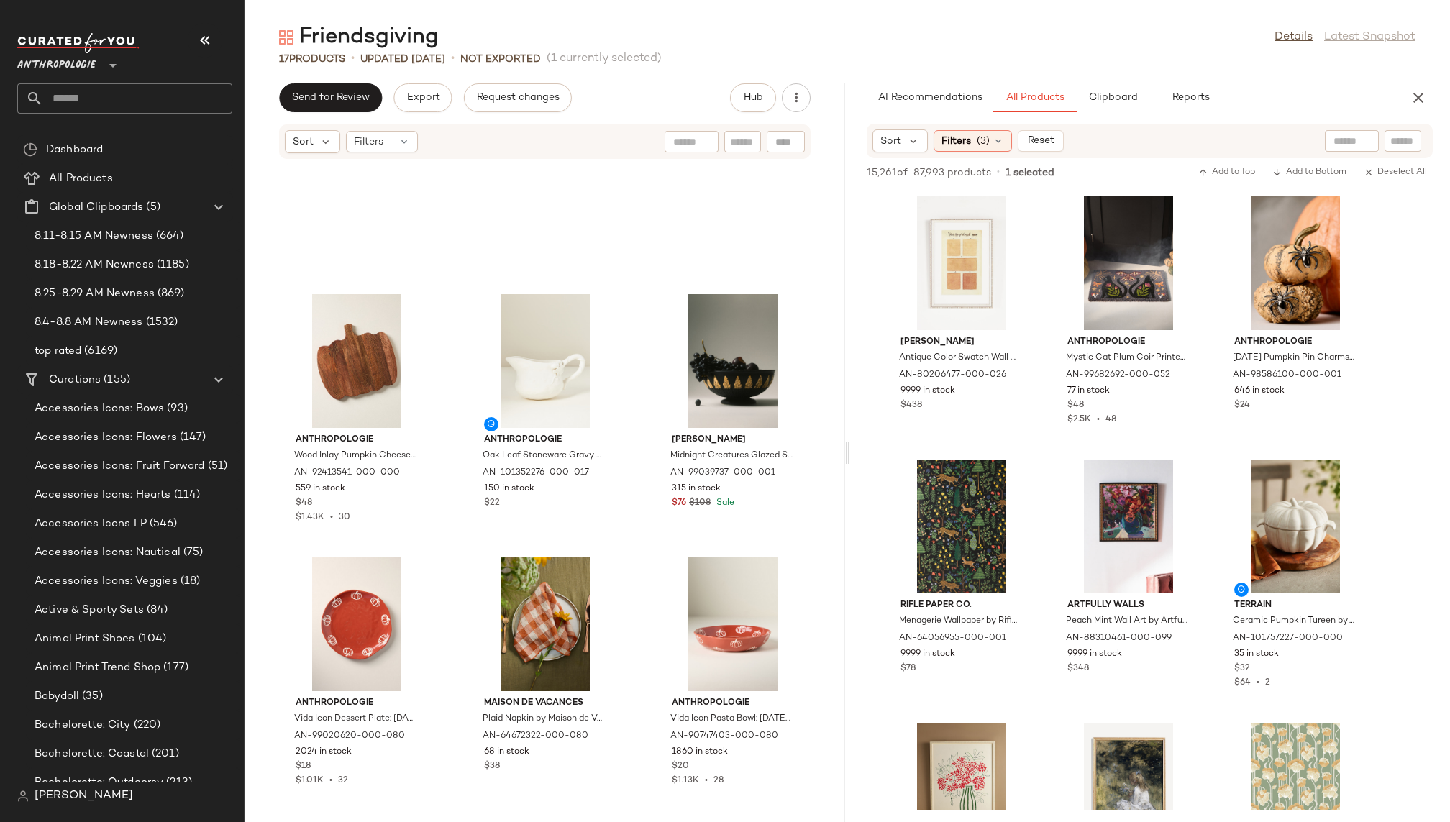
scroll to position [314, 0]
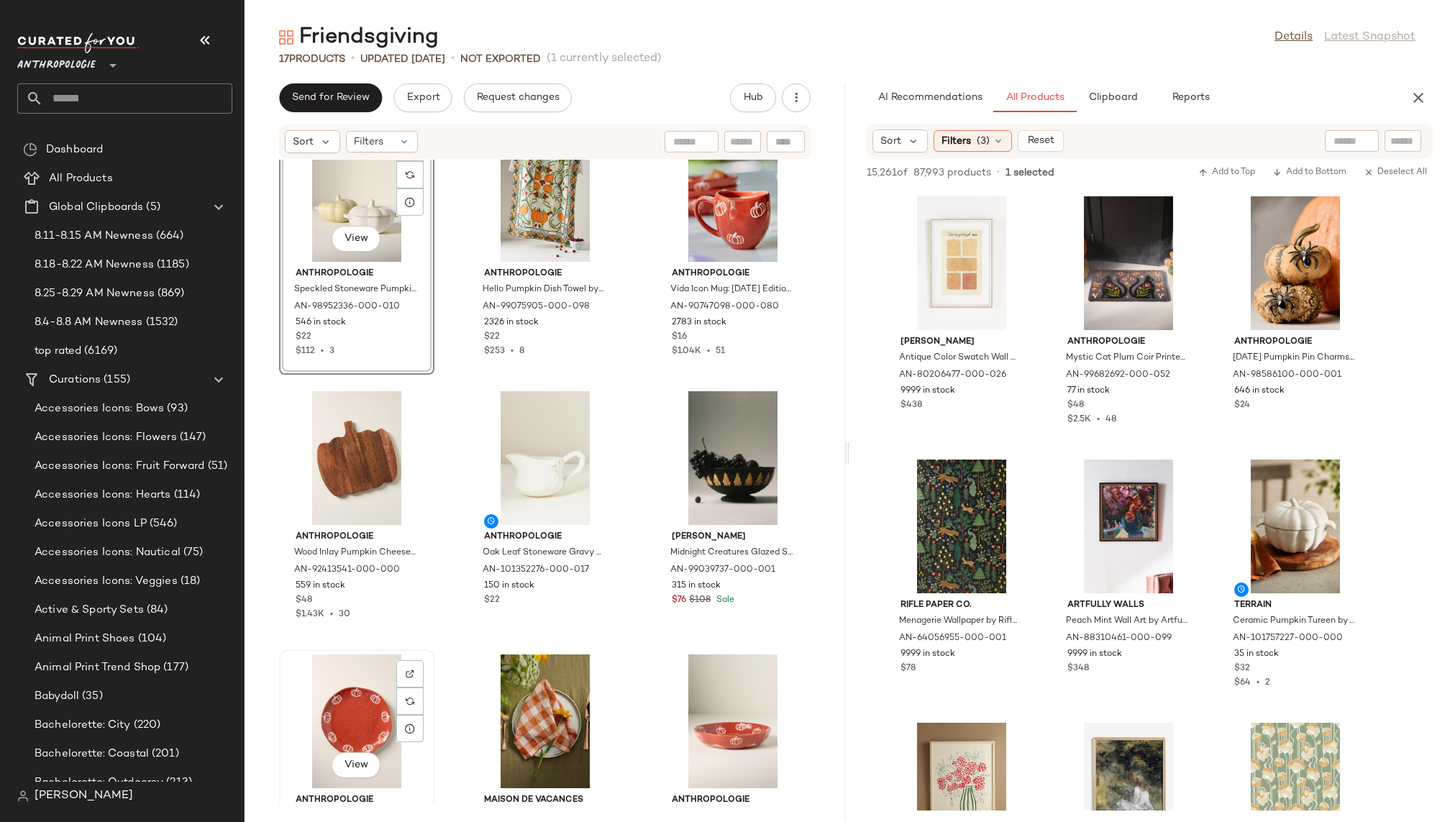
click at [384, 719] on div "View" at bounding box center [356, 722] width 145 height 134
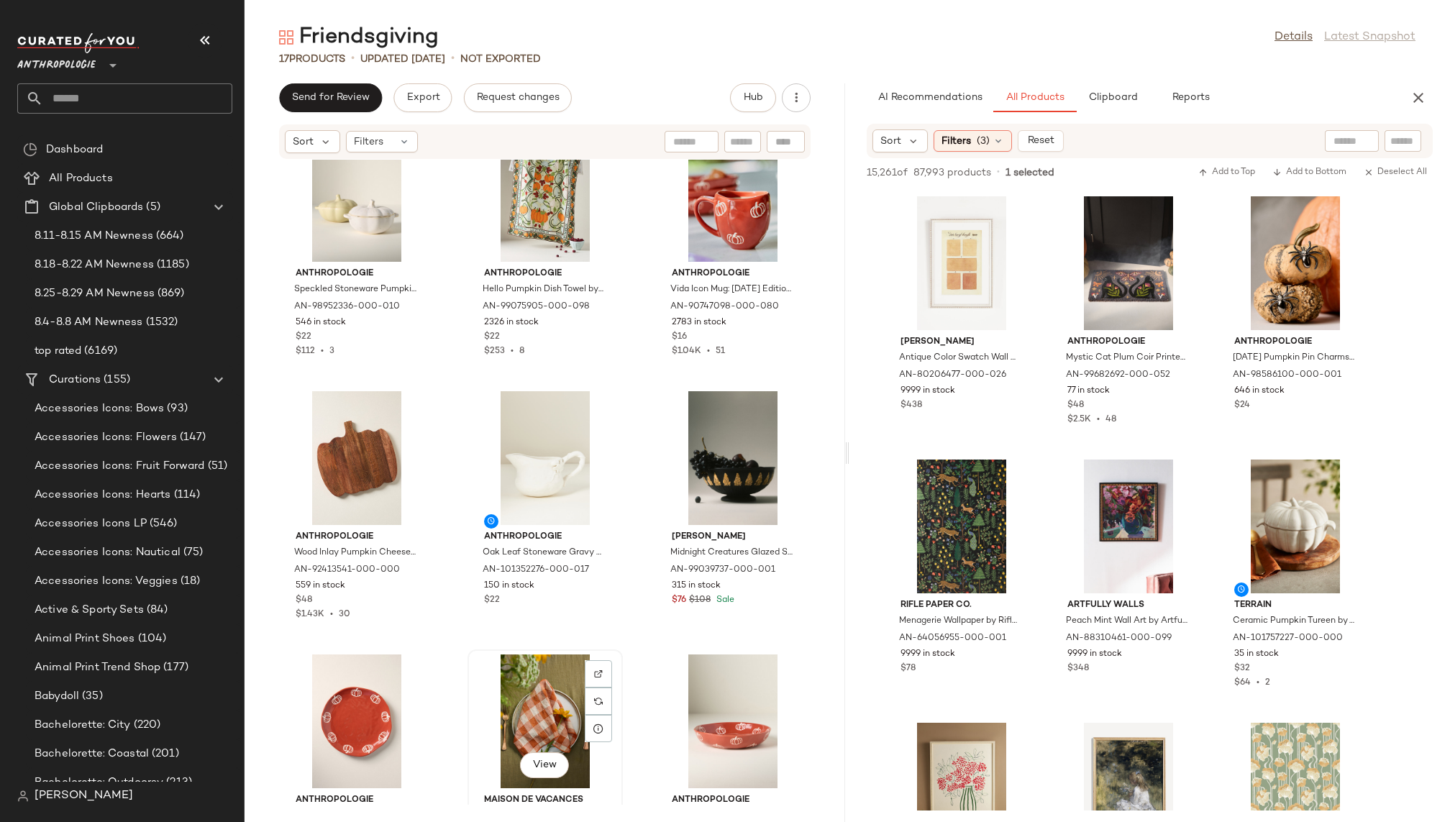
click at [533, 714] on div "View" at bounding box center [545, 722] width 145 height 134
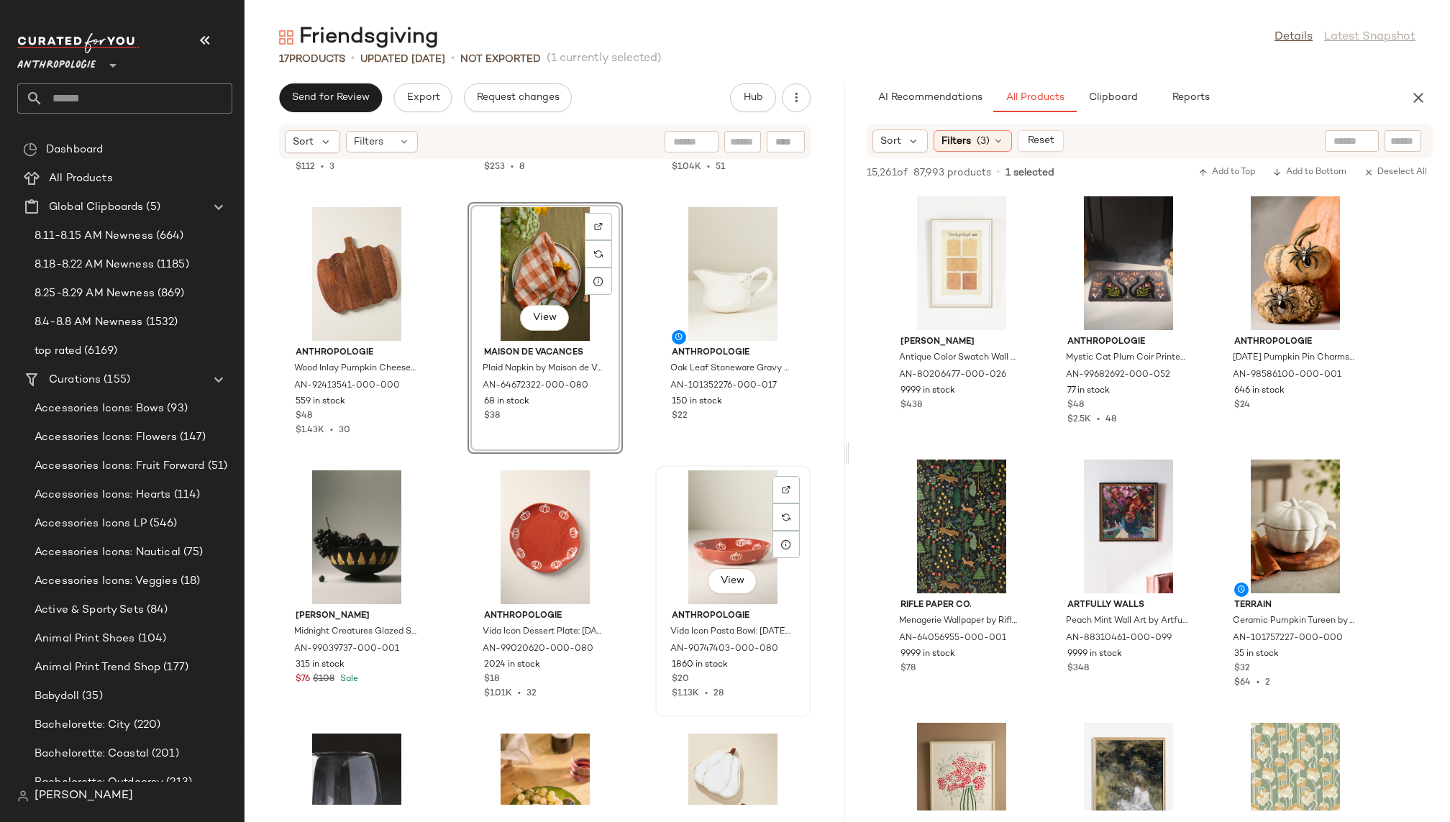
click at [695, 552] on div "View" at bounding box center [732, 538] width 145 height 134
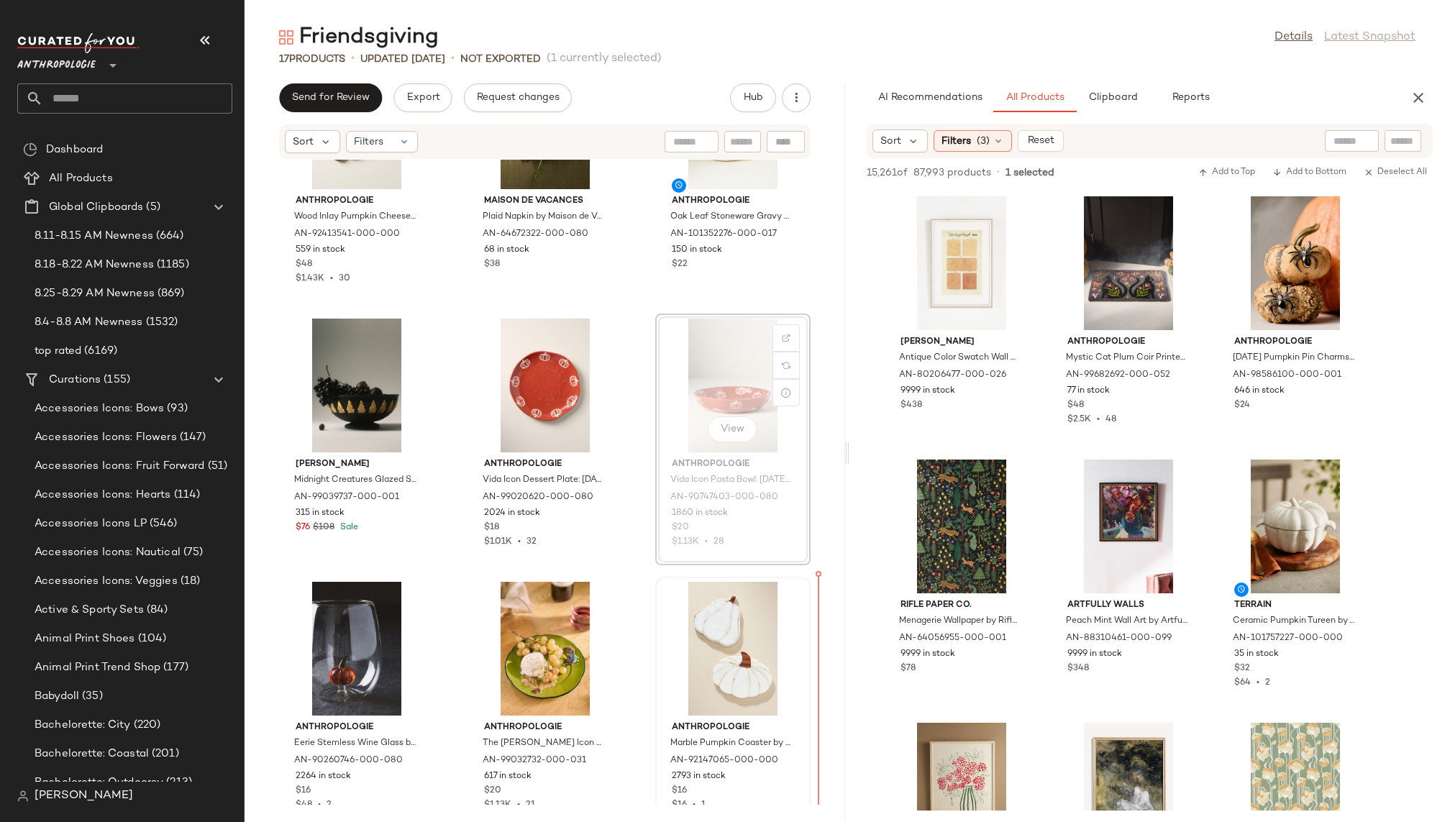
scroll to position [655, 0]
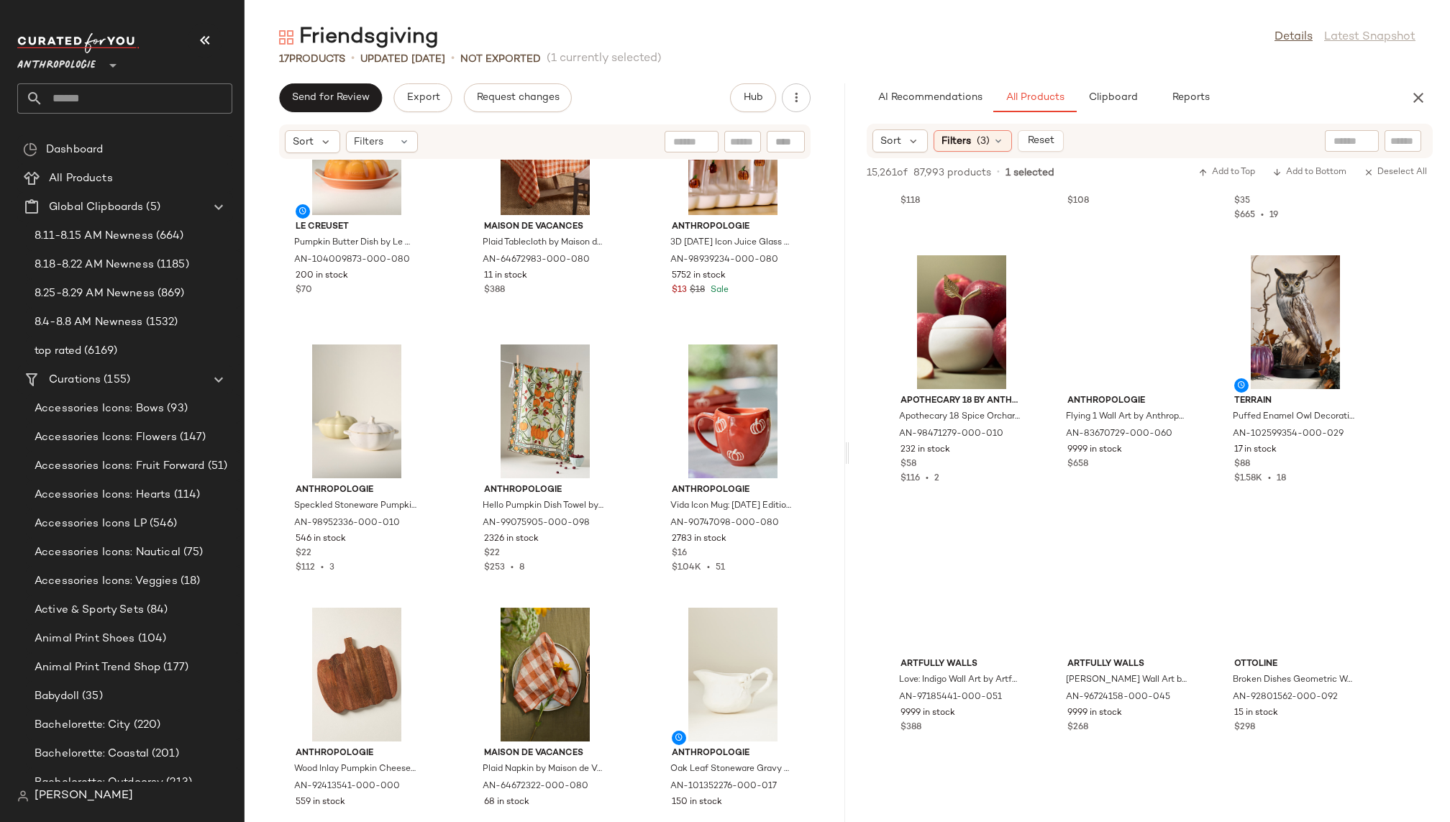
scroll to position [109533, 0]
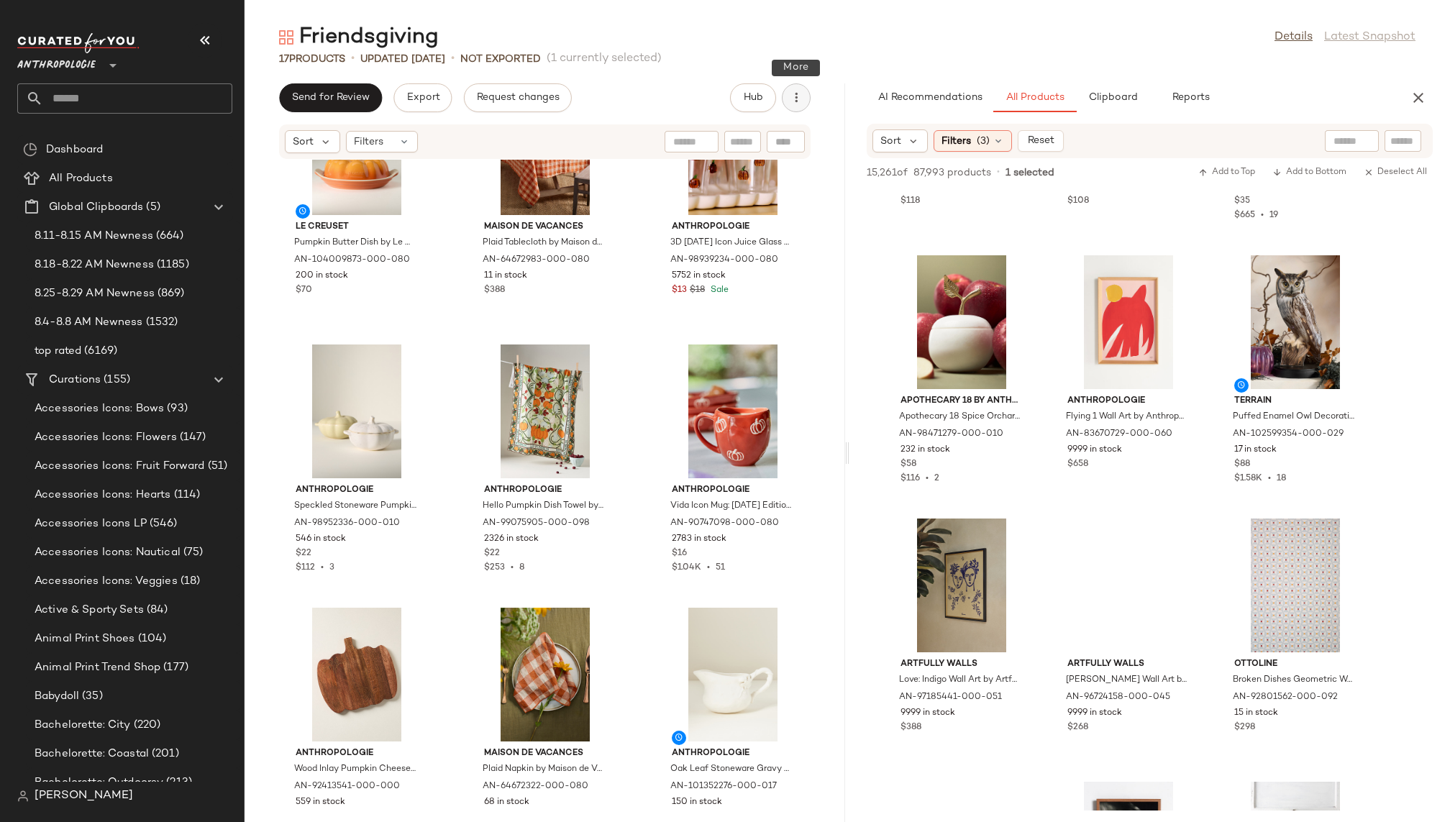
click at [791, 97] on icon "button" at bounding box center [796, 98] width 14 height 14
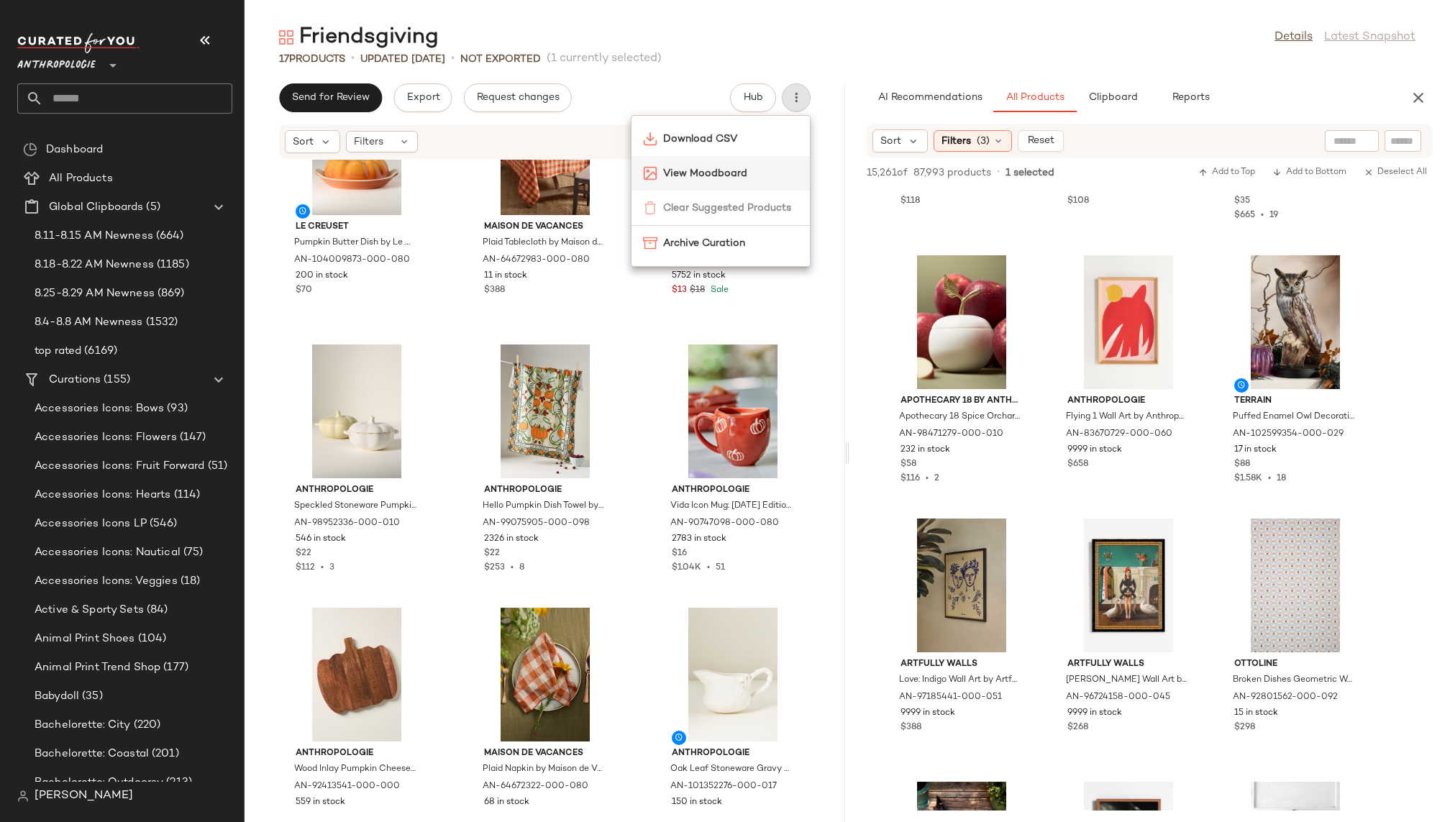
click at [740, 171] on span "View Moodboard" at bounding box center [730, 173] width 135 height 15
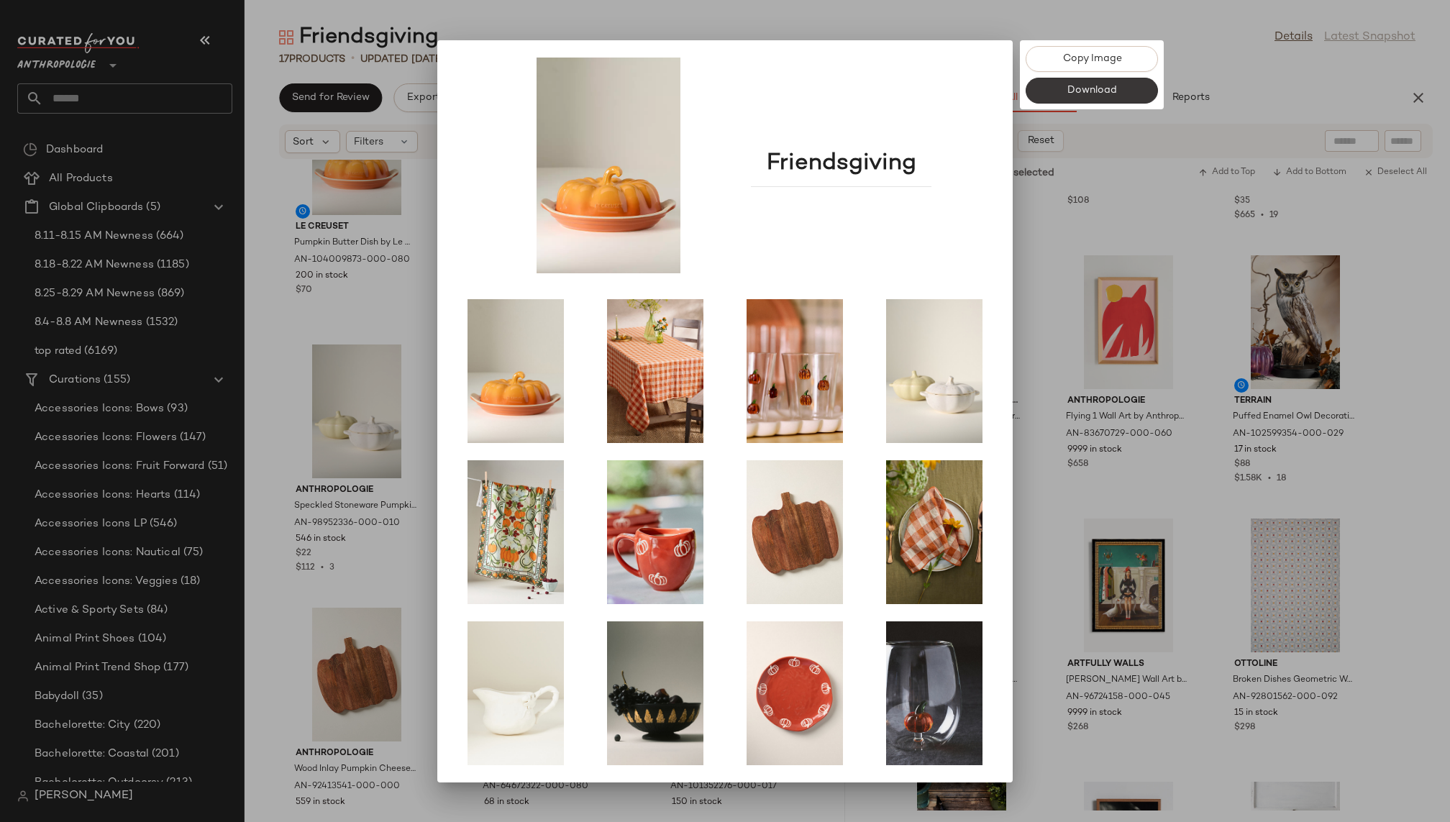
click at [1080, 88] on span "Download" at bounding box center [1092, 91] width 50 height 12
click at [1130, 151] on div at bounding box center [725, 411] width 1450 height 822
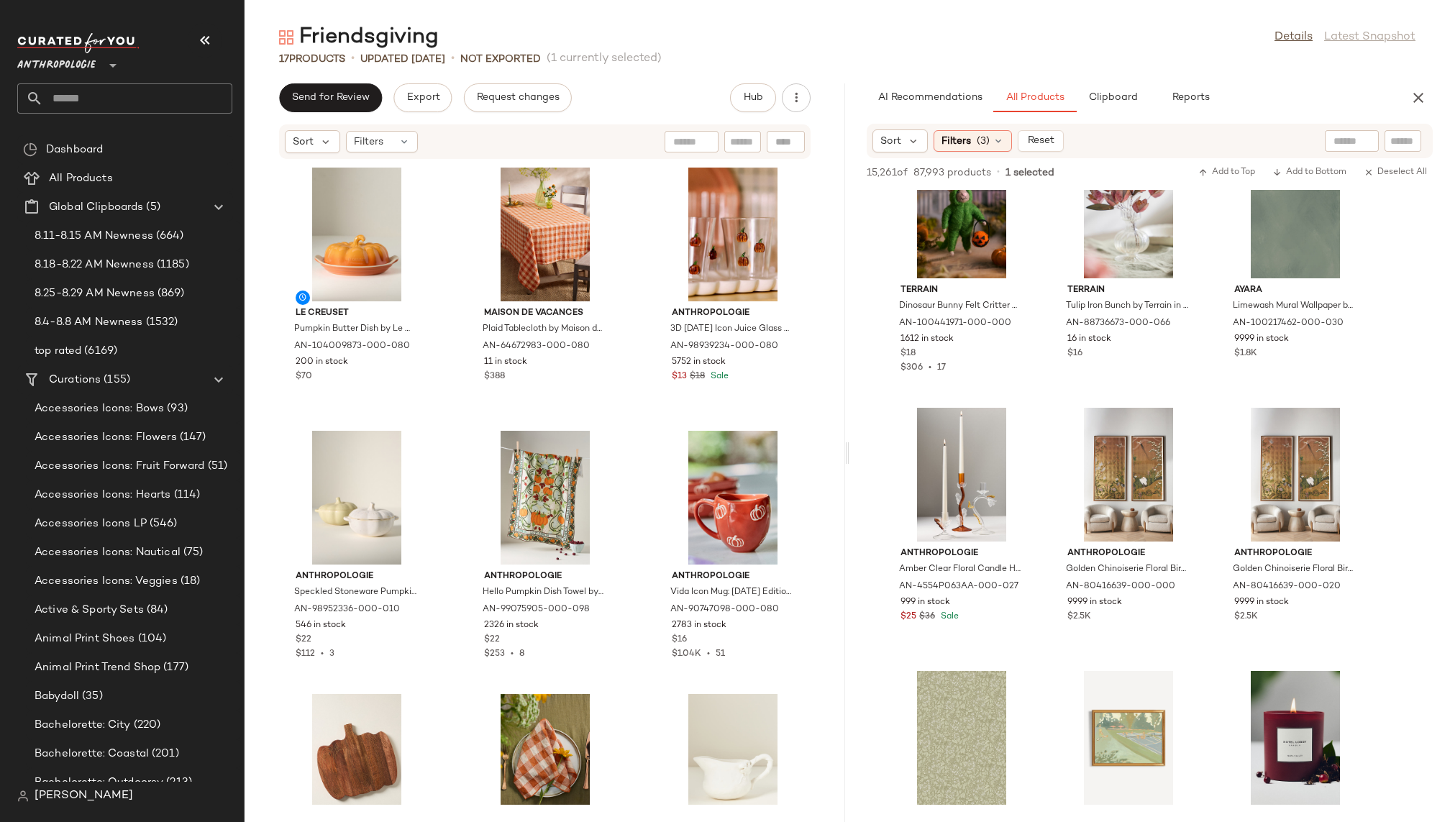
scroll to position [117068, 0]
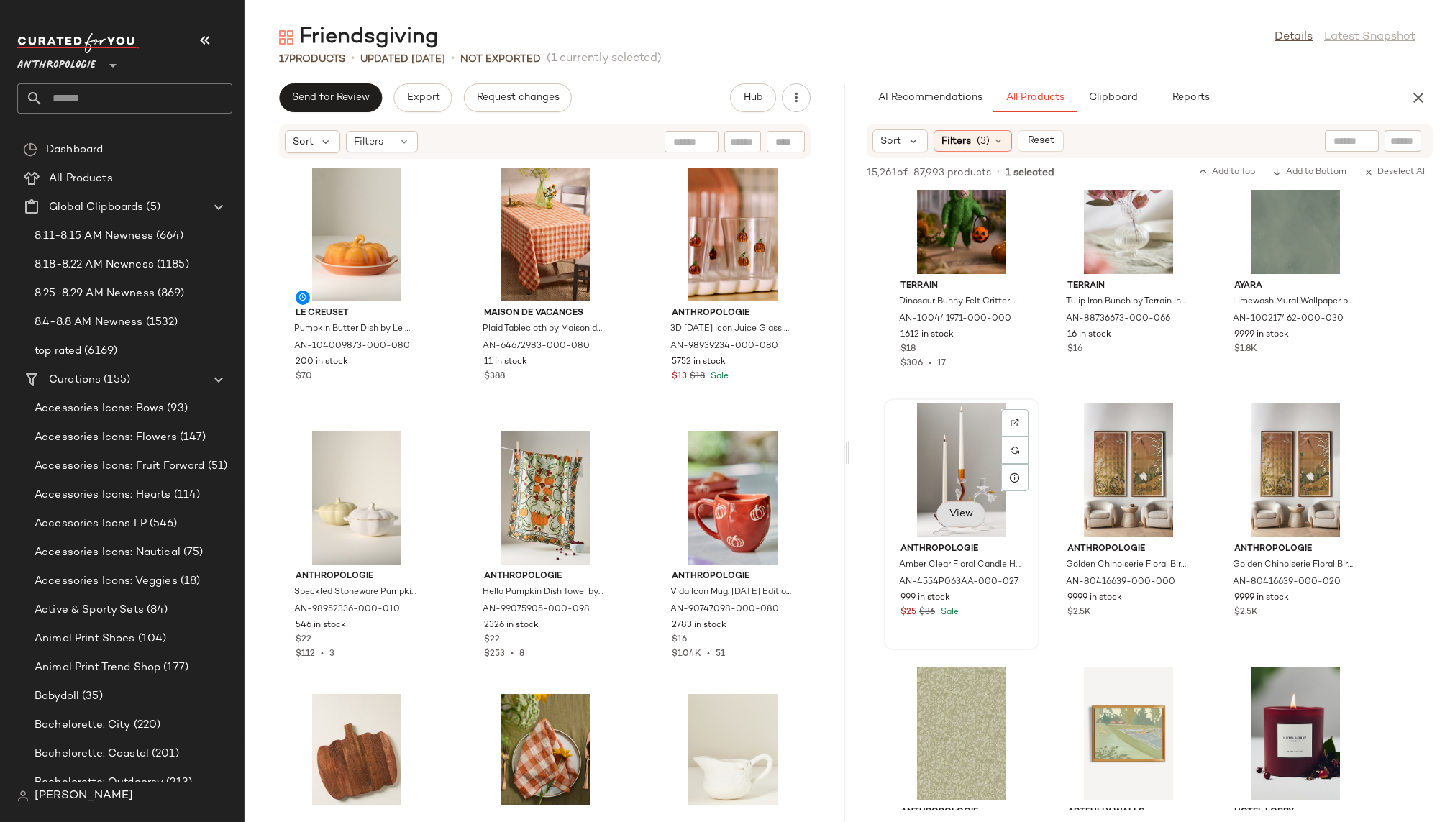
click at [971, 512] on span "View" at bounding box center [961, 515] width 24 height 12
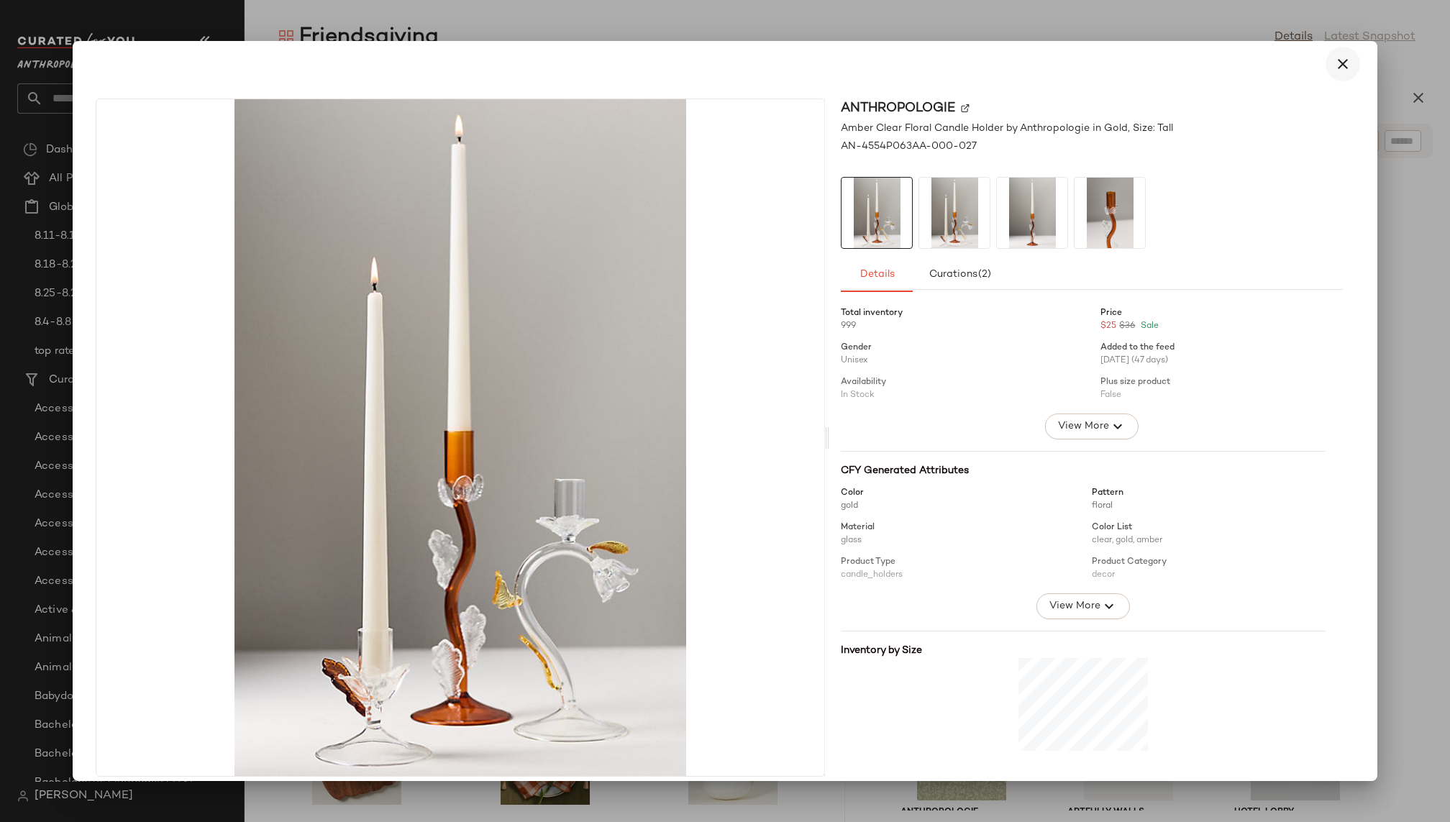
click at [1337, 61] on icon "button" at bounding box center [1343, 63] width 17 height 17
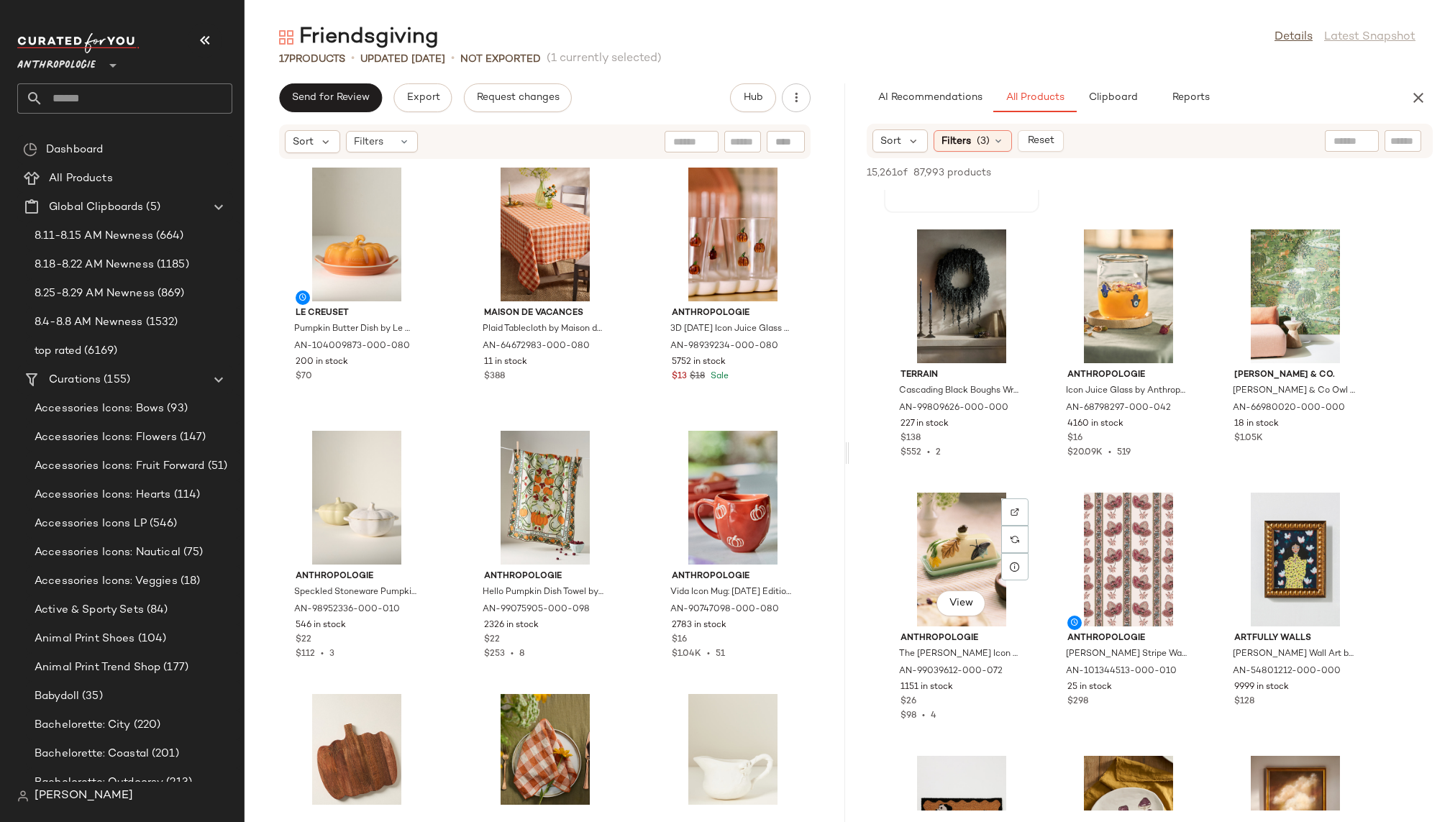
scroll to position [118629, 0]
click at [960, 602] on span "View" at bounding box center [961, 603] width 24 height 12
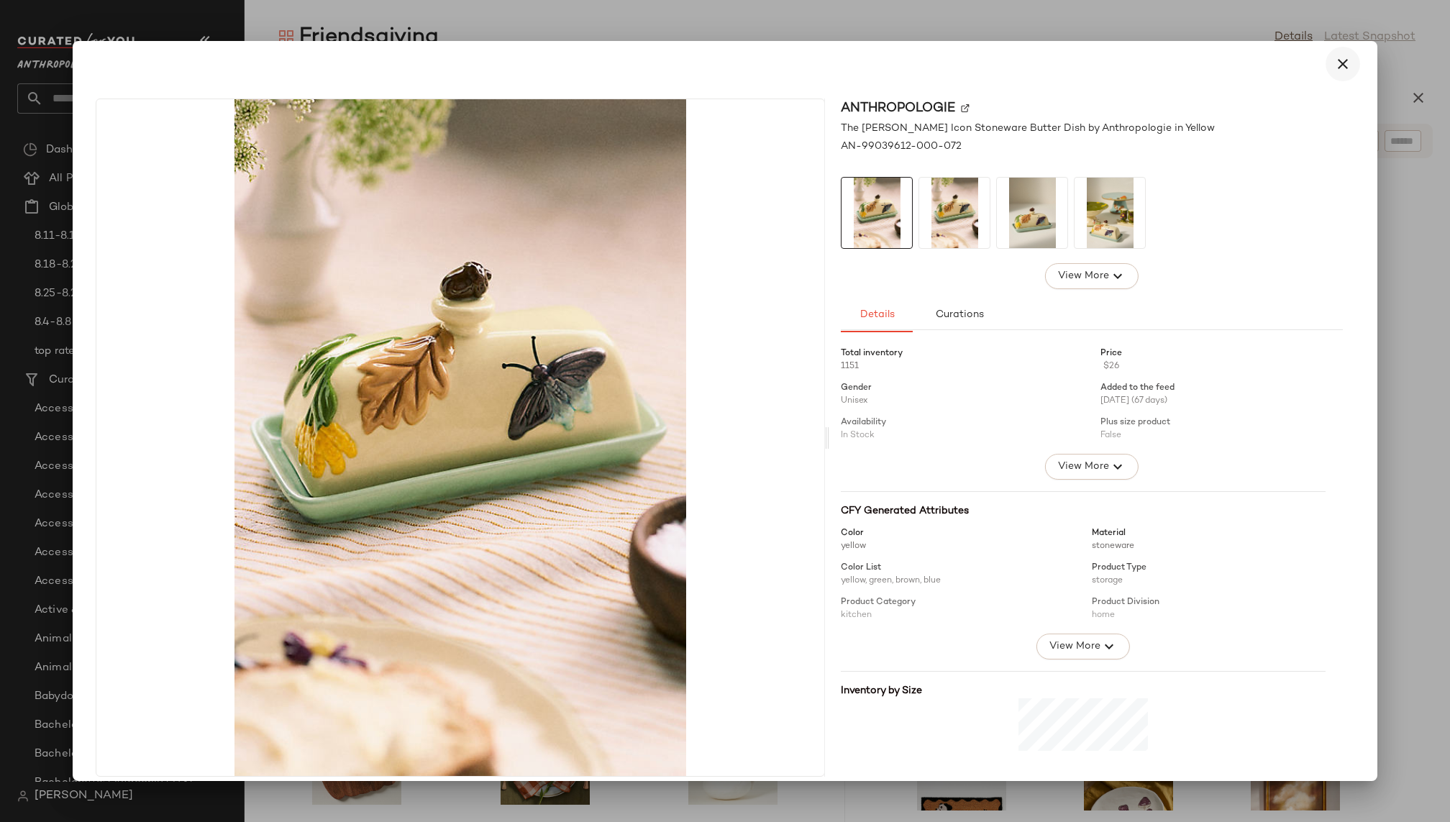
click at [1340, 68] on icon "button" at bounding box center [1343, 63] width 17 height 17
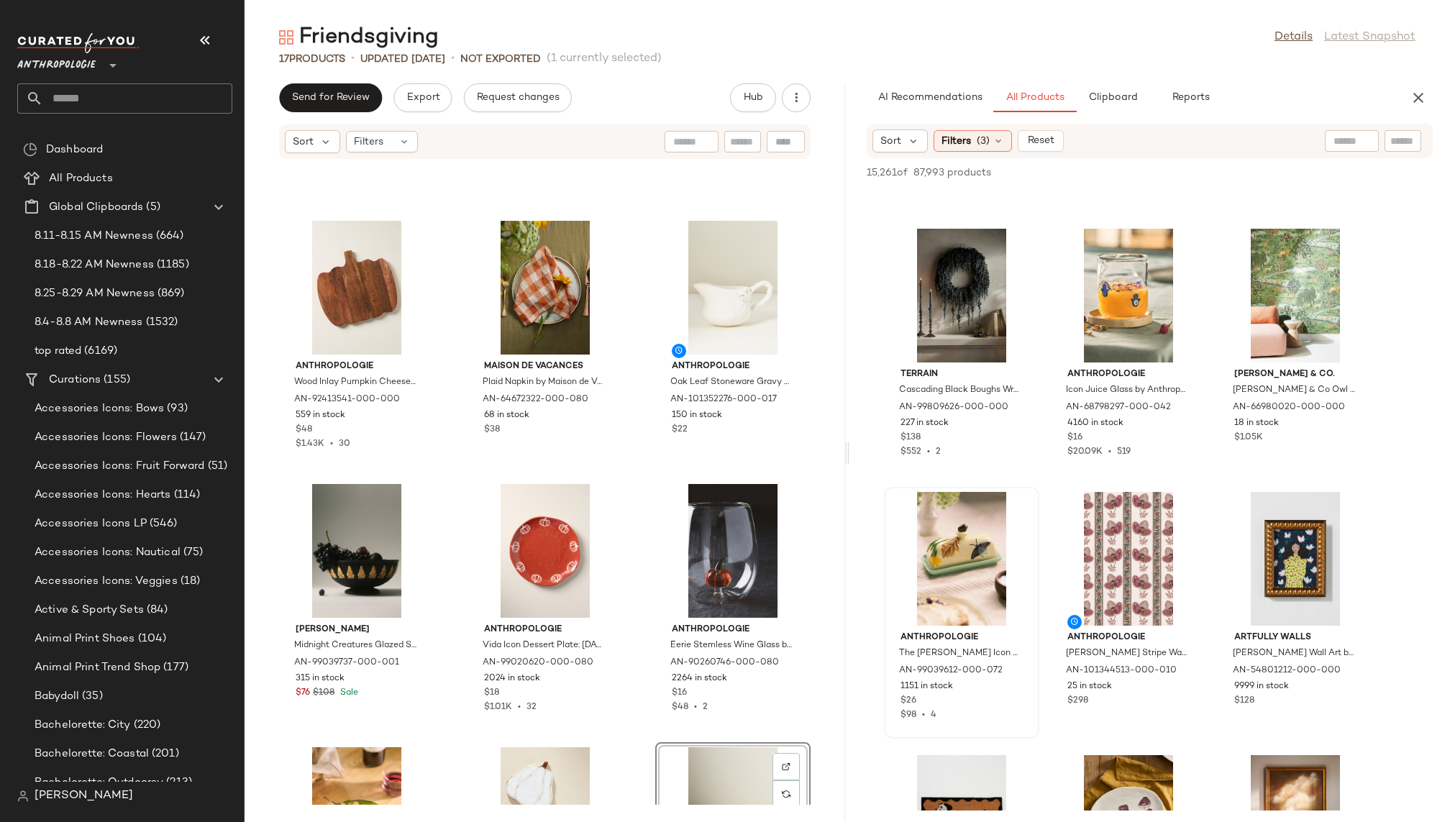
scroll to position [478, 0]
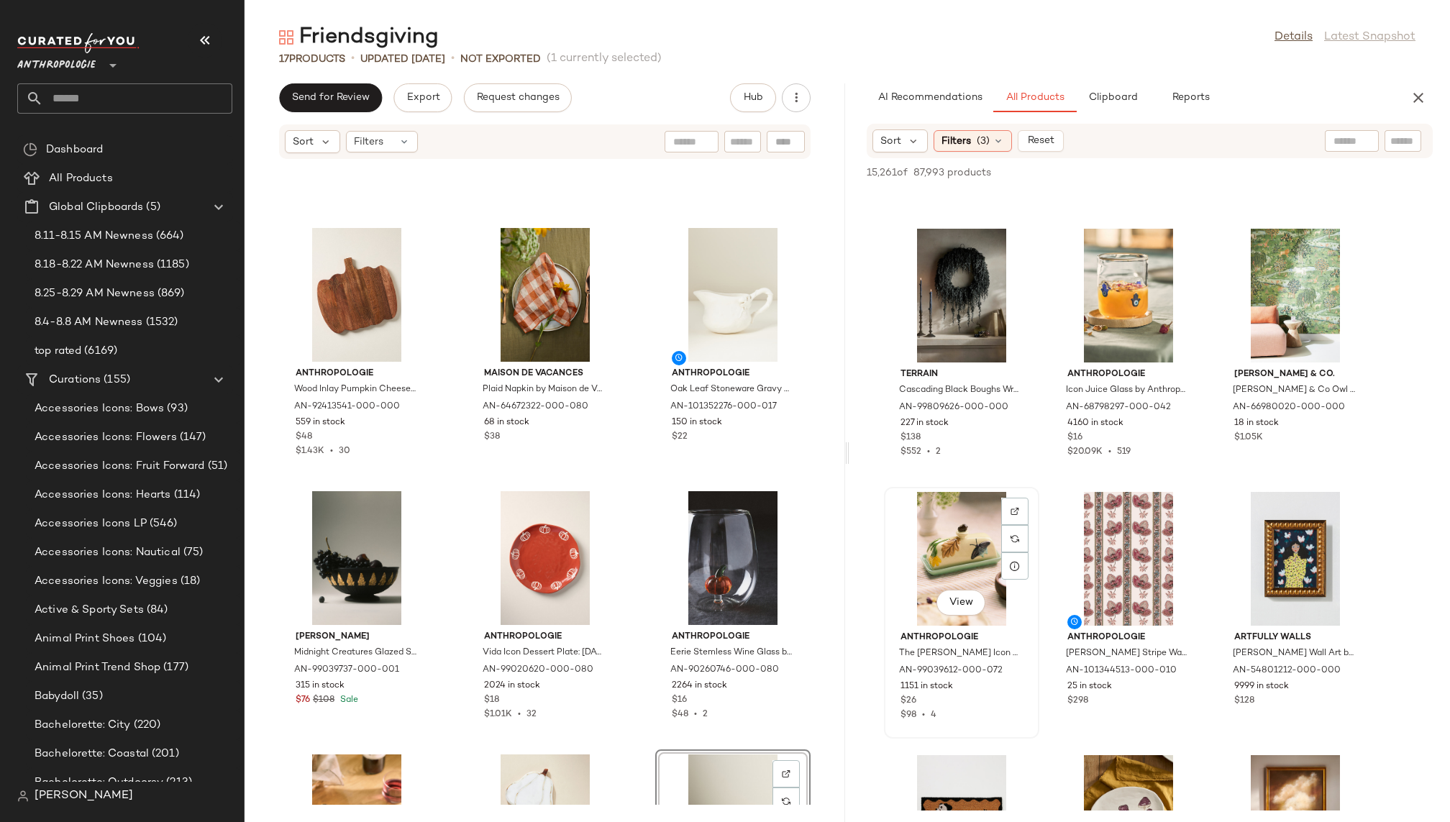
click at [951, 542] on div "View" at bounding box center [961, 559] width 145 height 134
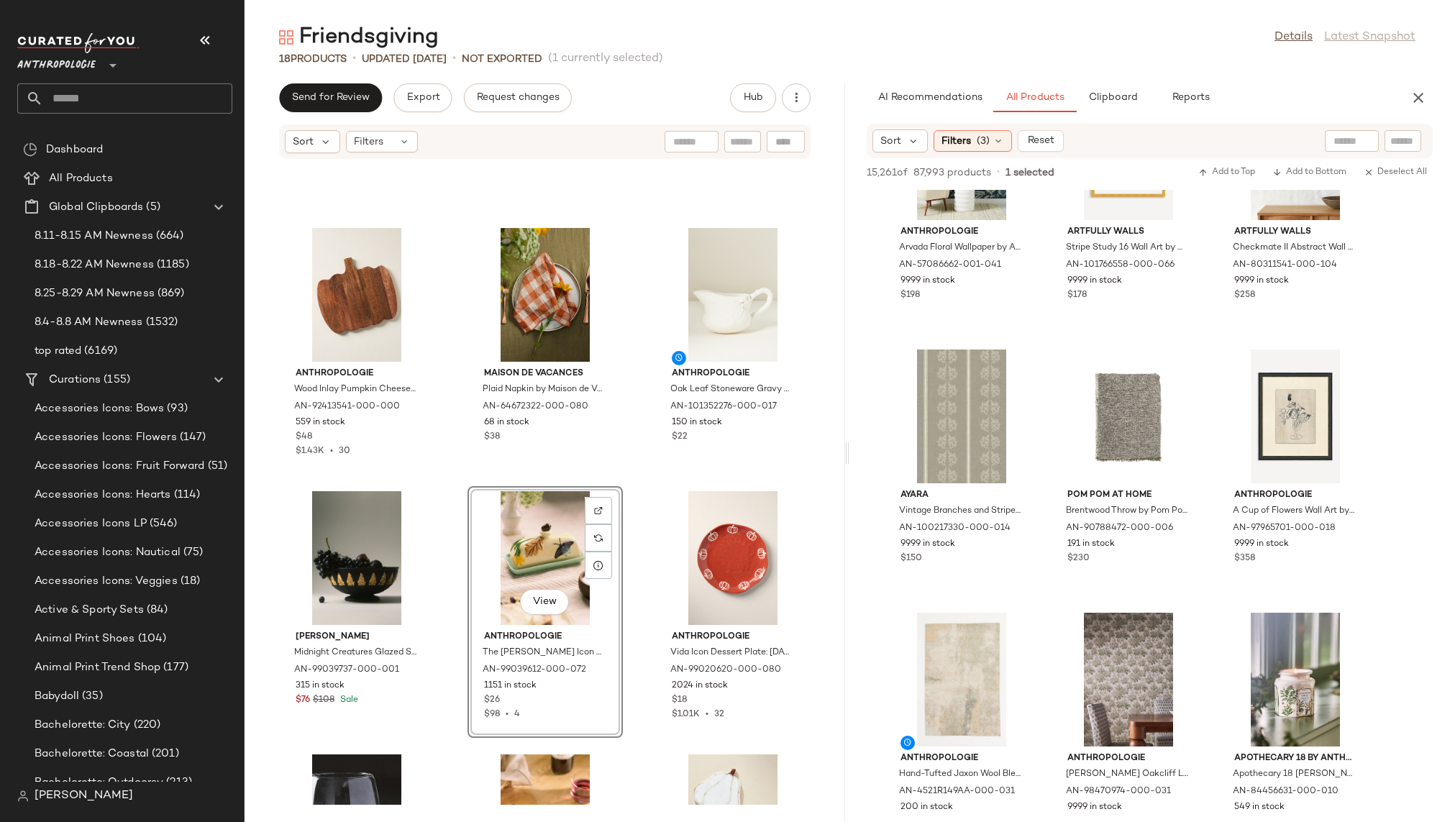
scroll to position [126214, 0]
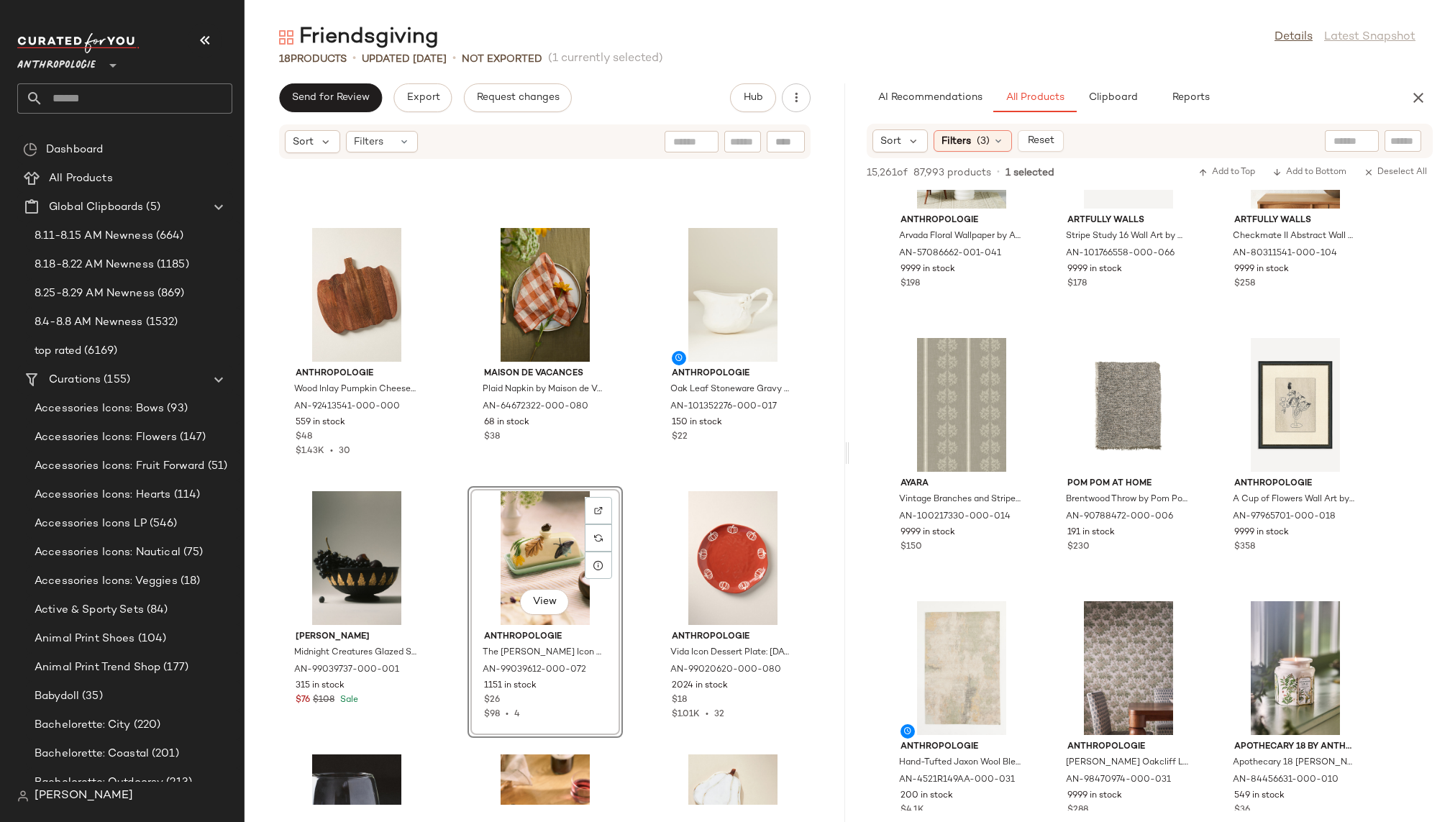
drag, startPoint x: 953, startPoint y: 507, endPoint x: 628, endPoint y: 0, distance: 602.1
